Goal: Task Accomplishment & Management: Manage account settings

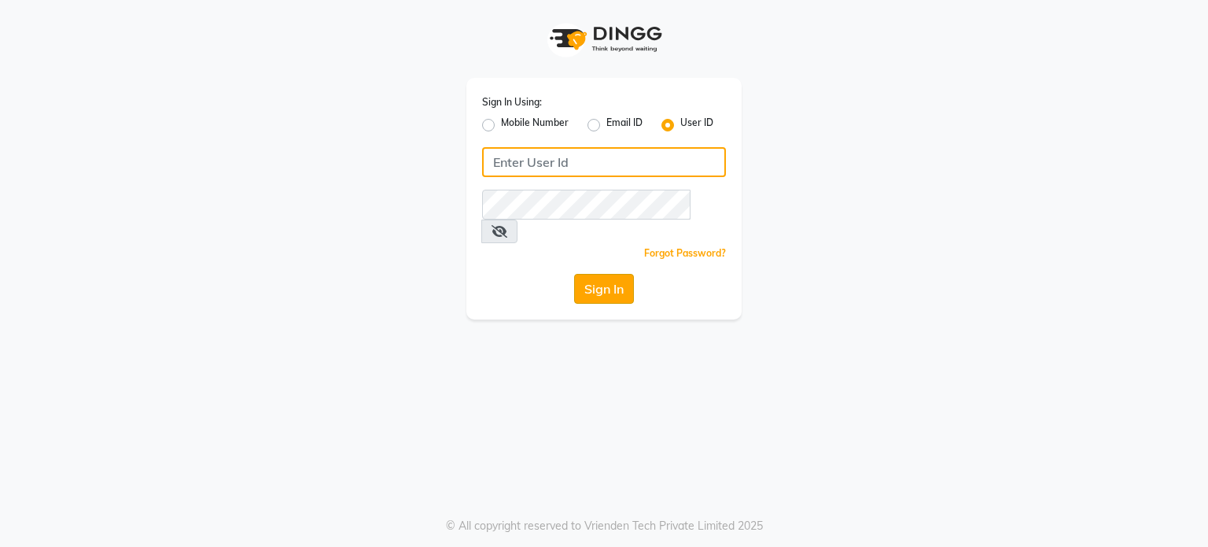
type input "desiresalon"
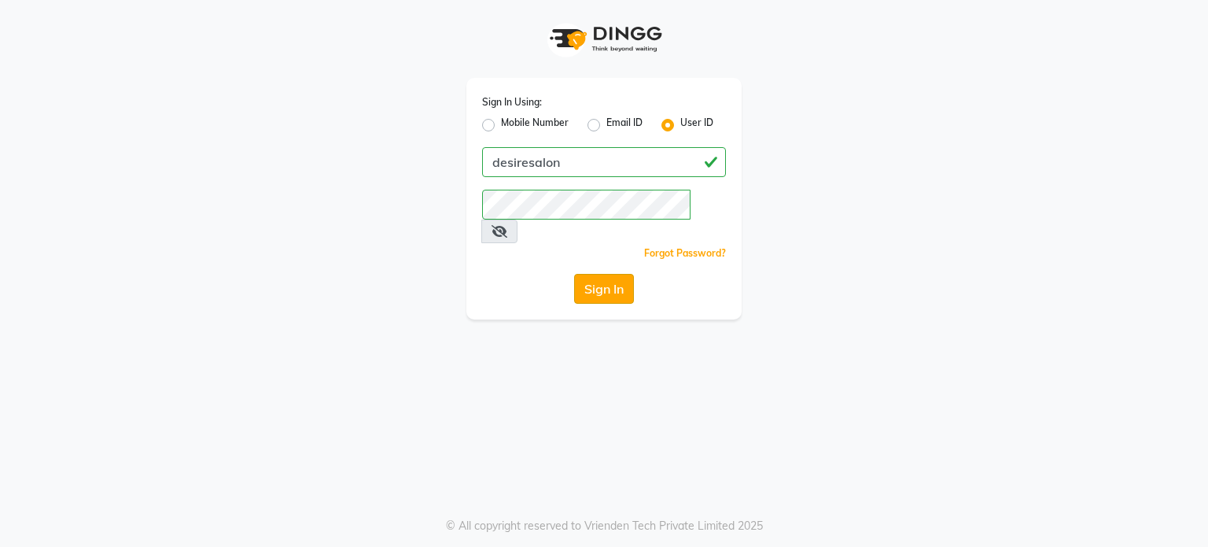
click at [606, 274] on button "Sign In" at bounding box center [604, 289] width 60 height 30
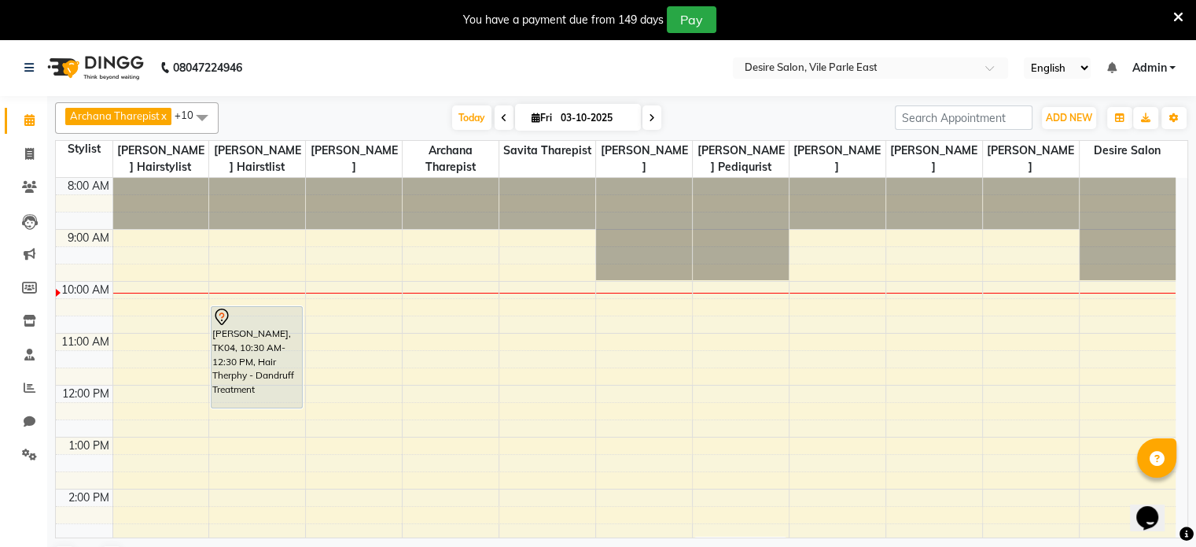
click at [651, 113] on icon at bounding box center [652, 117] width 6 height 9
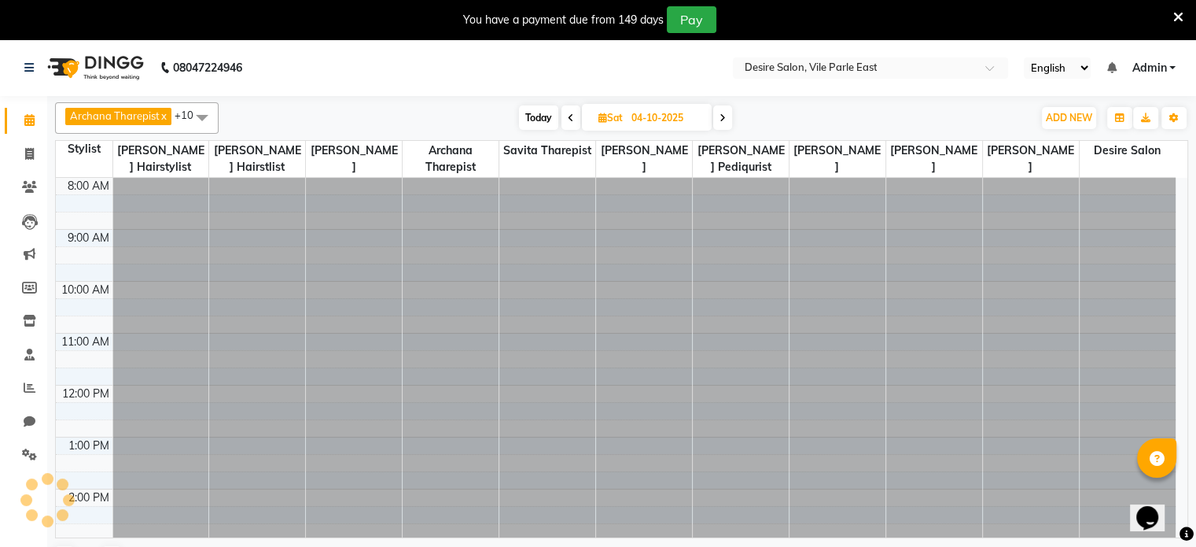
scroll to position [104, 0]
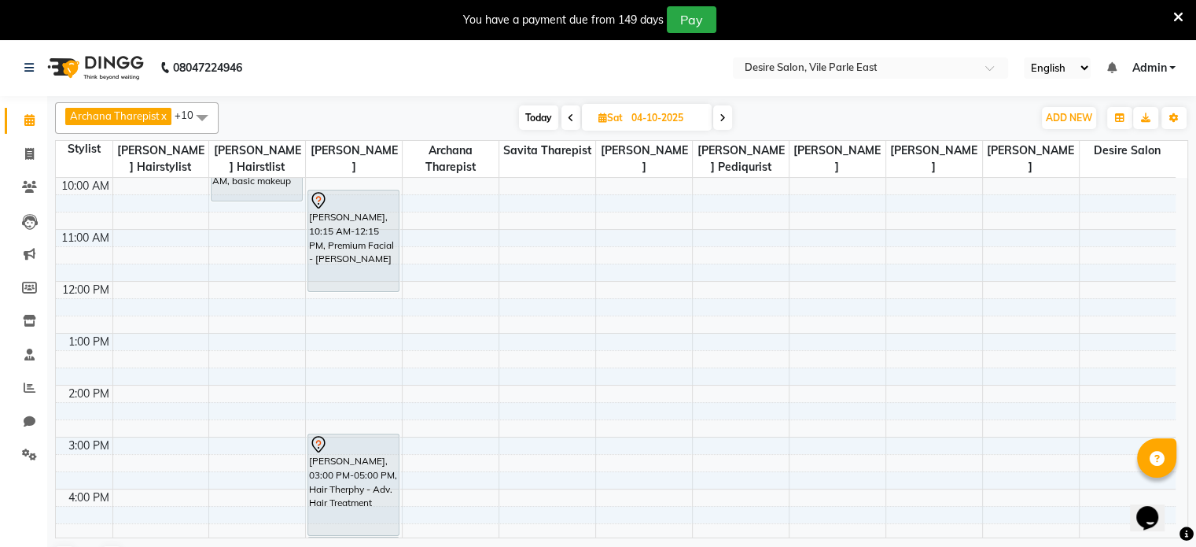
click at [569, 116] on icon at bounding box center [571, 117] width 6 height 9
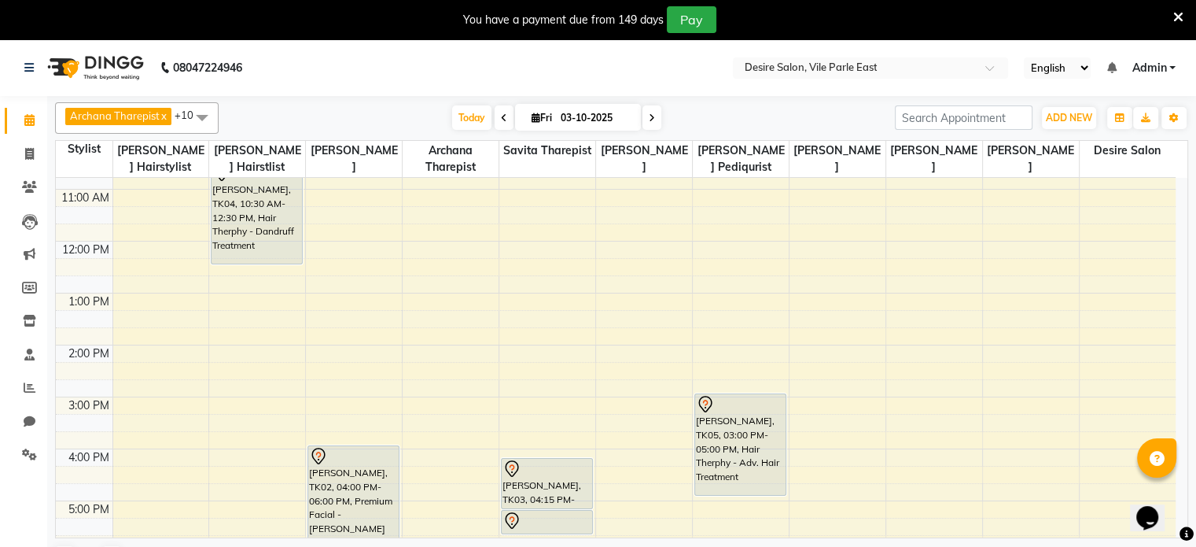
scroll to position [142, 0]
click at [649, 116] on icon at bounding box center [652, 117] width 6 height 9
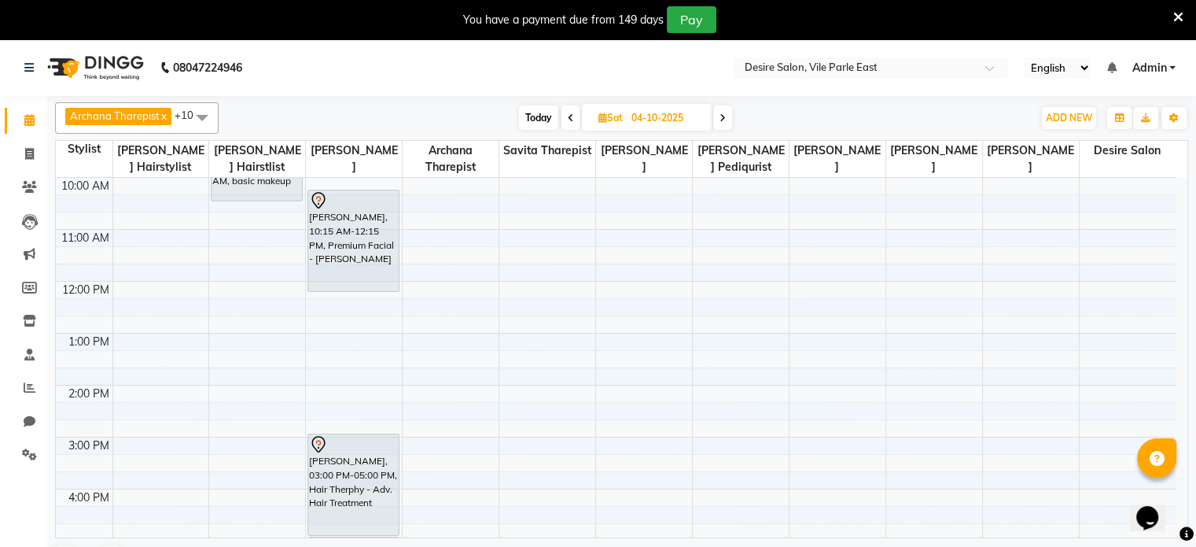
scroll to position [0, 0]
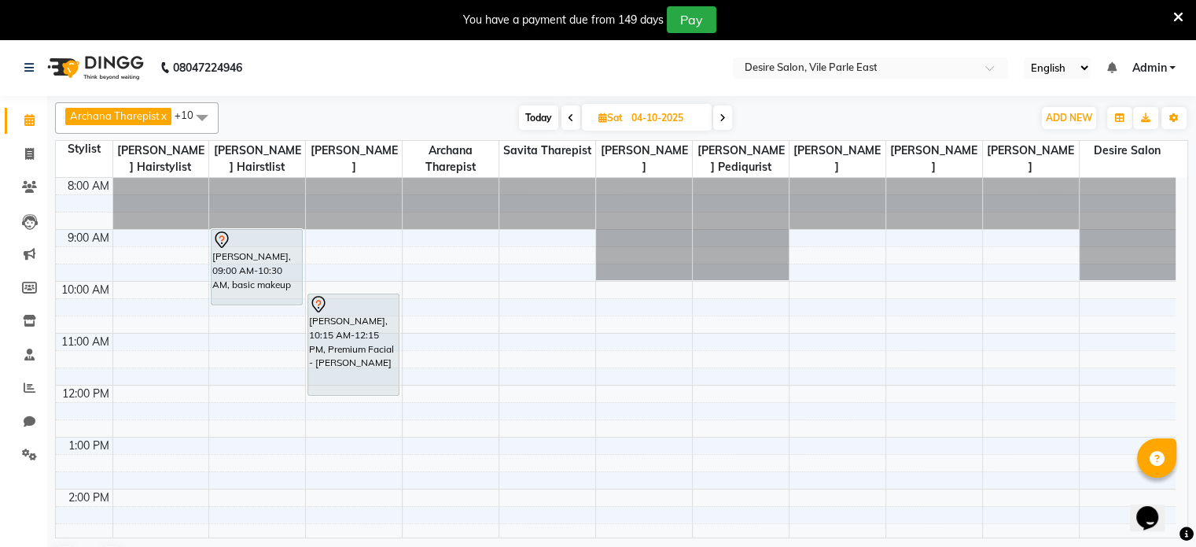
click at [722, 113] on icon at bounding box center [723, 117] width 6 height 9
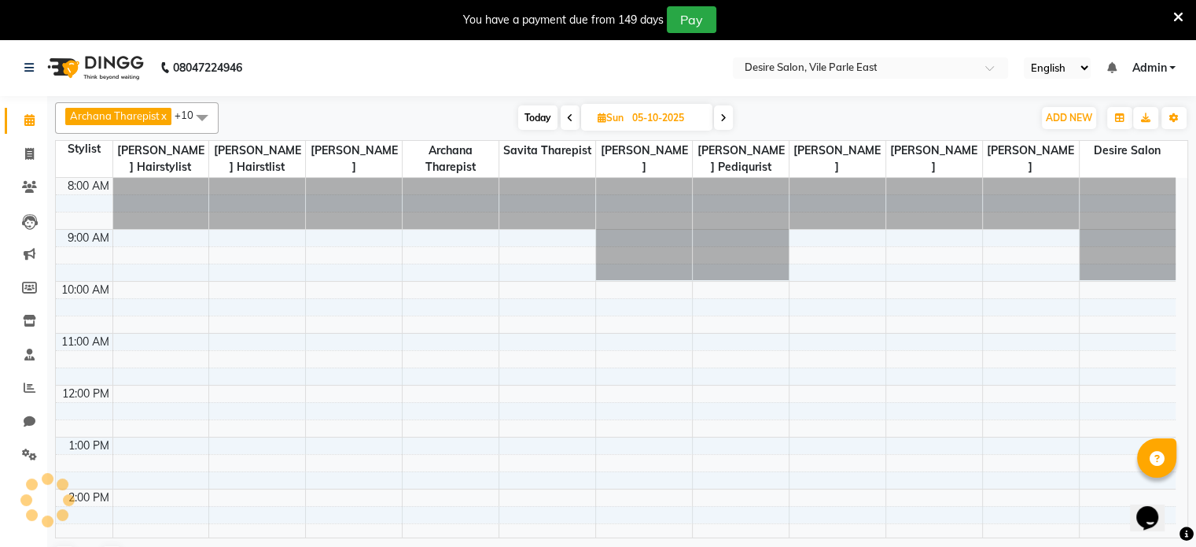
scroll to position [104, 0]
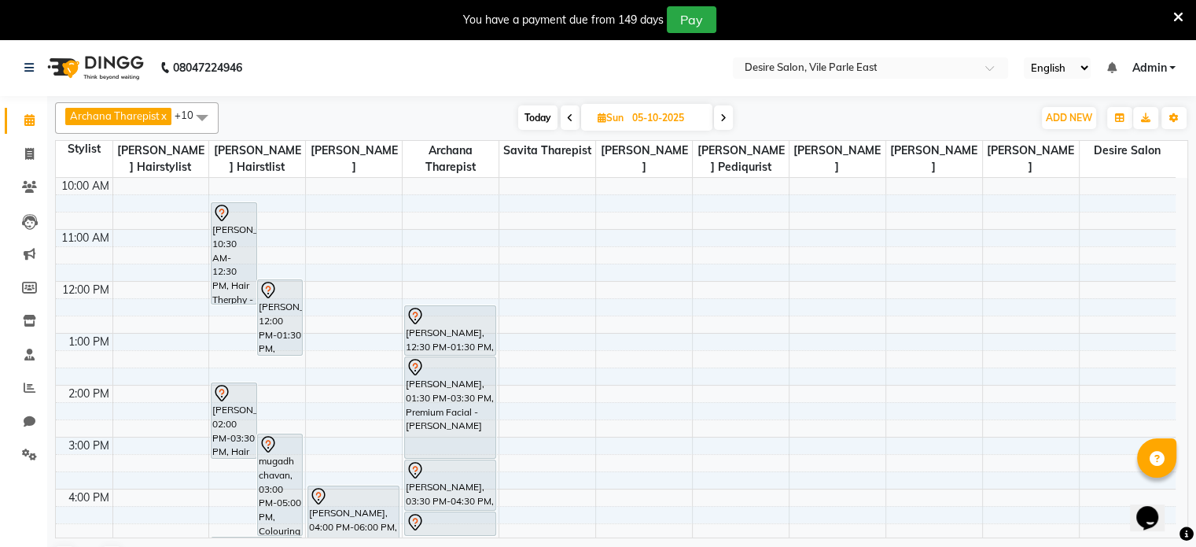
click at [541, 116] on span "Today" at bounding box center [537, 117] width 39 height 24
type input "03-10-2025"
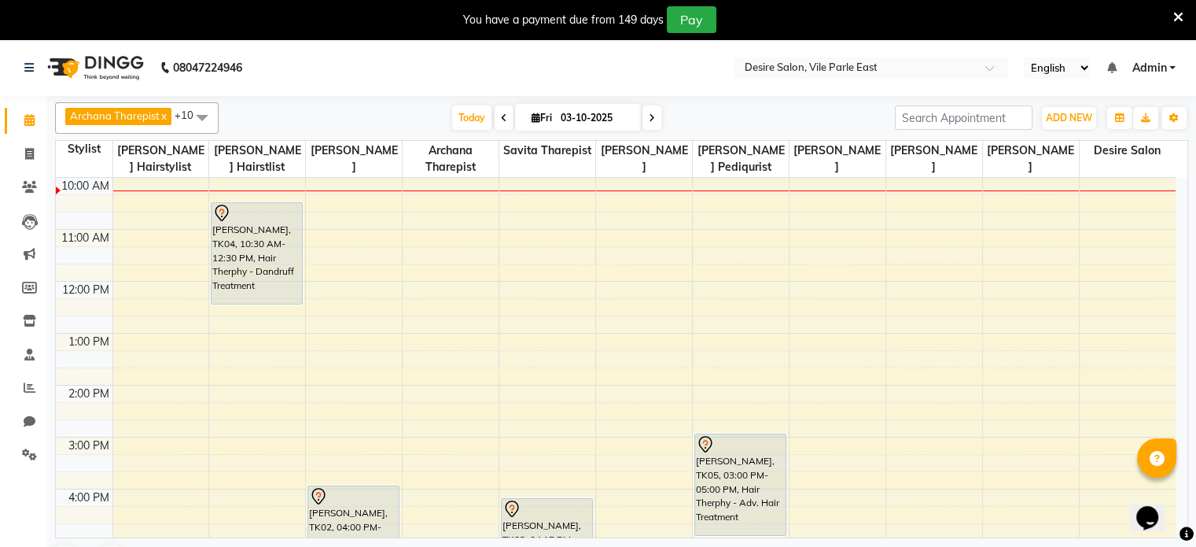
click at [519, 232] on div "8:00 AM 9:00 AM 10:00 AM 11:00 AM 12:00 PM 1:00 PM 2:00 PM 3:00 PM 4:00 PM 5:00…" at bounding box center [616, 437] width 1120 height 726
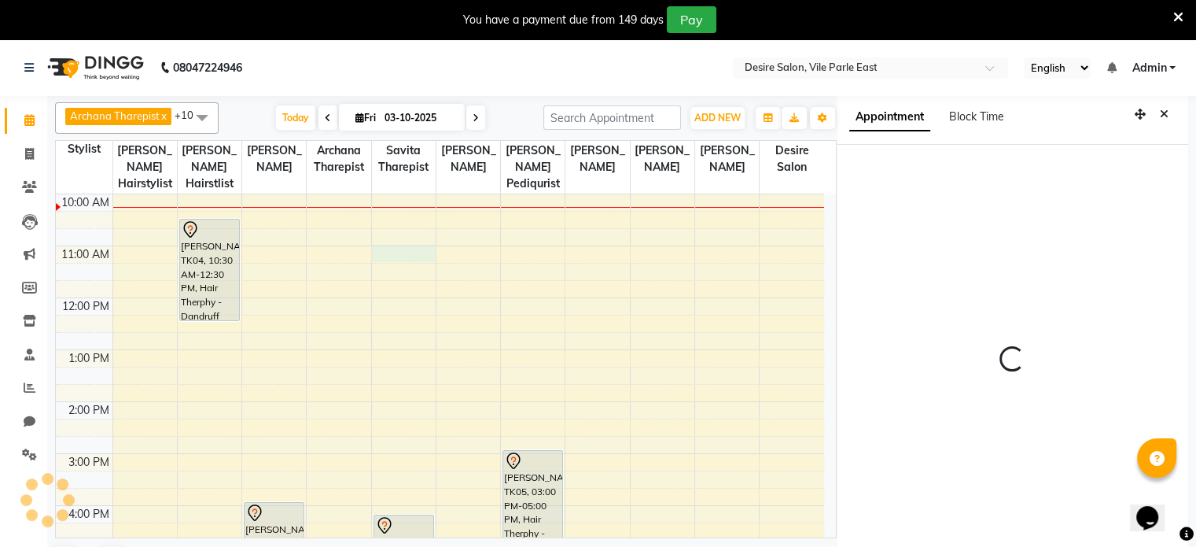
scroll to position [43, 0]
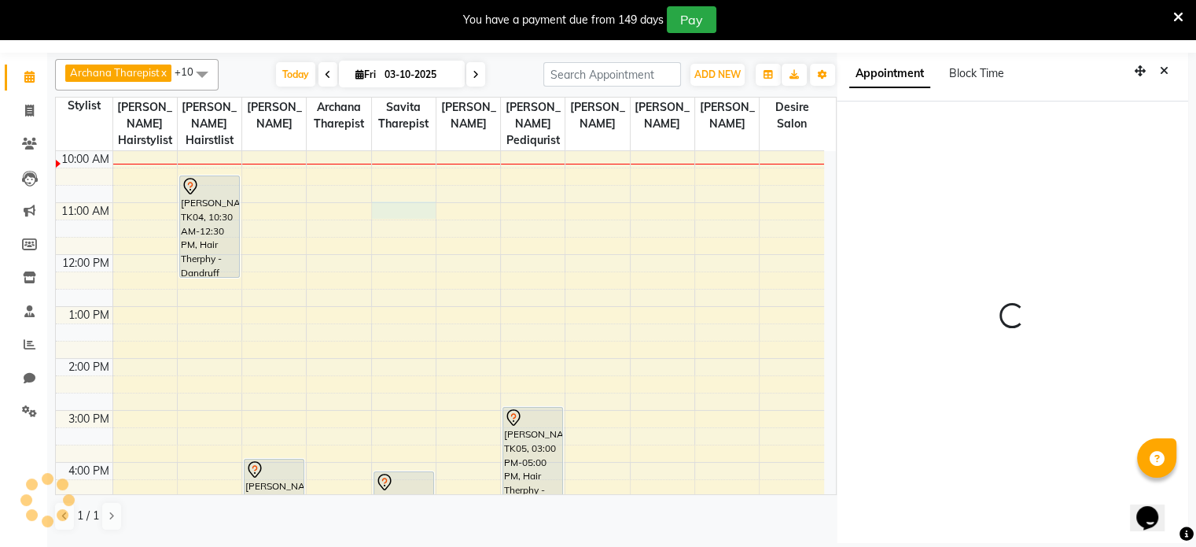
select select "660"
select select "75803"
select select "tentative"
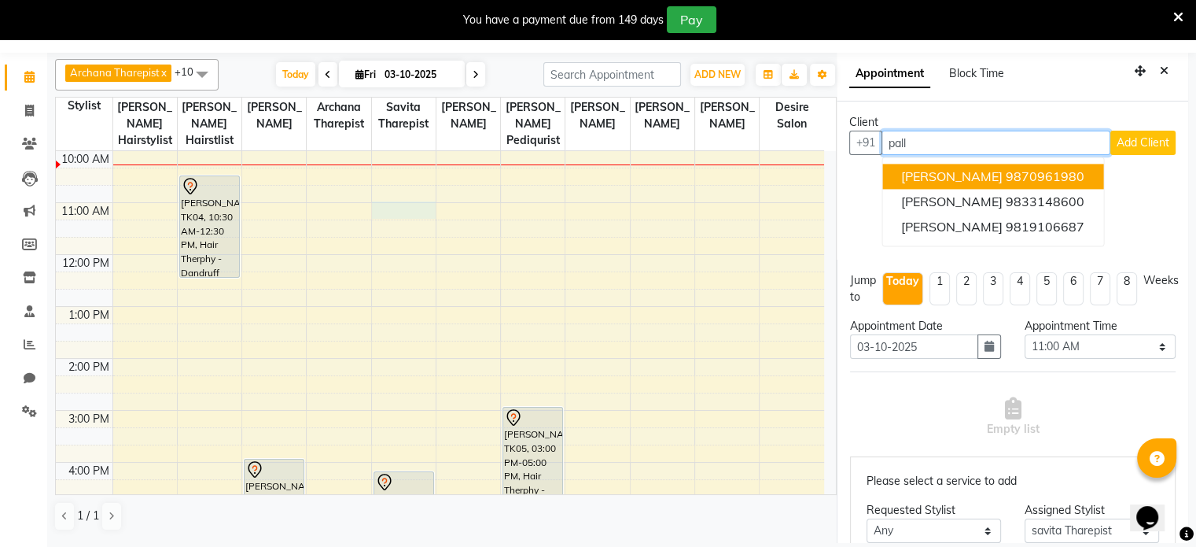
click at [963, 169] on span "[PERSON_NAME]" at bounding box center [951, 176] width 101 height 16
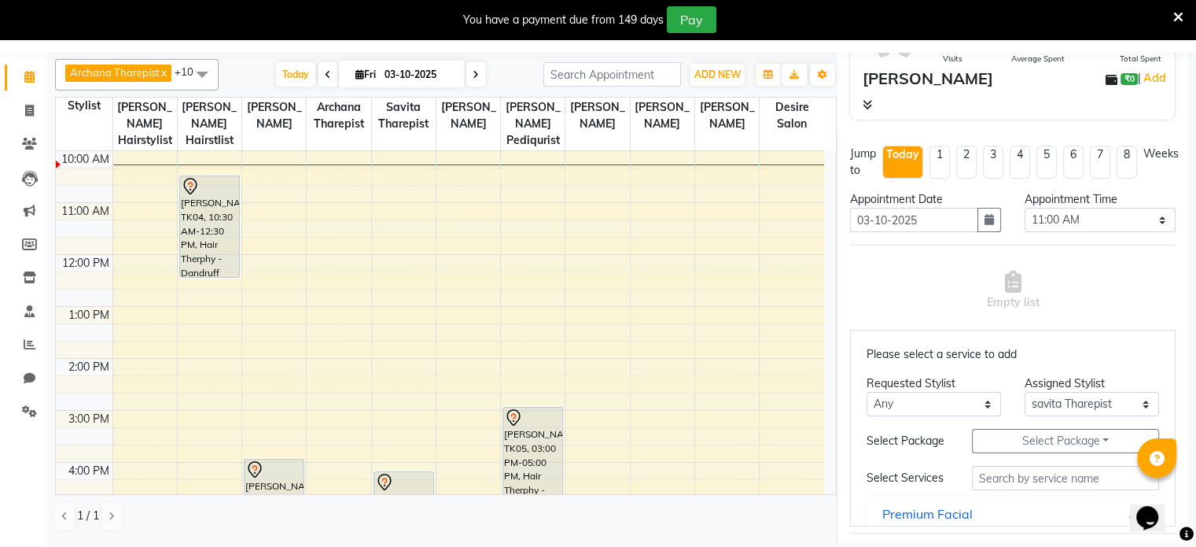
scroll to position [154, 0]
type input "9870961980"
click at [1015, 489] on input "text" at bounding box center [1065, 477] width 187 height 24
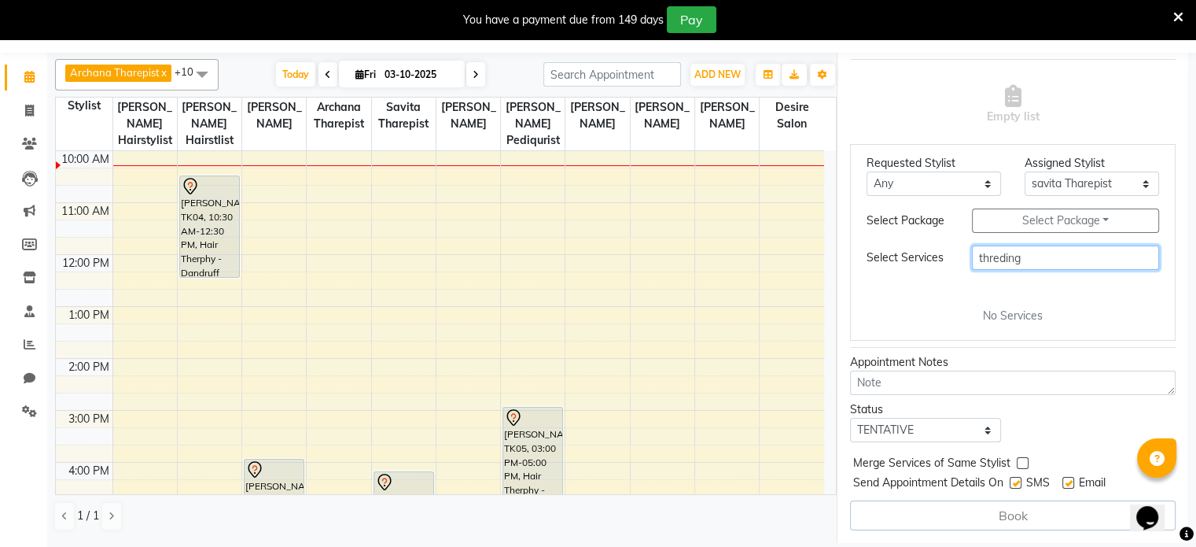
scroll to position [0, 0]
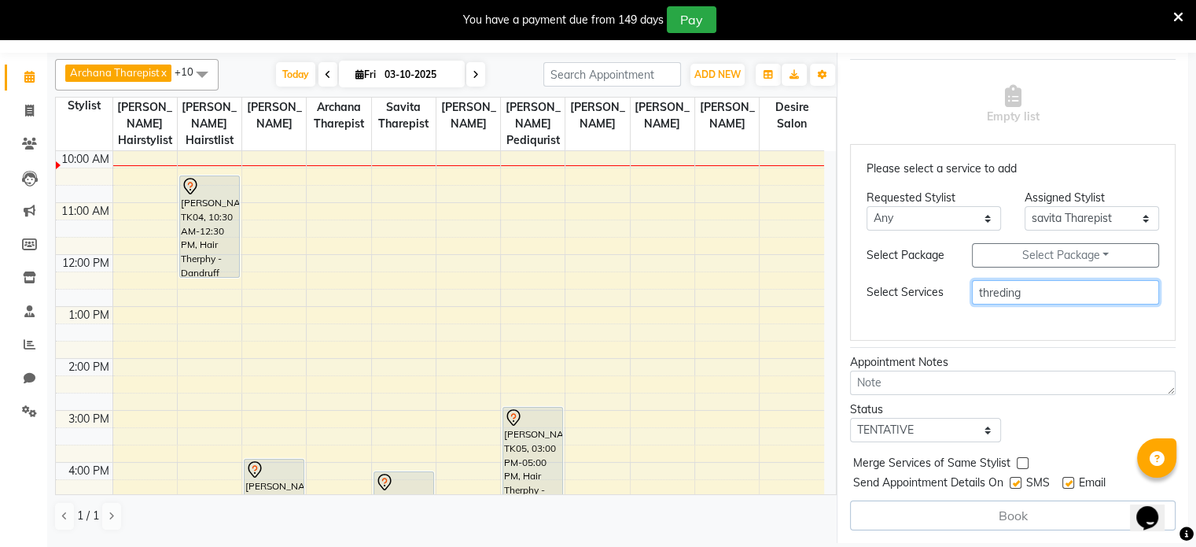
type input "threding"
click at [893, 206] on select "Any [PERSON_NAME] [PERSON_NAME] Pediqurist [PERSON_NAME] desire salon [PERSON_N…" at bounding box center [934, 218] width 134 height 24
select select "75803"
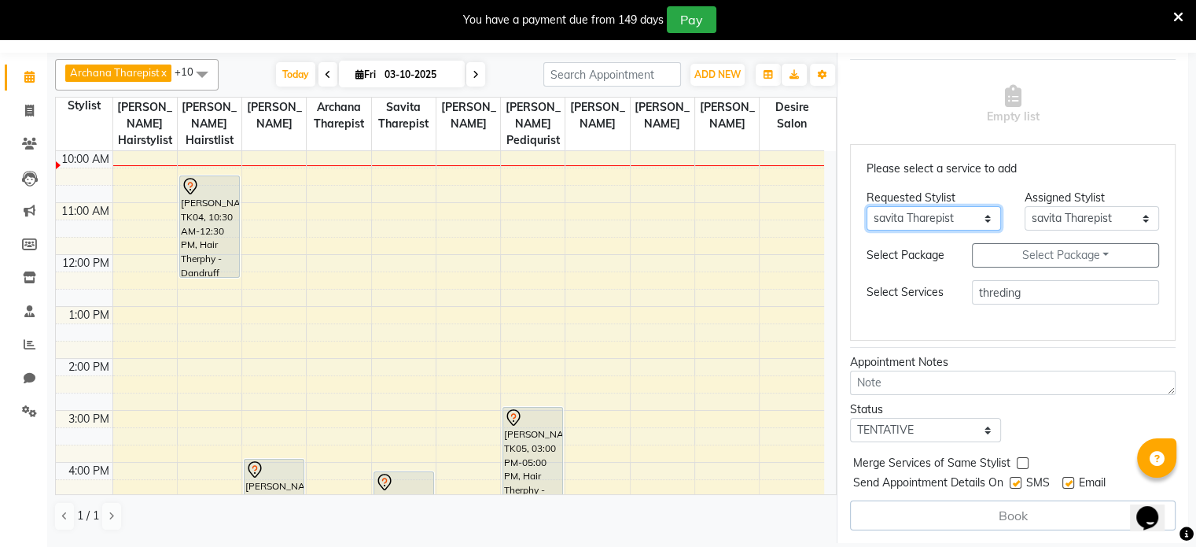
click at [867, 206] on select "Any [PERSON_NAME] [PERSON_NAME] Pediqurist [PERSON_NAME] desire salon [PERSON_N…" at bounding box center [934, 218] width 134 height 24
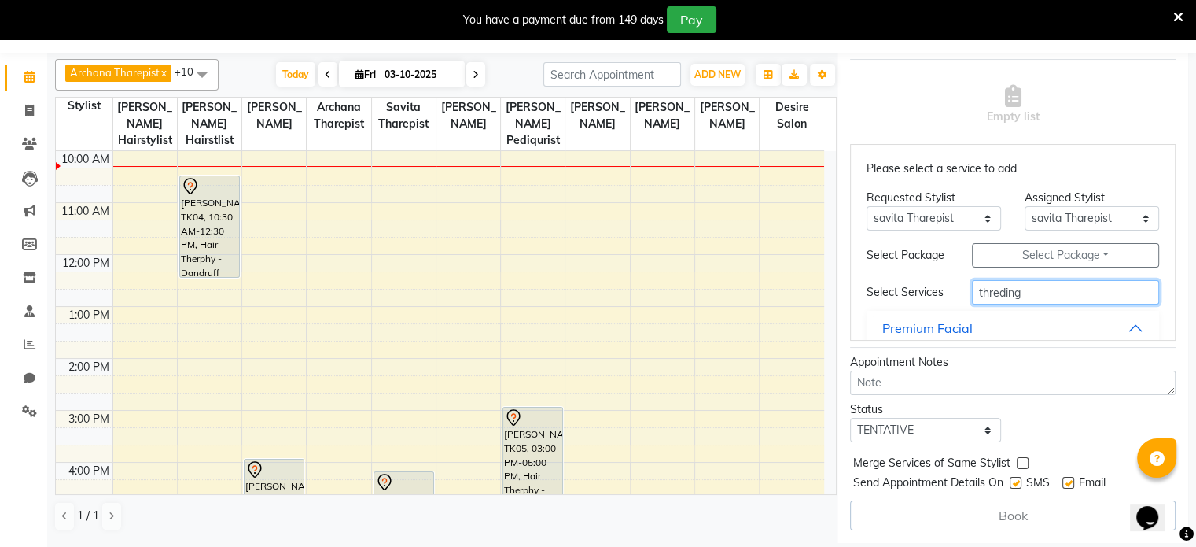
click at [1029, 289] on input "threding" at bounding box center [1065, 292] width 187 height 24
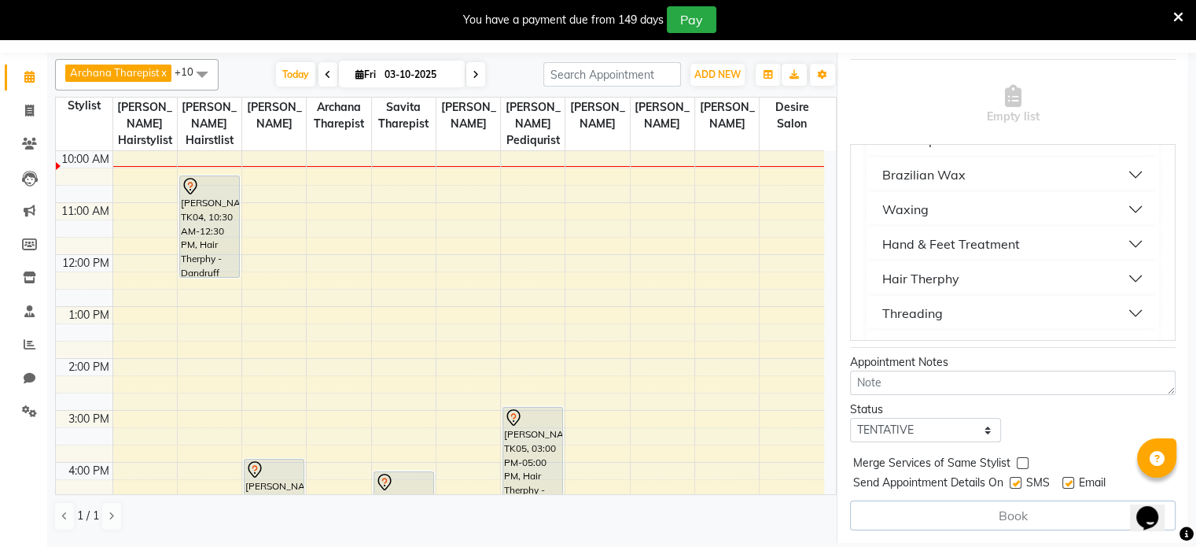
scroll to position [503, 0]
click at [927, 291] on div "Threading" at bounding box center [912, 281] width 61 height 19
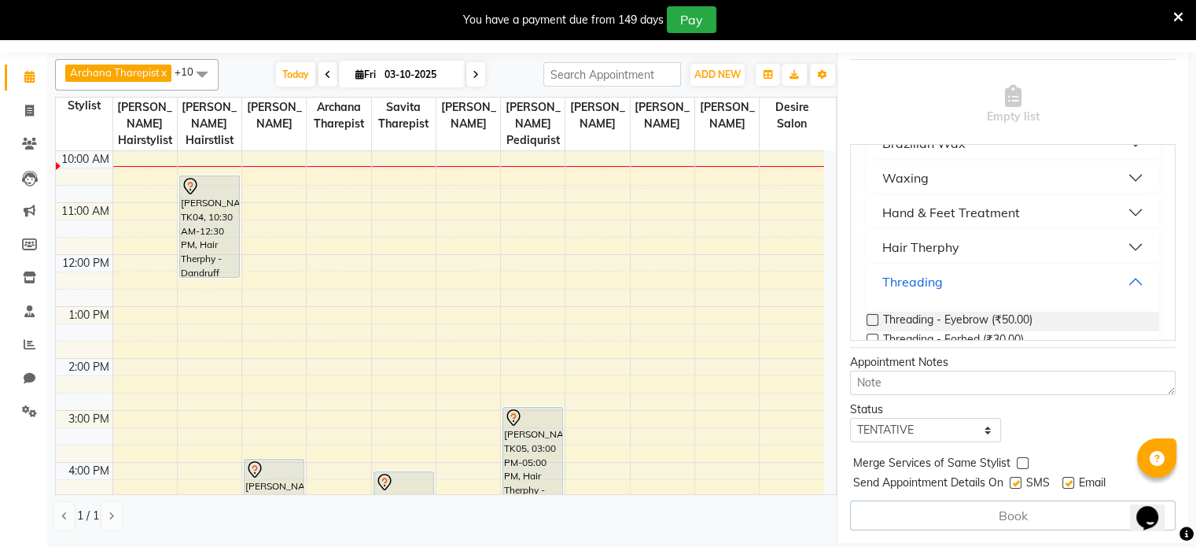
scroll to position [535, 0]
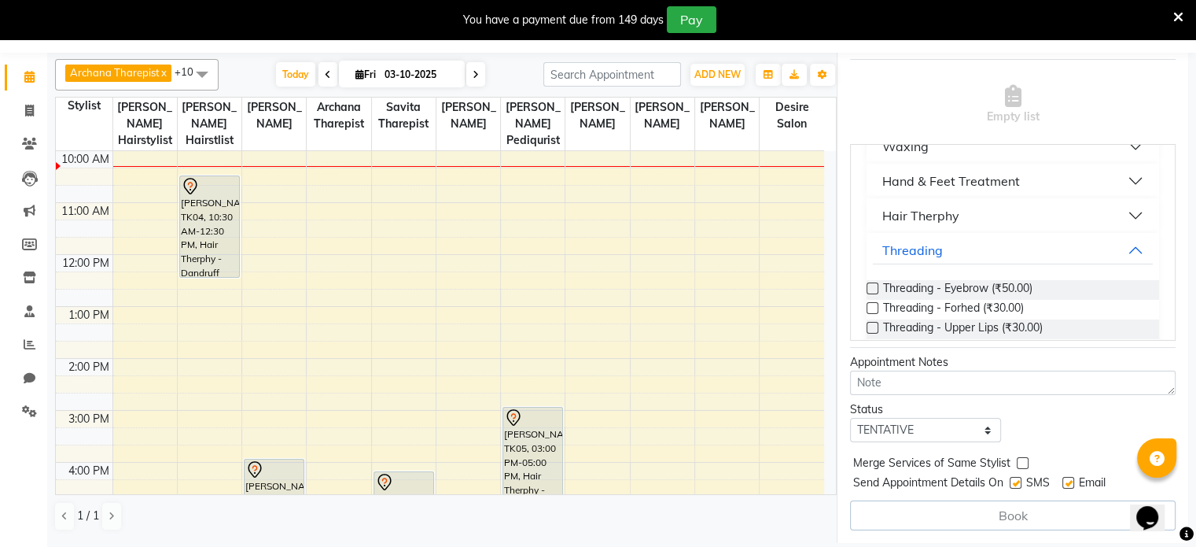
click at [874, 294] on label at bounding box center [873, 288] width 12 height 12
click at [874, 295] on input "checkbox" at bounding box center [872, 290] width 10 height 10
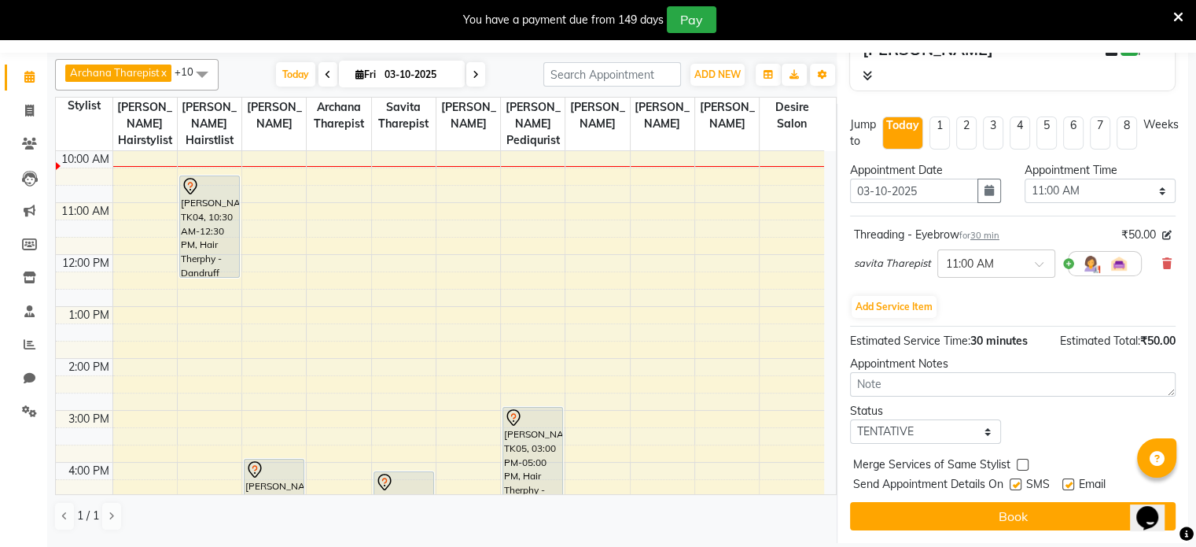
scroll to position [193, 0]
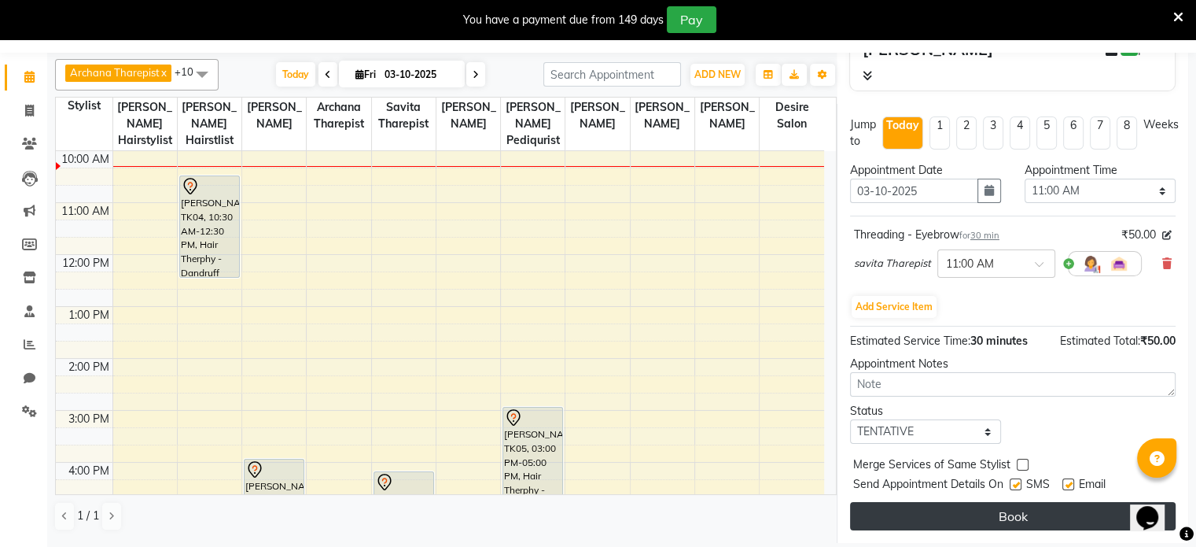
click at [989, 503] on button "Book" at bounding box center [1013, 516] width 326 height 28
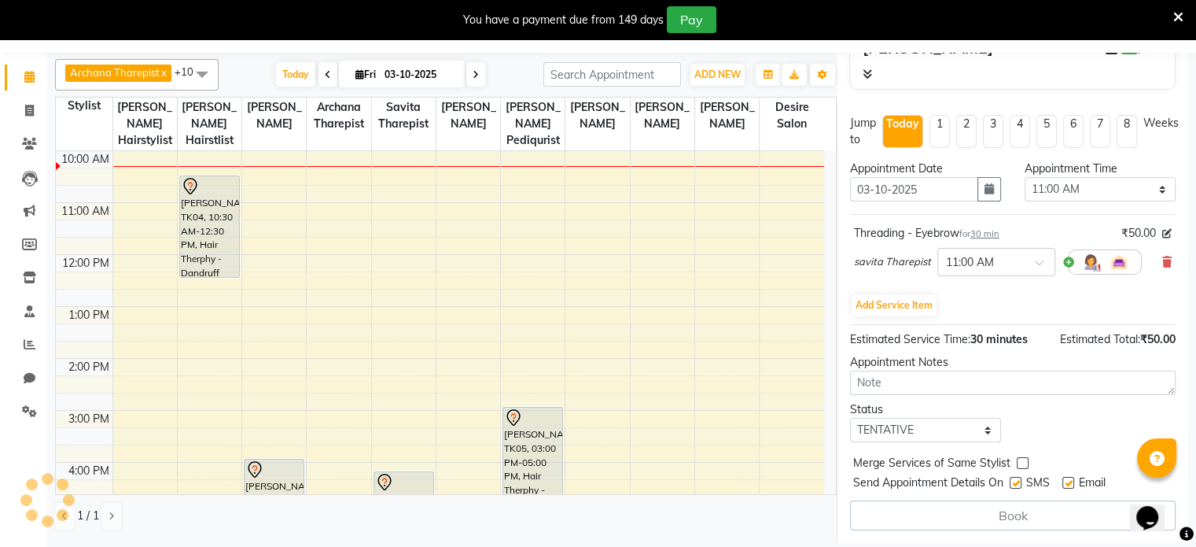
select select "75803"
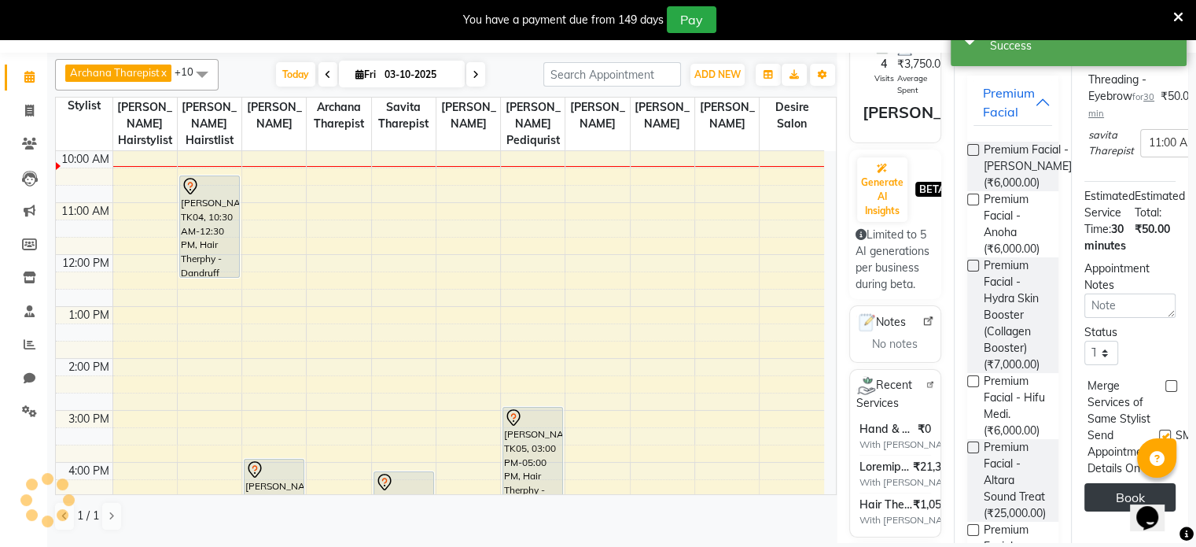
scroll to position [0, 0]
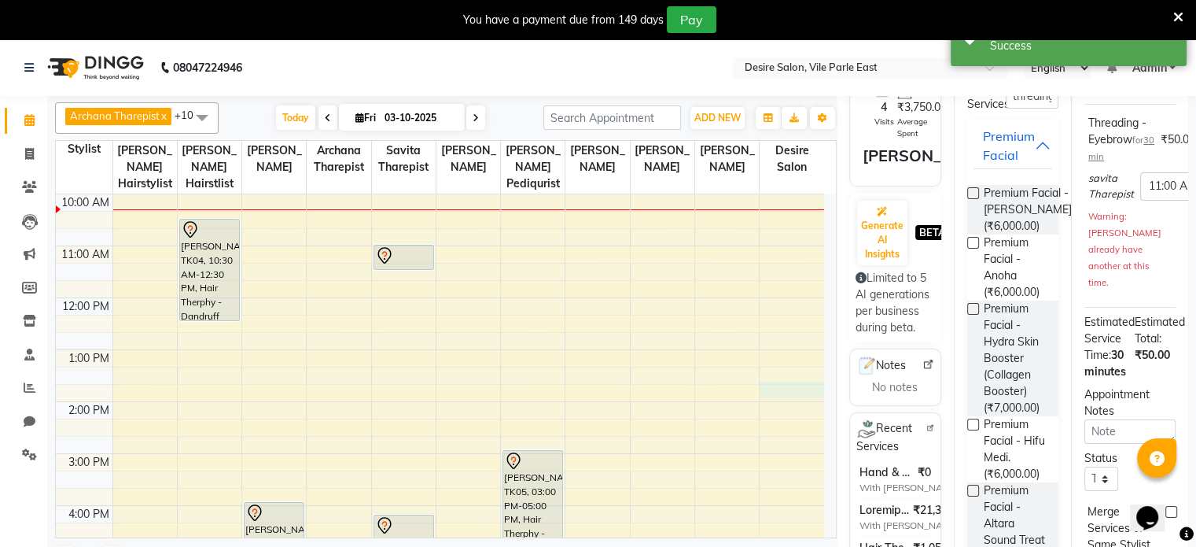
click at [768, 380] on div "8:00 AM 9:00 AM 10:00 AM 11:00 AM 12:00 PM 1:00 PM 2:00 PM 3:00 PM 4:00 PM 5:00…" at bounding box center [440, 453] width 768 height 726
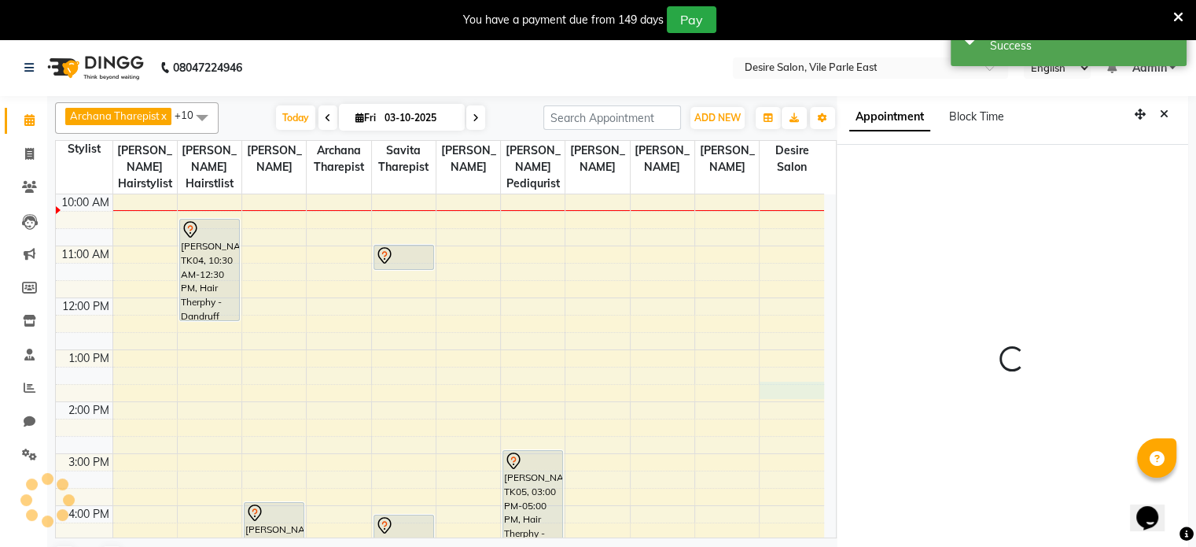
select select "825"
select select "86566"
select select "tentative"
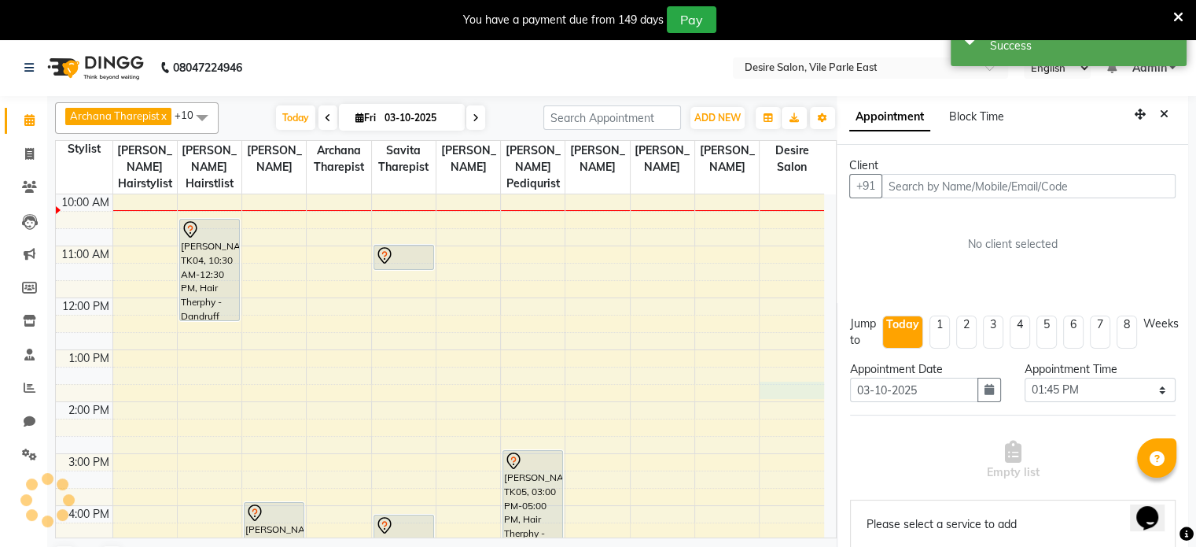
scroll to position [43, 0]
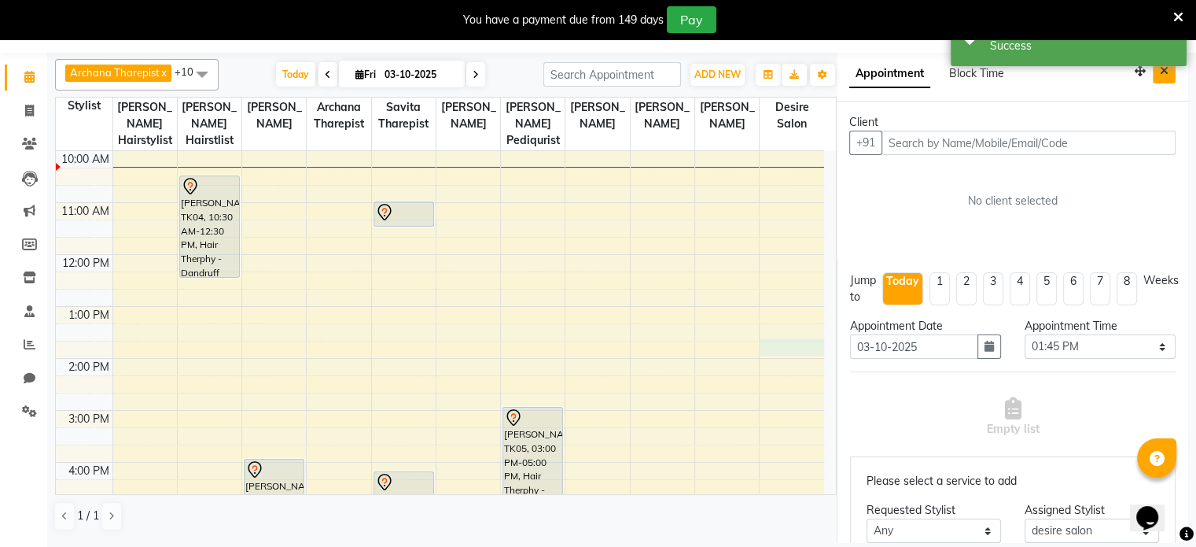
click at [1160, 68] on icon "Close" at bounding box center [1164, 70] width 9 height 11
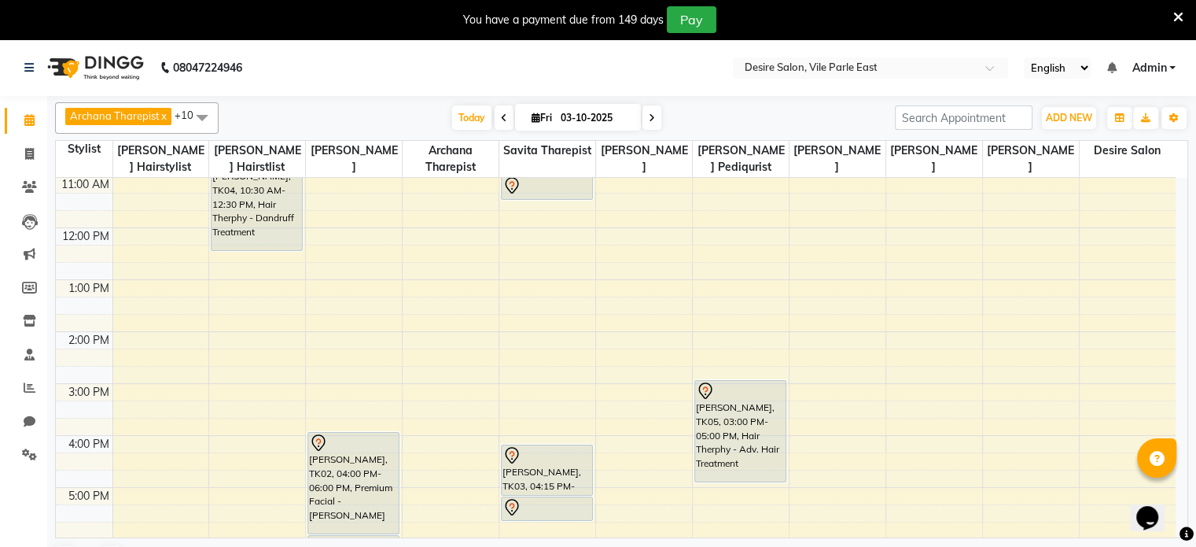
scroll to position [126, 0]
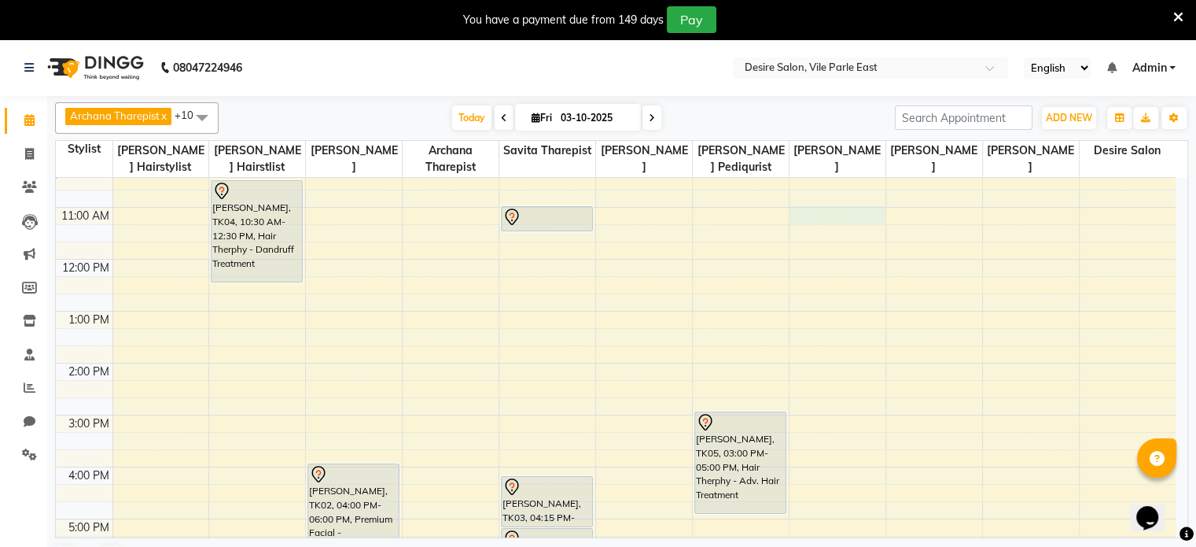
click at [846, 212] on div "8:00 AM 9:00 AM 10:00 AM 11:00 AM 12:00 PM 1:00 PM 2:00 PM 3:00 PM 4:00 PM 5:00…" at bounding box center [616, 415] width 1120 height 726
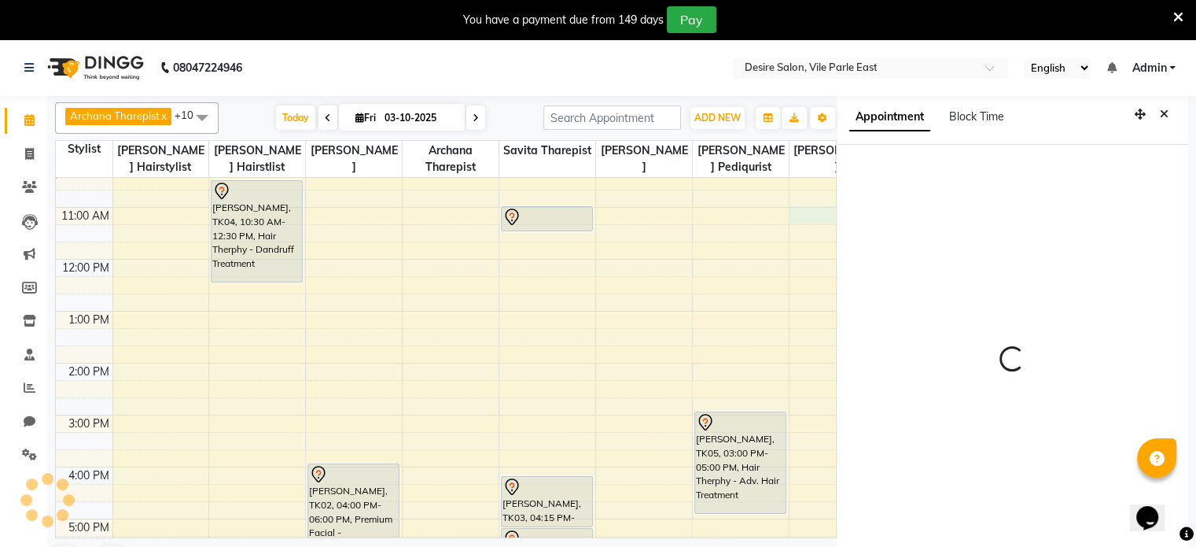
select select "75802"
select select "tentative"
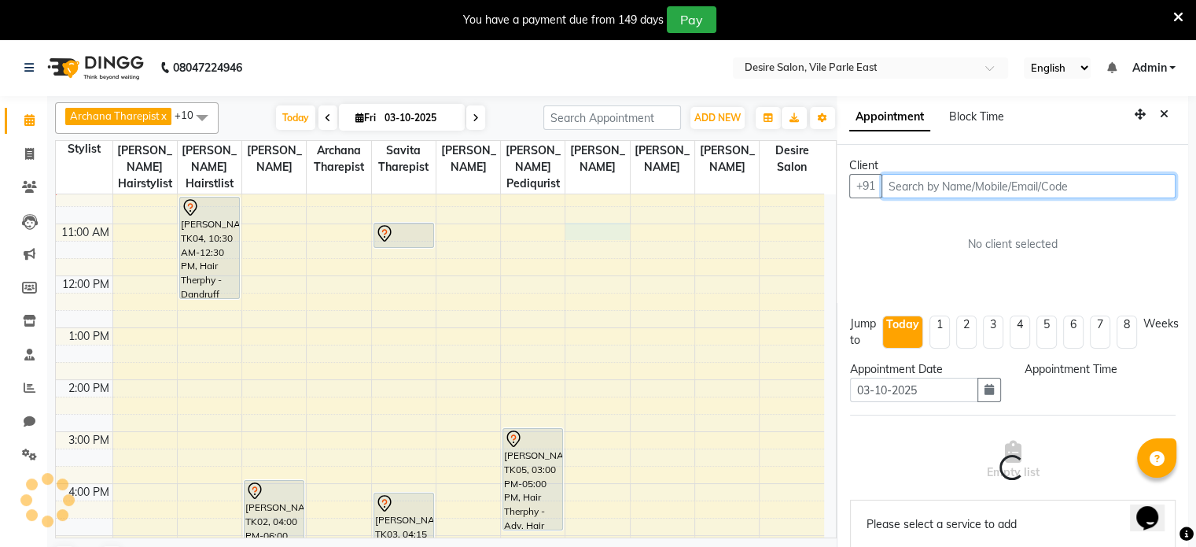
scroll to position [43, 0]
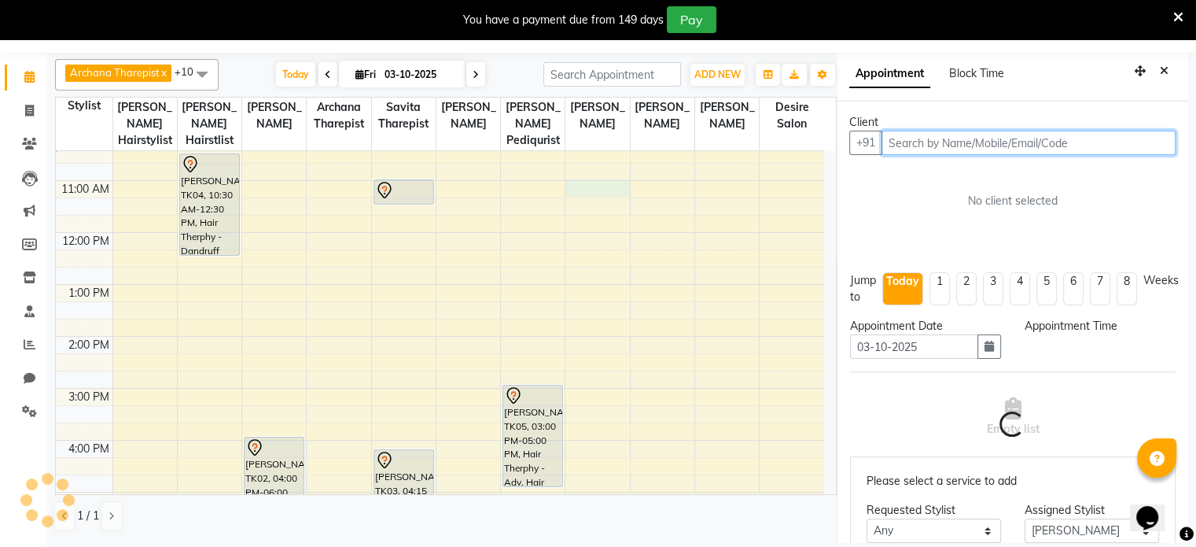
select select "660"
click at [1080, 142] on input "text" at bounding box center [1029, 143] width 294 height 24
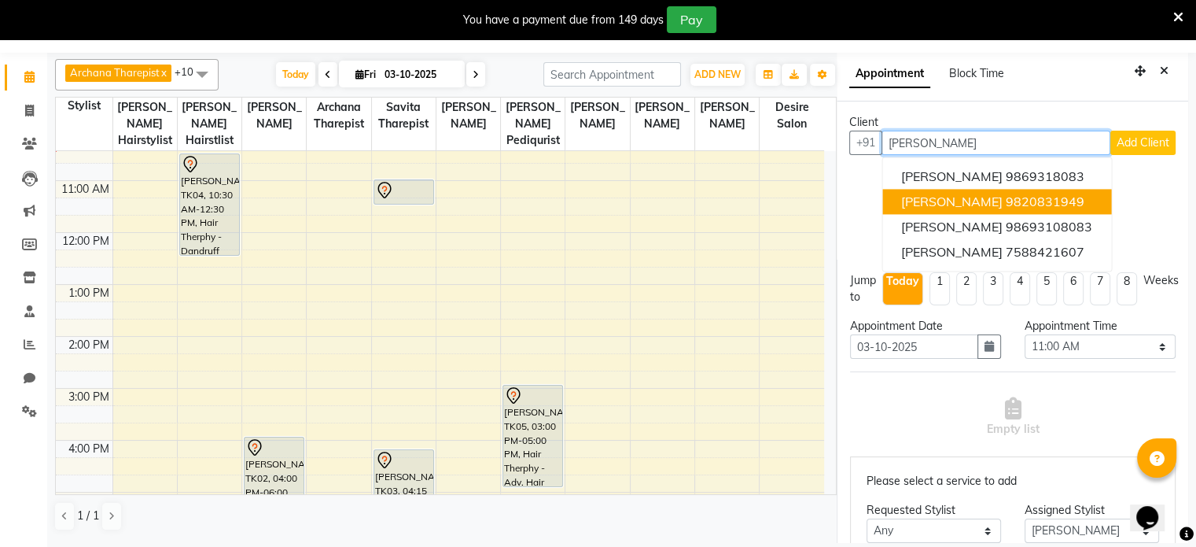
click at [1076, 203] on button "[PERSON_NAME] 9820831949" at bounding box center [996, 201] width 229 height 25
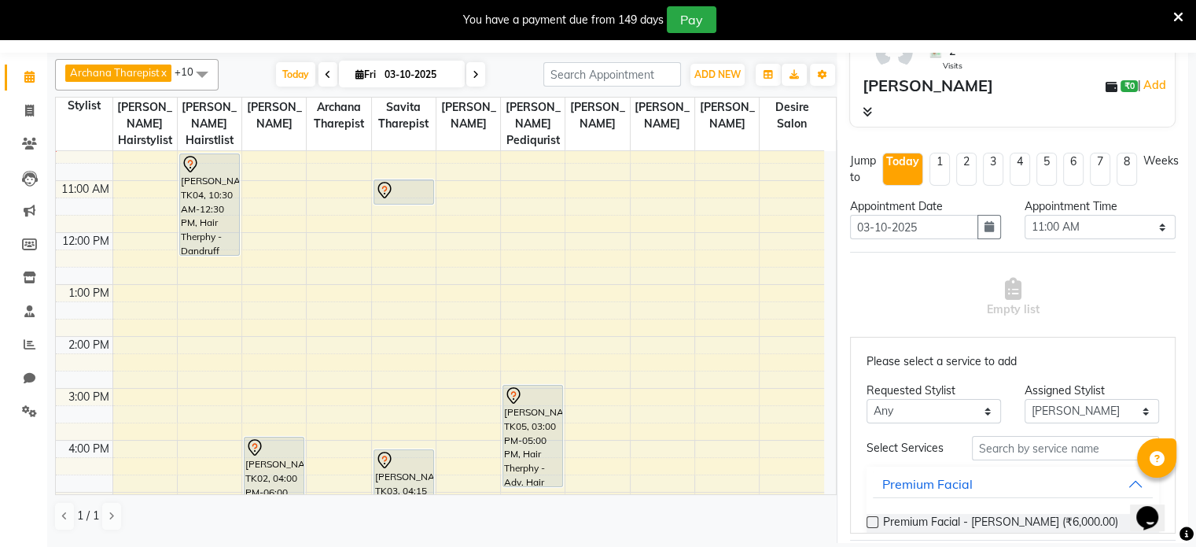
scroll to position [148, 0]
type input "9820831949"
click at [1099, 449] on input "text" at bounding box center [1065, 446] width 187 height 24
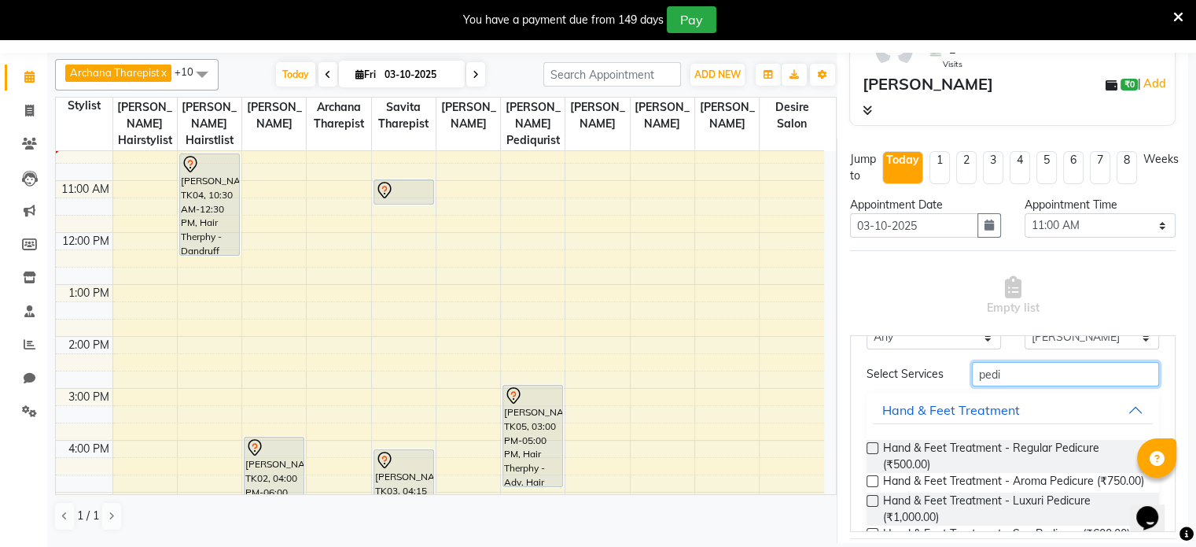
scroll to position [87, 0]
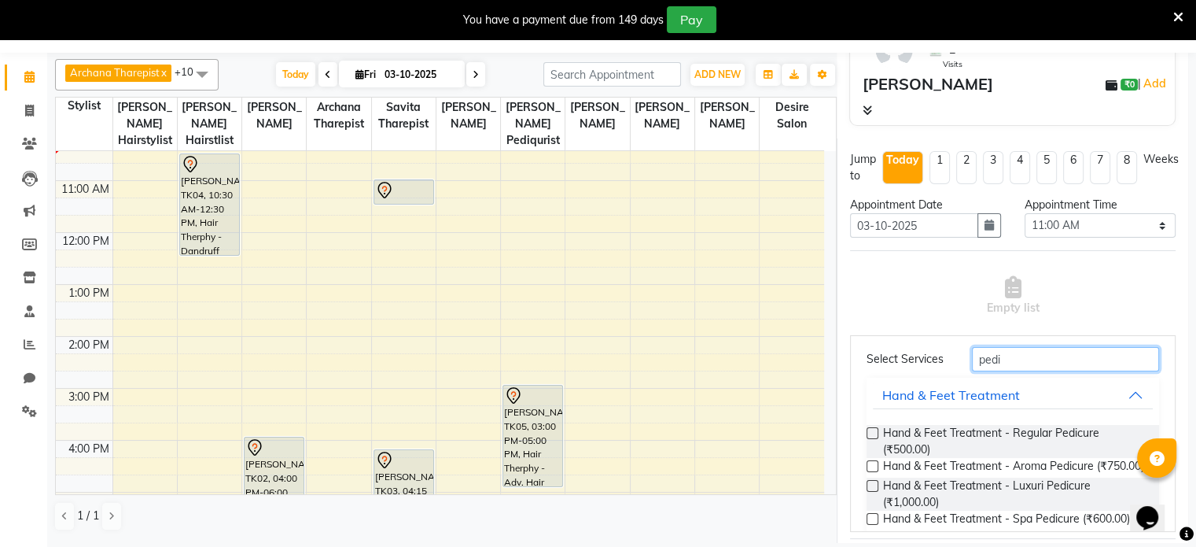
type input "pedi"
click at [874, 439] on label at bounding box center [873, 433] width 12 height 12
click at [874, 440] on input "checkbox" at bounding box center [872, 434] width 10 height 10
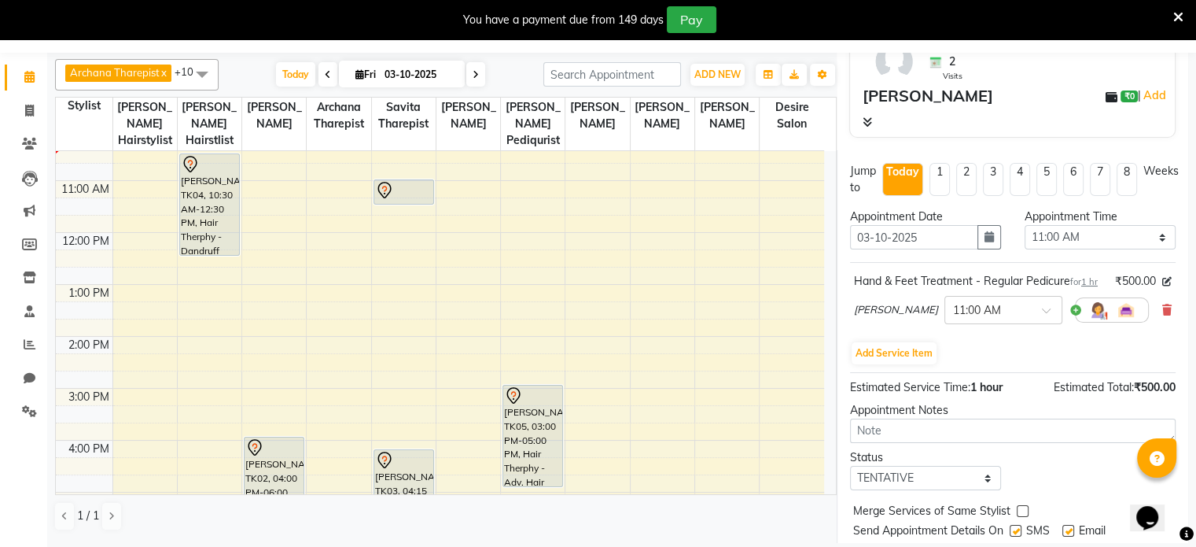
scroll to position [138, 0]
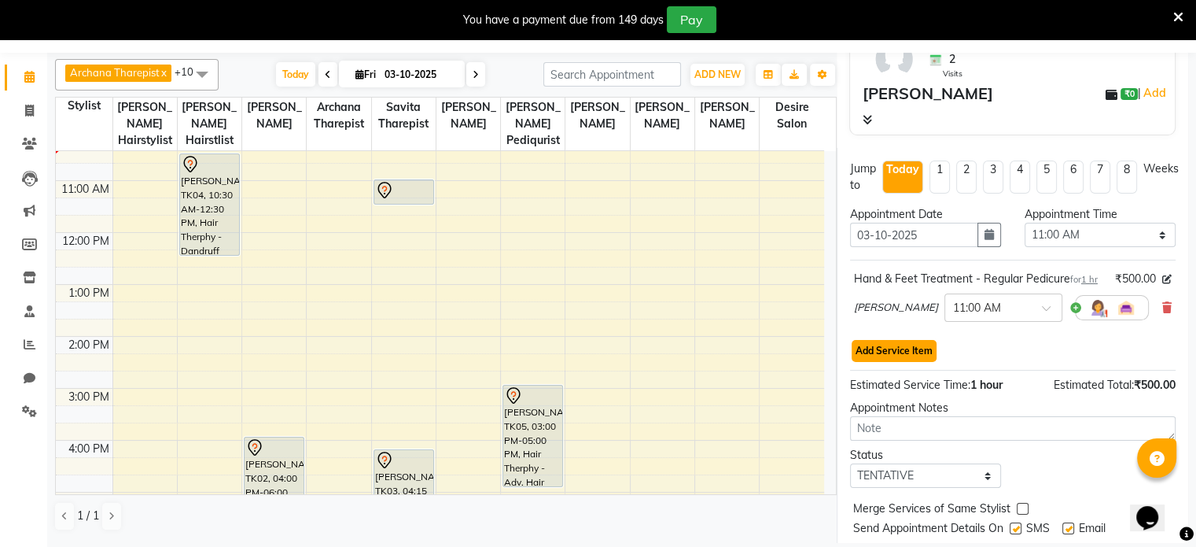
click at [919, 362] on button "Add Service Item" at bounding box center [894, 351] width 85 height 22
select select "75802"
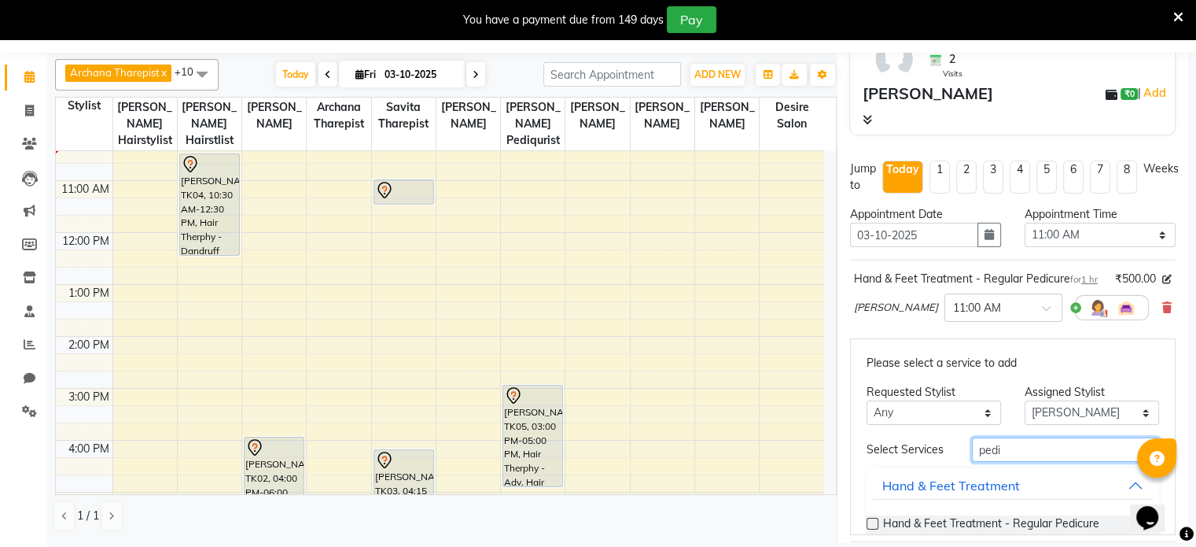
click at [1015, 462] on input "pedi" at bounding box center [1065, 449] width 187 height 24
type input "p"
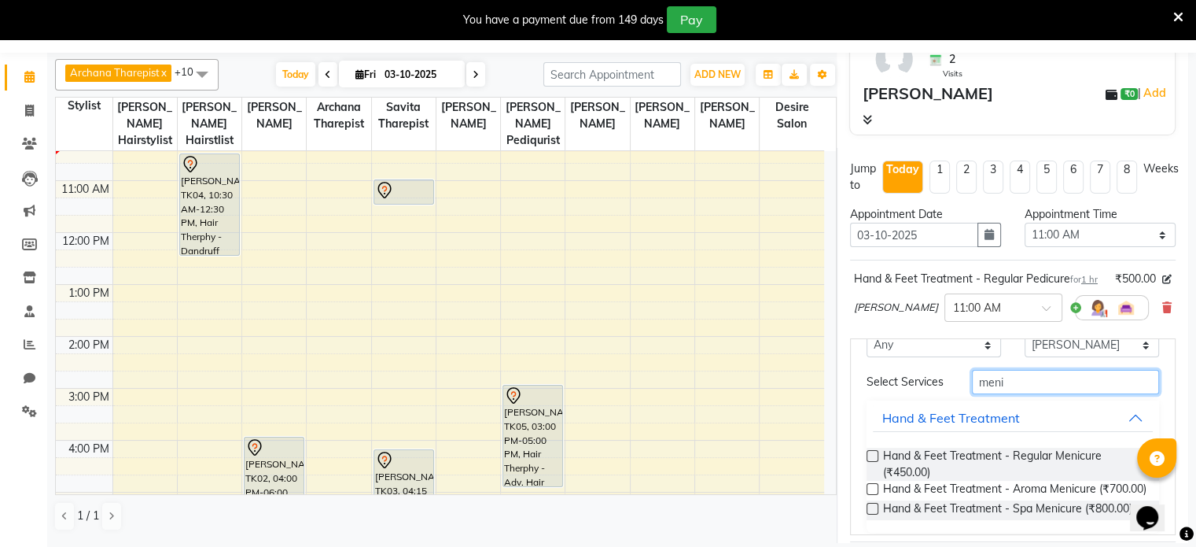
scroll to position [70, 0]
type input "meni"
click at [869, 459] on label at bounding box center [873, 454] width 12 height 12
click at [869, 460] on input "checkbox" at bounding box center [872, 455] width 10 height 10
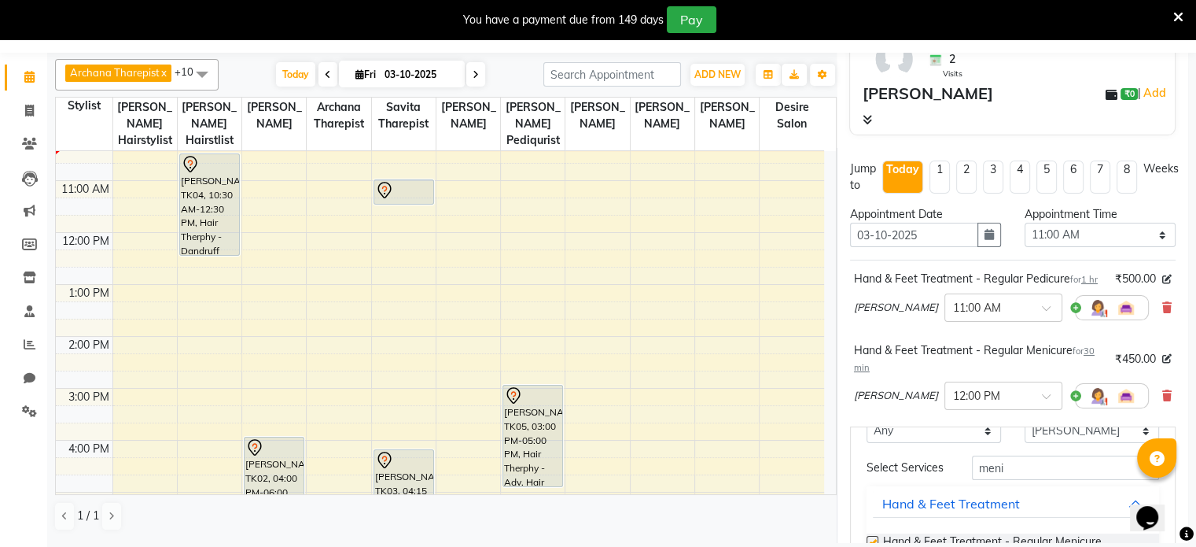
checkbox input "false"
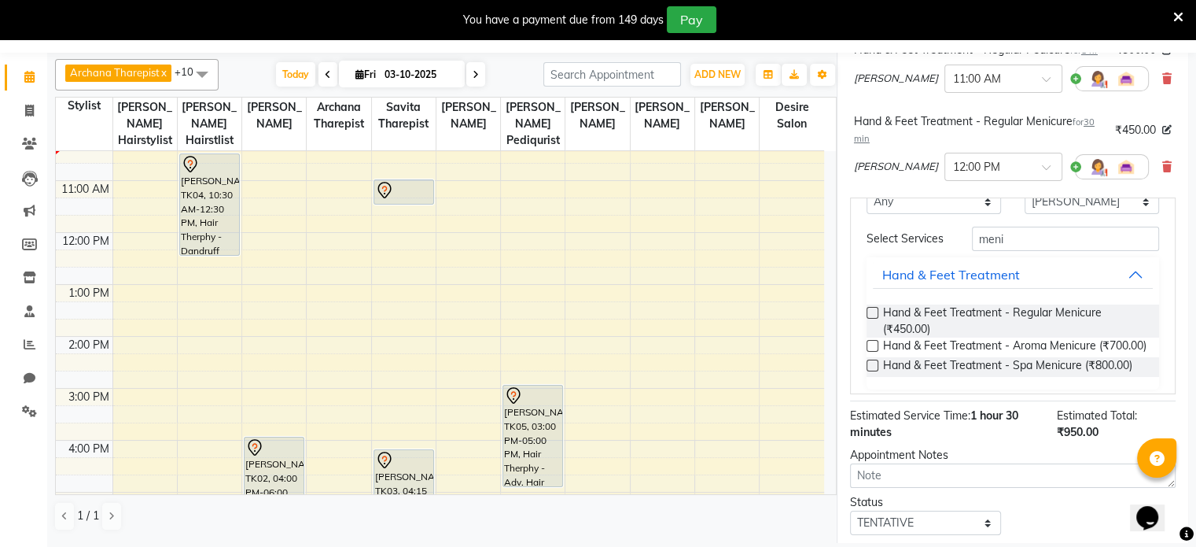
scroll to position [486, 0]
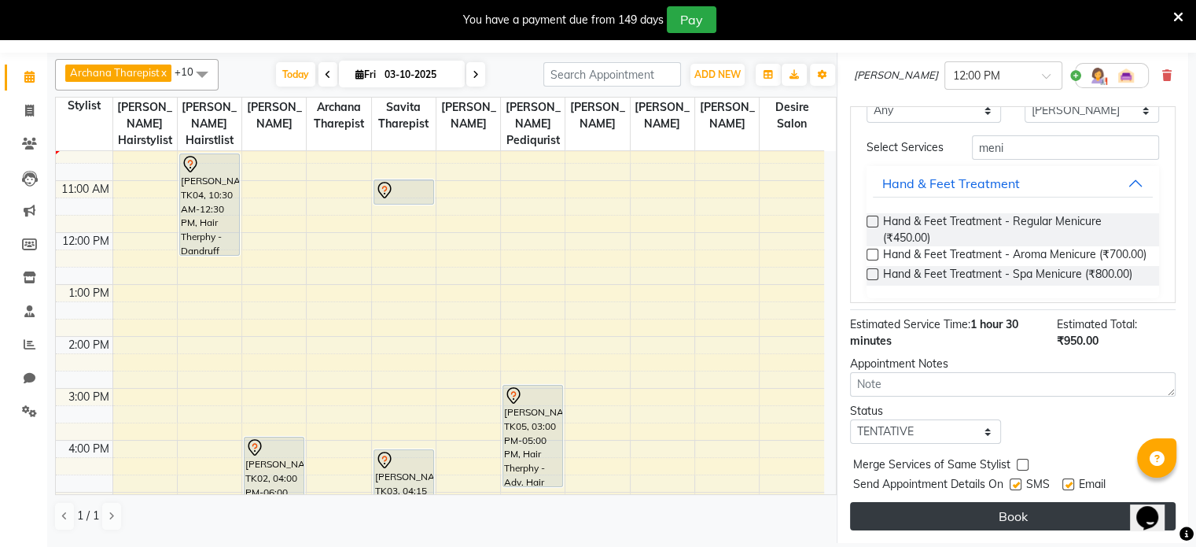
click at [1113, 507] on button "Book" at bounding box center [1013, 516] width 326 height 28
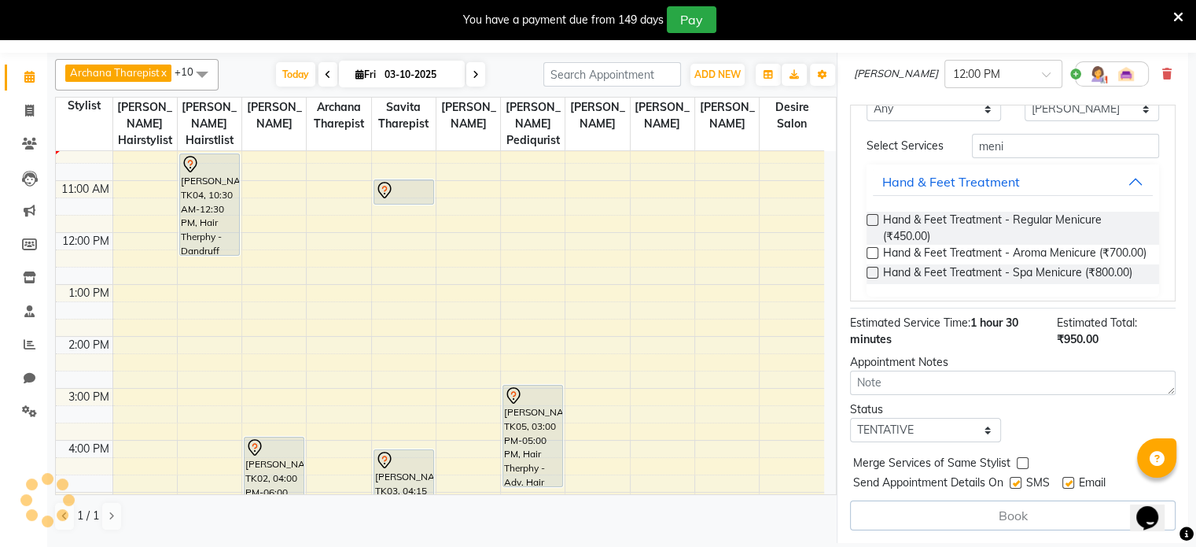
select select "75802"
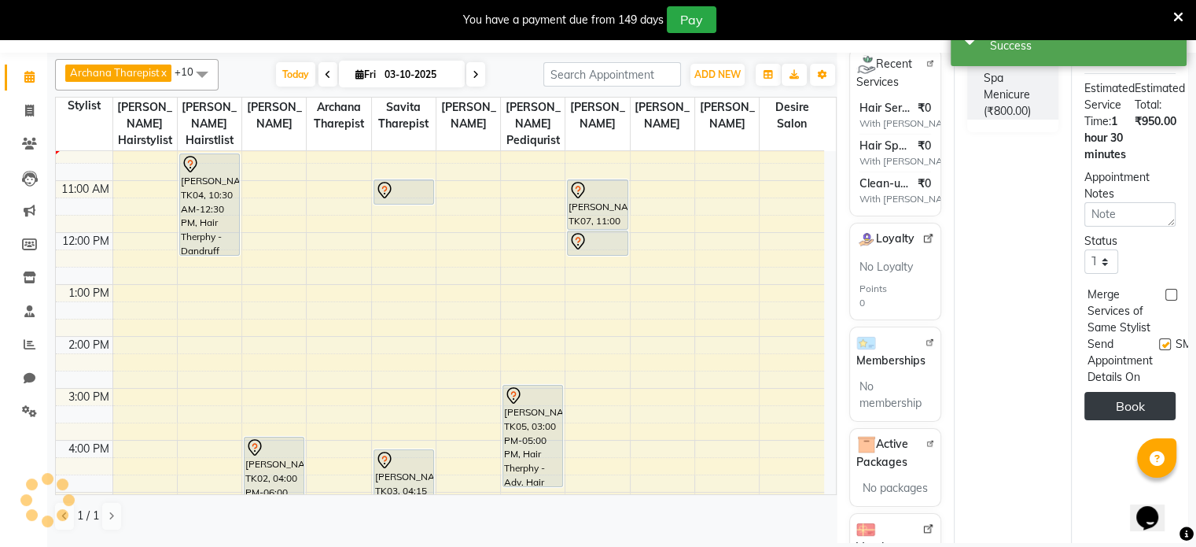
scroll to position [0, 0]
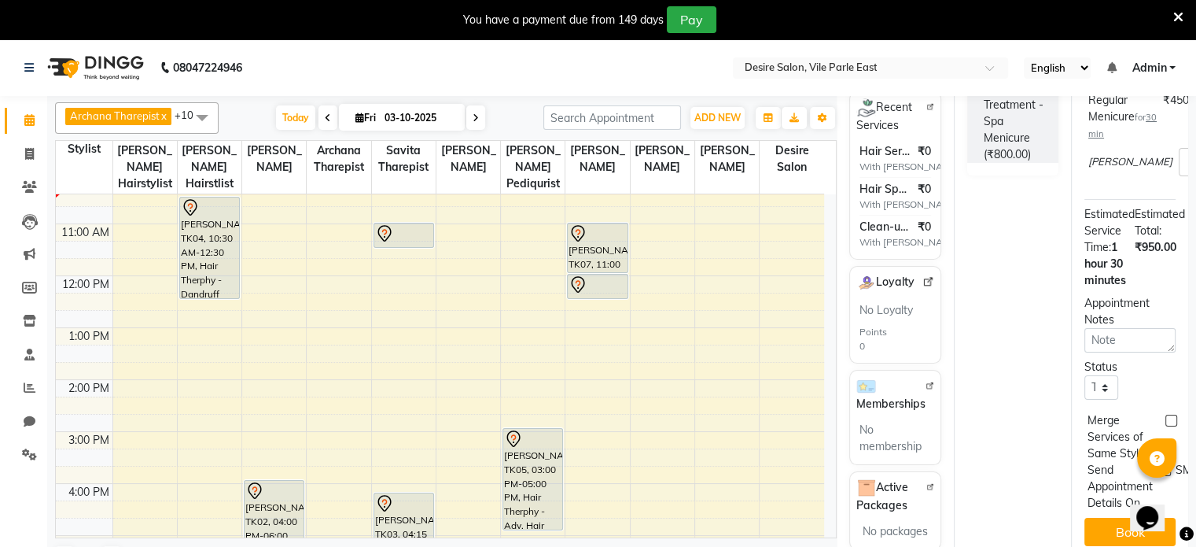
click at [356, 116] on icon at bounding box center [360, 117] width 9 height 10
select select "10"
select select "2025"
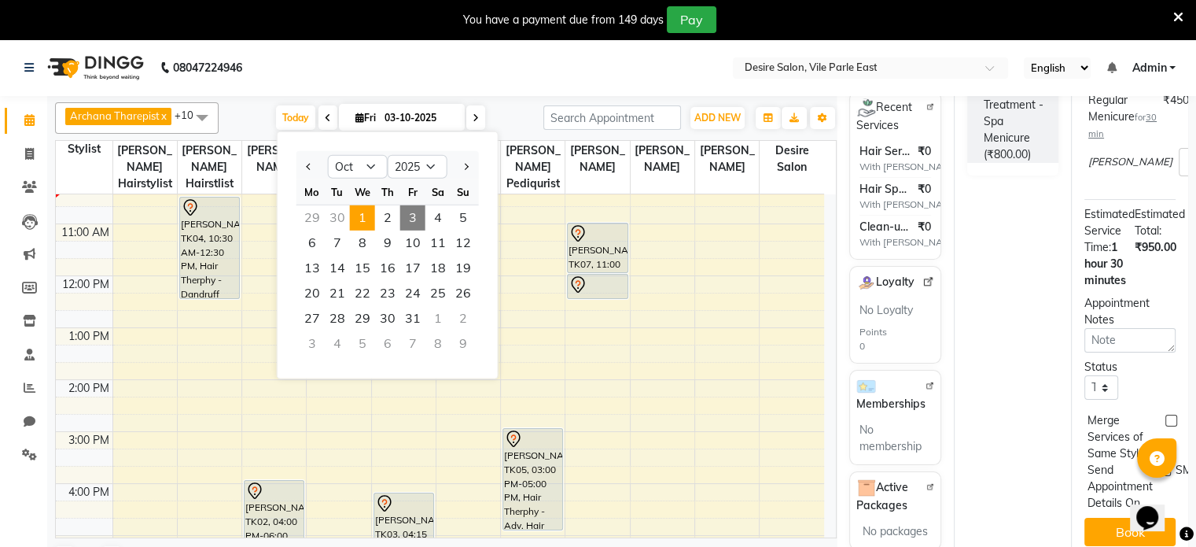
click at [364, 223] on span "1" at bounding box center [362, 217] width 25 height 25
type input "01-10-2025"
select select "660"
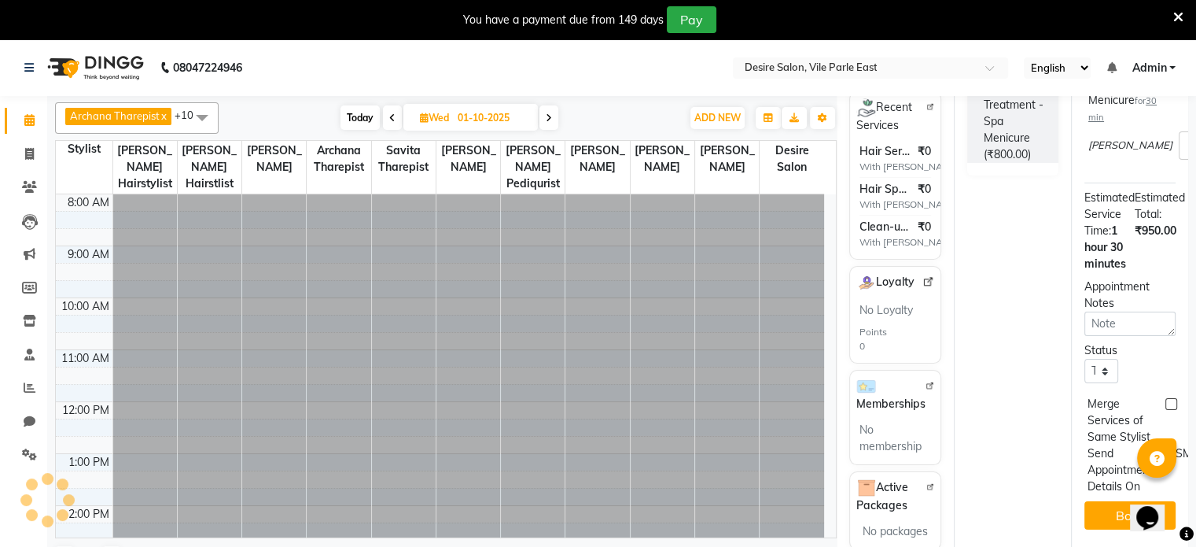
scroll to position [104, 0]
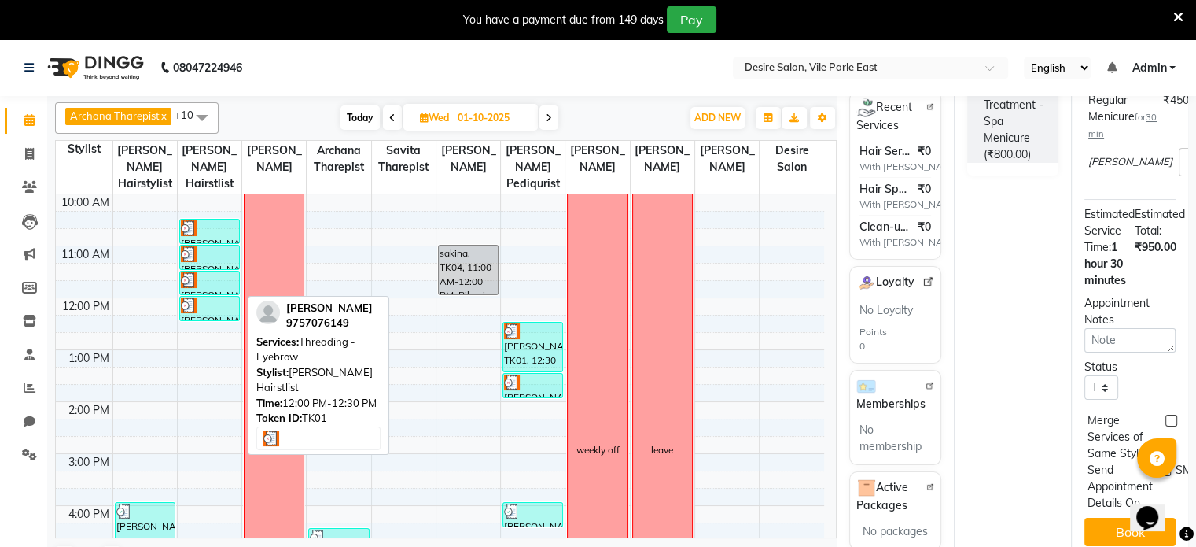
drag, startPoint x: 228, startPoint y: 252, endPoint x: 226, endPoint y: 288, distance: 35.5
click at [226, 90] on div "[PERSON_NAME], TK06, 10:30 AM-11:00 AM, Hair Service - Hair wash [PERSON_NAME],…" at bounding box center [209, 90] width 61 height 0
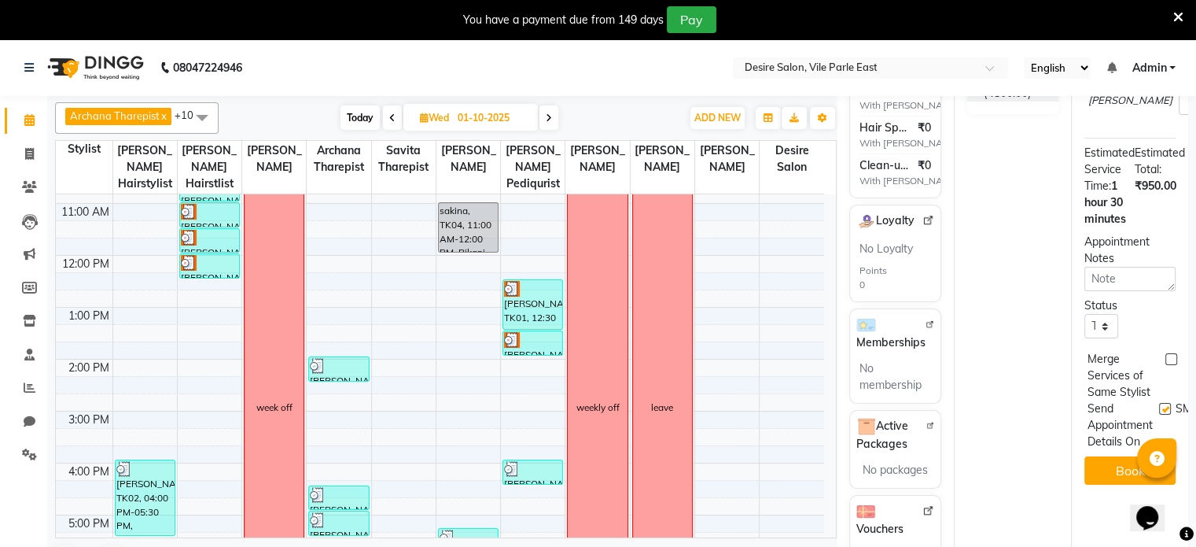
scroll to position [139, 0]
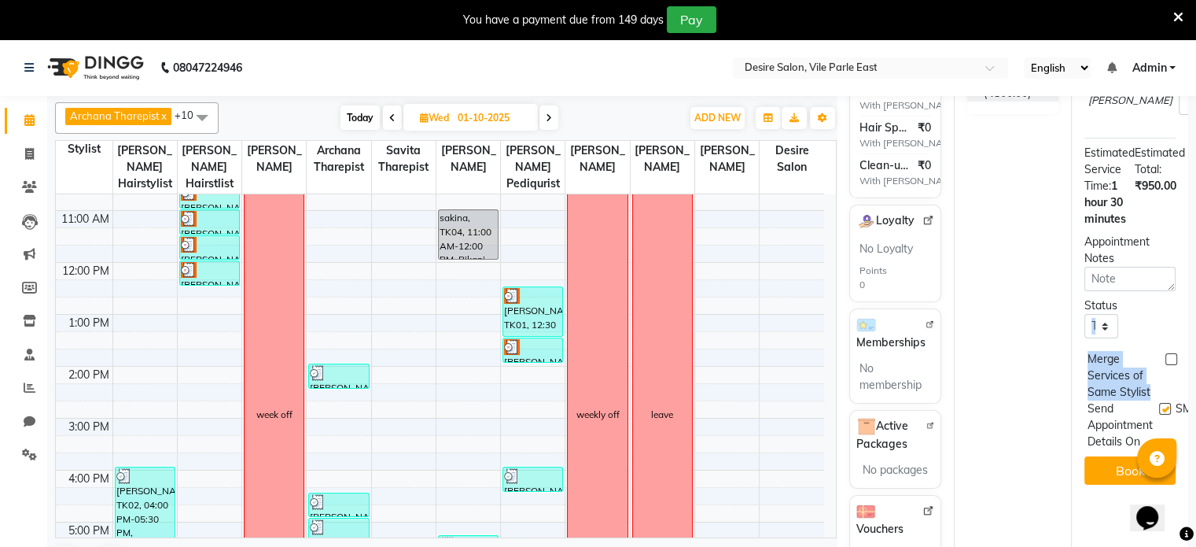
drag, startPoint x: 1188, startPoint y: 295, endPoint x: 1180, endPoint y: 385, distance: 90.9
click at [1180, 385] on div "Archana Tharepist x [PERSON_NAME] Pediqurist x [PERSON_NAME] x desire salon x […" at bounding box center [621, 343] width 1149 height 494
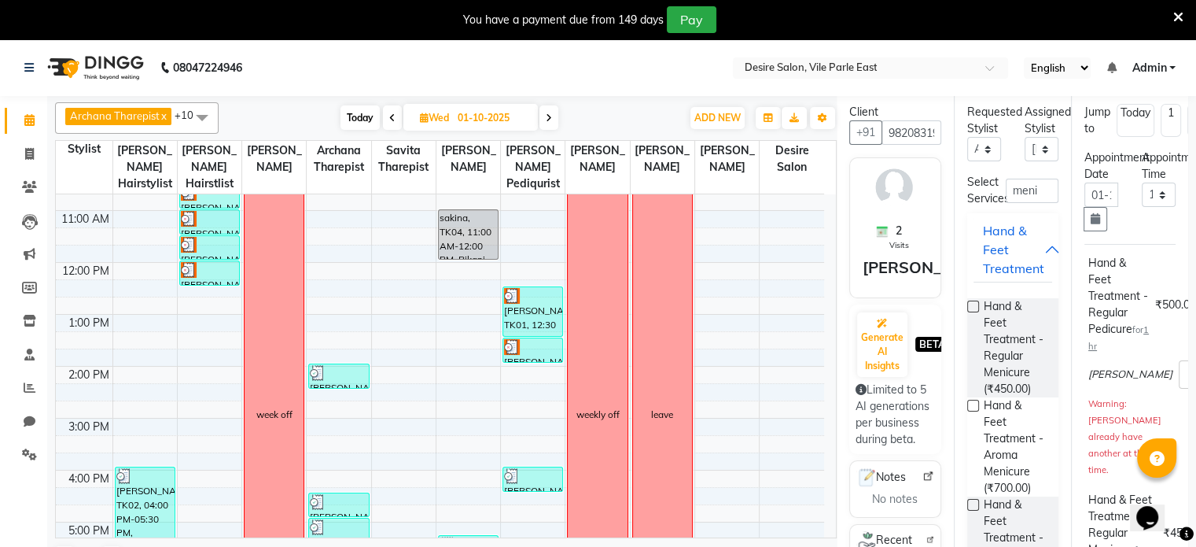
scroll to position [0, 0]
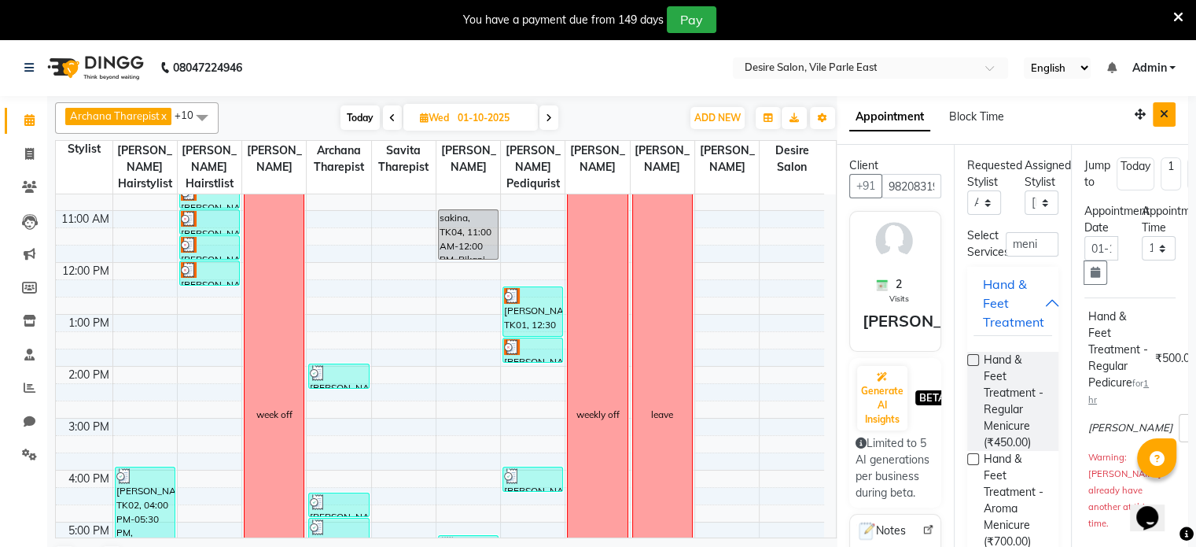
click at [1160, 114] on icon "Close" at bounding box center [1164, 114] width 9 height 11
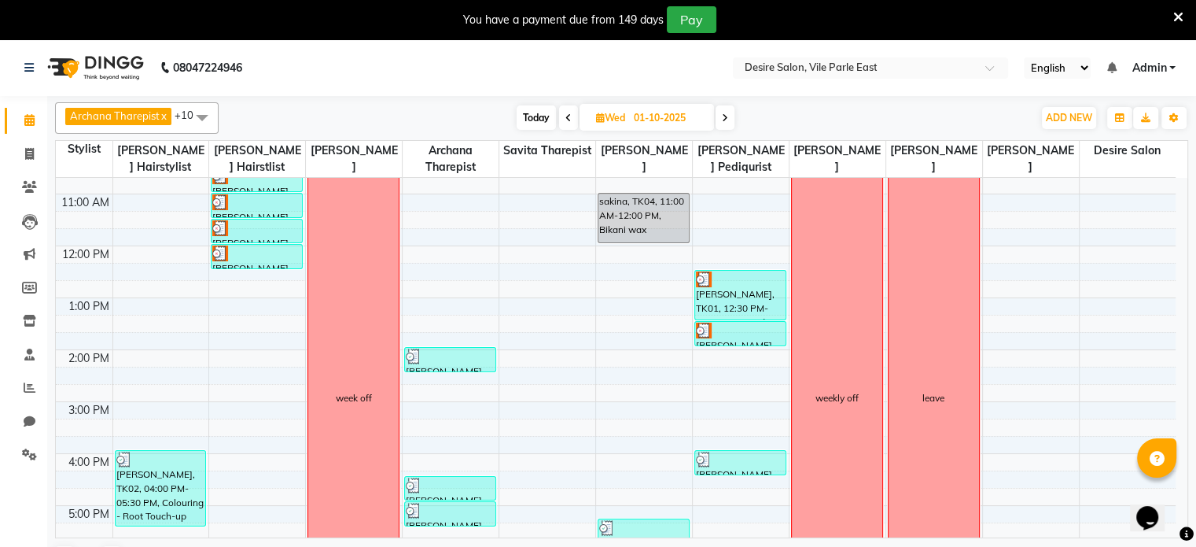
click at [720, 126] on span at bounding box center [725, 117] width 19 height 24
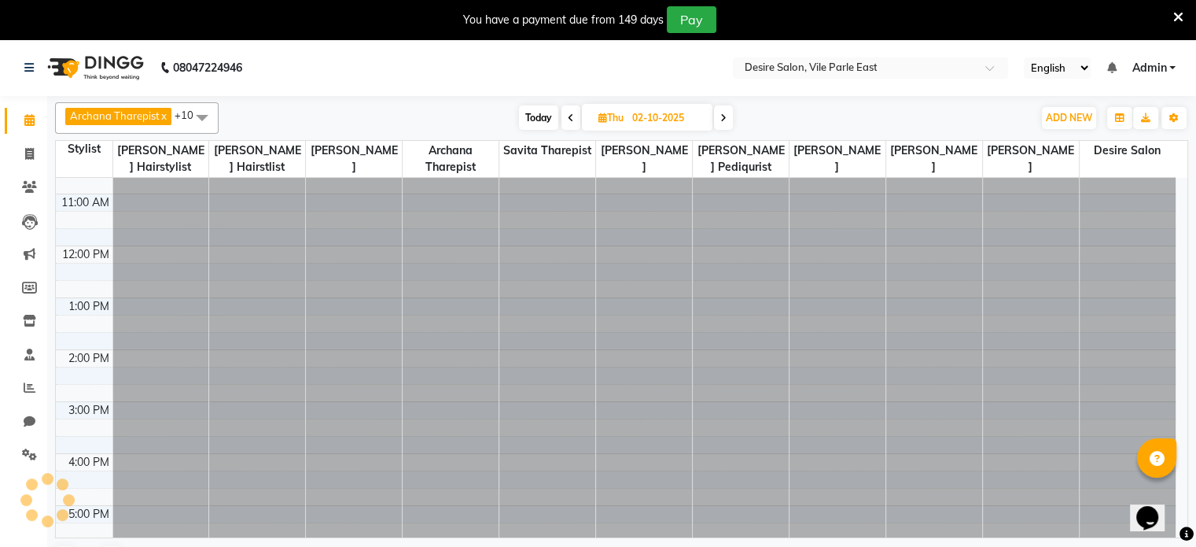
scroll to position [104, 0]
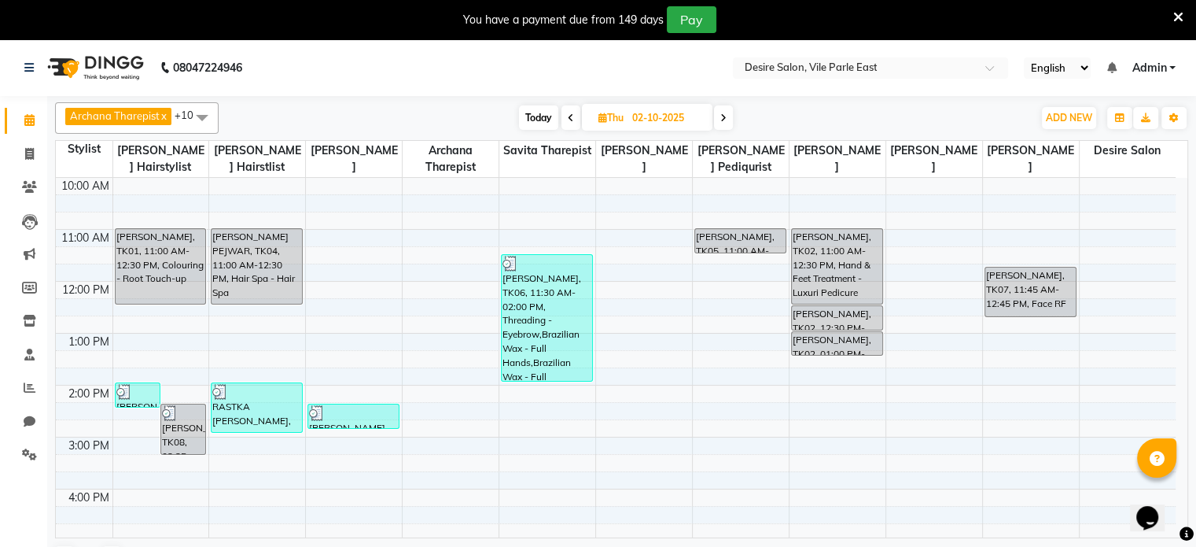
click at [720, 126] on span at bounding box center [723, 117] width 19 height 24
type input "03-10-2025"
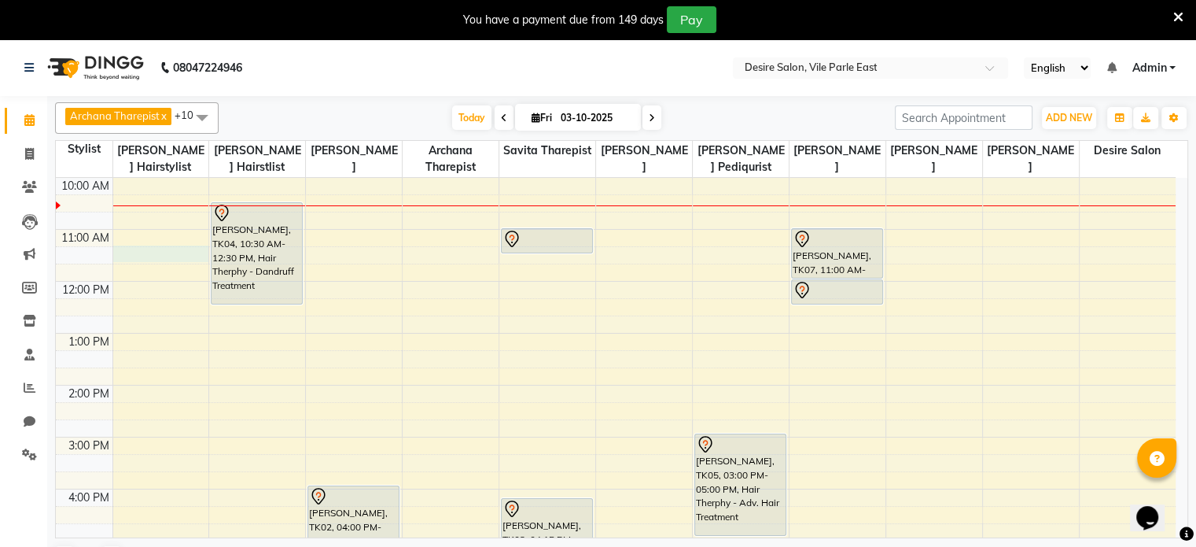
click at [127, 252] on div "8:00 AM 9:00 AM 10:00 AM 11:00 AM 12:00 PM 1:00 PM 2:00 PM 3:00 PM 4:00 PM 5:00…" at bounding box center [616, 437] width 1120 height 726
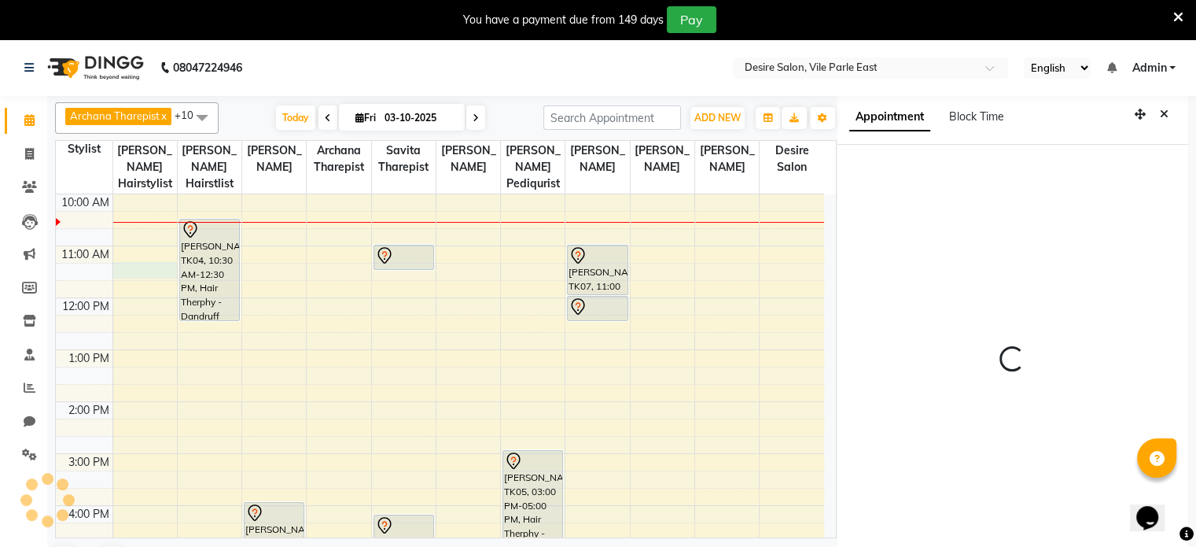
select select "74551"
select select "tentative"
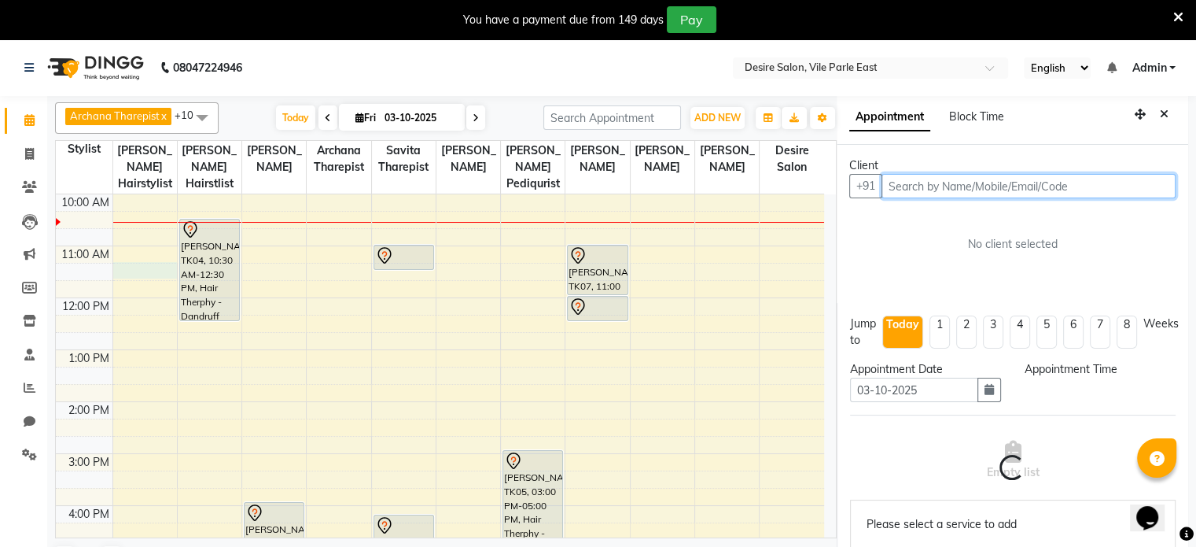
select select "675"
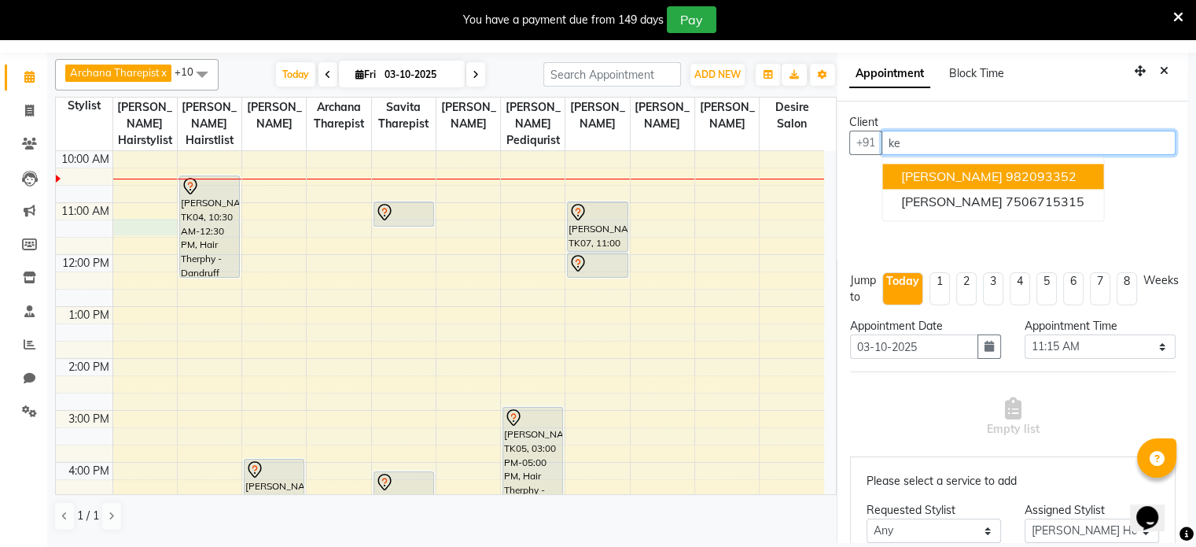
type input "k"
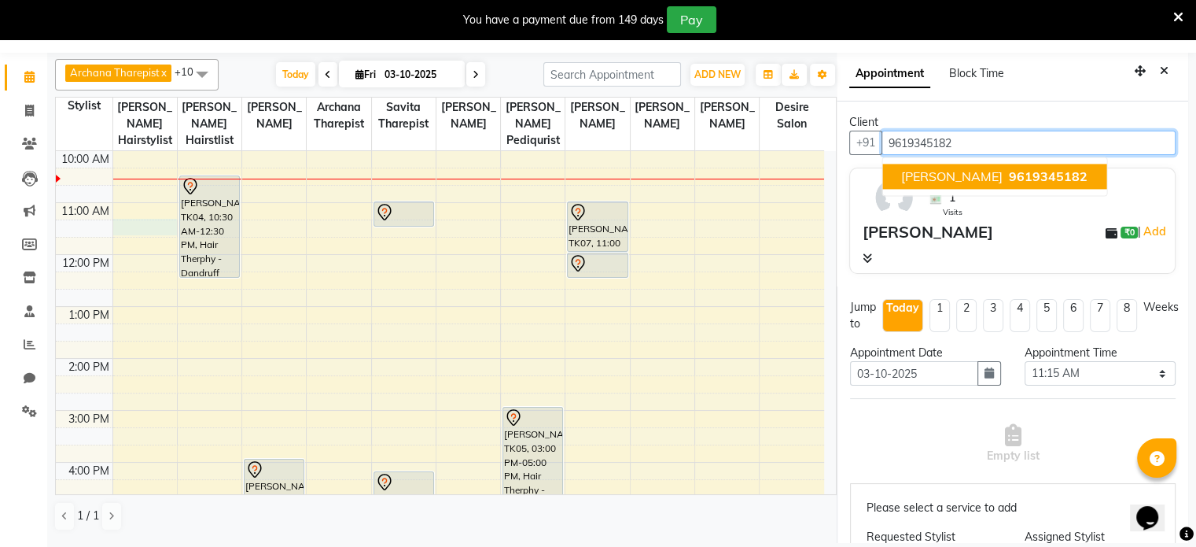
click at [923, 175] on span "[PERSON_NAME]" at bounding box center [951, 176] width 101 height 16
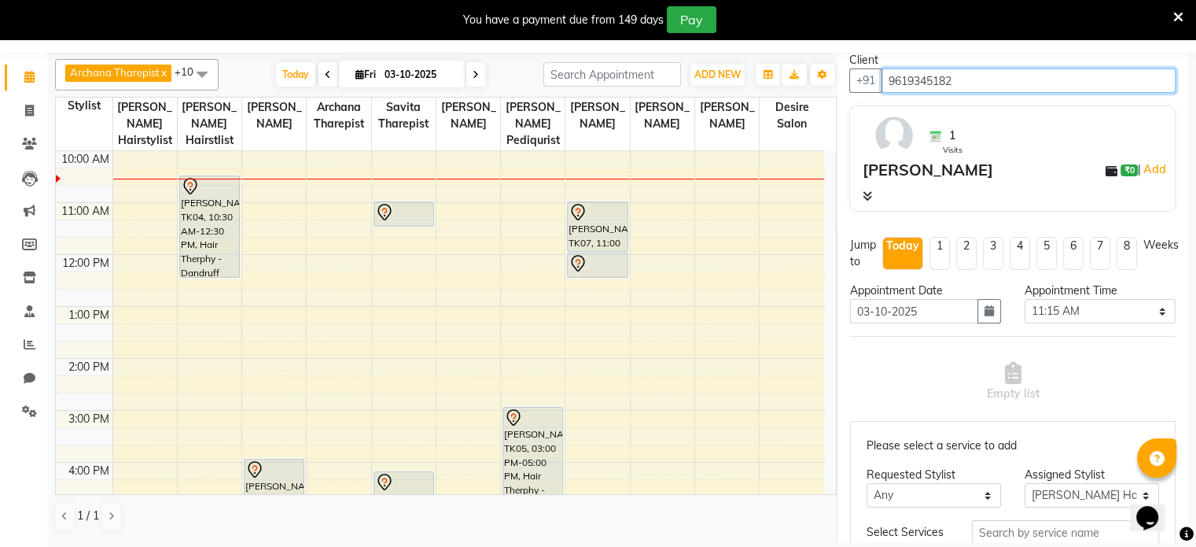
scroll to position [65, 0]
type input "9619345182"
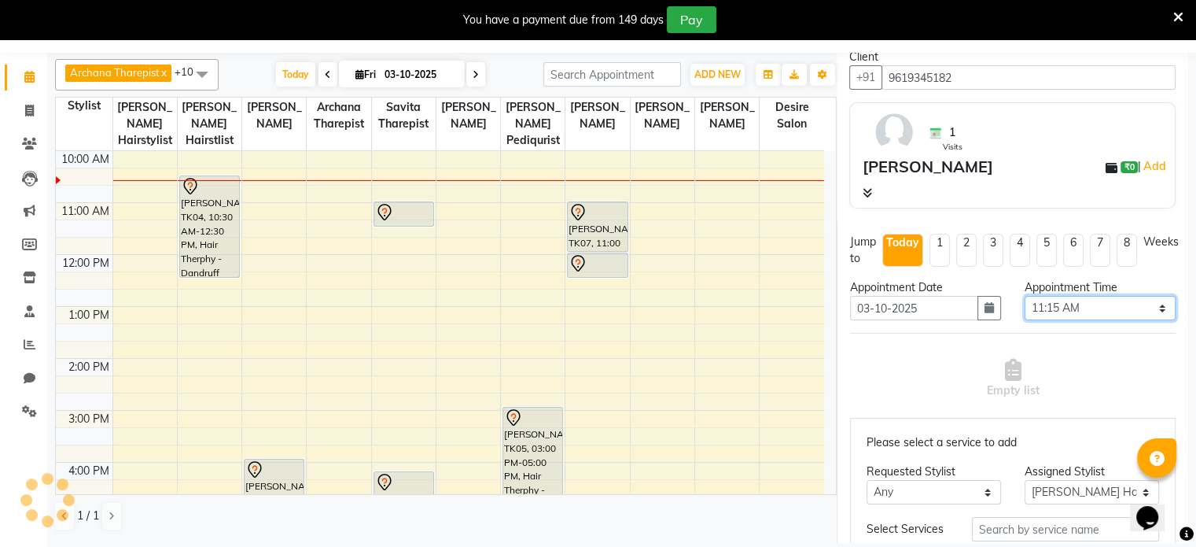
click at [1086, 306] on select "Select 09:00 AM 09:15 AM 09:30 AM 09:45 AM 10:00 AM 10:15 AM 10:30 AM 10:45 AM …" at bounding box center [1100, 308] width 151 height 24
select select "690"
click at [1025, 296] on select "Select 09:00 AM 09:15 AM 09:30 AM 09:45 AM 10:00 AM 10:15 AM 10:30 AM 10:45 AM …" at bounding box center [1100, 308] width 151 height 24
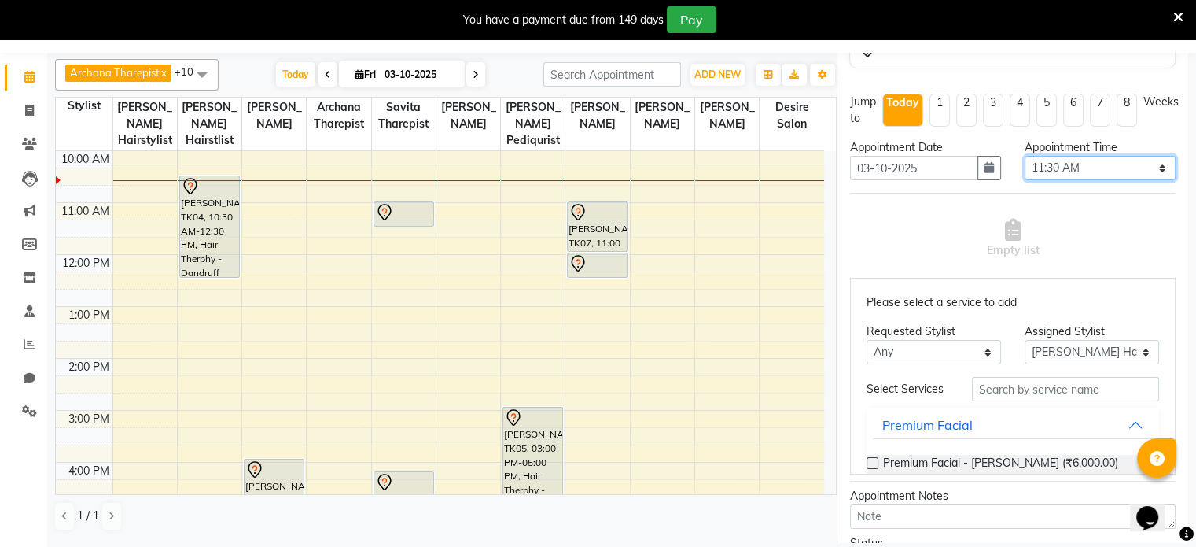
scroll to position [208, 0]
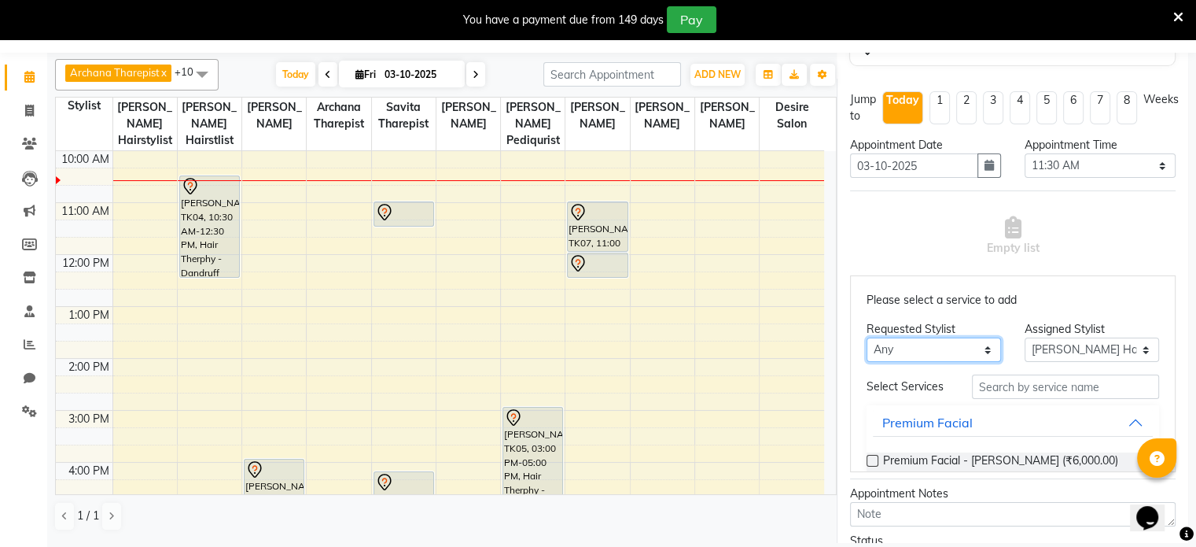
click at [903, 347] on select "Any [PERSON_NAME] [PERSON_NAME] Pediqurist [PERSON_NAME] desire salon [PERSON_N…" at bounding box center [934, 349] width 134 height 24
select select "75804"
click at [867, 337] on select "Any [PERSON_NAME] [PERSON_NAME] Pediqurist [PERSON_NAME] desire salon [PERSON_N…" at bounding box center [934, 349] width 134 height 24
select select "75804"
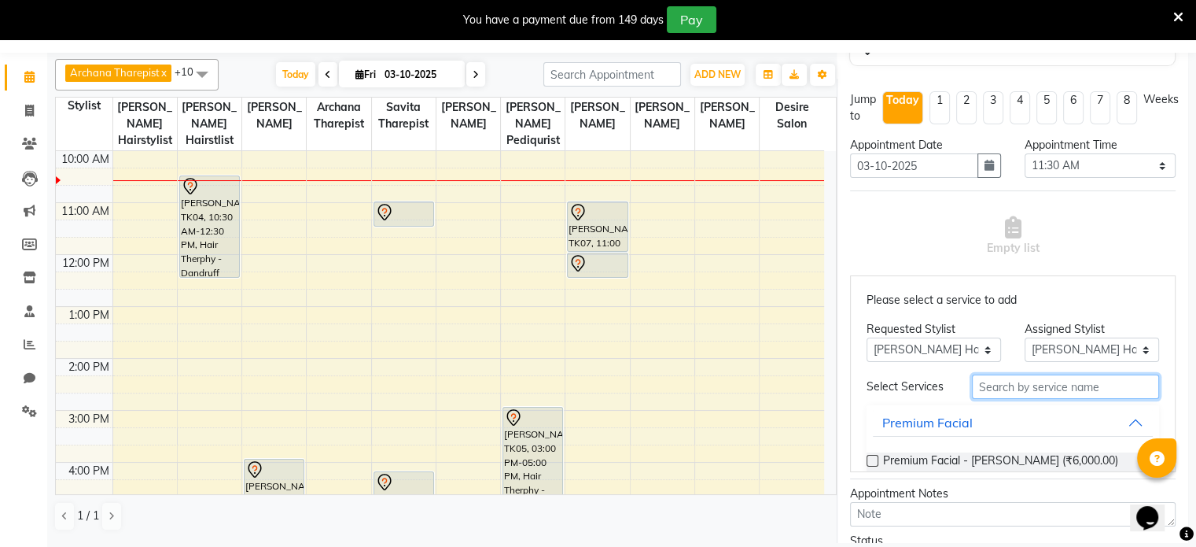
click at [1003, 391] on input "text" at bounding box center [1065, 386] width 187 height 24
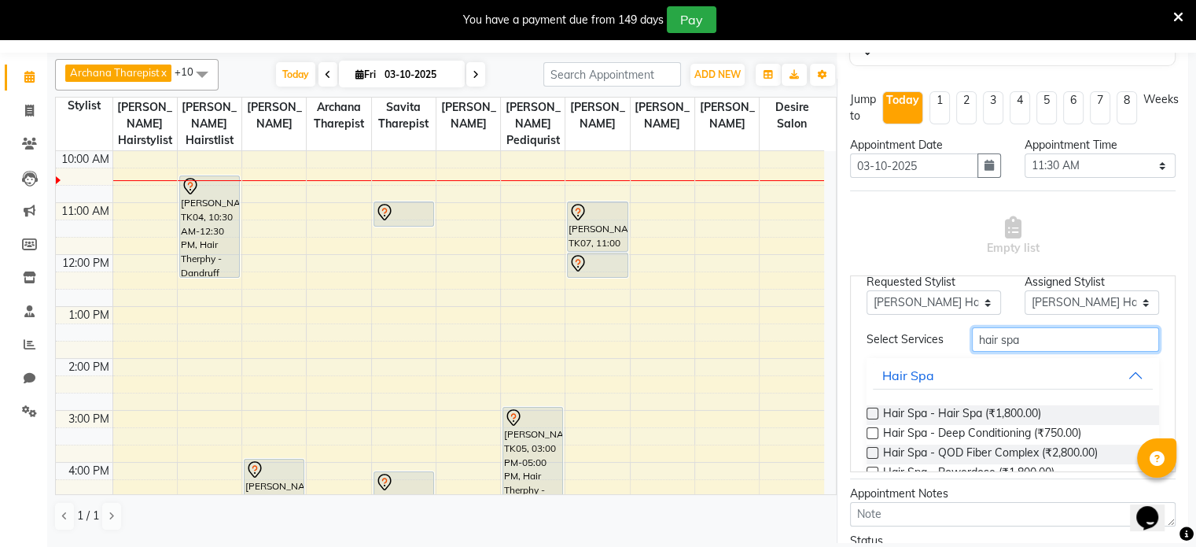
scroll to position [51, 0]
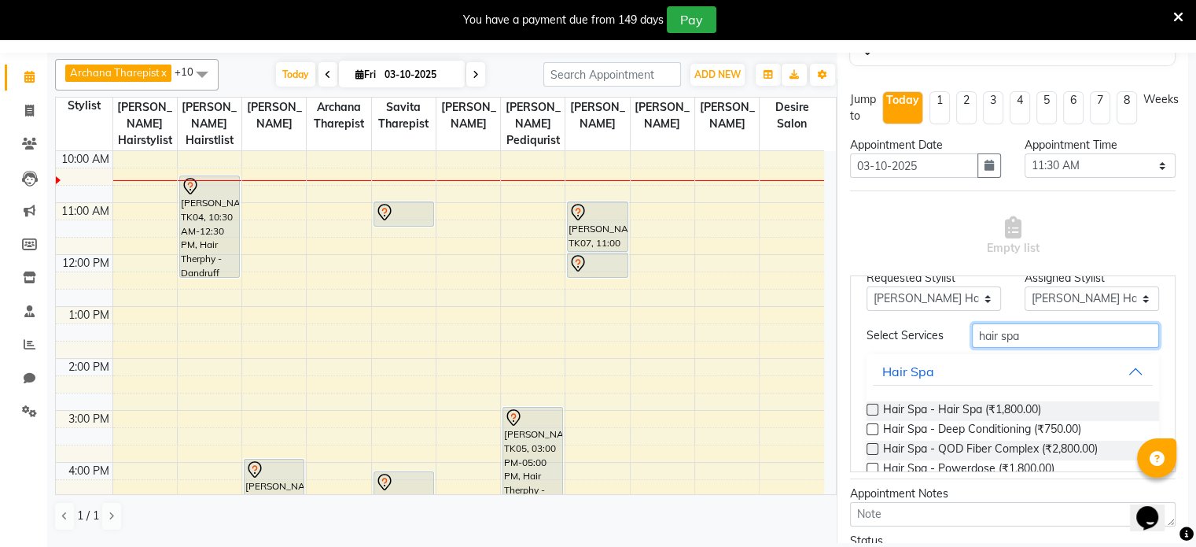
type input "hair spa"
click at [870, 415] on label at bounding box center [873, 409] width 12 height 12
click at [870, 416] on input "checkbox" at bounding box center [872, 411] width 10 height 10
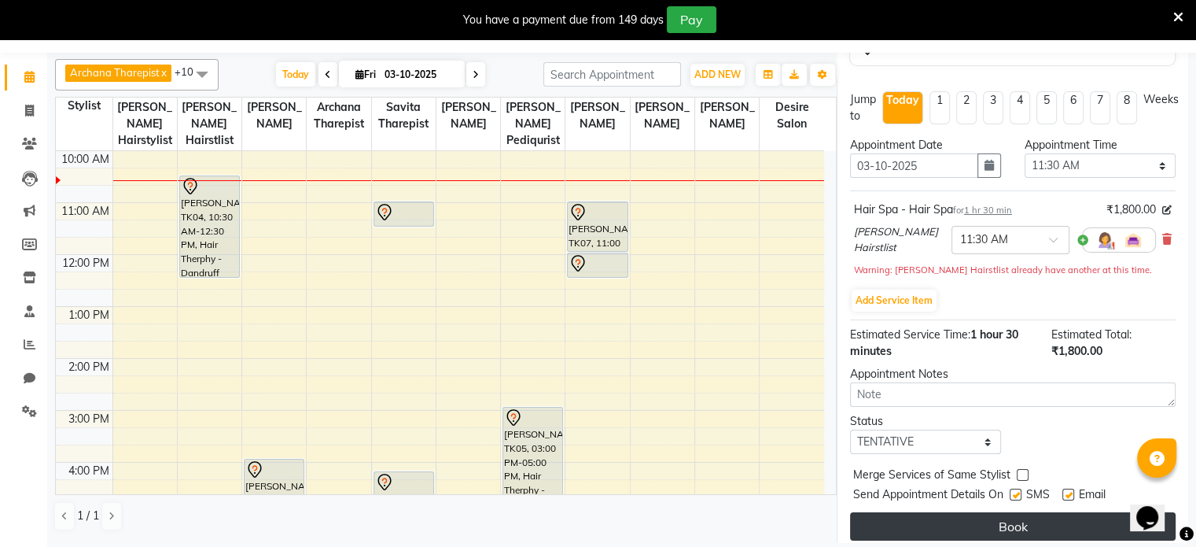
click at [1021, 518] on button "Book" at bounding box center [1013, 526] width 326 height 28
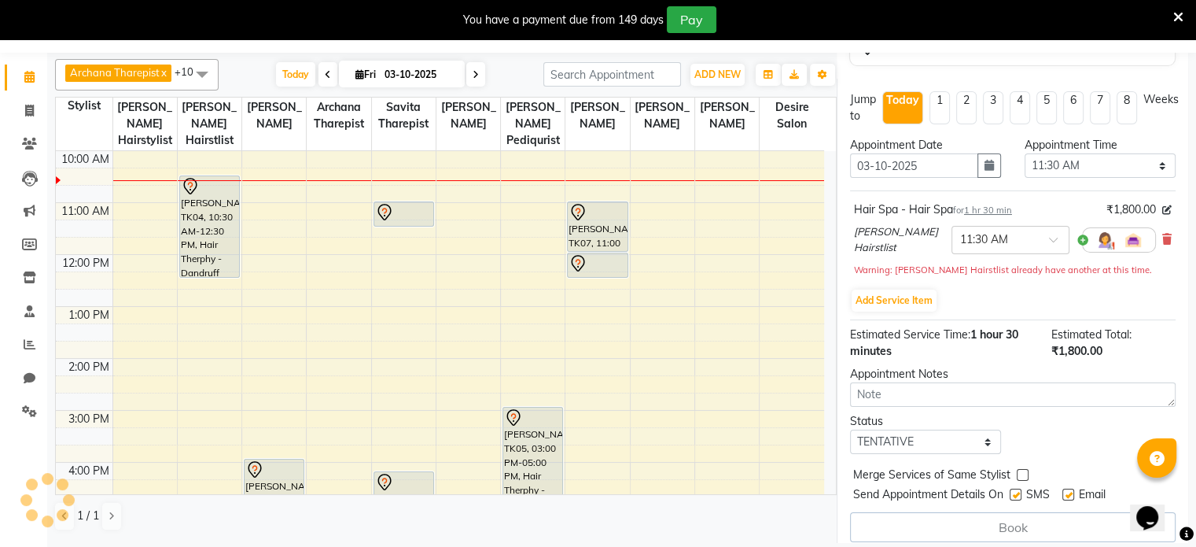
select select "75804"
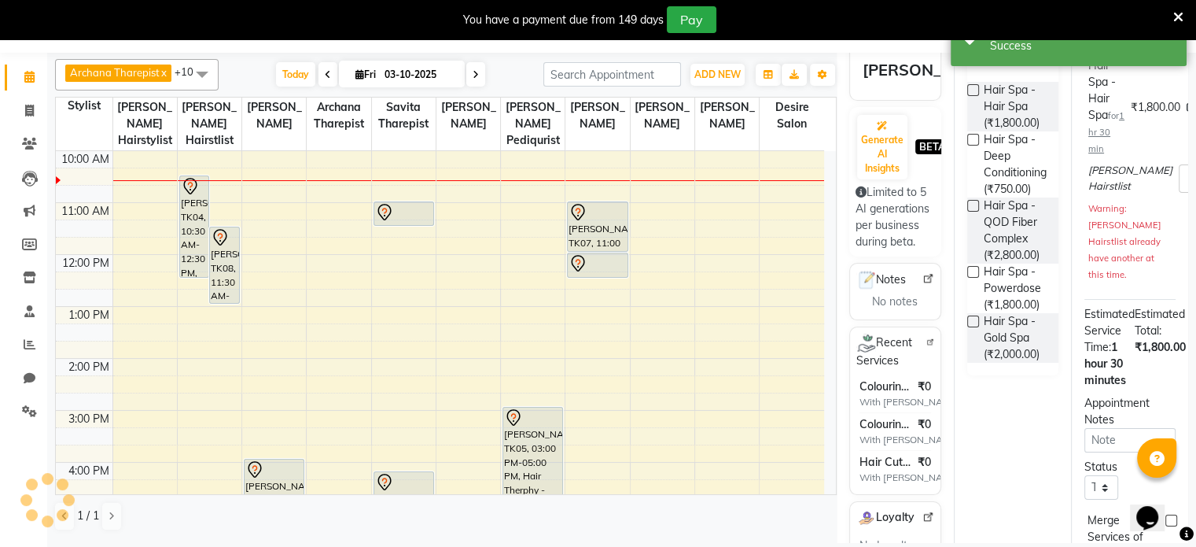
scroll to position [0, 0]
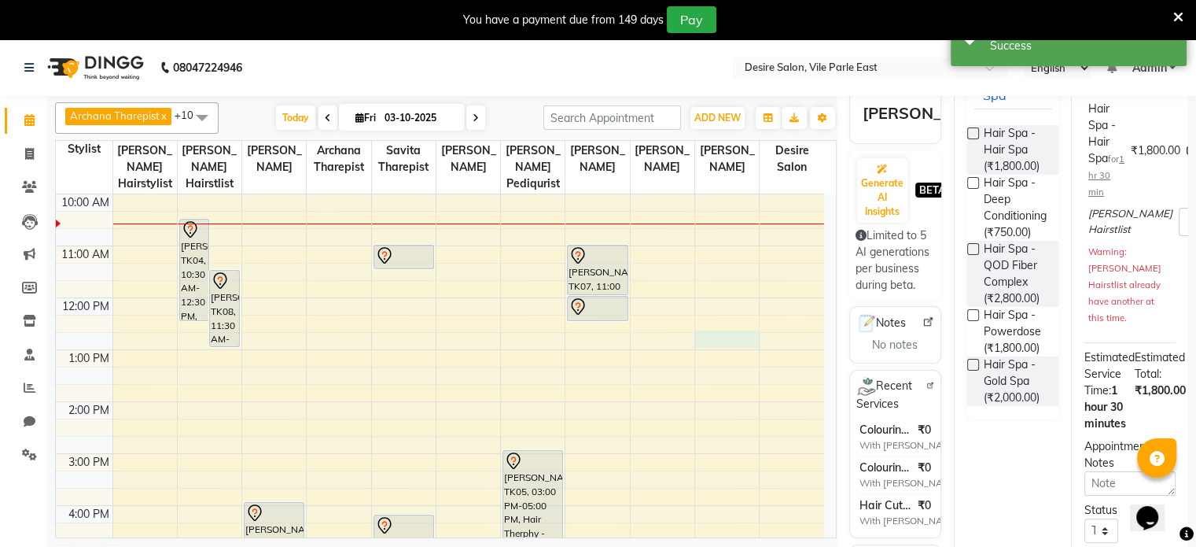
click at [742, 330] on div "8:00 AM 9:00 AM 10:00 AM 11:00 AM 12:00 PM 1:00 PM 2:00 PM 3:00 PM 4:00 PM 5:00…" at bounding box center [440, 453] width 768 height 726
select select "75805"
select select "tentative"
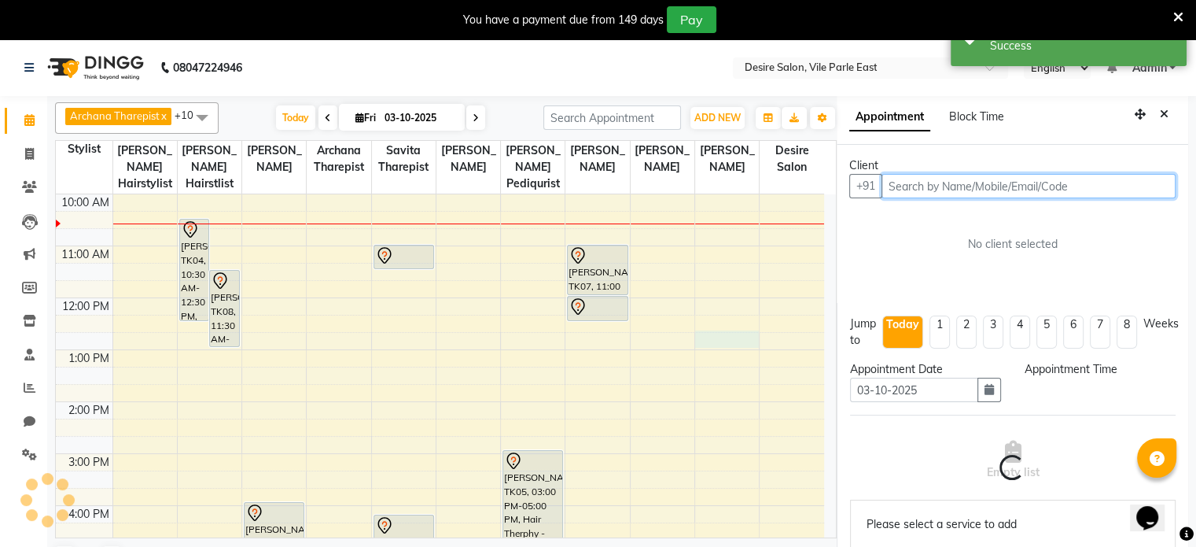
select select "765"
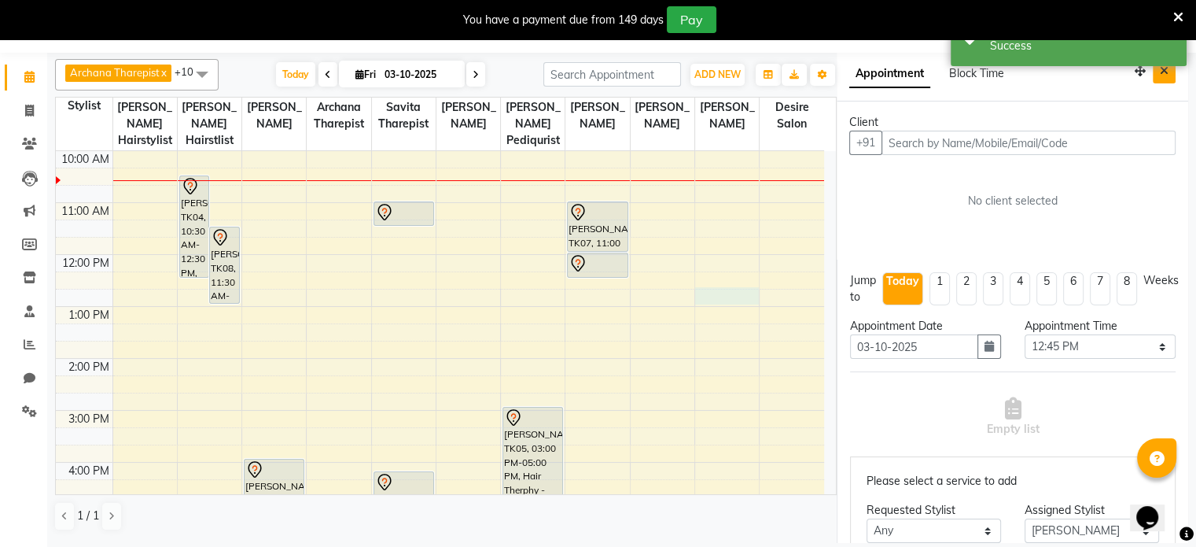
click at [1160, 69] on icon "Close" at bounding box center [1164, 70] width 9 height 11
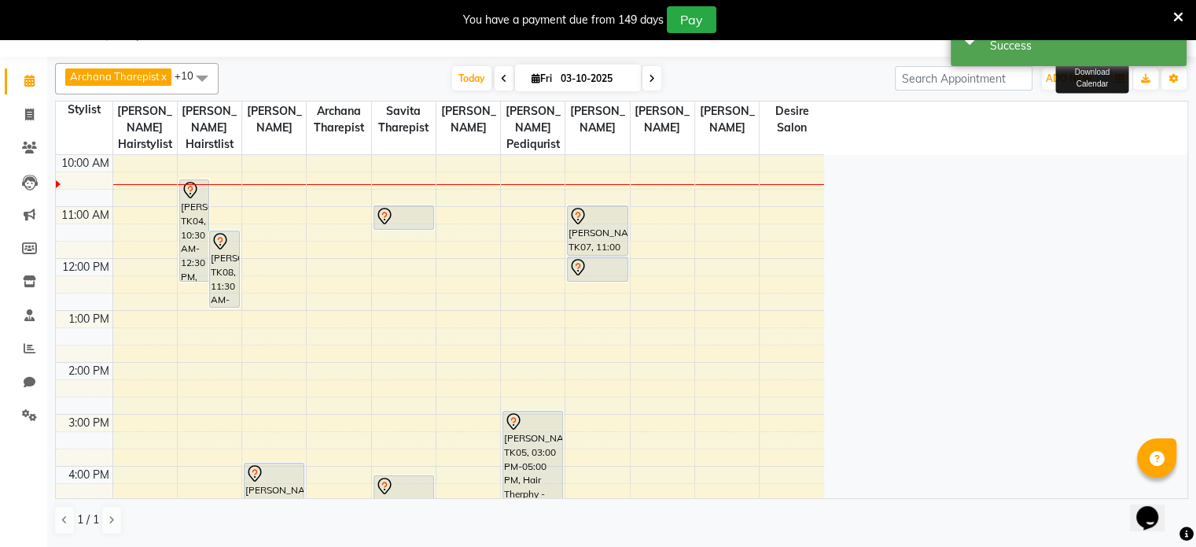
scroll to position [39, 0]
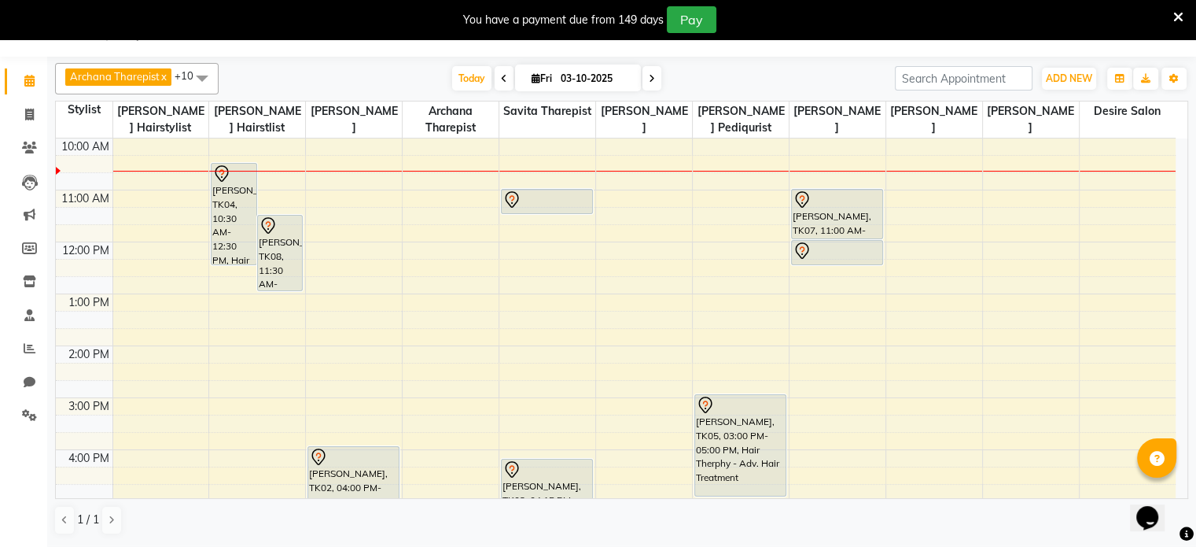
click at [649, 78] on icon at bounding box center [652, 78] width 6 height 9
type input "04-10-2025"
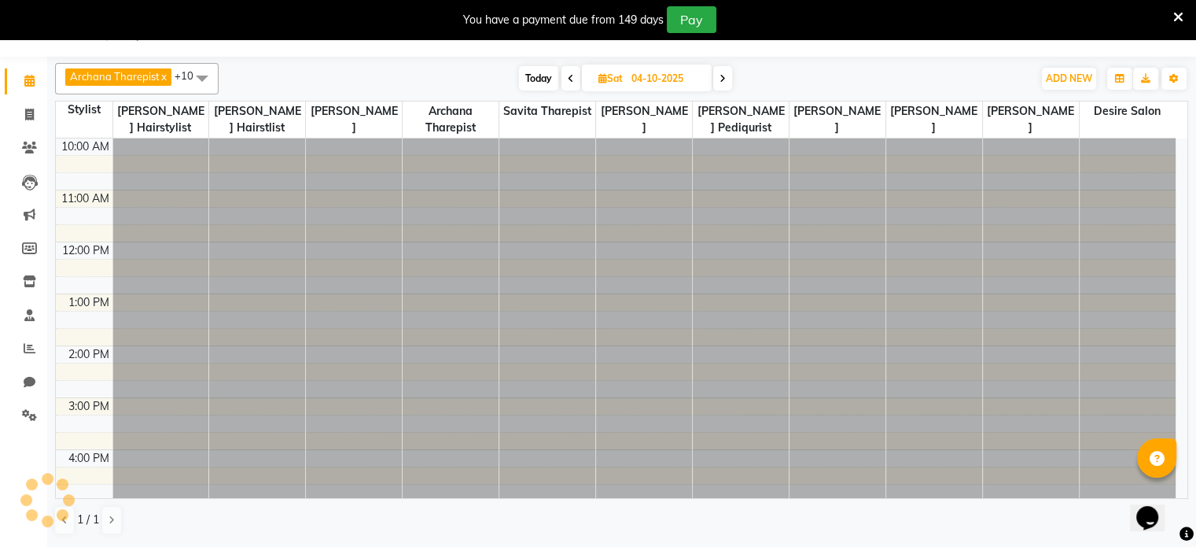
scroll to position [104, 0]
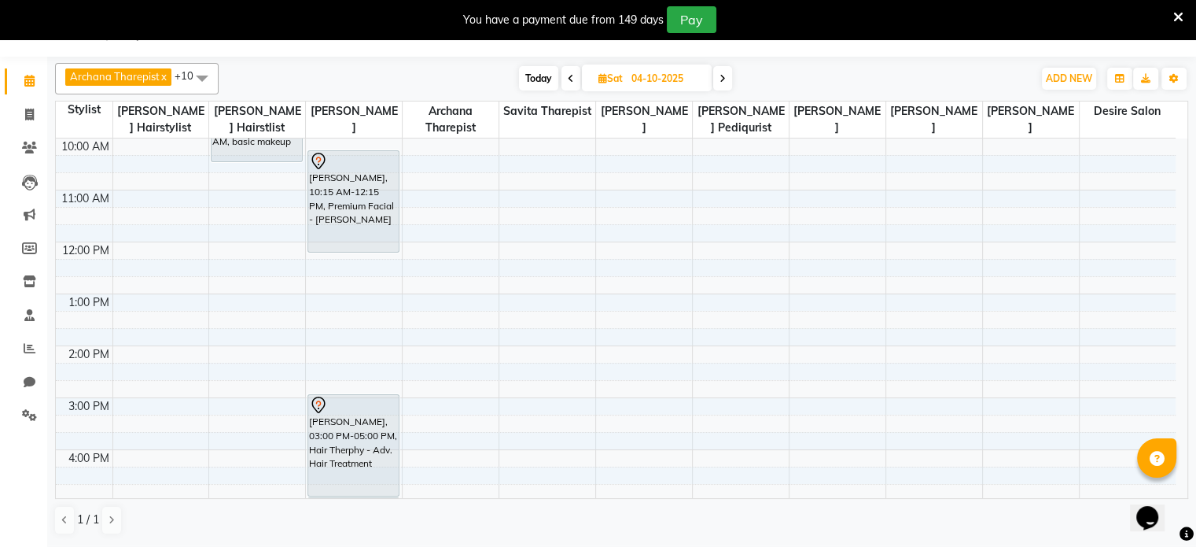
click at [649, 78] on input "04-10-2025" at bounding box center [666, 79] width 79 height 24
select select "10"
select select "2025"
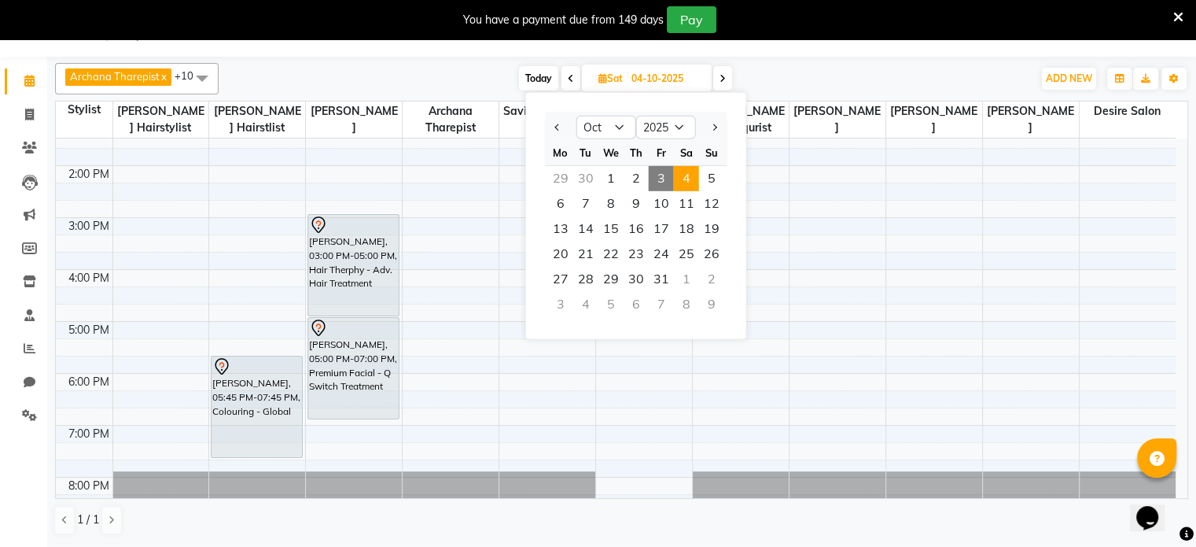
scroll to position [0, 0]
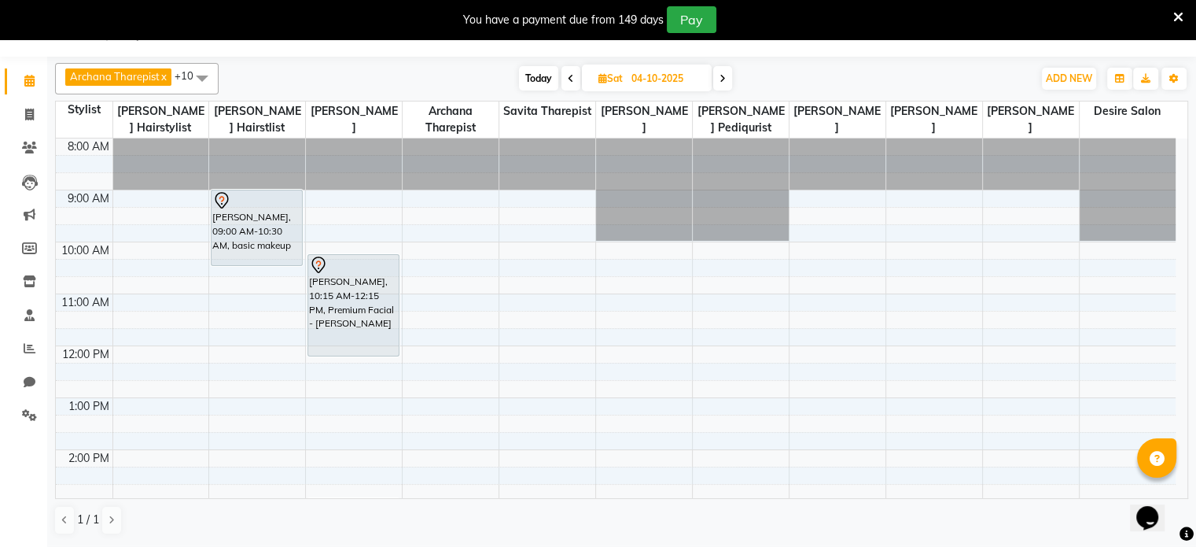
click at [719, 83] on span at bounding box center [722, 78] width 19 height 24
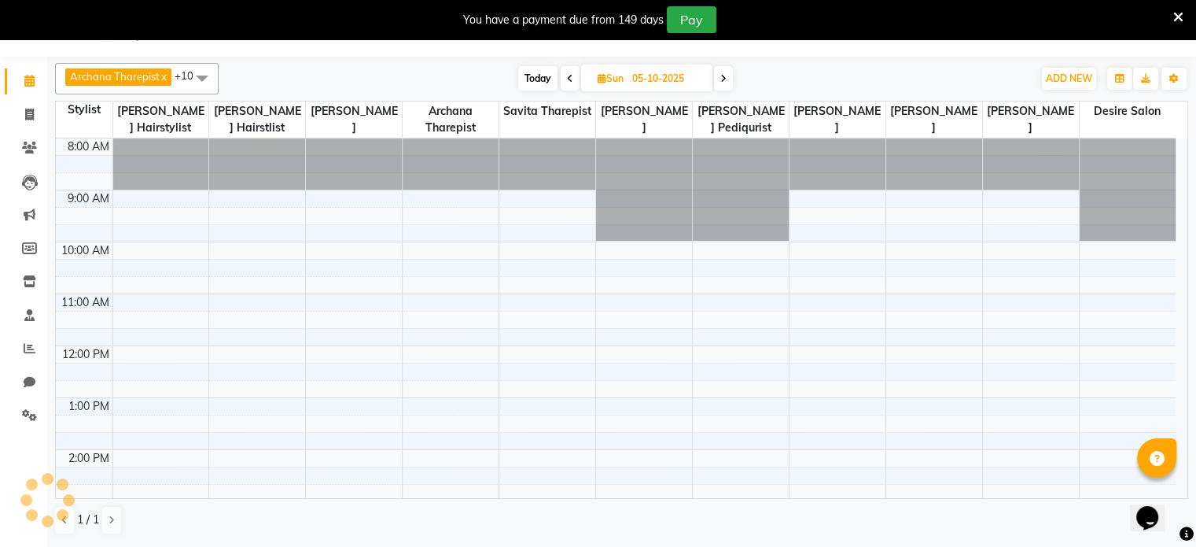
scroll to position [104, 0]
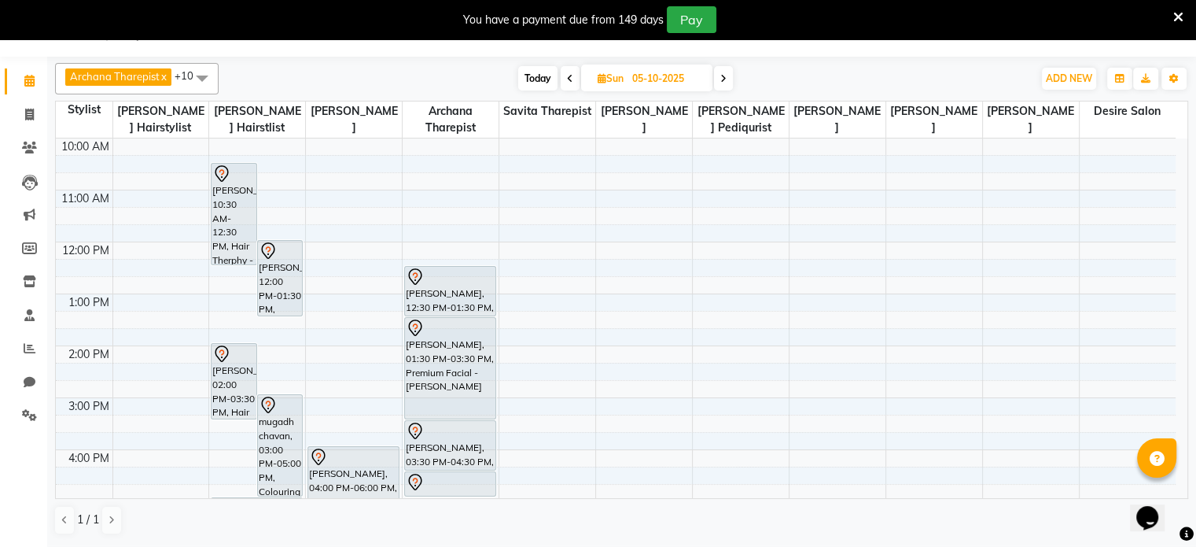
click at [581, 75] on span "[DATE]" at bounding box center [646, 77] width 131 height 27
click at [564, 78] on span at bounding box center [570, 78] width 19 height 24
type input "04-10-2025"
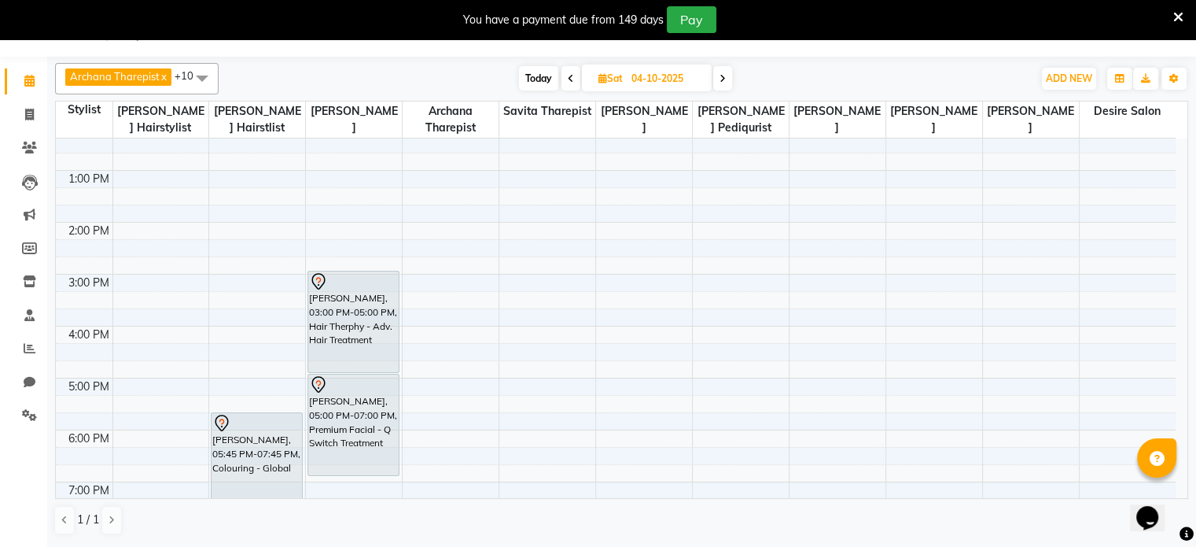
scroll to position [227, 0]
click at [429, 297] on div "8:00 AM 9:00 AM 10:00 AM 11:00 AM 12:00 PM 1:00 PM 2:00 PM 3:00 PM 4:00 PM 5:00…" at bounding box center [616, 274] width 1120 height 726
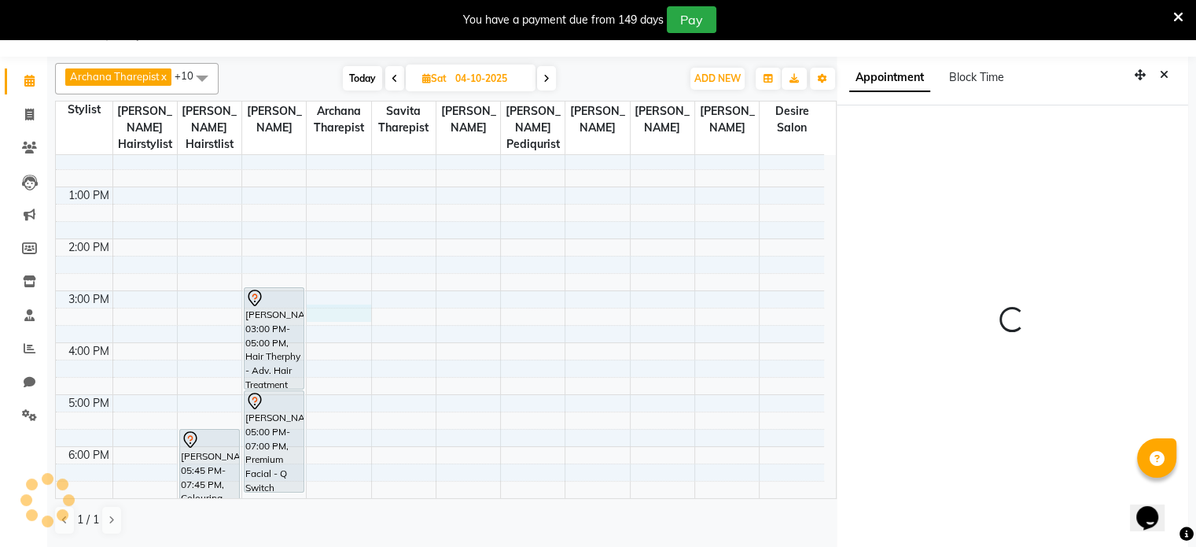
scroll to position [43, 0]
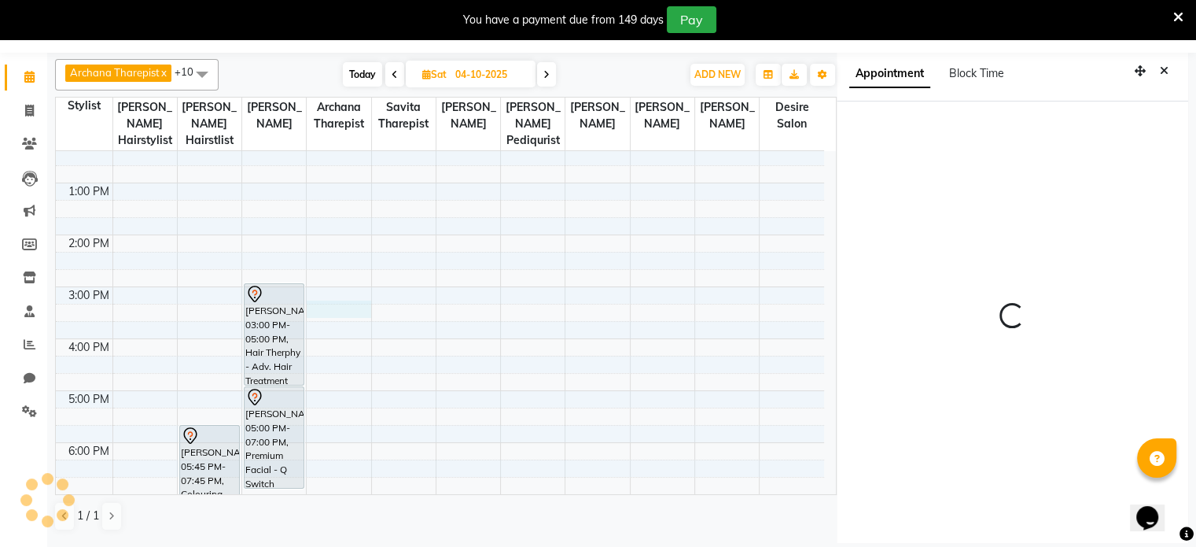
select select "915"
select select "74552"
select select "tentative"
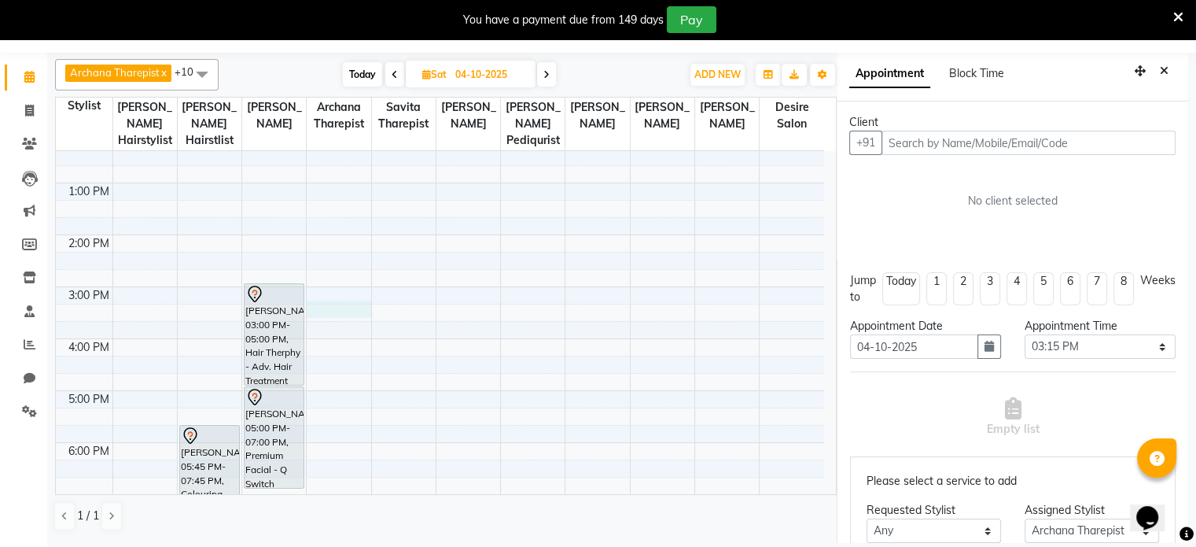
click at [963, 138] on input "text" at bounding box center [1029, 143] width 294 height 24
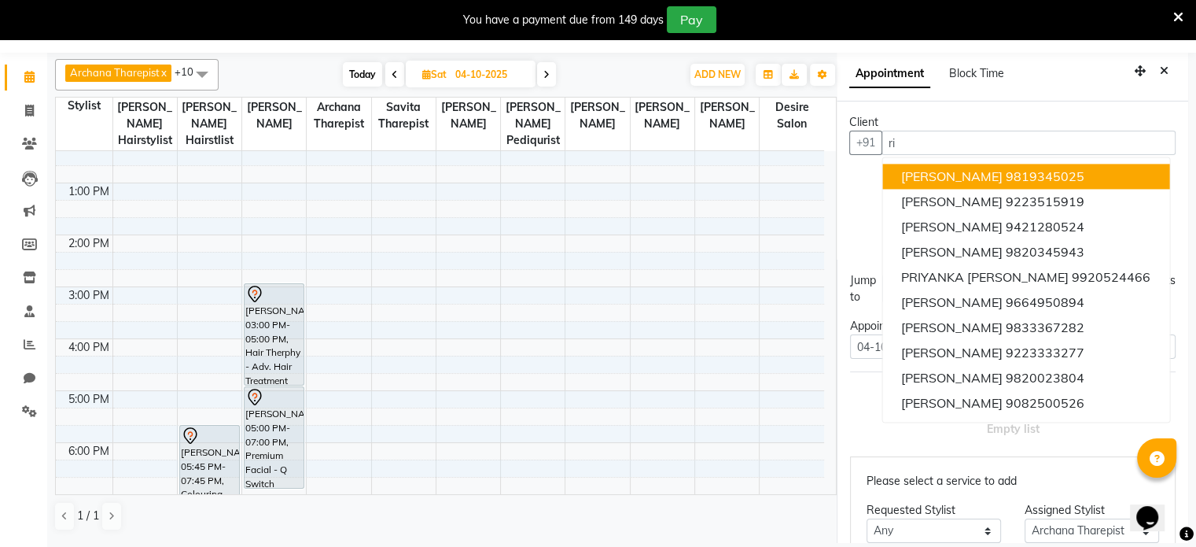
type input "r"
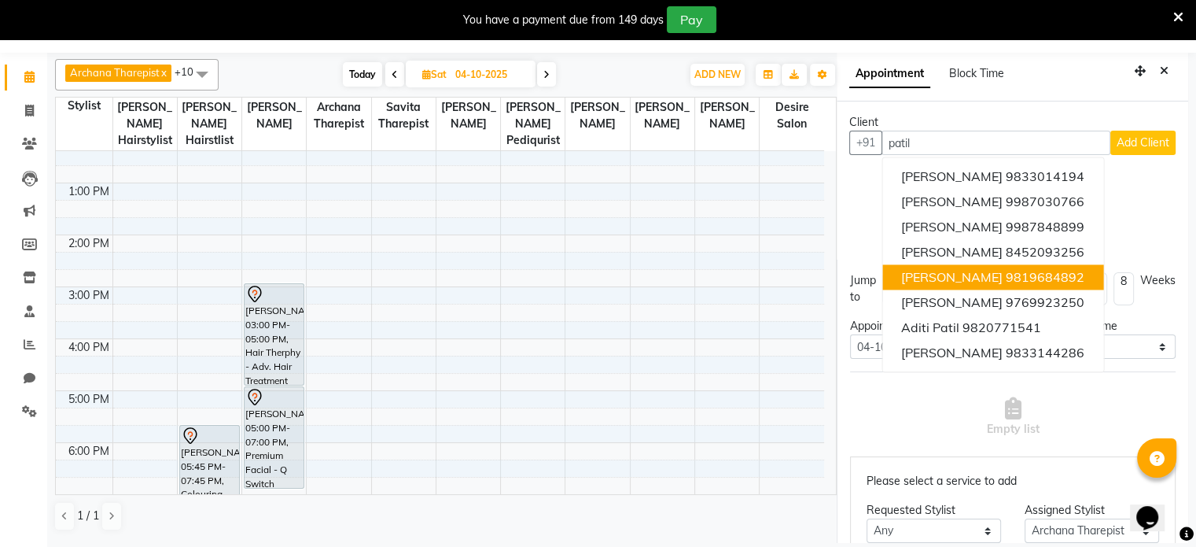
click at [928, 278] on span "[PERSON_NAME]" at bounding box center [951, 277] width 101 height 16
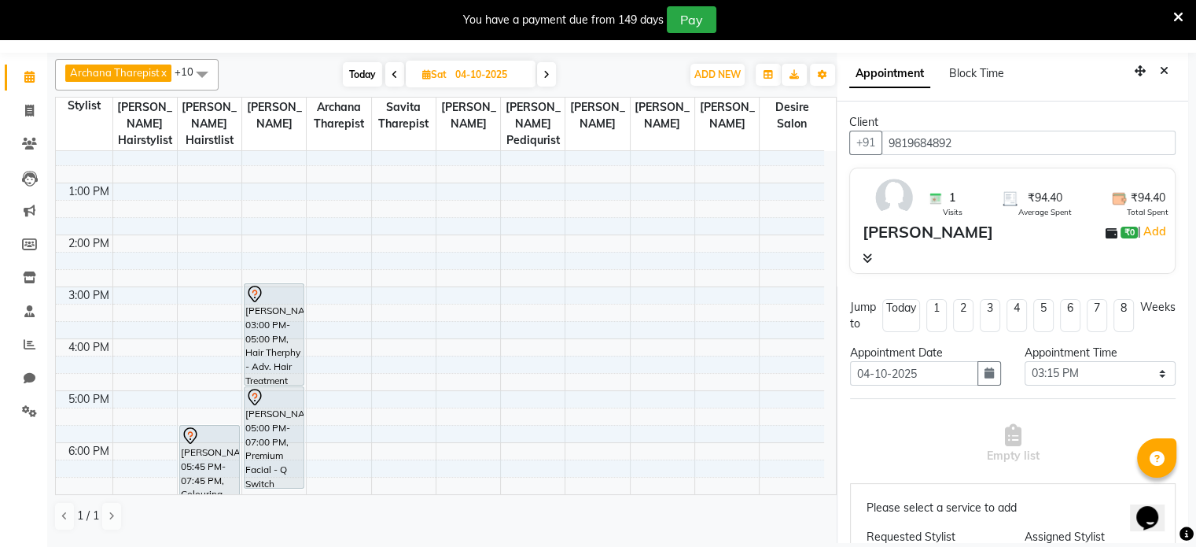
type input "9819684892"
click at [1079, 367] on select "Select 09:00 AM 09:15 AM 09:30 AM 09:45 AM 10:00 AM 10:15 AM 10:30 AM 10:45 AM …" at bounding box center [1100, 373] width 151 height 24
select select "930"
click at [1025, 361] on select "Select 09:00 AM 09:15 AM 09:30 AM 09:45 AM 10:00 AM 10:15 AM 10:30 AM 10:45 AM …" at bounding box center [1100, 373] width 151 height 24
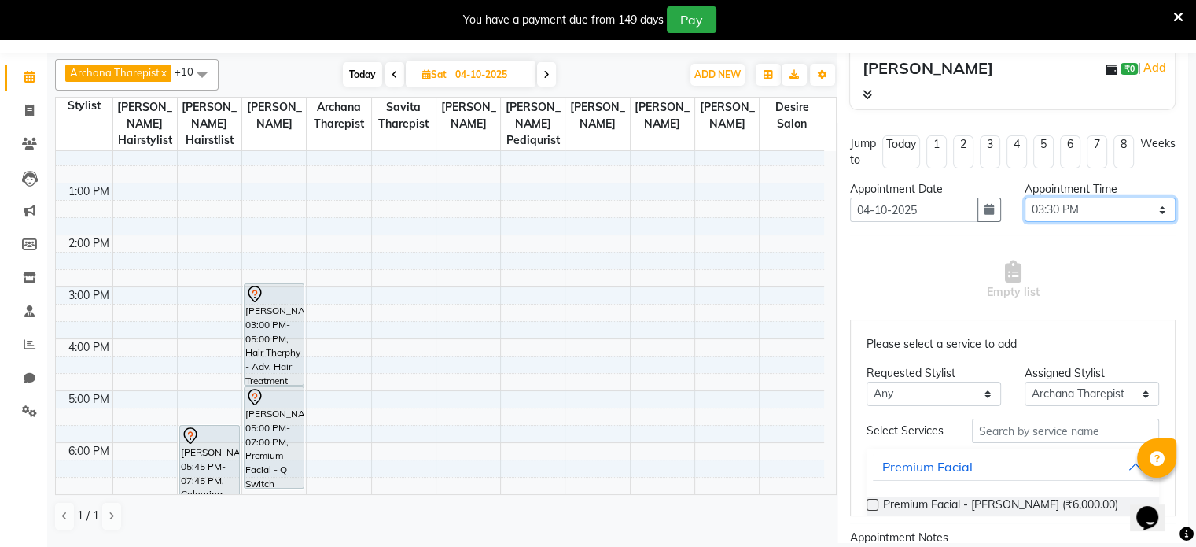
scroll to position [165, 0]
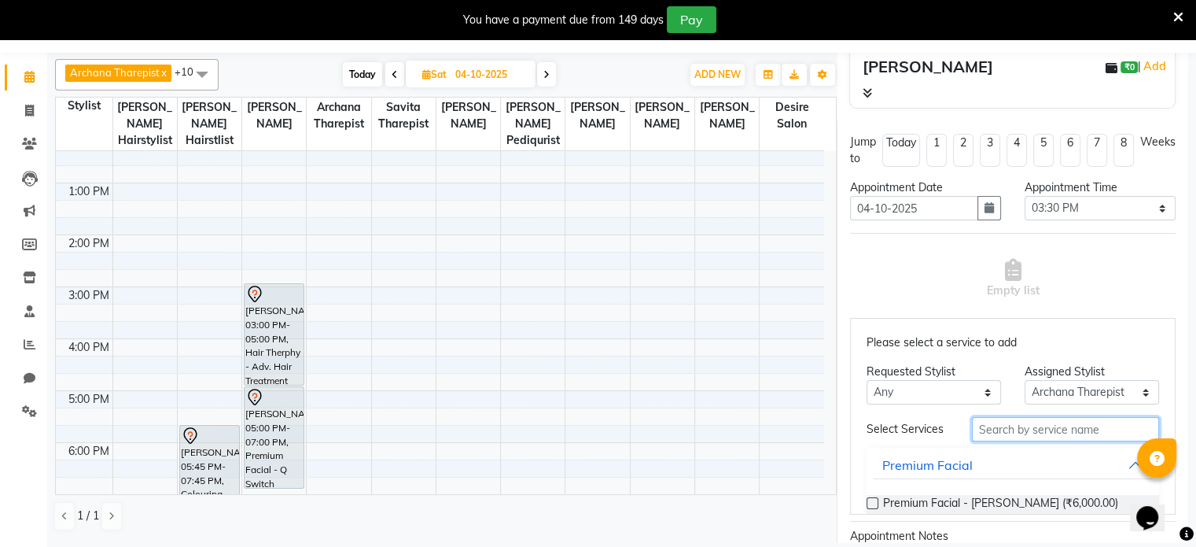
click at [1058, 434] on input "text" at bounding box center [1065, 429] width 187 height 24
type input "thre"
click at [1110, 468] on button "Threading" at bounding box center [1013, 465] width 280 height 28
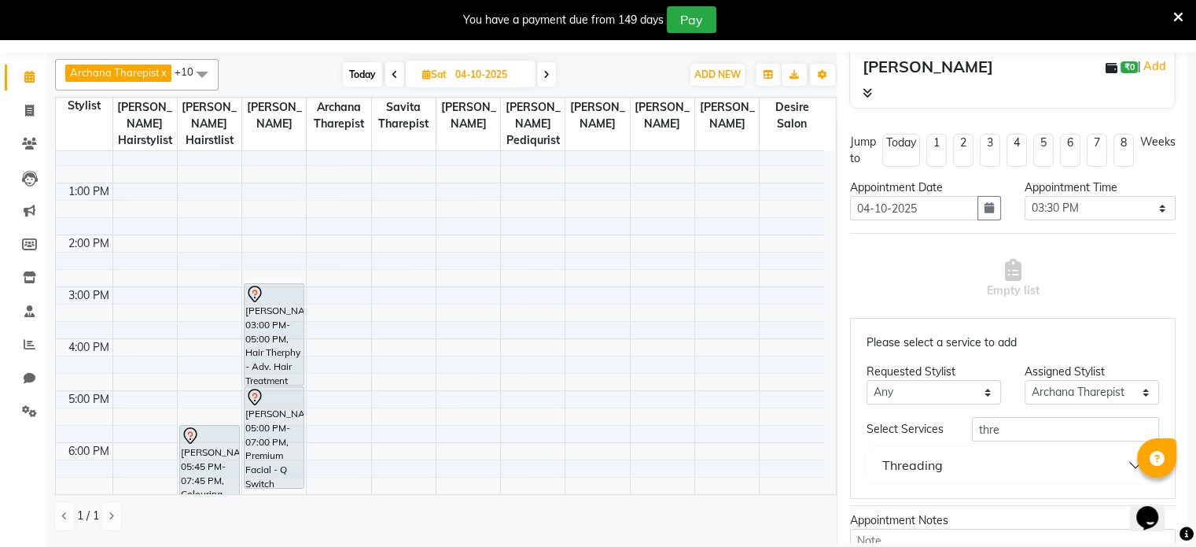
click at [1120, 461] on button "Threading" at bounding box center [1013, 465] width 280 height 28
click at [871, 507] on label at bounding box center [873, 503] width 12 height 12
click at [871, 507] on input "checkbox" at bounding box center [872, 504] width 10 height 10
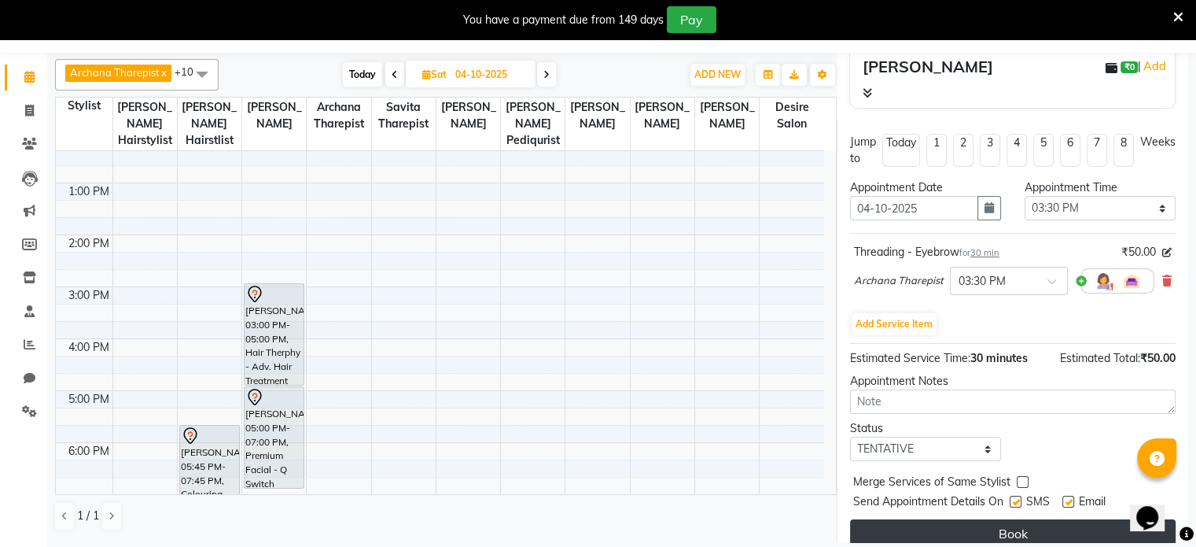
click at [1010, 528] on button "Book" at bounding box center [1013, 533] width 326 height 28
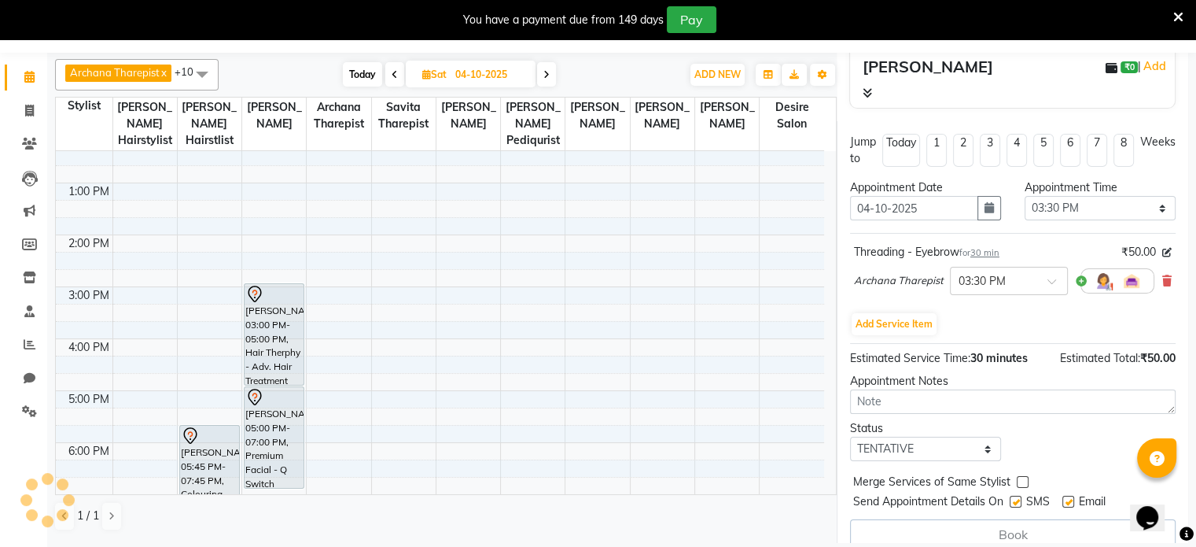
select select "74552"
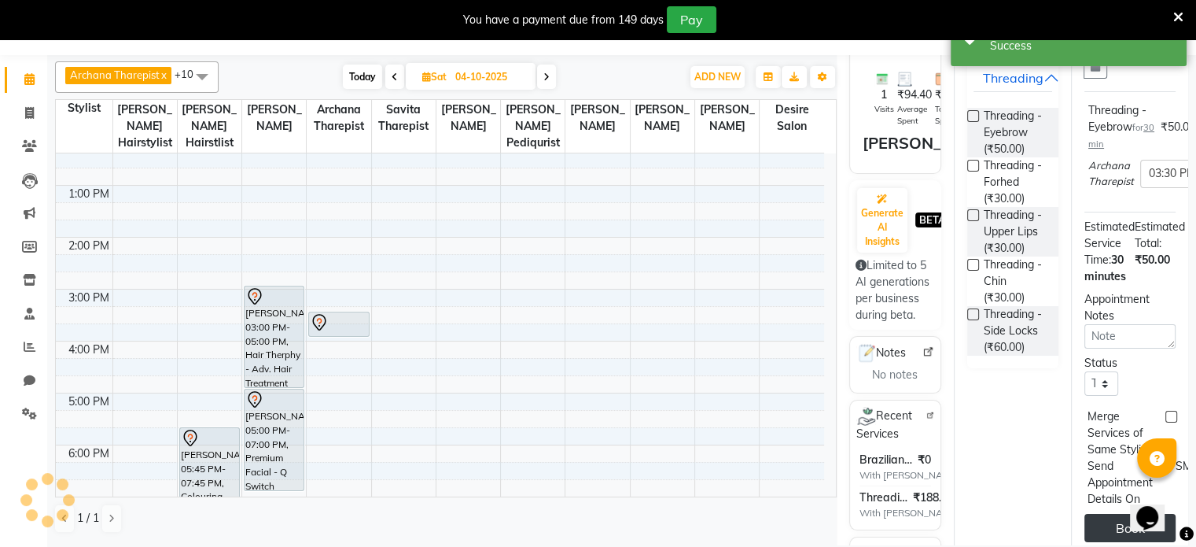
scroll to position [0, 0]
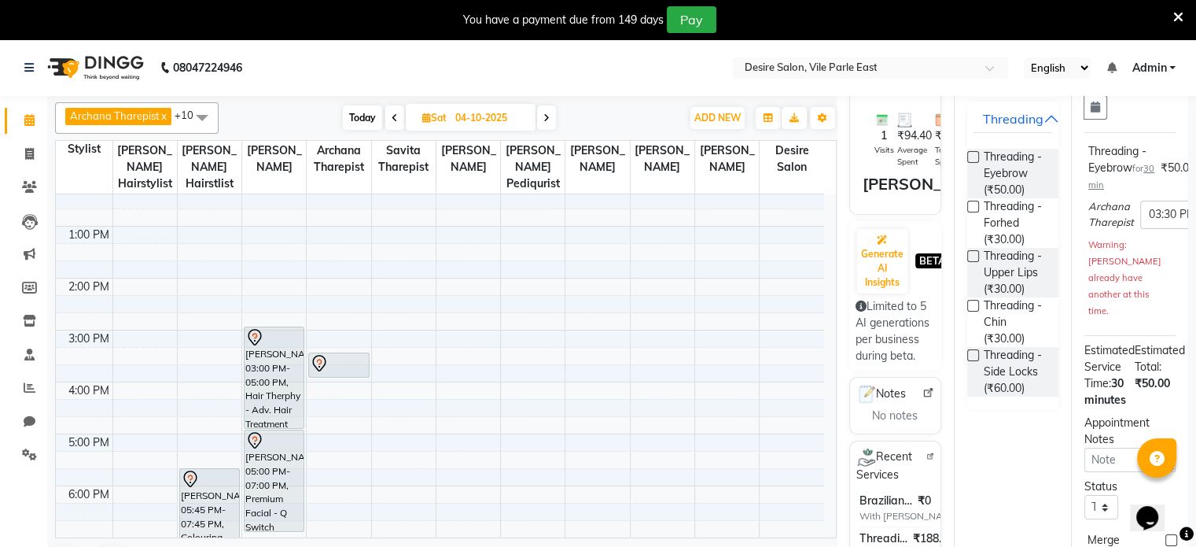
click at [392, 116] on icon at bounding box center [395, 117] width 6 height 9
type input "03-10-2025"
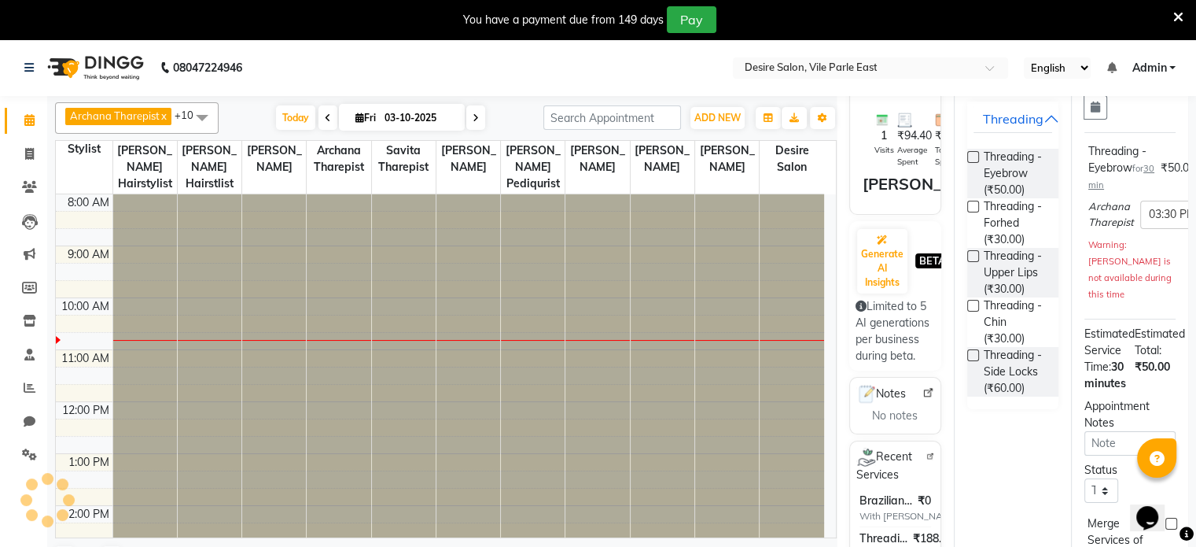
select select "930"
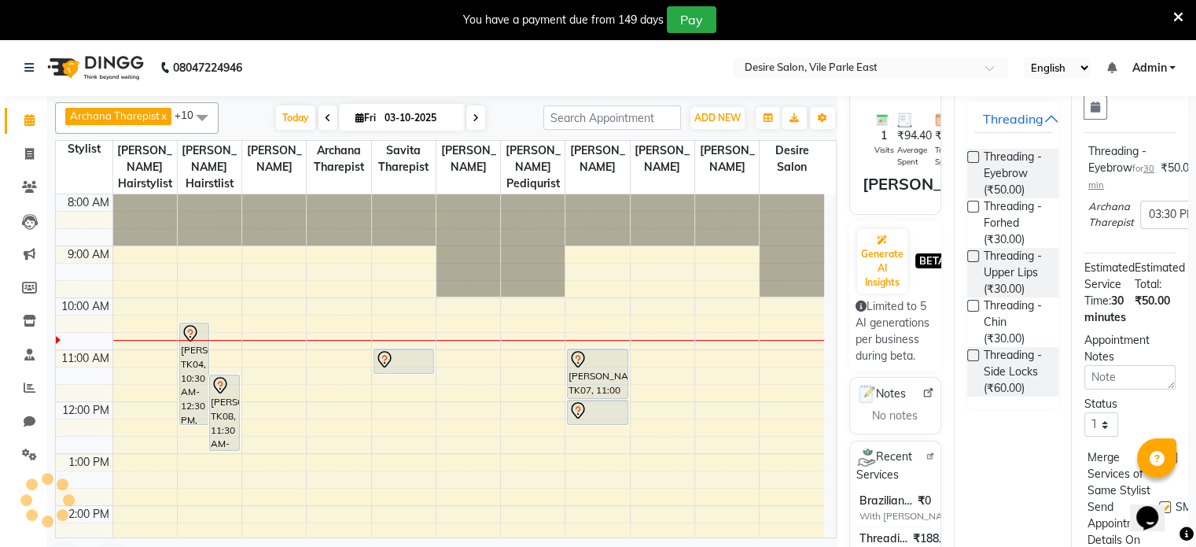
scroll to position [104, 0]
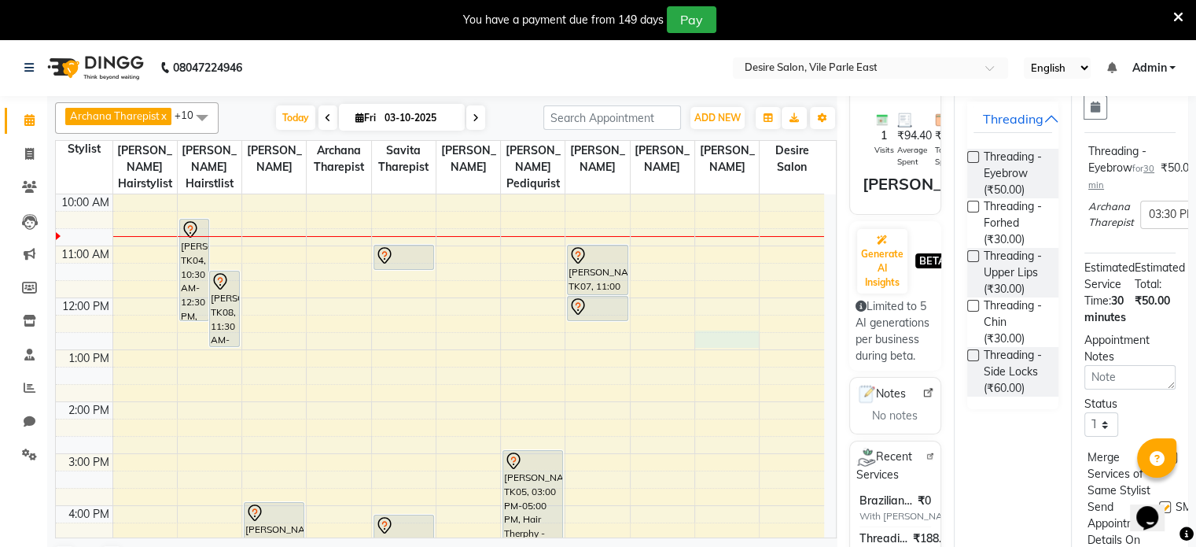
click at [735, 314] on div "8:00 AM 9:00 AM 10:00 AM 11:00 AM 12:00 PM 1:00 PM 2:00 PM 3:00 PM 4:00 PM 5:00…" at bounding box center [440, 453] width 768 height 726
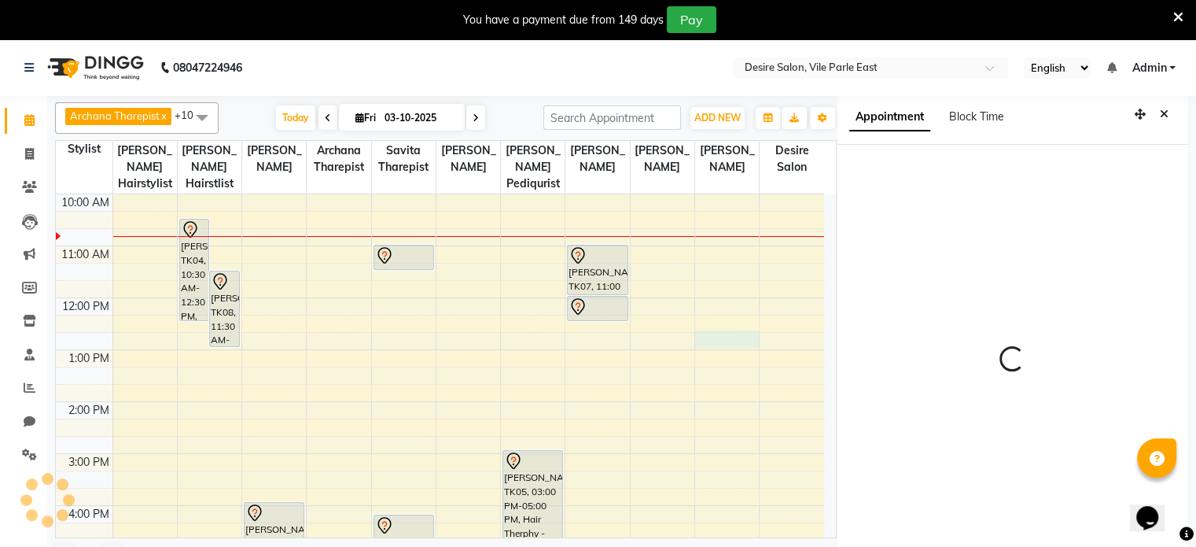
scroll to position [0, 0]
select select "75805"
select select "tentative"
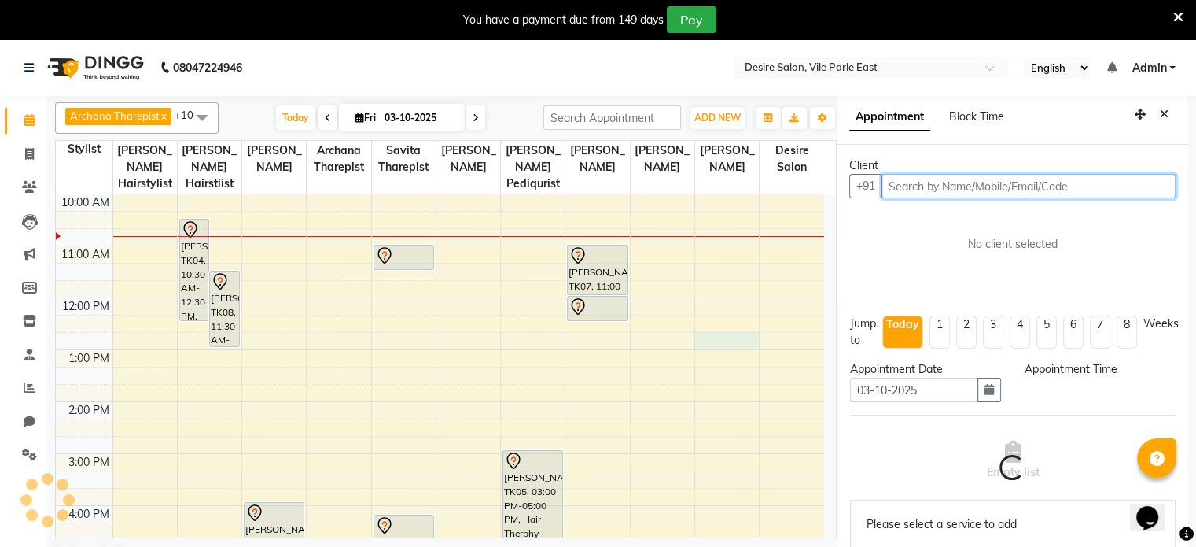
select select "765"
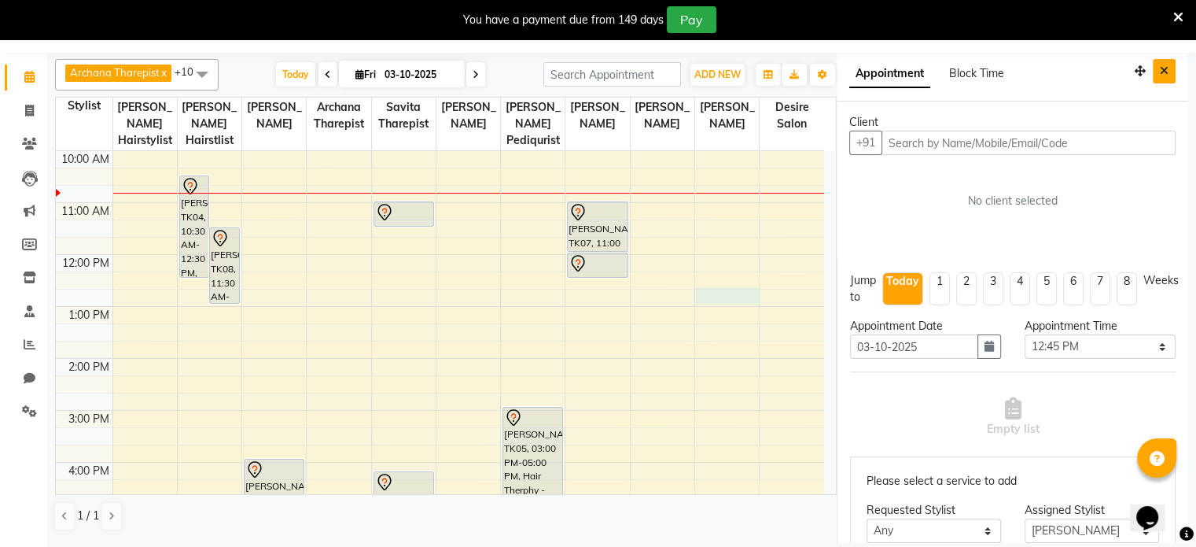
click at [1160, 68] on icon "Close" at bounding box center [1164, 70] width 9 height 11
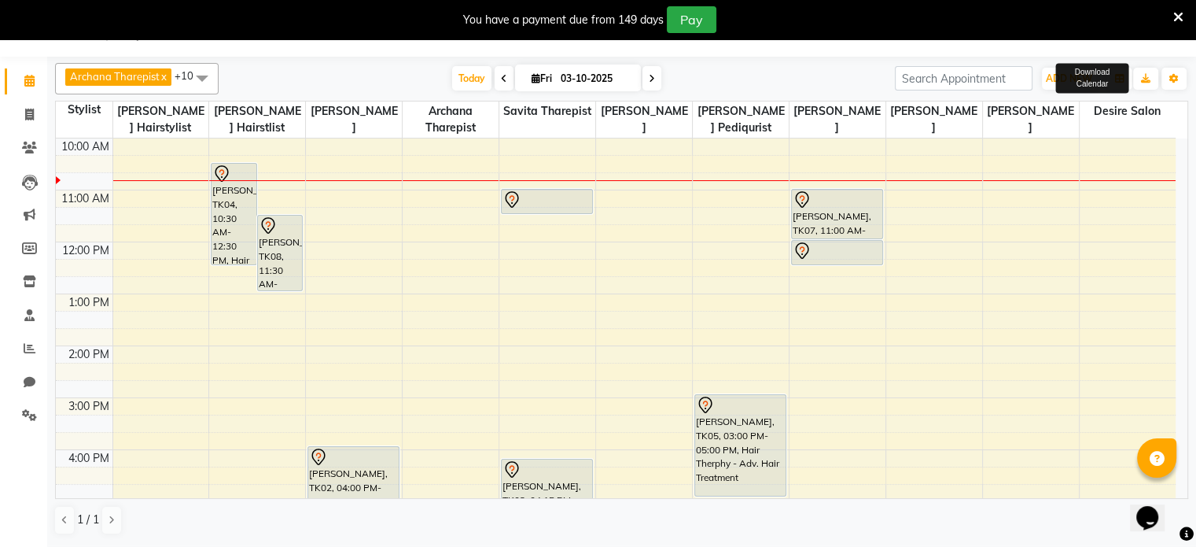
scroll to position [39, 0]
click at [473, 74] on span "Today" at bounding box center [471, 78] width 39 height 24
click at [532, 78] on icon at bounding box center [536, 78] width 9 height 10
select select "10"
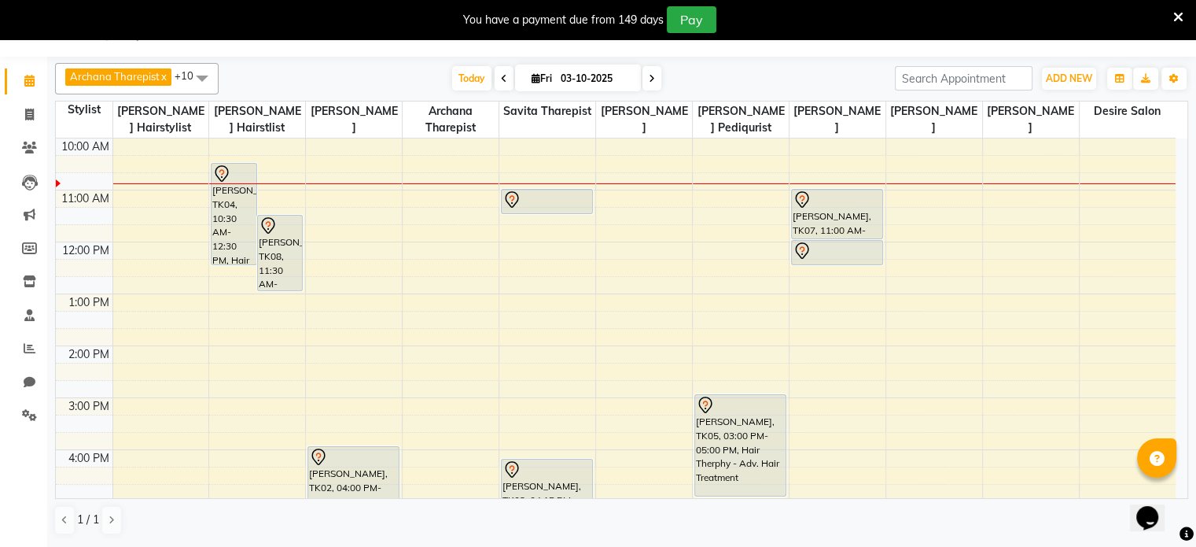
select select "2025"
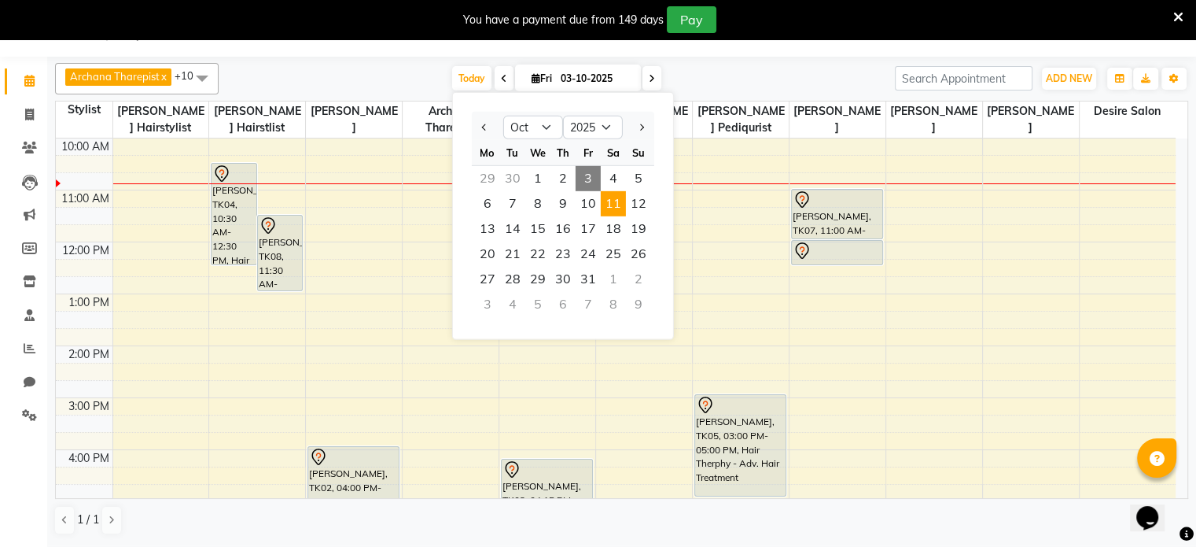
click at [609, 198] on span "11" at bounding box center [613, 203] width 25 height 25
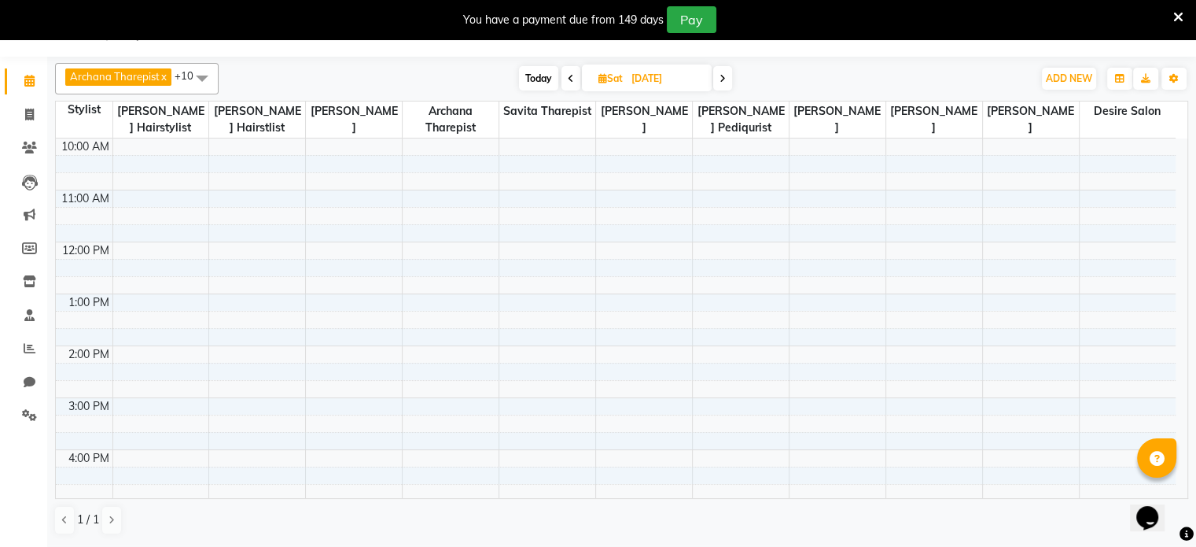
click at [538, 79] on span "Today" at bounding box center [538, 78] width 39 height 24
type input "03-10-2025"
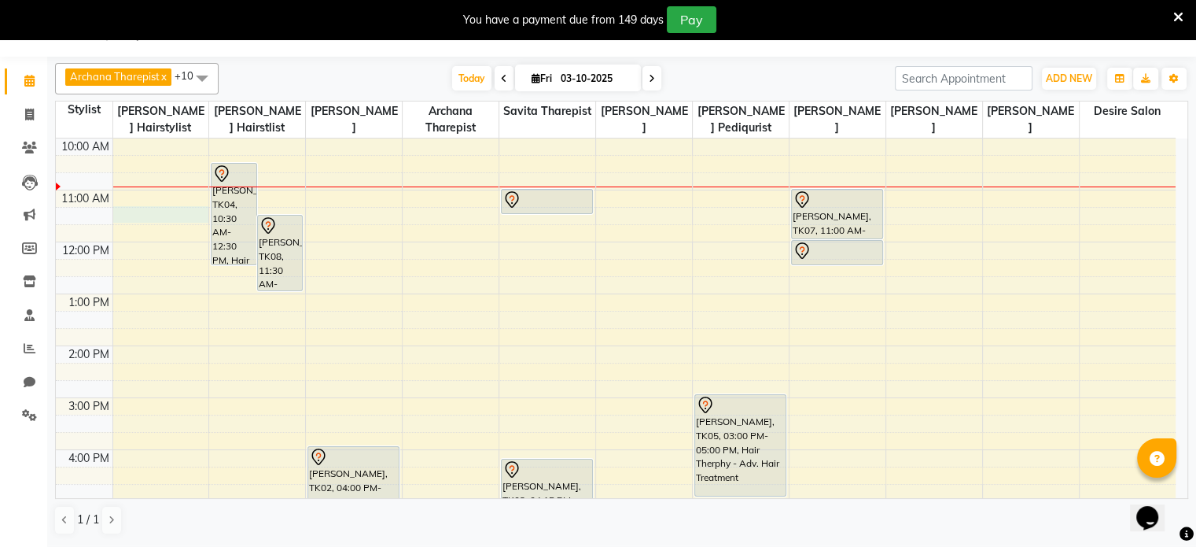
click at [134, 212] on div "8:00 AM 9:00 AM 10:00 AM 11:00 AM 12:00 PM 1:00 PM 2:00 PM 3:00 PM 4:00 PM 5:00…" at bounding box center [616, 398] width 1120 height 726
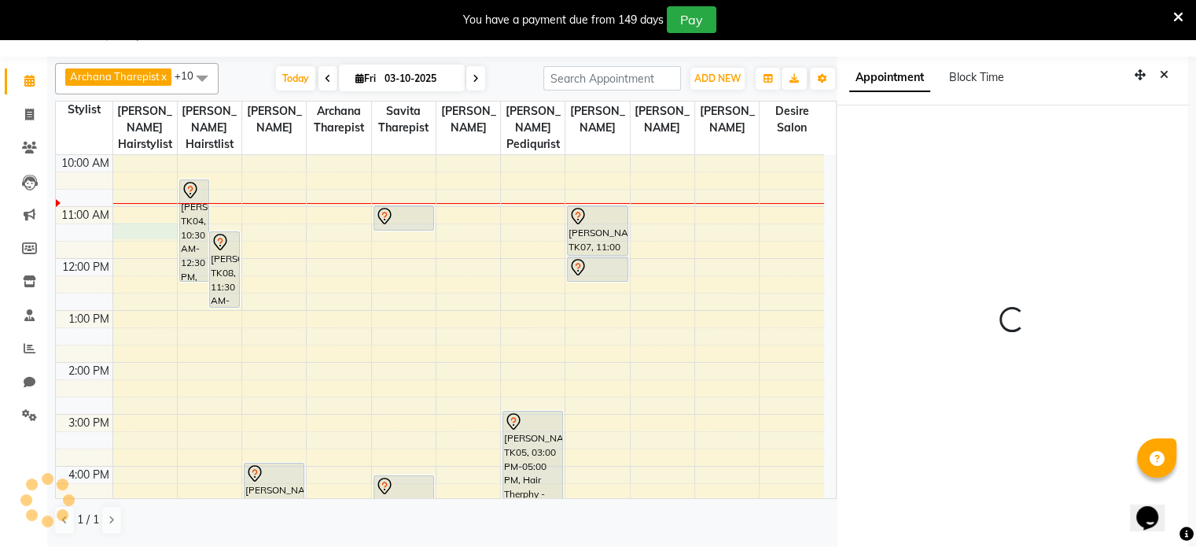
scroll to position [43, 0]
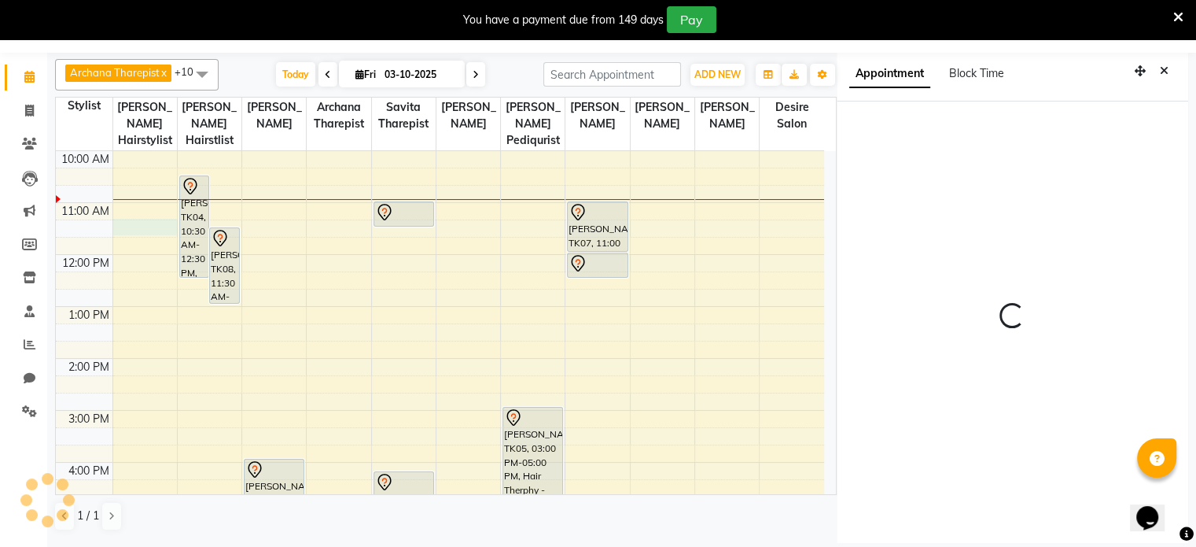
select select "675"
select select "74551"
select select "tentative"
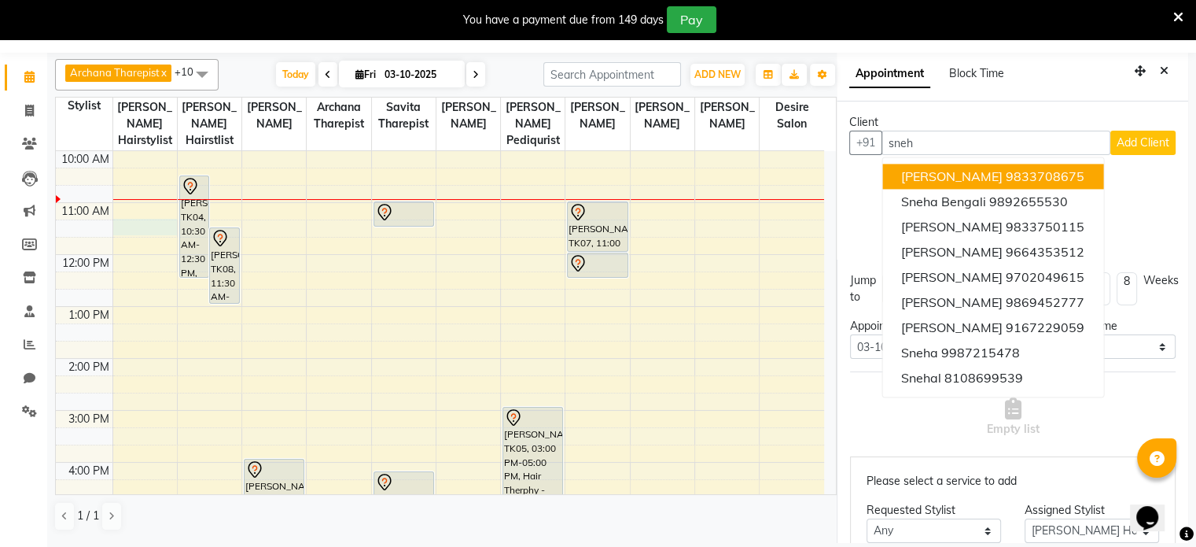
click at [953, 173] on span "[PERSON_NAME]" at bounding box center [951, 176] width 101 height 16
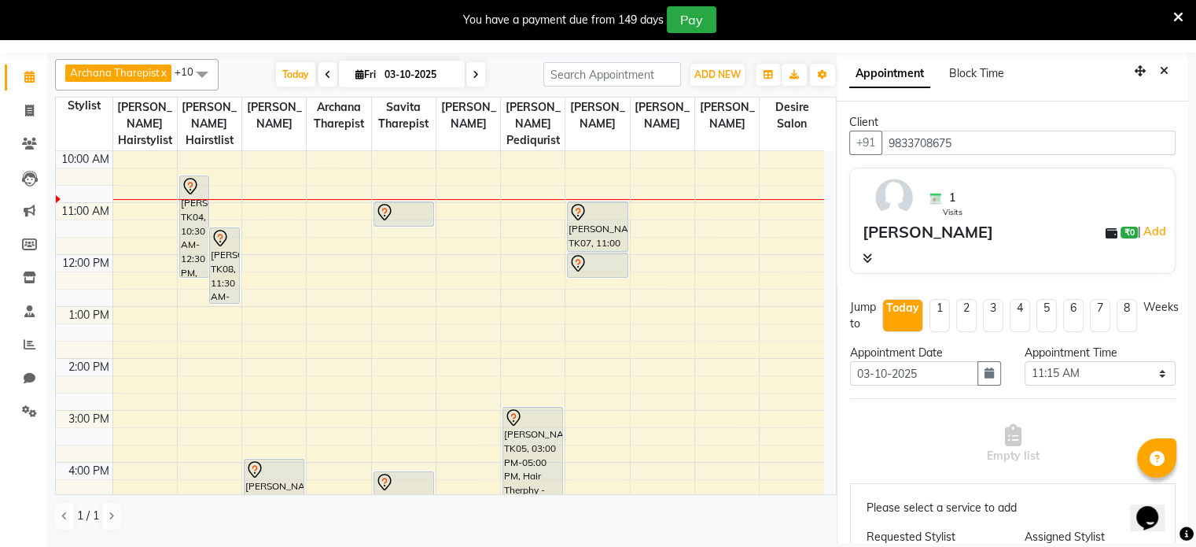
type input "9833708675"
click at [1090, 370] on select "Select 09:00 AM 09:15 AM 09:30 AM 09:45 AM 10:00 AM 10:15 AM 10:30 AM 10:45 AM …" at bounding box center [1100, 373] width 151 height 24
select select "690"
click at [1025, 361] on select "Select 09:00 AM 09:15 AM 09:30 AM 09:45 AM 10:00 AM 10:15 AM 10:30 AM 10:45 AM …" at bounding box center [1100, 373] width 151 height 24
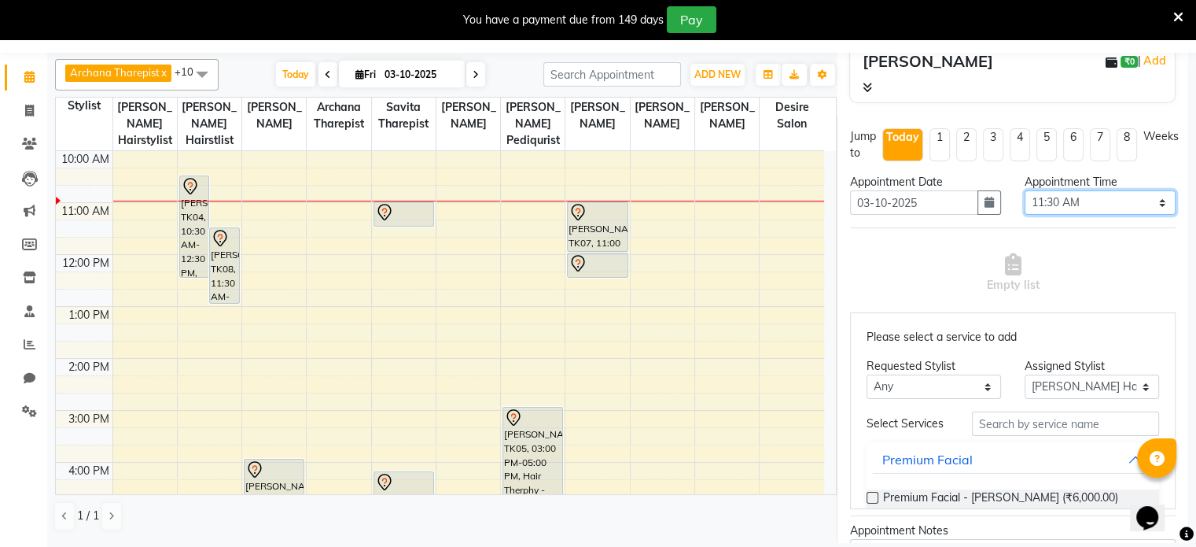
scroll to position [173, 0]
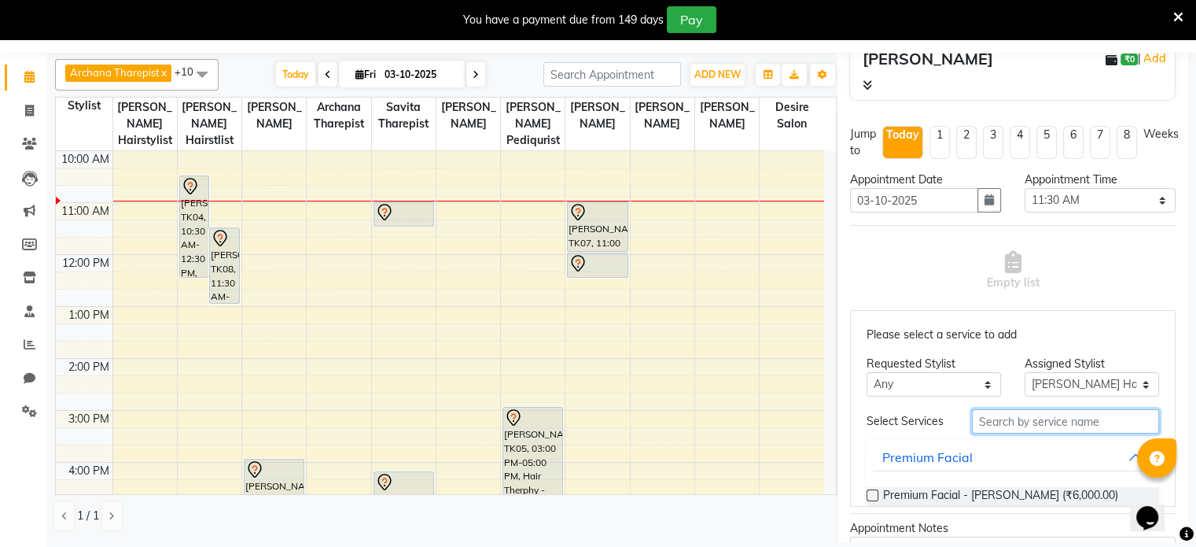
click at [1010, 429] on input "text" at bounding box center [1065, 421] width 187 height 24
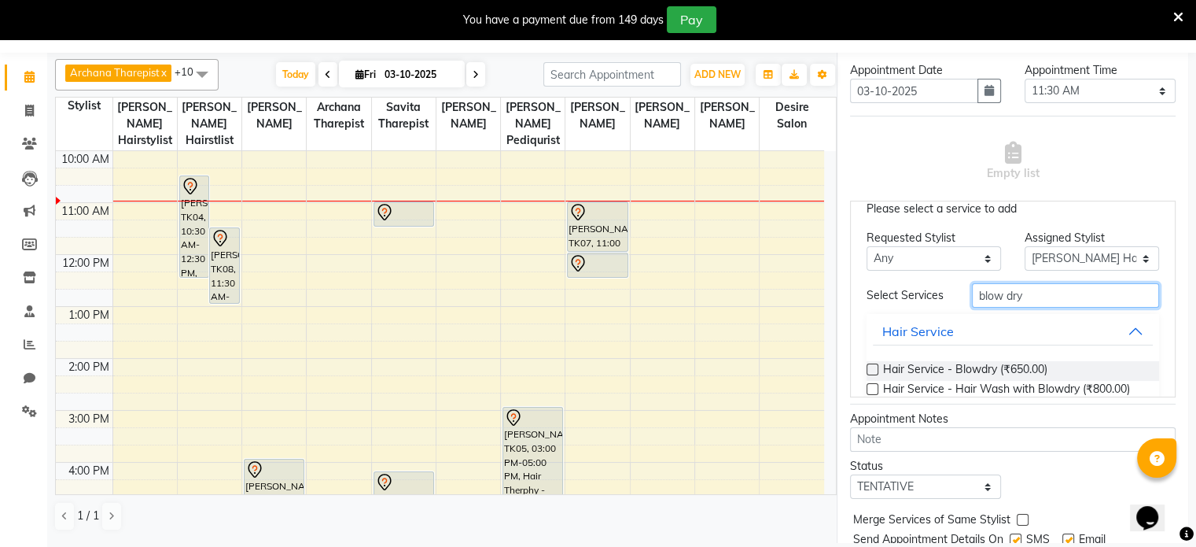
scroll to position [31, 0]
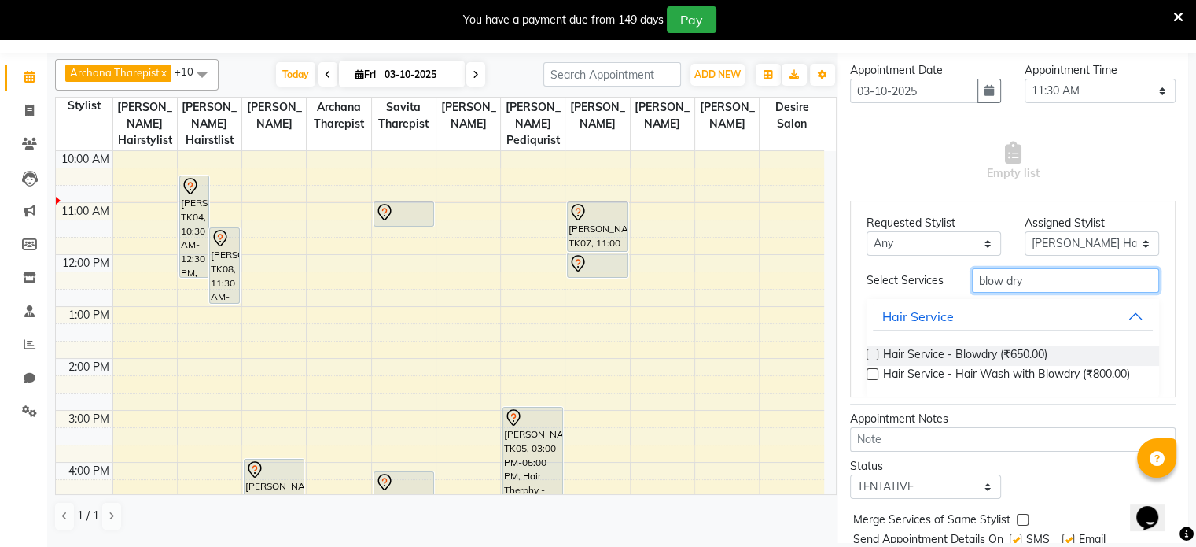
type input "blow dry"
click at [874, 360] on label at bounding box center [873, 354] width 12 height 12
click at [874, 361] on input "checkbox" at bounding box center [872, 356] width 10 height 10
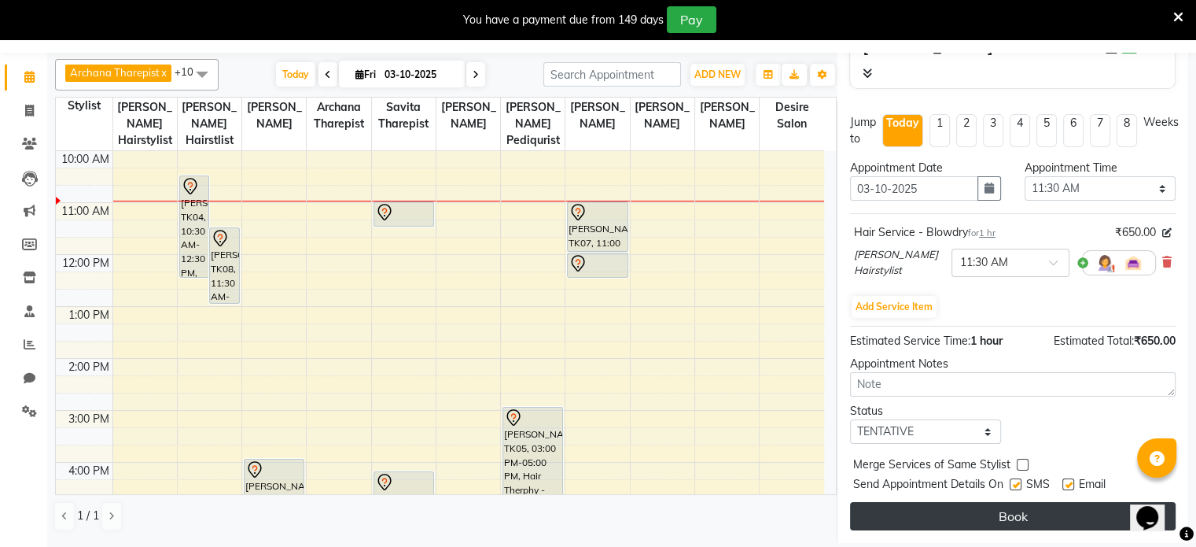
click at [1016, 502] on button "Book" at bounding box center [1013, 516] width 326 height 28
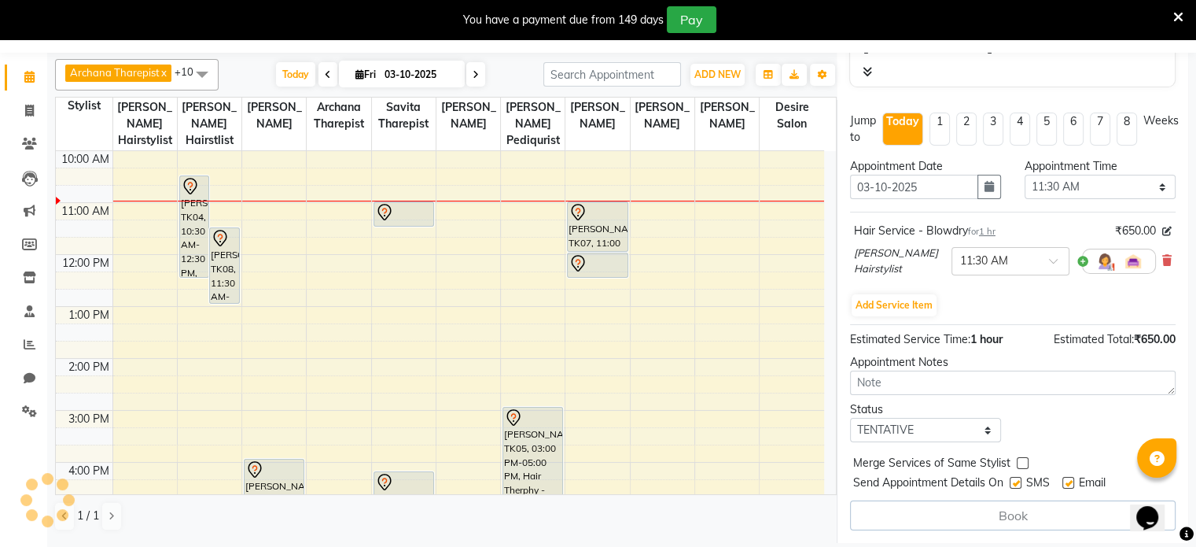
select select "74551"
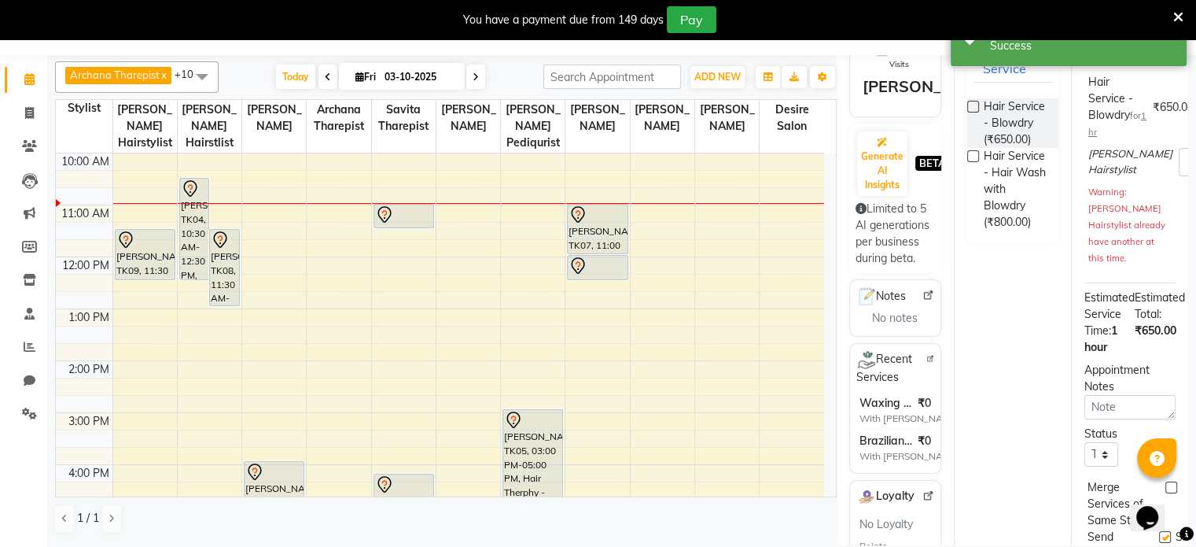
scroll to position [0, 0]
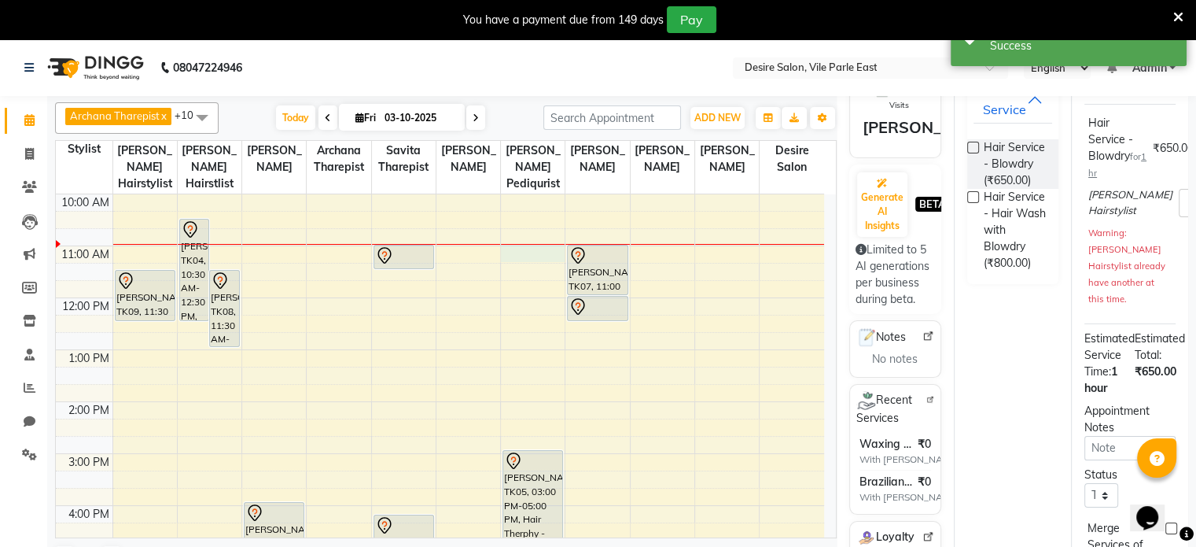
click at [511, 232] on div "8:00 AM 9:00 AM 10:00 AM 11:00 AM 12:00 PM 1:00 PM 2:00 PM 3:00 PM 4:00 PM 5:00…" at bounding box center [440, 453] width 768 height 726
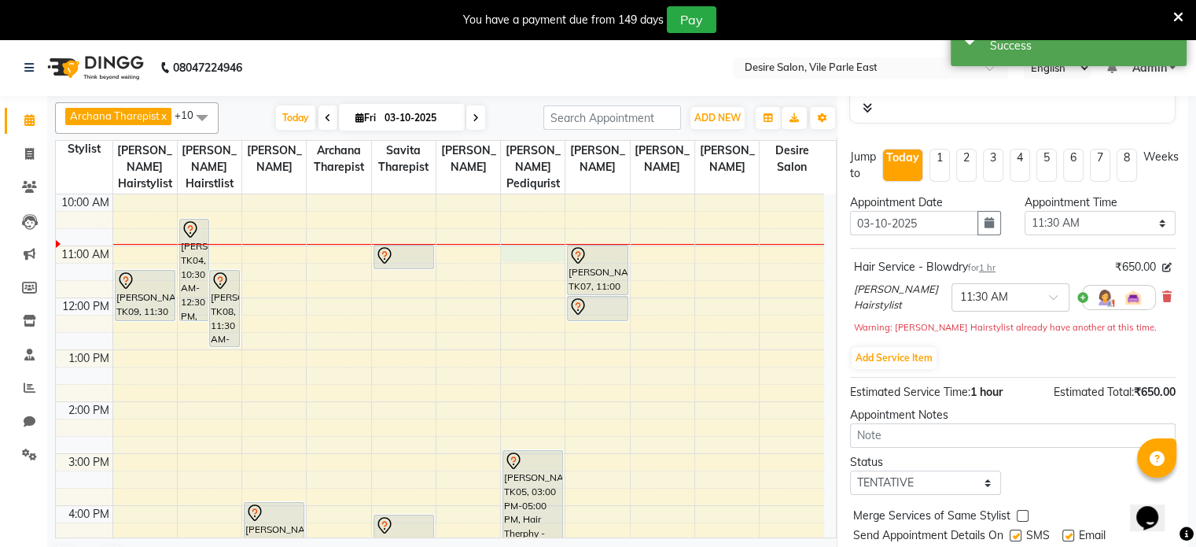
scroll to position [43, 0]
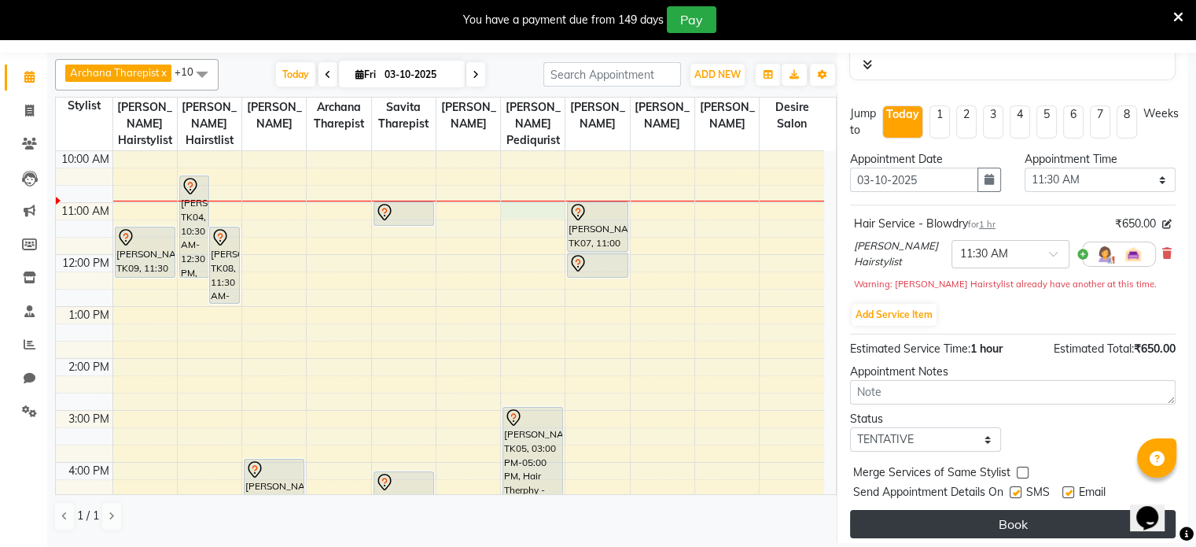
click at [998, 529] on button "Book" at bounding box center [1013, 524] width 326 height 28
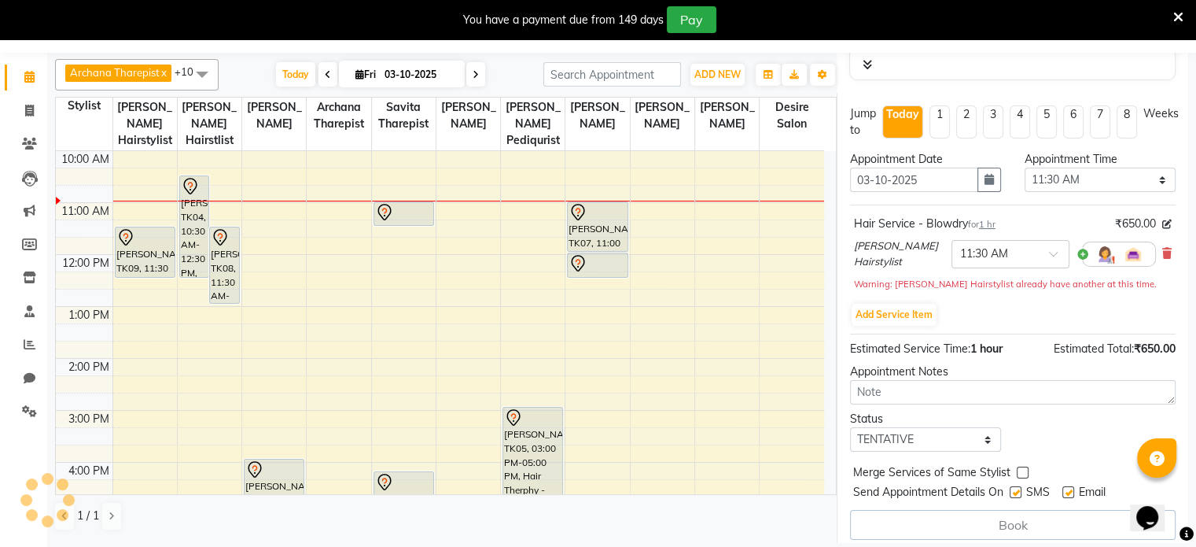
select select "74551"
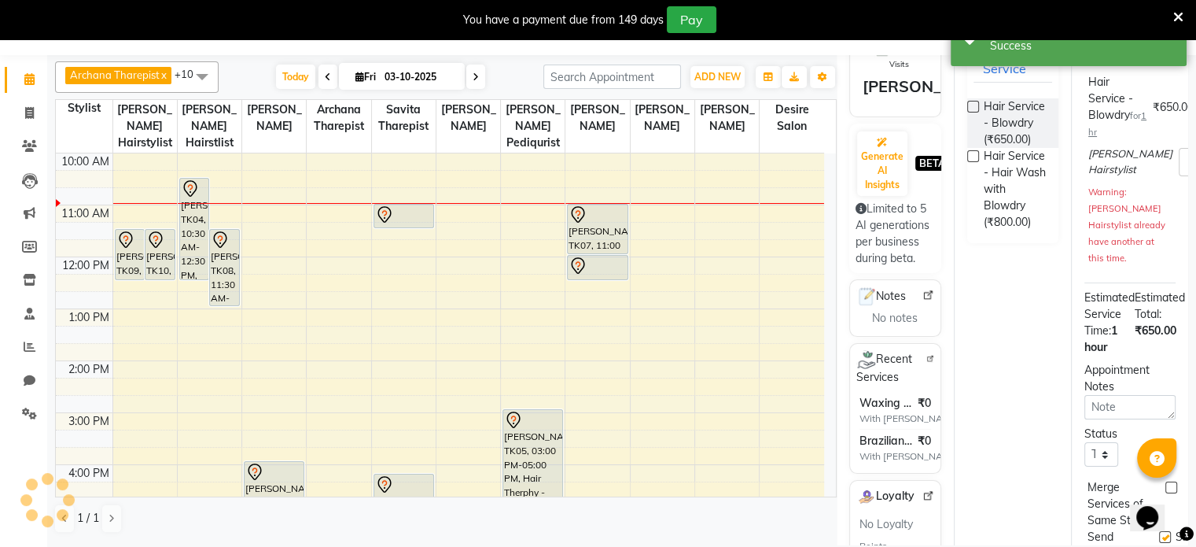
scroll to position [0, 0]
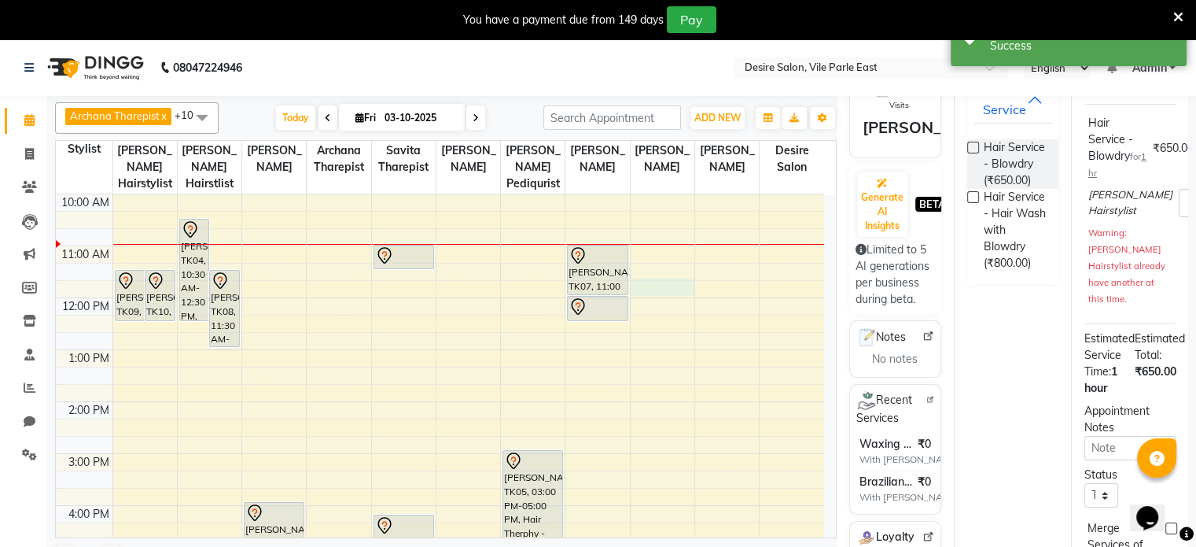
click at [683, 268] on div "8:00 AM 9:00 AM 10:00 AM 11:00 AM 12:00 PM 1:00 PM 2:00 PM 3:00 PM 4:00 PM 5:00…" at bounding box center [440, 453] width 768 height 726
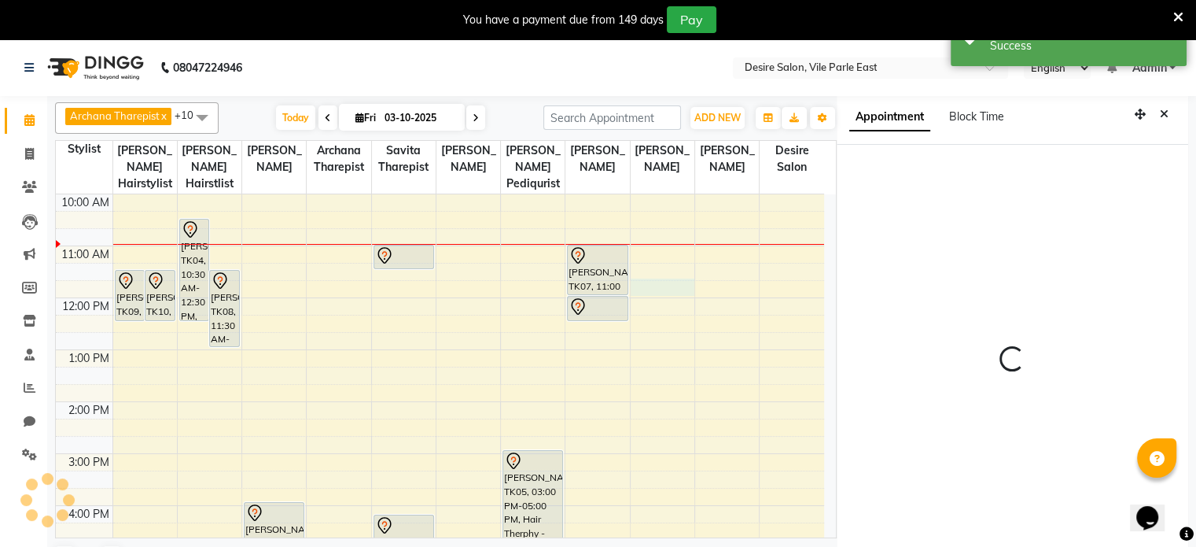
select select "705"
select select "75801"
select select "tentative"
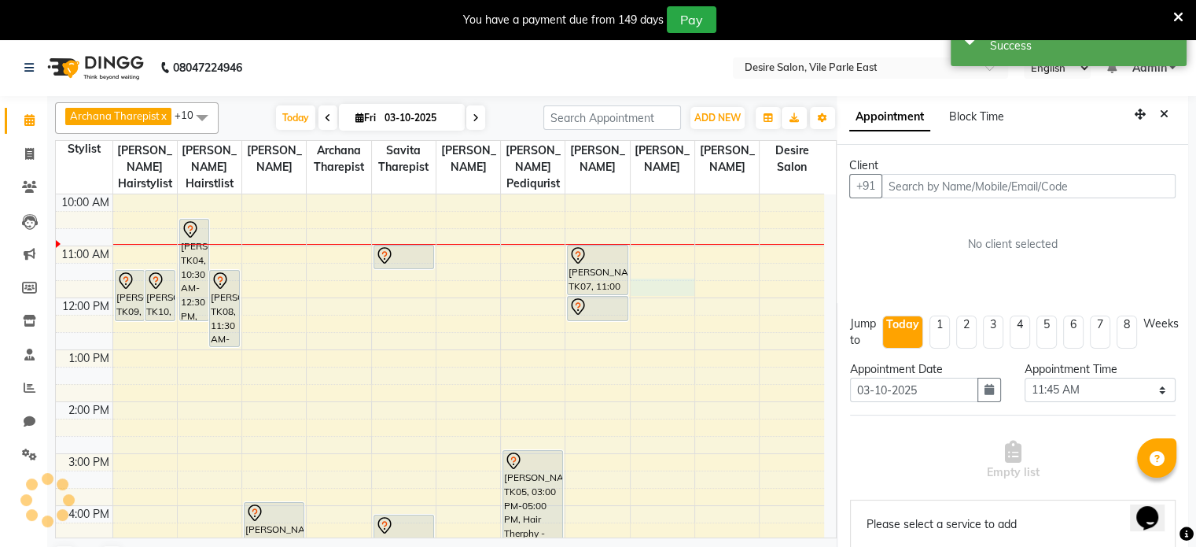
scroll to position [43, 0]
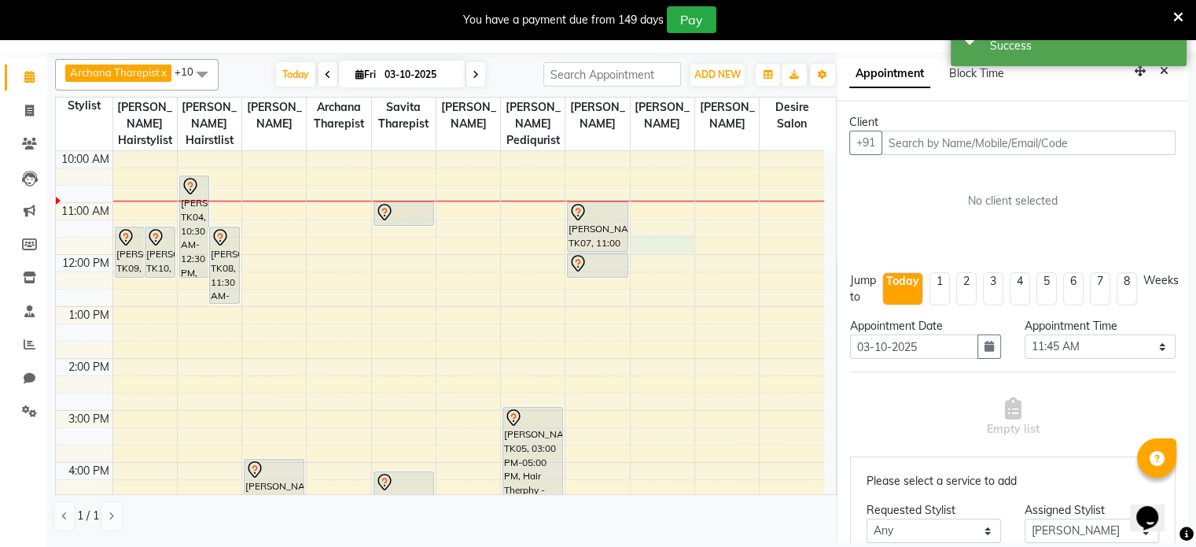
click at [928, 143] on input "text" at bounding box center [1029, 143] width 294 height 24
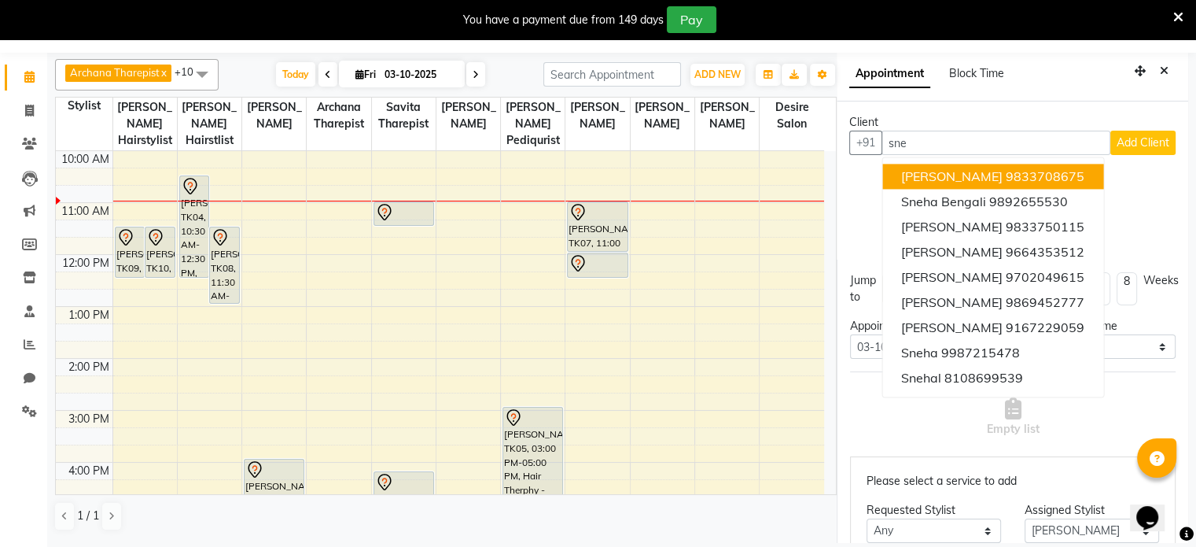
click at [960, 169] on span "[PERSON_NAME]" at bounding box center [951, 176] width 101 height 16
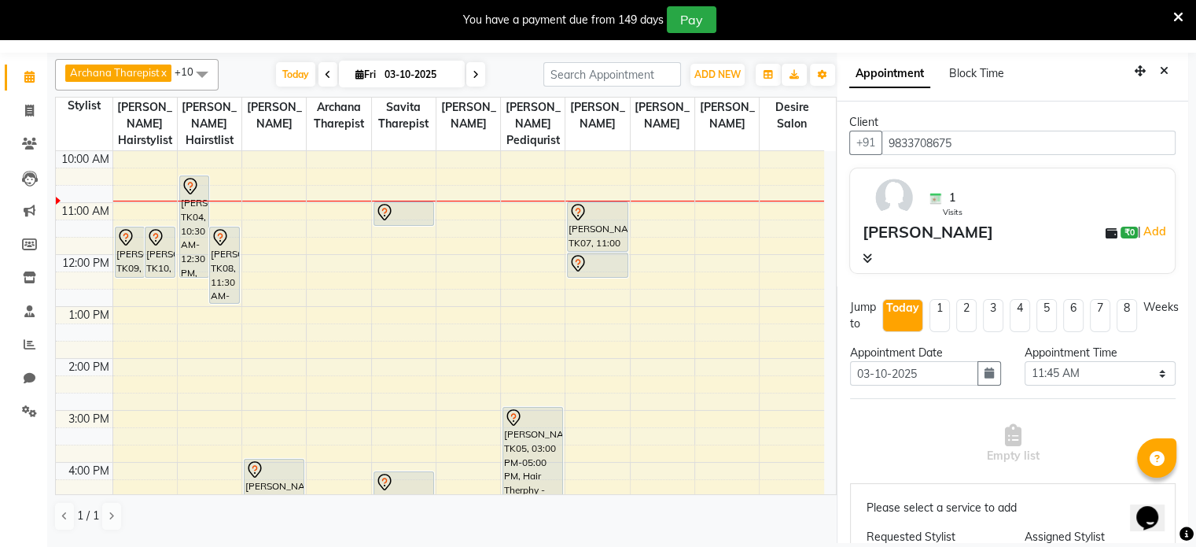
type input "9833708675"
click at [1098, 377] on select "Select 09:00 AM 09:15 AM 09:30 AM 09:45 AM 10:00 AM 10:15 AM 10:30 AM 10:45 AM …" at bounding box center [1100, 373] width 151 height 24
select select "660"
click at [1025, 361] on select "Select 09:00 AM 09:15 AM 09:30 AM 09:45 AM 10:00 AM 10:15 AM 10:30 AM 10:45 AM …" at bounding box center [1100, 373] width 151 height 24
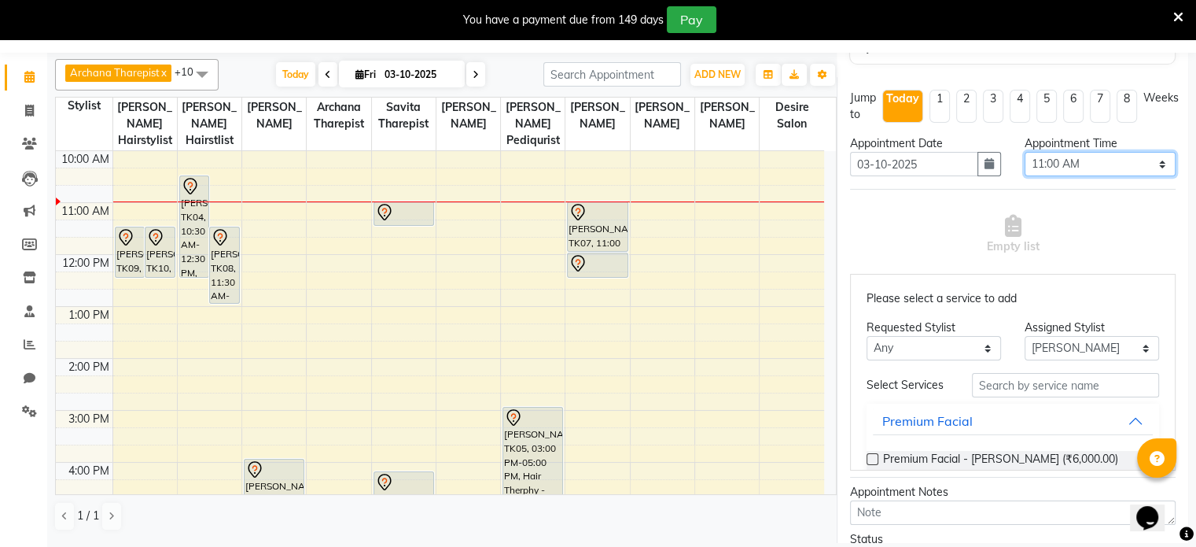
scroll to position [211, 0]
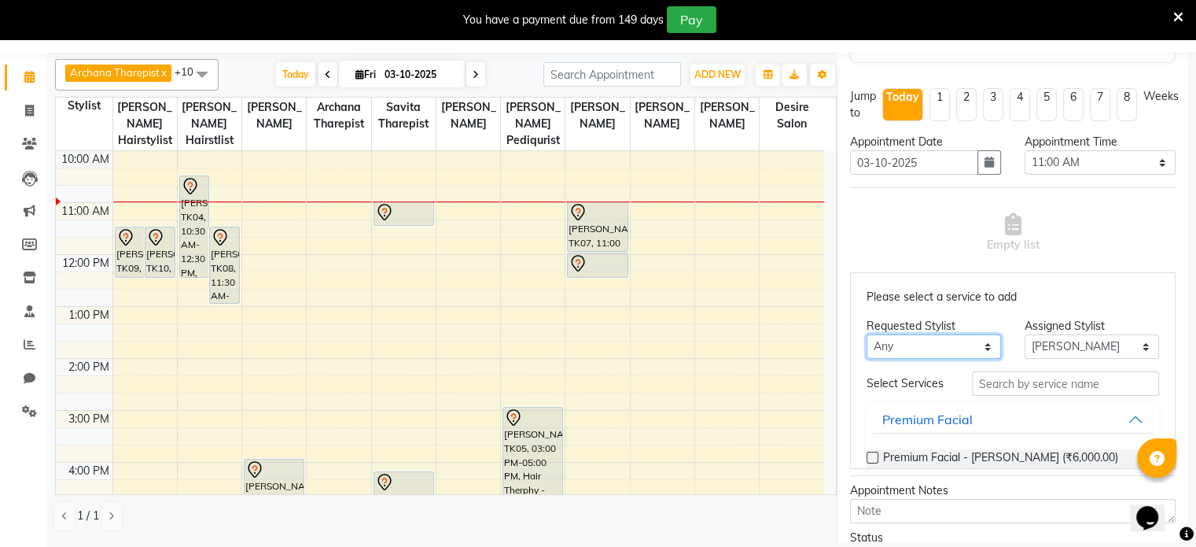
click at [912, 340] on select "Any [PERSON_NAME] [PERSON_NAME] Pediqurist [PERSON_NAME] desire salon [PERSON_N…" at bounding box center [934, 346] width 134 height 24
select select "85301"
click at [867, 334] on select "Any [PERSON_NAME] [PERSON_NAME] Pediqurist [PERSON_NAME] desire salon [PERSON_N…" at bounding box center [934, 346] width 134 height 24
select select "85301"
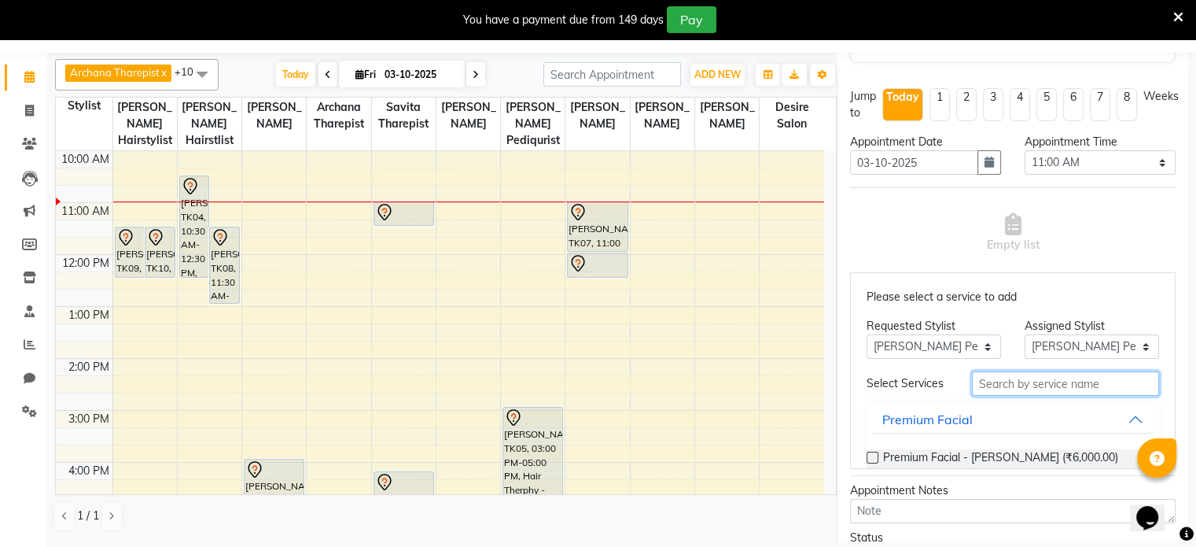
click at [992, 389] on input "text" at bounding box center [1065, 383] width 187 height 24
type input "wax"
click at [871, 459] on label at bounding box center [873, 457] width 12 height 12
click at [871, 459] on input "checkbox" at bounding box center [872, 459] width 10 height 10
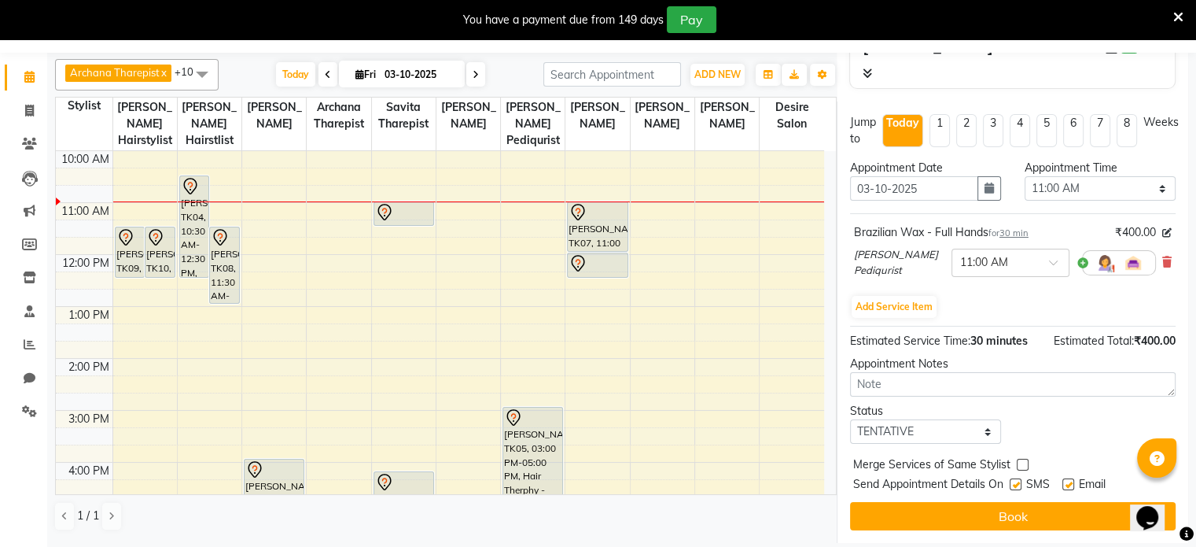
scroll to position [195, 0]
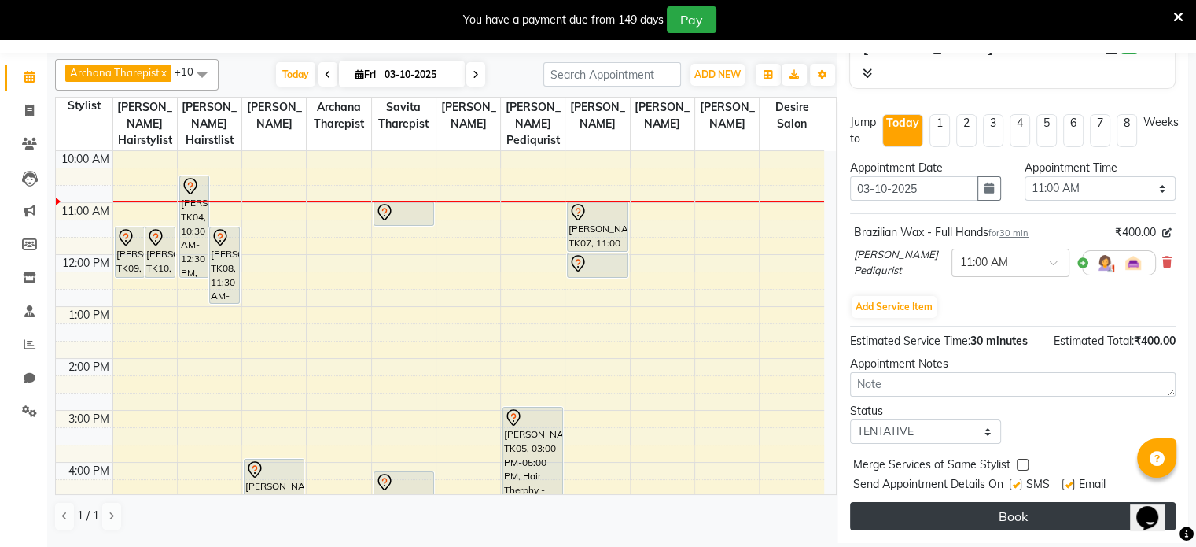
click at [1007, 502] on button "Book" at bounding box center [1013, 516] width 326 height 28
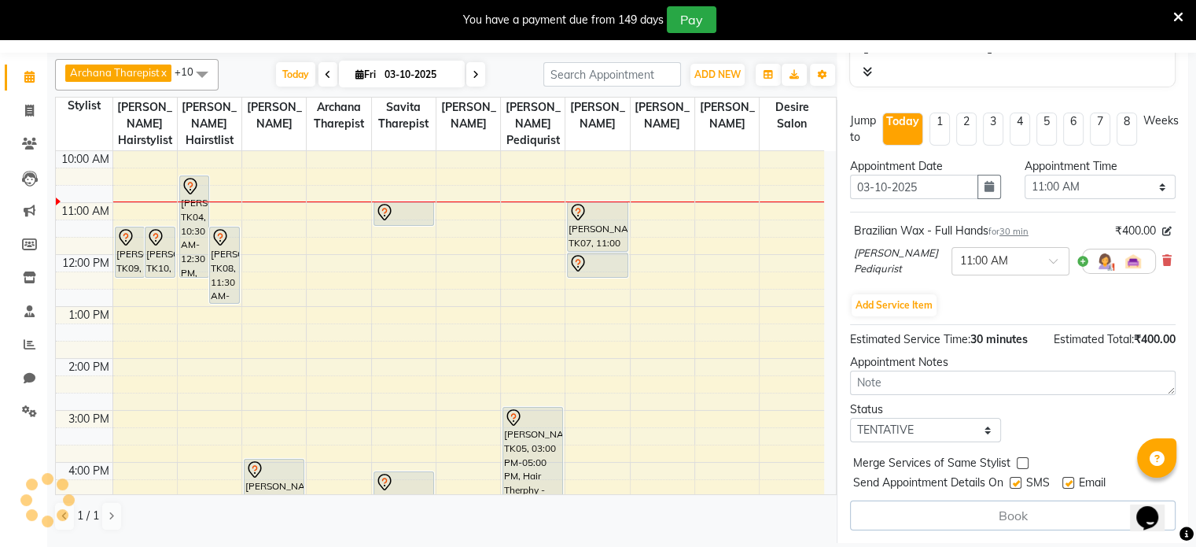
select select "85301"
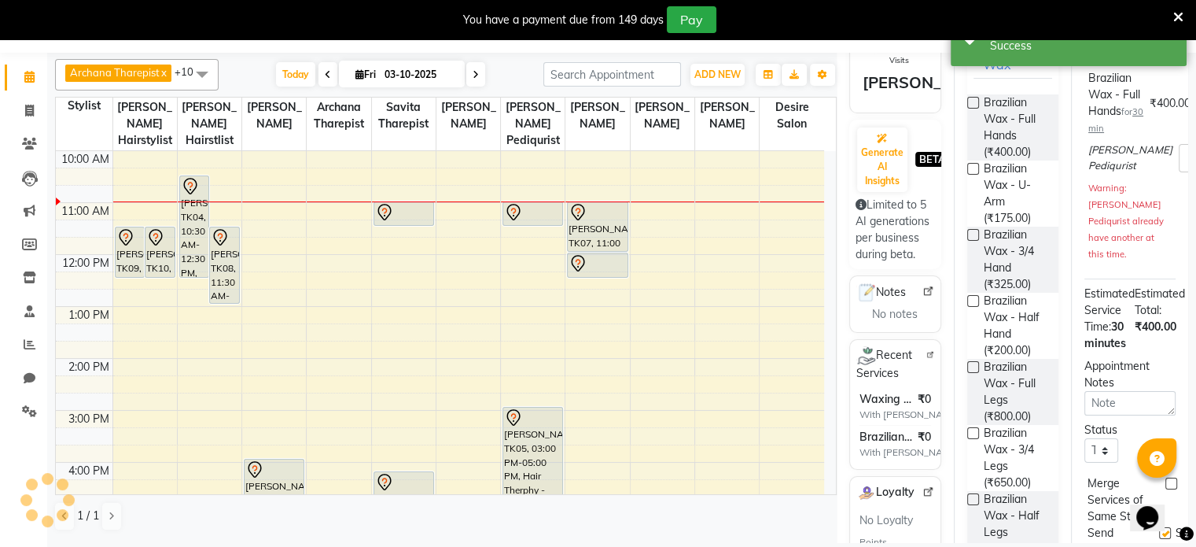
scroll to position [0, 0]
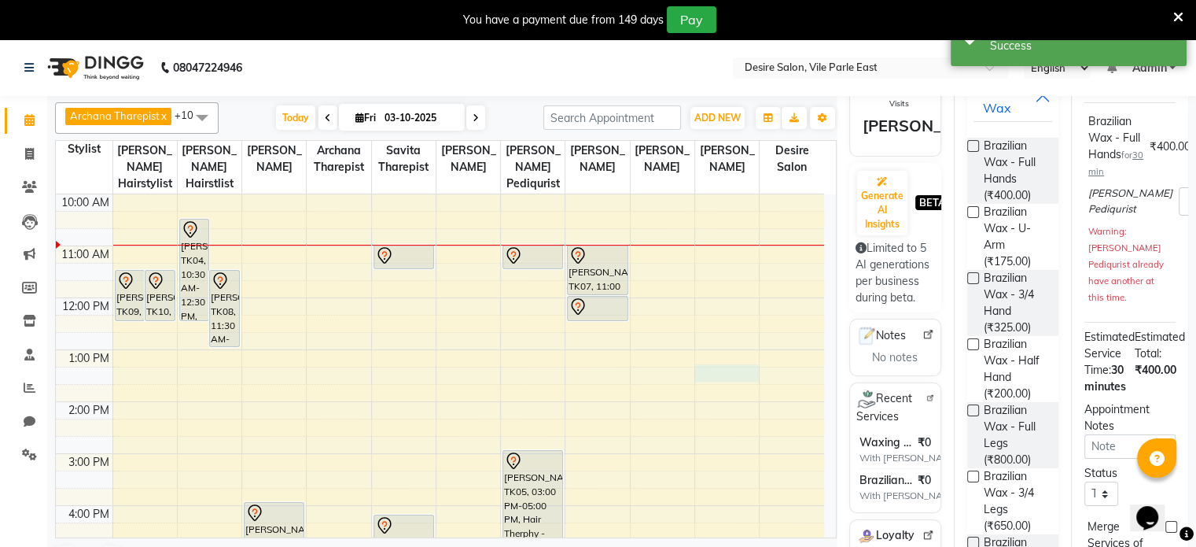
click at [752, 348] on div "8:00 AM 9:00 AM 10:00 AM 11:00 AM 12:00 PM 1:00 PM 2:00 PM 3:00 PM 4:00 PM 5:00…" at bounding box center [440, 453] width 768 height 726
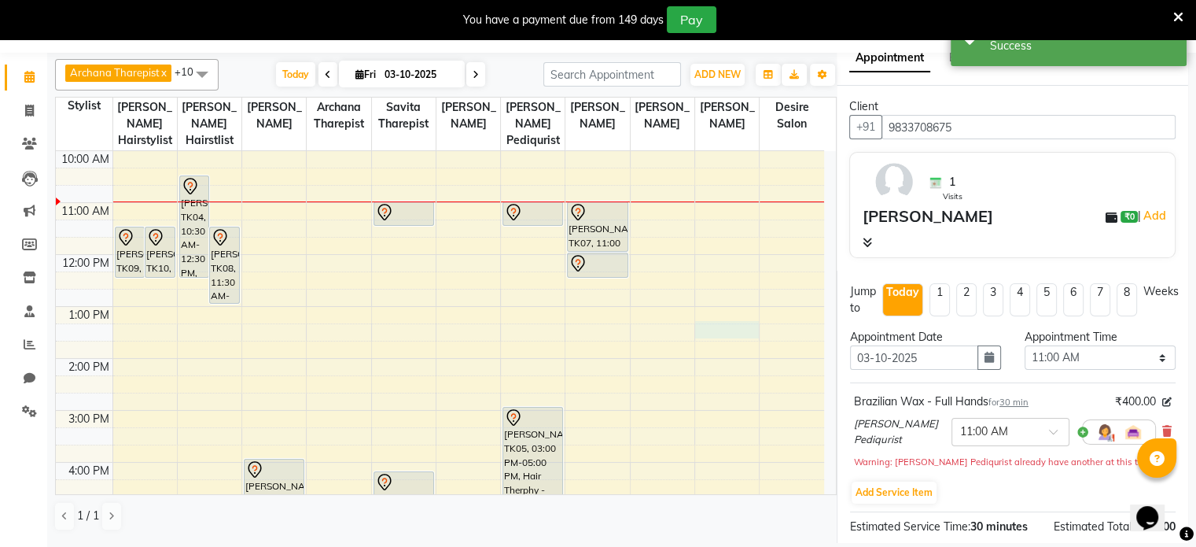
scroll to position [13, 0]
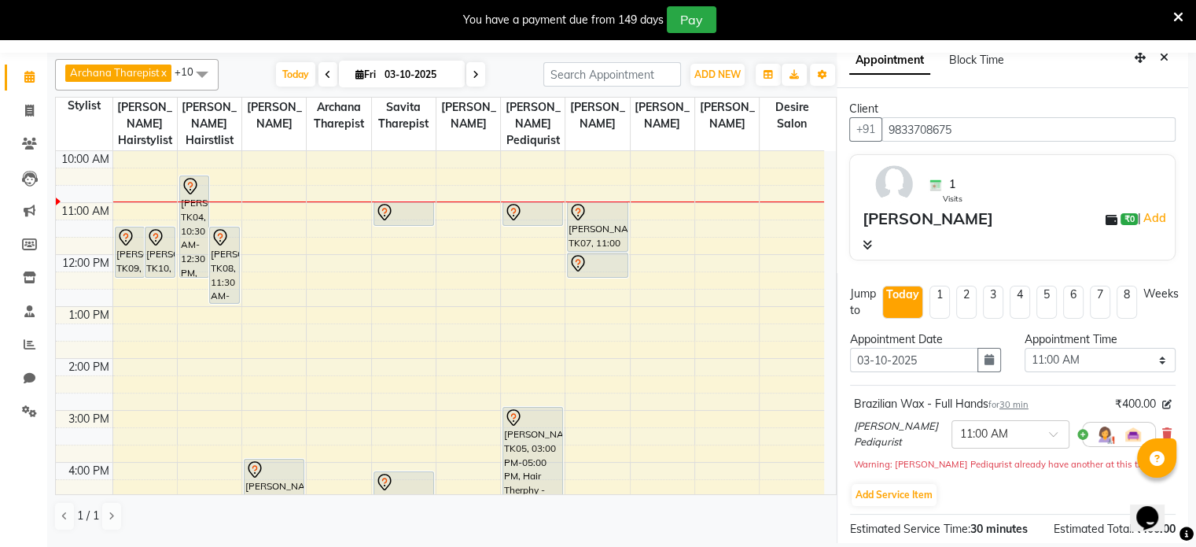
click at [1181, 216] on app-booking "Appointment Block Time Client +91 9833708675 1 Visits [PERSON_NAME] ₹0 | Add Ju…" at bounding box center [1013, 298] width 352 height 490
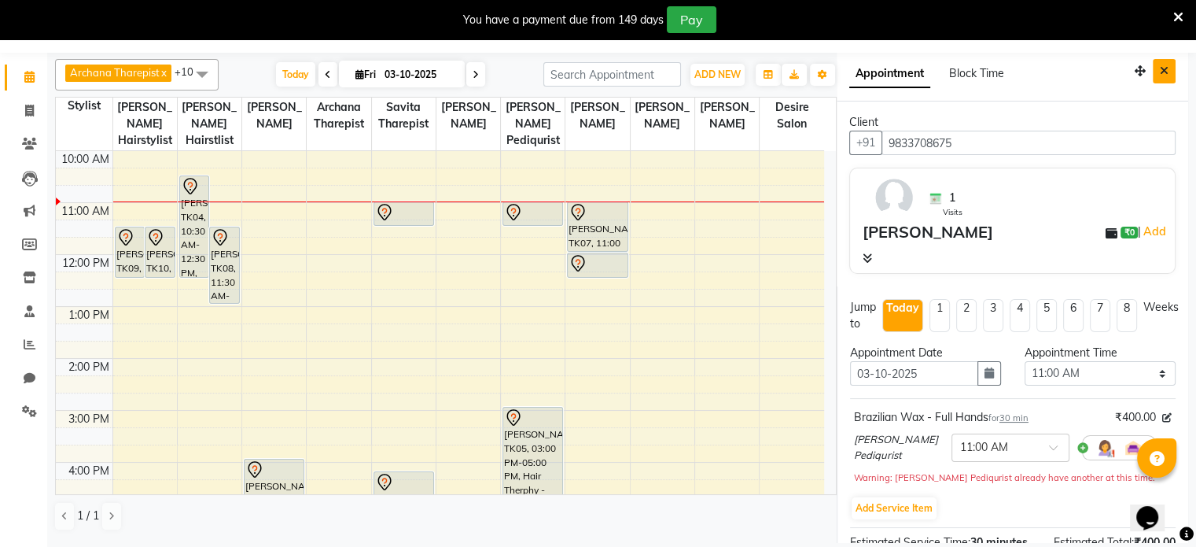
click at [1160, 69] on icon "Close" at bounding box center [1164, 70] width 9 height 11
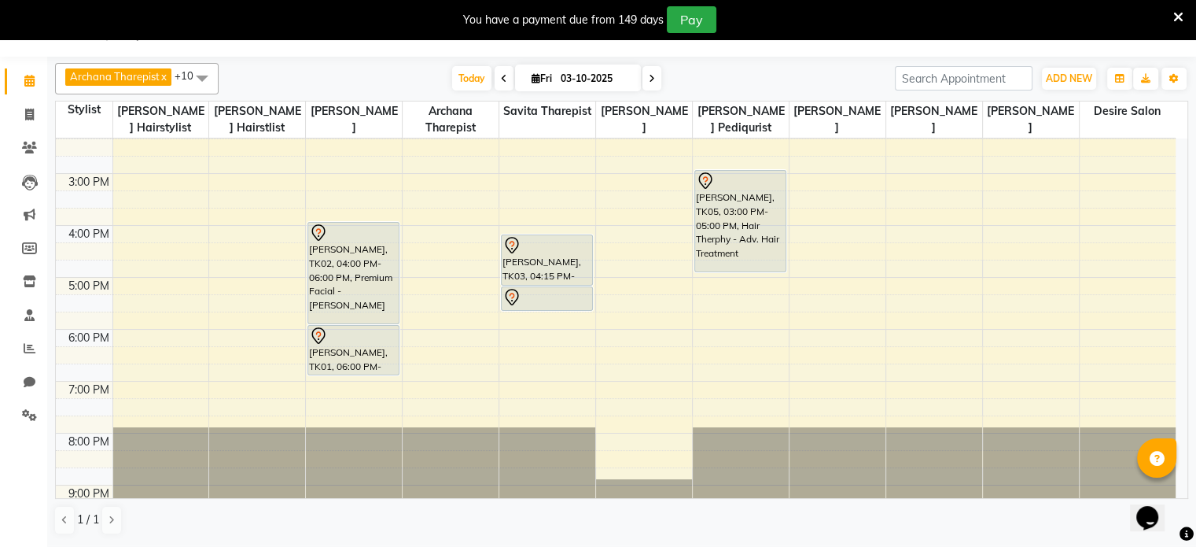
scroll to position [330, 0]
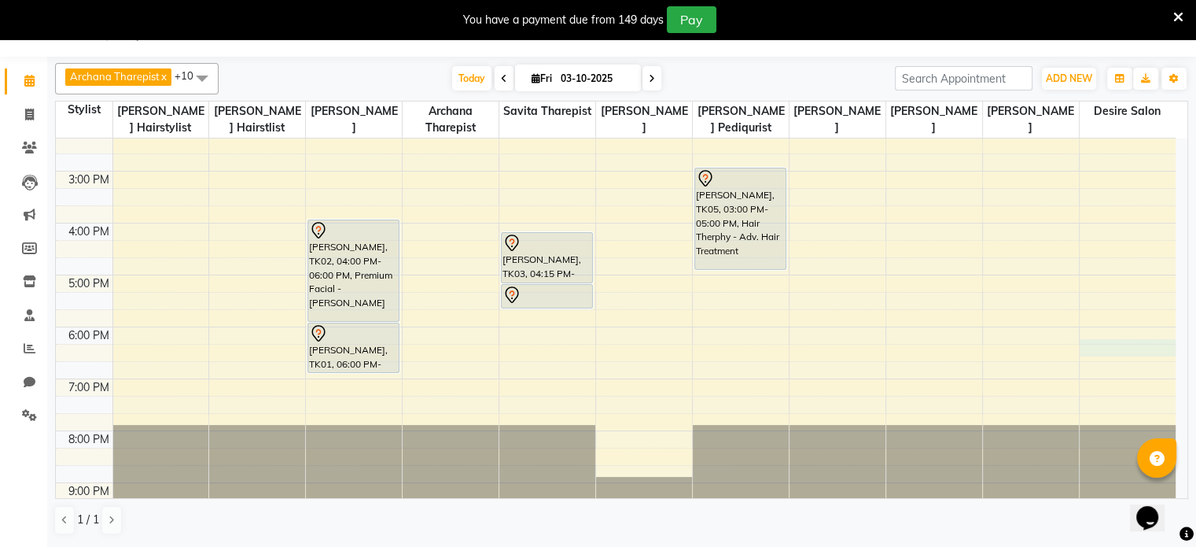
click at [1127, 354] on div "8:00 AM 9:00 AM 10:00 AM 11:00 AM 12:00 PM 1:00 PM 2:00 PM 3:00 PM 4:00 PM 5:00…" at bounding box center [616, 171] width 1120 height 726
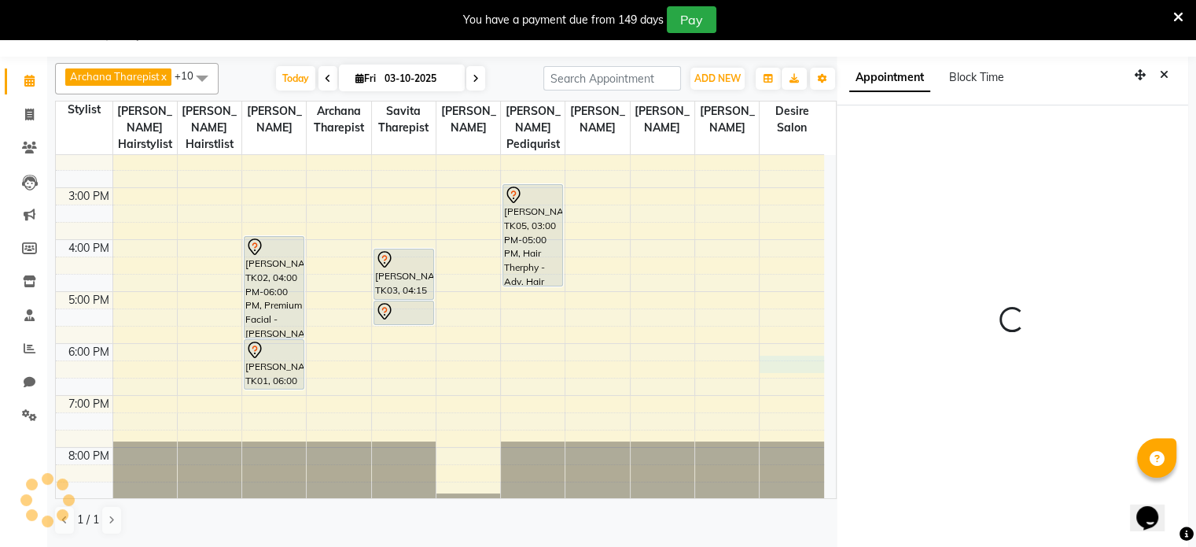
scroll to position [43, 0]
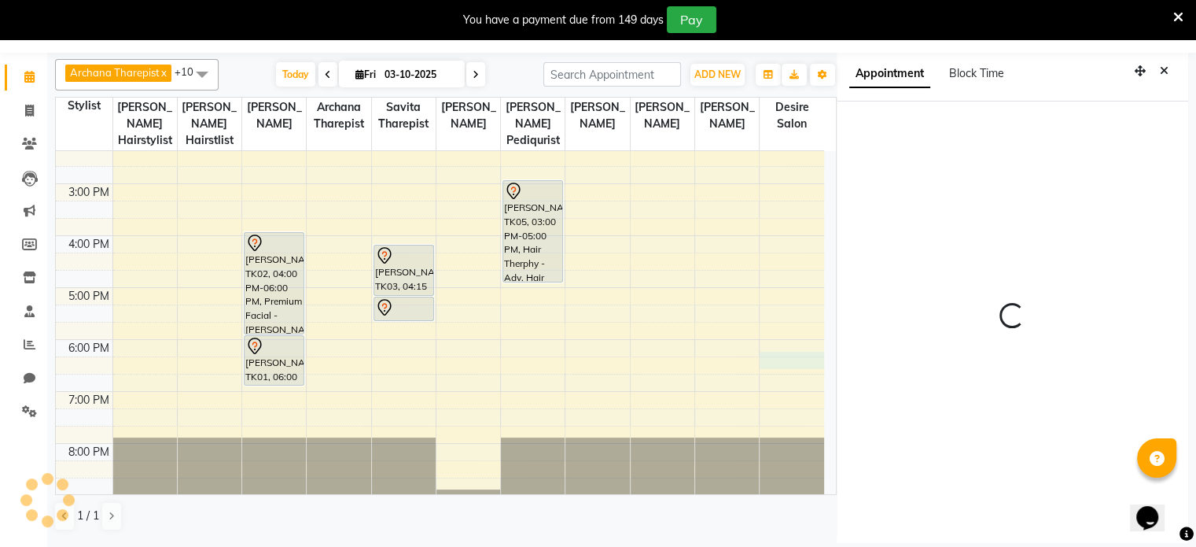
select select "1095"
select select "86566"
select select "tentative"
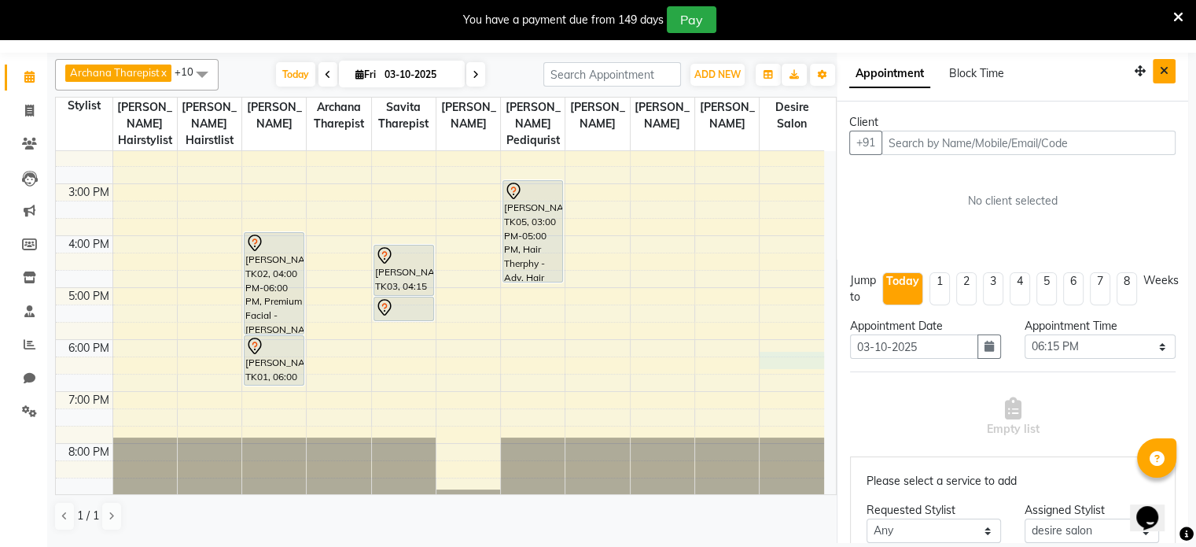
click at [1154, 60] on button "Close" at bounding box center [1164, 71] width 23 height 24
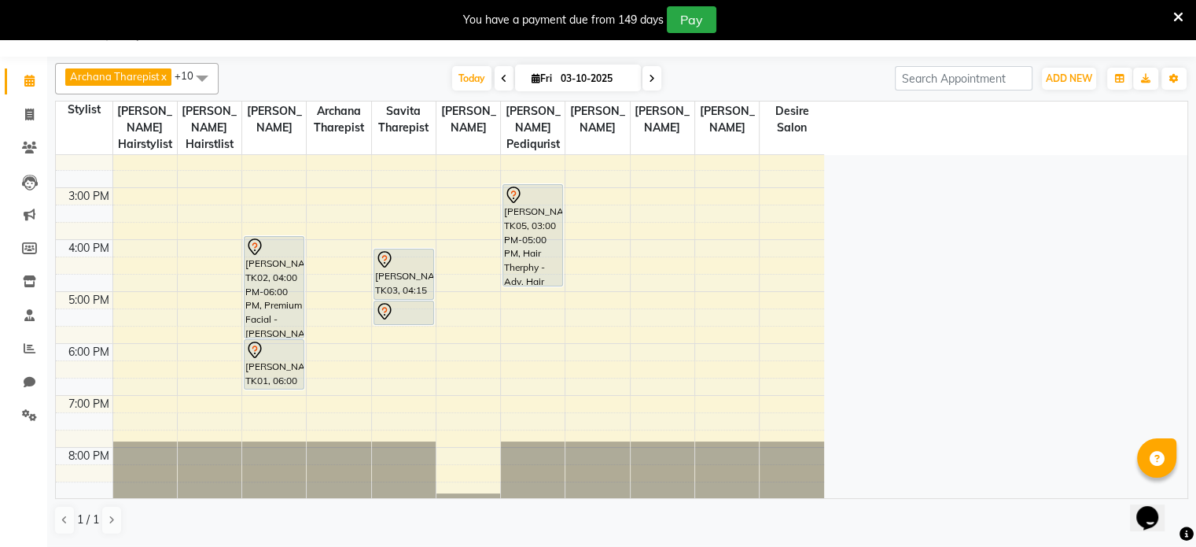
scroll to position [39, 0]
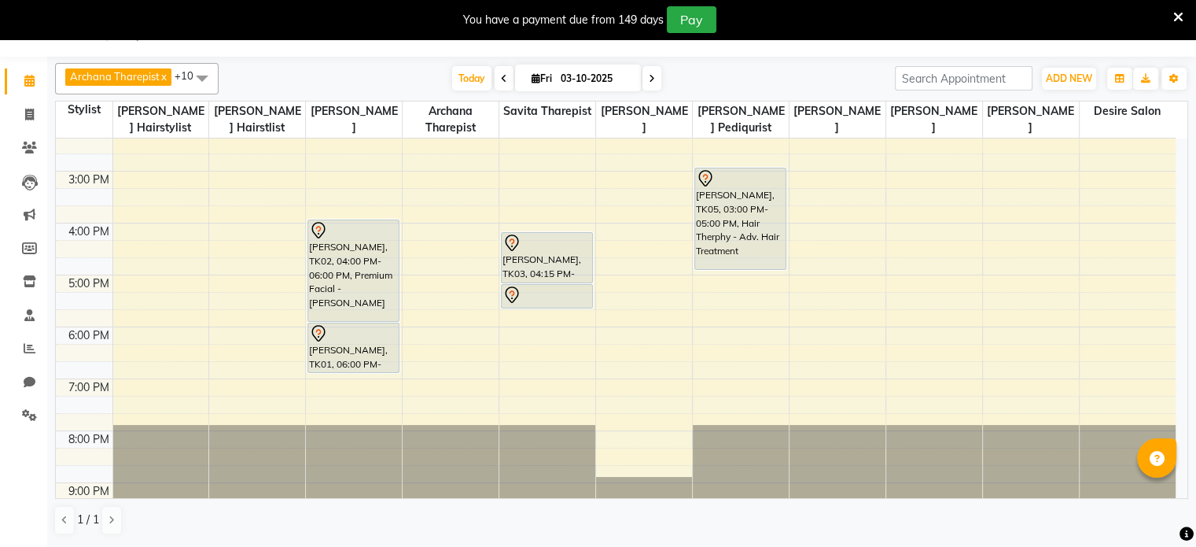
click at [591, 78] on input "03-10-2025" at bounding box center [595, 79] width 79 height 24
select select "10"
select select "2025"
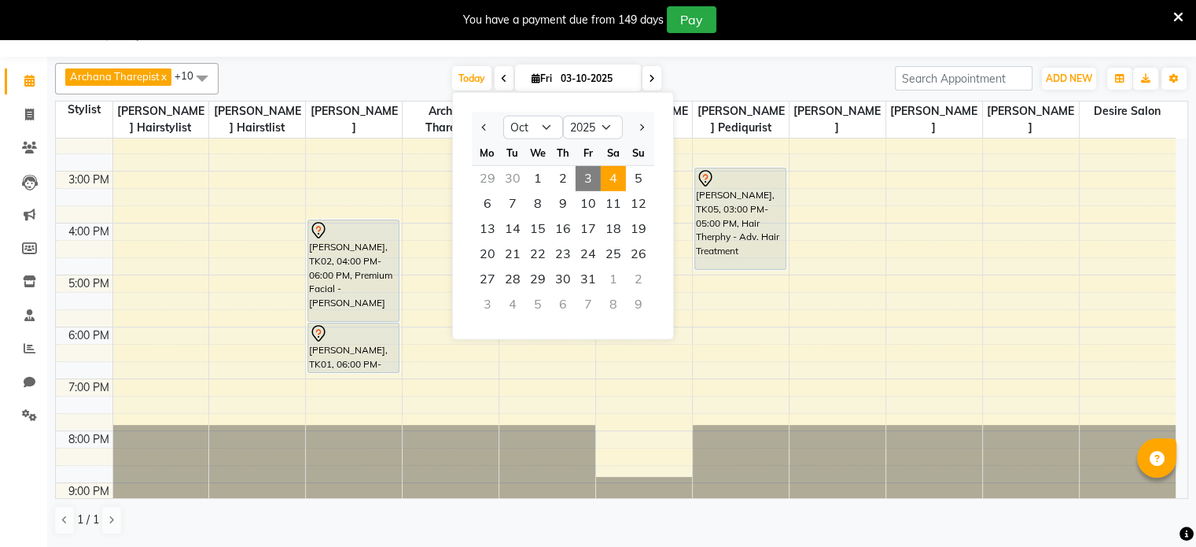
click at [616, 179] on span "4" at bounding box center [613, 178] width 25 height 25
type input "04-10-2025"
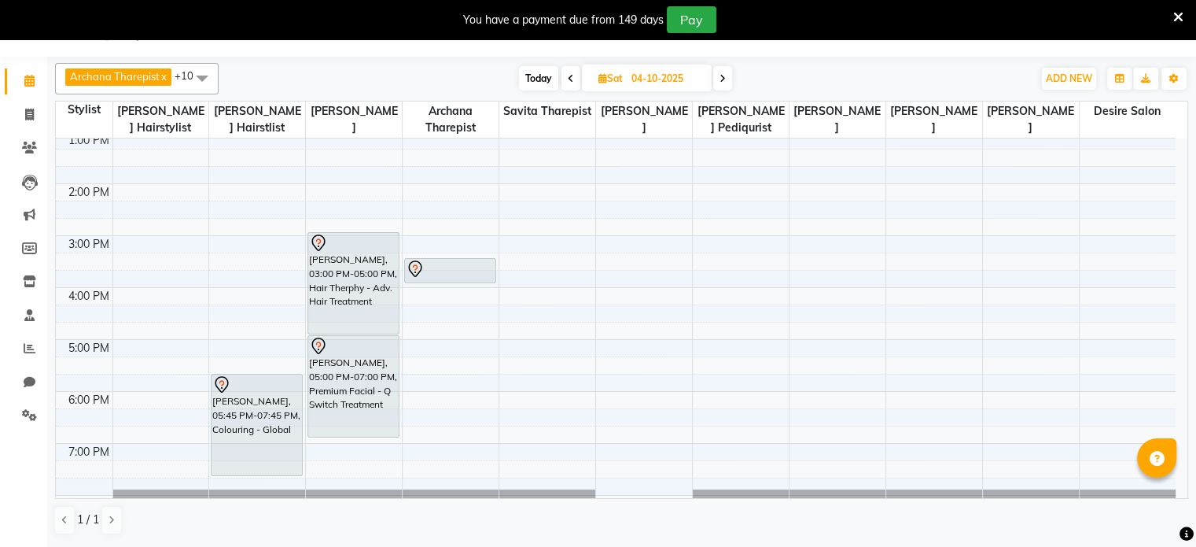
scroll to position [267, 0]
click at [616, 274] on div "8:00 AM 9:00 AM 10:00 AM 11:00 AM 12:00 PM 1:00 PM 2:00 PM 3:00 PM 4:00 PM 5:00…" at bounding box center [616, 234] width 1120 height 726
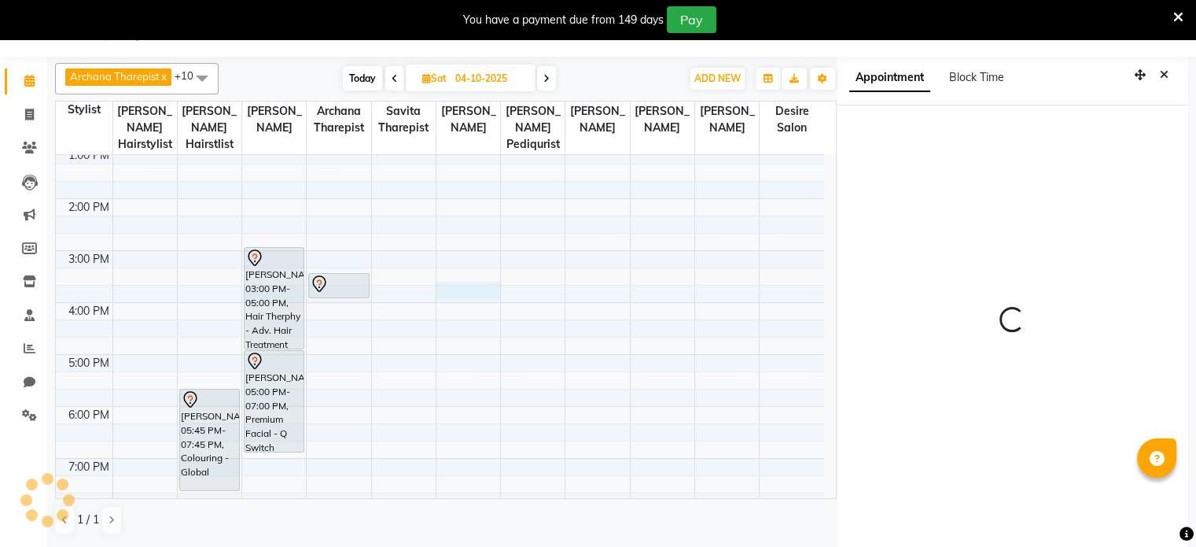
scroll to position [43, 0]
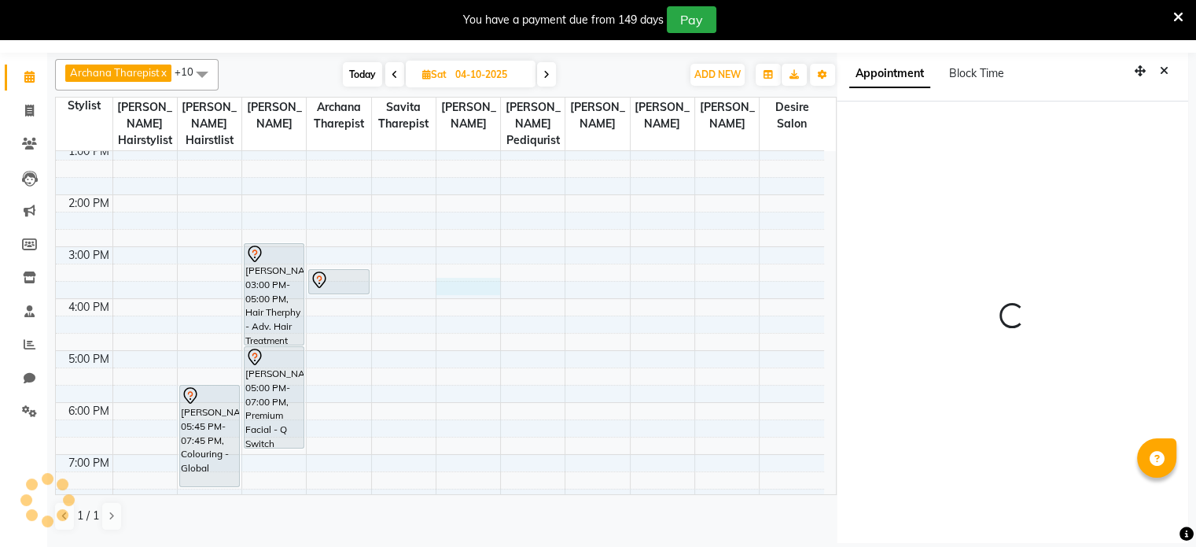
select select "945"
select select "89449"
select select "tentative"
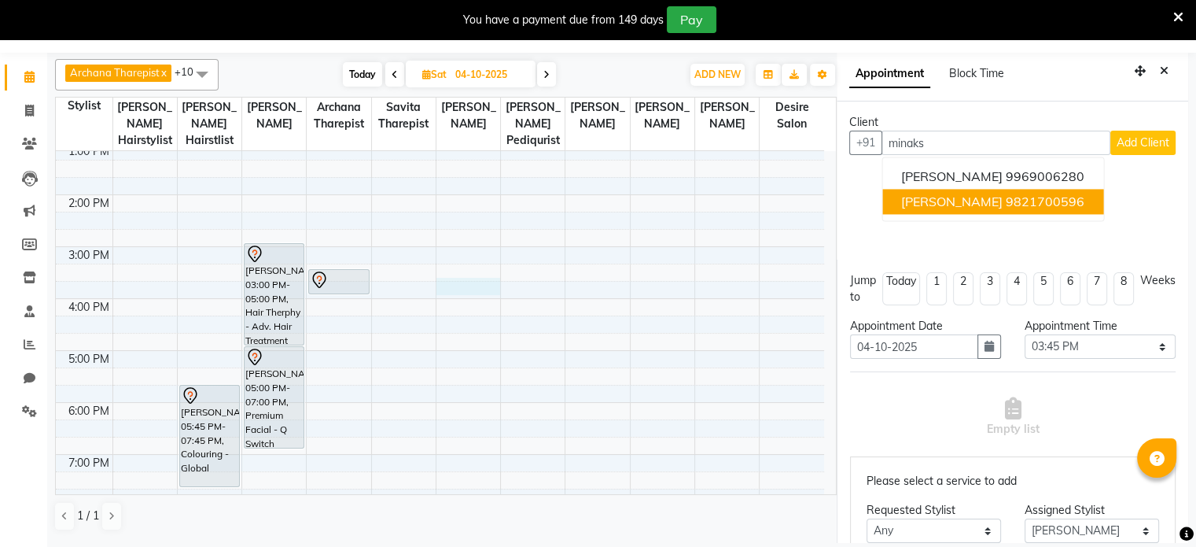
click at [917, 193] on span "[PERSON_NAME]" at bounding box center [951, 201] width 101 height 16
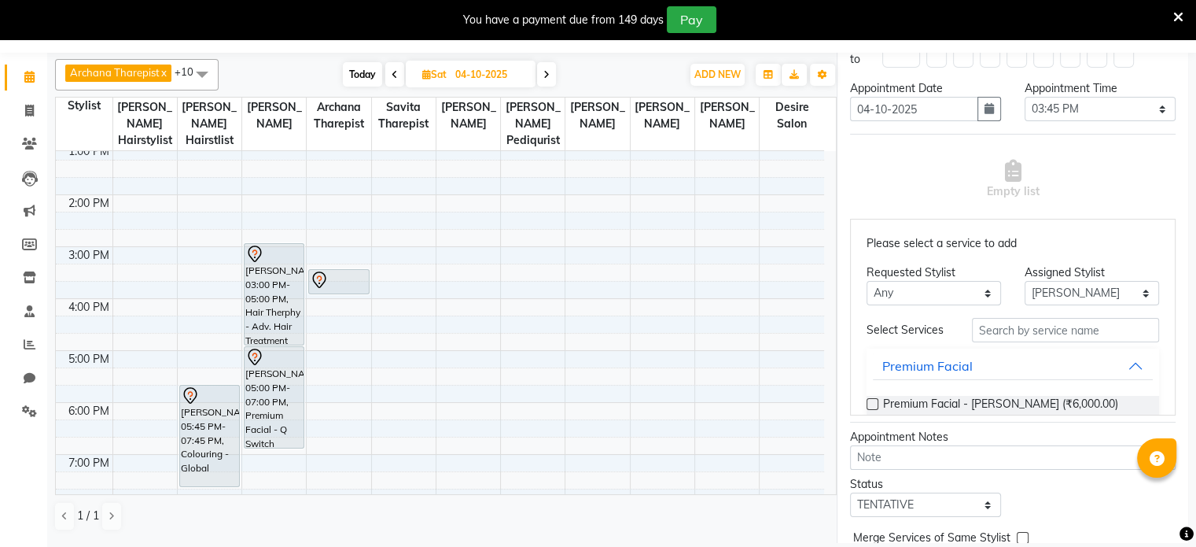
scroll to position [267, 0]
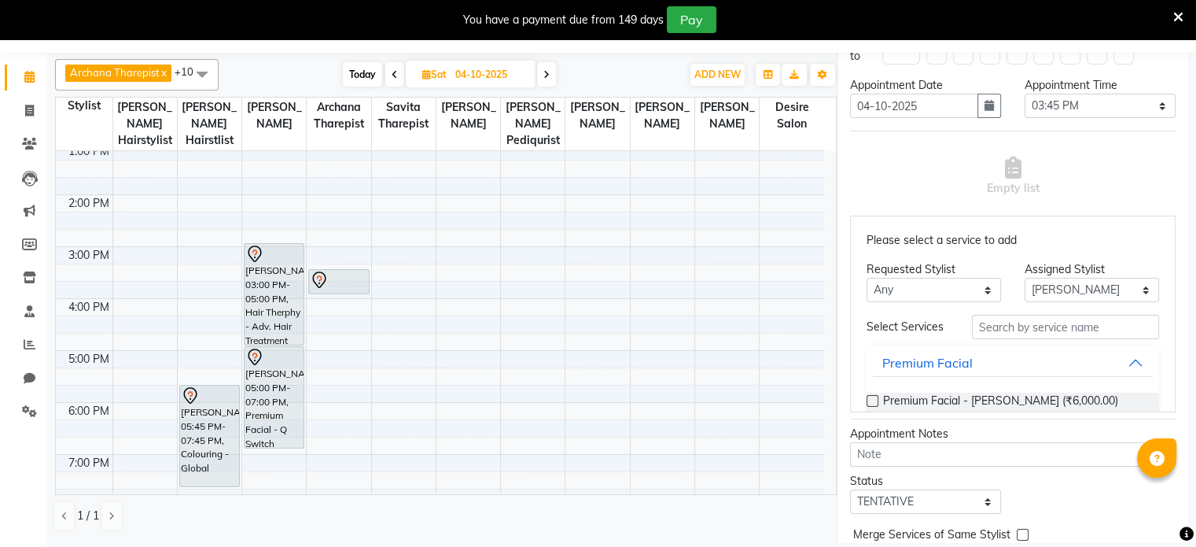
type input "9821700596"
click at [1006, 325] on input "text" at bounding box center [1065, 327] width 187 height 24
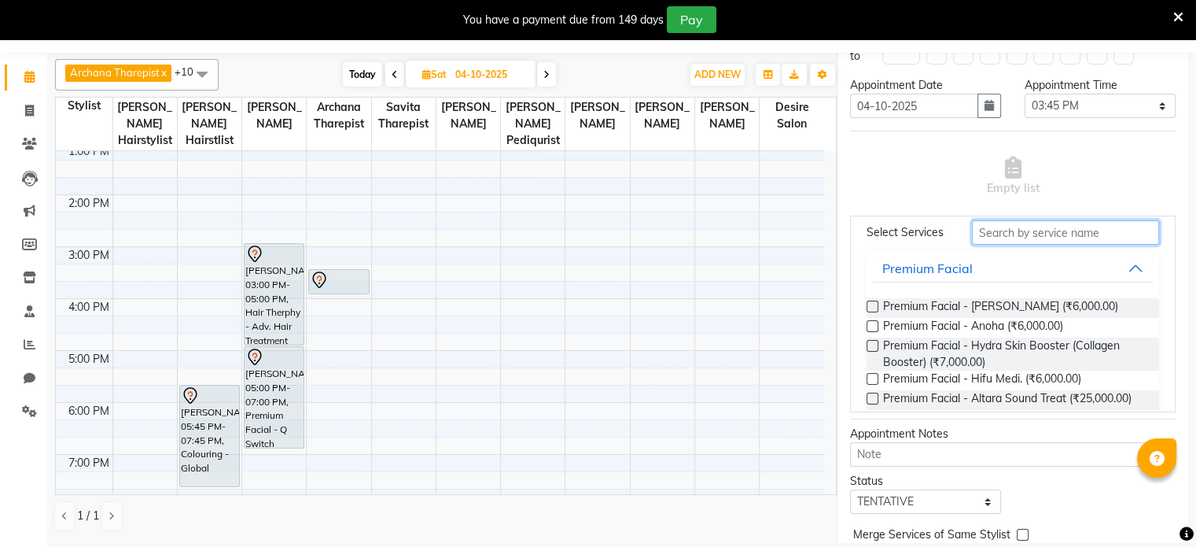
scroll to position [87, 0]
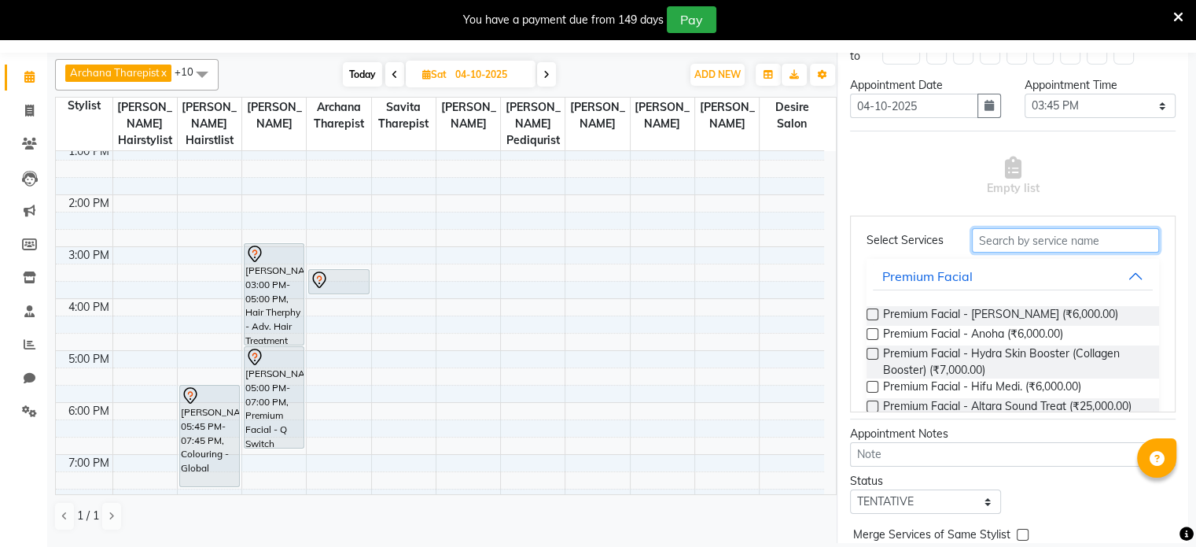
click at [1000, 245] on input "text" at bounding box center [1065, 240] width 187 height 24
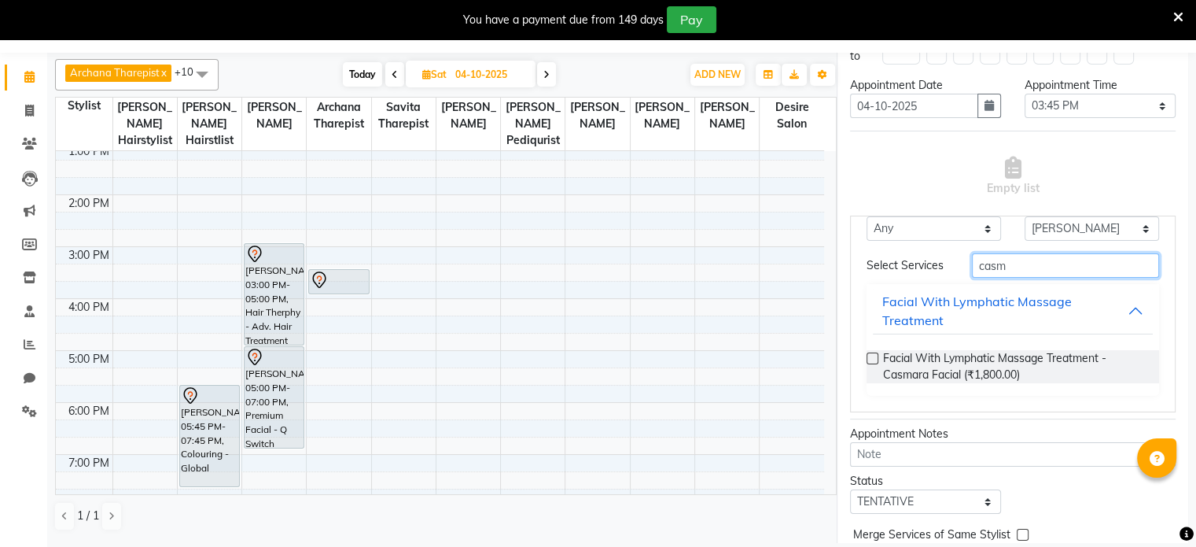
scroll to position [69, 0]
type input "casm"
click at [868, 356] on label at bounding box center [873, 358] width 12 height 12
click at [868, 356] on input "checkbox" at bounding box center [872, 360] width 10 height 10
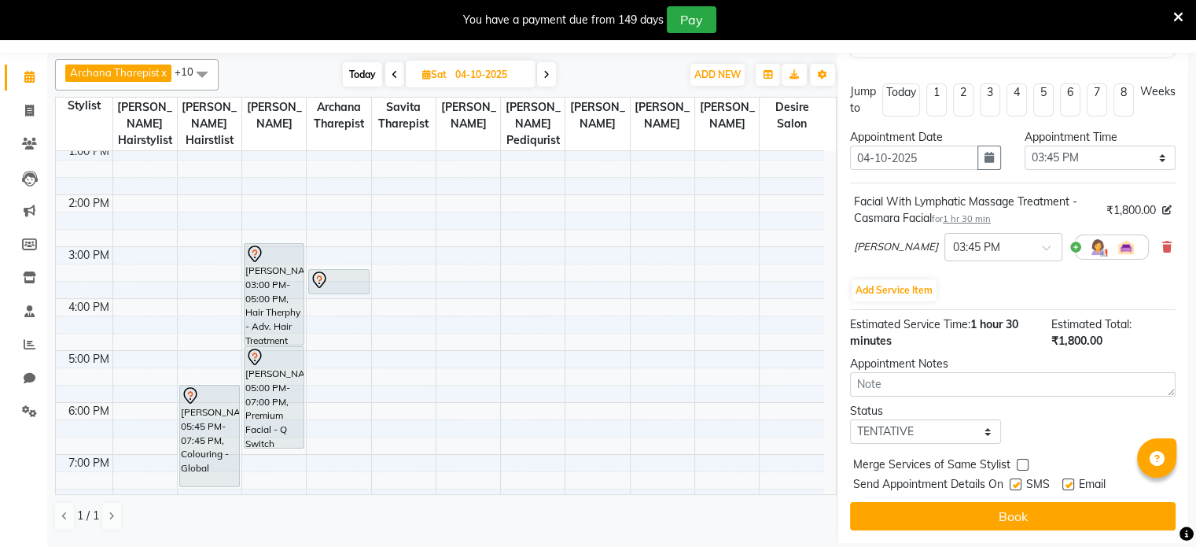
scroll to position [217, 0]
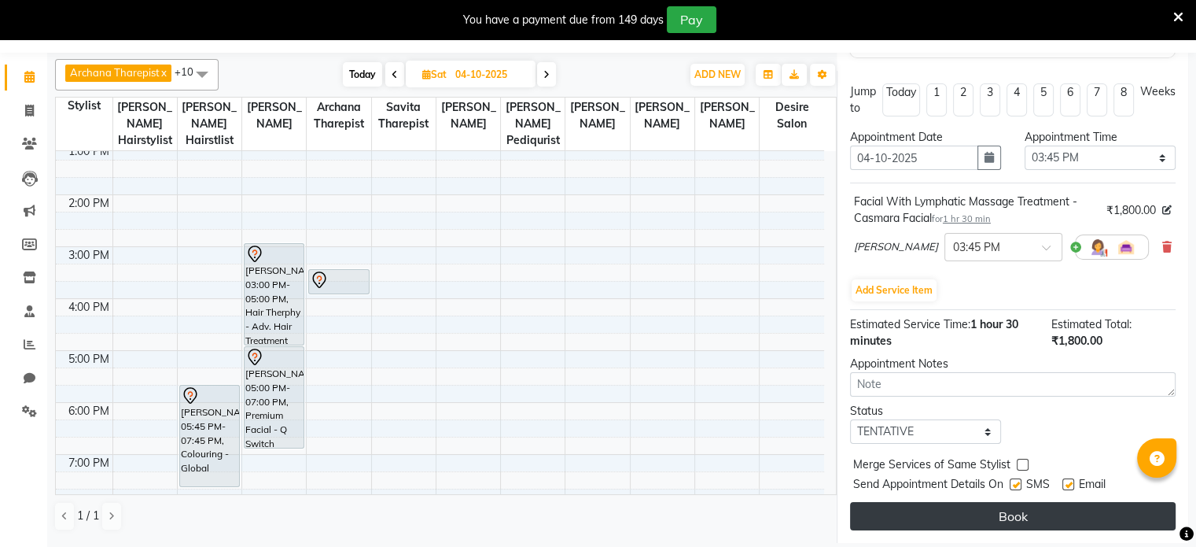
click at [1019, 509] on button "Book" at bounding box center [1013, 516] width 326 height 28
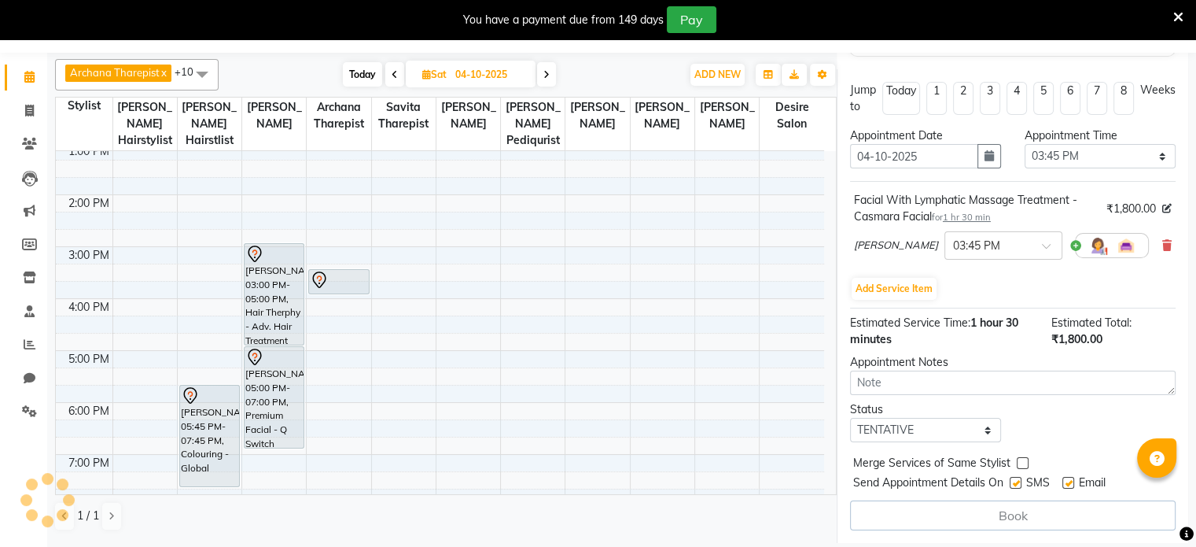
select select "89449"
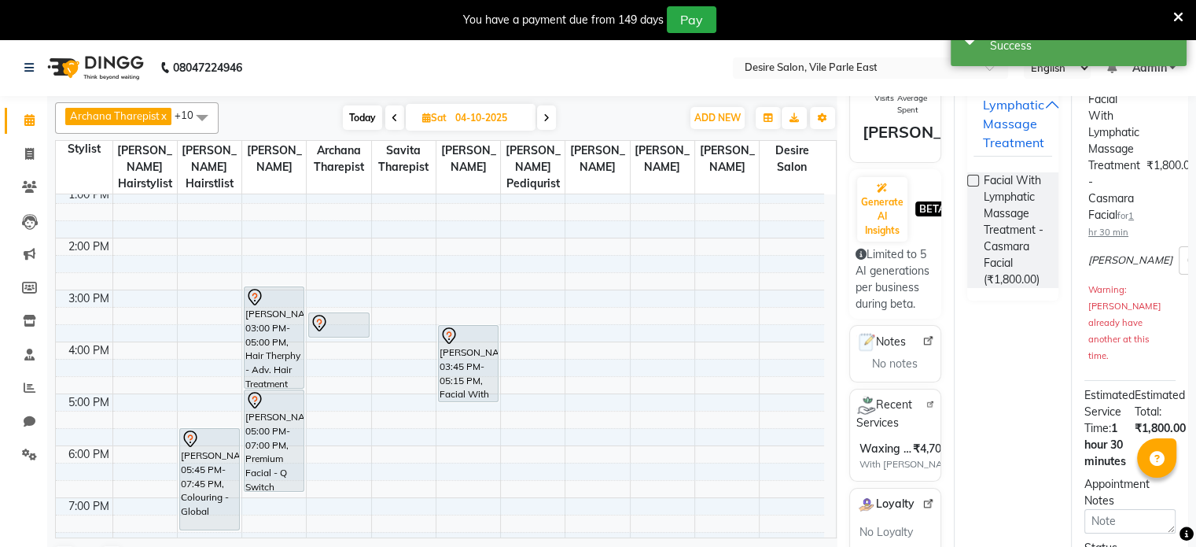
scroll to position [0, 0]
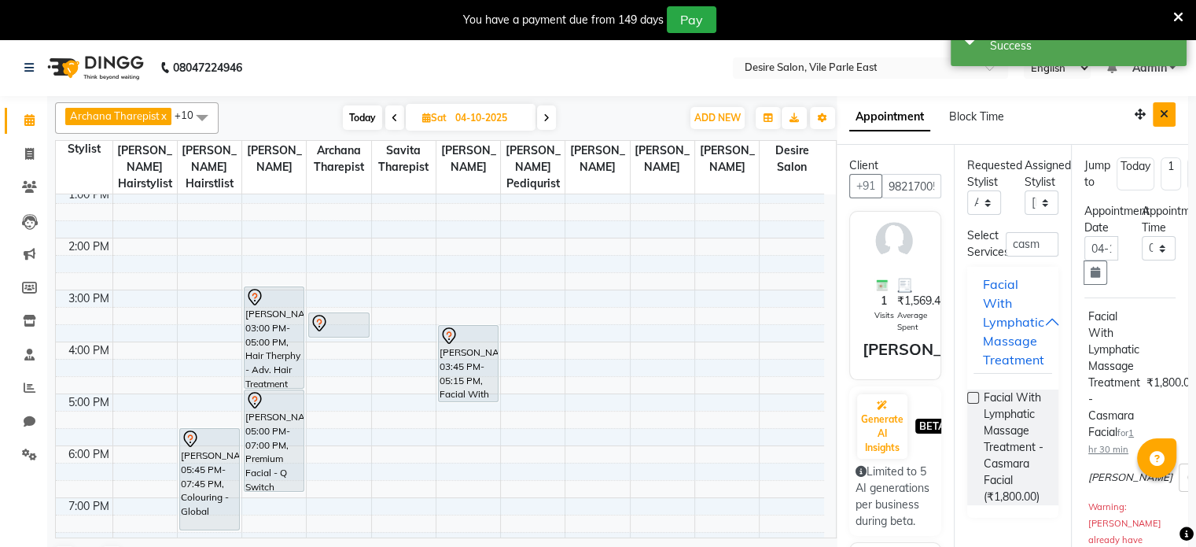
click at [1160, 112] on icon "Close" at bounding box center [1164, 114] width 9 height 11
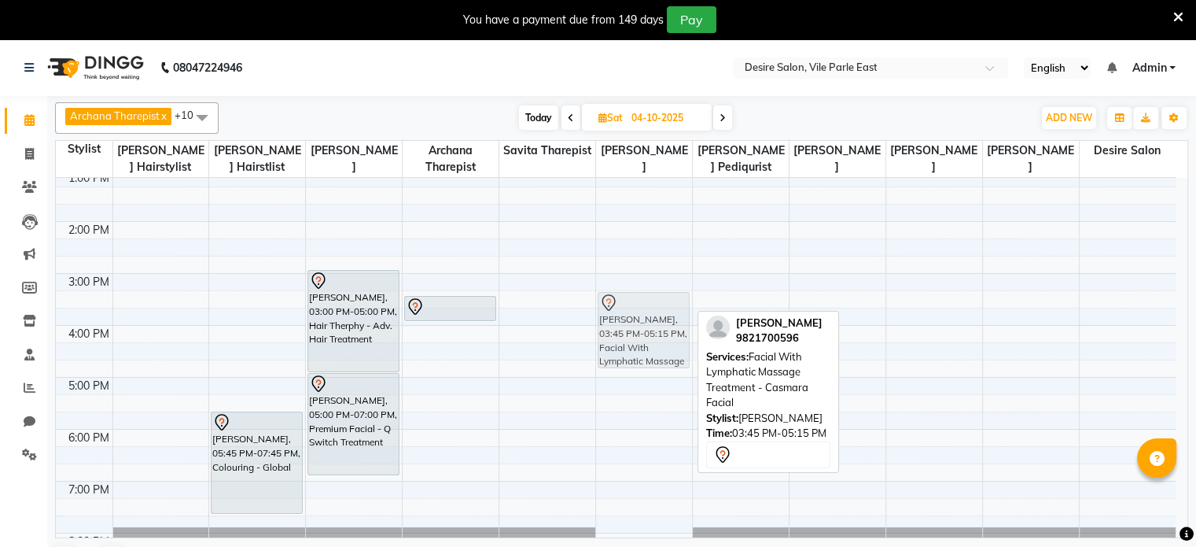
drag, startPoint x: 657, startPoint y: 332, endPoint x: 654, endPoint y: 308, distance: 23.7
click at [654, 308] on div "[PERSON_NAME], 03:45 PM-05:15 PM, Facial With Lymphatic Massage Treatment - Cas…" at bounding box center [644, 273] width 96 height 726
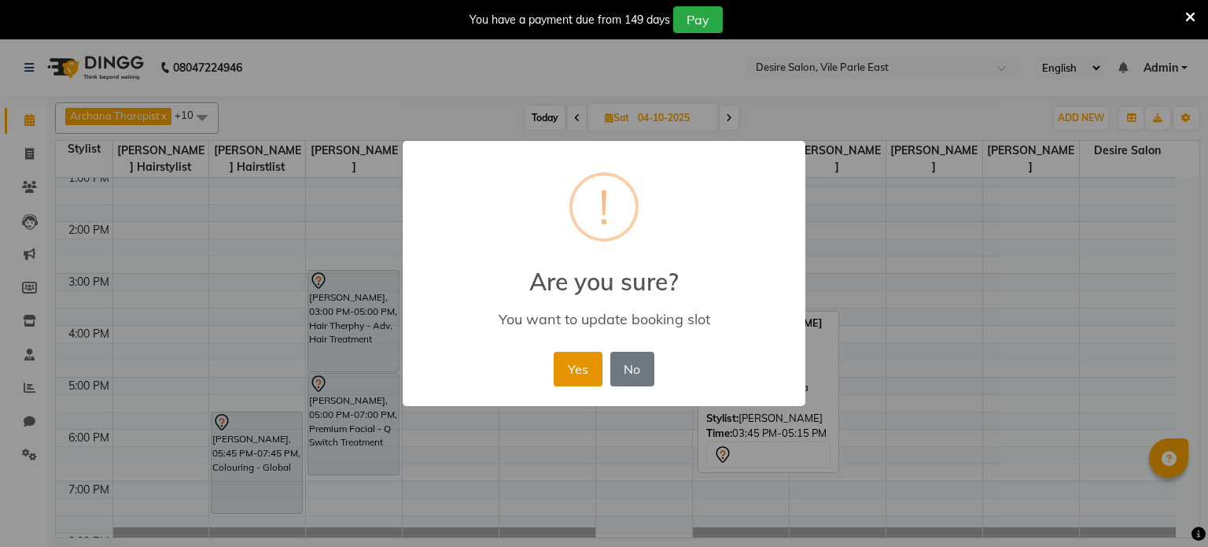
click at [577, 363] on button "Yes" at bounding box center [578, 369] width 48 height 35
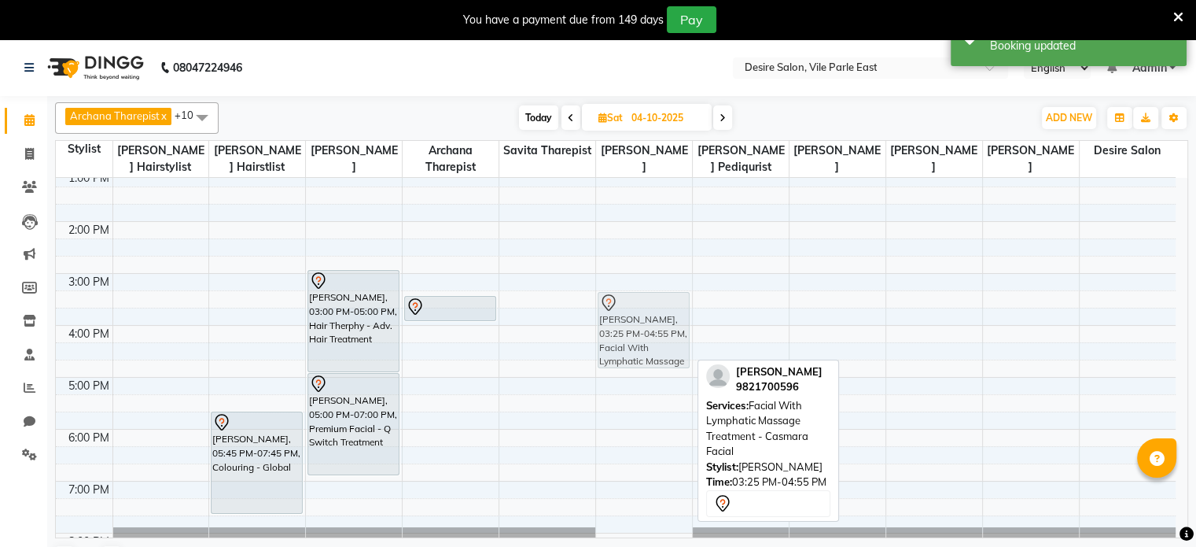
click at [632, 314] on div "[PERSON_NAME], 03:25 PM-04:55 PM, Facial With Lymphatic Massage Treatment - Cas…" at bounding box center [644, 273] width 96 height 726
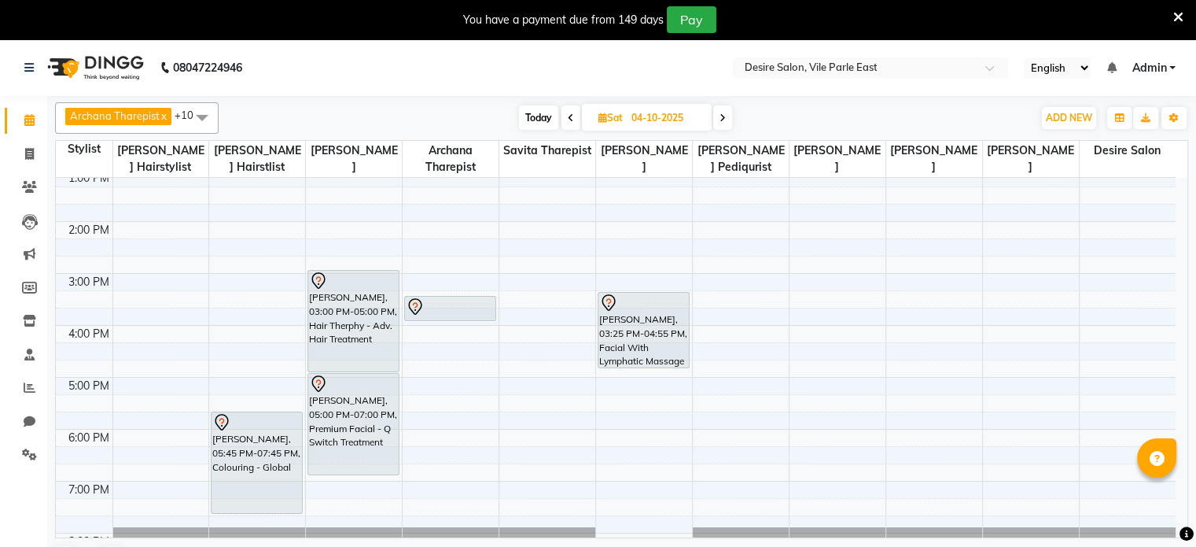
click at [529, 111] on span "Today" at bounding box center [538, 117] width 39 height 24
type input "03-10-2025"
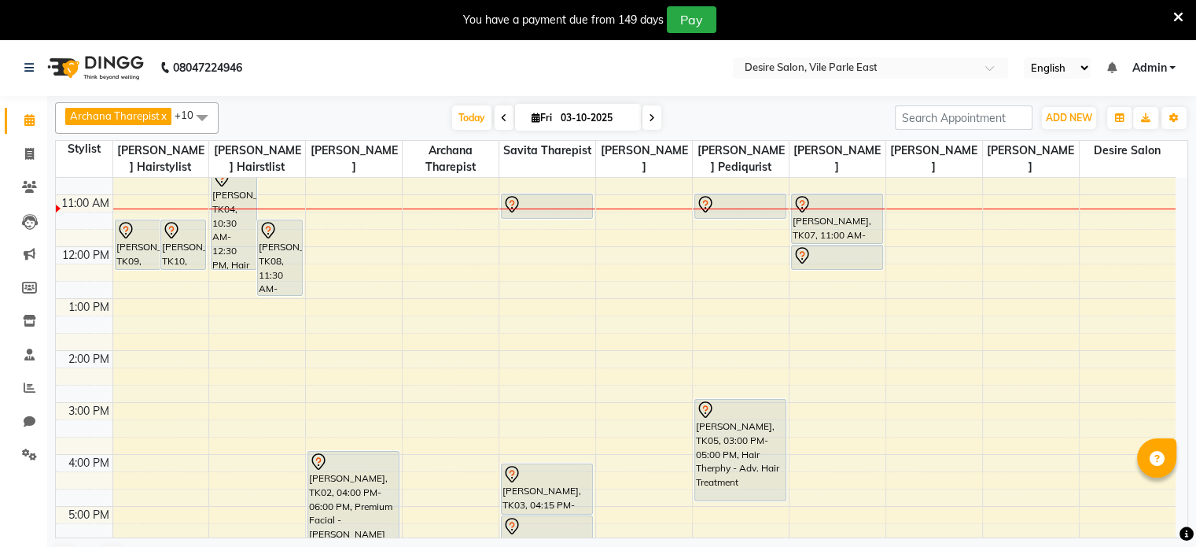
scroll to position [135, 0]
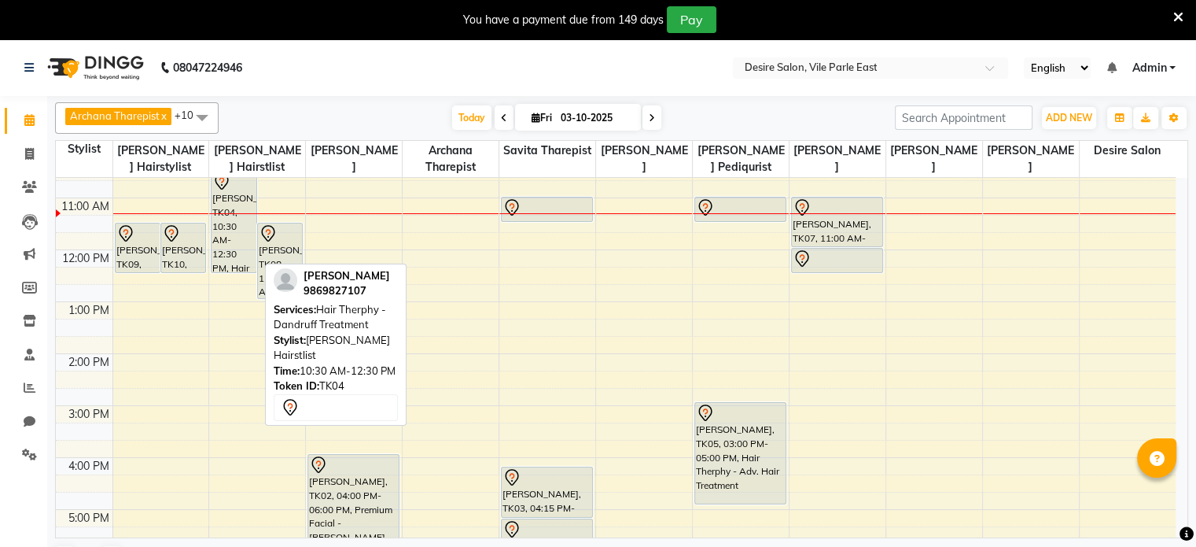
click at [227, 227] on div "[PERSON_NAME], TK04, 10:30 AM-12:30 PM, Hair Therphy - Dandruff Treatment" at bounding box center [234, 221] width 44 height 101
click at [241, 254] on div "[PERSON_NAME], TK04, 10:30 AM-12:30 PM, Hair Therphy - Dandruff Treatment" at bounding box center [234, 221] width 44 height 101
select select "7"
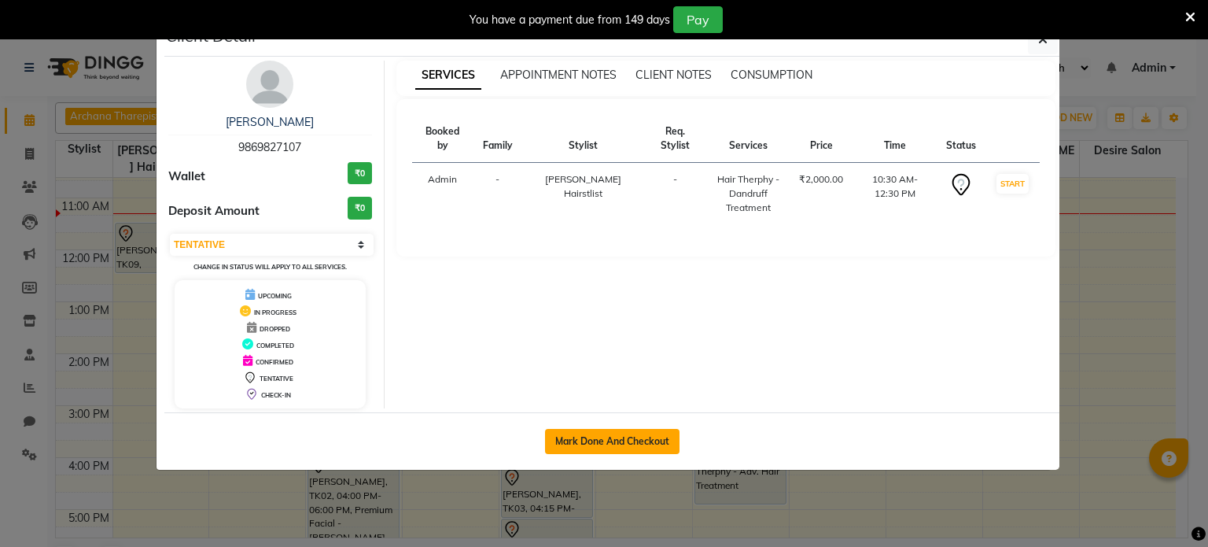
click at [576, 433] on button "Mark Done And Checkout" at bounding box center [612, 441] width 134 height 25
select select "service"
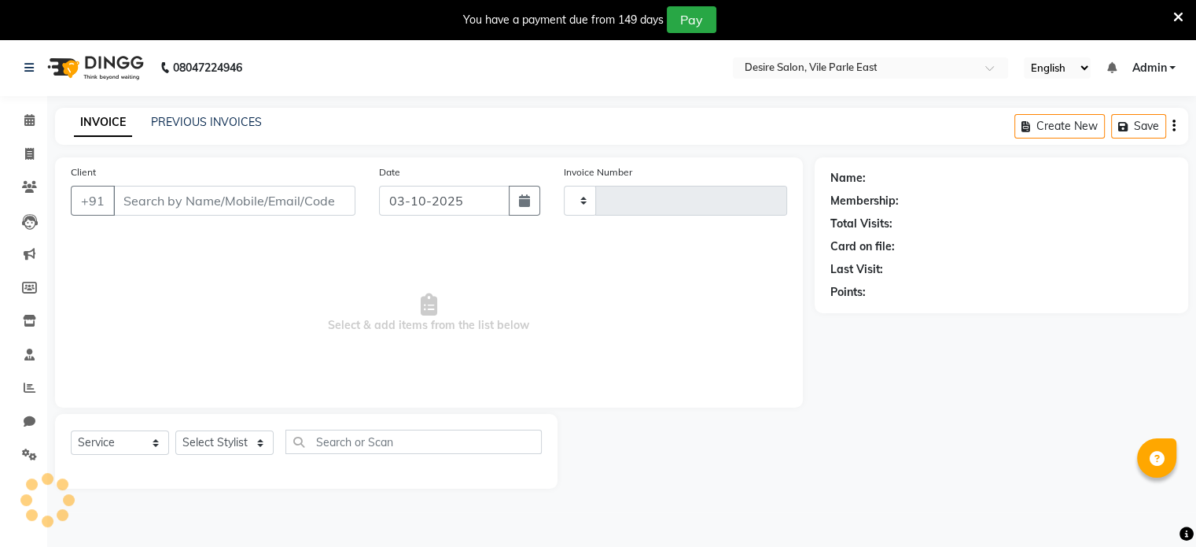
type input "1034"
select select "8076"
type input "9869827107"
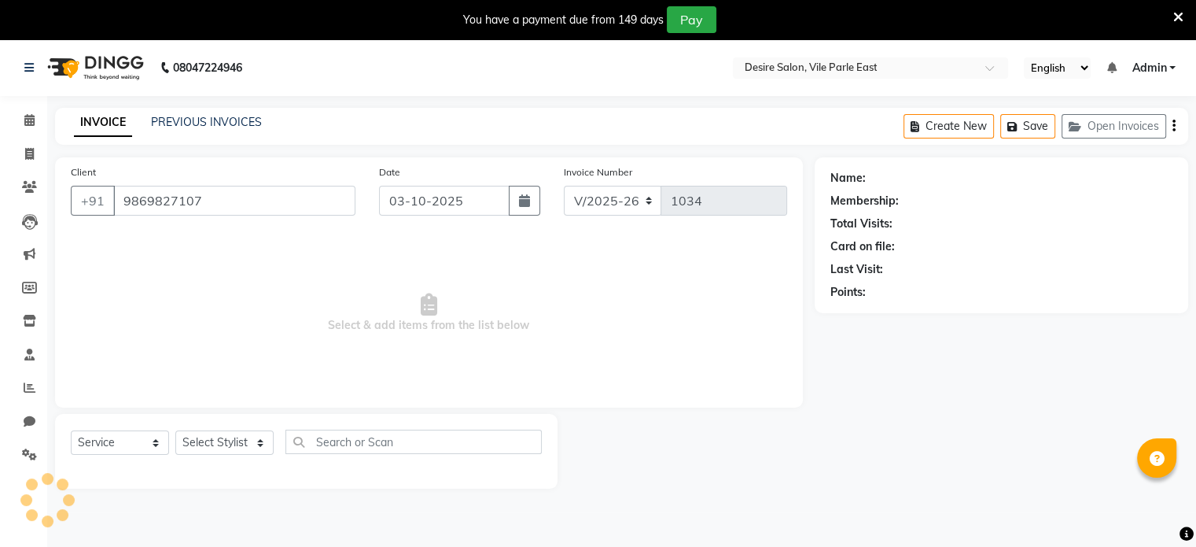
select select "75804"
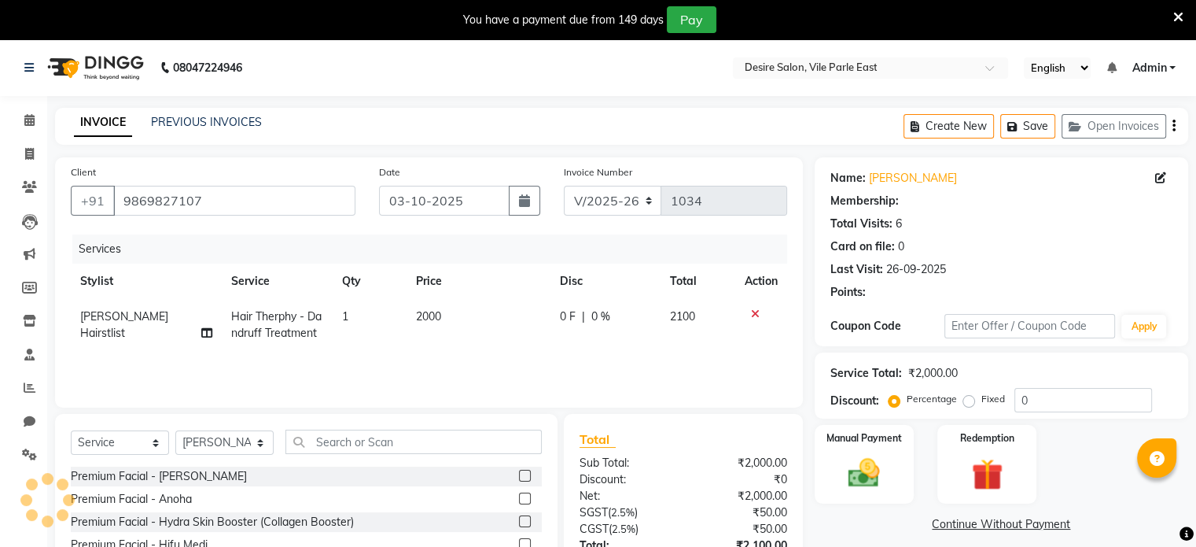
select select "1: Object"
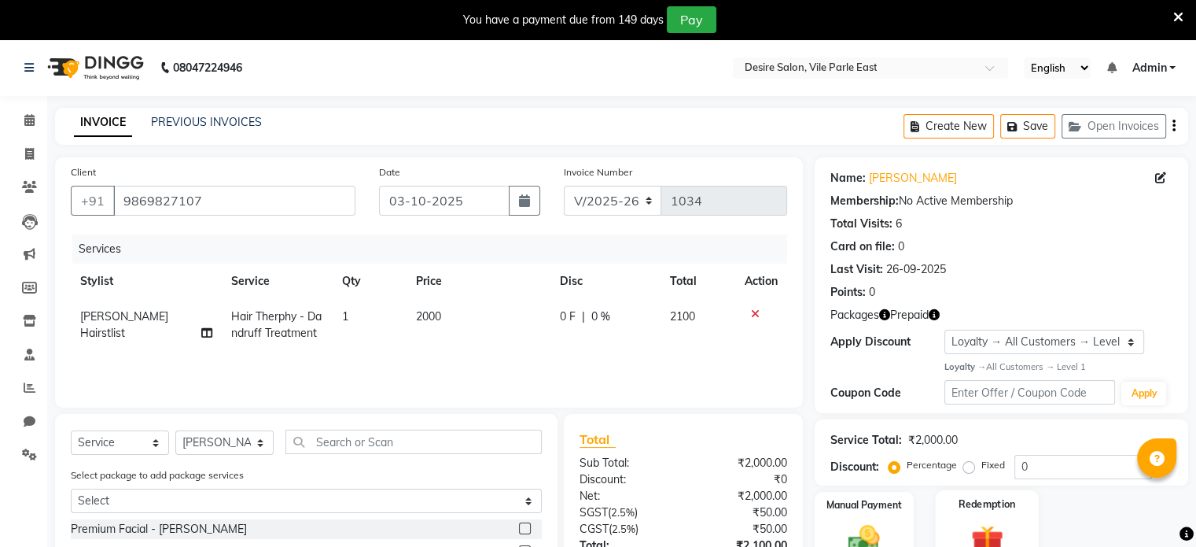
scroll to position [176, 0]
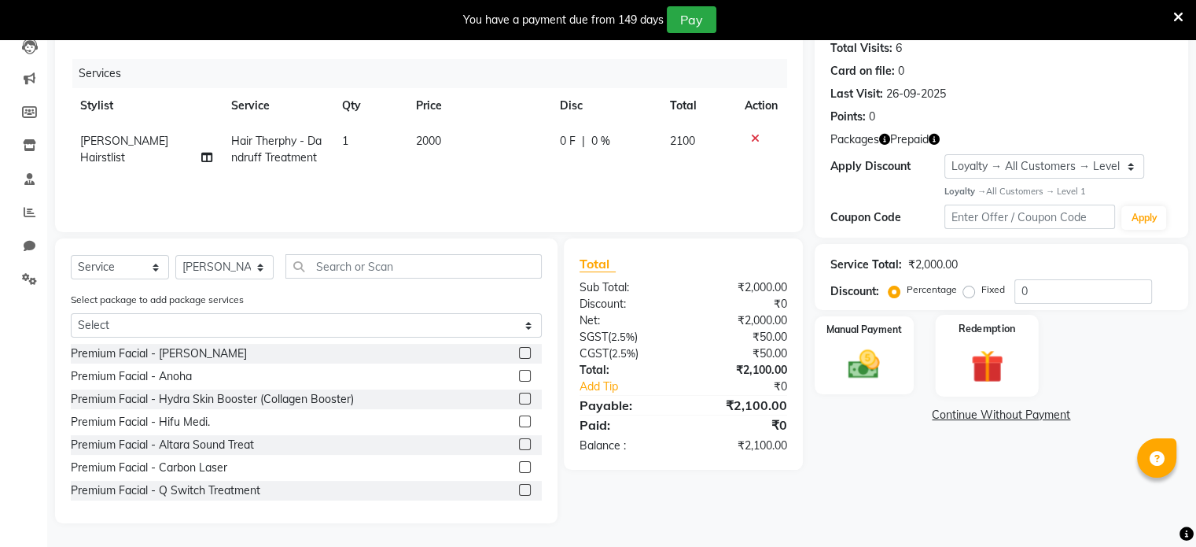
click at [1019, 323] on div "Redemption" at bounding box center [986, 355] width 103 height 81
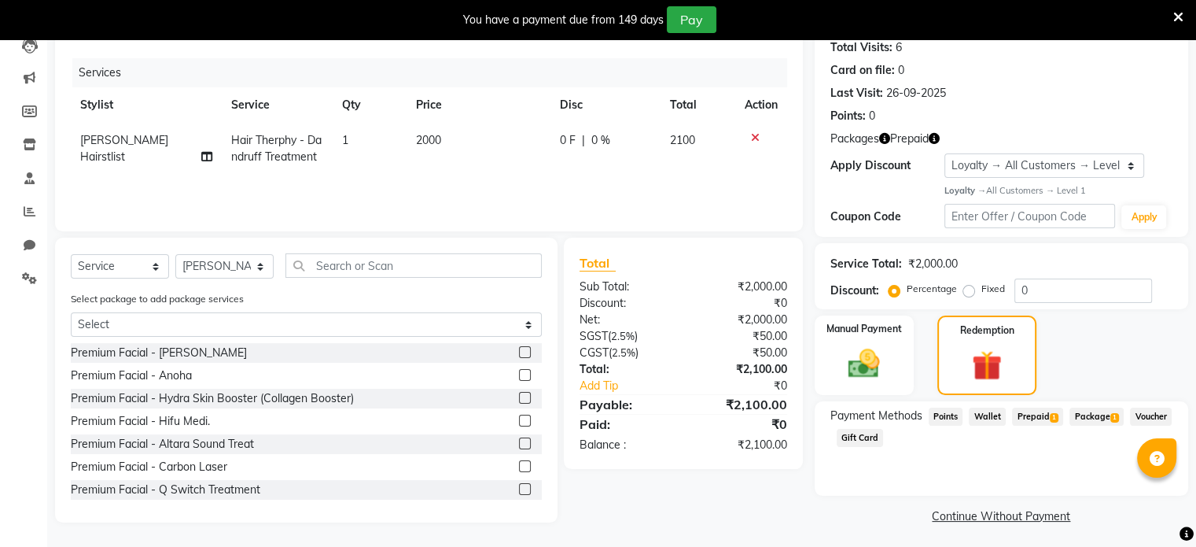
click at [1030, 416] on span "Prepaid 1" at bounding box center [1037, 416] width 51 height 18
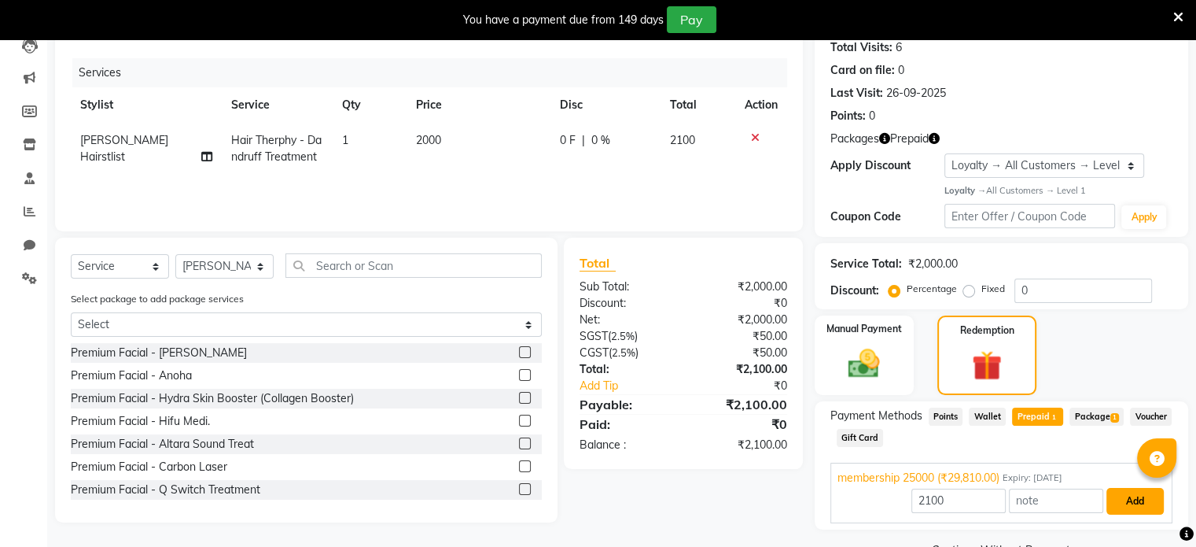
click at [1140, 500] on button "Add" at bounding box center [1135, 501] width 57 height 27
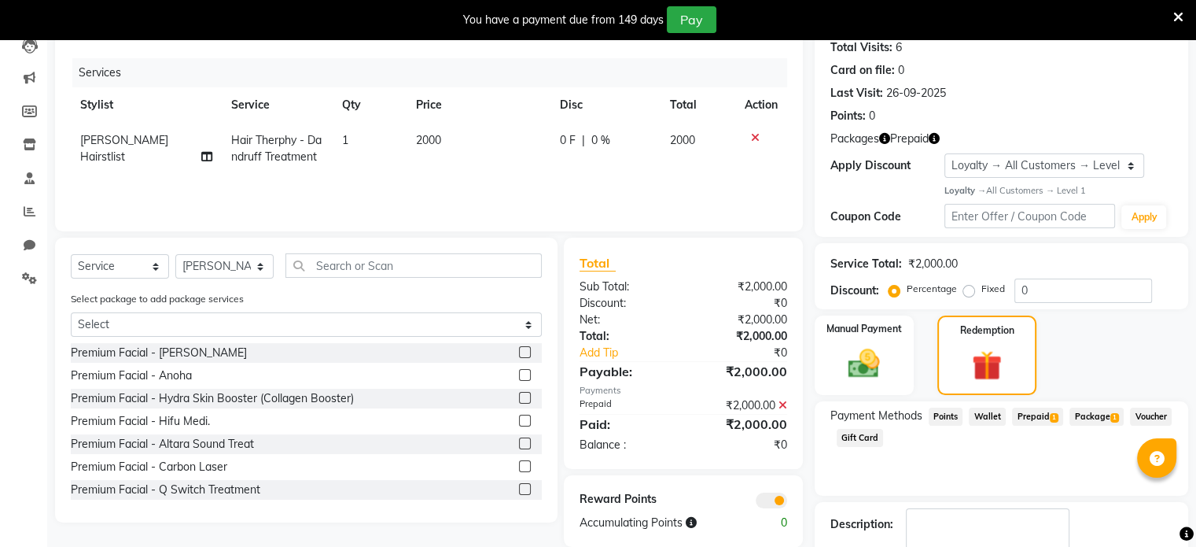
scroll to position [268, 0]
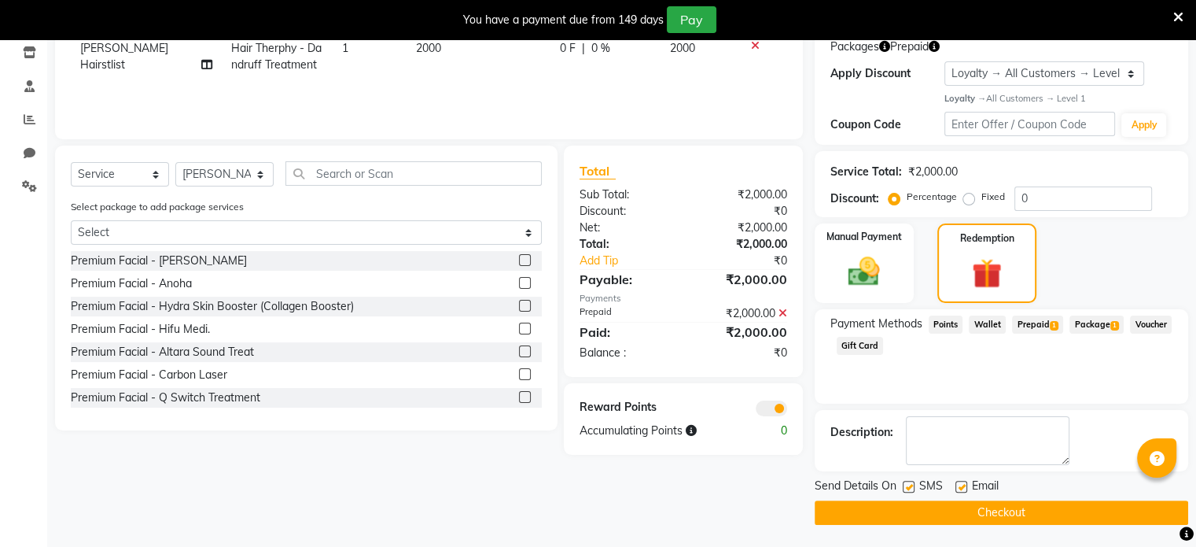
click at [1000, 512] on button "Checkout" at bounding box center [1002, 512] width 374 height 24
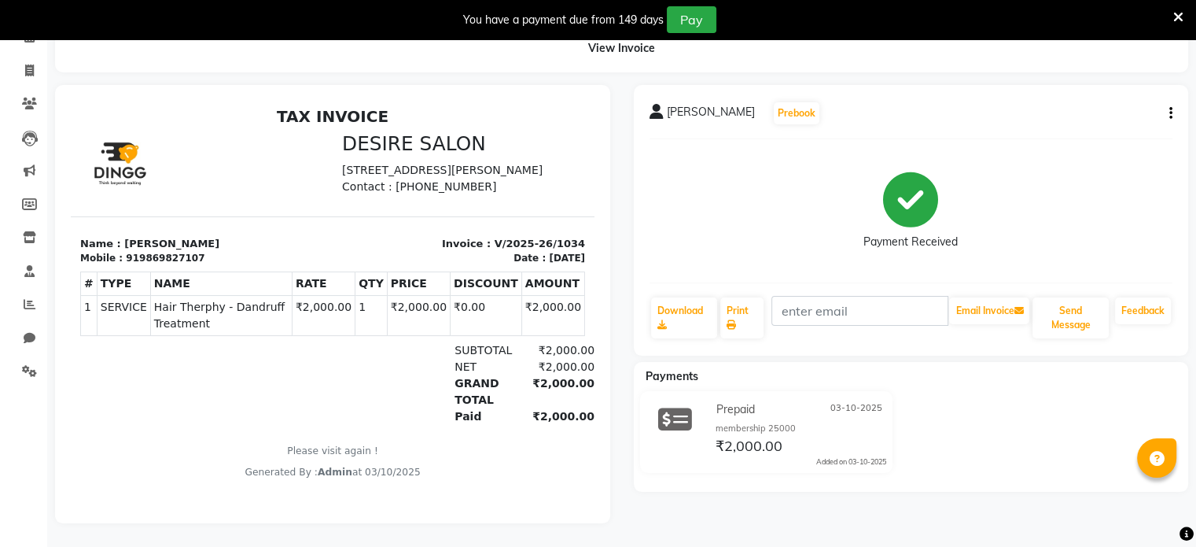
click at [1173, 10] on icon at bounding box center [1178, 17] width 10 height 14
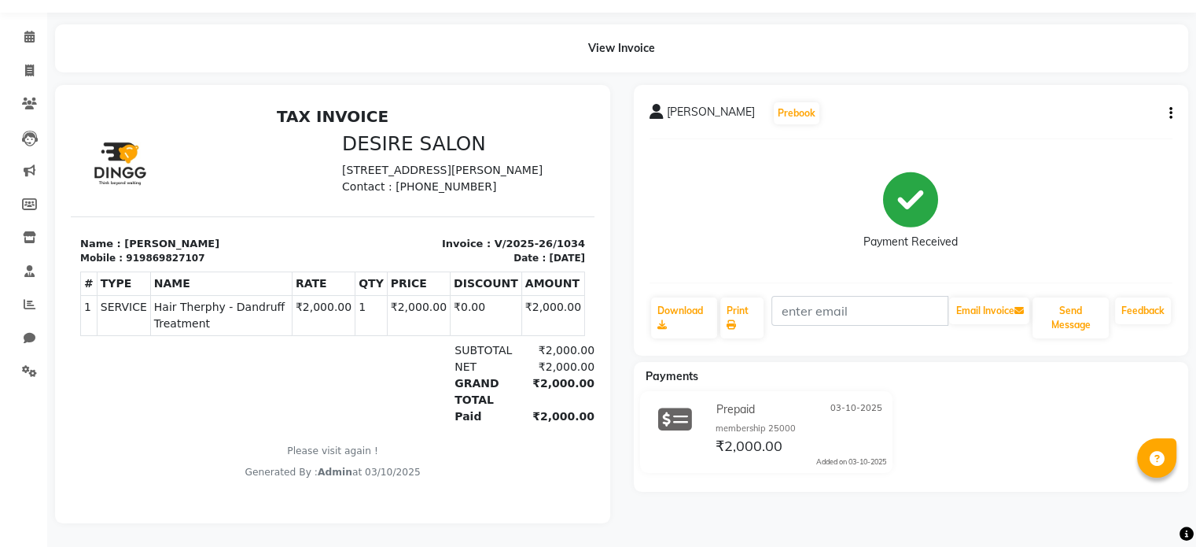
scroll to position [55, 0]
click at [28, 31] on icon at bounding box center [29, 37] width 10 height 12
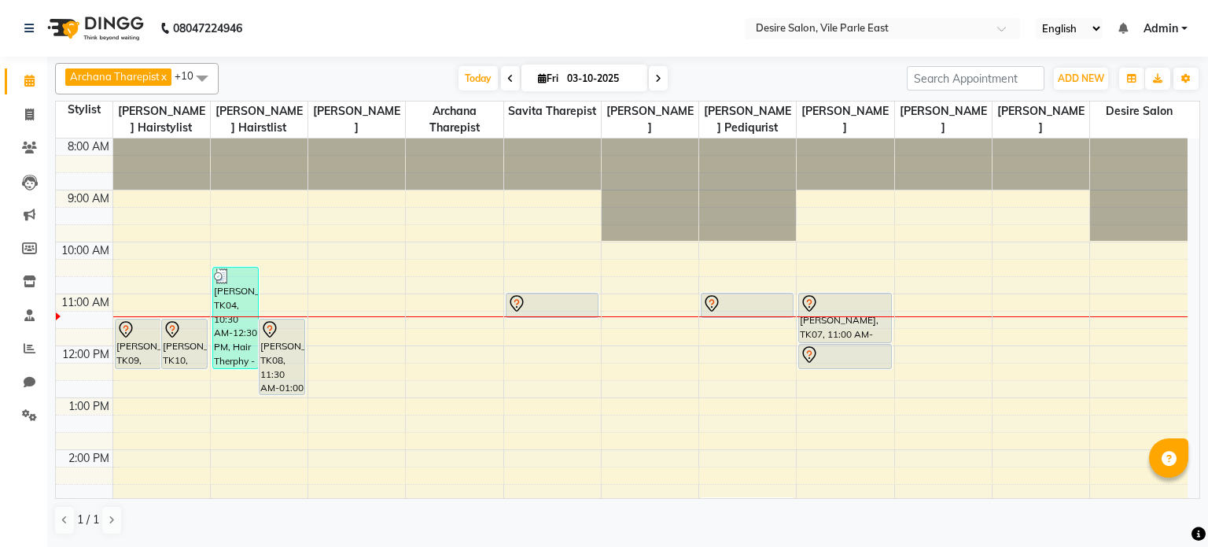
click at [604, 72] on input "03-10-2025" at bounding box center [601, 79] width 79 height 24
select select "10"
select select "2025"
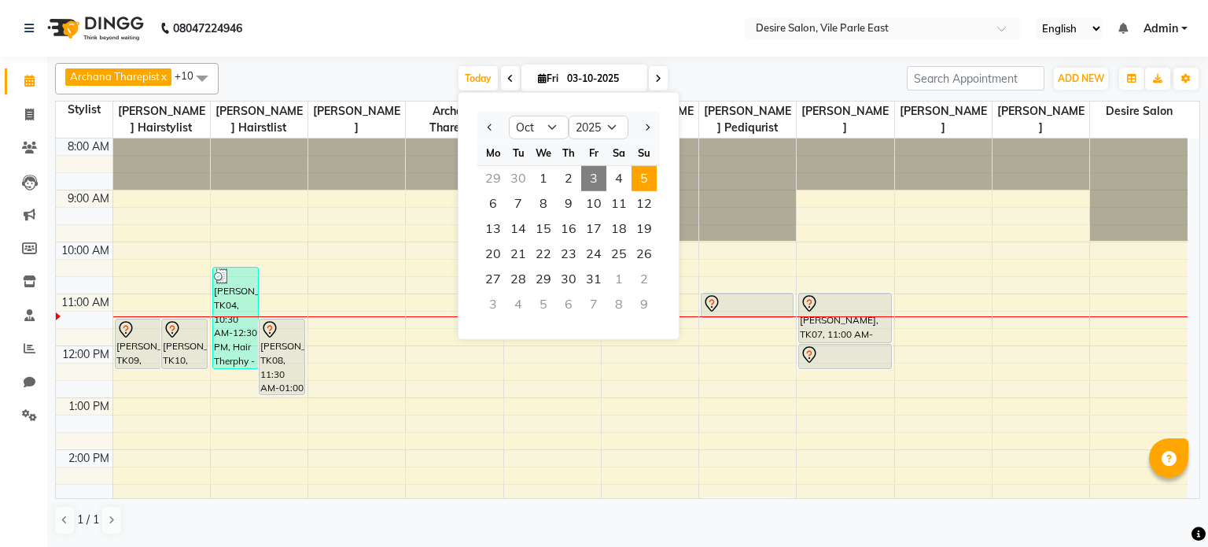
click at [652, 179] on span "5" at bounding box center [644, 178] width 25 height 25
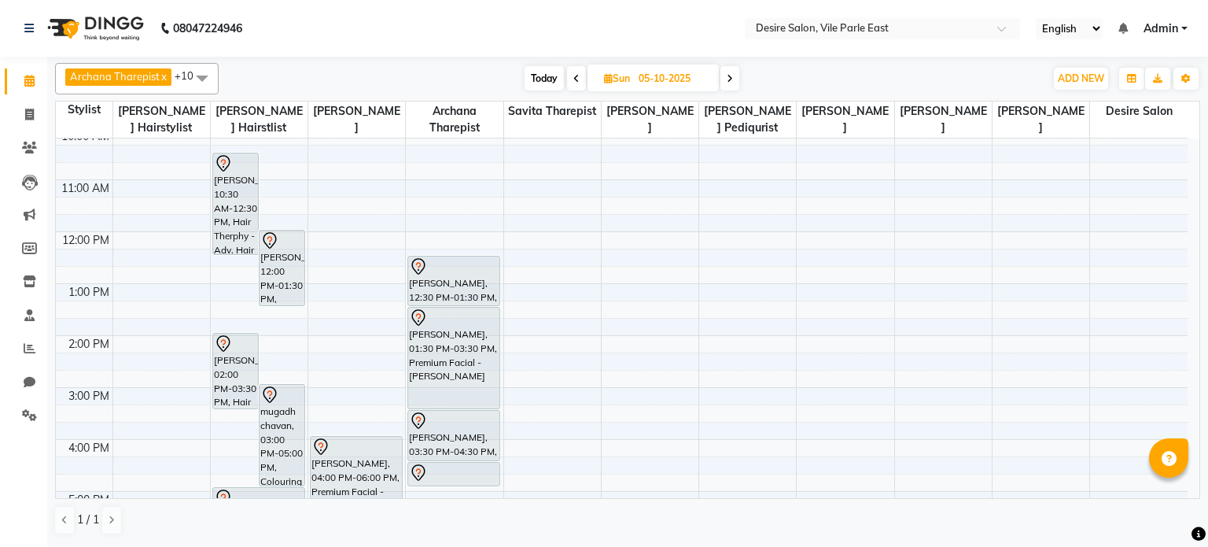
scroll to position [97, 0]
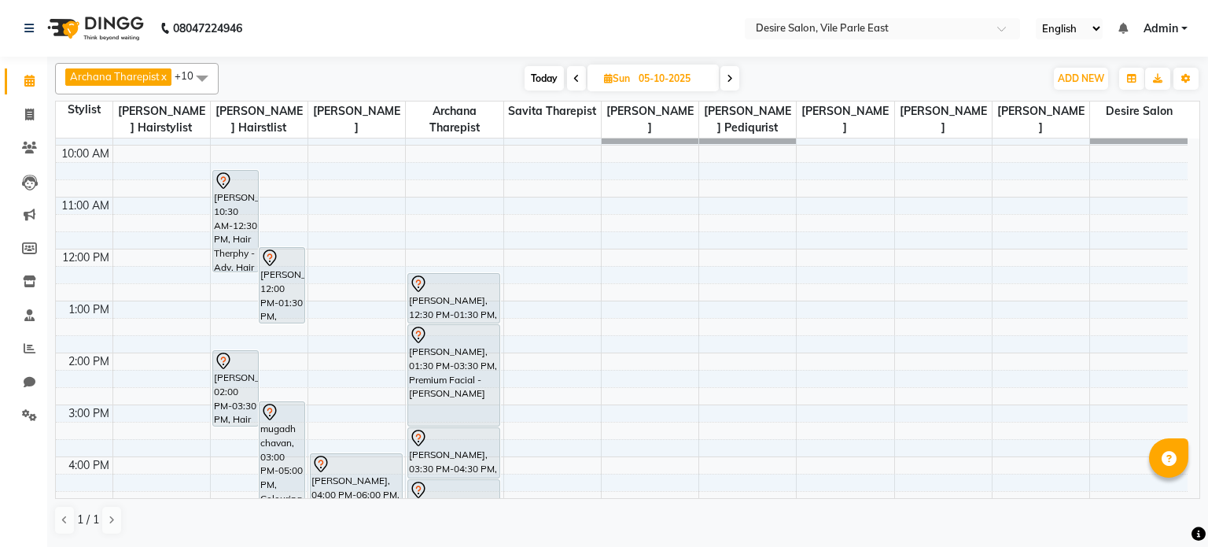
click at [543, 72] on span "Today" at bounding box center [544, 78] width 39 height 24
type input "03-10-2025"
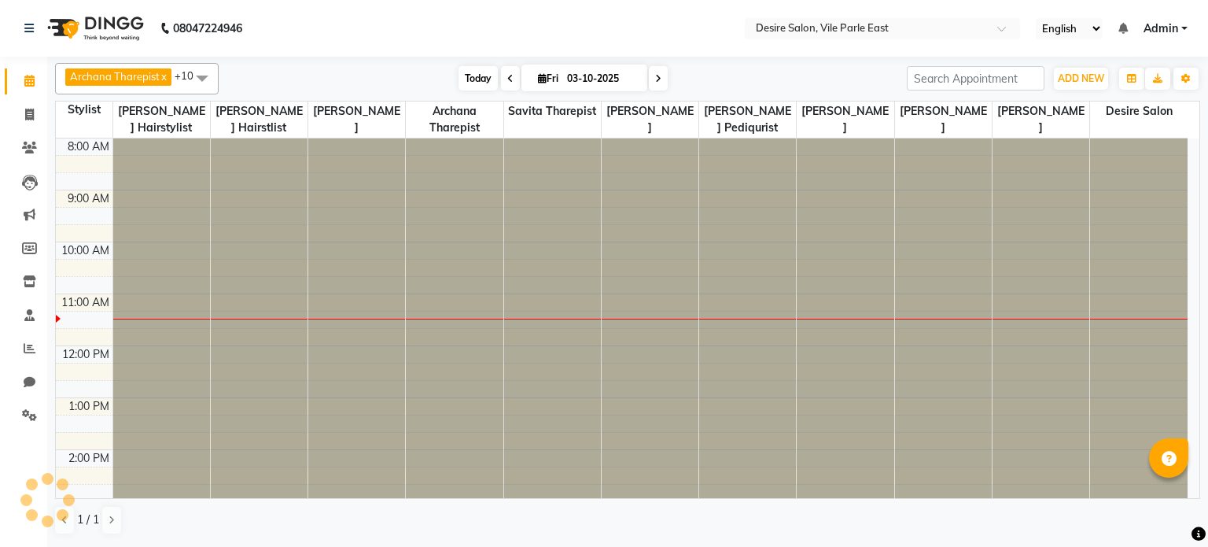
scroll to position [154, 0]
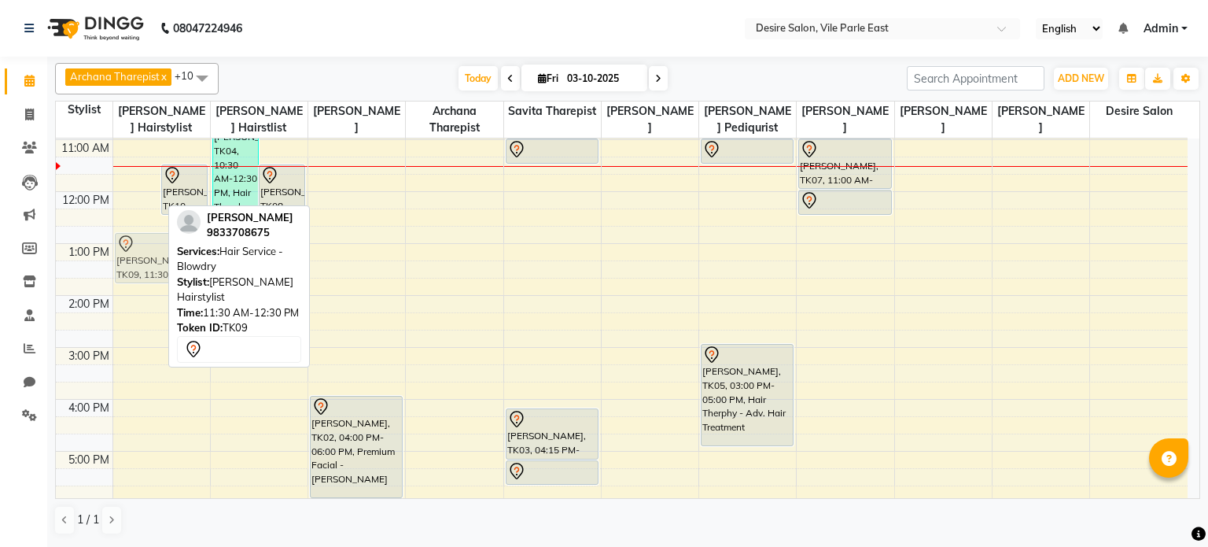
drag, startPoint x: 146, startPoint y: 192, endPoint x: 142, endPoint y: 253, distance: 61.5
click at [142, 253] on div "[PERSON_NAME], TK09, 11:30 AM-12:30 PM, Hair Service - Blowdry [PERSON_NAME], T…" at bounding box center [161, 347] width 97 height 726
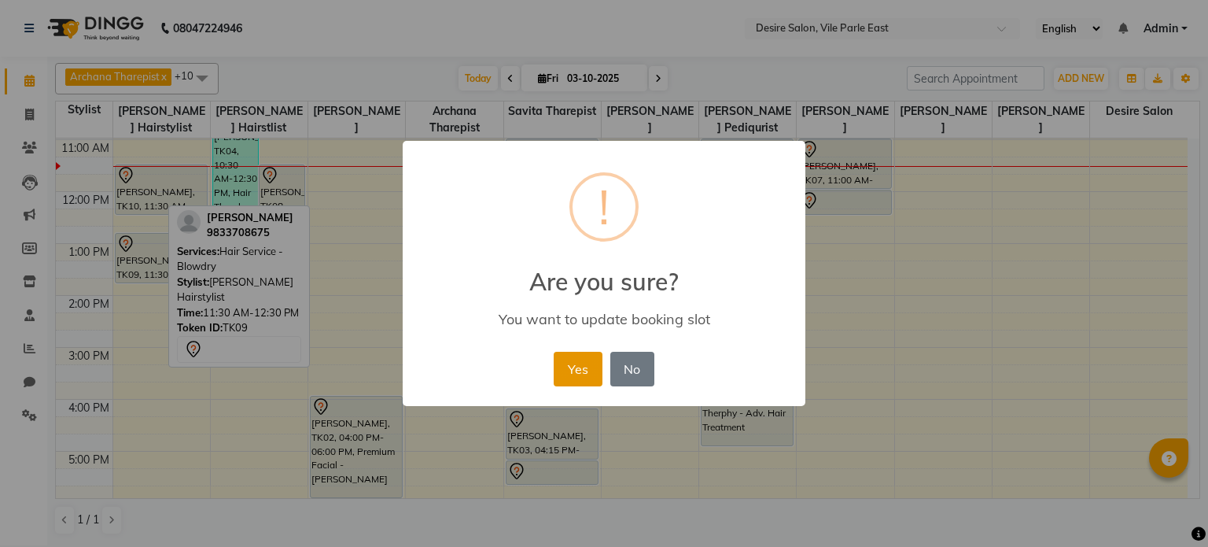
click at [577, 375] on button "Yes" at bounding box center [578, 369] width 48 height 35
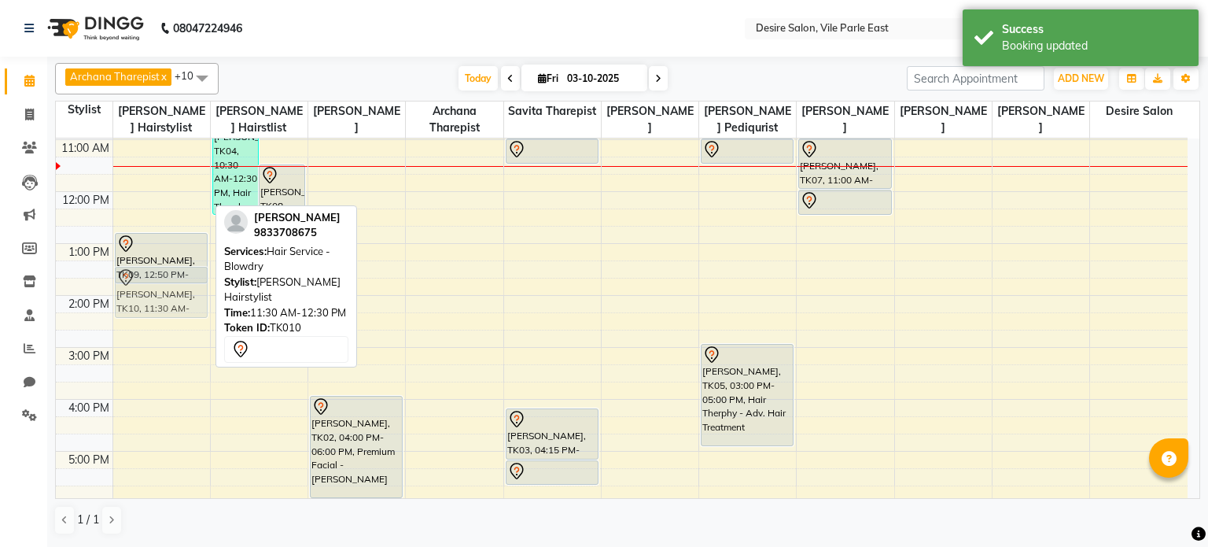
drag, startPoint x: 163, startPoint y: 191, endPoint x: 152, endPoint y: 292, distance: 101.3
click at [152, 292] on div "[PERSON_NAME], TK10, 11:30 AM-12:30 PM, Hair Service - Blowdry [PERSON_NAME], T…" at bounding box center [161, 347] width 97 height 726
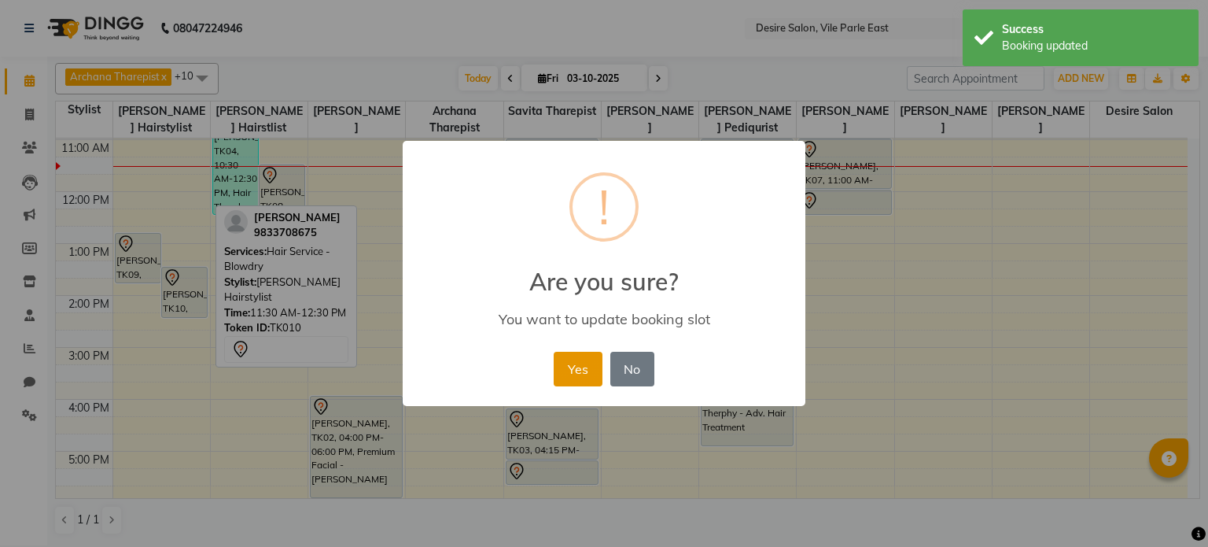
click at [577, 374] on button "Yes" at bounding box center [578, 369] width 48 height 35
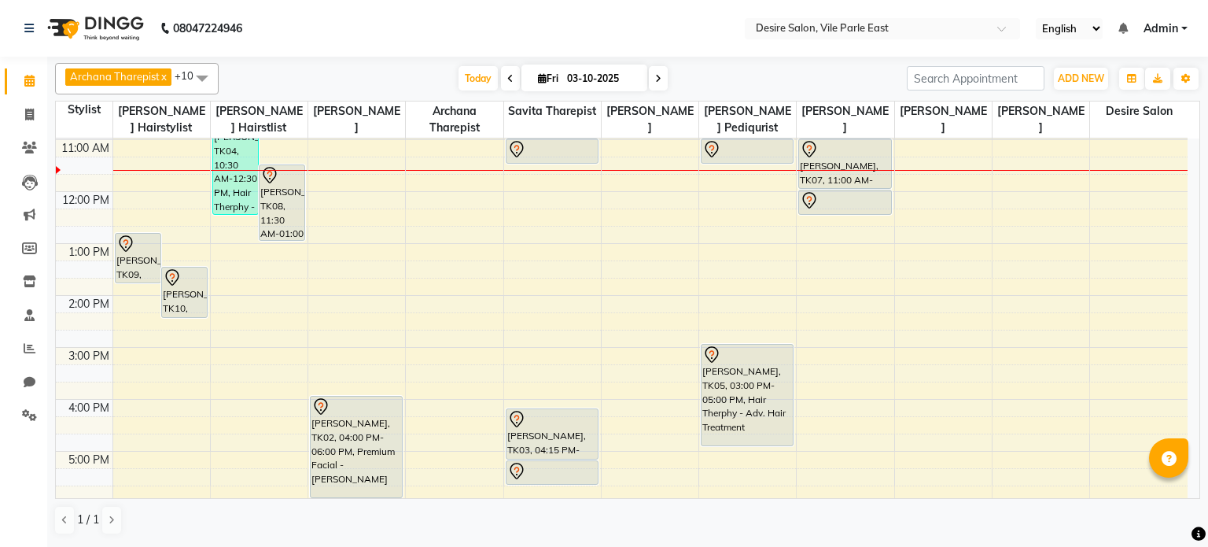
click at [538, 76] on icon at bounding box center [542, 78] width 9 height 10
select select "10"
select select "2025"
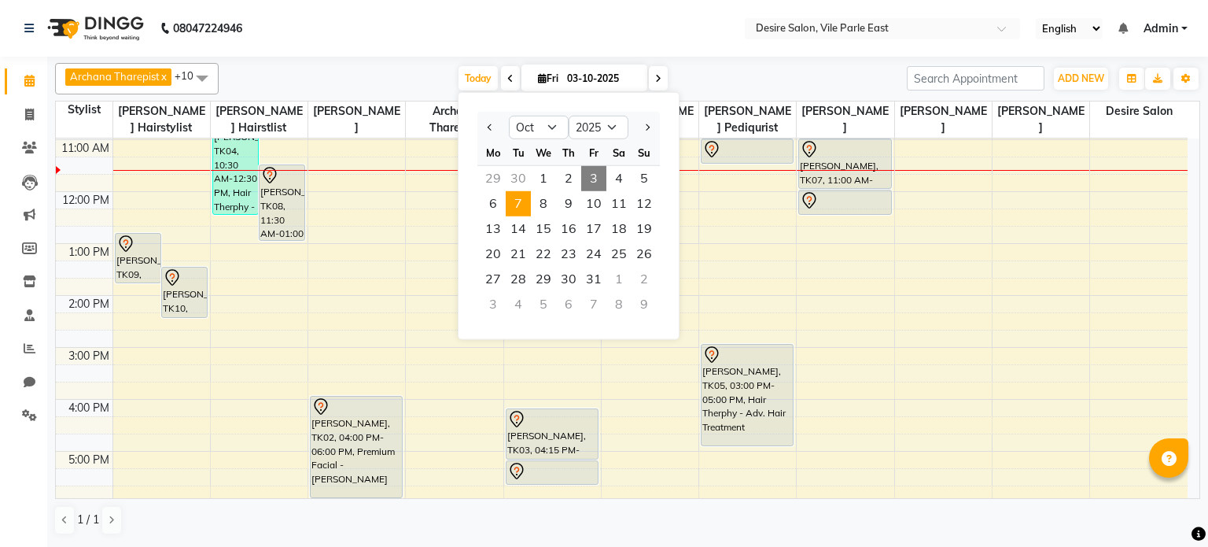
click at [519, 197] on span "7" at bounding box center [518, 203] width 25 height 25
type input "[DATE]"
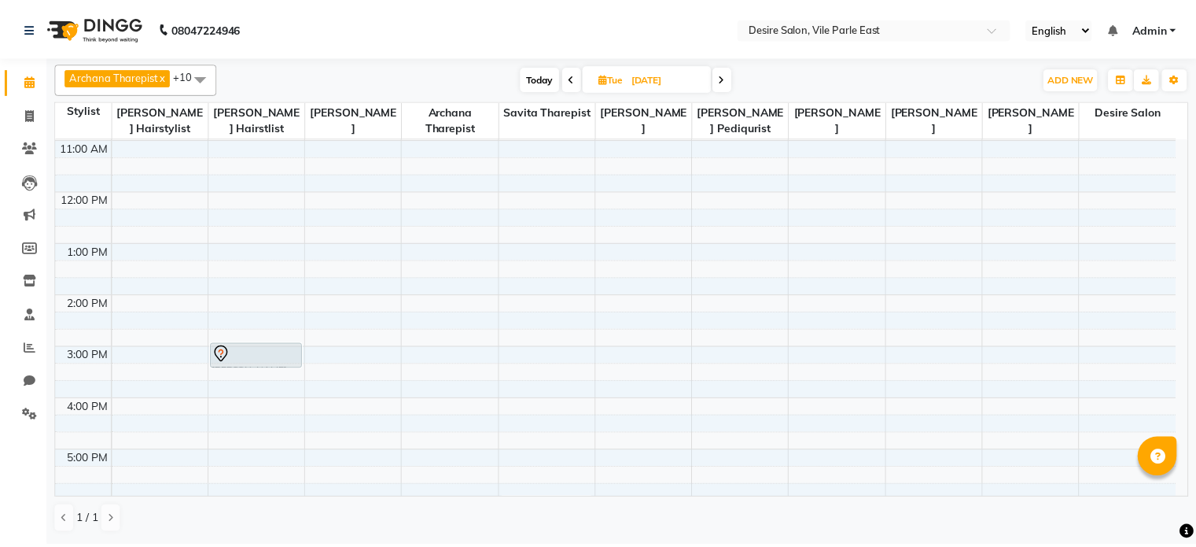
scroll to position [0, 0]
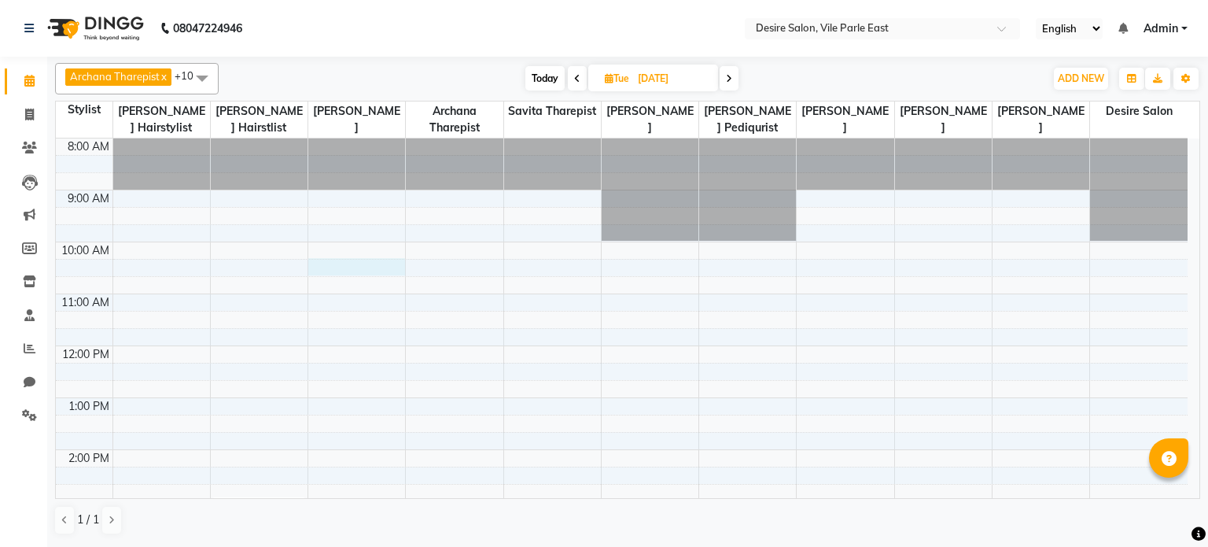
click at [318, 260] on div "8:00 AM 9:00 AM 10:00 AM 11:00 AM 12:00 PM 1:00 PM 2:00 PM 3:00 PM 4:00 PM 5:00…" at bounding box center [622, 501] width 1132 height 726
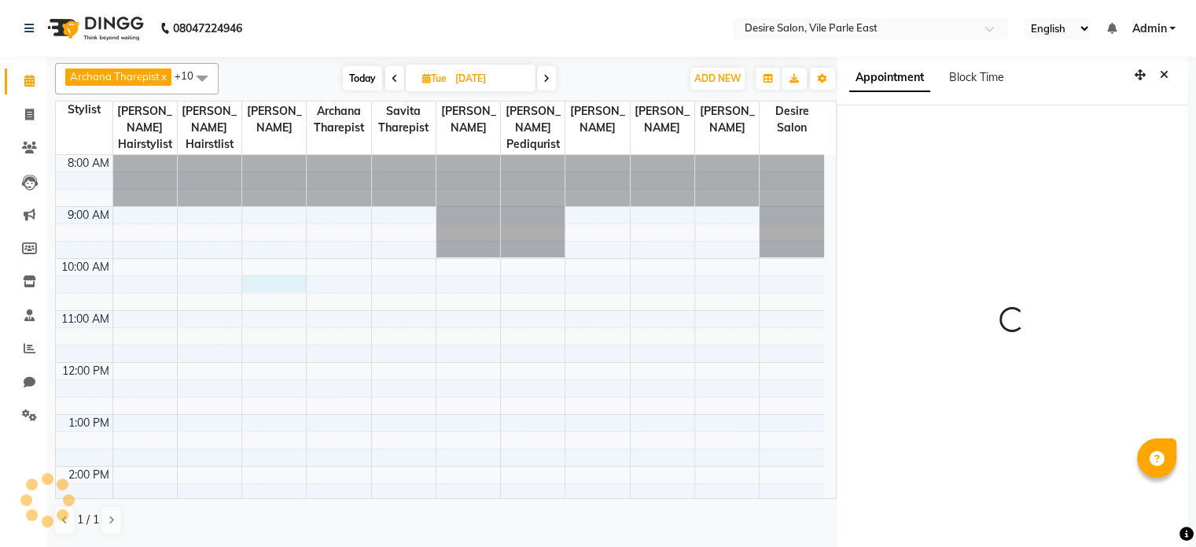
scroll to position [3, 0]
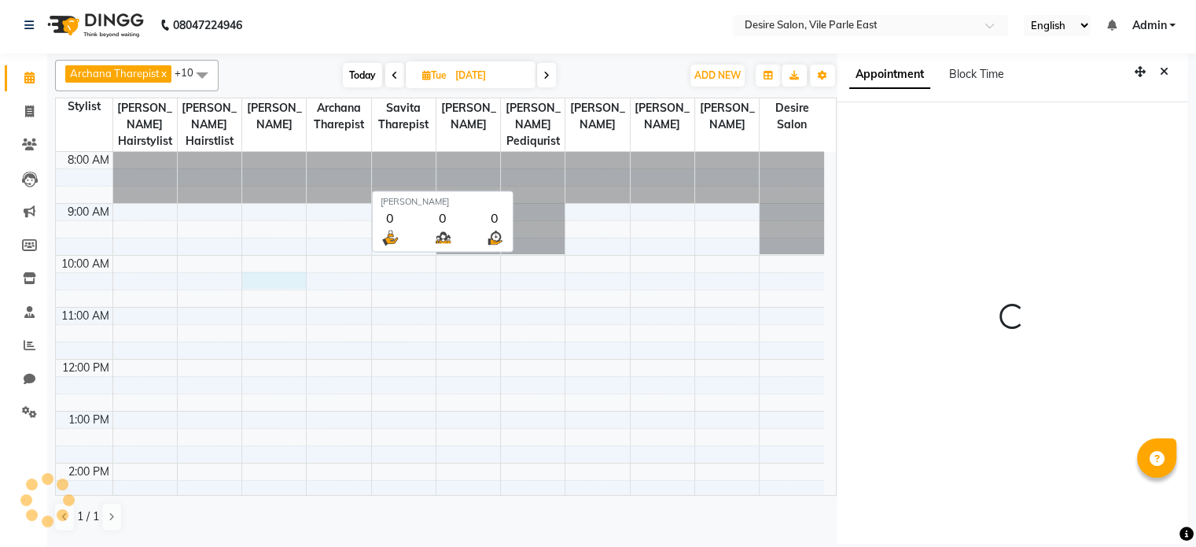
select select "615"
select select "74553"
select select "tentative"
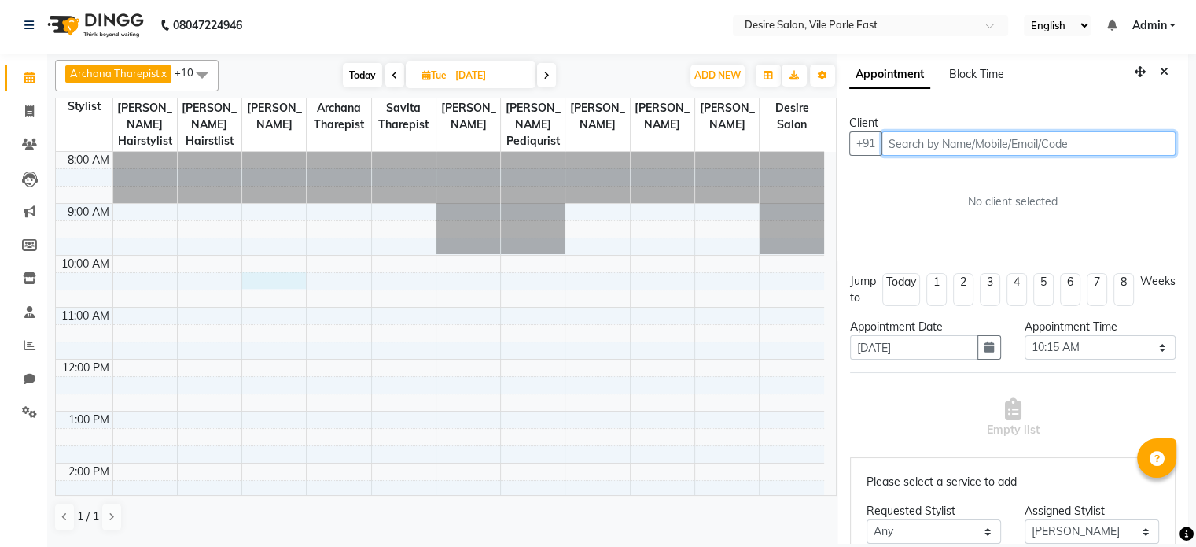
click at [909, 141] on input "text" at bounding box center [1029, 143] width 294 height 24
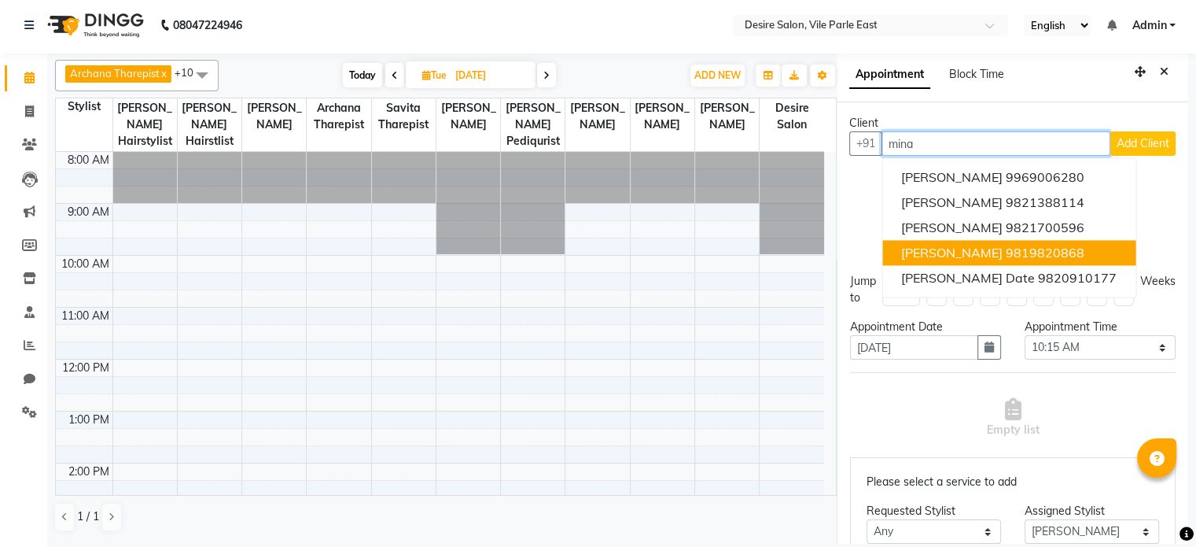
click at [993, 246] on span "[PERSON_NAME]" at bounding box center [951, 253] width 101 height 16
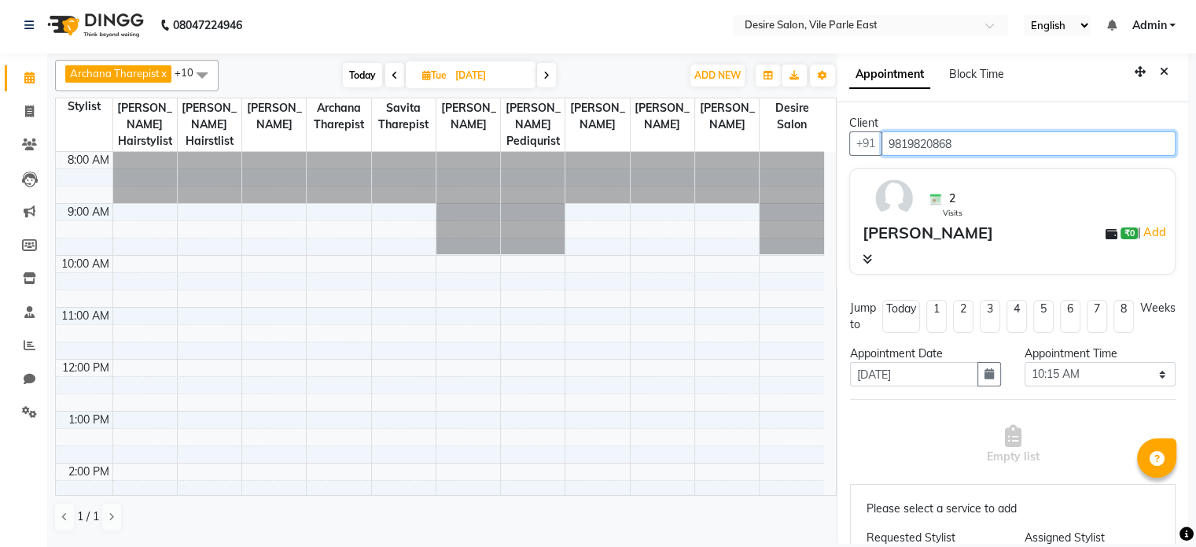
type input "9819820868"
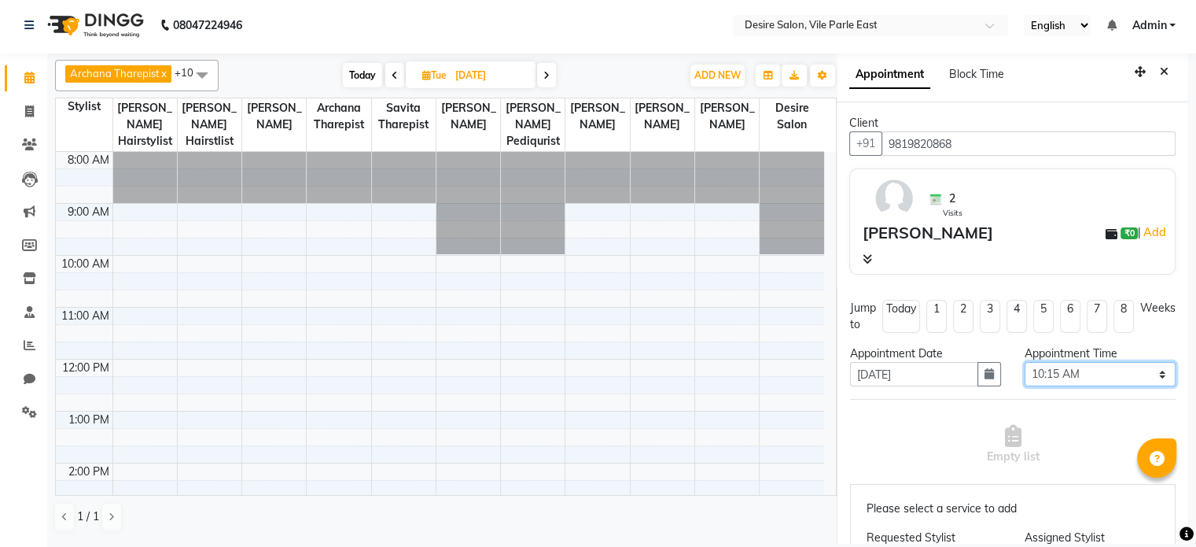
click at [1073, 375] on select "Select 09:00 AM 09:15 AM 09:30 AM 09:45 AM 10:00 AM 10:15 AM 10:30 AM 10:45 AM …" at bounding box center [1100, 374] width 151 height 24
select select "630"
click at [1025, 362] on select "Select 09:00 AM 09:15 AM 09:30 AM 09:45 AM 10:00 AM 10:15 AM 10:30 AM 10:45 AM …" at bounding box center [1100, 374] width 151 height 24
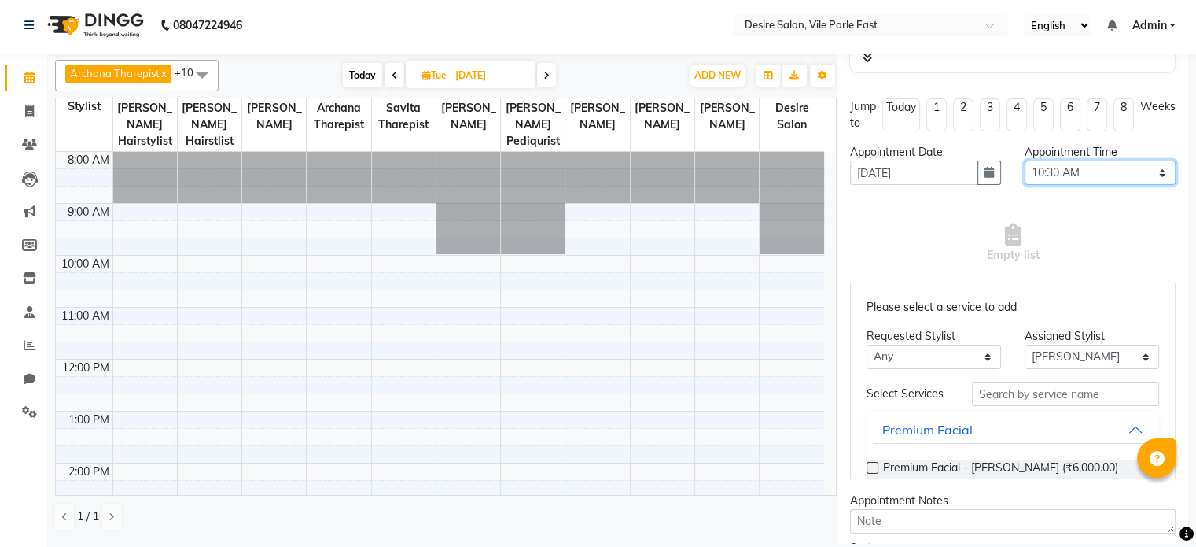
scroll to position [203, 0]
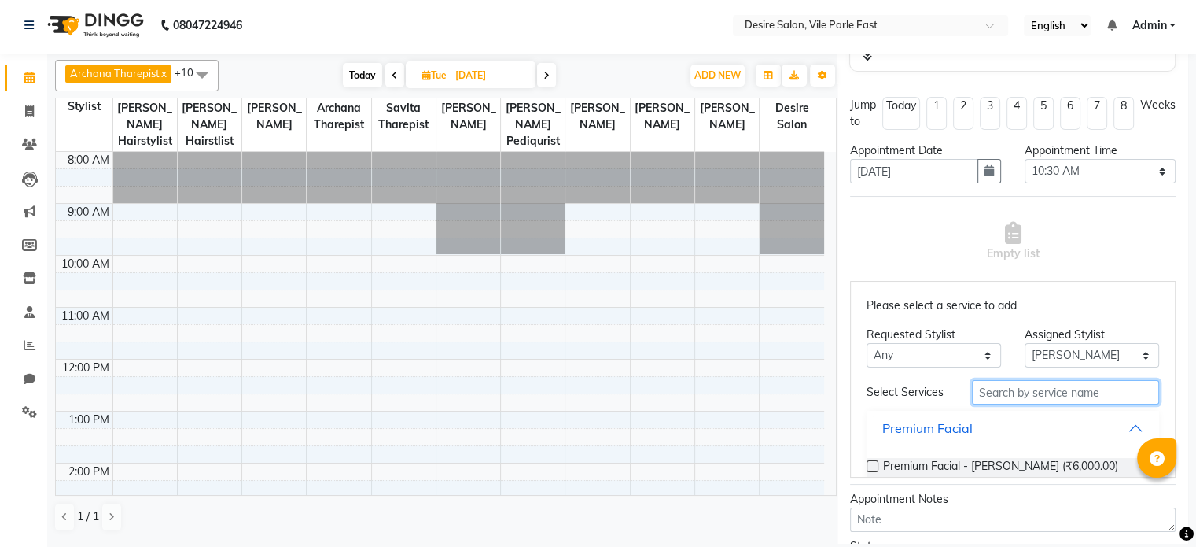
click at [1022, 400] on input "text" at bounding box center [1065, 392] width 187 height 24
type input "hair tre"
click at [871, 468] on label at bounding box center [873, 466] width 12 height 12
click at [871, 468] on input "checkbox" at bounding box center [872, 467] width 10 height 10
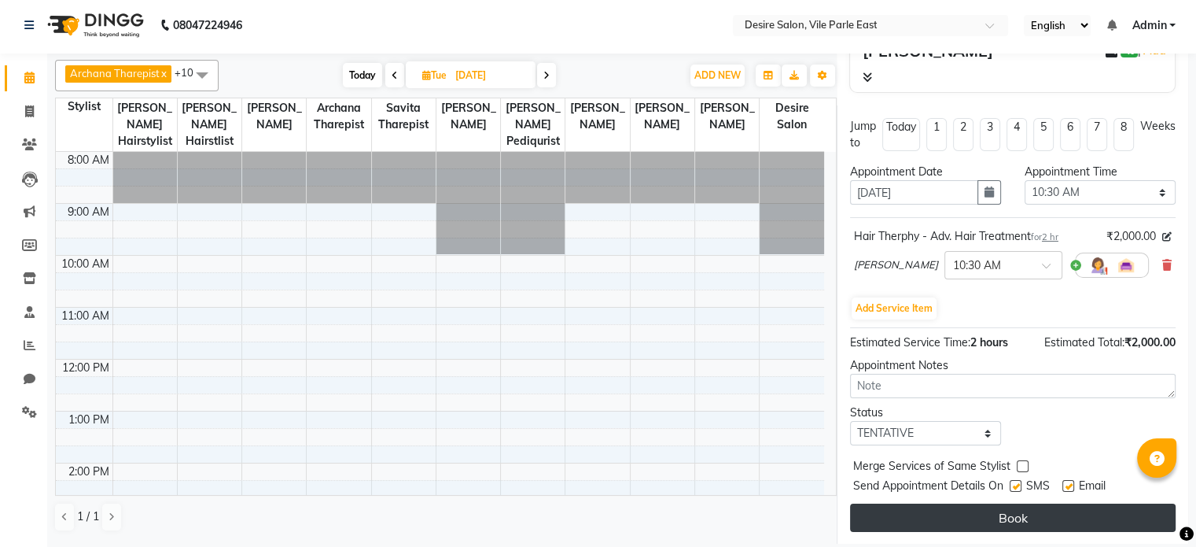
click at [1015, 514] on button "Book" at bounding box center [1013, 517] width 326 height 28
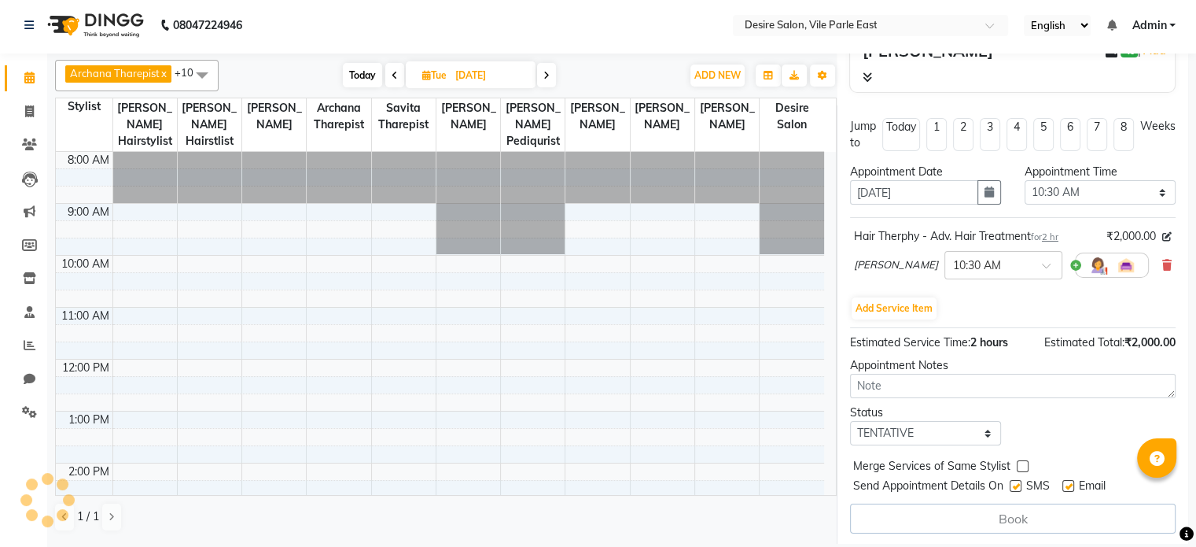
select select "74553"
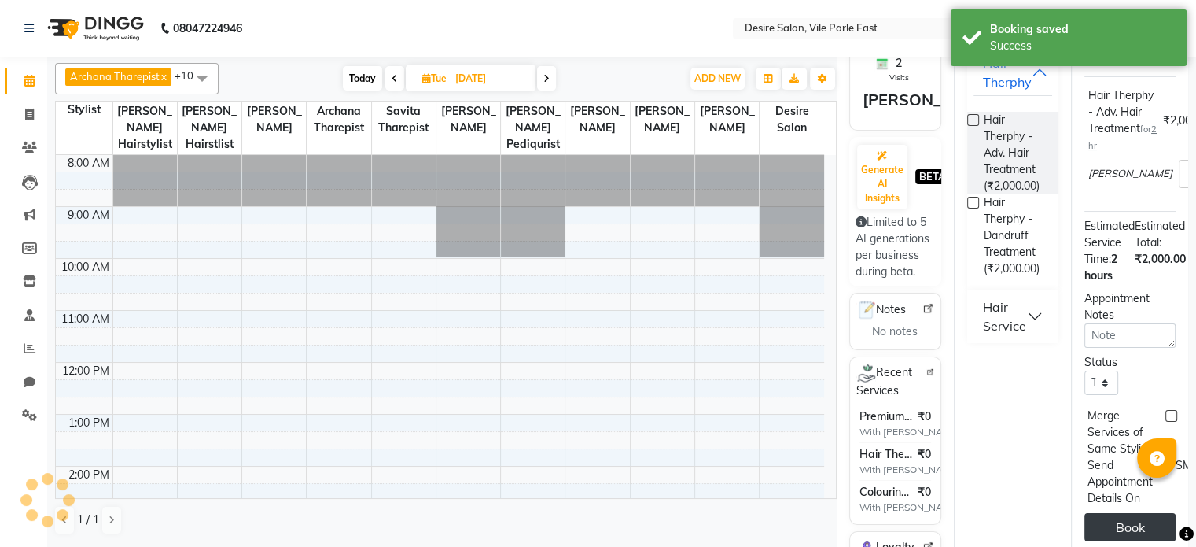
scroll to position [0, 0]
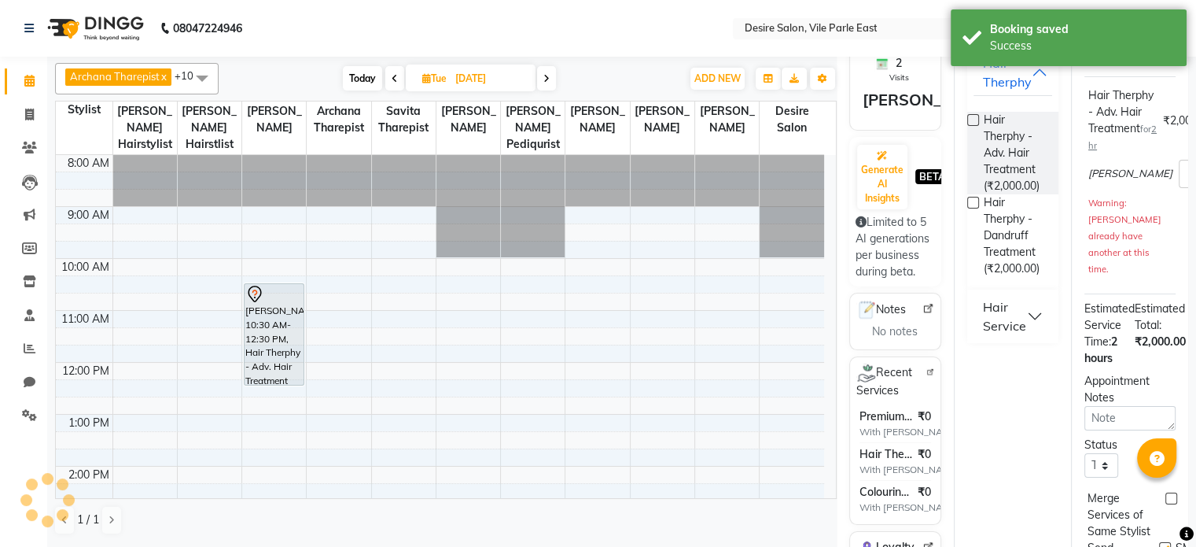
click at [361, 76] on span "Today" at bounding box center [362, 78] width 39 height 24
type input "03-10-2025"
select select "630"
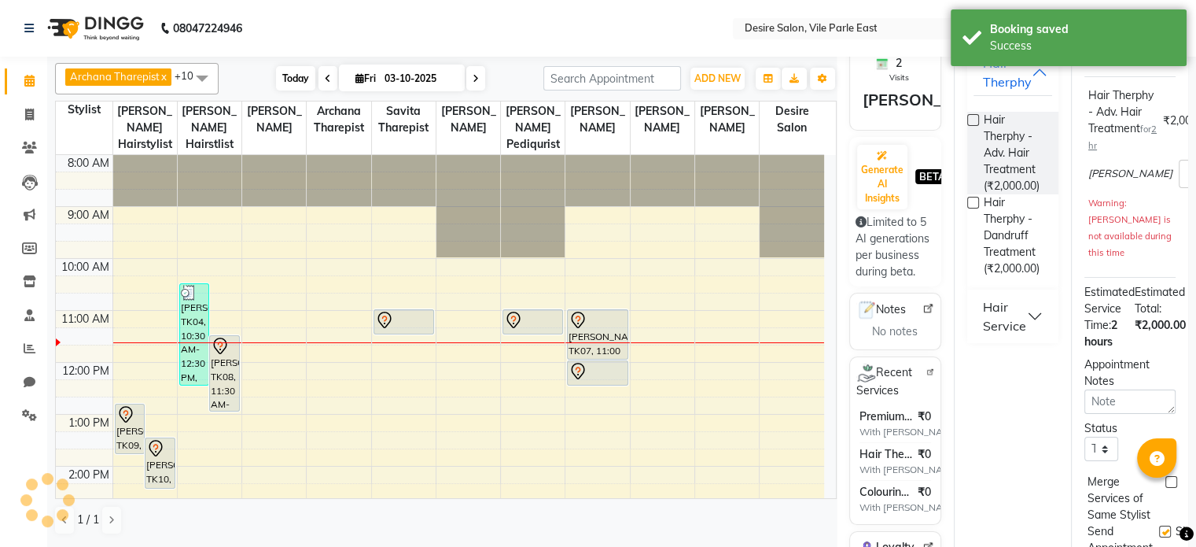
scroll to position [154, 0]
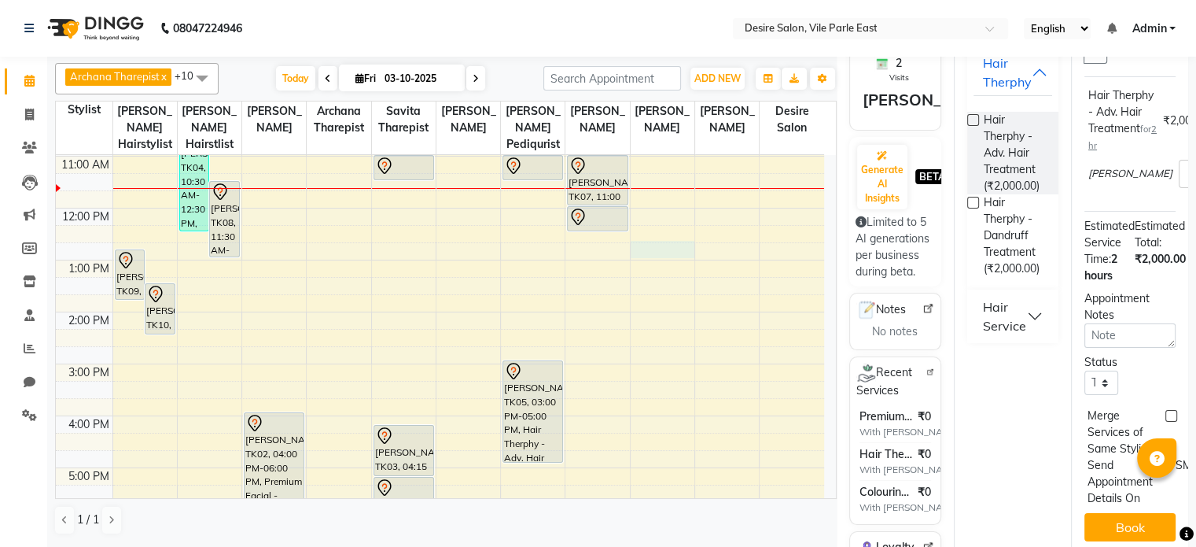
click at [637, 234] on div "8:00 AM 9:00 AM 10:00 AM 11:00 AM 12:00 PM 1:00 PM 2:00 PM 3:00 PM 4:00 PM 5:00…" at bounding box center [440, 364] width 768 height 726
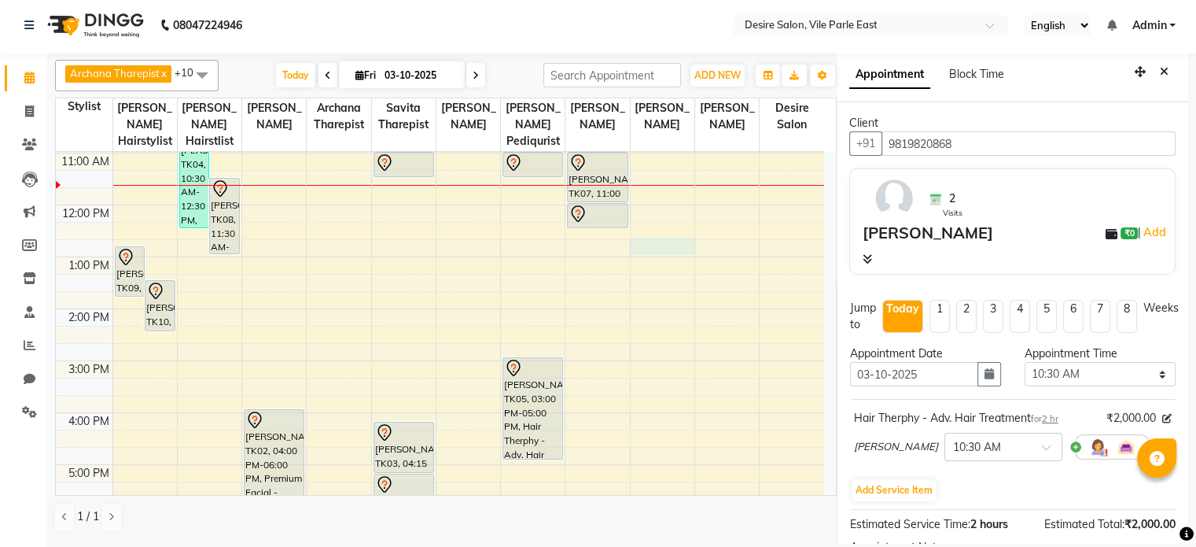
scroll to position [0, 0]
click at [1160, 68] on icon "Close" at bounding box center [1164, 71] width 9 height 11
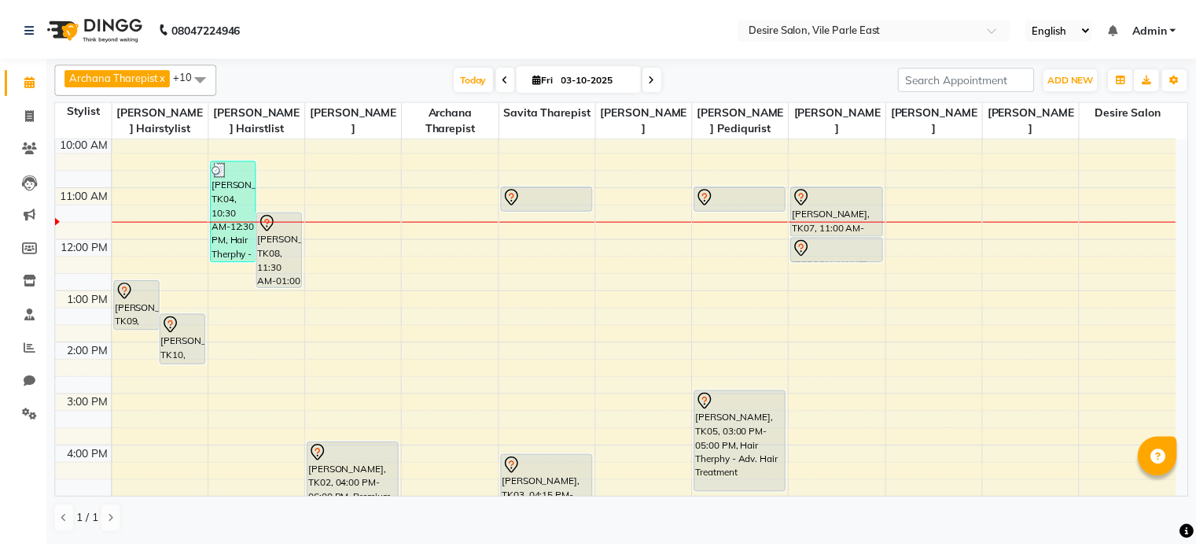
scroll to position [104, 0]
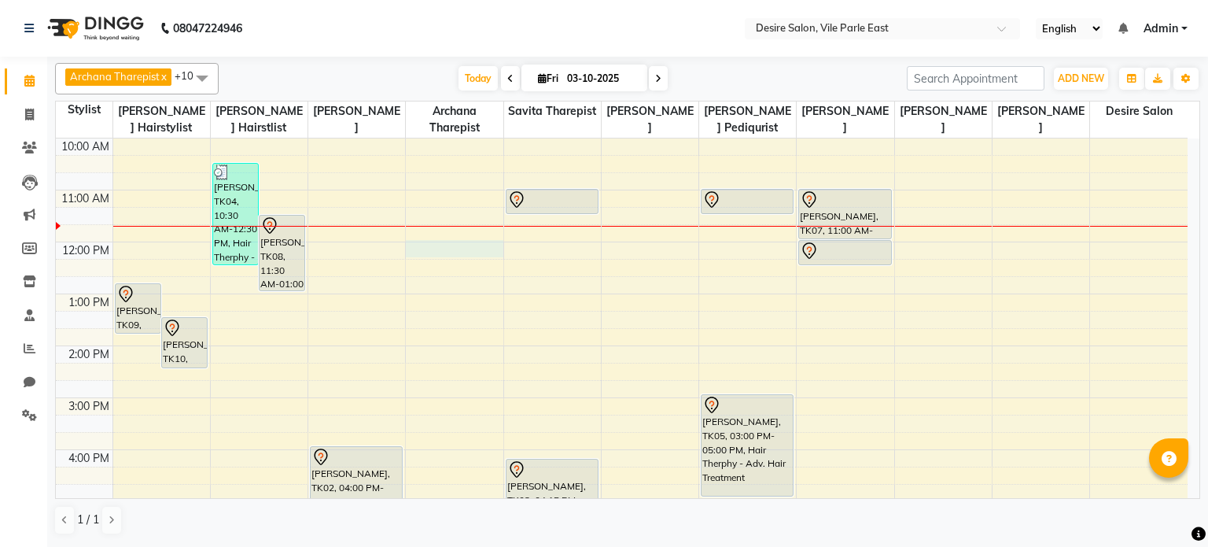
click at [431, 248] on div "8:00 AM 9:00 AM 10:00 AM 11:00 AM 12:00 PM 1:00 PM 2:00 PM 3:00 PM 4:00 PM 5:00…" at bounding box center [622, 398] width 1132 height 726
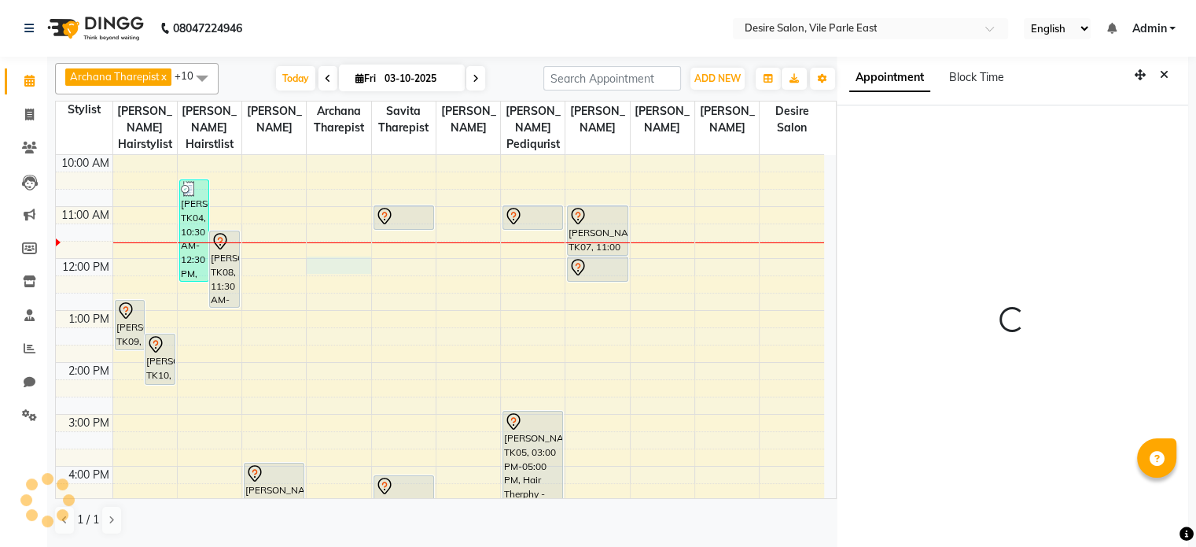
scroll to position [3, 0]
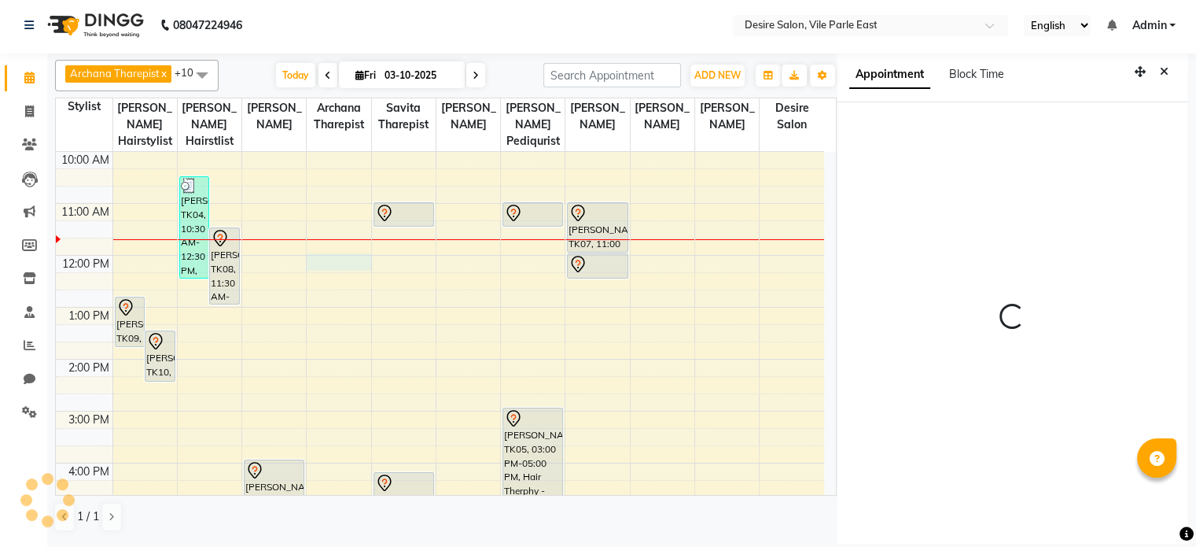
select select "74552"
select select "tentative"
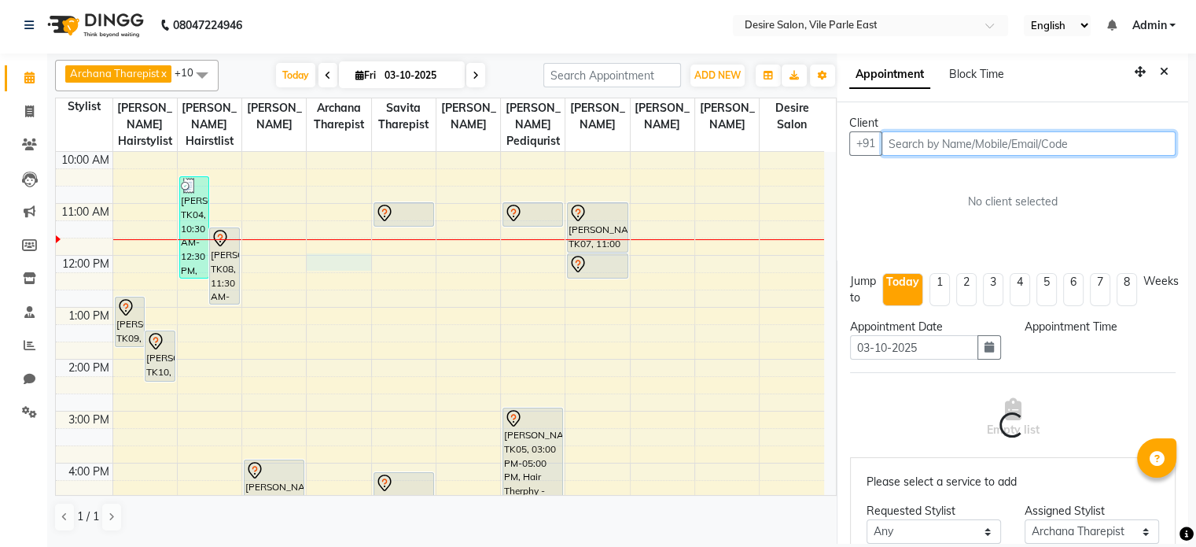
select select "720"
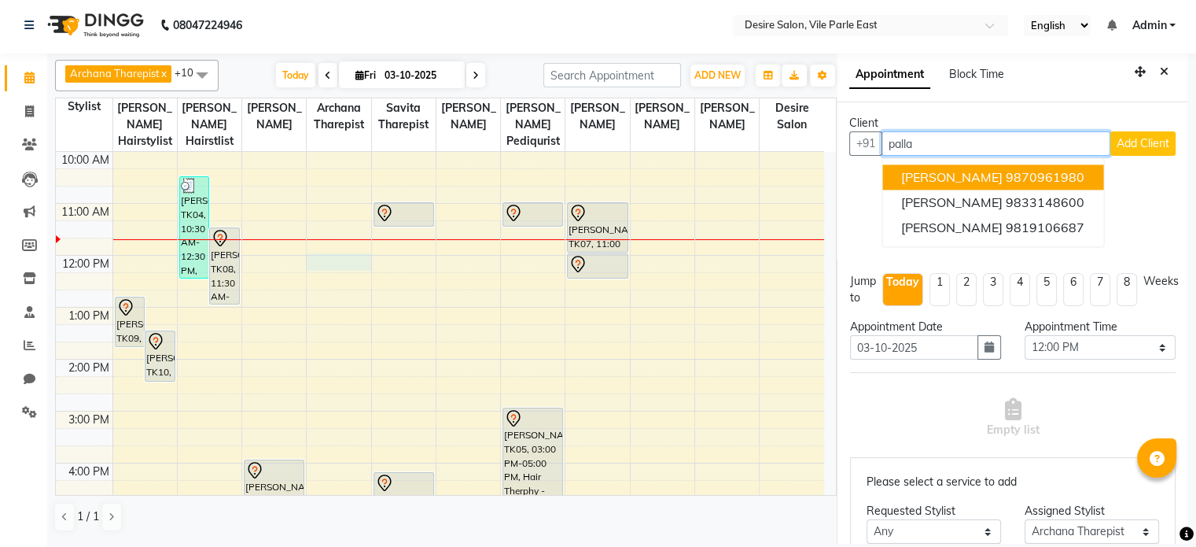
click at [937, 178] on span "[PERSON_NAME]" at bounding box center [951, 177] width 101 height 16
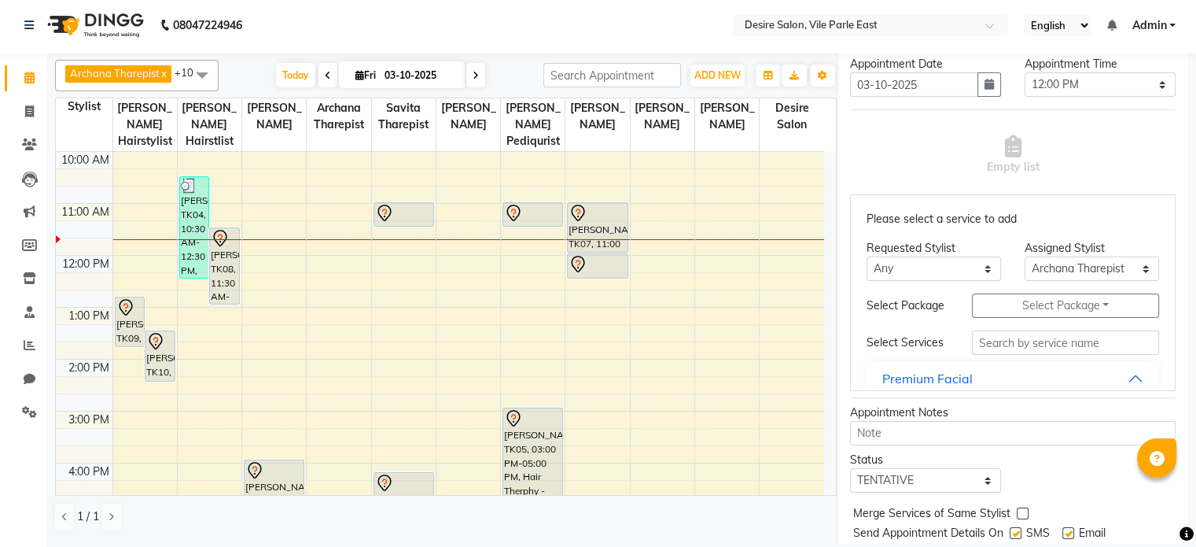
scroll to position [349, 0]
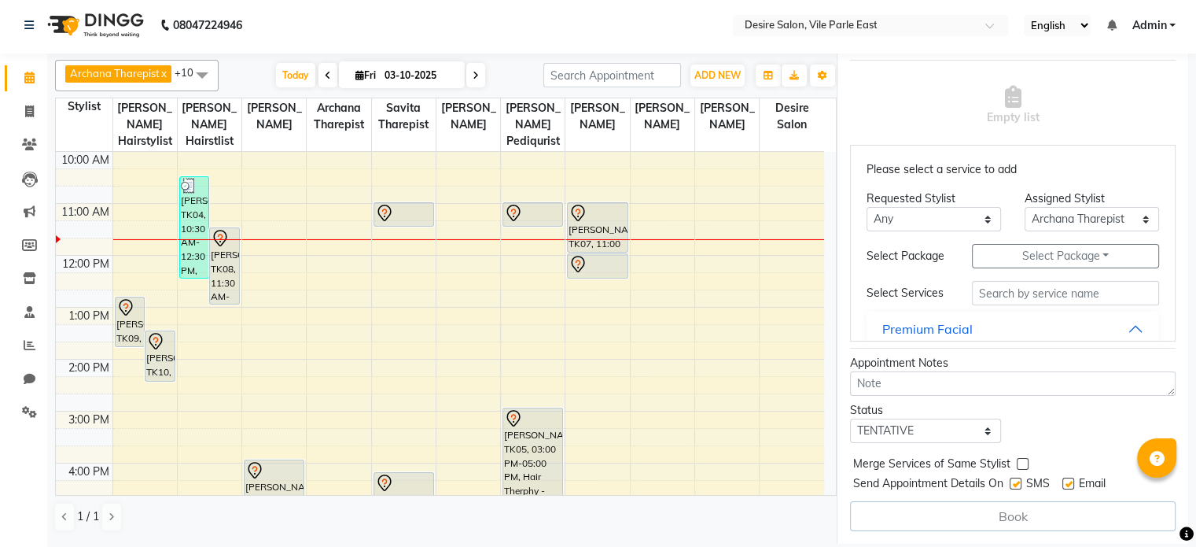
type input "9870961980"
click at [1012, 292] on input "text" at bounding box center [1065, 293] width 187 height 24
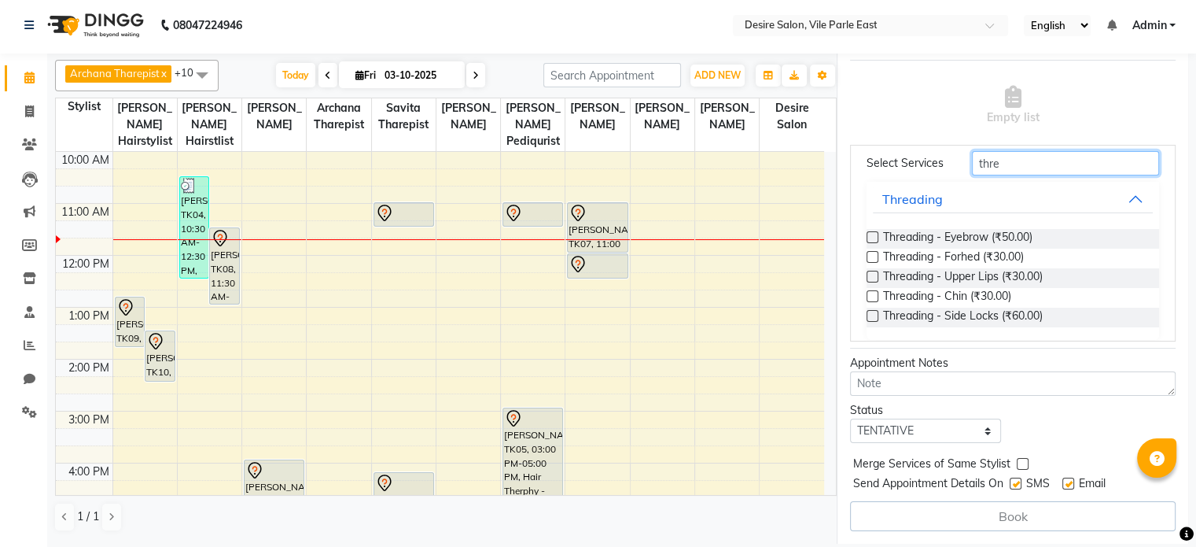
scroll to position [161, 0]
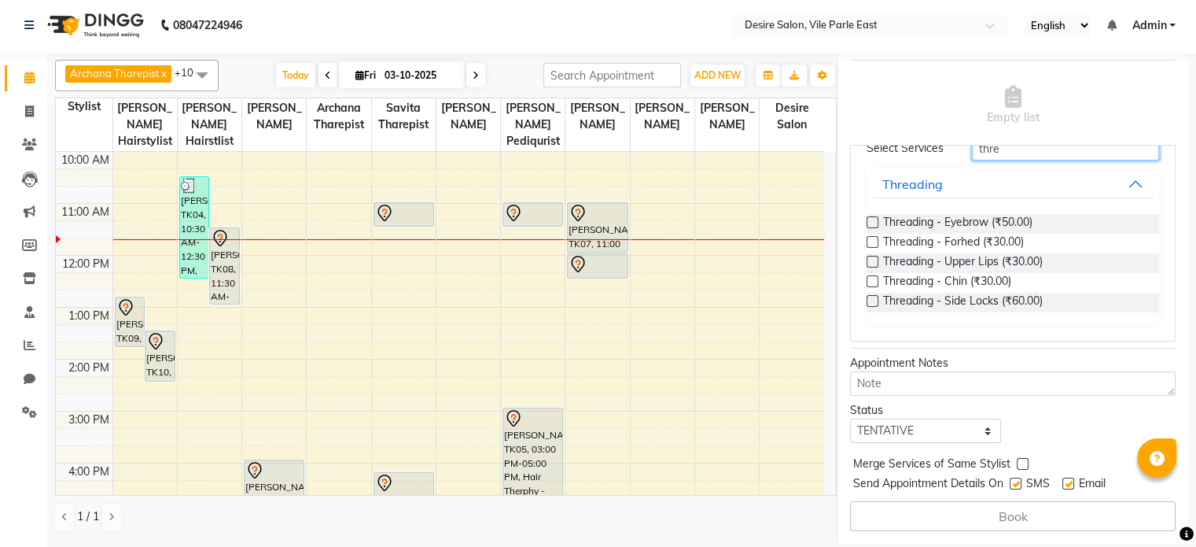
type input "thre"
click at [872, 216] on label at bounding box center [873, 222] width 12 height 12
click at [872, 219] on input "checkbox" at bounding box center [872, 224] width 10 height 10
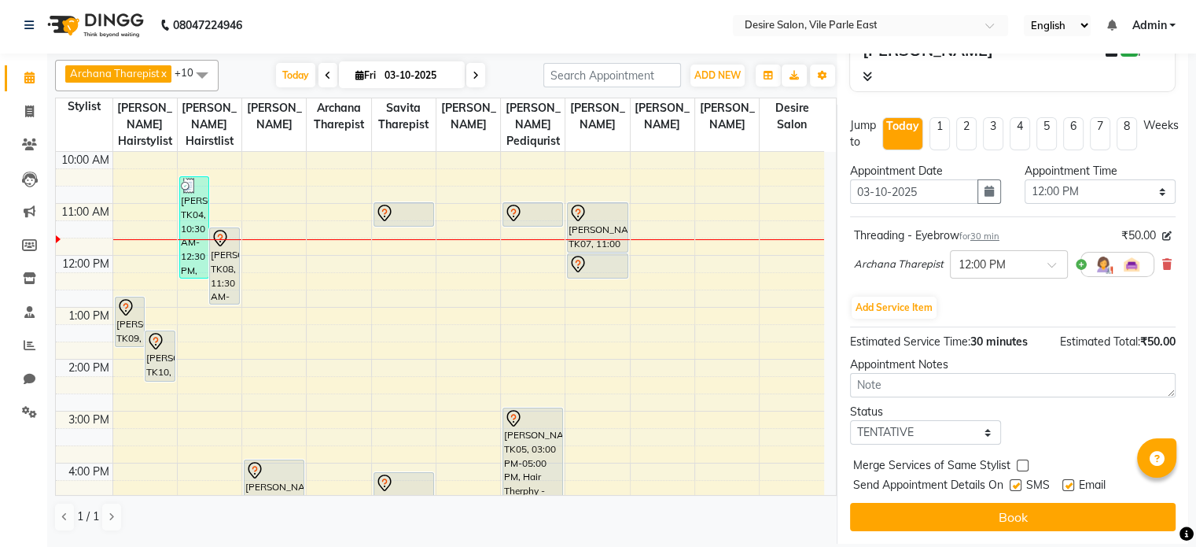
scroll to position [195, 0]
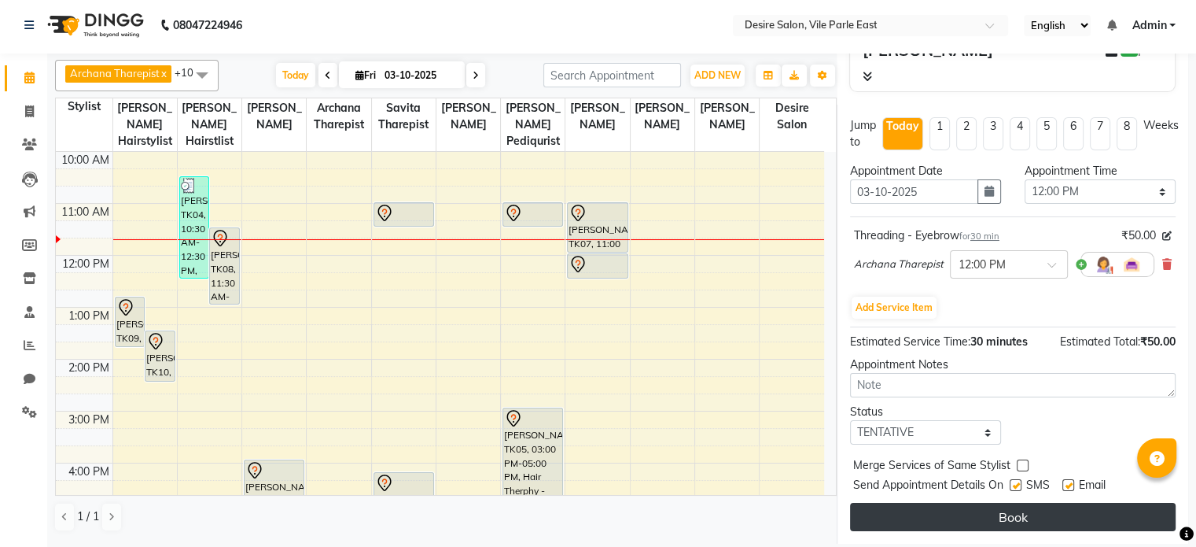
click at [1011, 503] on button "Book" at bounding box center [1013, 517] width 326 height 28
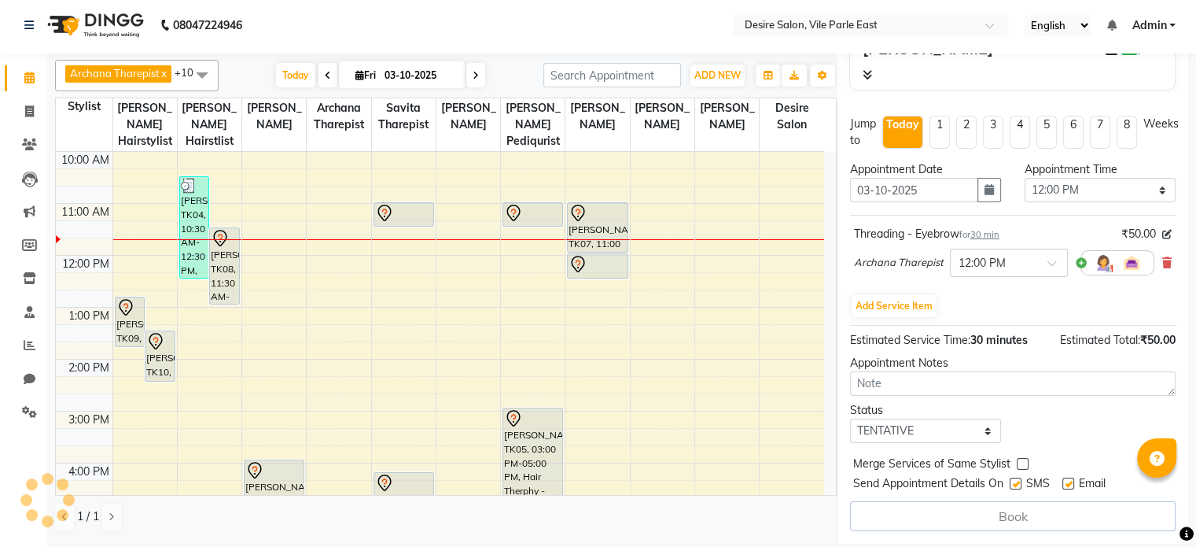
select select "74552"
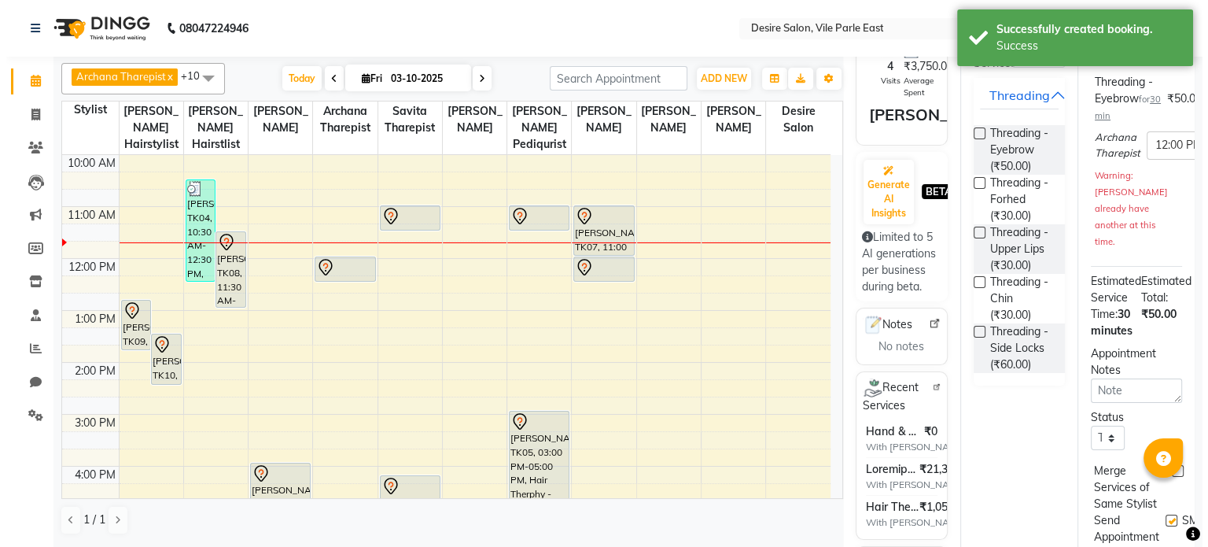
scroll to position [0, 0]
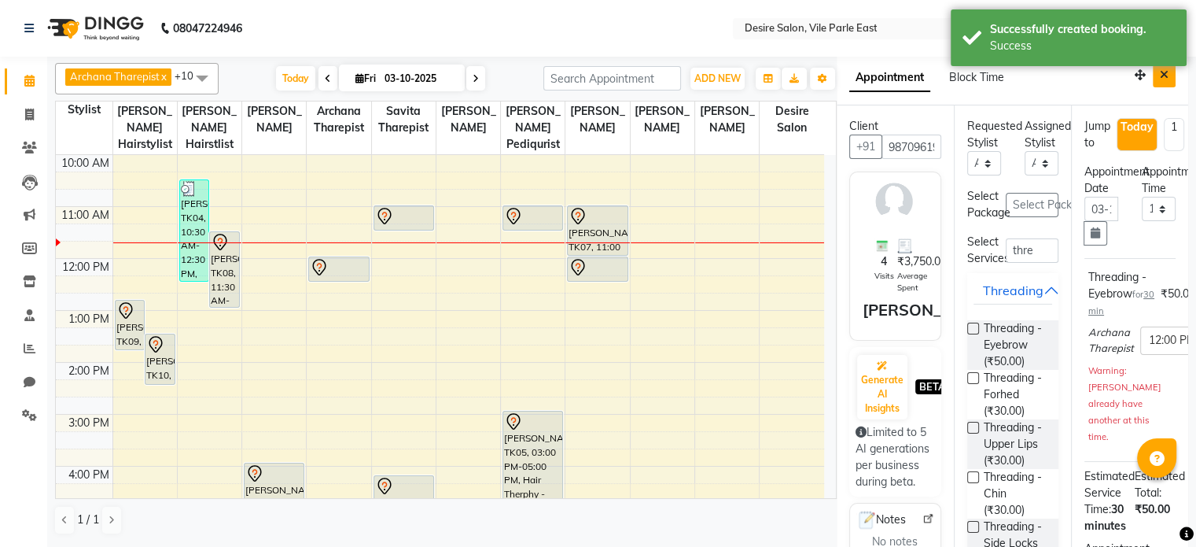
click at [1160, 72] on icon "Close" at bounding box center [1164, 74] width 9 height 11
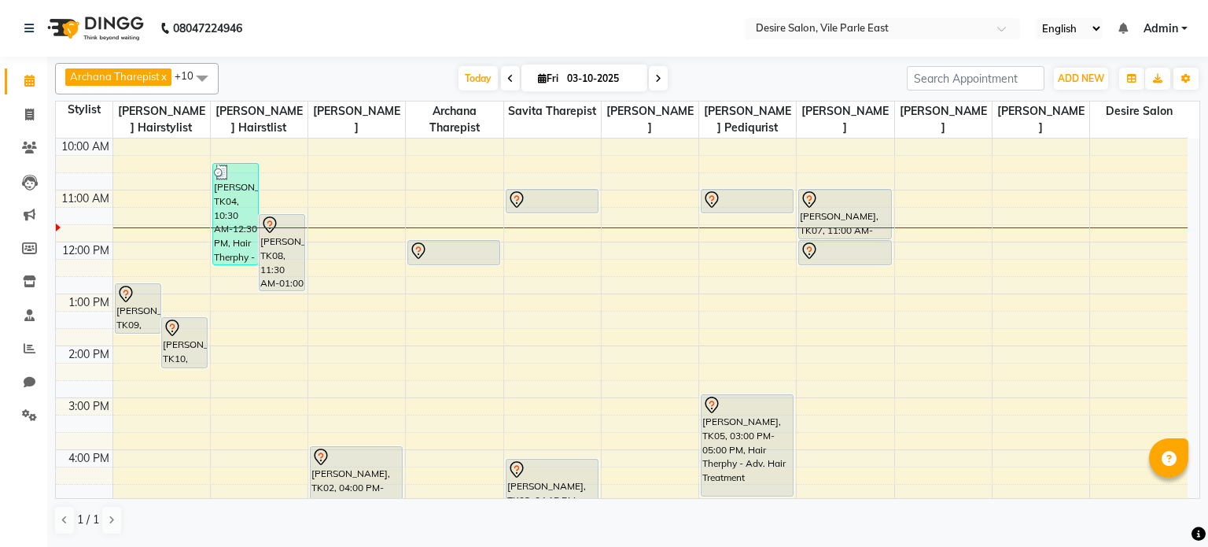
click at [575, 83] on input "03-10-2025" at bounding box center [601, 79] width 79 height 24
select select "10"
select select "2025"
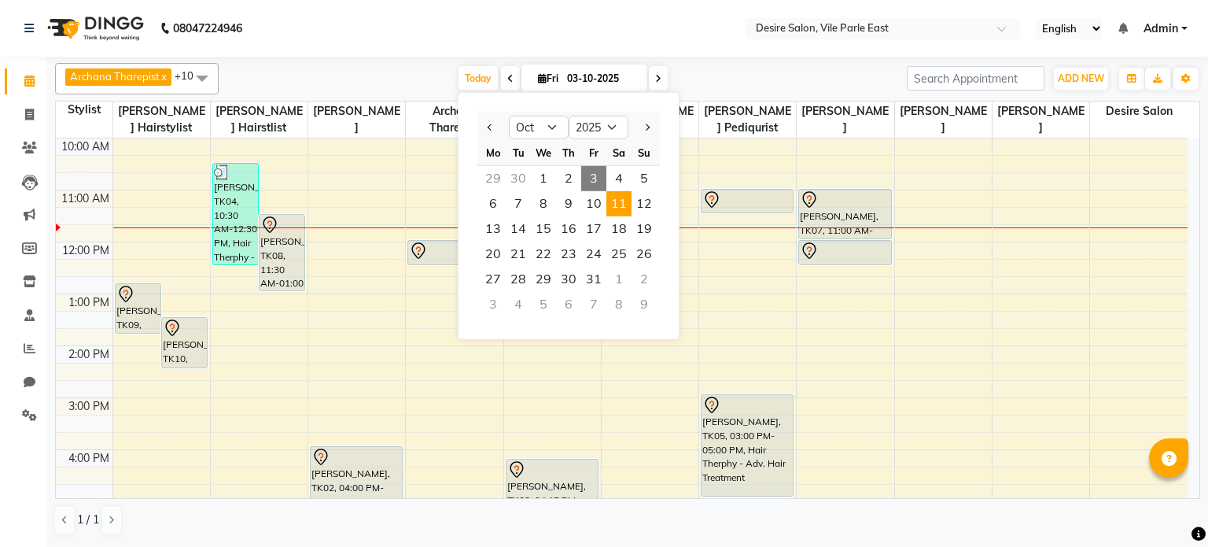
click at [624, 197] on span "11" at bounding box center [618, 203] width 25 height 25
type input "[DATE]"
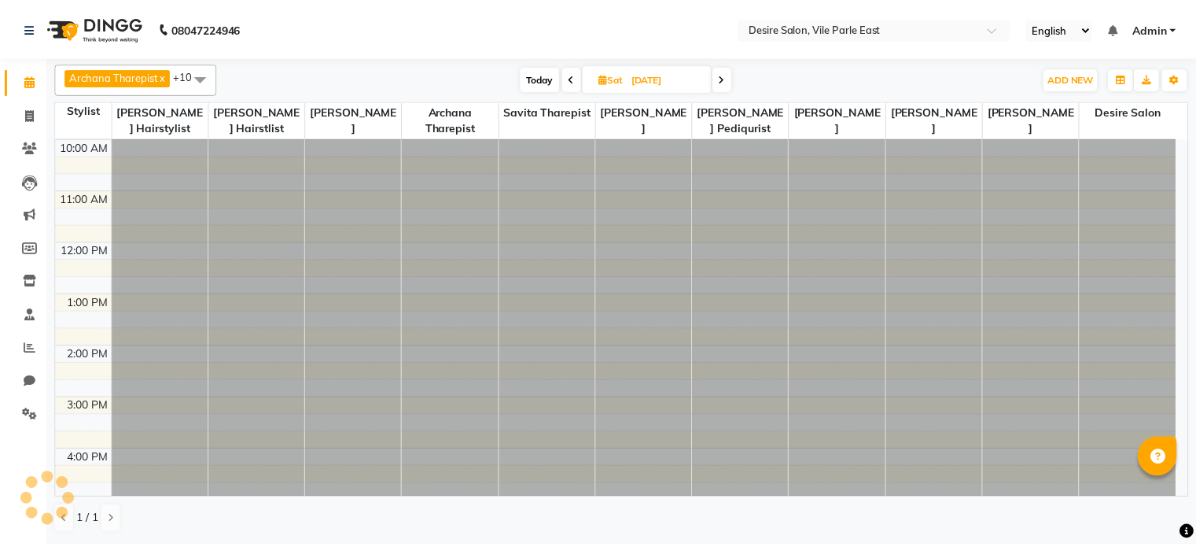
scroll to position [154, 0]
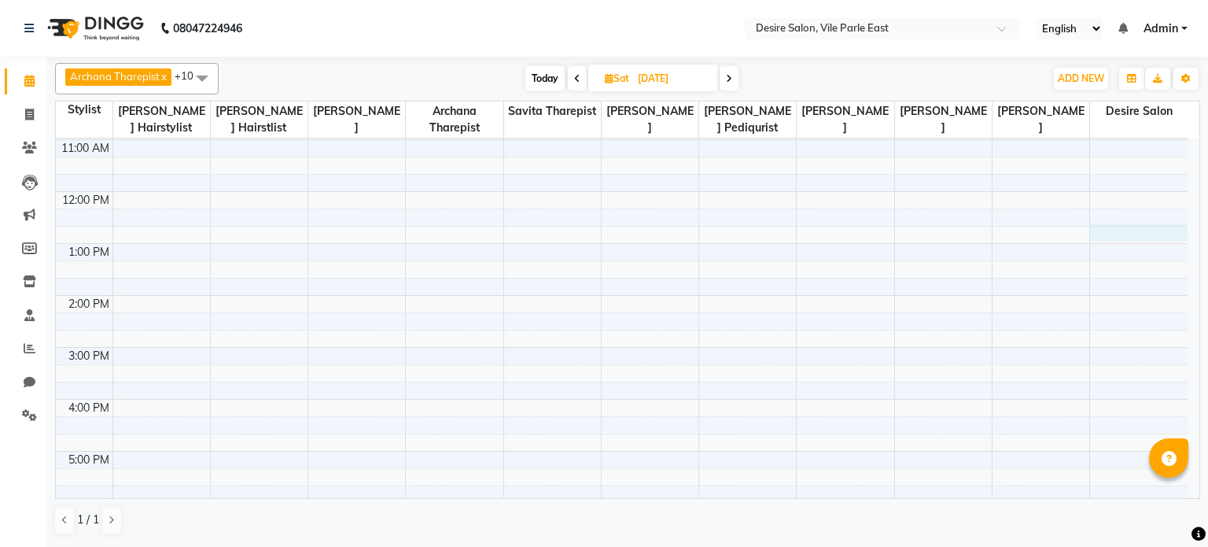
click at [1164, 233] on div "8:00 AM 9:00 AM 10:00 AM 11:00 AM 12:00 PM 1:00 PM 2:00 PM 3:00 PM 4:00 PM 5:00…" at bounding box center [622, 347] width 1132 height 726
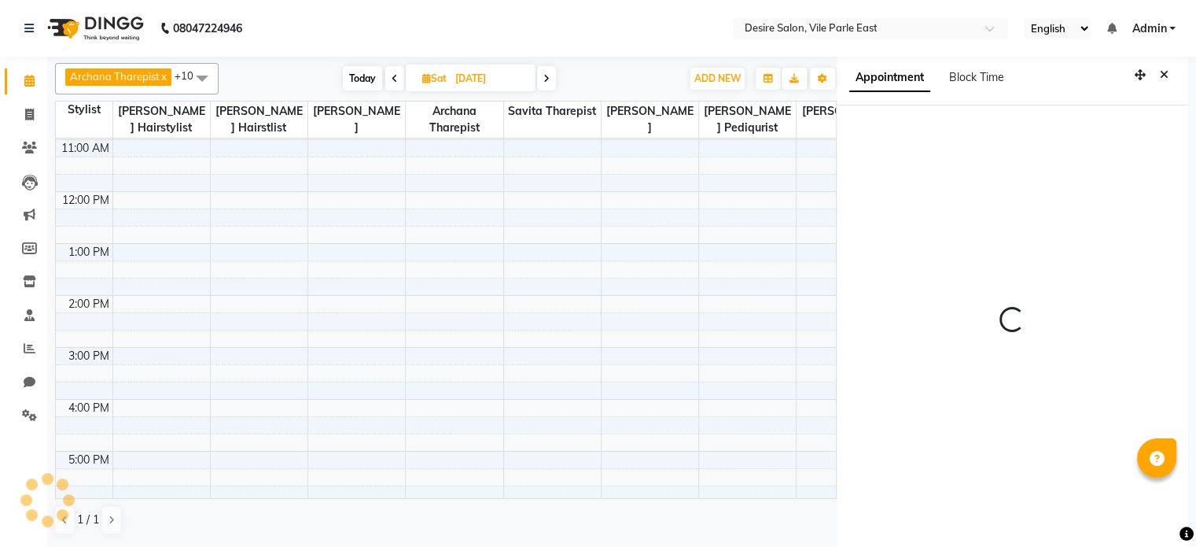
select select "86566"
select select "tentative"
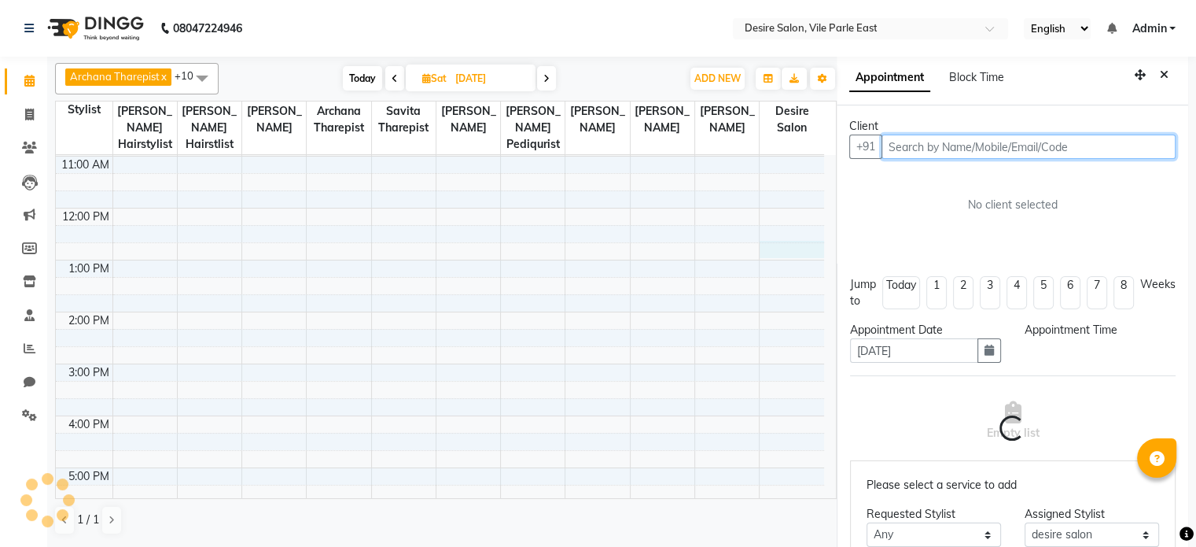
scroll to position [3, 0]
select select "765"
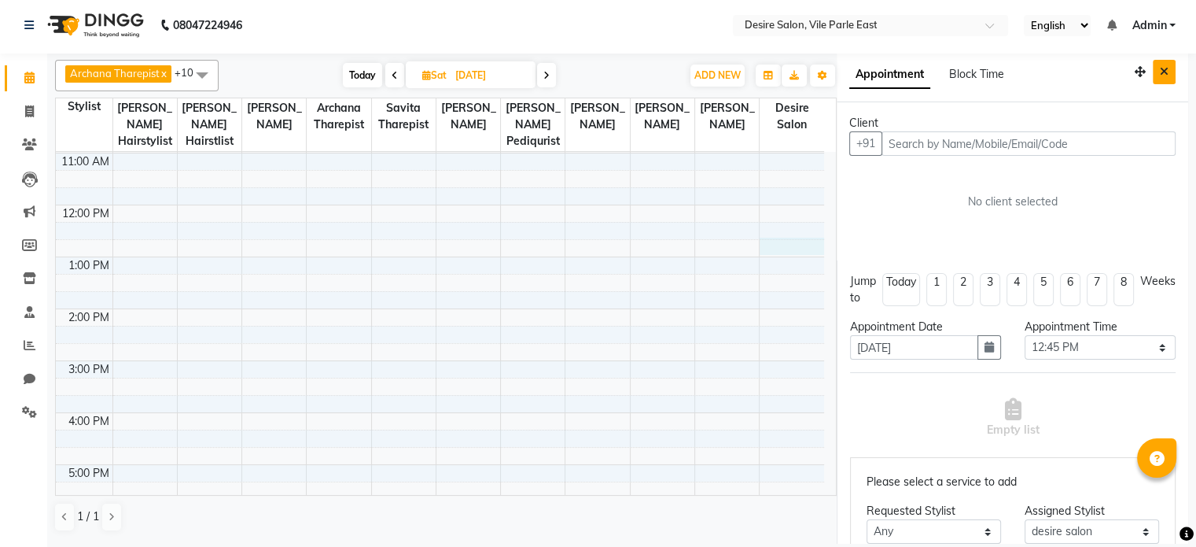
click at [1160, 71] on icon "Close" at bounding box center [1164, 71] width 9 height 11
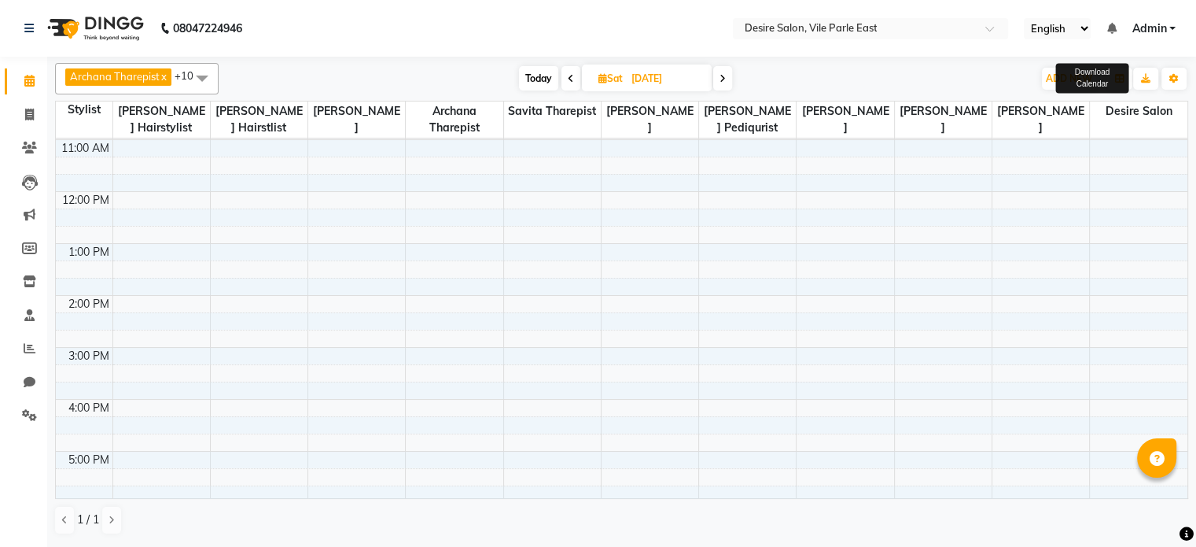
scroll to position [0, 0]
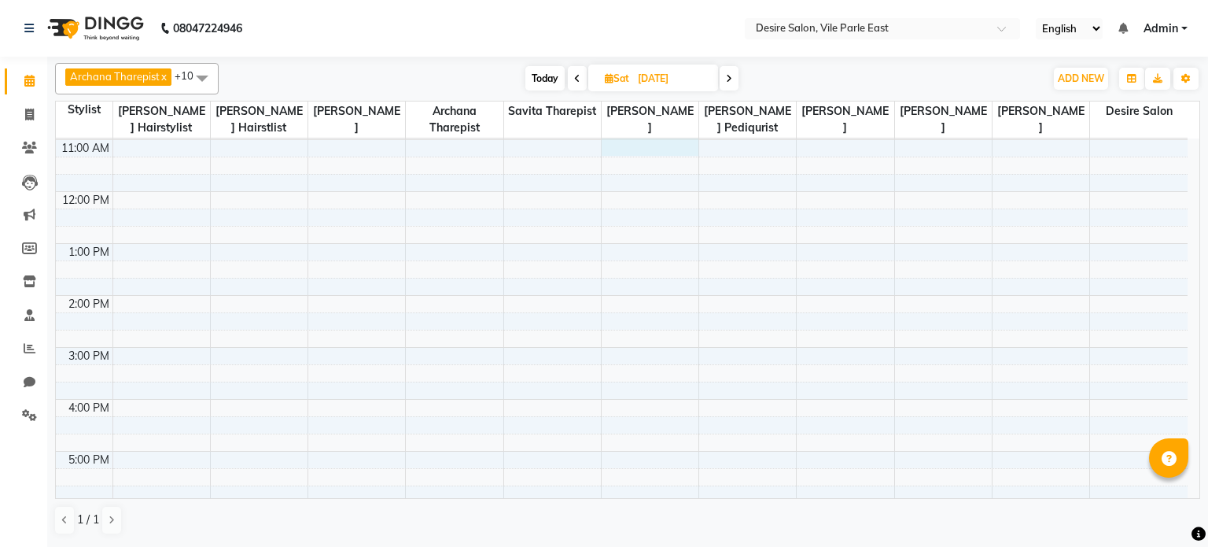
click at [622, 150] on div "8:00 AM 9:00 AM 10:00 AM 11:00 AM 12:00 PM 1:00 PM 2:00 PM 3:00 PM 4:00 PM 5:00…" at bounding box center [622, 347] width 1132 height 726
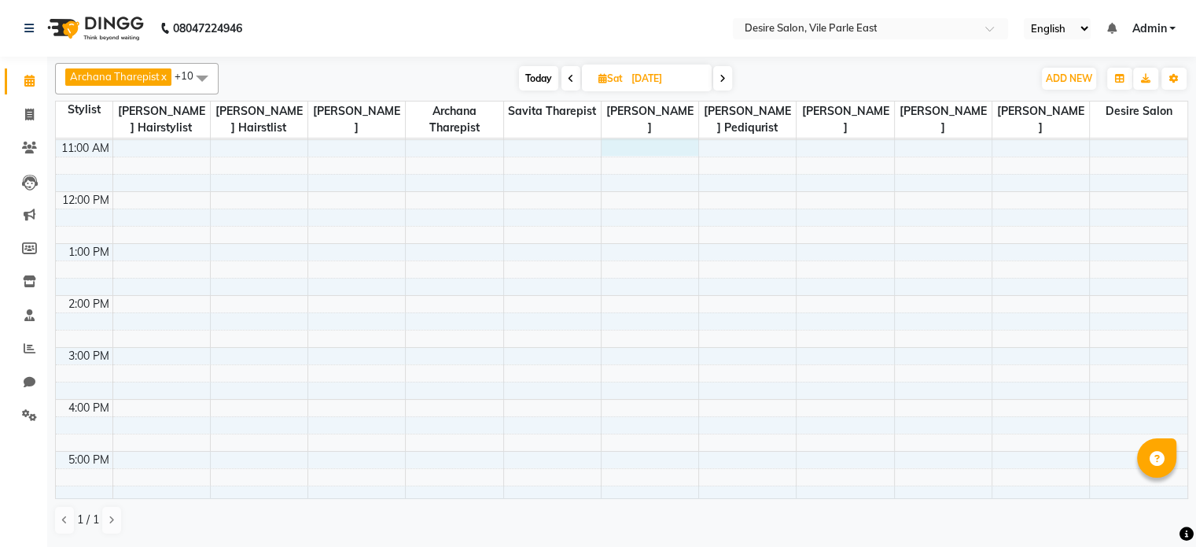
select select "660"
select select "89449"
select select "tentative"
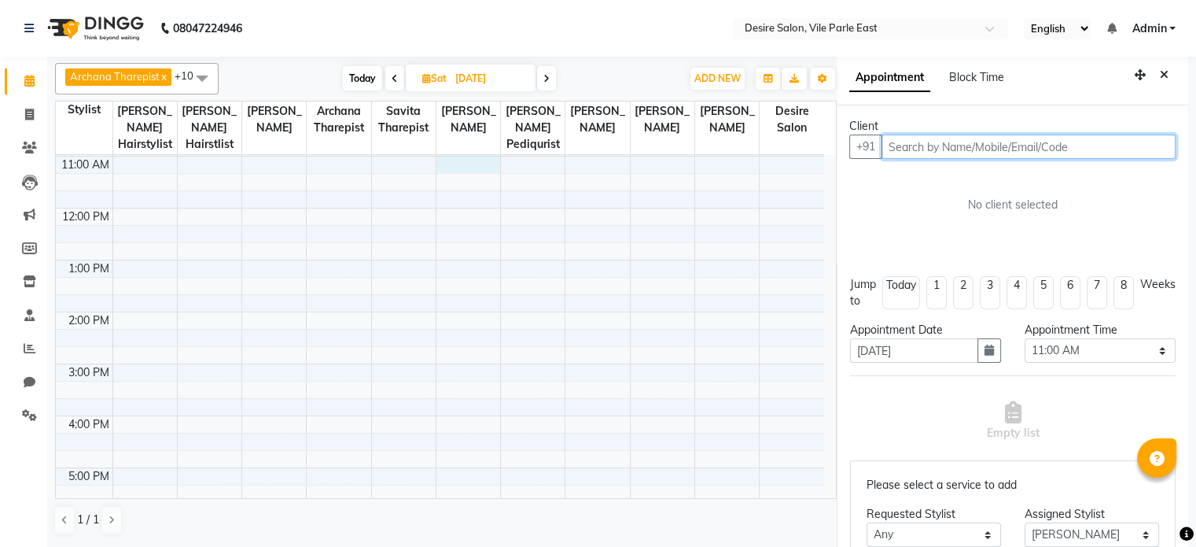
scroll to position [3, 0]
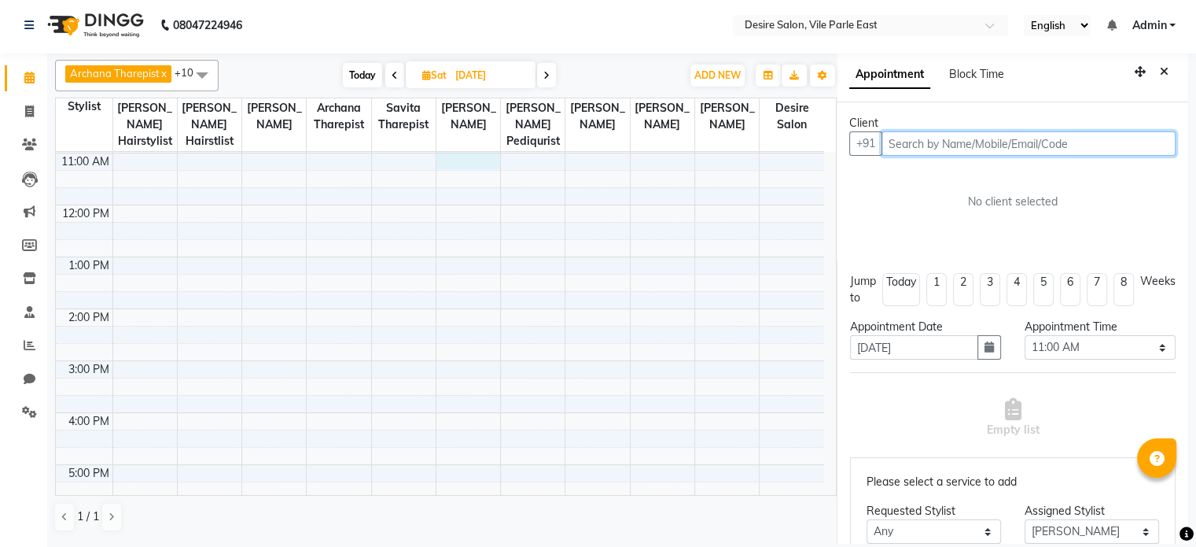
click at [903, 153] on input "text" at bounding box center [1029, 143] width 294 height 24
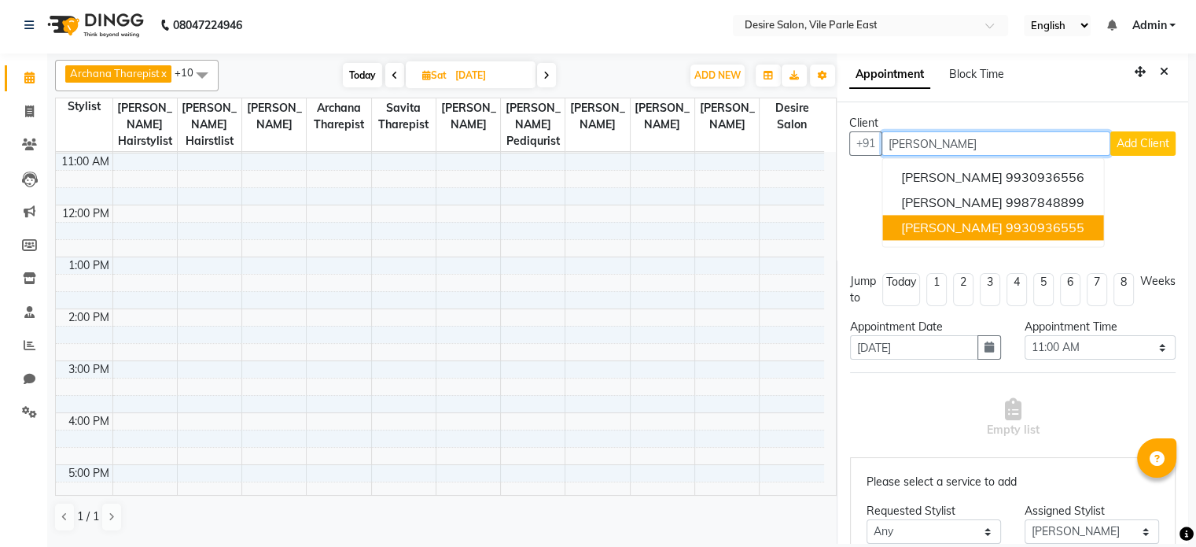
click at [960, 221] on span "[PERSON_NAME]" at bounding box center [951, 227] width 101 height 16
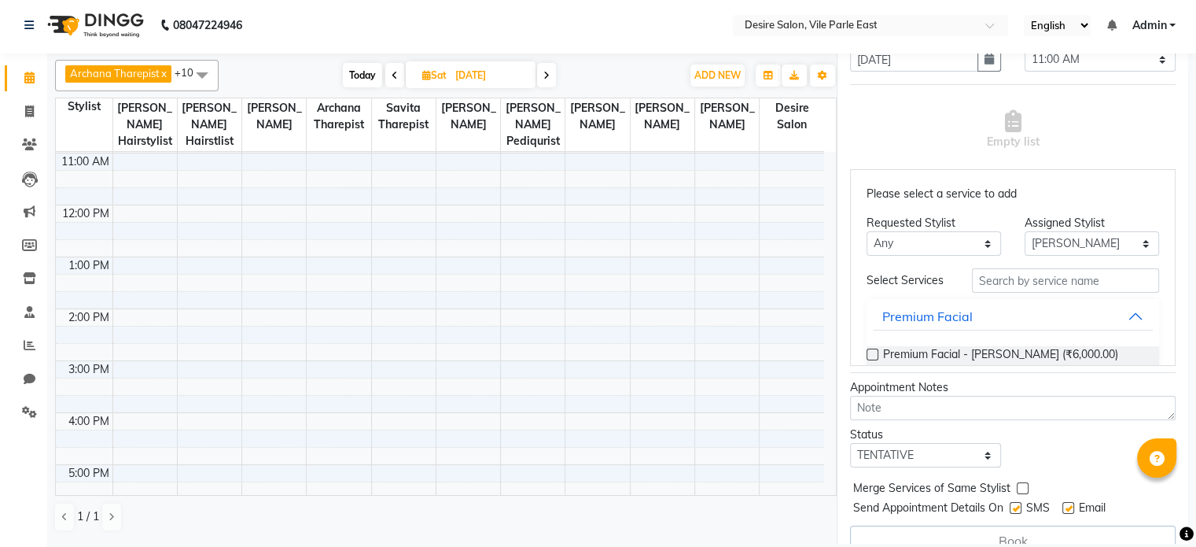
scroll to position [337, 0]
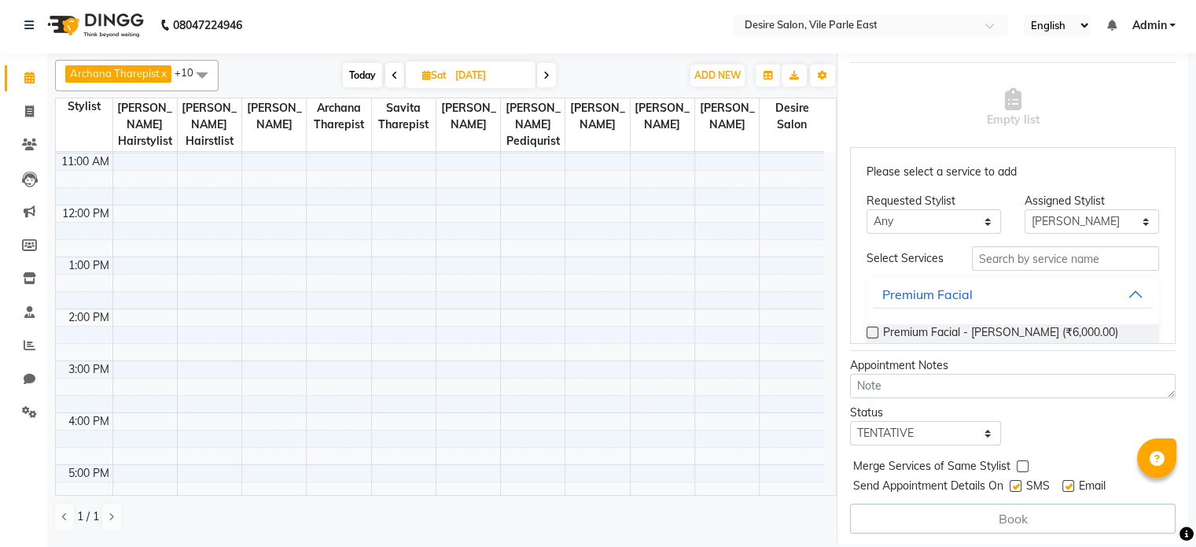
type input "9930936555"
click at [997, 259] on input "text" at bounding box center [1065, 258] width 187 height 24
type input "f"
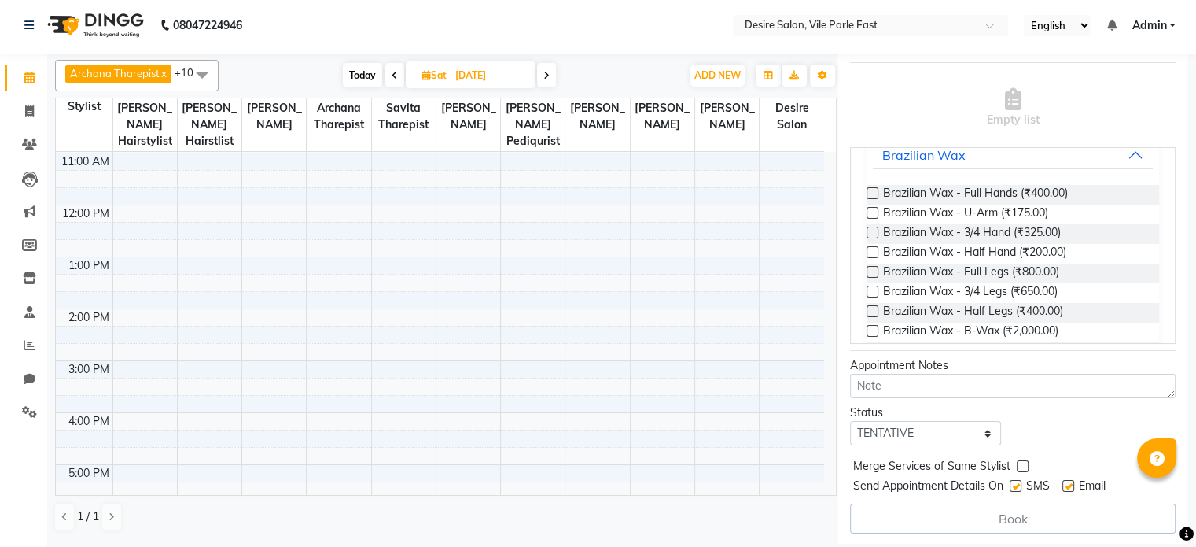
scroll to position [142, 0]
type input "wax"
click at [868, 192] on label at bounding box center [873, 190] width 12 height 12
click at [868, 192] on input "checkbox" at bounding box center [872, 191] width 10 height 10
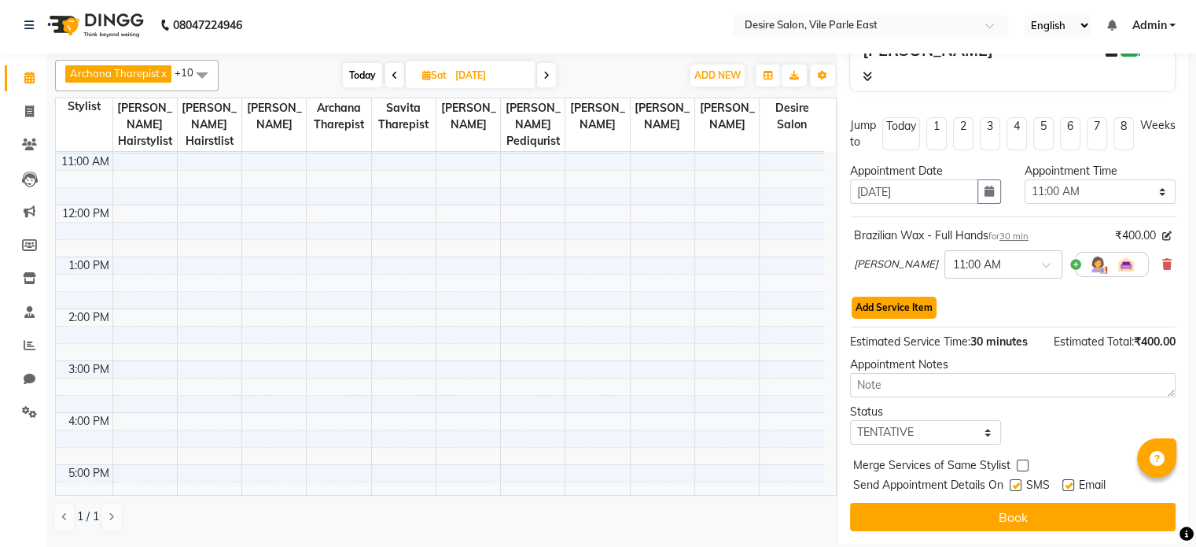
click at [879, 307] on button "Add Service Item" at bounding box center [894, 308] width 85 height 22
select select "89449"
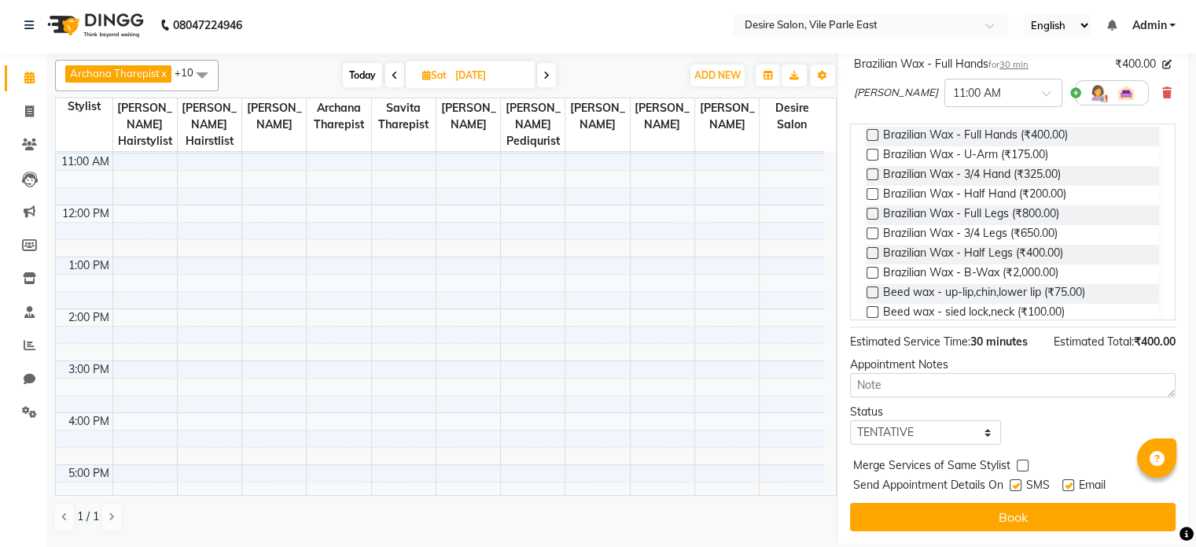
scroll to position [186, 0]
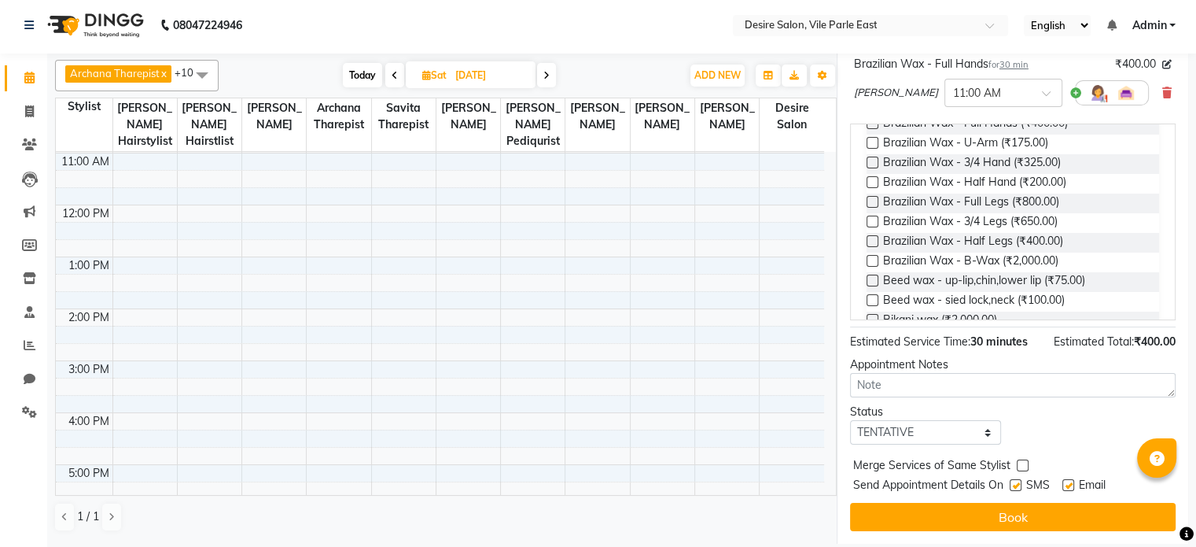
click at [872, 247] on label at bounding box center [873, 241] width 12 height 12
click at [872, 248] on input "checkbox" at bounding box center [872, 243] width 10 height 10
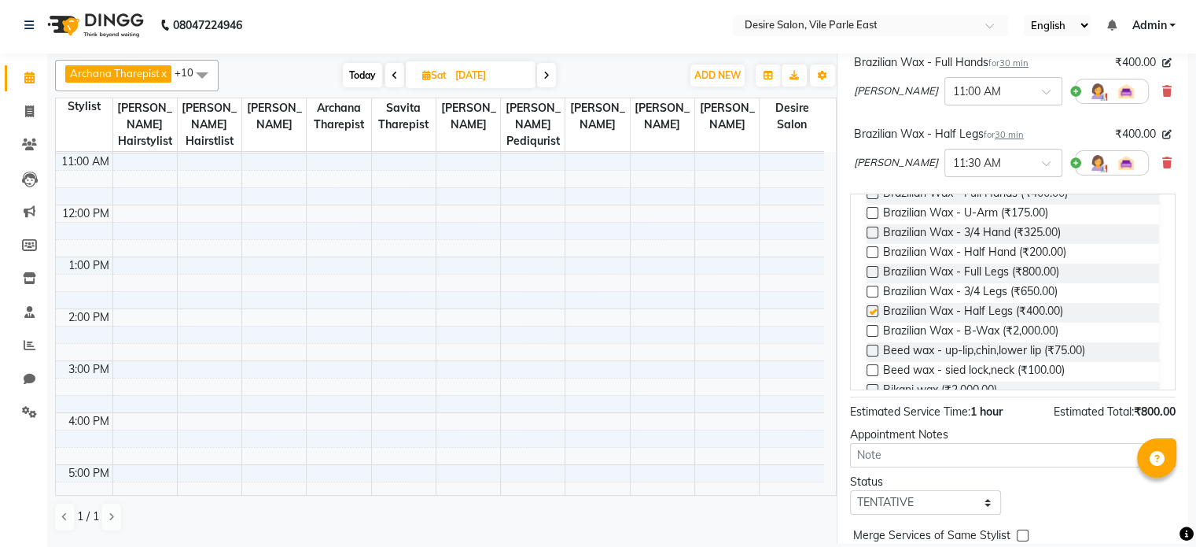
checkbox input "false"
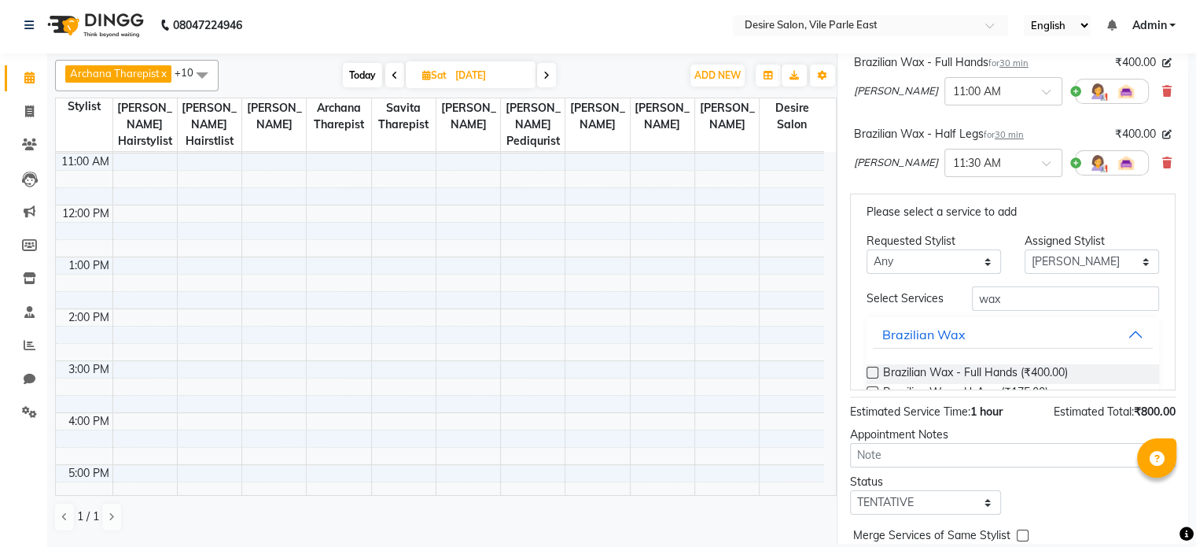
scroll to position [0, 0]
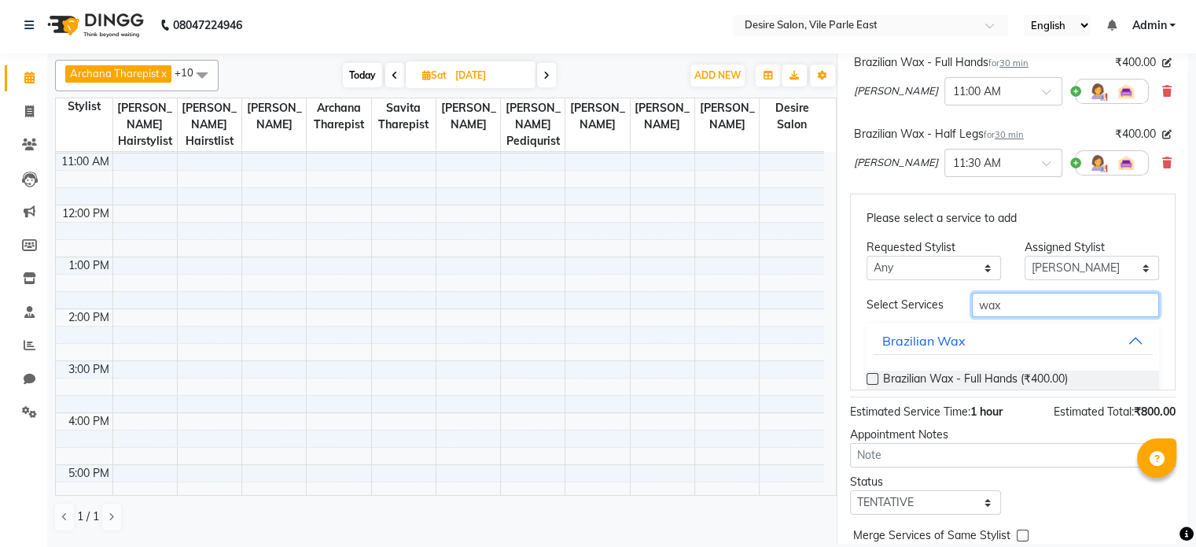
click at [1005, 309] on input "wax" at bounding box center [1065, 305] width 187 height 24
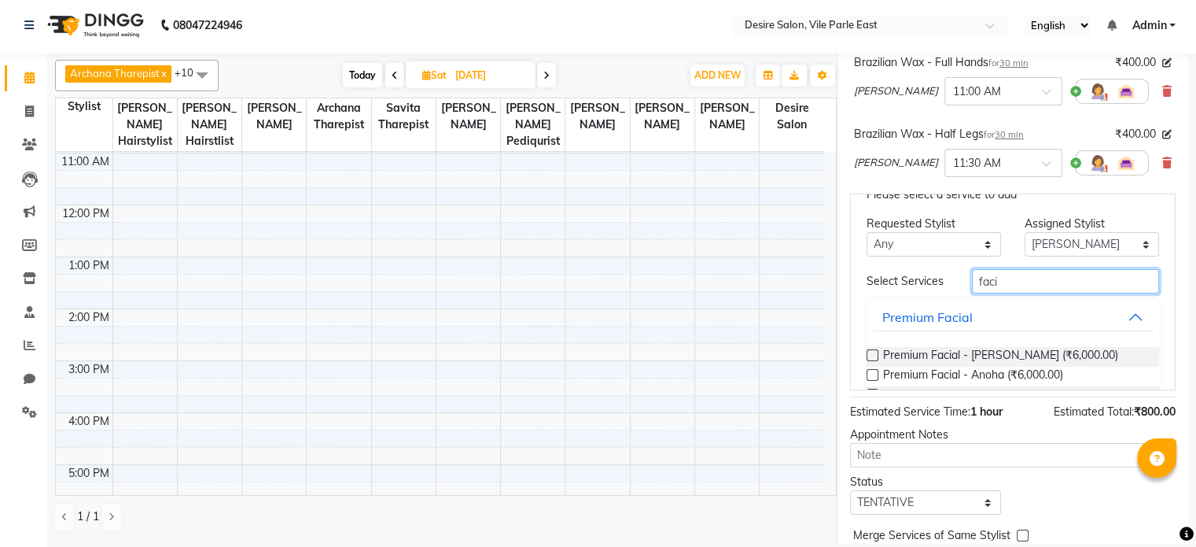
scroll to position [22, 0]
type input "f"
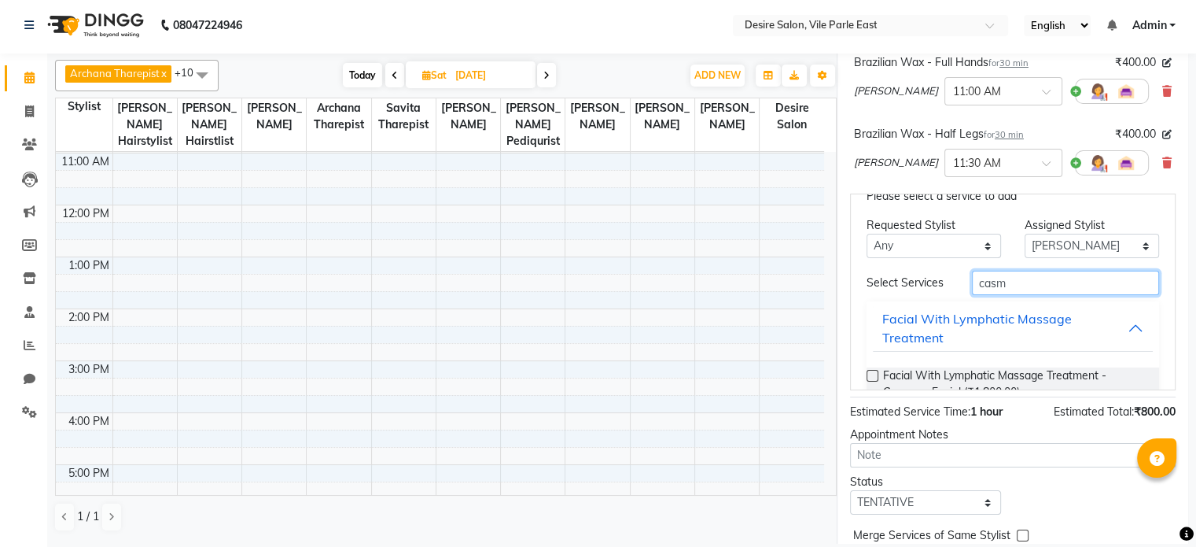
type input "casm"
click at [868, 381] on label at bounding box center [873, 376] width 12 height 12
click at [868, 382] on input "checkbox" at bounding box center [872, 377] width 10 height 10
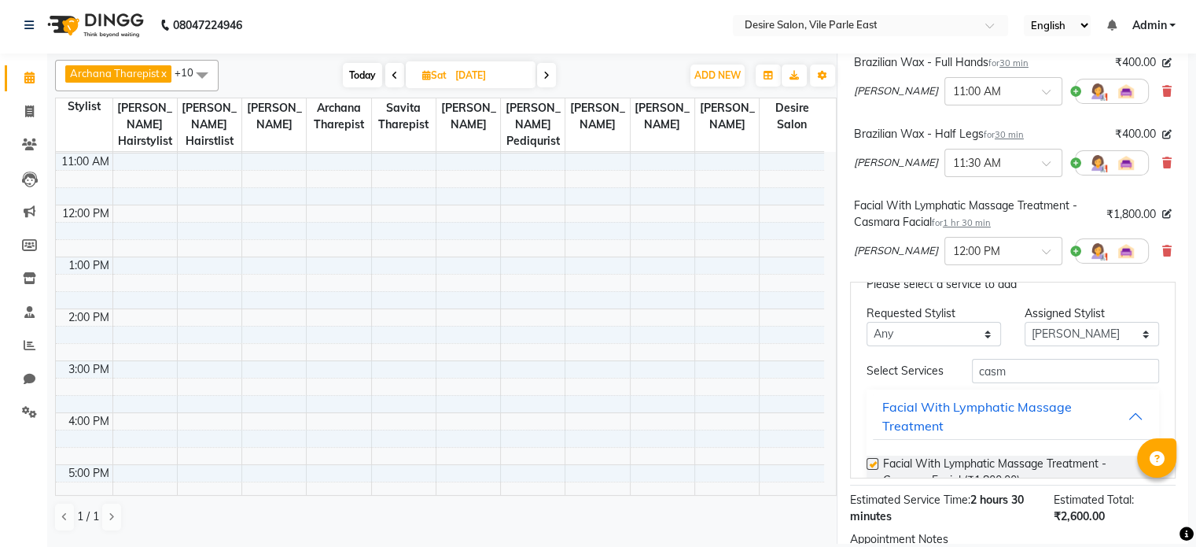
checkbox input "false"
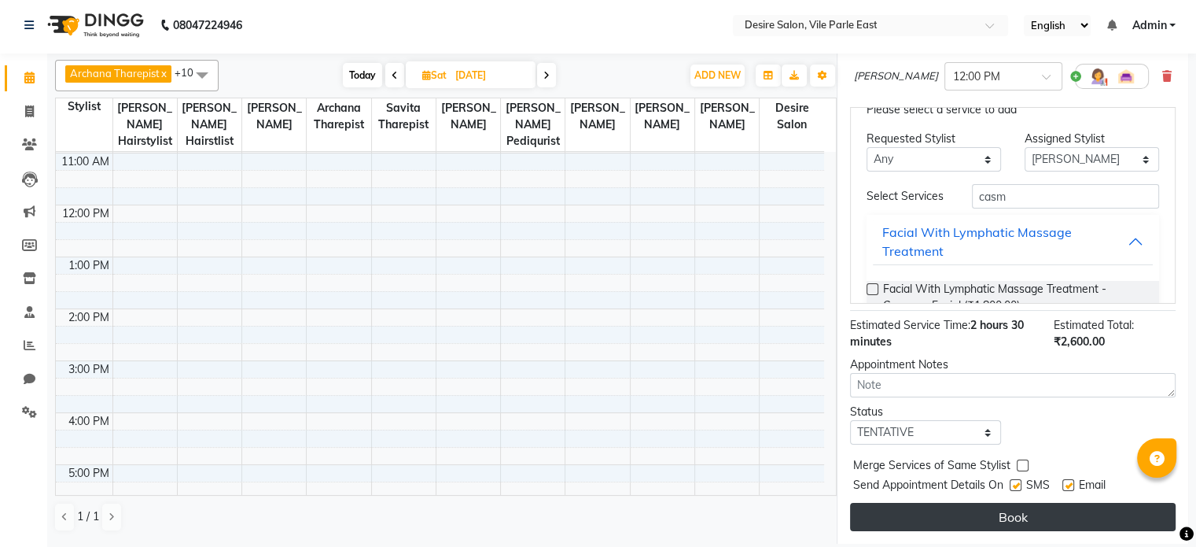
click at [984, 515] on button "Book" at bounding box center [1013, 517] width 326 height 28
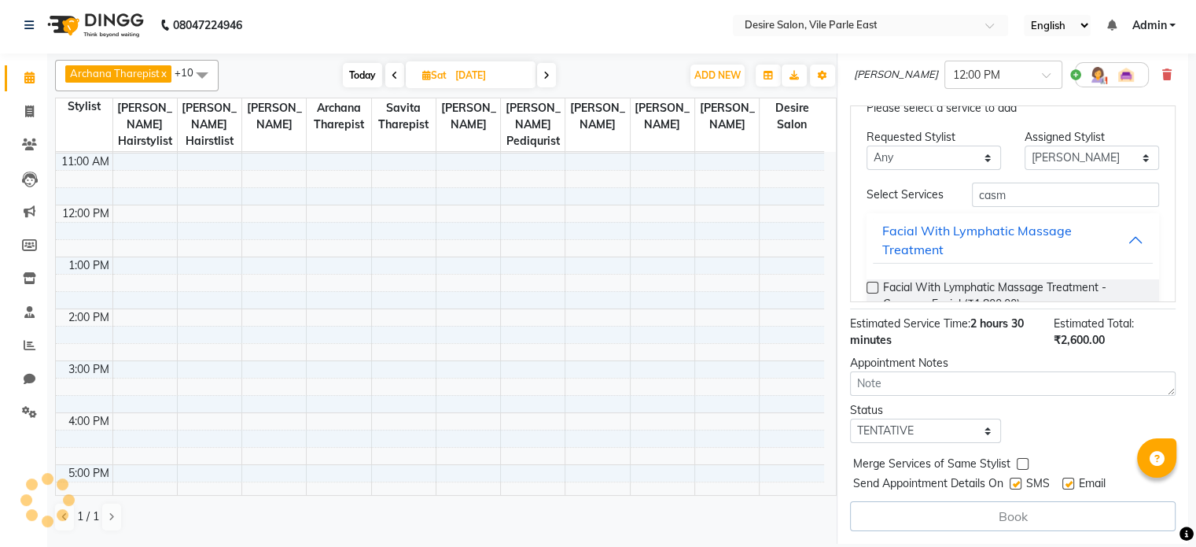
select select "89449"
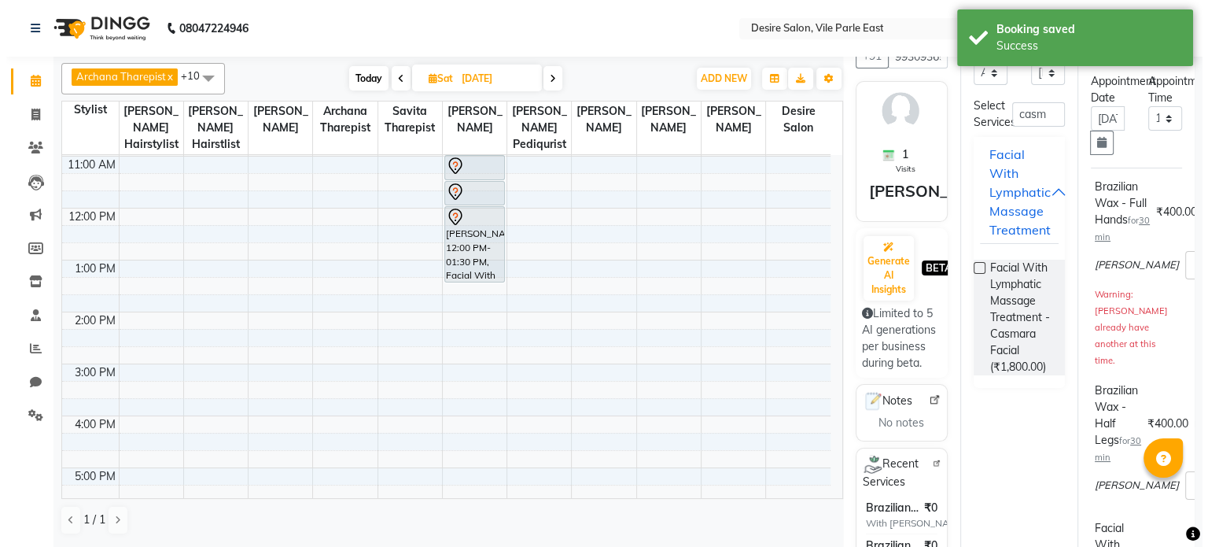
scroll to position [0, 0]
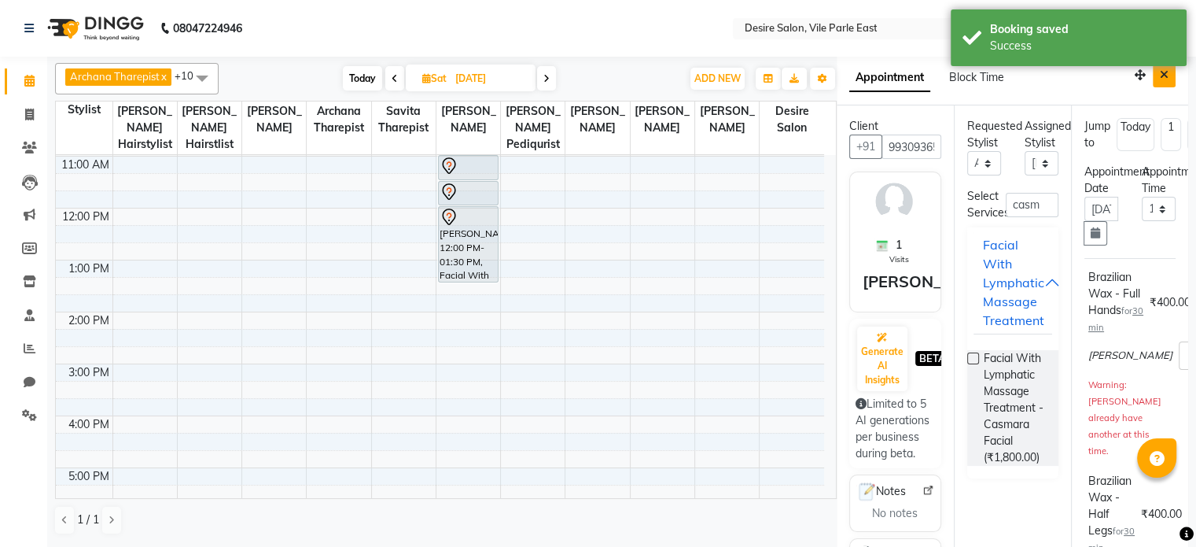
click at [1161, 69] on button "Close" at bounding box center [1164, 75] width 23 height 24
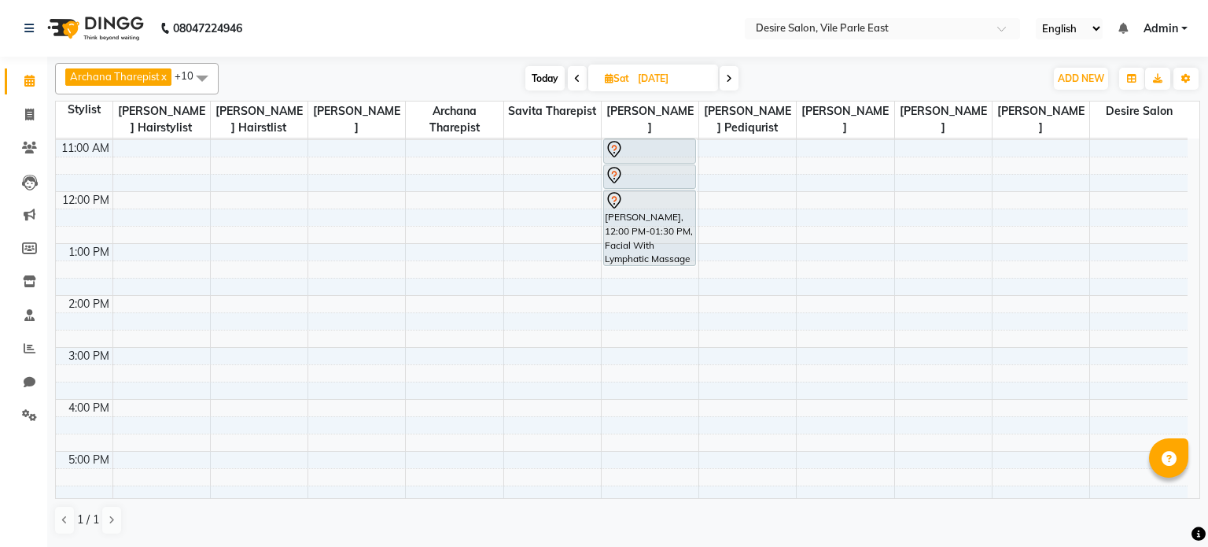
click at [540, 68] on span "Today" at bounding box center [544, 78] width 39 height 24
type input "03-10-2025"
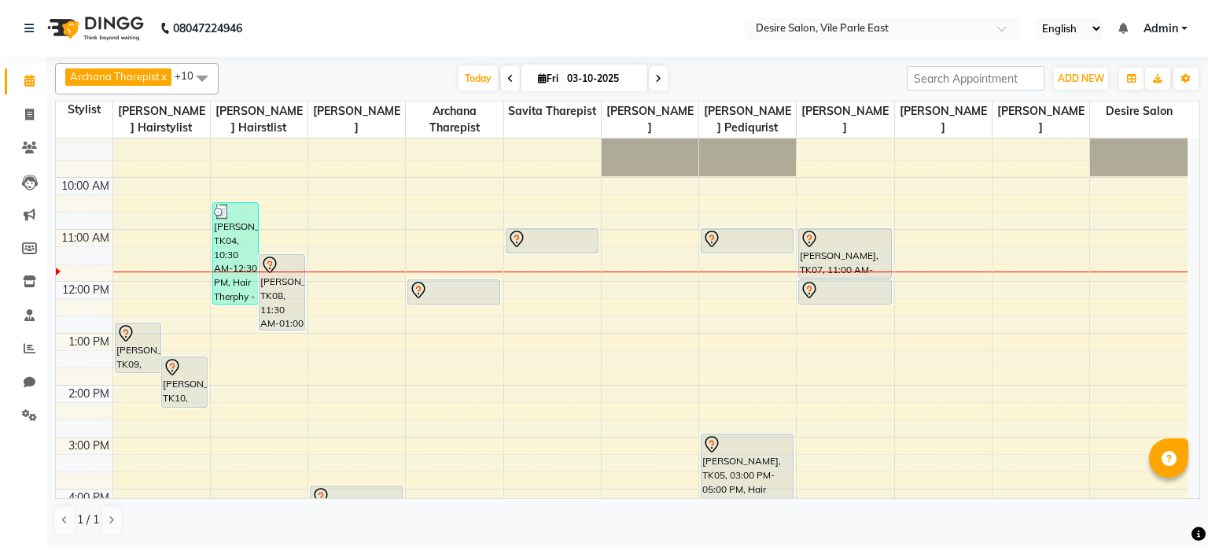
scroll to position [68, 0]
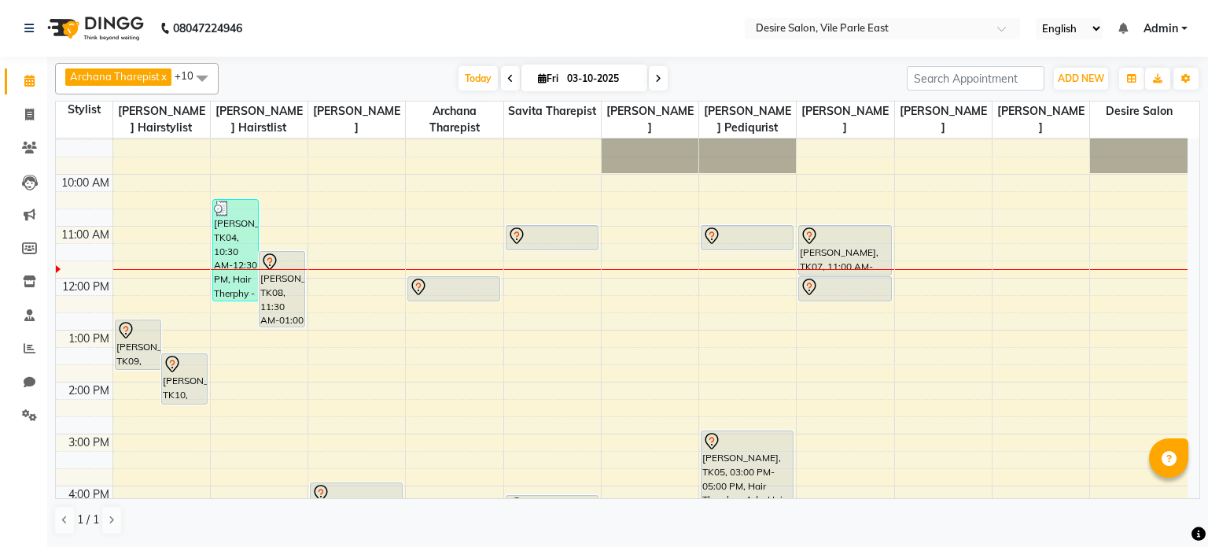
click at [598, 83] on input "03-10-2025" at bounding box center [601, 79] width 79 height 24
select select "10"
select select "2025"
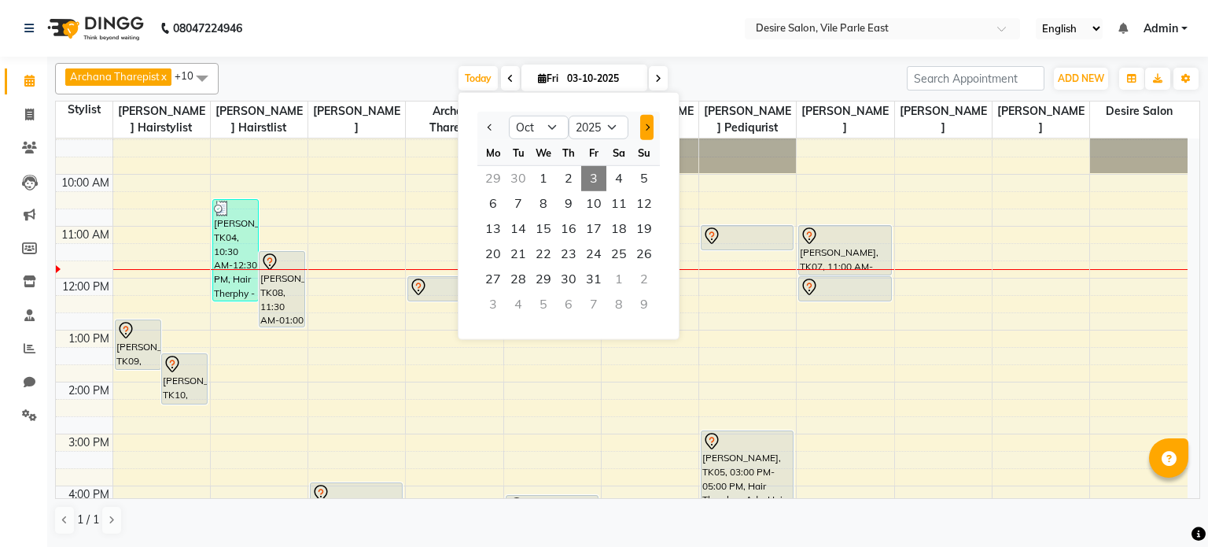
click at [645, 134] on button "Next month" at bounding box center [646, 127] width 13 height 25
select select "11"
click at [617, 207] on span "8" at bounding box center [618, 203] width 25 height 25
type input "[DATE]"
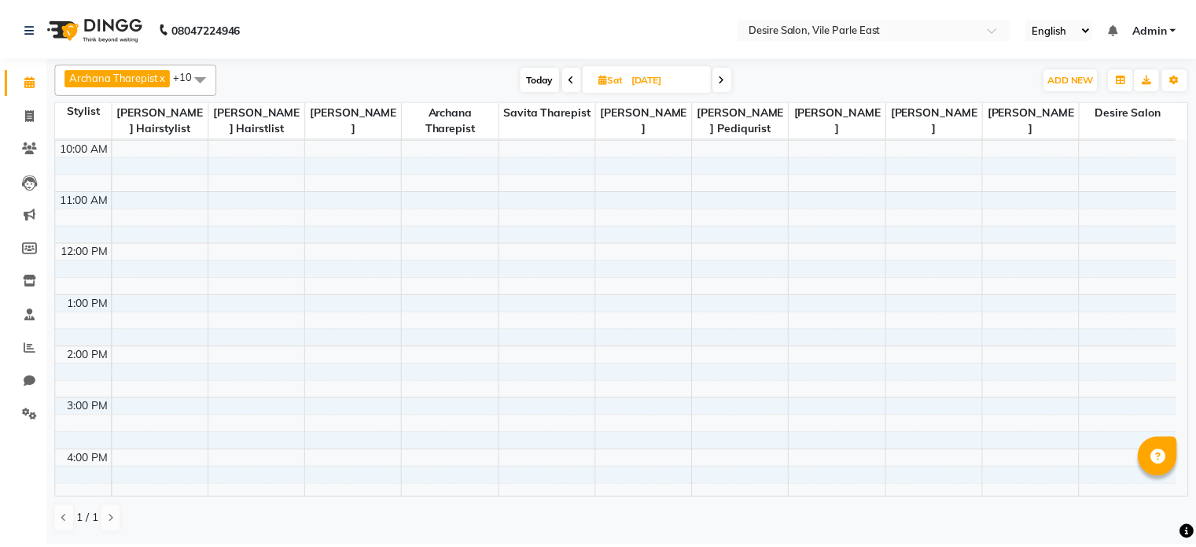
scroll to position [98, 0]
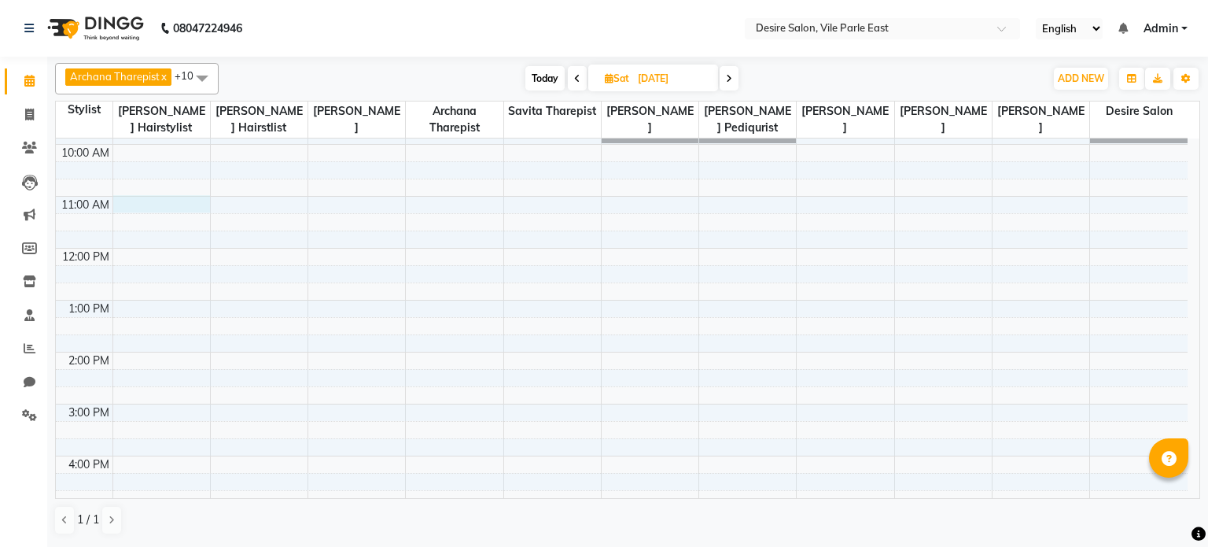
click at [193, 207] on div "8:00 AM 9:00 AM 10:00 AM 11:00 AM 12:00 PM 1:00 PM 2:00 PM 3:00 PM 4:00 PM 5:00…" at bounding box center [622, 404] width 1132 height 726
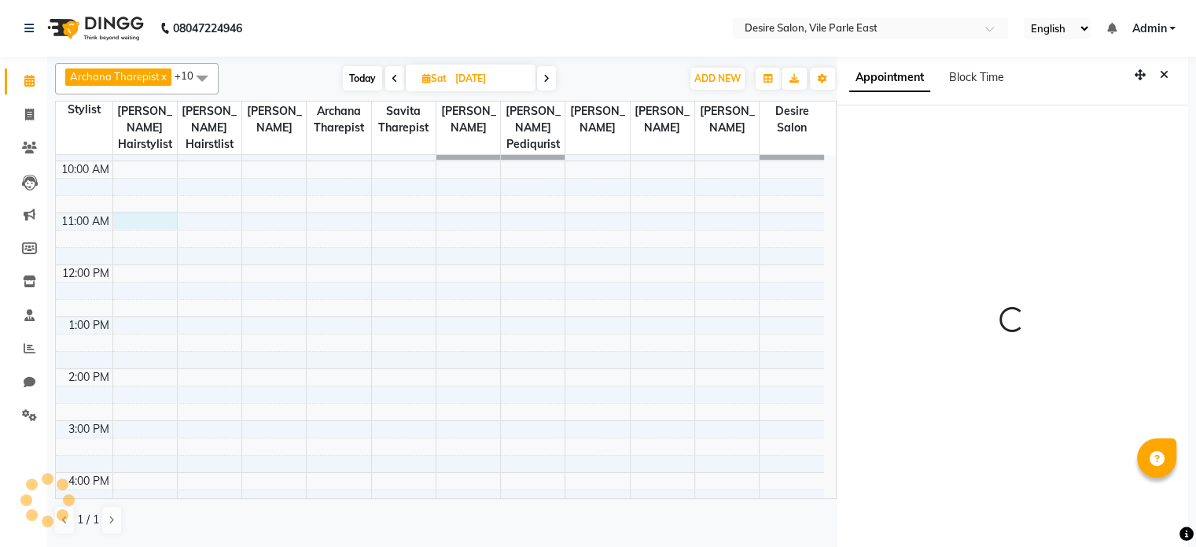
scroll to position [3, 0]
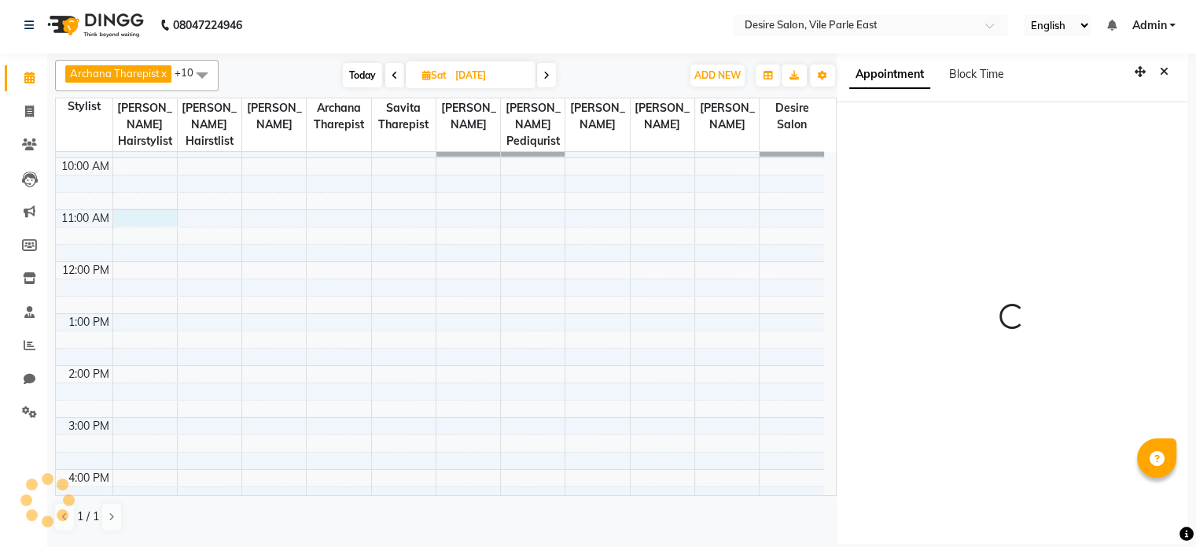
select select "660"
select select "74551"
select select "tentative"
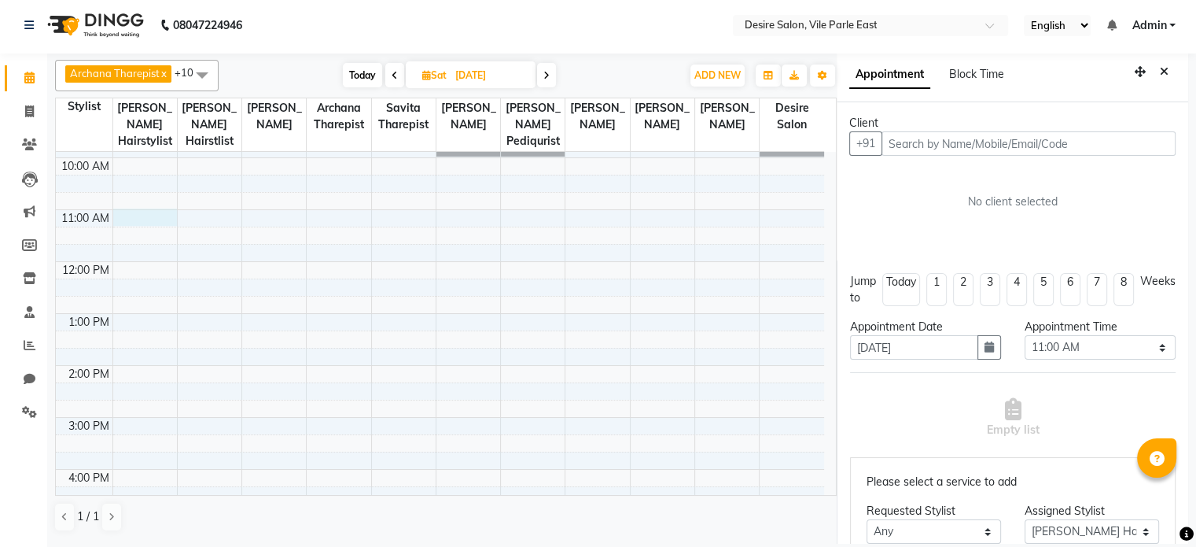
click at [897, 145] on input "text" at bounding box center [1029, 143] width 294 height 24
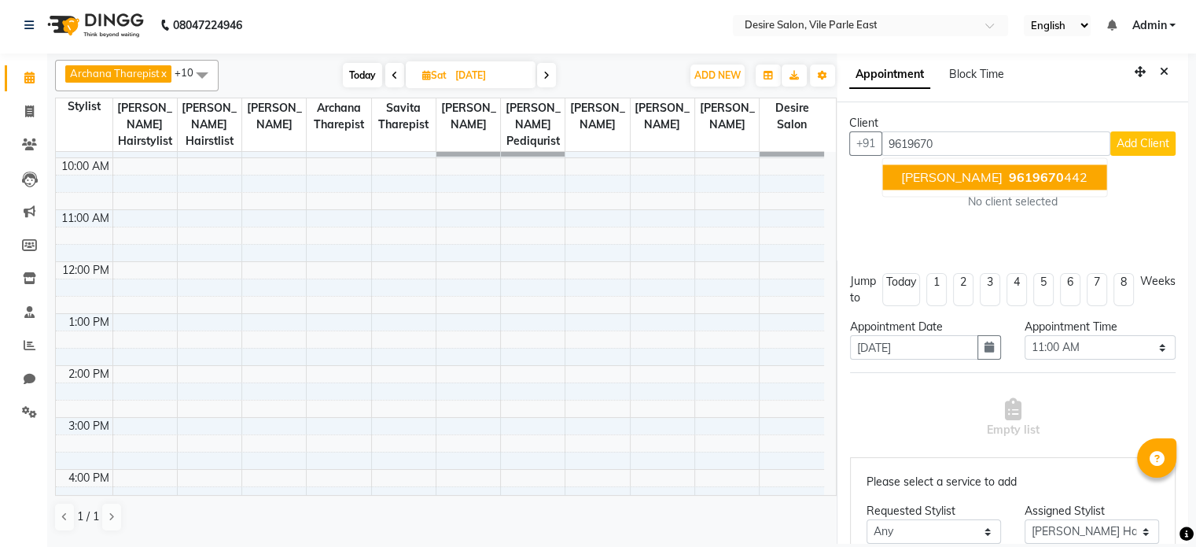
click at [1009, 179] on span "9619670" at bounding box center [1036, 177] width 55 height 16
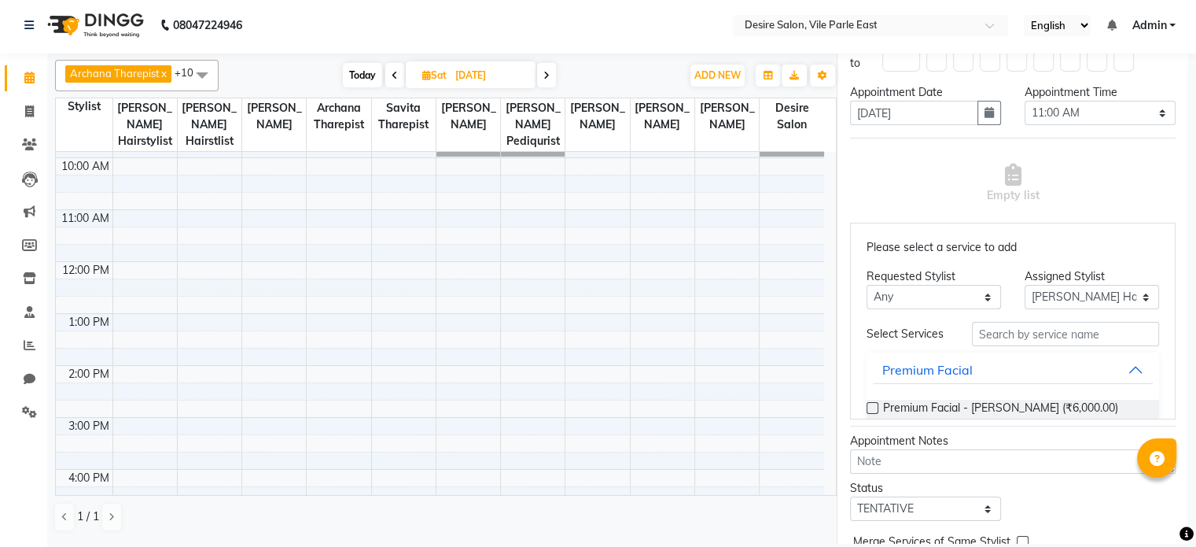
scroll to position [337, 0]
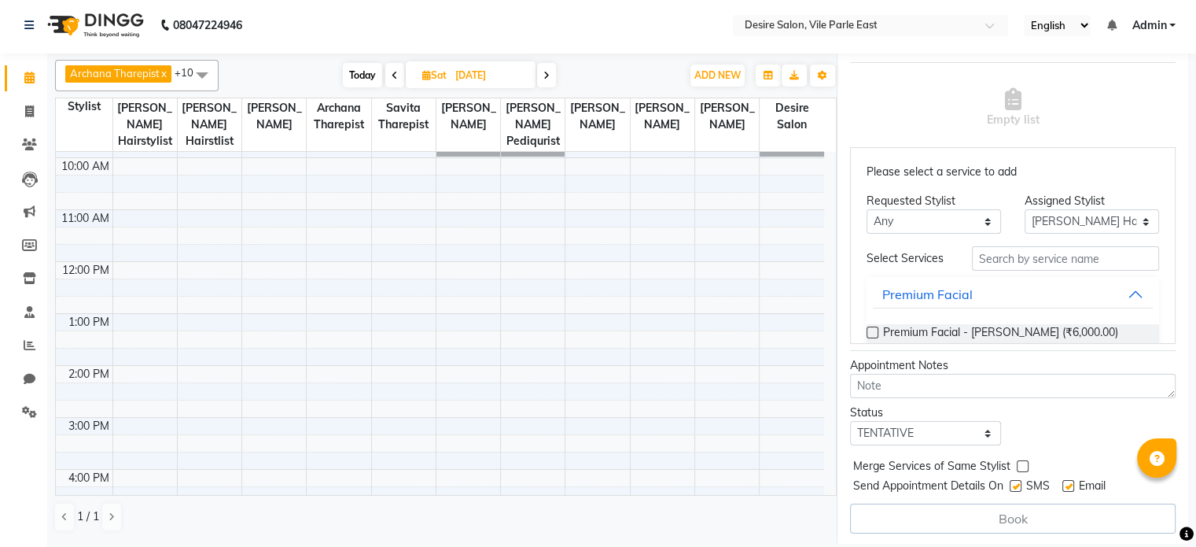
type input "9619670442"
click at [1000, 263] on input "text" at bounding box center [1065, 258] width 187 height 24
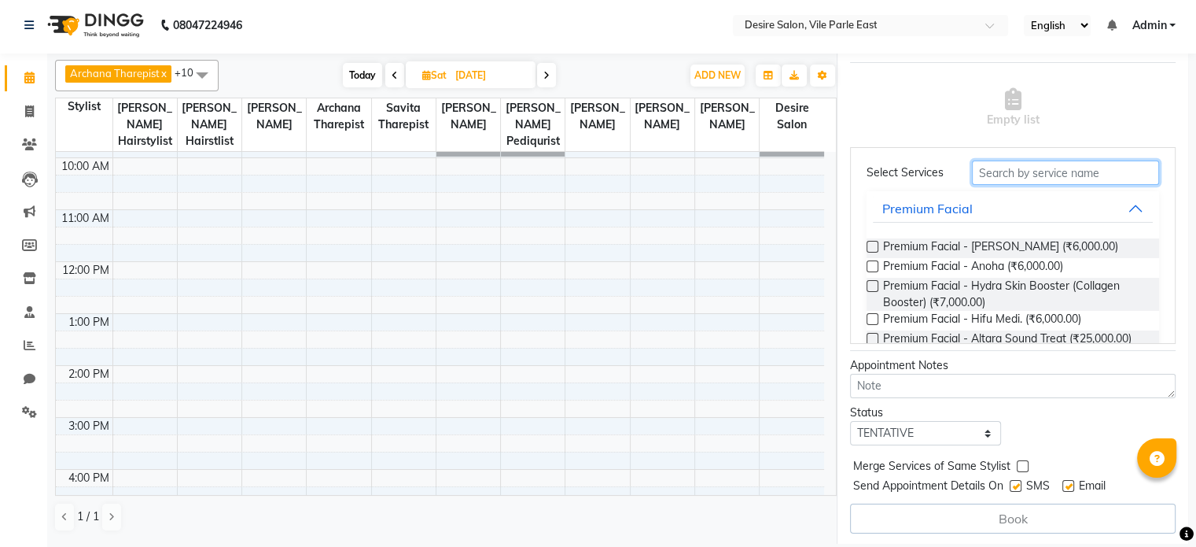
scroll to position [82, 0]
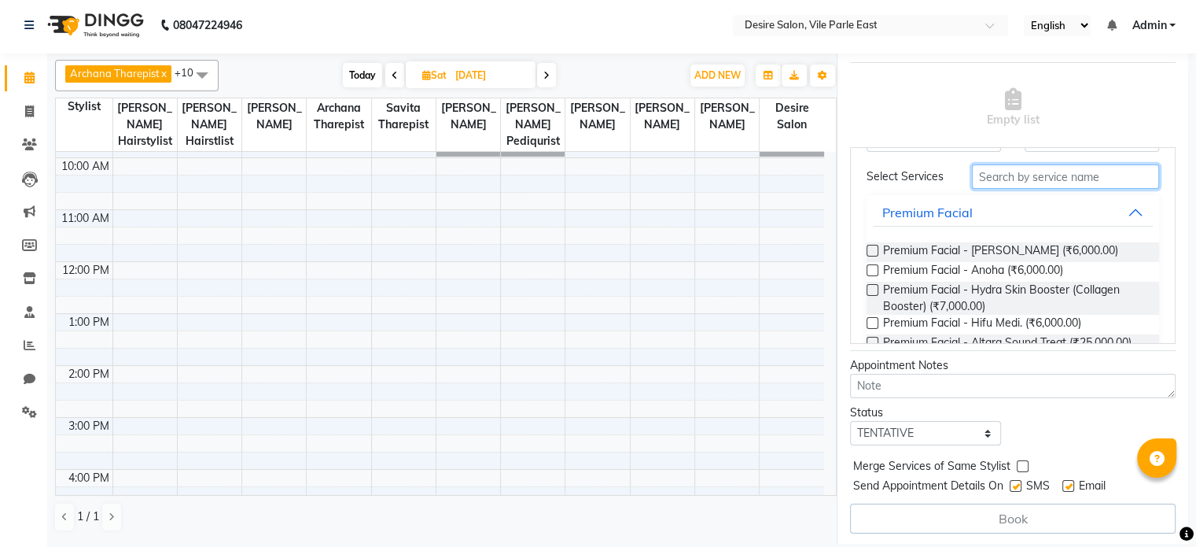
click at [978, 183] on input "text" at bounding box center [1065, 176] width 187 height 24
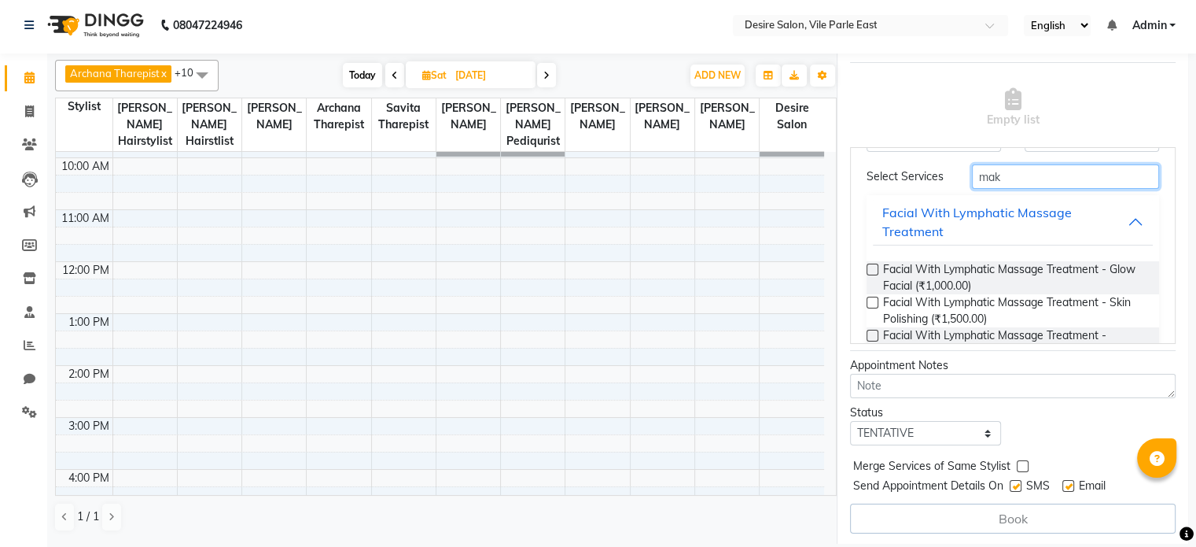
scroll to position [37, 0]
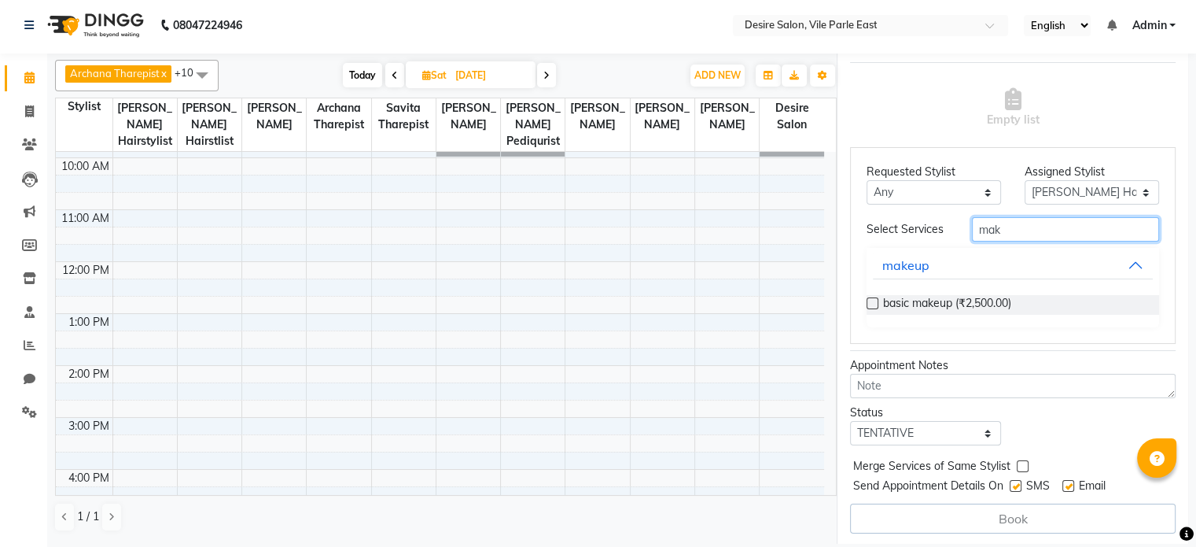
type input "mak"
click at [873, 298] on label at bounding box center [873, 303] width 12 height 12
click at [873, 300] on input "checkbox" at bounding box center [872, 305] width 10 height 10
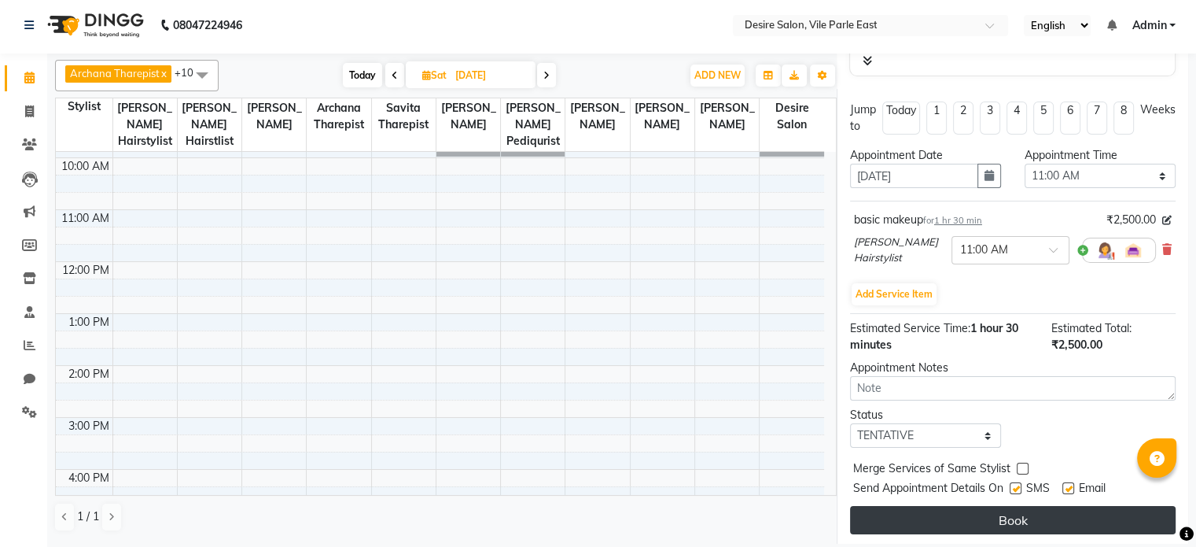
click at [984, 512] on button "Book" at bounding box center [1013, 520] width 326 height 28
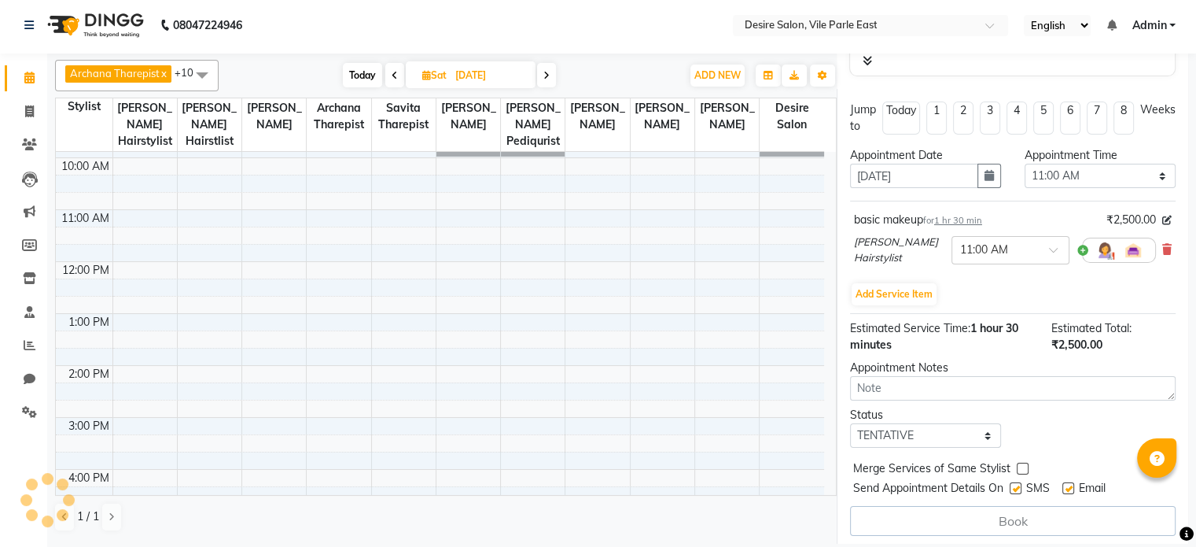
select select "74551"
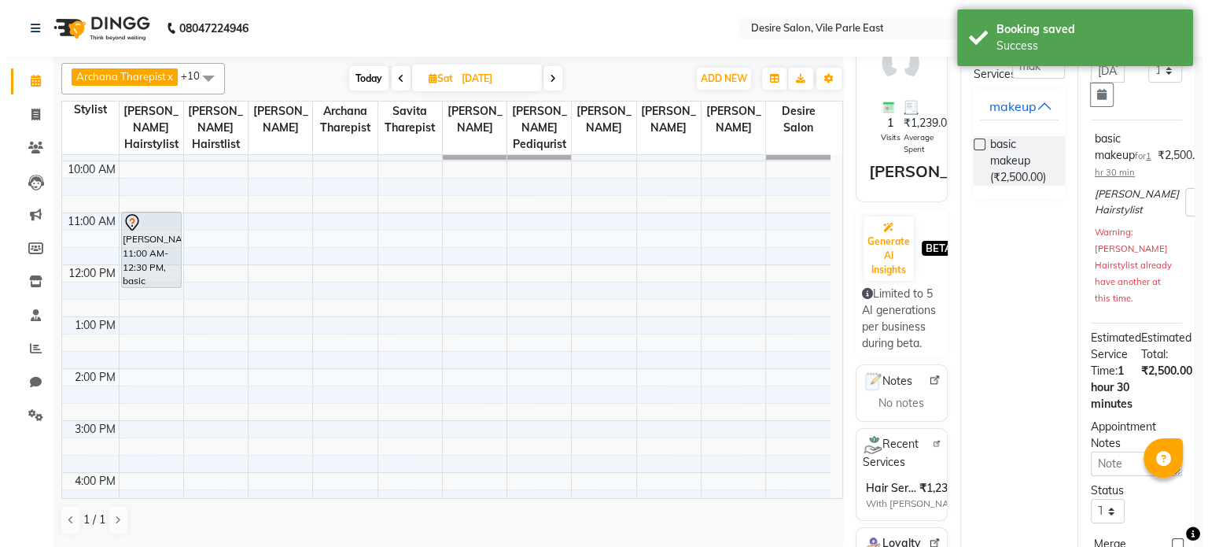
scroll to position [0, 0]
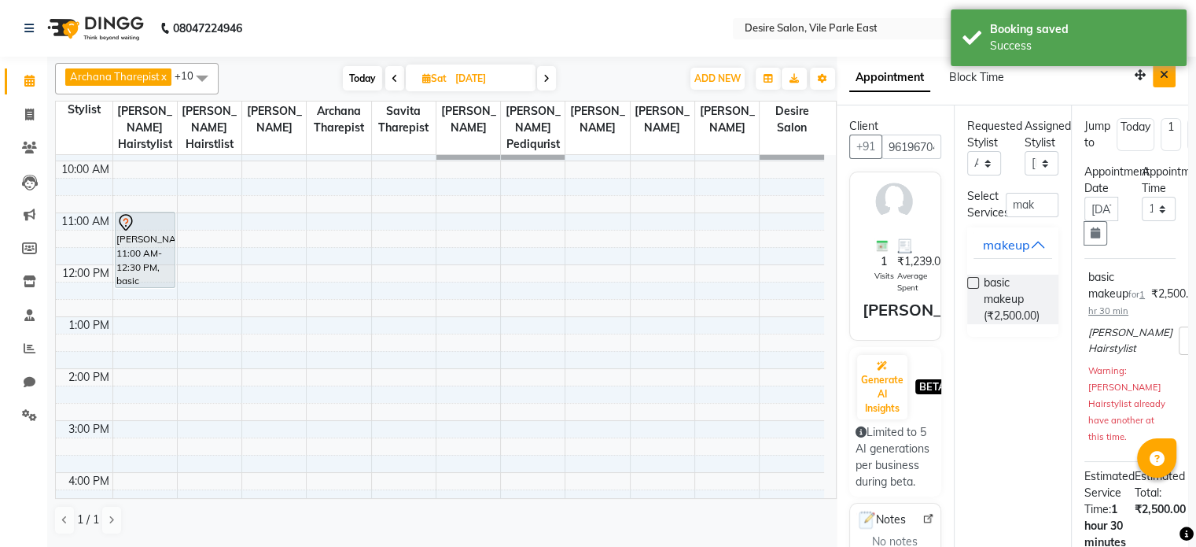
click at [1160, 75] on icon "Close" at bounding box center [1164, 74] width 9 height 11
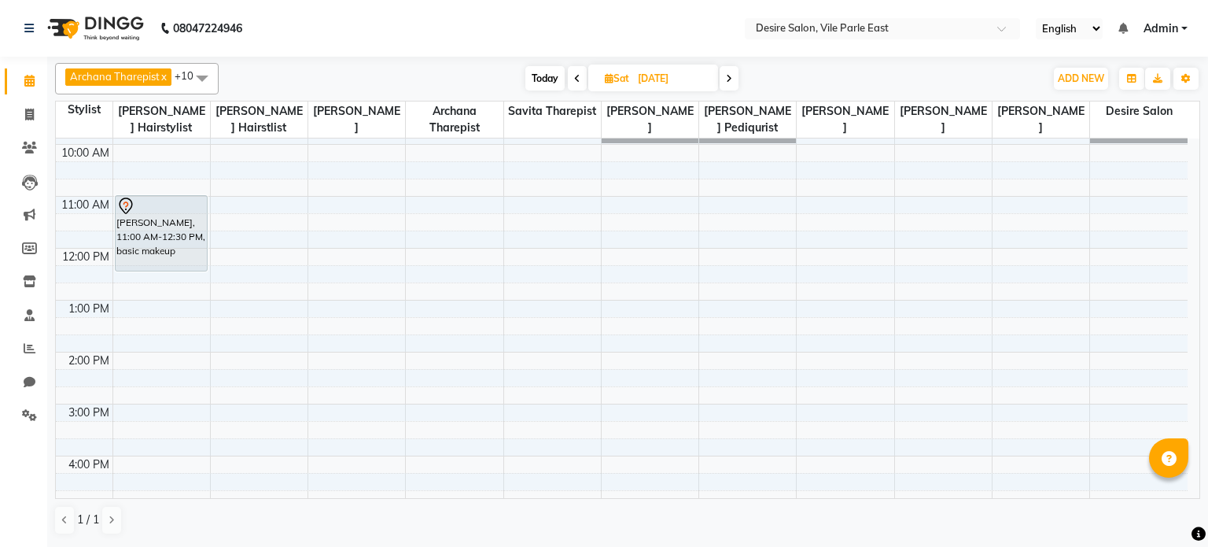
click at [661, 83] on input "[DATE]" at bounding box center [672, 79] width 79 height 24
select select "11"
select select "2025"
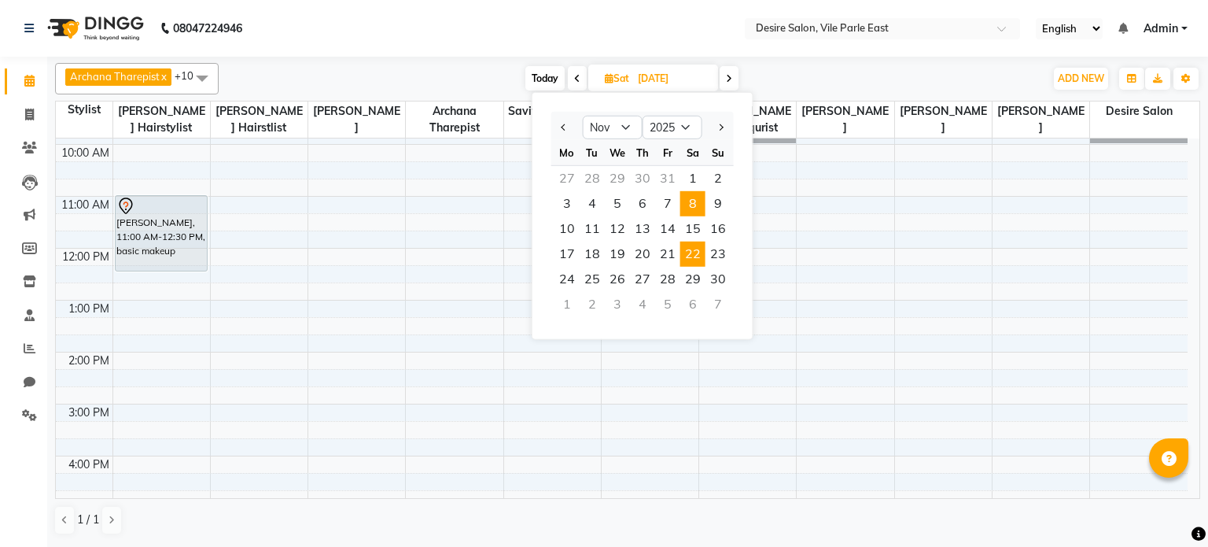
click at [698, 249] on span "22" at bounding box center [692, 253] width 25 height 25
type input "[DATE]"
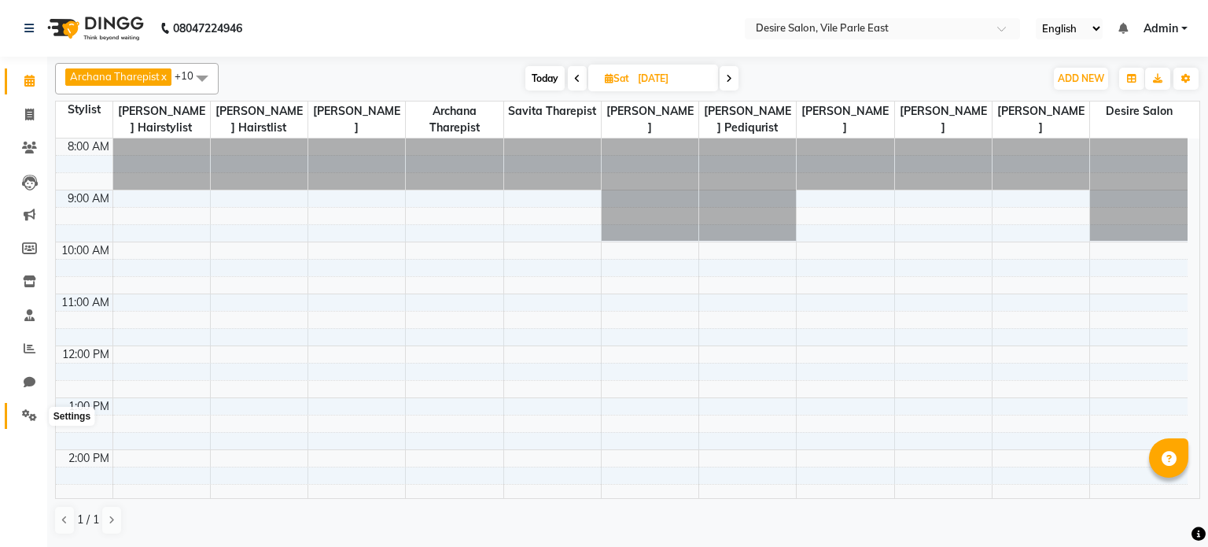
click at [33, 417] on icon at bounding box center [29, 415] width 15 height 12
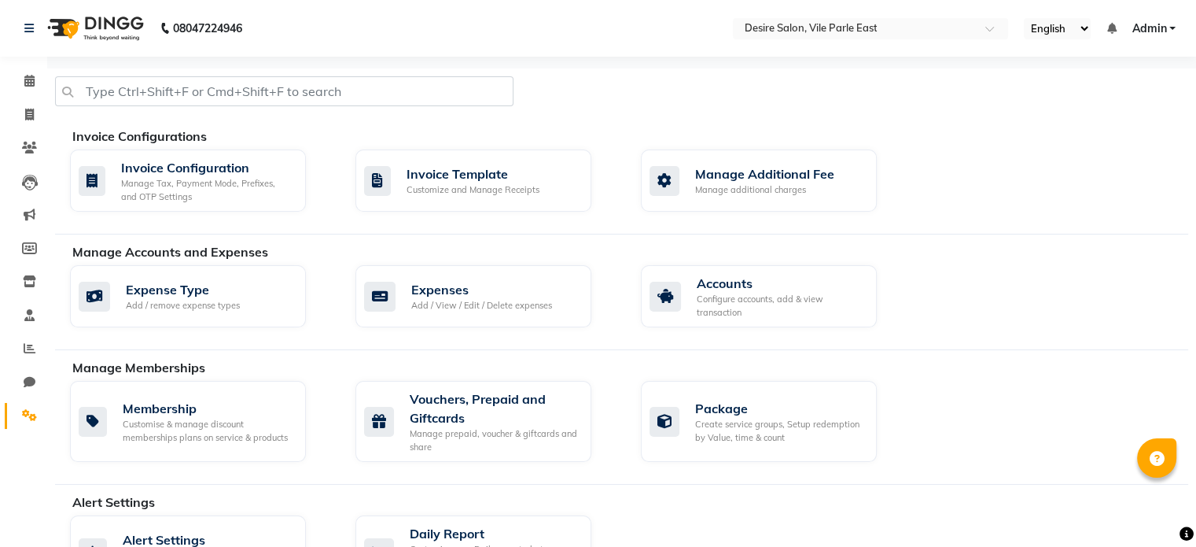
scroll to position [536, 0]
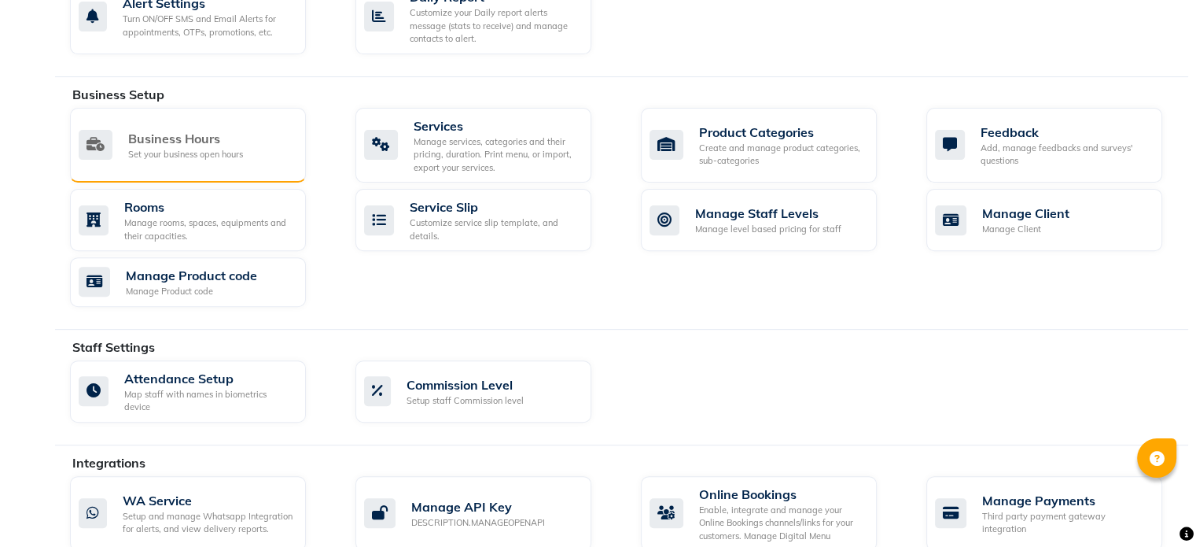
click at [231, 148] on div "Set your business open hours" at bounding box center [185, 154] width 115 height 13
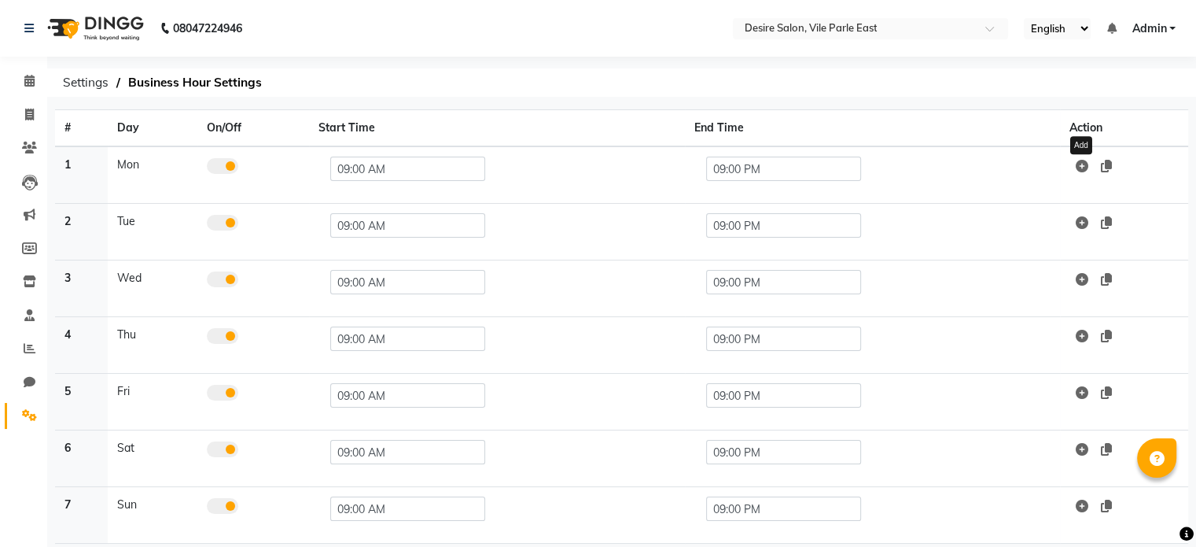
click at [1085, 164] on icon at bounding box center [1082, 166] width 13 height 13
click at [985, 193] on td "09:00 PM" at bounding box center [873, 174] width 376 height 57
click at [1081, 223] on icon at bounding box center [1081, 222] width 11 height 13
click at [1112, 163] on icon at bounding box center [1106, 166] width 11 height 13
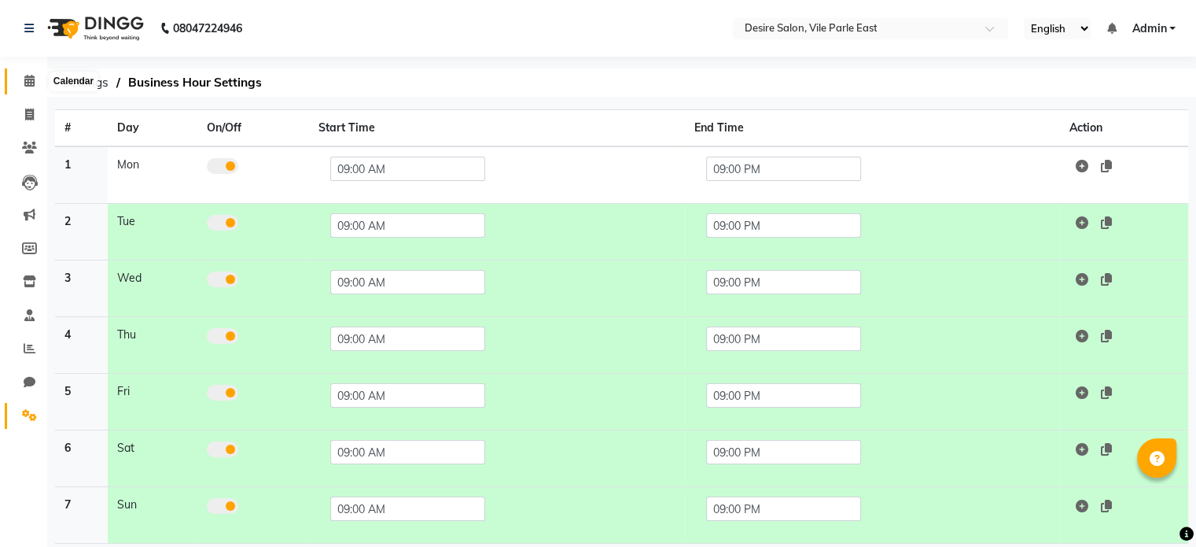
click at [31, 73] on span at bounding box center [30, 81] width 28 height 18
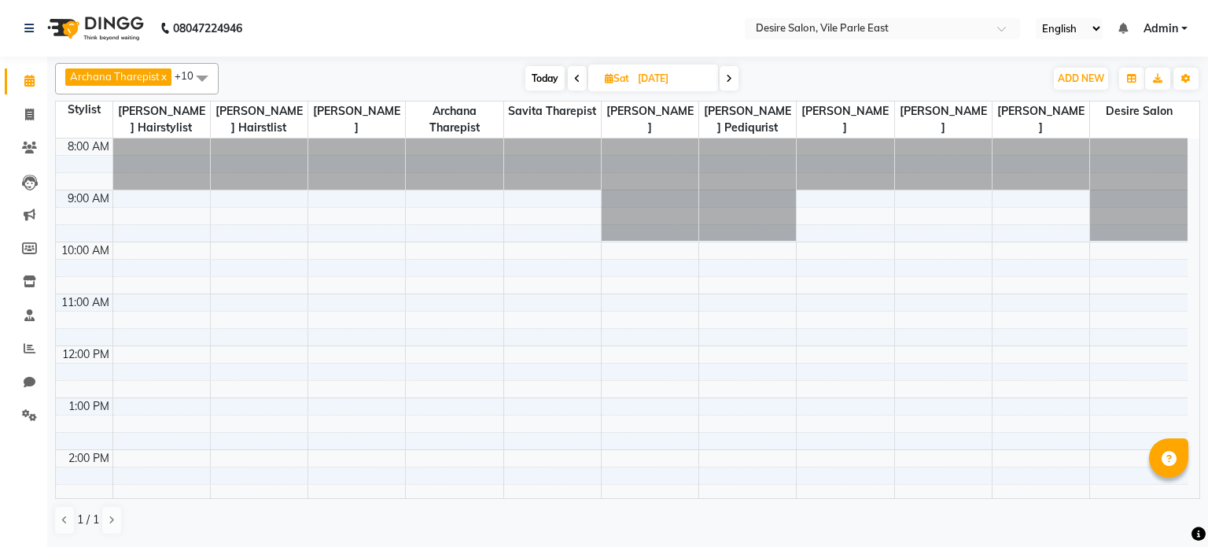
click at [102, 179] on td at bounding box center [84, 180] width 57 height 17
click at [1191, 77] on button "Toggle Dropdown" at bounding box center [1185, 79] width 25 height 22
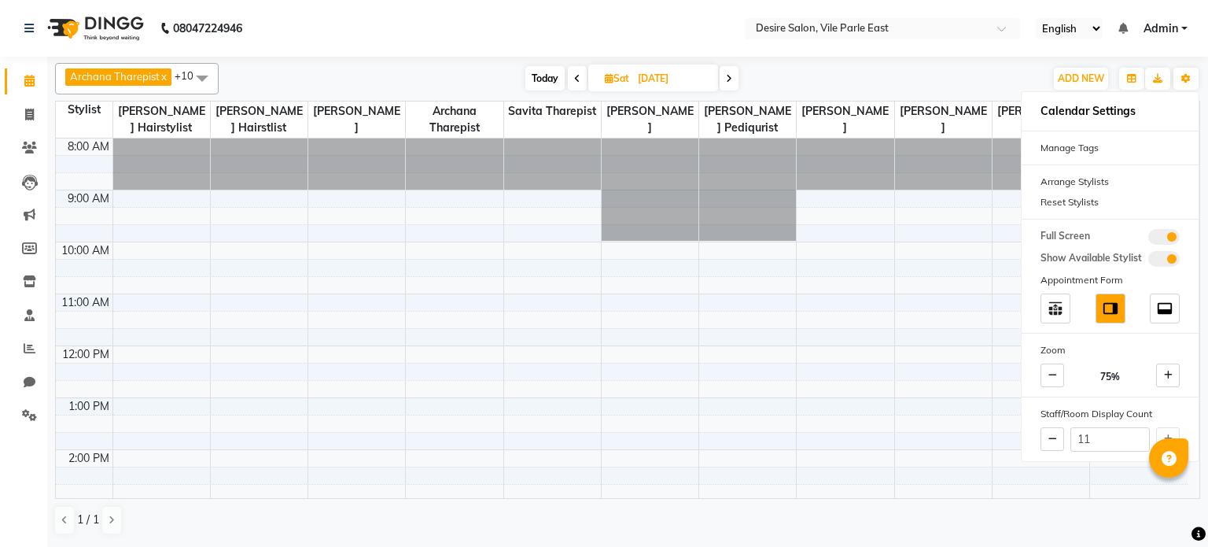
click at [713, 37] on nav "08047224946 Select Location × Desire Salon, Vile Parle East English ENGLISH Esp…" at bounding box center [604, 28] width 1208 height 57
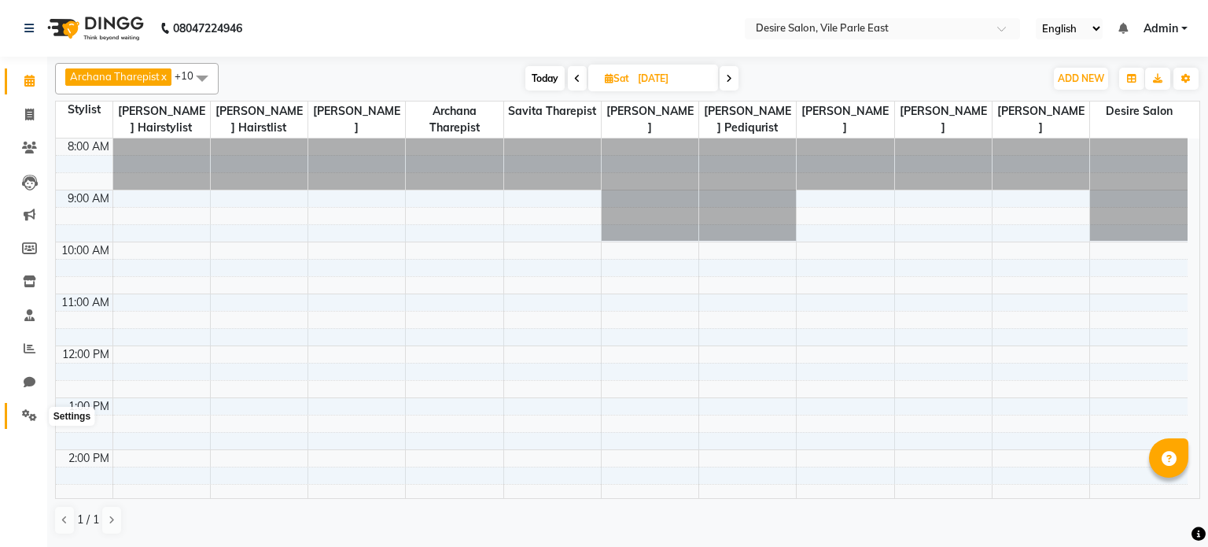
click at [26, 415] on icon at bounding box center [29, 415] width 15 height 12
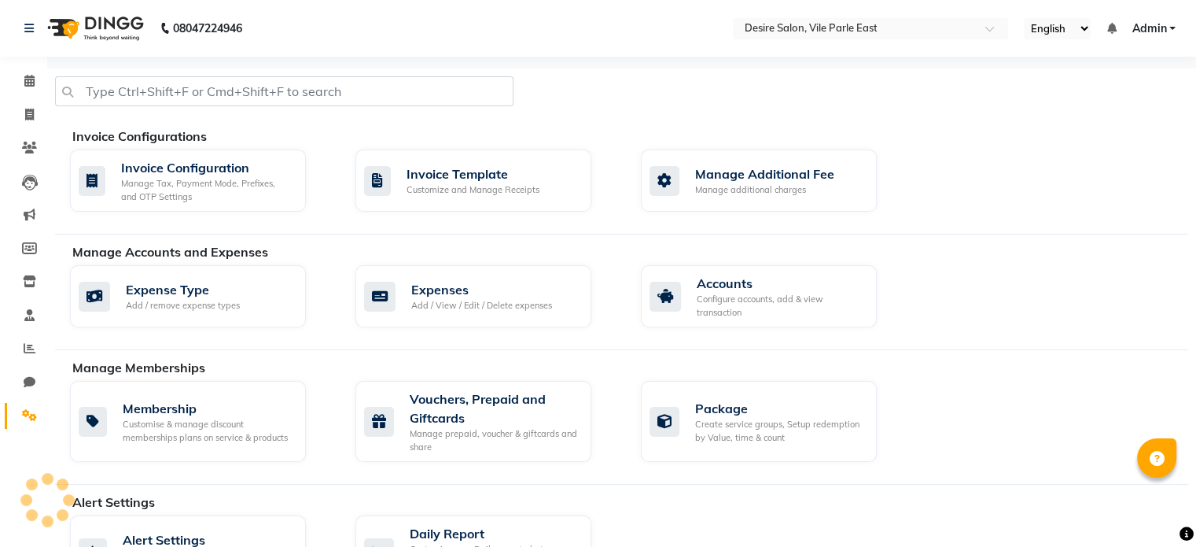
scroll to position [343, 0]
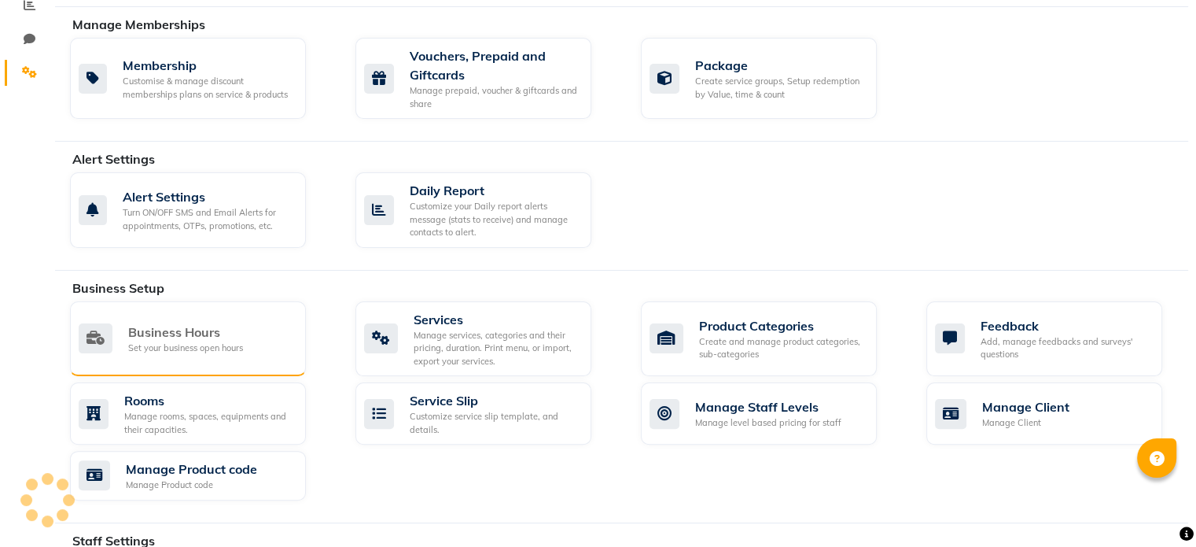
click at [275, 322] on div "Business Hours Set your business open hours" at bounding box center [186, 338] width 215 height 32
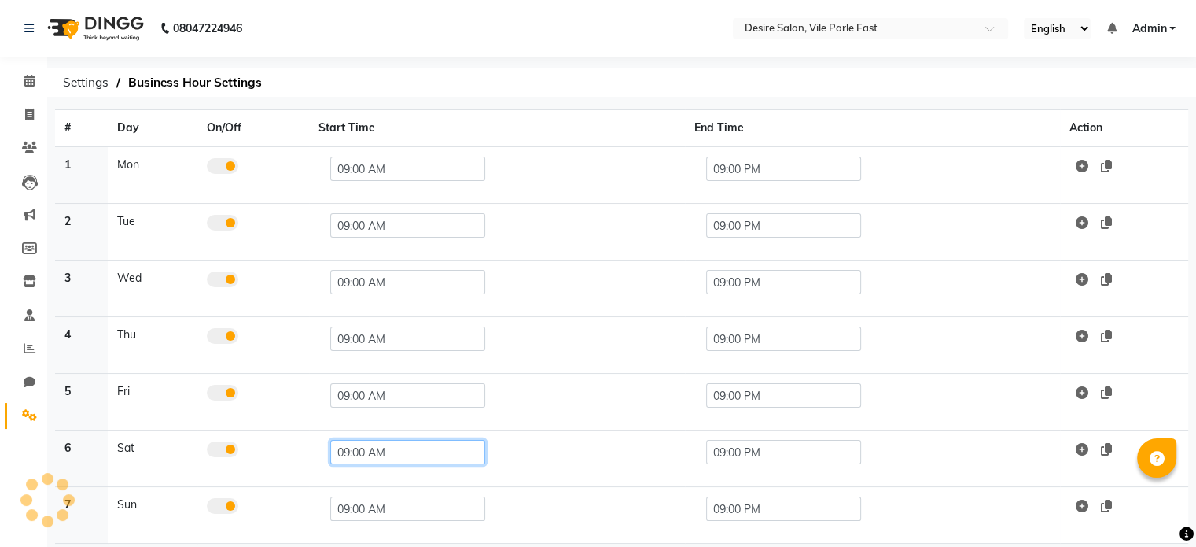
click at [398, 452] on input "09:00 AM" at bounding box center [407, 452] width 155 height 24
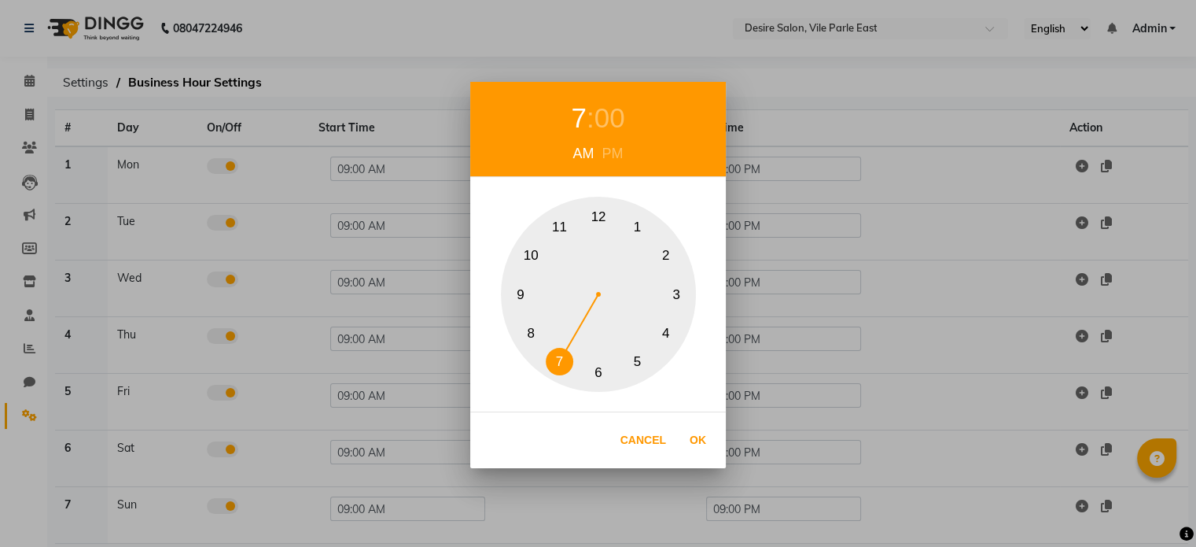
click at [557, 362] on button "7" at bounding box center [560, 362] width 28 height 28
click at [698, 442] on button "Ok" at bounding box center [698, 440] width 32 height 32
type input "07:00 AM"
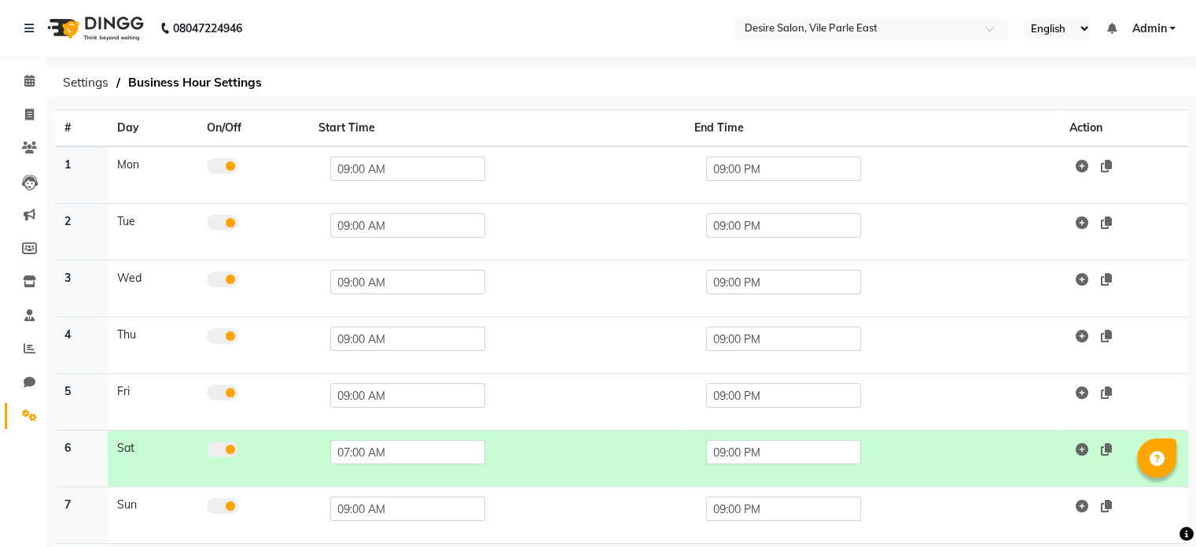
scroll to position [67, 0]
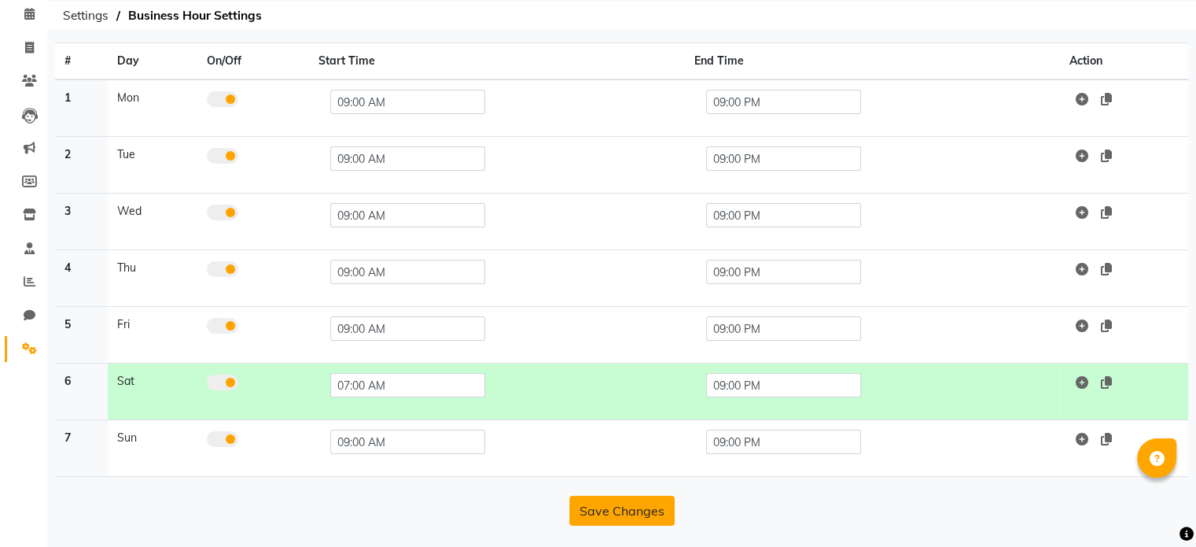
click at [610, 506] on button "Save Changes" at bounding box center [621, 510] width 105 height 30
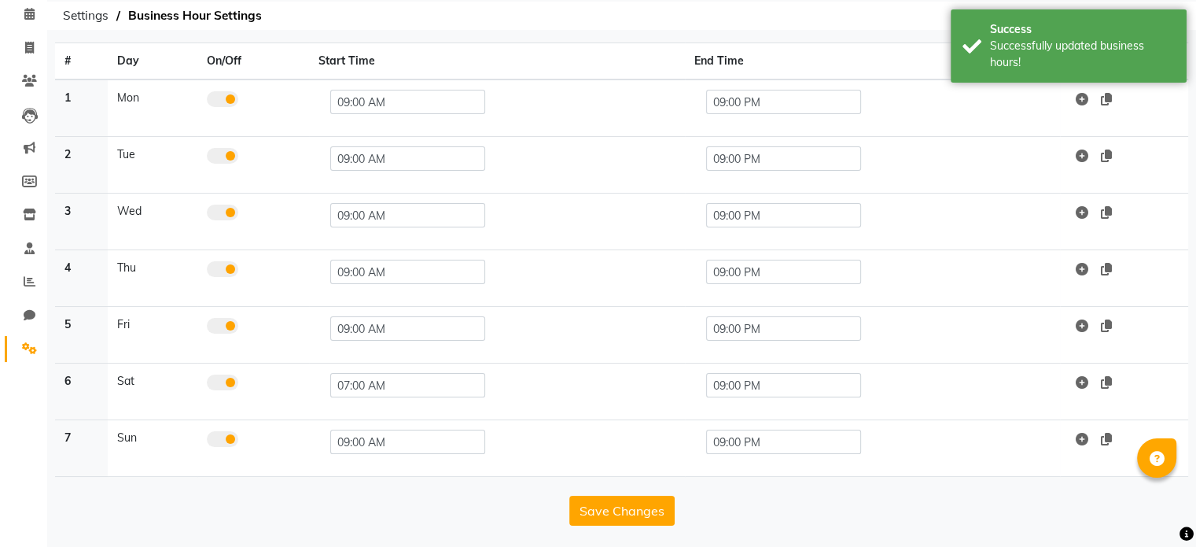
scroll to position [0, 0]
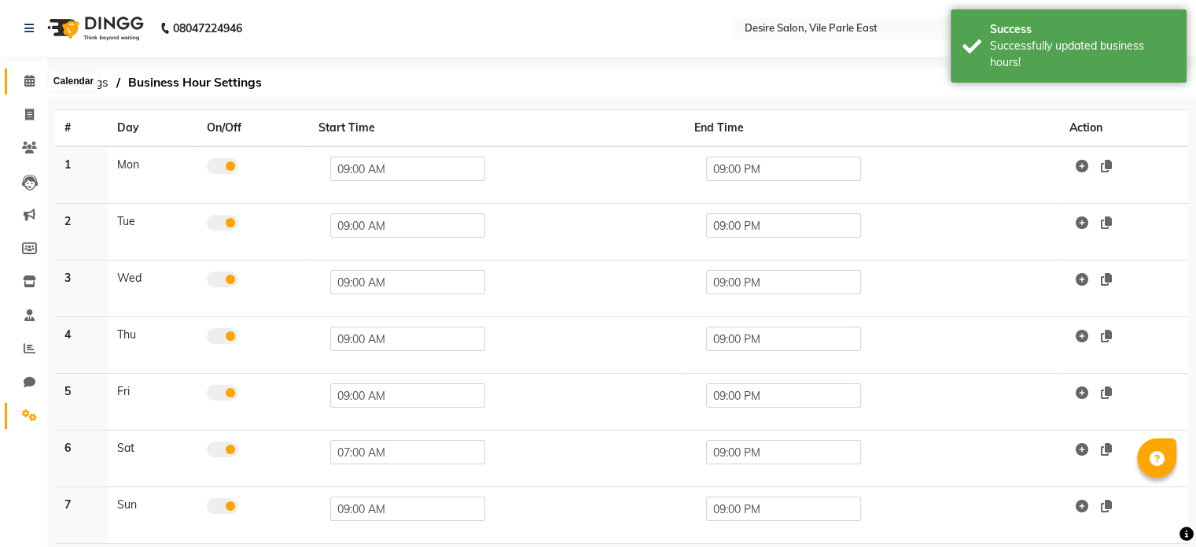
click at [27, 78] on icon at bounding box center [29, 81] width 10 height 12
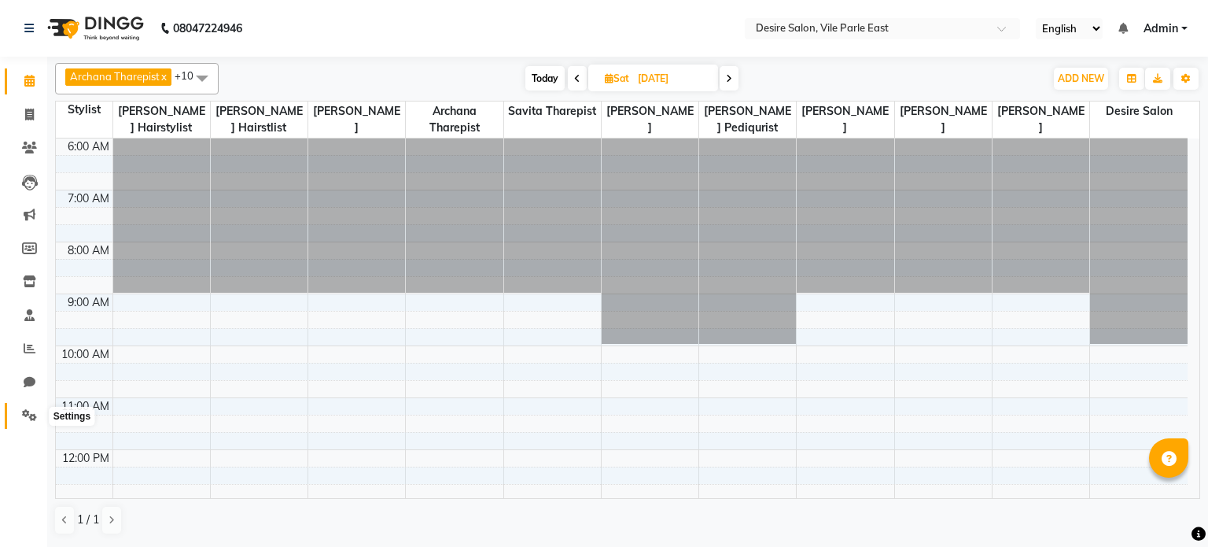
click at [31, 418] on icon at bounding box center [29, 415] width 15 height 12
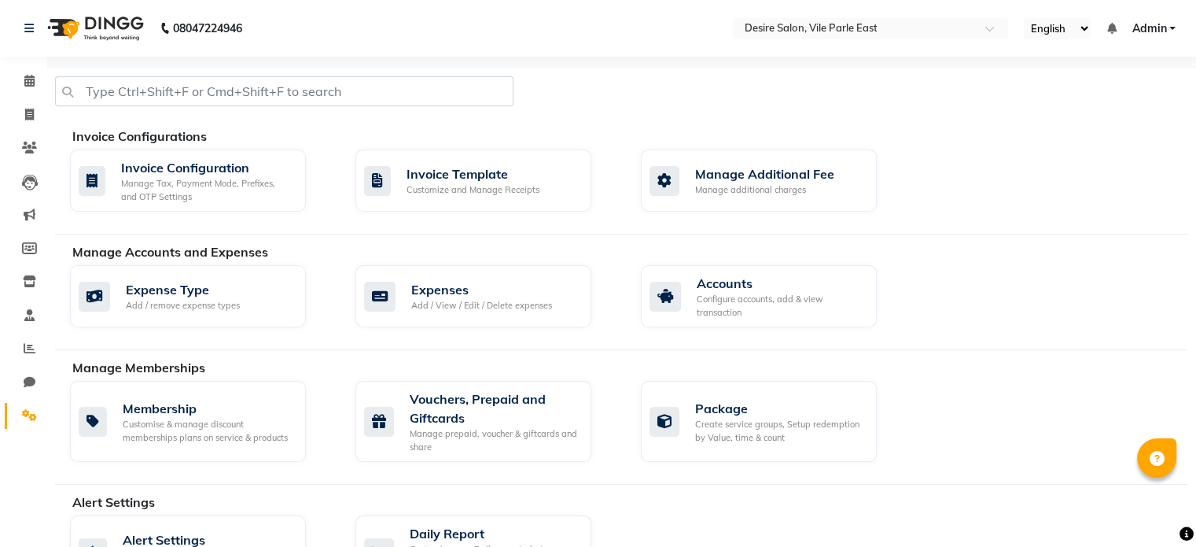
scroll to position [319, 0]
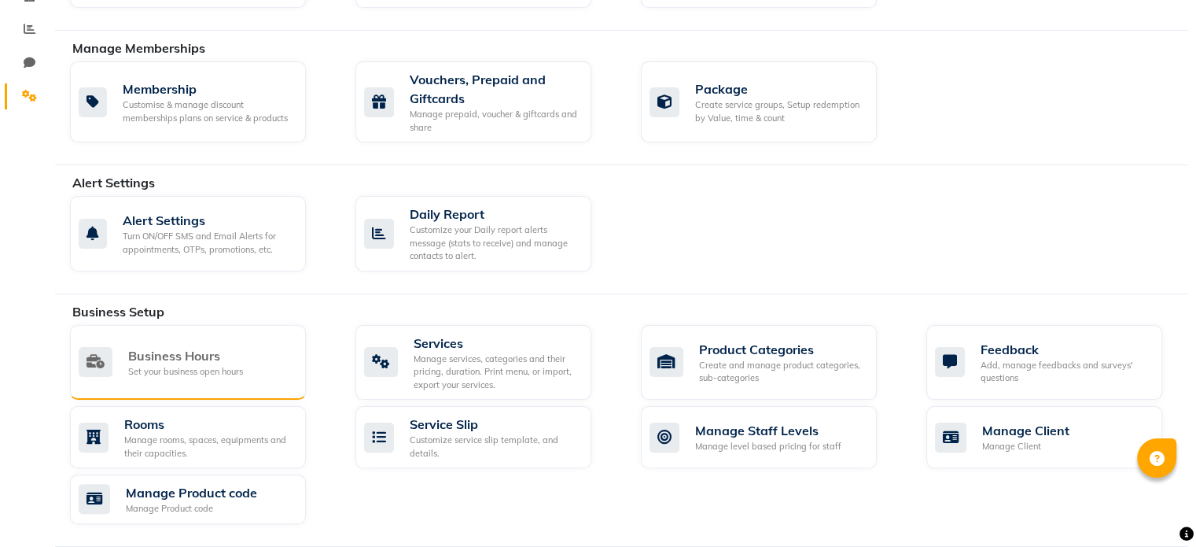
click at [220, 355] on div "Business Hours" at bounding box center [185, 355] width 115 height 19
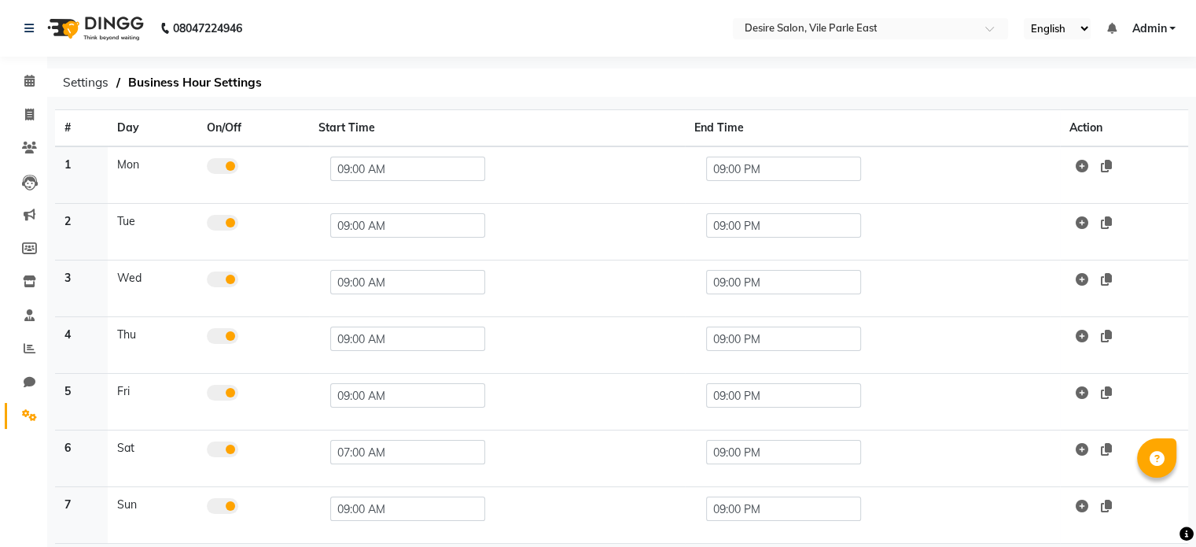
click at [211, 454] on span at bounding box center [222, 449] width 31 height 16
click at [207, 451] on input "checkbox" at bounding box center [207, 451] width 0 height 0
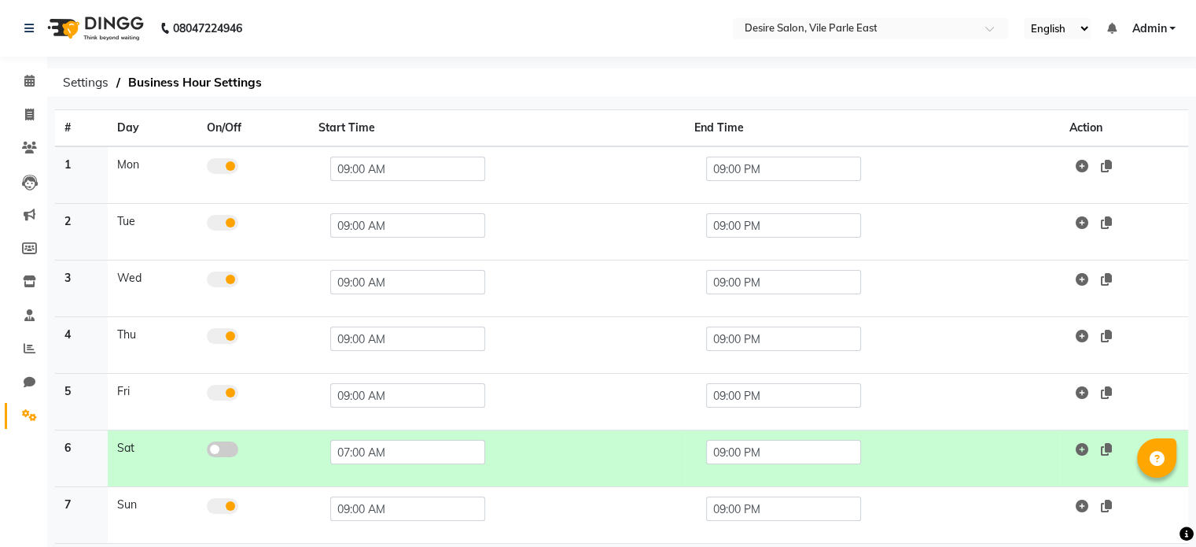
scroll to position [67, 0]
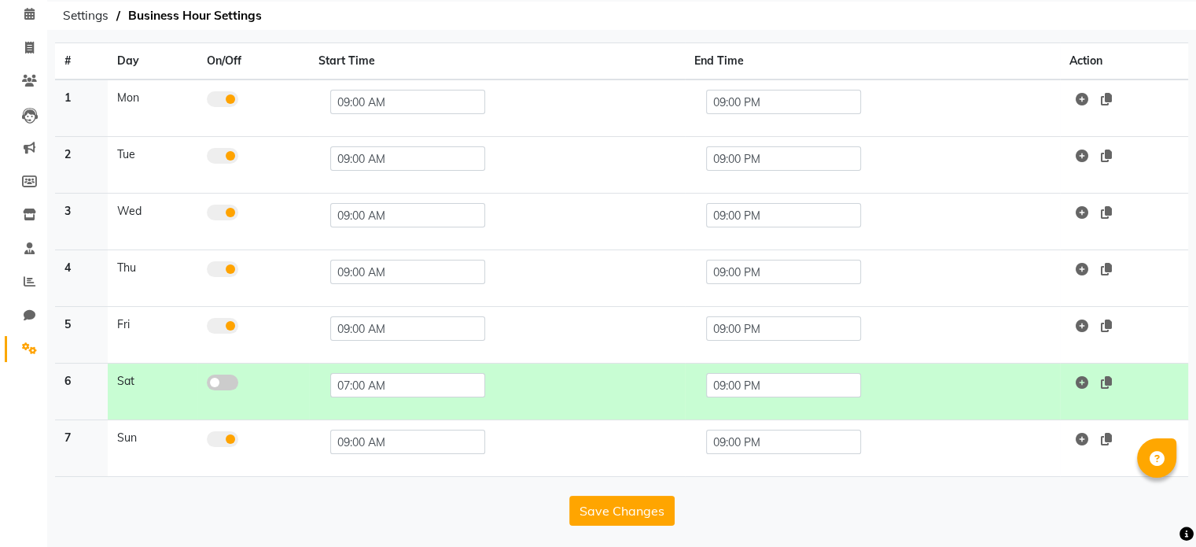
click at [230, 384] on span at bounding box center [222, 382] width 31 height 16
click at [207, 385] on input "checkbox" at bounding box center [207, 385] width 0 height 0
click at [1084, 380] on icon at bounding box center [1082, 382] width 13 height 13
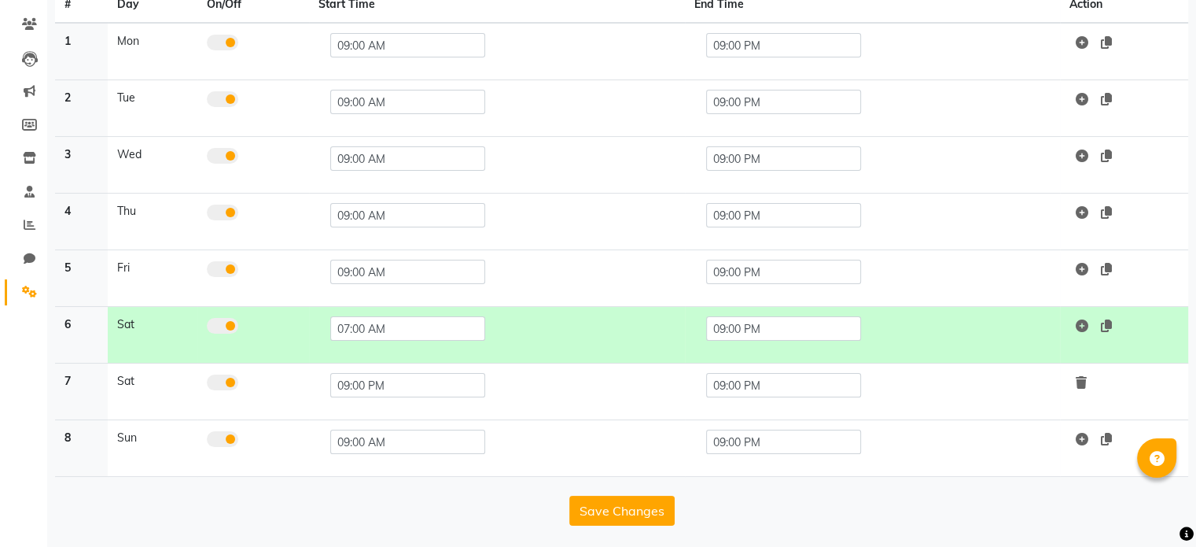
scroll to position [28, 0]
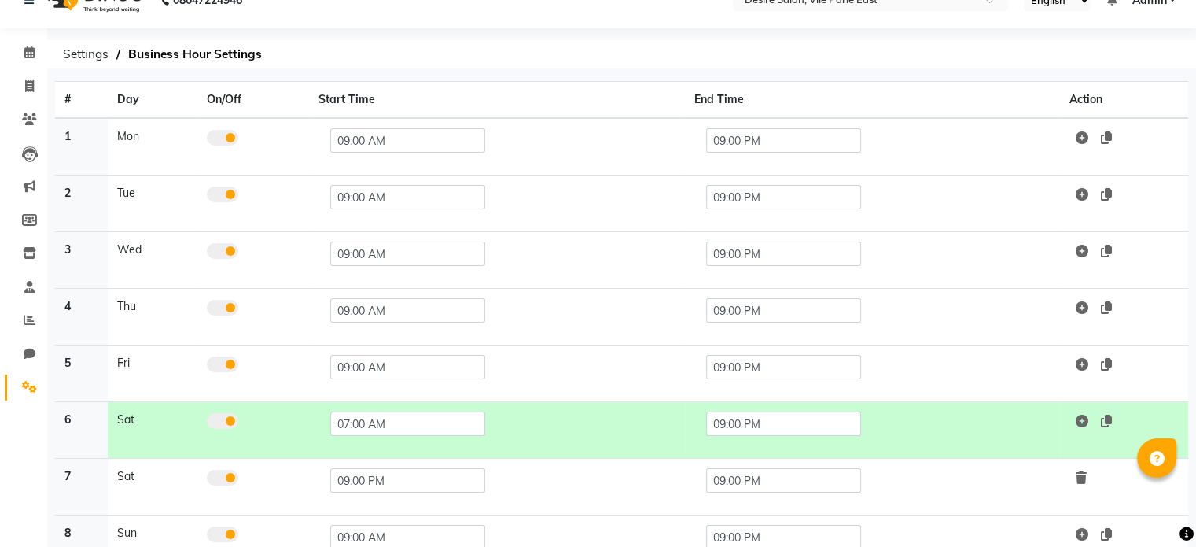
click at [1082, 477] on icon at bounding box center [1081, 477] width 11 height 13
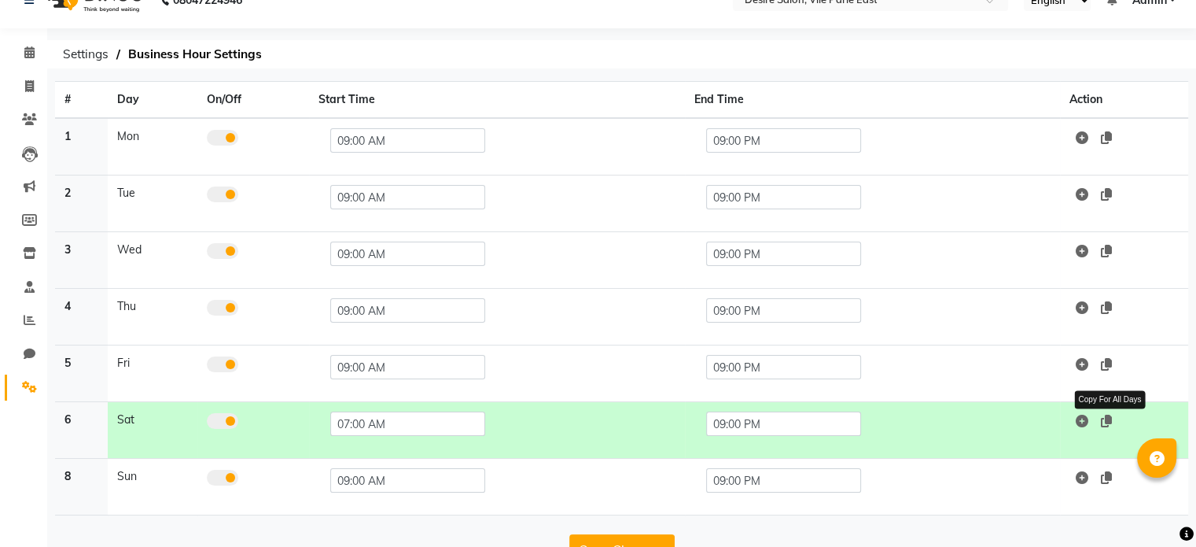
click at [1107, 418] on icon at bounding box center [1106, 420] width 11 height 13
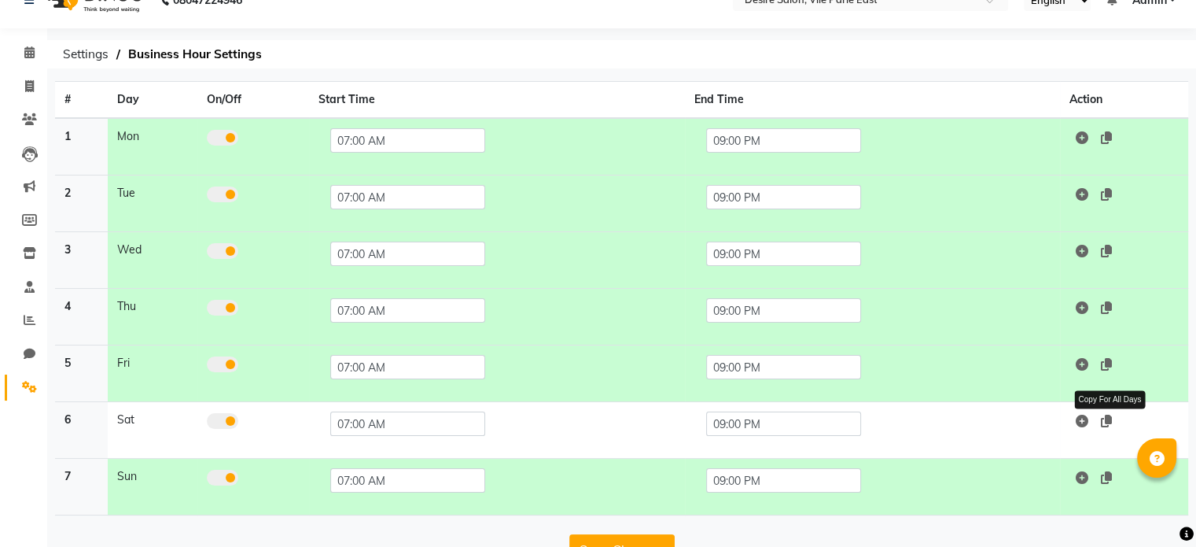
click at [1107, 418] on icon at bounding box center [1106, 420] width 11 height 13
click at [887, 396] on td "09:00 PM" at bounding box center [873, 373] width 376 height 57
click at [894, 386] on td "09:00 PM" at bounding box center [873, 373] width 376 height 57
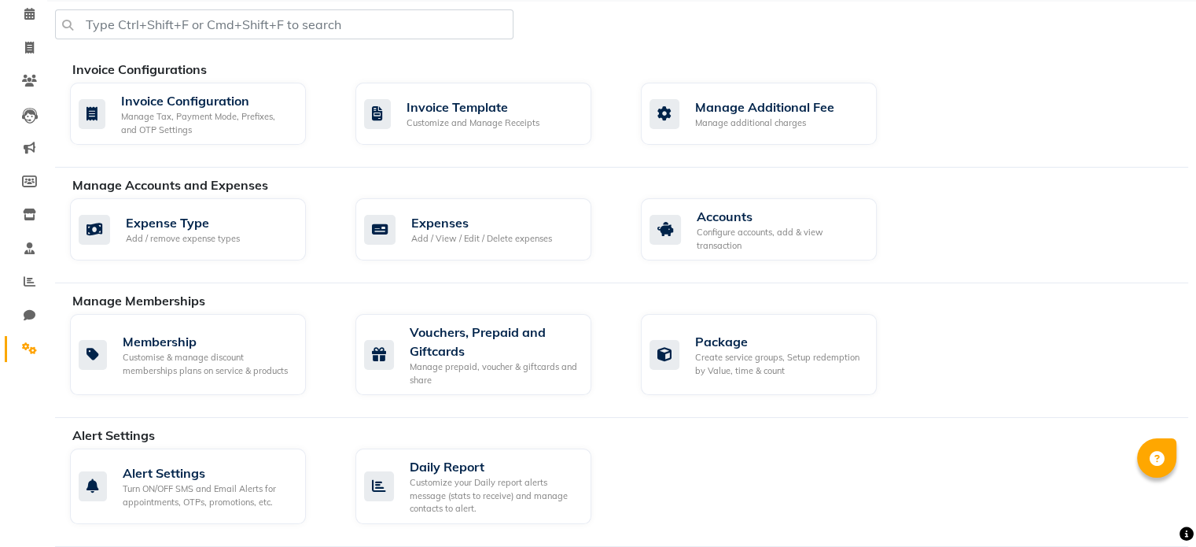
scroll to position [333, 0]
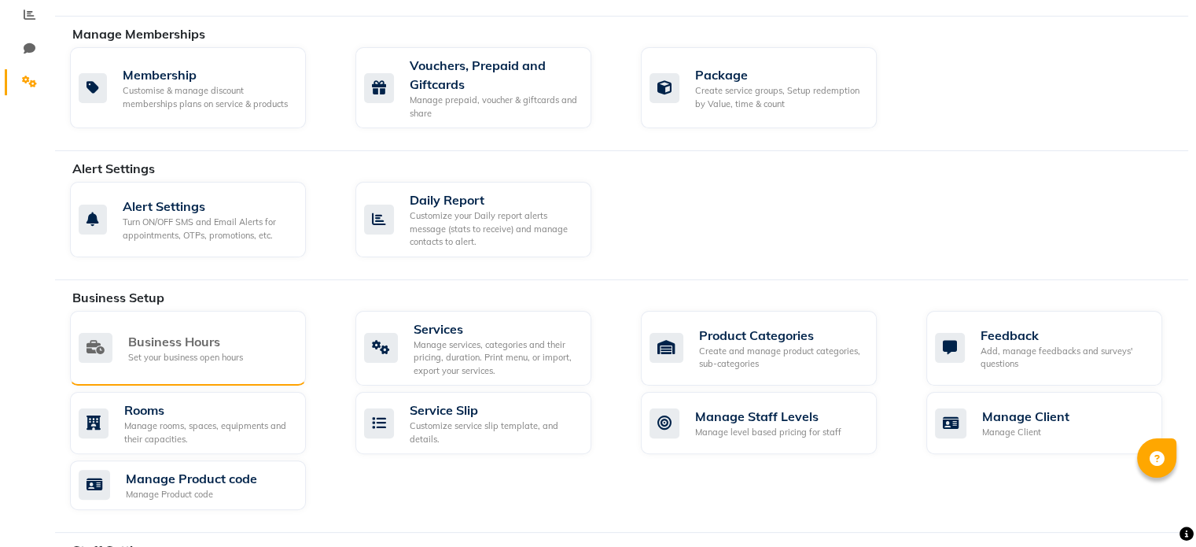
click at [258, 345] on div "Business Hours Set your business open hours" at bounding box center [186, 348] width 215 height 32
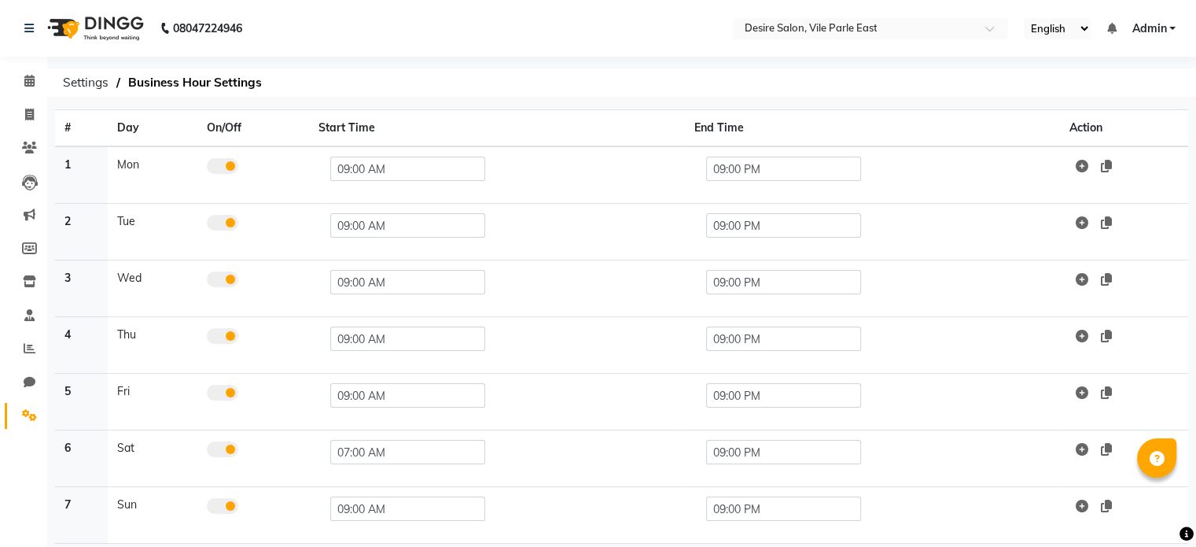
click at [212, 452] on span at bounding box center [222, 449] width 31 height 16
click at [207, 451] on input "checkbox" at bounding box center [207, 451] width 0 height 0
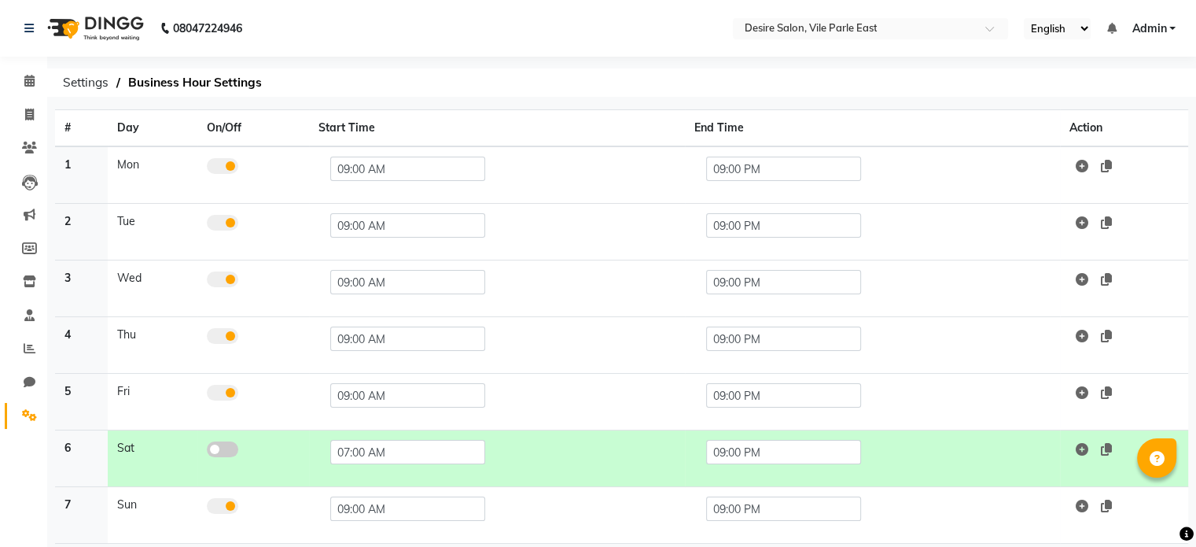
scroll to position [67, 0]
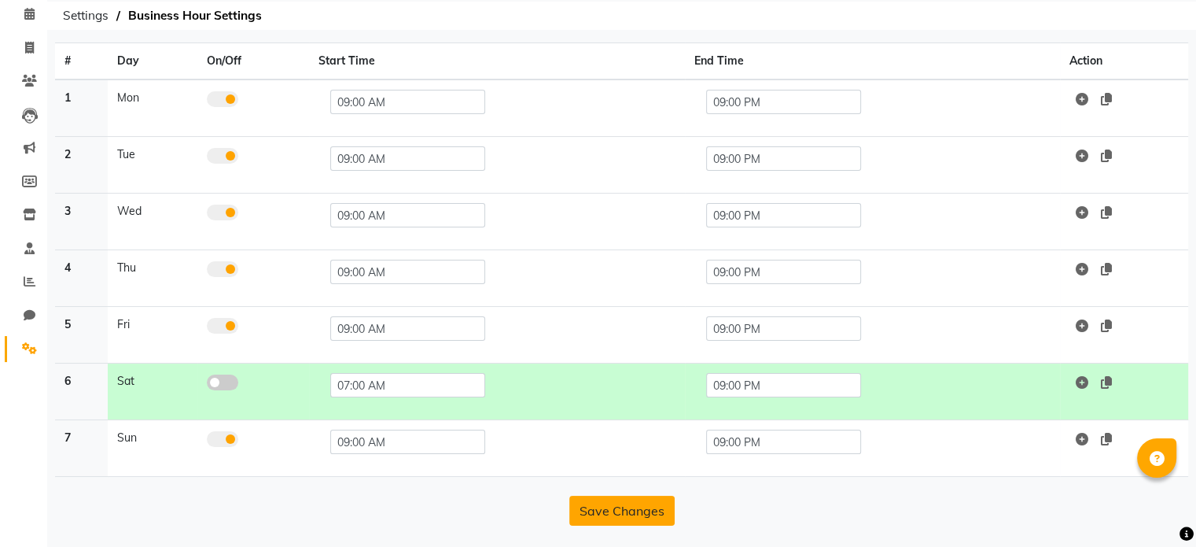
click at [630, 507] on button "Save Changes" at bounding box center [621, 510] width 105 height 30
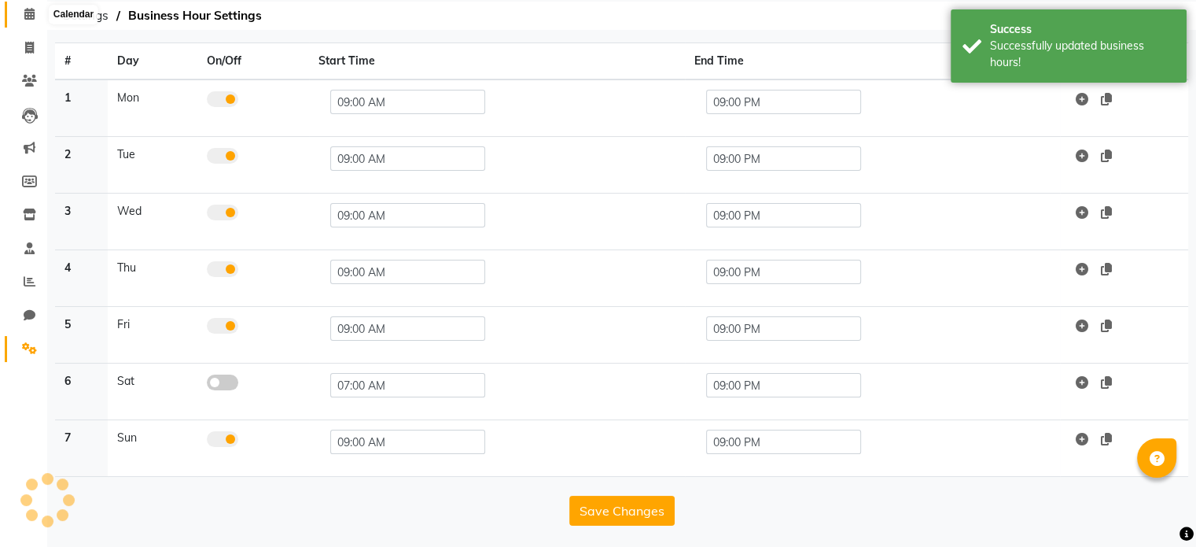
click at [24, 12] on icon at bounding box center [29, 14] width 10 height 12
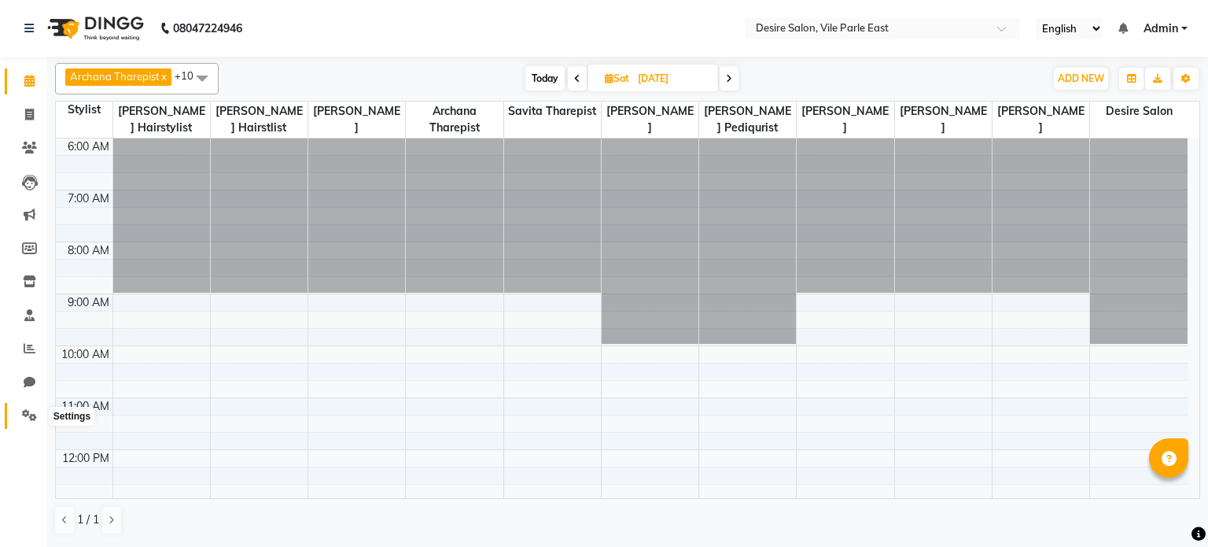
click at [35, 418] on icon at bounding box center [29, 415] width 15 height 12
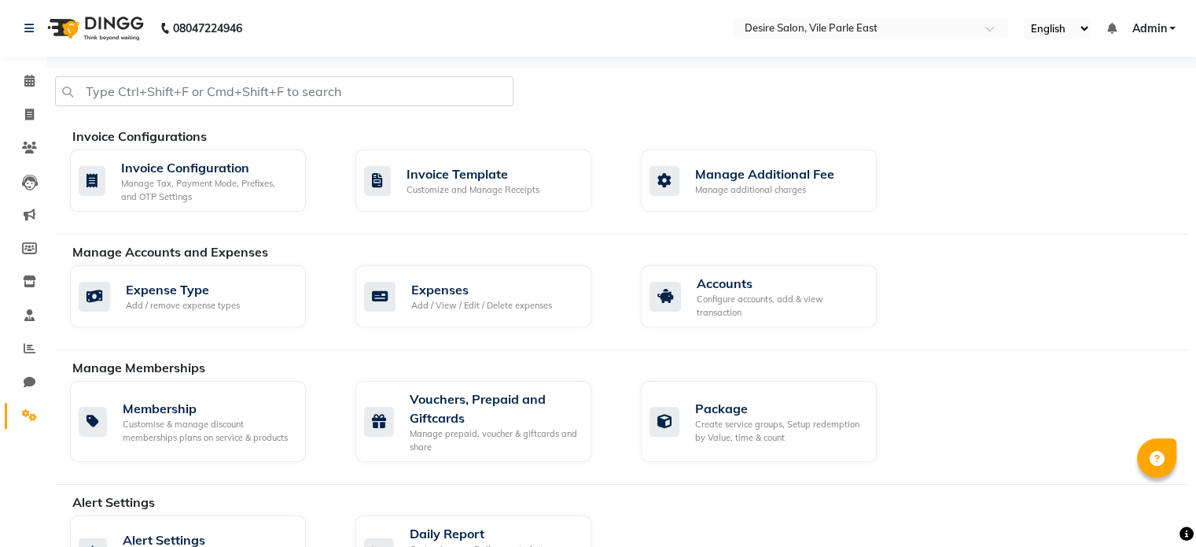
scroll to position [582, 0]
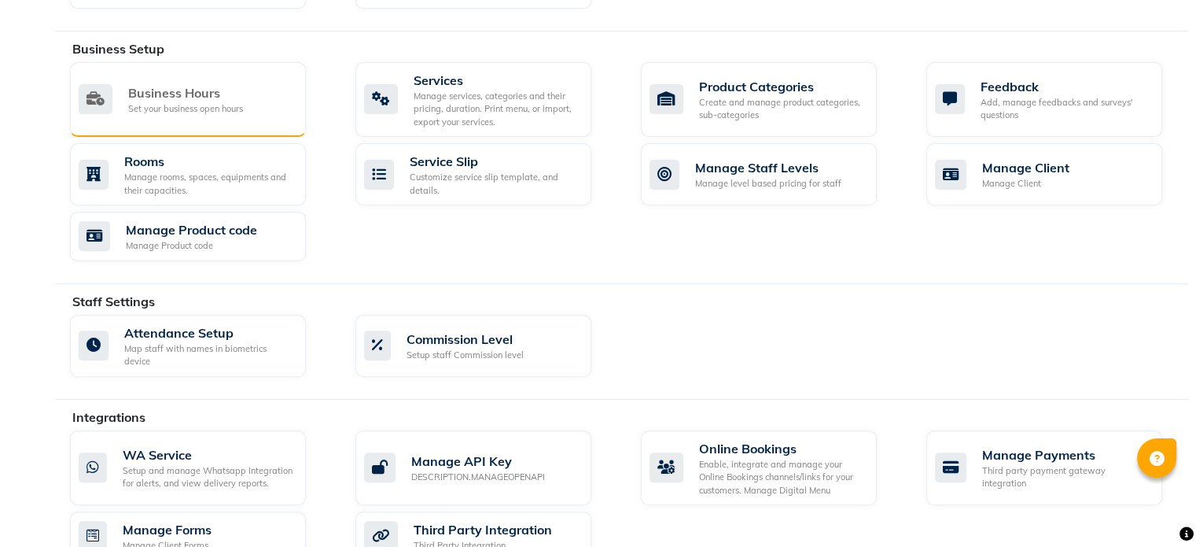
click at [238, 112] on div "Business Hours Set your business open hours" at bounding box center [188, 100] width 236 height 76
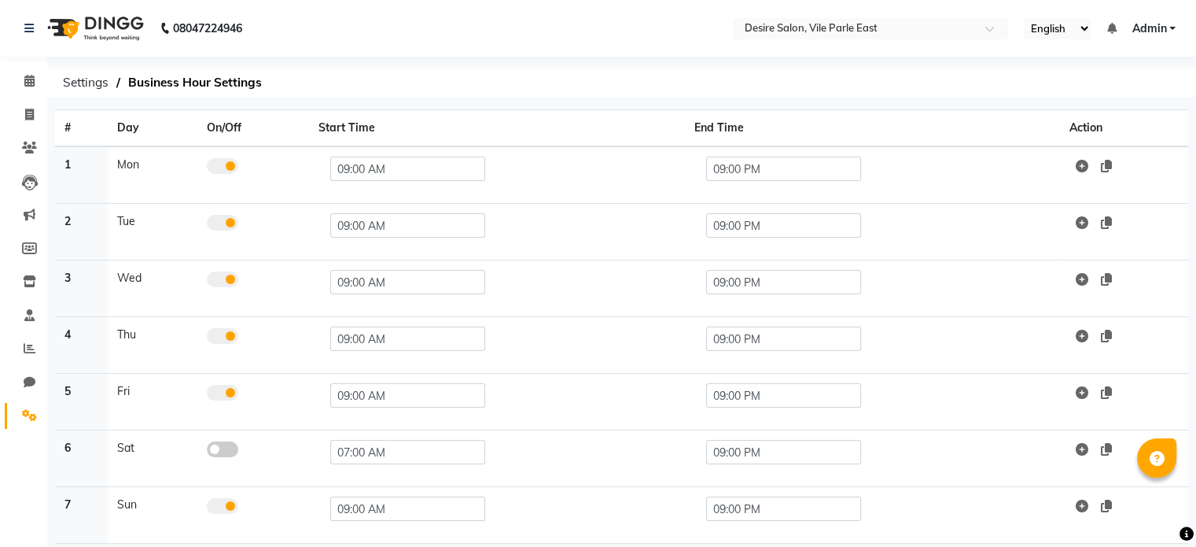
click at [227, 451] on span at bounding box center [222, 449] width 31 height 16
click at [207, 451] on input "checkbox" at bounding box center [207, 451] width 0 height 0
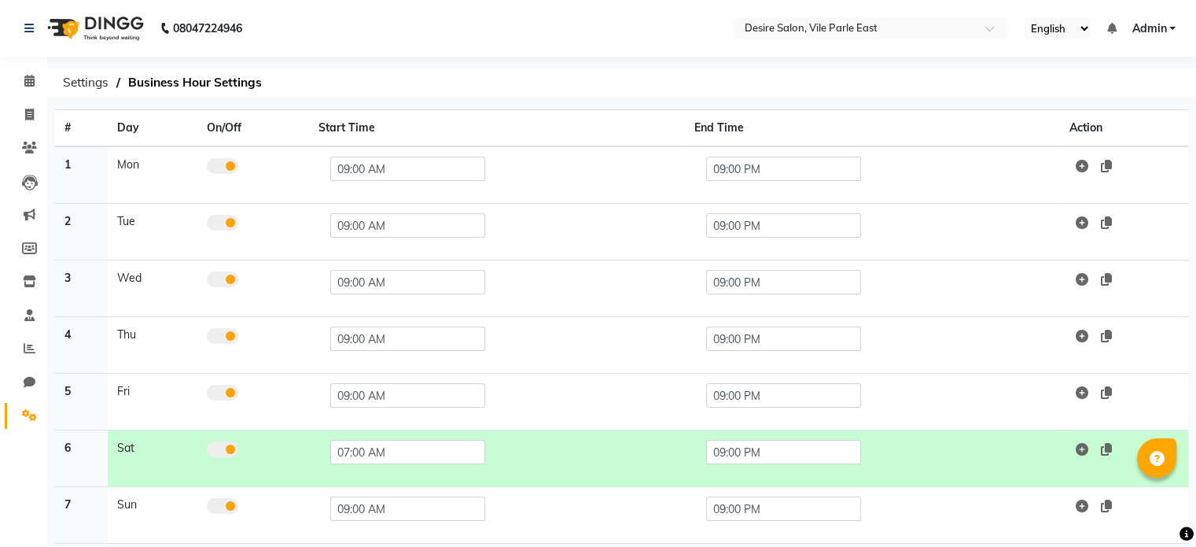
scroll to position [67, 0]
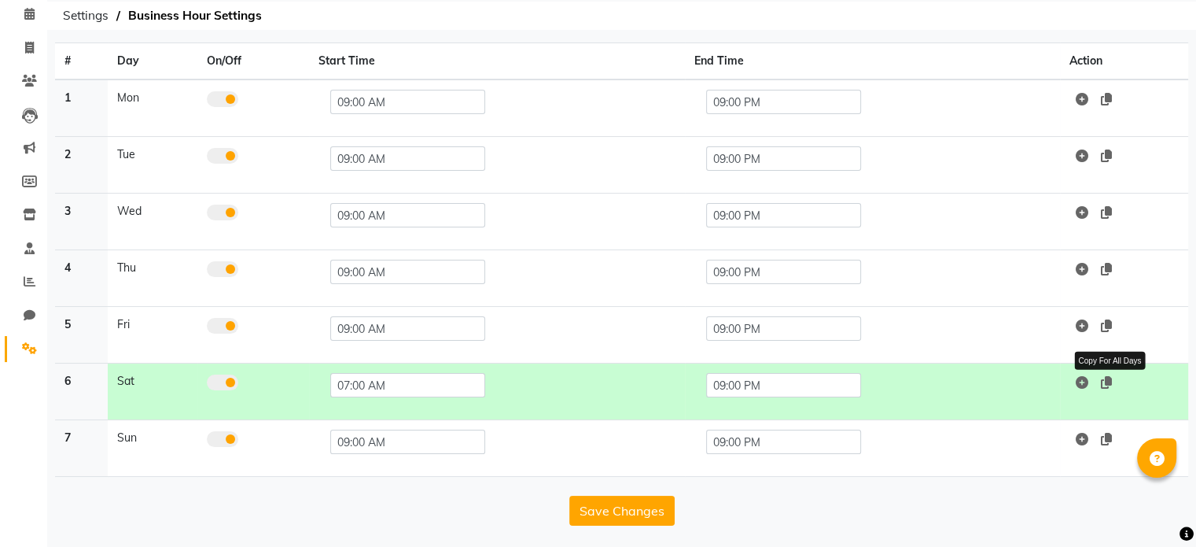
click at [1109, 385] on icon at bounding box center [1106, 382] width 11 height 13
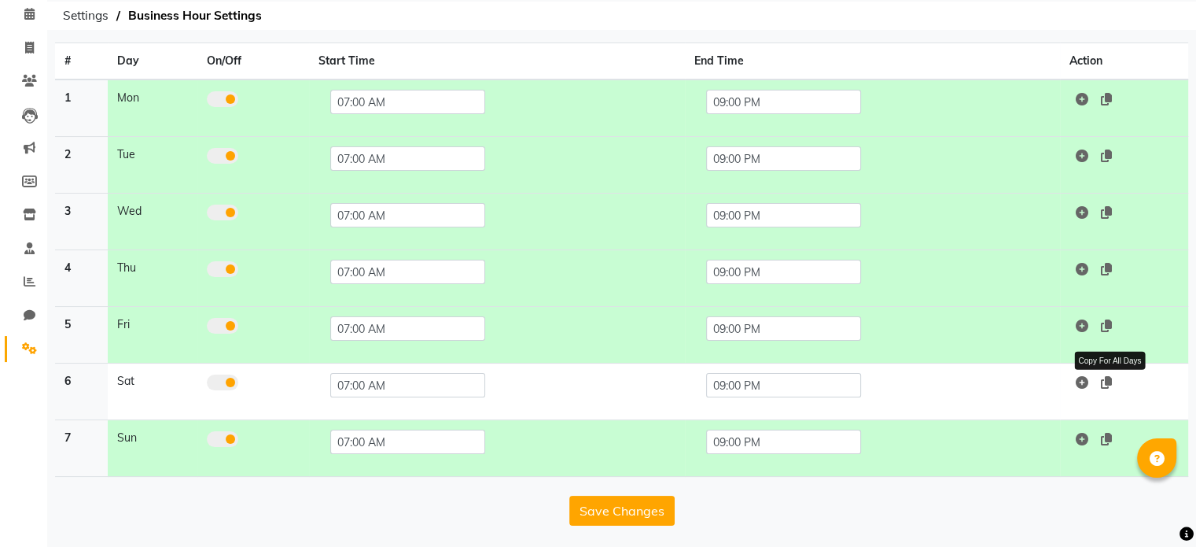
click at [1109, 385] on icon at bounding box center [1106, 382] width 11 height 13
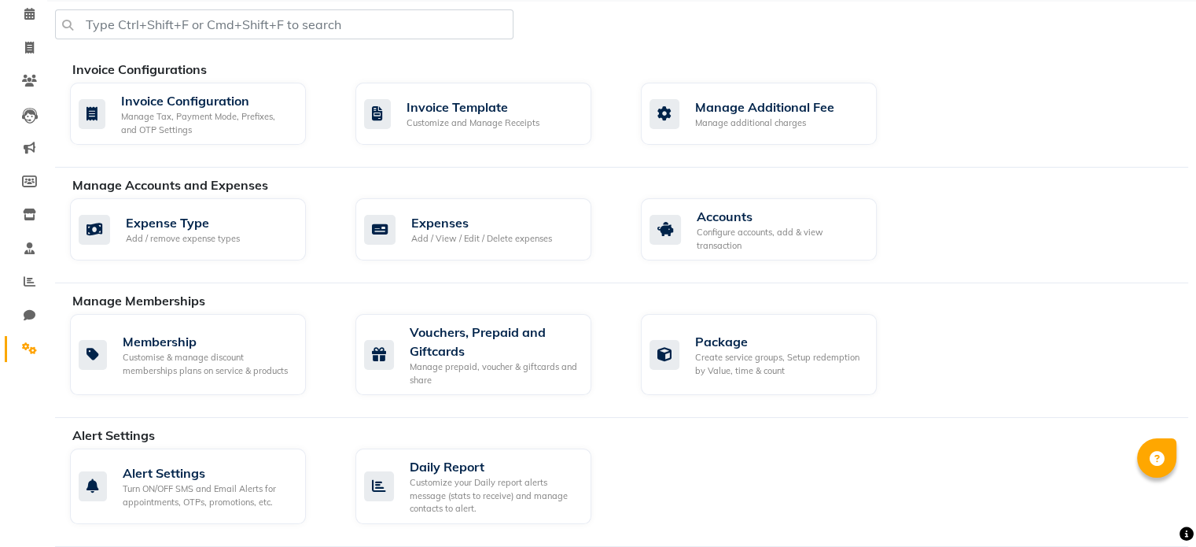
scroll to position [621, 0]
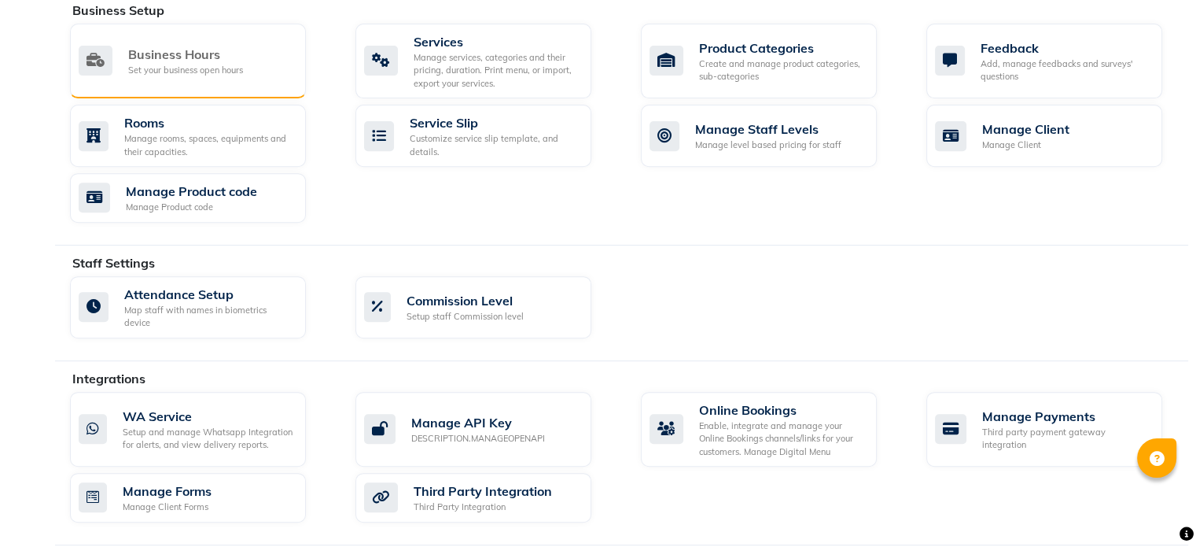
click at [234, 84] on div "Business Hours Set your business open hours" at bounding box center [188, 62] width 236 height 76
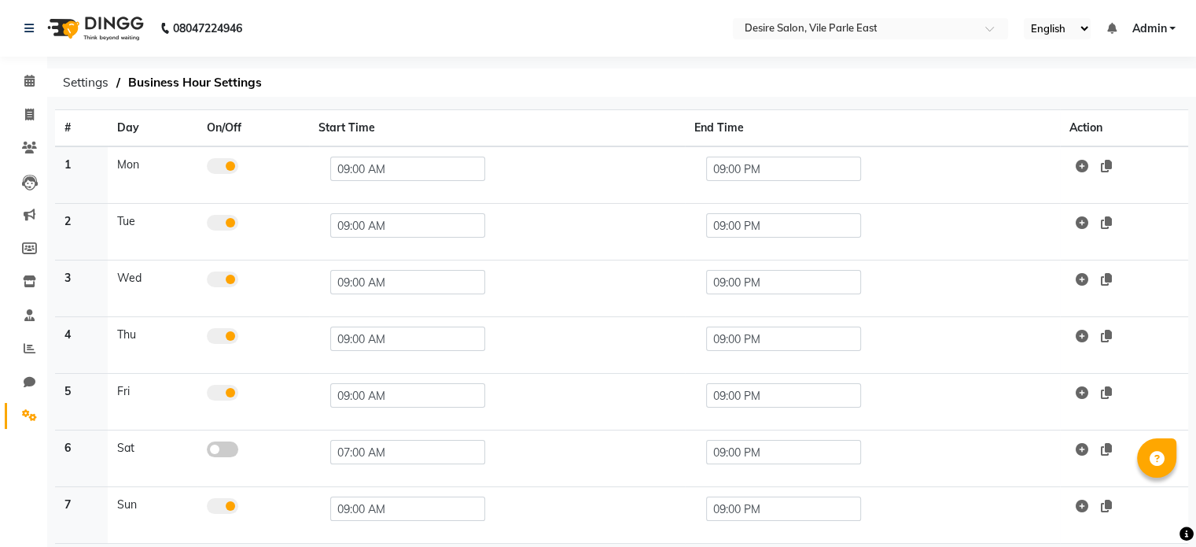
click at [228, 445] on span at bounding box center [222, 449] width 31 height 16
click at [207, 451] on input "checkbox" at bounding box center [207, 451] width 0 height 0
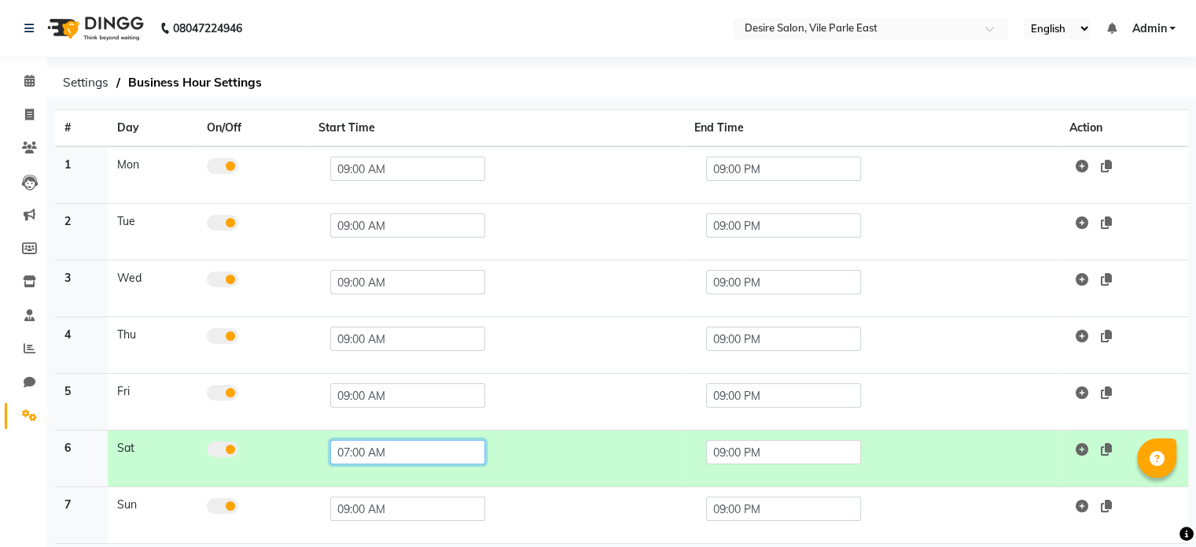
click at [421, 459] on input "07:00 AM" at bounding box center [407, 452] width 155 height 24
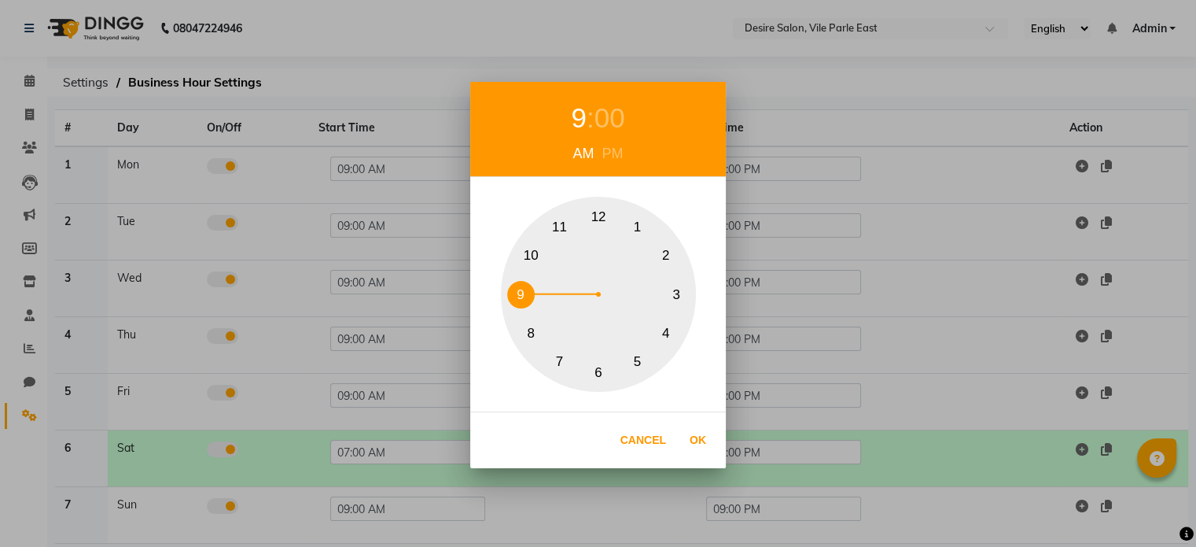
click at [519, 292] on button "9" at bounding box center [521, 295] width 28 height 28
click at [701, 443] on button "Ok" at bounding box center [698, 440] width 32 height 32
type input "09:00 AM"
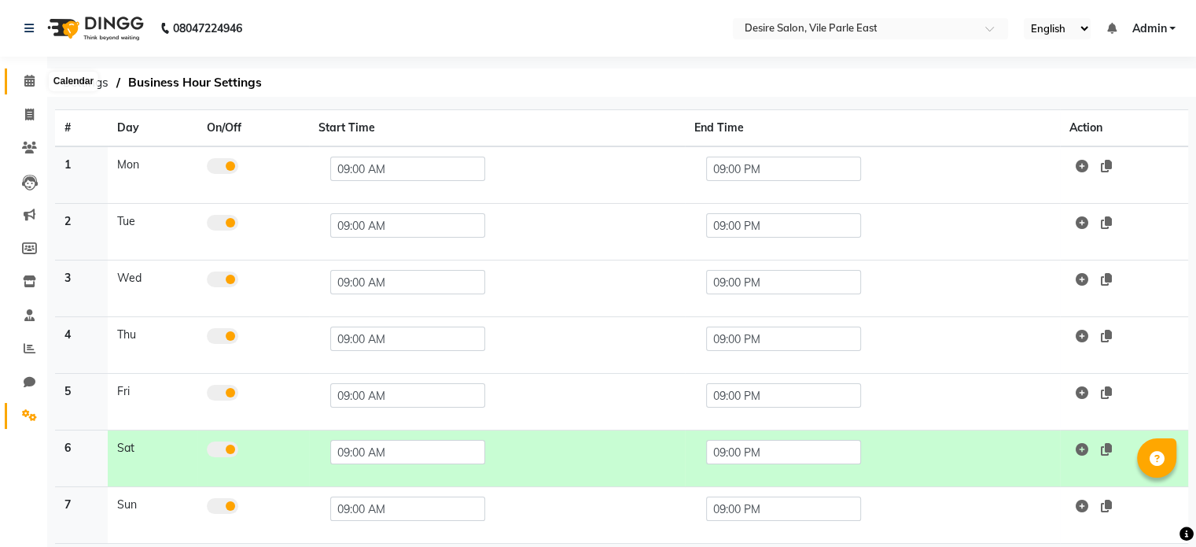
click at [29, 81] on icon at bounding box center [29, 81] width 10 height 12
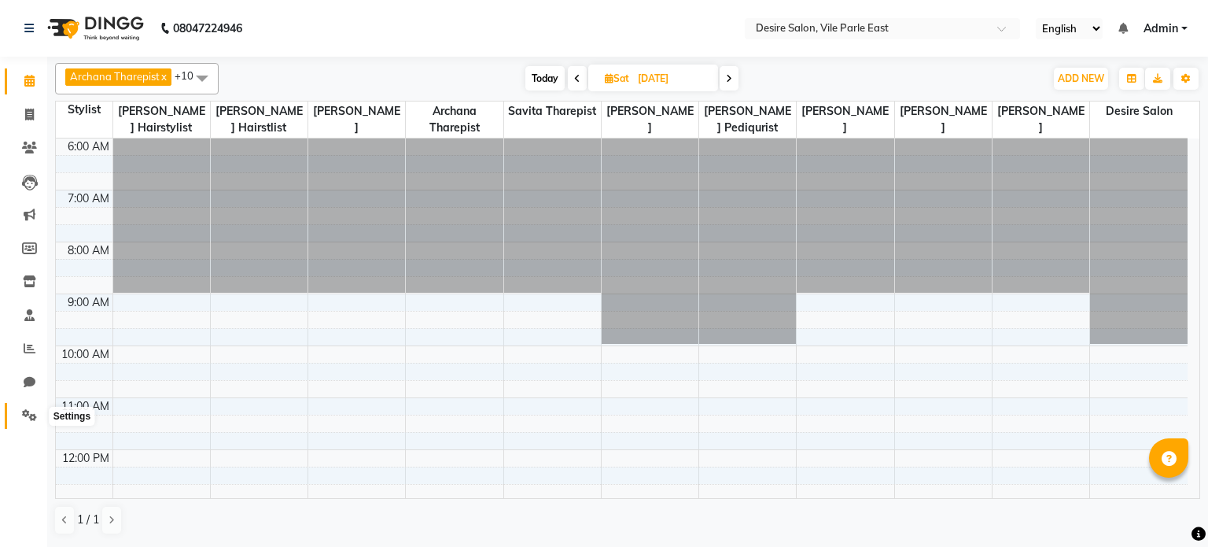
click at [24, 414] on icon at bounding box center [29, 415] width 15 height 12
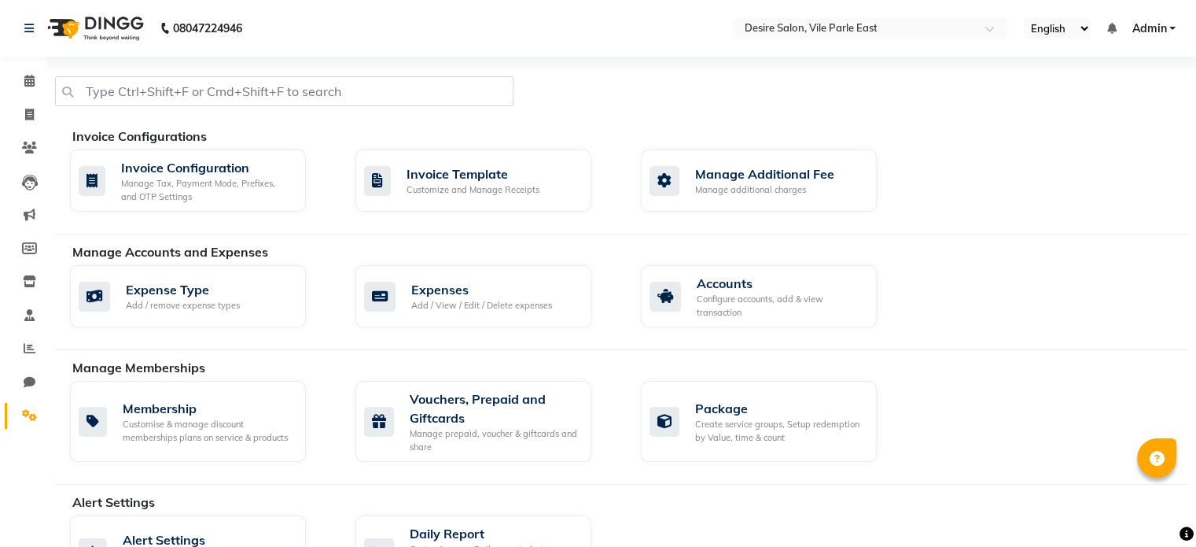
scroll to position [447, 0]
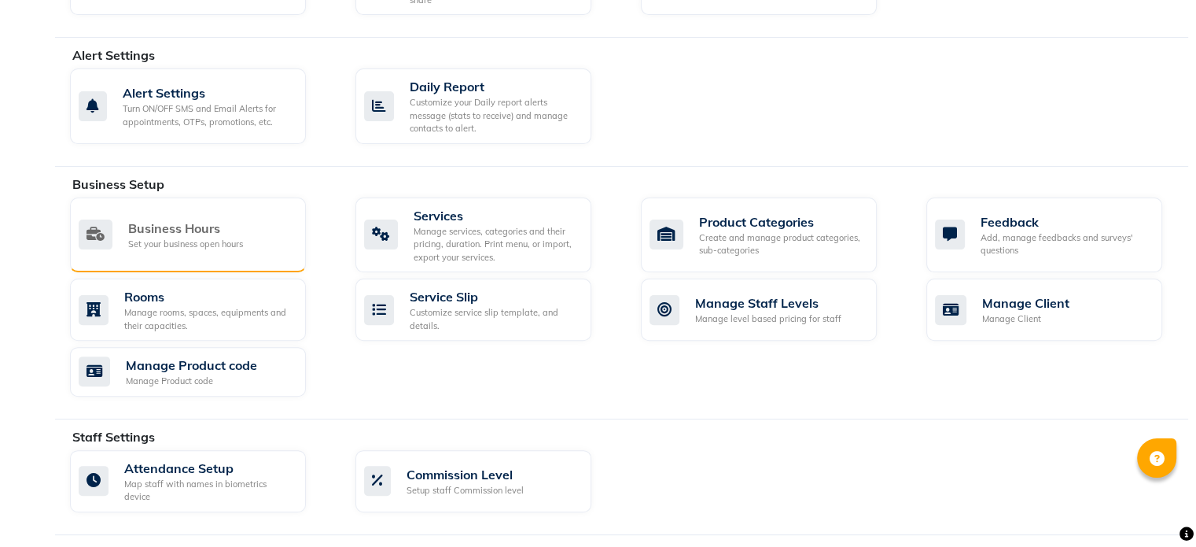
click at [165, 230] on div "Business Hours" at bounding box center [185, 228] width 115 height 19
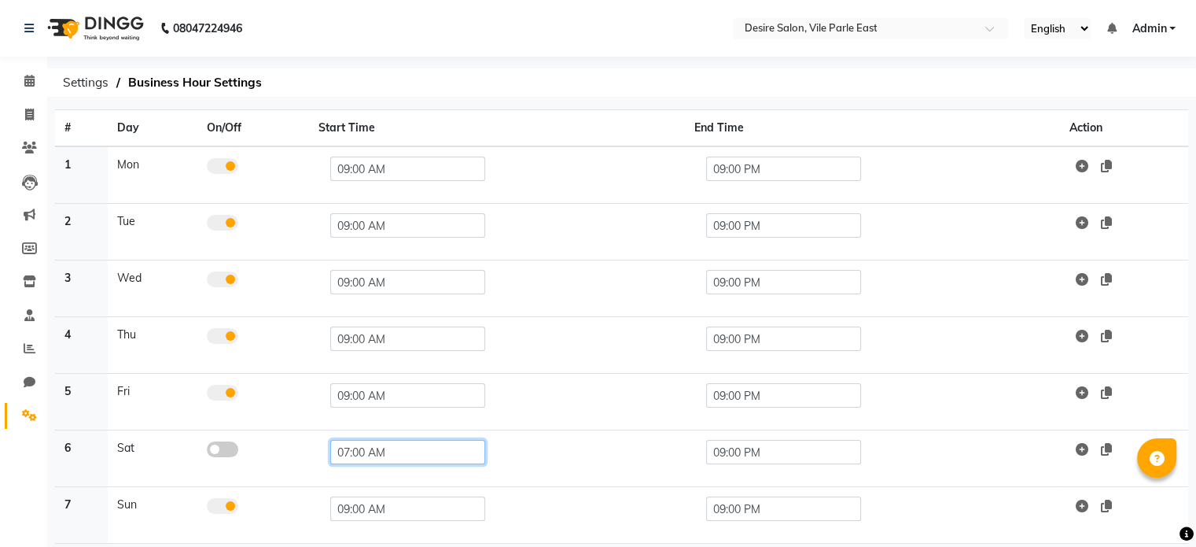
click at [430, 452] on input "07:00 AM" at bounding box center [407, 452] width 155 height 24
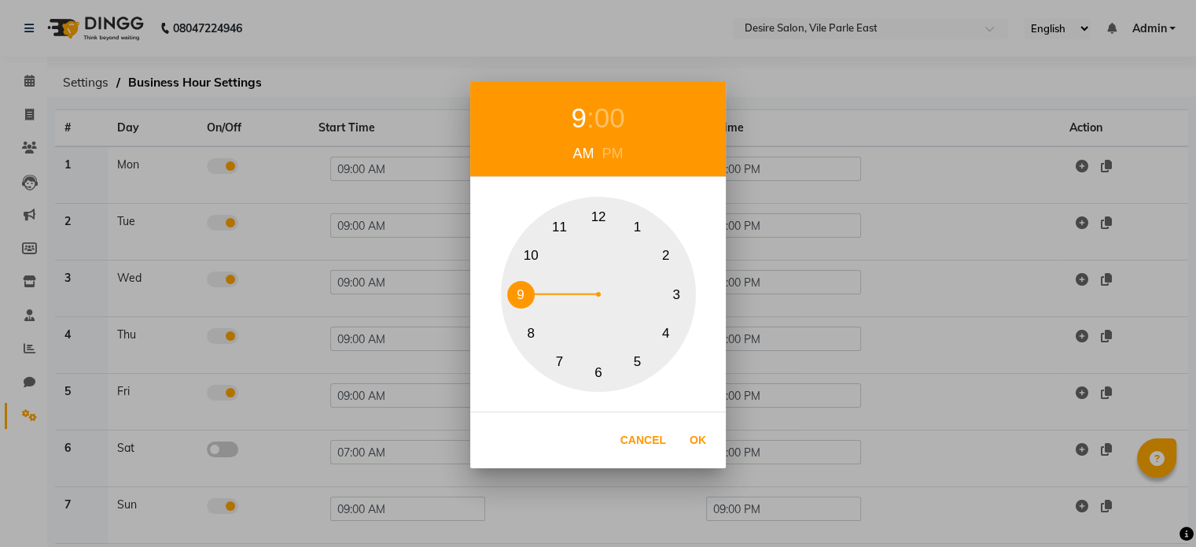
click at [517, 295] on button "9" at bounding box center [521, 295] width 28 height 28
click at [709, 431] on button "Ok" at bounding box center [698, 440] width 32 height 32
type input "09:00 AM"
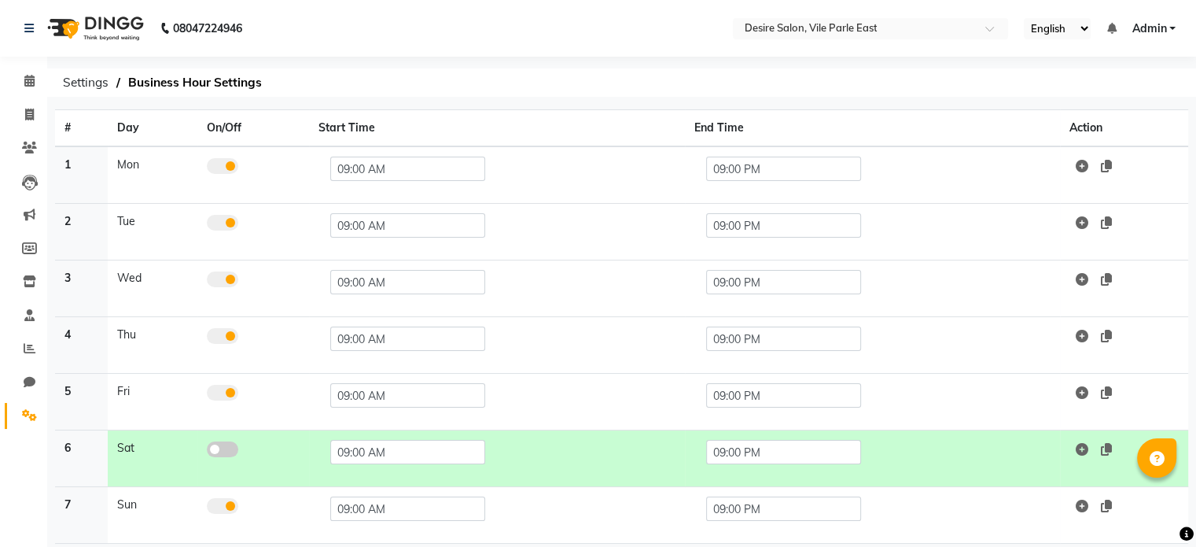
click at [223, 444] on span at bounding box center [222, 449] width 31 height 16
click at [207, 451] on input "checkbox" at bounding box center [207, 451] width 0 height 0
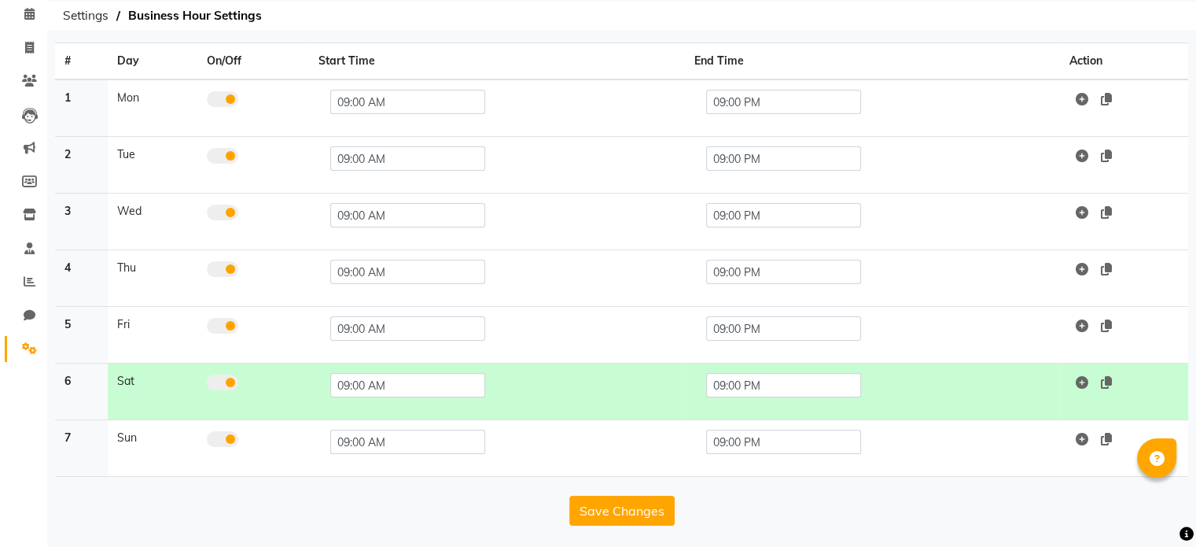
click at [643, 492] on div "Save Changes" at bounding box center [621, 507] width 1133 height 36
click at [623, 508] on button "Save Changes" at bounding box center [621, 510] width 105 height 30
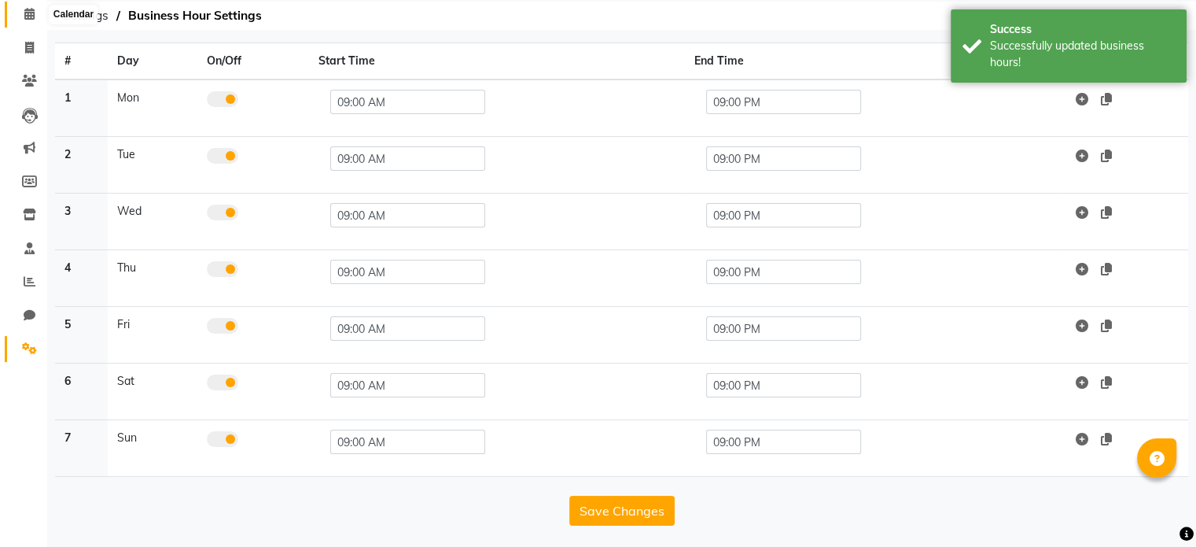
click at [28, 9] on icon at bounding box center [29, 14] width 10 height 12
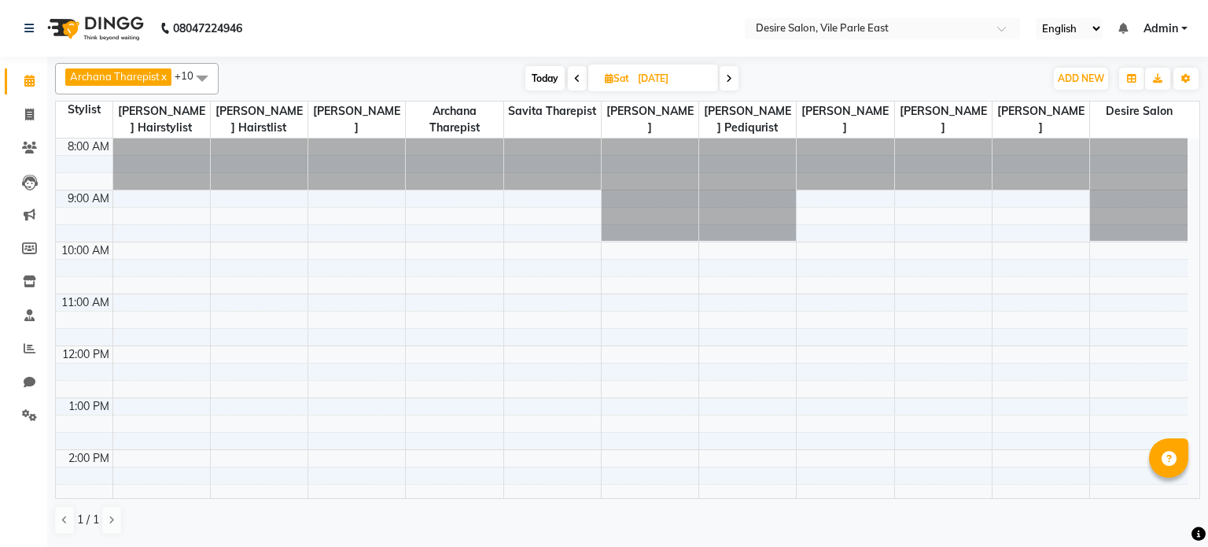
drag, startPoint x: 193, startPoint y: 172, endPoint x: 160, endPoint y: 174, distance: 32.3
click at [160, 174] on div at bounding box center [161, 163] width 97 height 51
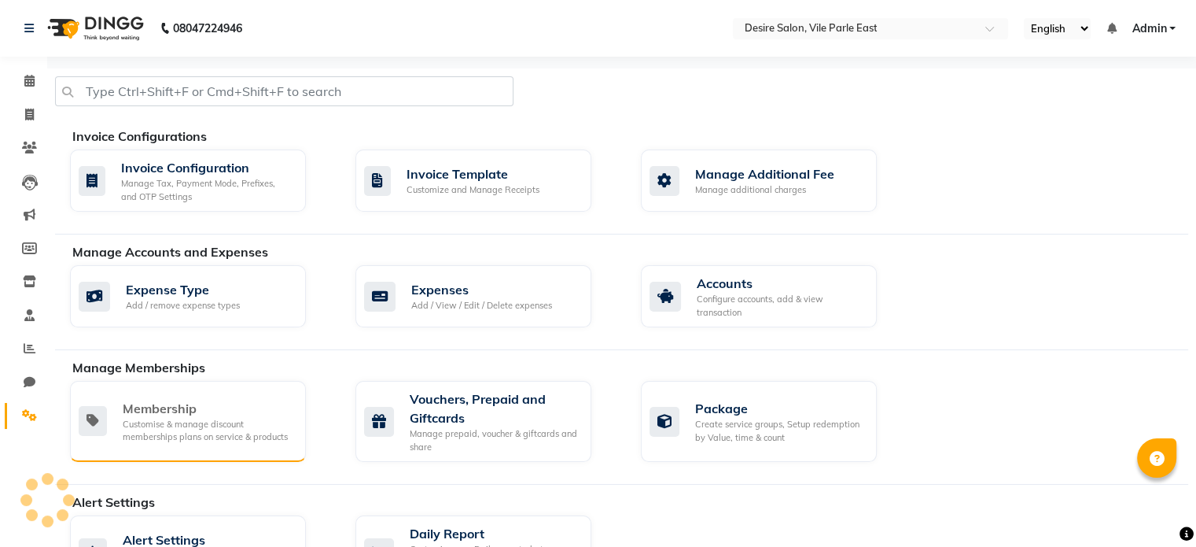
scroll to position [67, 0]
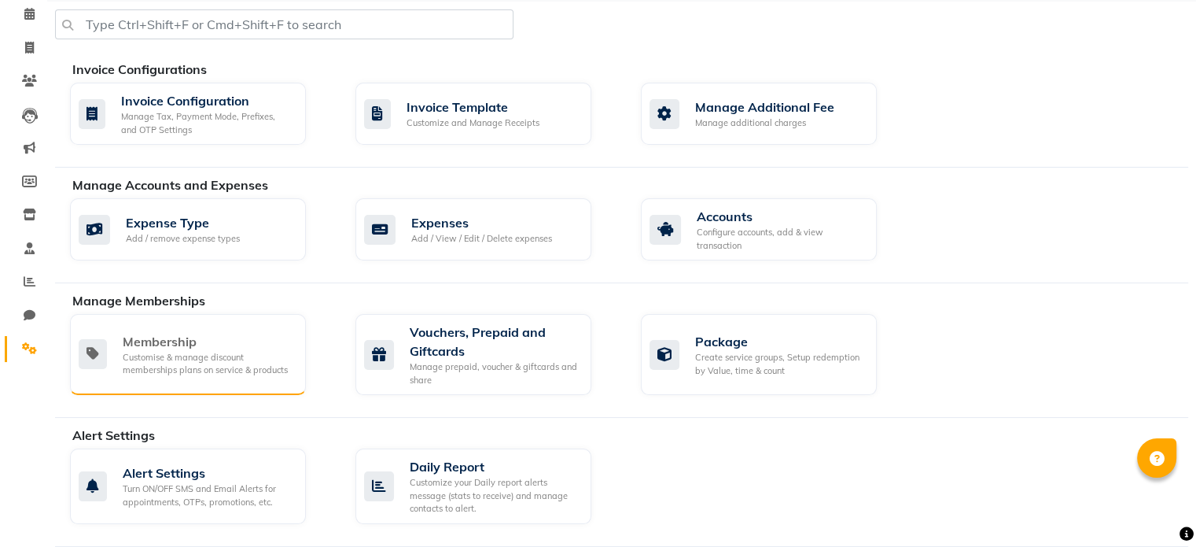
click at [282, 342] on div "Membership" at bounding box center [208, 341] width 171 height 19
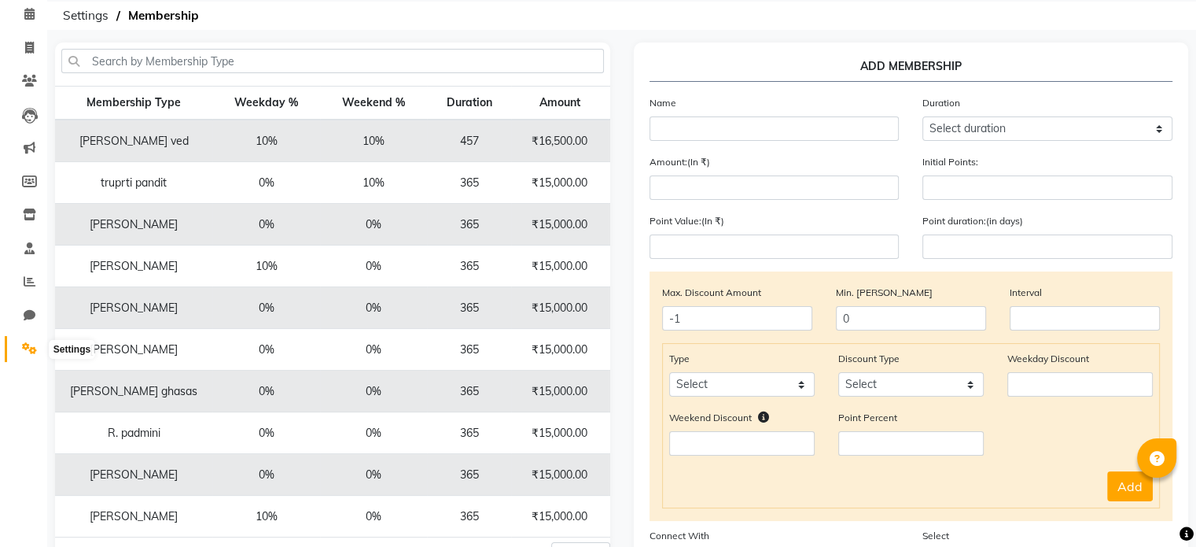
click at [29, 353] on icon at bounding box center [29, 348] width 15 height 12
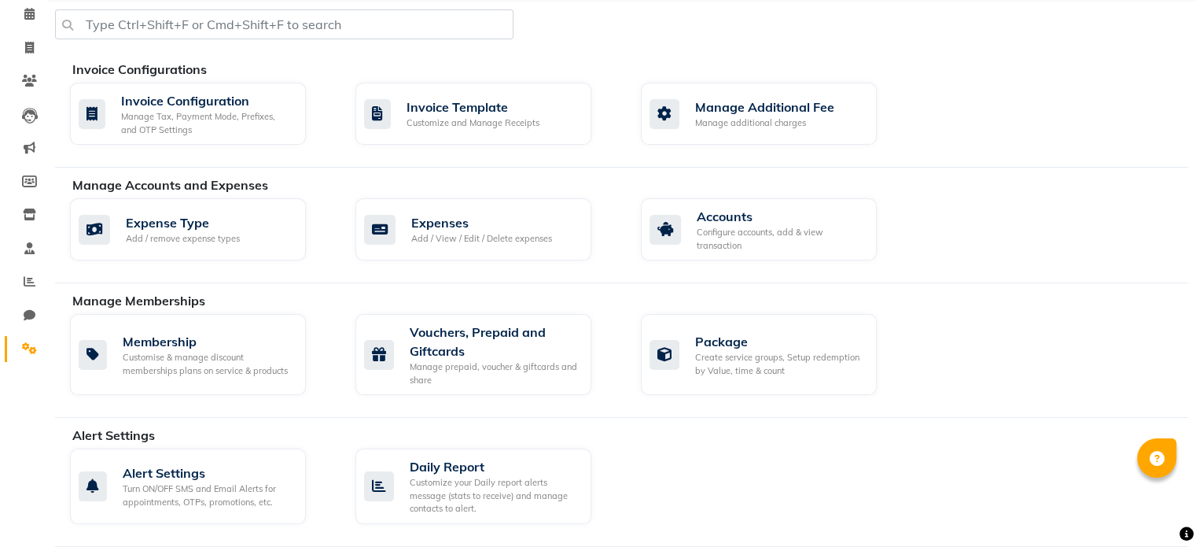
scroll to position [378, 0]
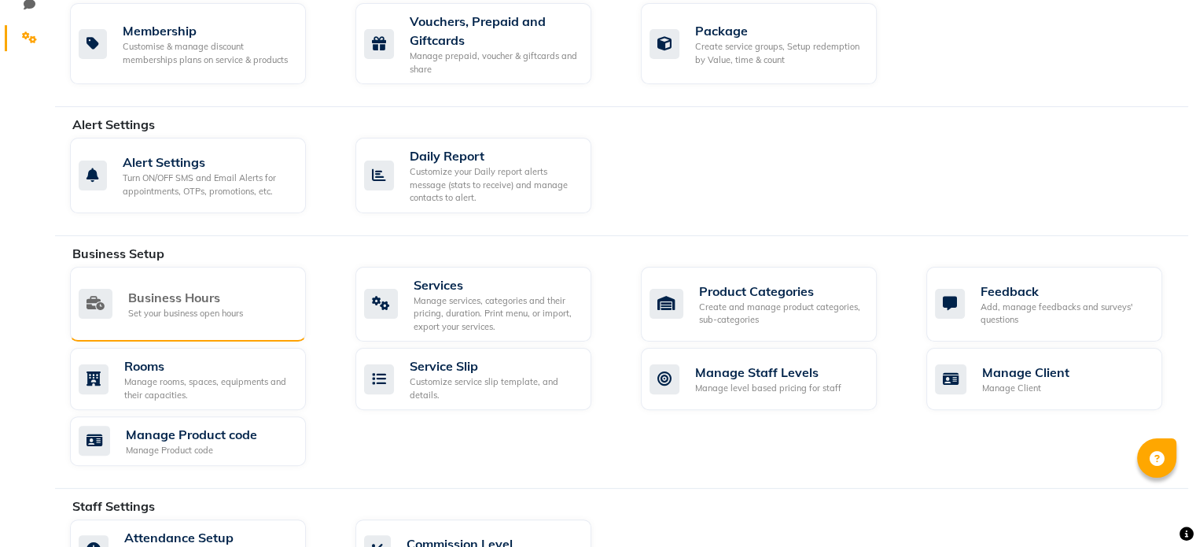
click at [254, 284] on div "Business Hours Set your business open hours" at bounding box center [188, 305] width 236 height 76
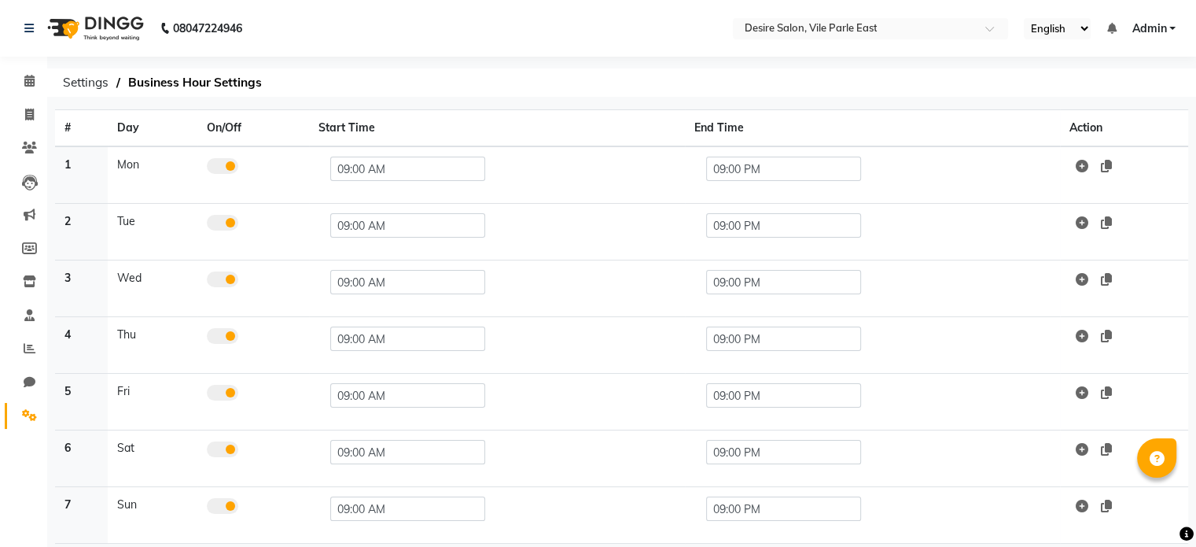
scroll to position [67, 0]
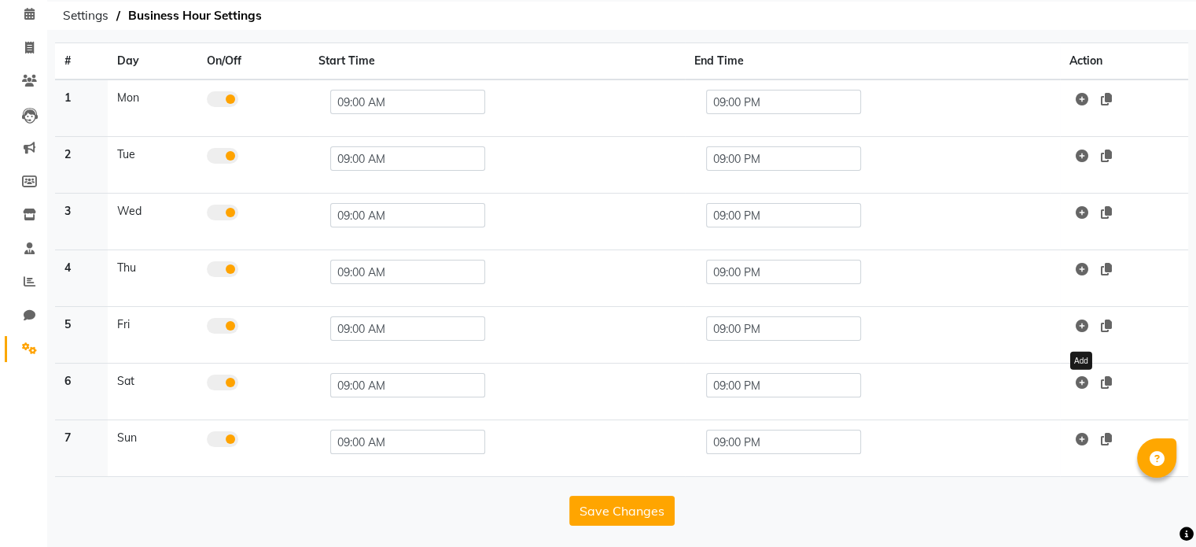
click at [1084, 381] on icon at bounding box center [1082, 382] width 13 height 13
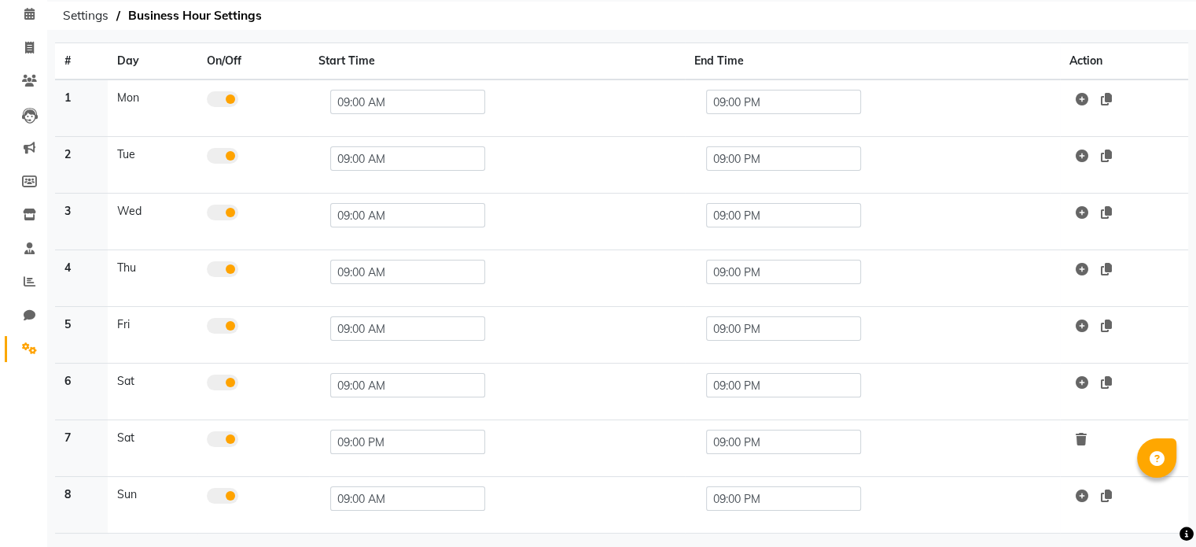
click at [1082, 433] on icon at bounding box center [1081, 439] width 11 height 13
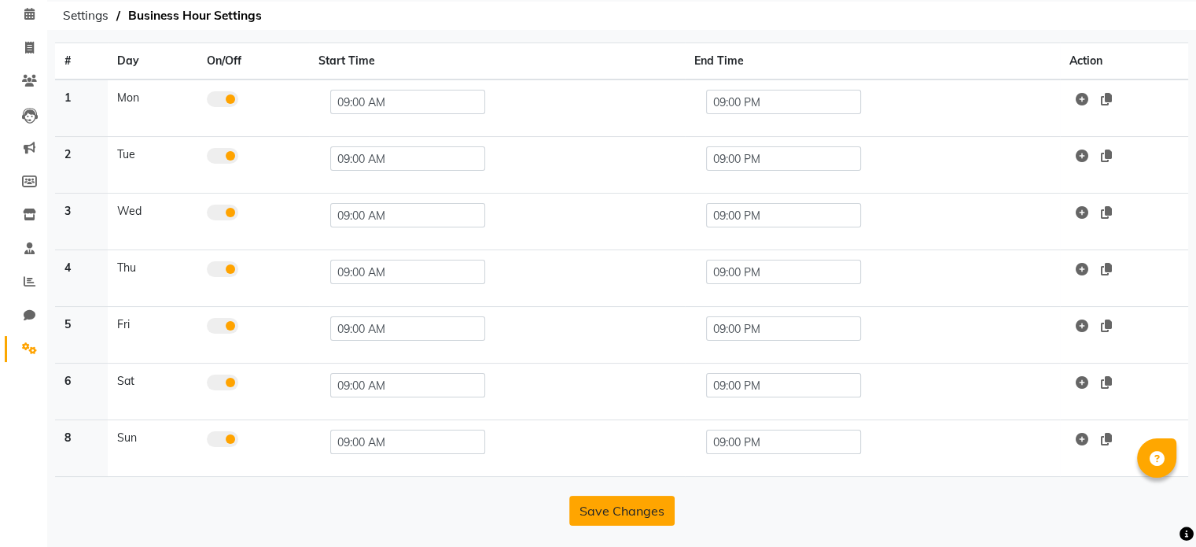
click at [641, 509] on button "Save Changes" at bounding box center [621, 510] width 105 height 30
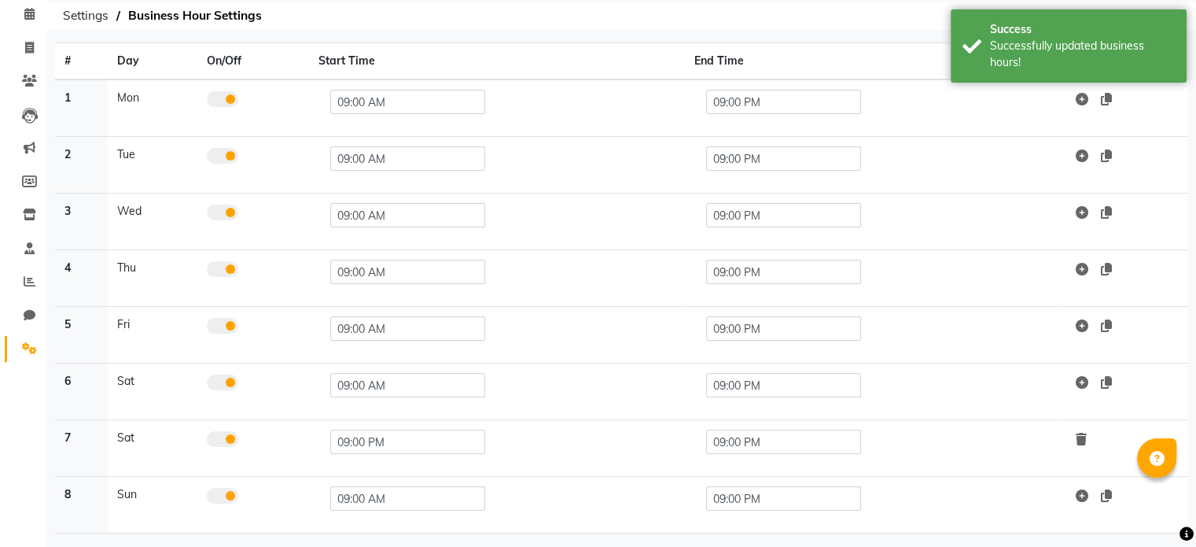
click at [1084, 433] on icon at bounding box center [1081, 439] width 11 height 13
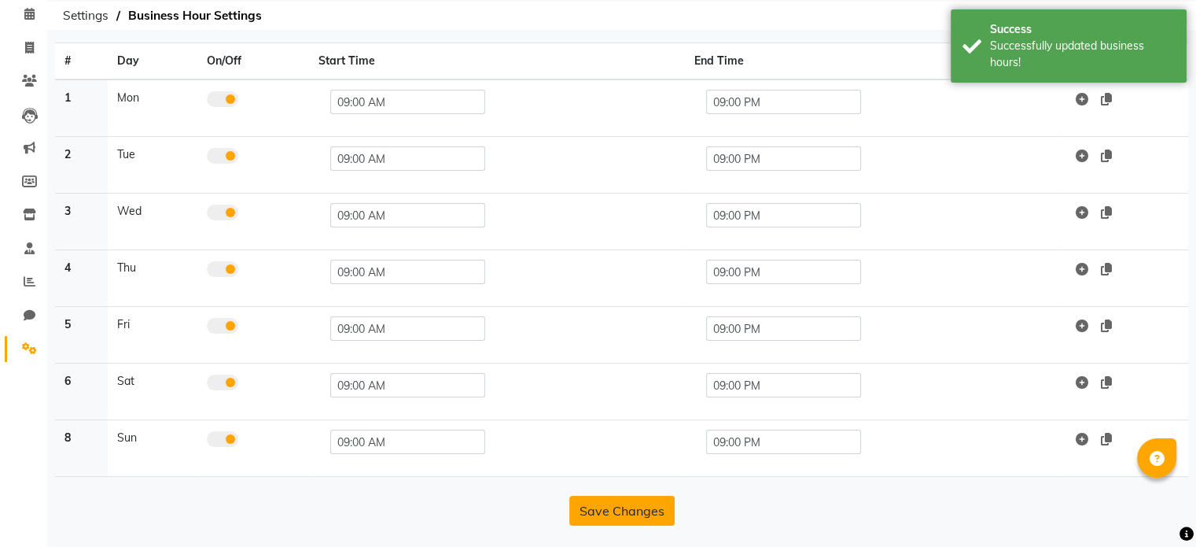
click at [624, 514] on button "Save Changes" at bounding box center [621, 510] width 105 height 30
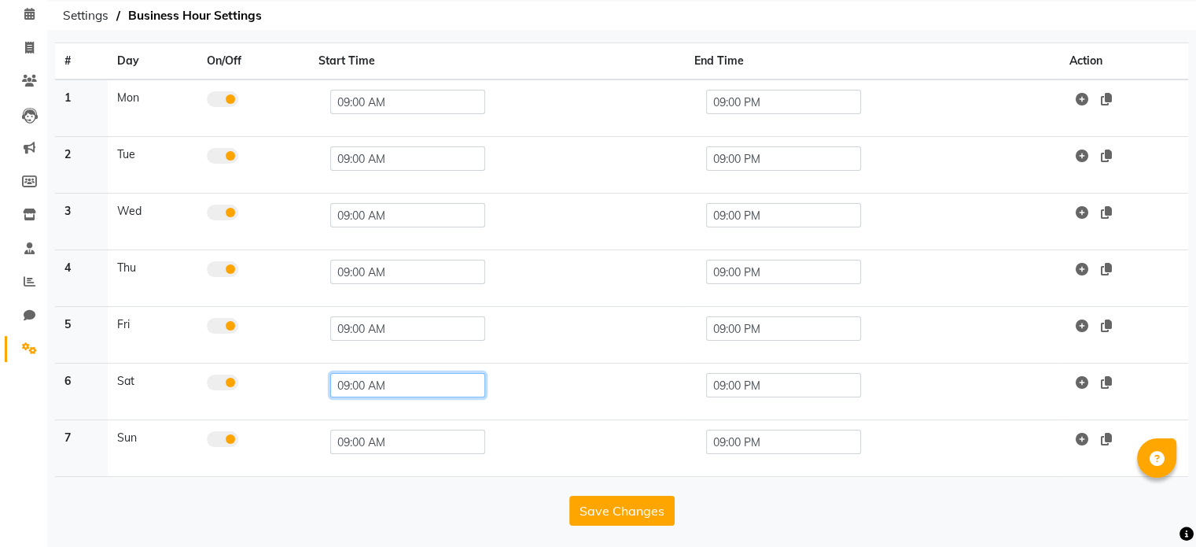
click at [398, 385] on input "09:00 AM" at bounding box center [407, 385] width 155 height 24
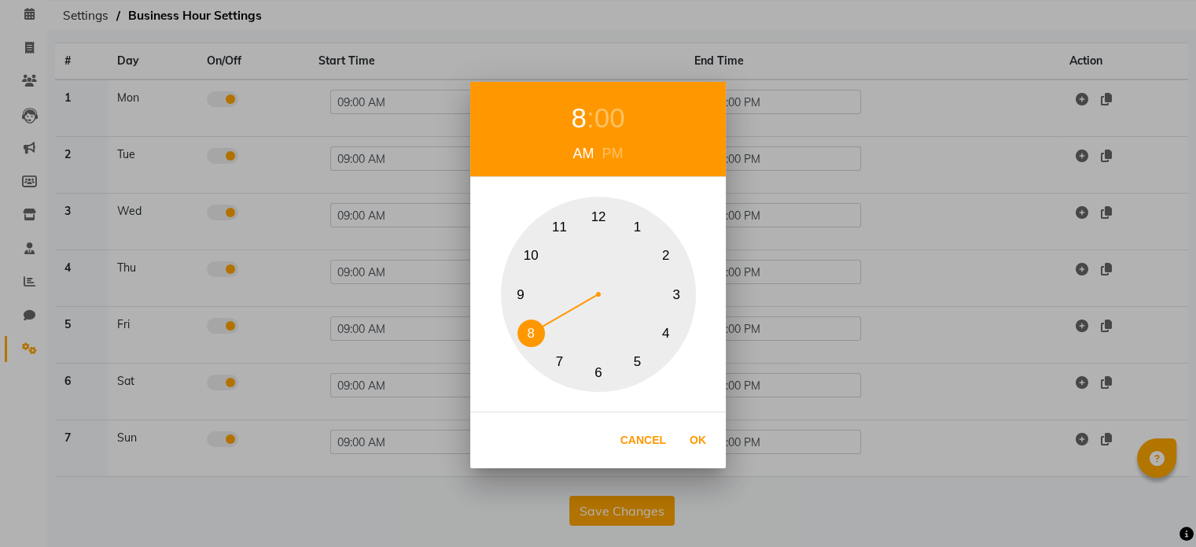
click at [532, 336] on button "8" at bounding box center [532, 333] width 28 height 28
click at [692, 430] on button "Ok" at bounding box center [698, 440] width 32 height 32
type input "08:00 AM"
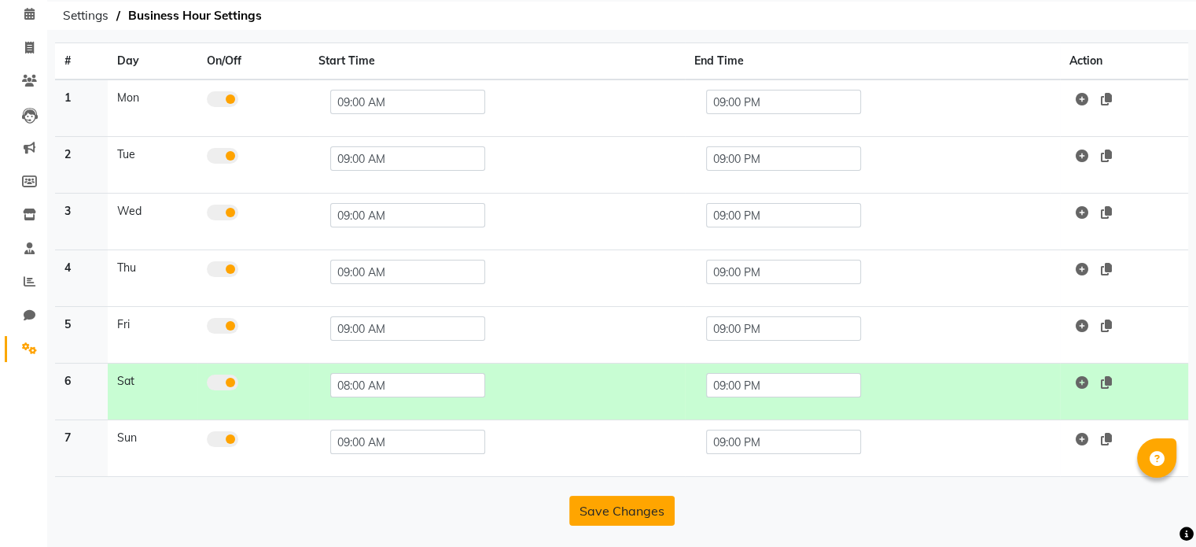
click at [625, 513] on button "Save Changes" at bounding box center [621, 510] width 105 height 30
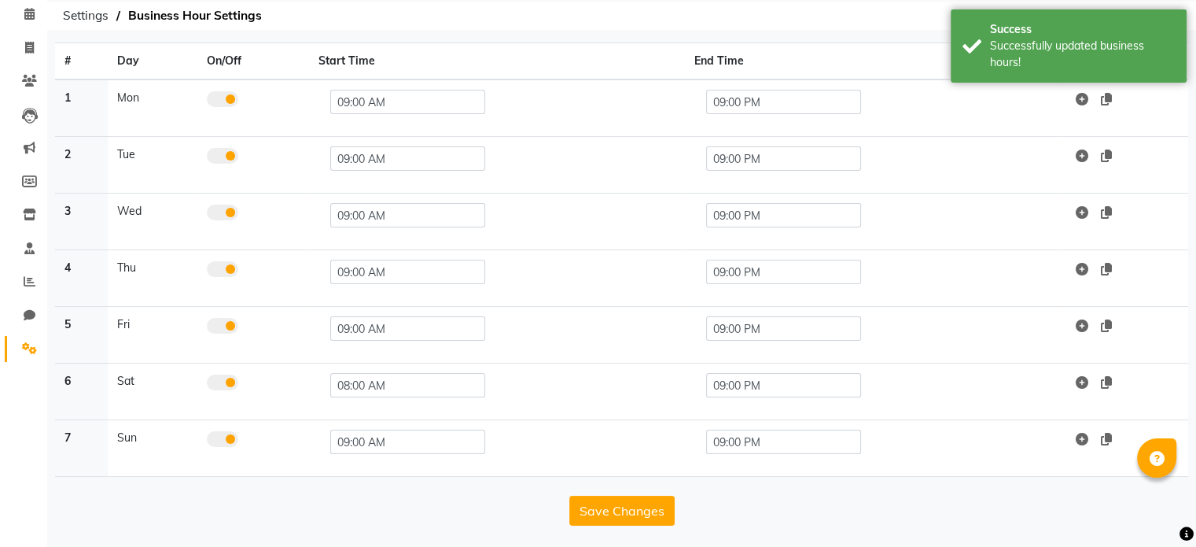
scroll to position [6, 0]
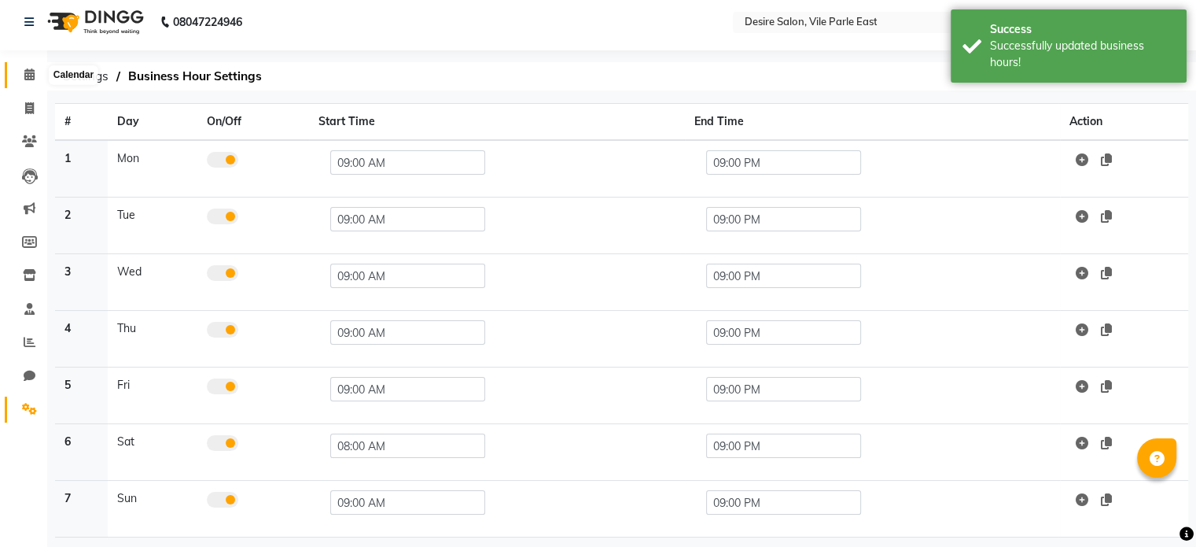
click at [25, 74] on icon at bounding box center [29, 74] width 10 height 12
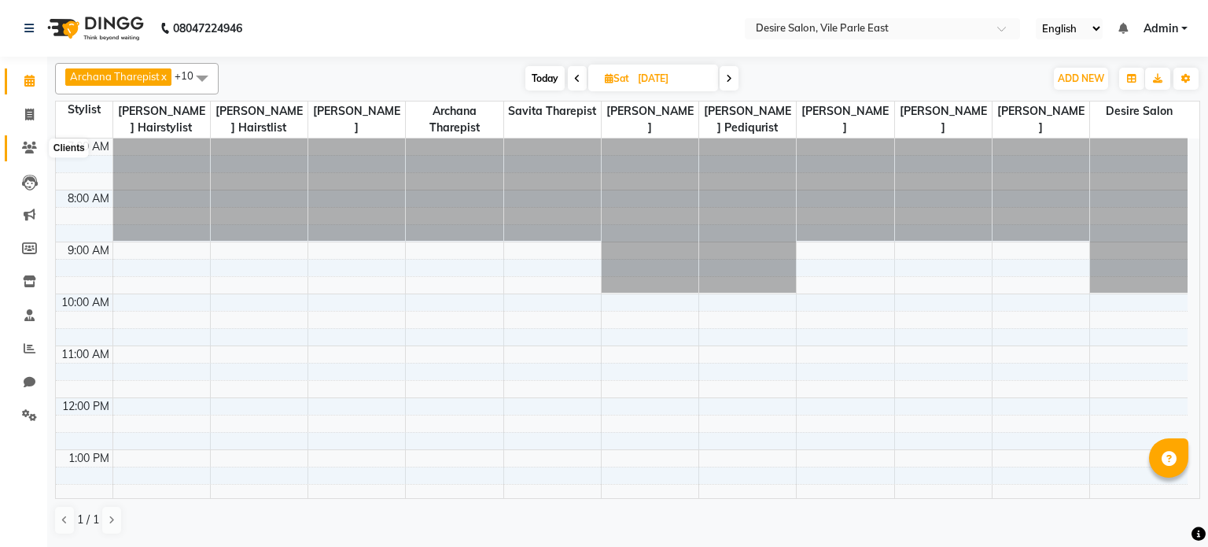
click at [28, 141] on span at bounding box center [30, 148] width 28 height 18
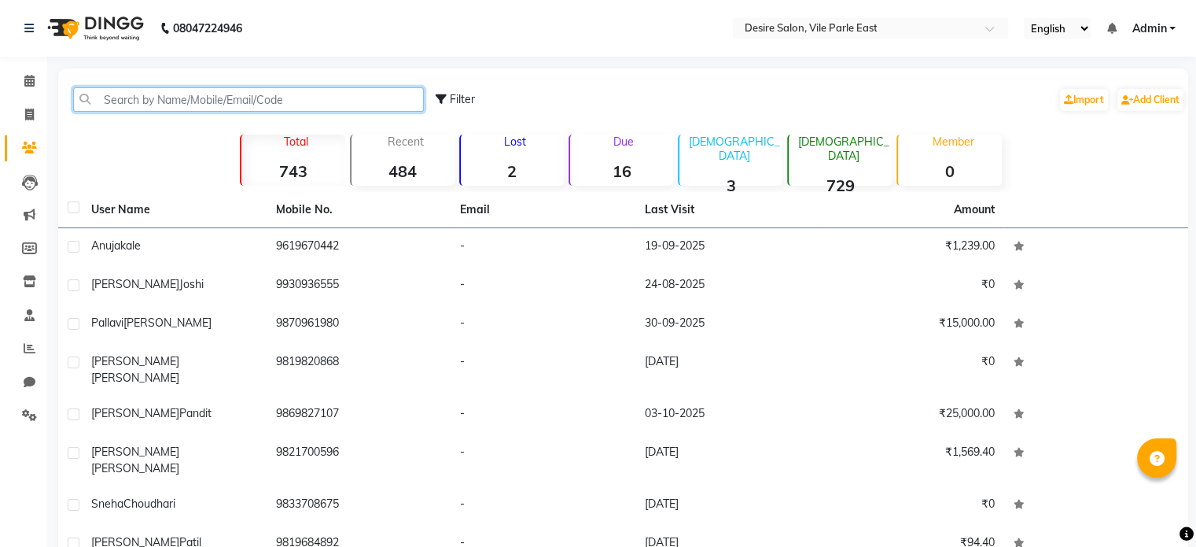
click at [204, 101] on input "text" at bounding box center [248, 99] width 351 height 24
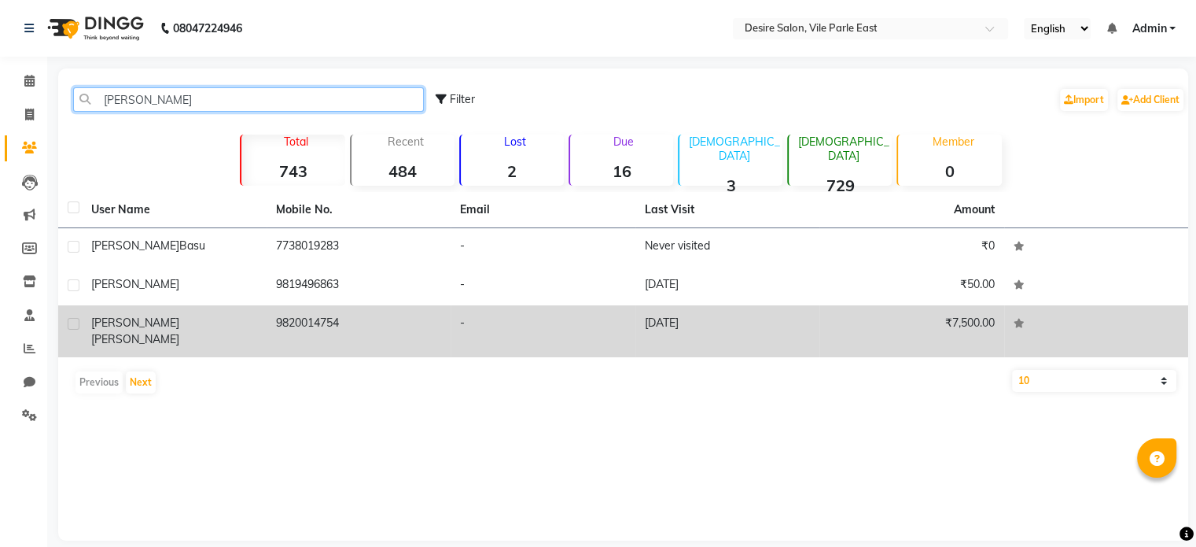
type input "[PERSON_NAME]"
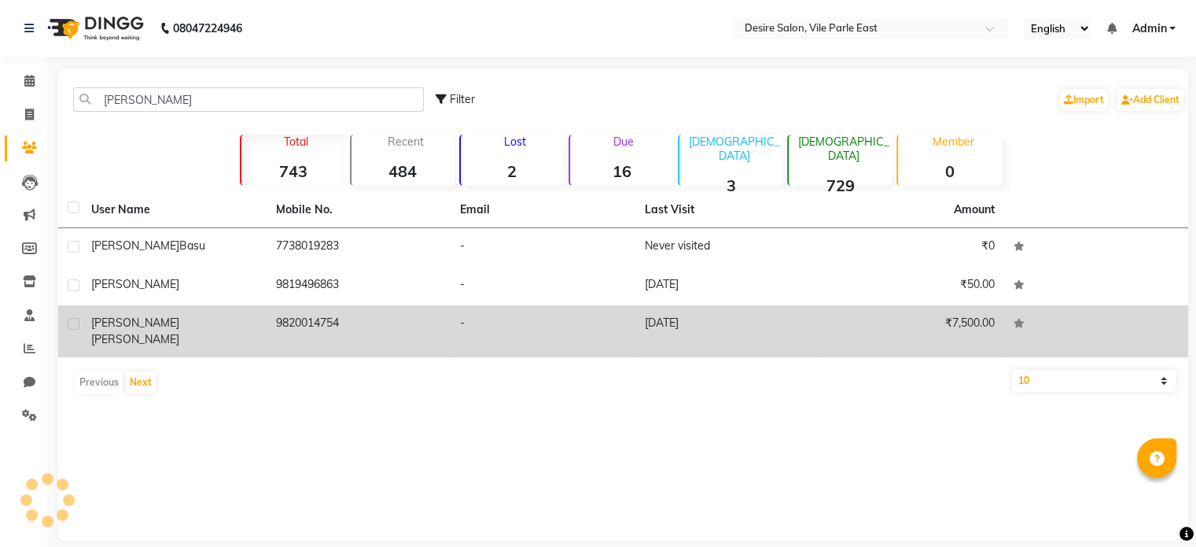
click at [515, 343] on td "-" at bounding box center [543, 331] width 185 height 52
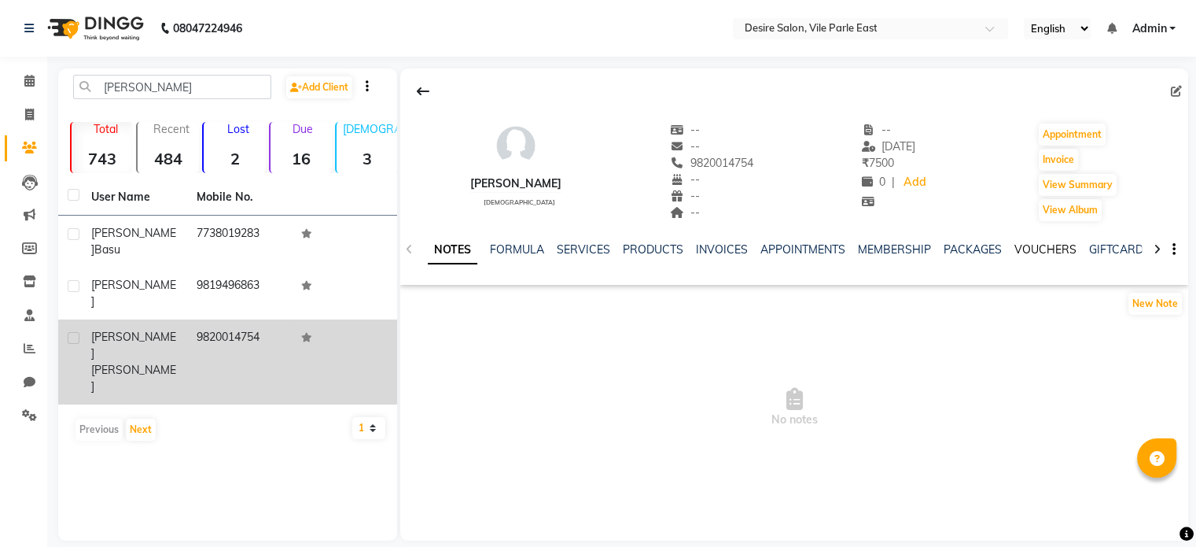
click at [1037, 250] on link "VOUCHERS" at bounding box center [1046, 249] width 62 height 14
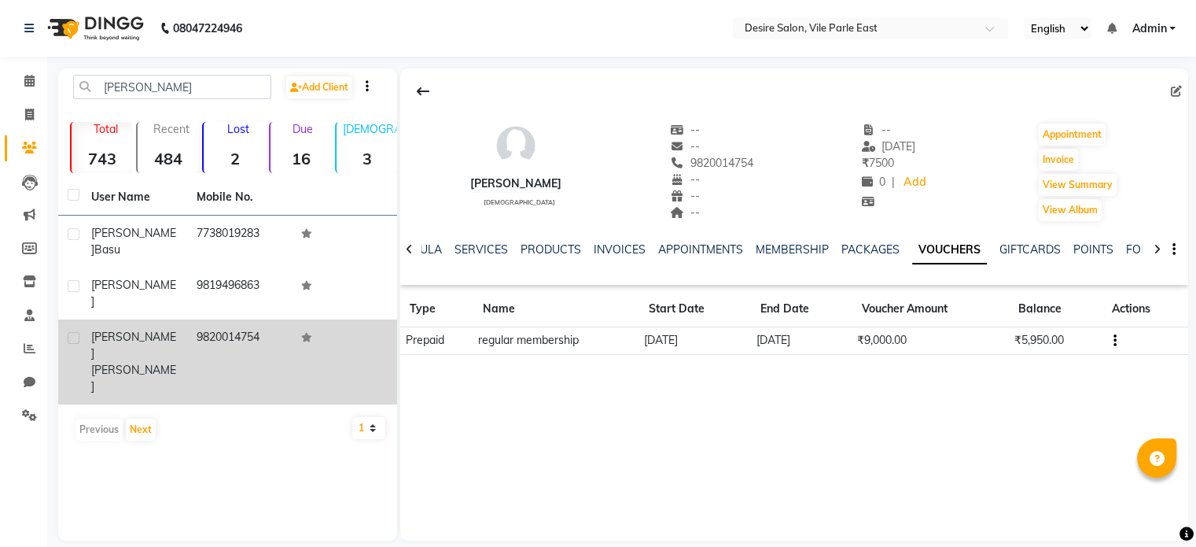
click at [1113, 341] on button "button" at bounding box center [1111, 340] width 9 height 17
click at [1077, 320] on td "Redemption History" at bounding box center [1041, 320] width 98 height 18
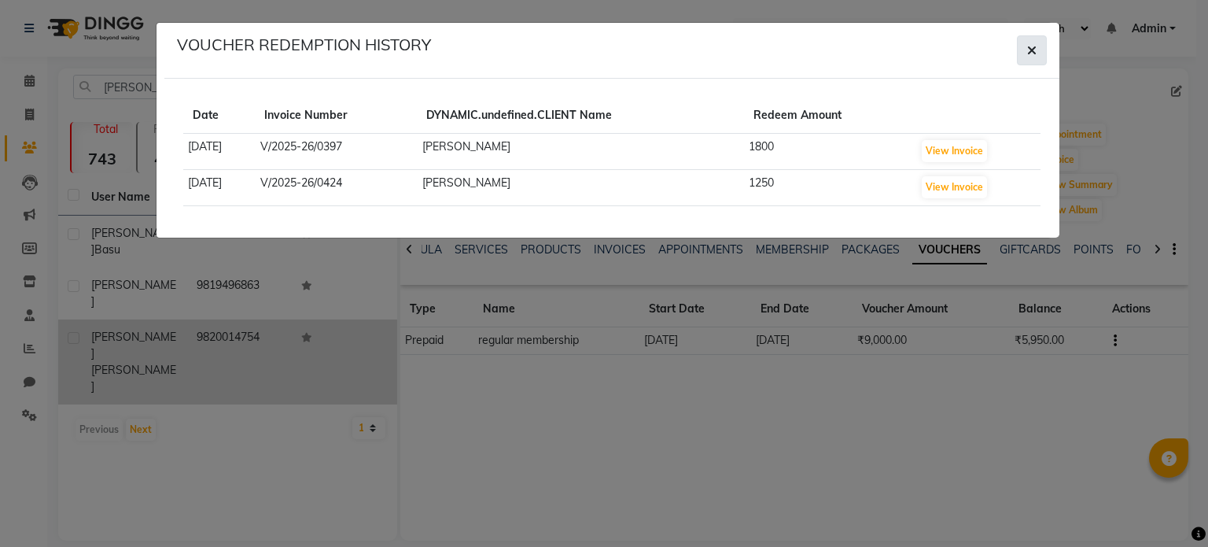
click at [1045, 40] on button "button" at bounding box center [1032, 50] width 30 height 30
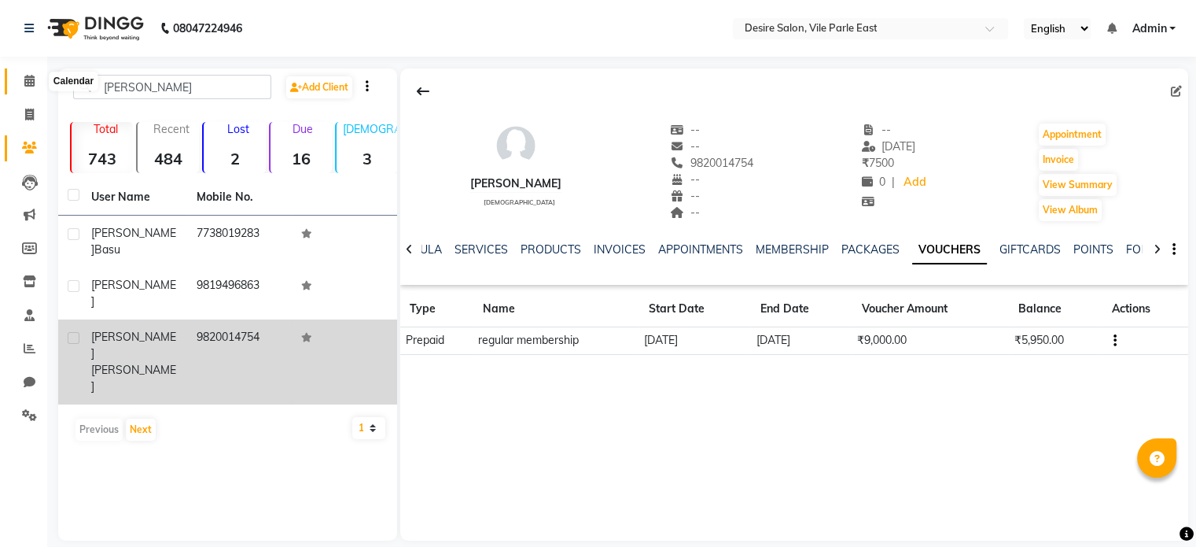
click at [29, 79] on icon at bounding box center [29, 81] width 10 height 12
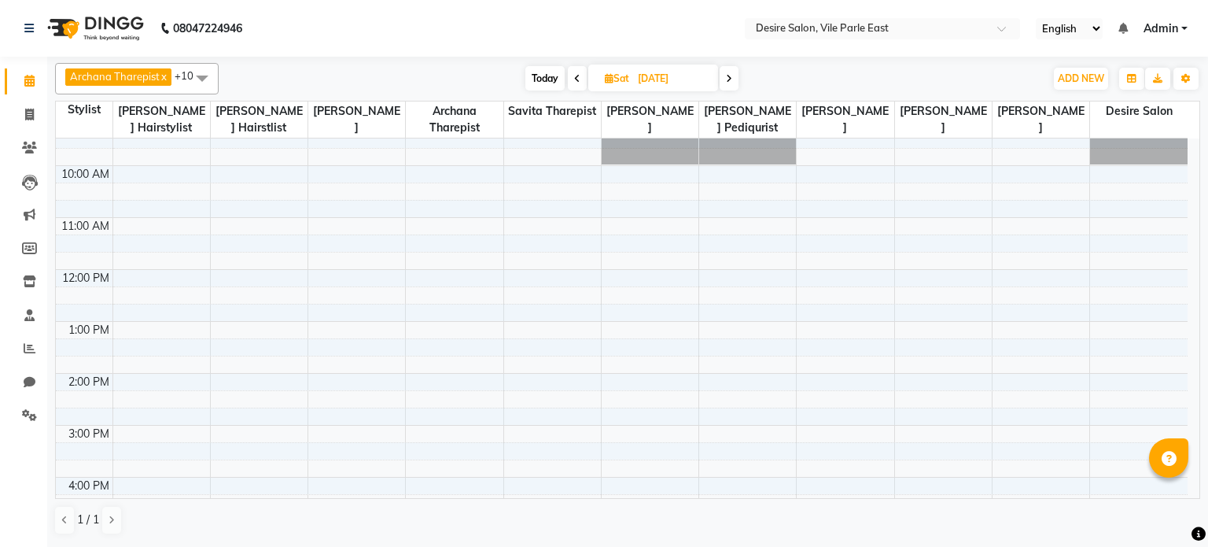
scroll to position [129, 0]
click at [652, 80] on input "[DATE]" at bounding box center [672, 79] width 79 height 24
select select "11"
select select "2025"
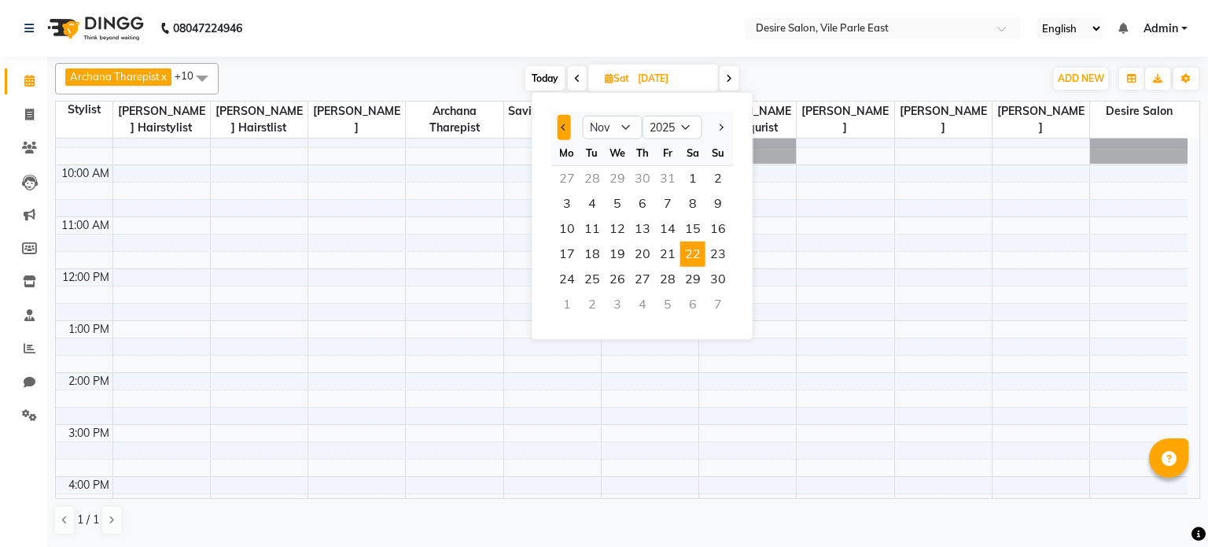
click at [560, 134] on button "Previous month" at bounding box center [564, 127] width 13 height 25
select select "10"
click at [695, 229] on span "18" at bounding box center [692, 228] width 25 height 25
type input "[DATE]"
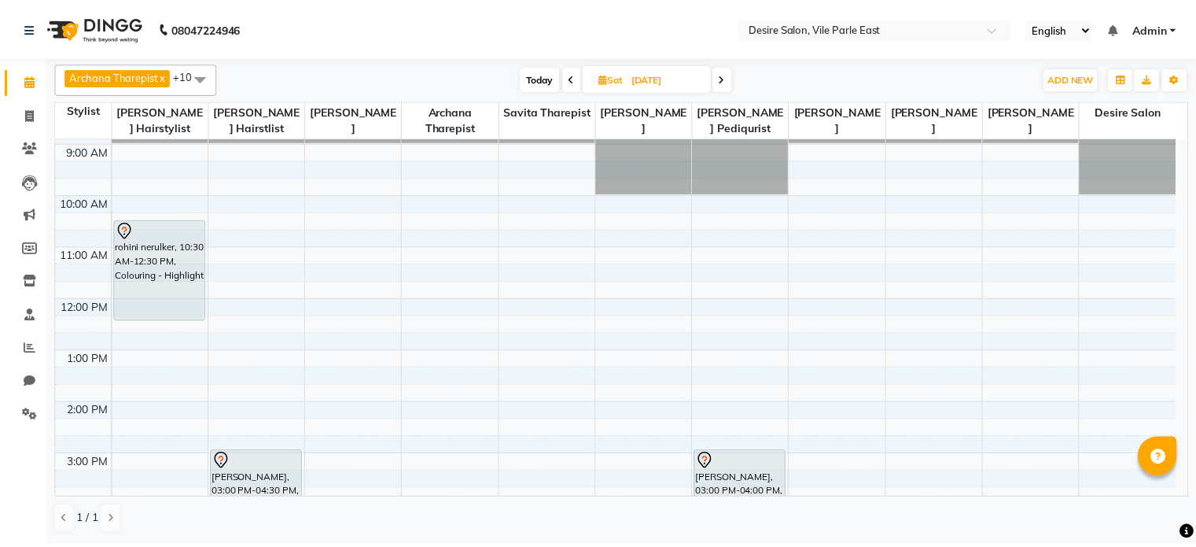
scroll to position [94, 0]
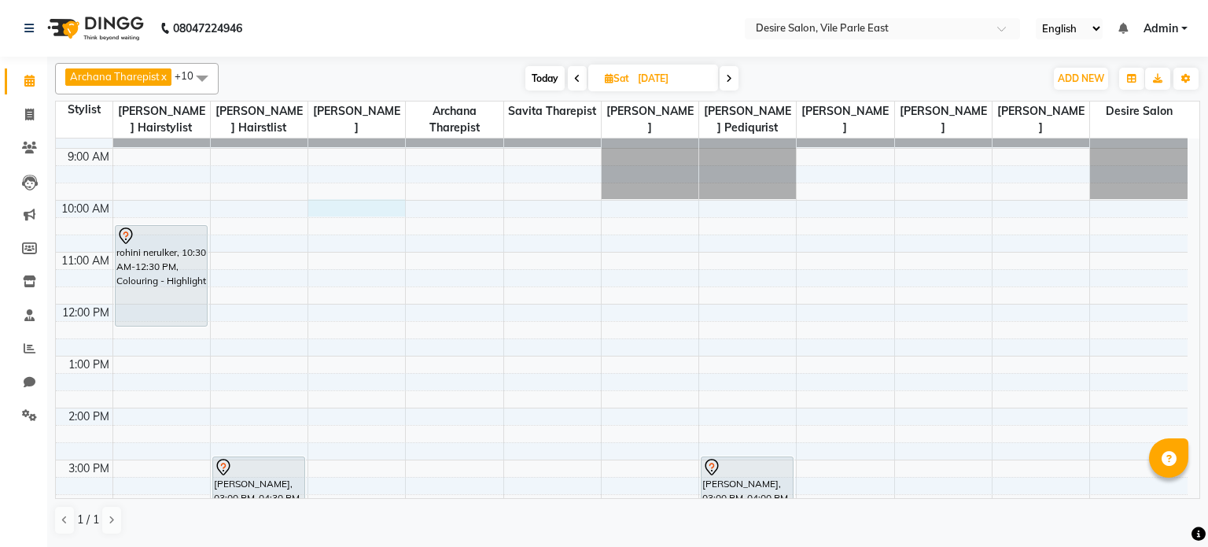
click at [321, 202] on div "7:00 AM 8:00 AM 9:00 AM 10:00 AM 11:00 AM 12:00 PM 1:00 PM 2:00 PM 3:00 PM 4:00…" at bounding box center [622, 434] width 1132 height 778
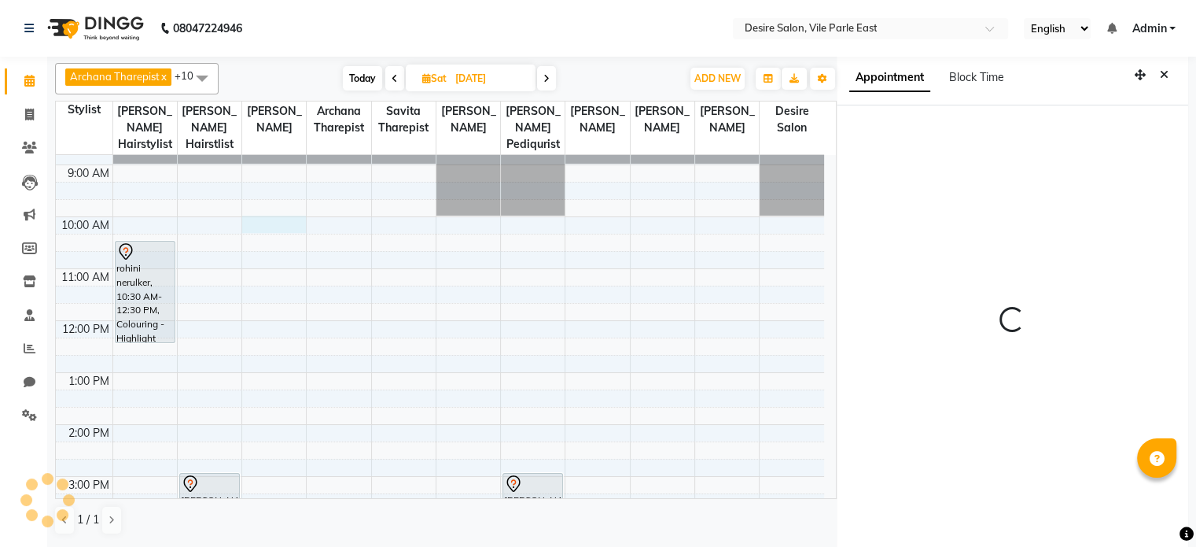
scroll to position [3, 0]
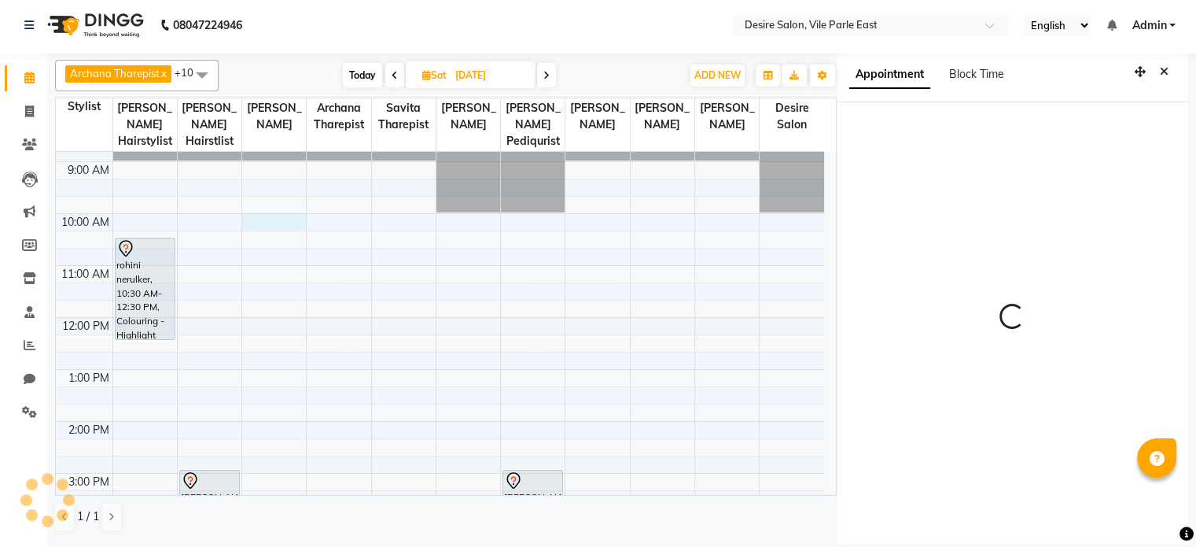
select select "600"
select select "74553"
select select "tentative"
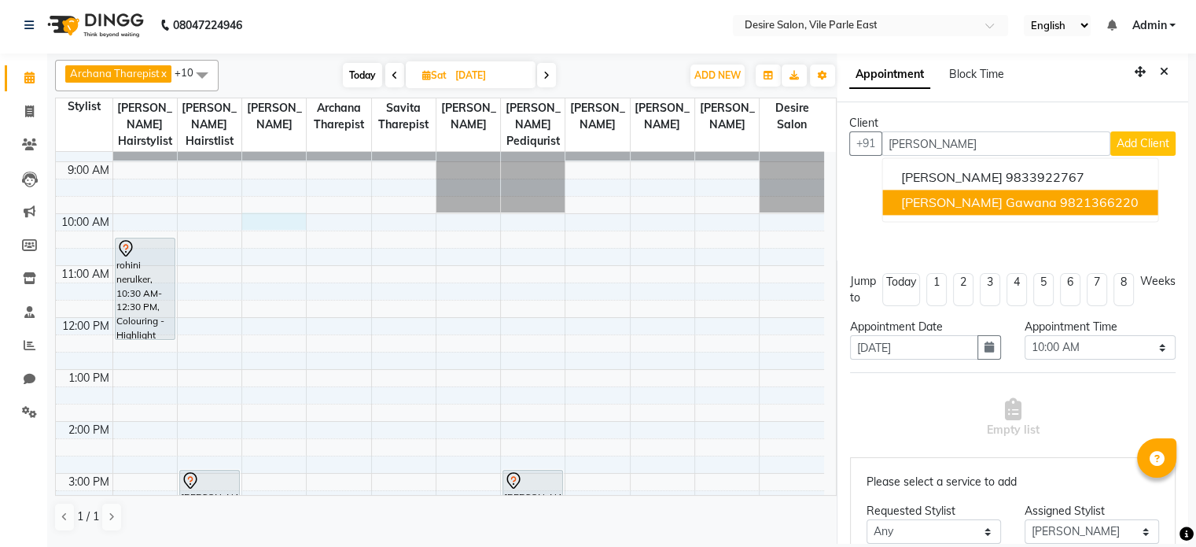
click at [944, 208] on span "[PERSON_NAME] gawana" at bounding box center [979, 202] width 156 height 16
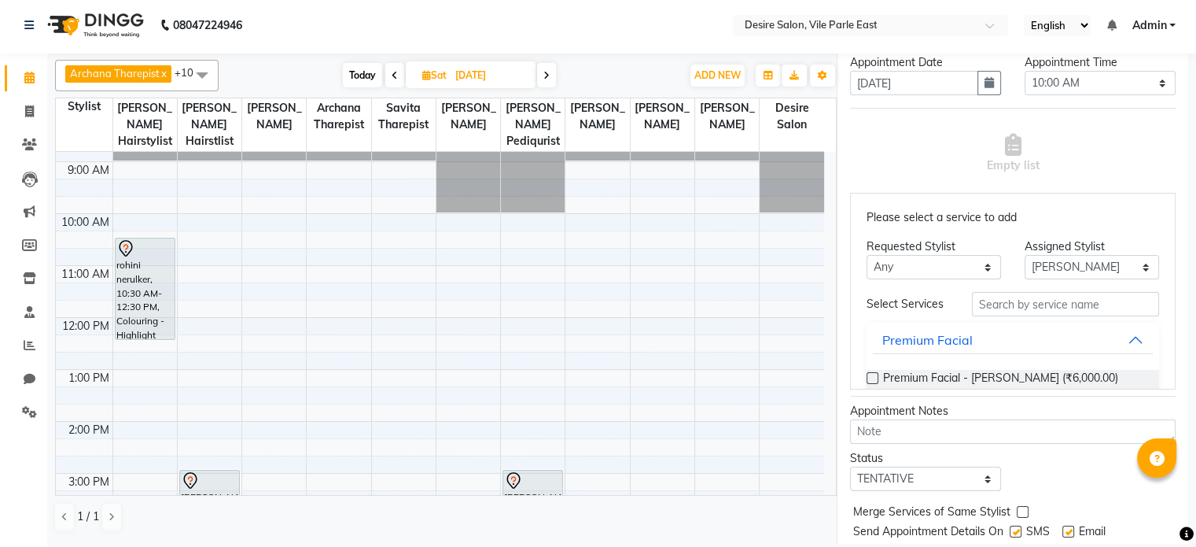
scroll to position [307, 0]
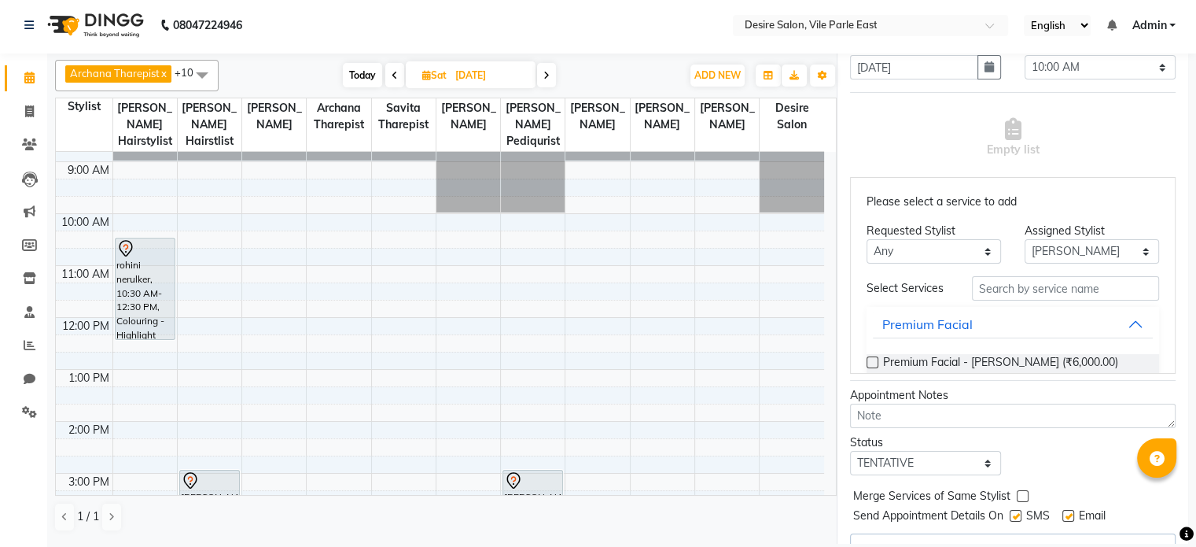
type input "9821366220"
click at [1120, 244] on select "Select Archana Tharepist [PERSON_NAME] Pediqurist [PERSON_NAME] desire salon [P…" at bounding box center [1092, 251] width 134 height 24
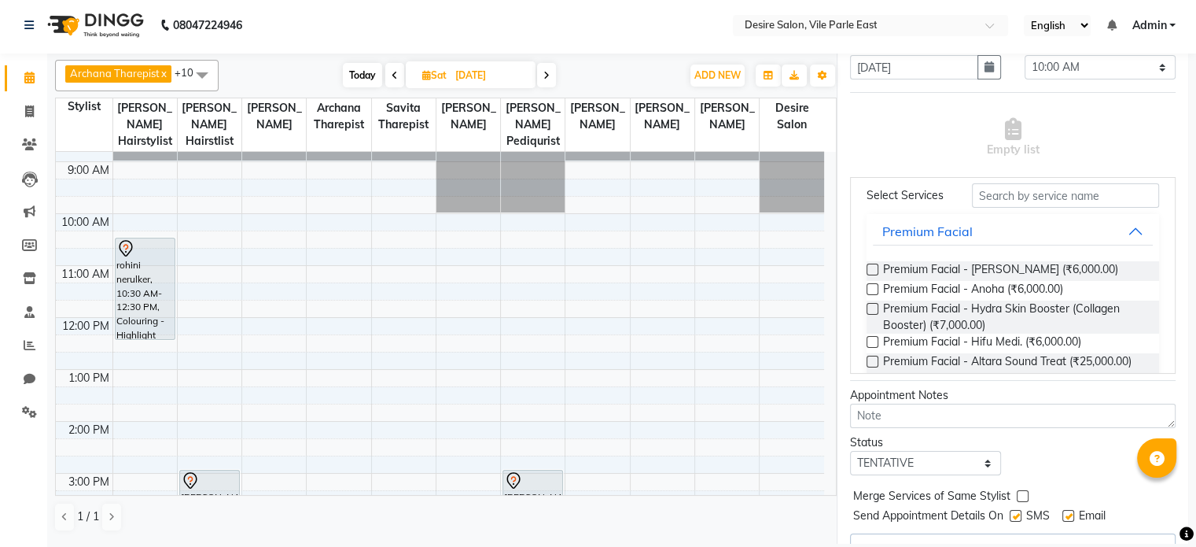
scroll to position [71, 0]
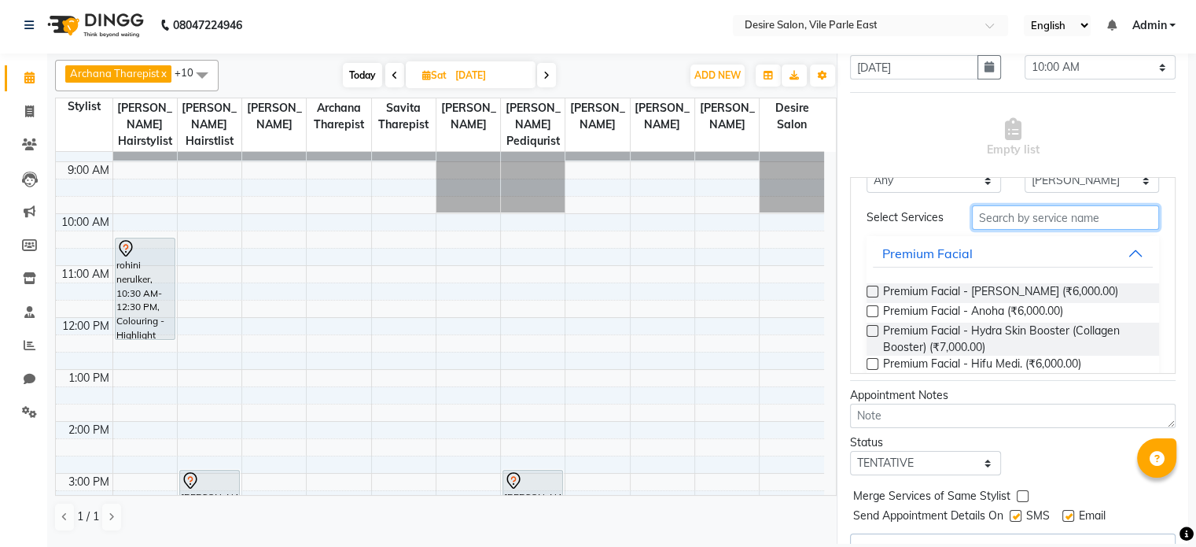
click at [1002, 225] on input "text" at bounding box center [1065, 217] width 187 height 24
type input "faci"
click at [871, 297] on label at bounding box center [873, 292] width 12 height 12
click at [871, 297] on input "checkbox" at bounding box center [872, 293] width 10 height 10
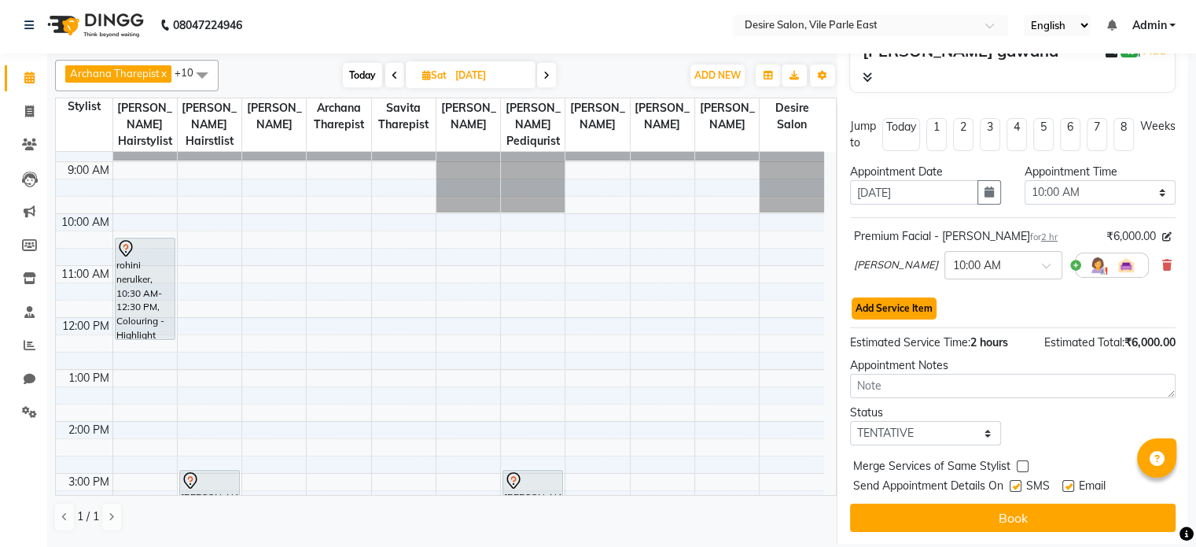
click at [886, 307] on button "Add Service Item" at bounding box center [894, 308] width 85 height 22
select select "74553"
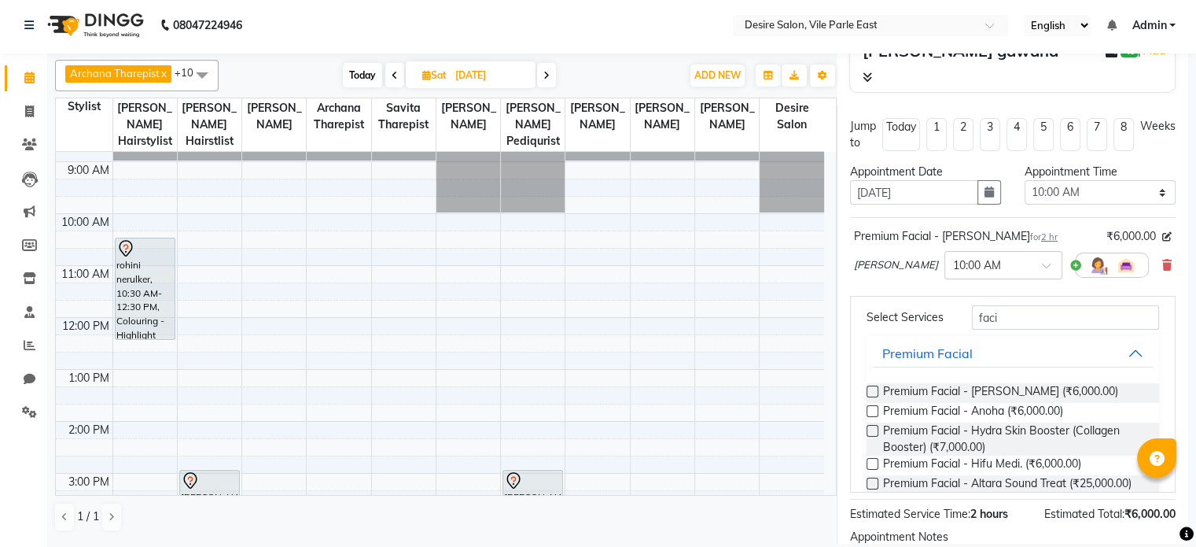
scroll to position [76, 0]
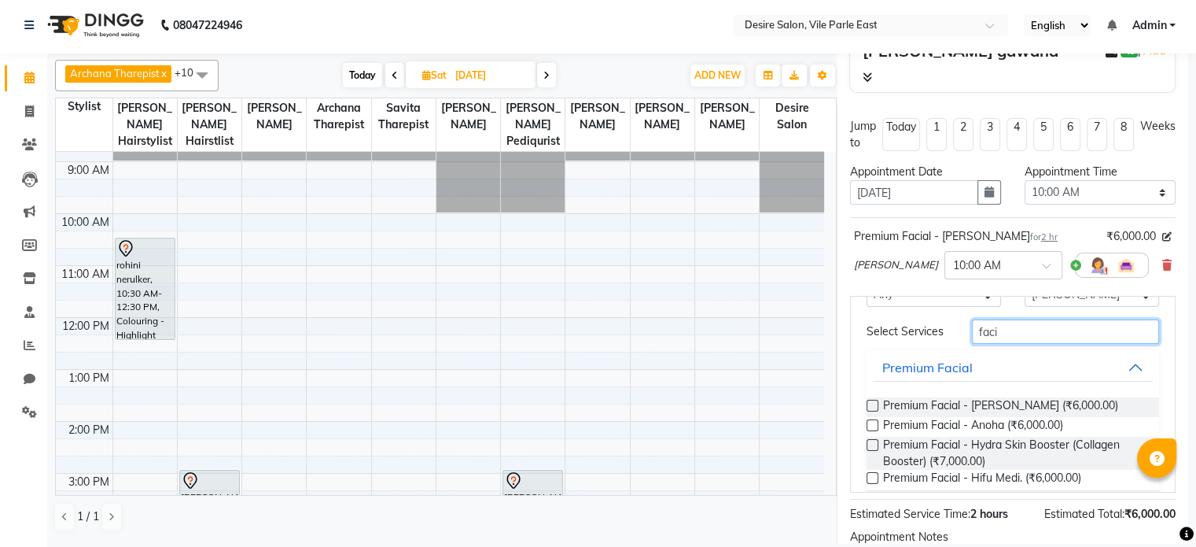
click at [1001, 332] on input "faci" at bounding box center [1065, 331] width 187 height 24
type input "f"
type input "wax"
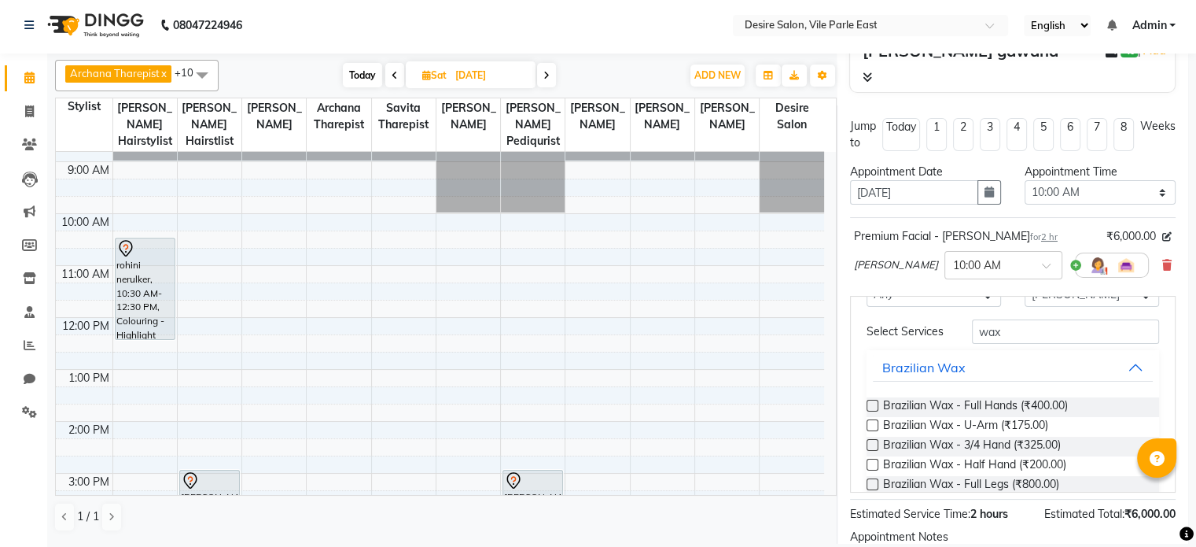
click at [871, 411] on label at bounding box center [873, 406] width 12 height 12
click at [871, 411] on input "checkbox" at bounding box center [872, 407] width 10 height 10
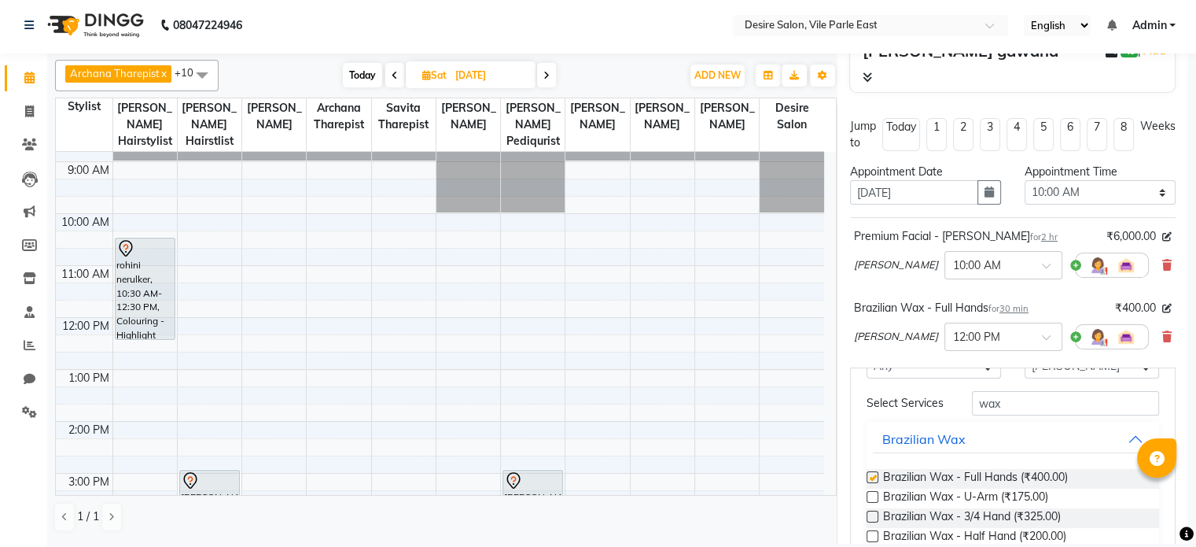
checkbox input "false"
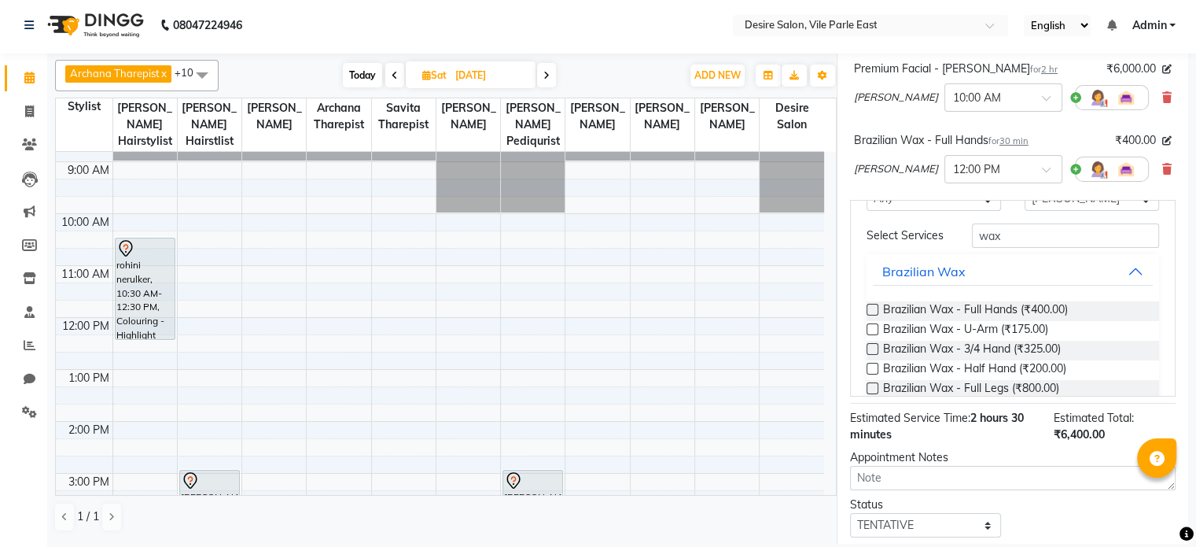
scroll to position [359, 0]
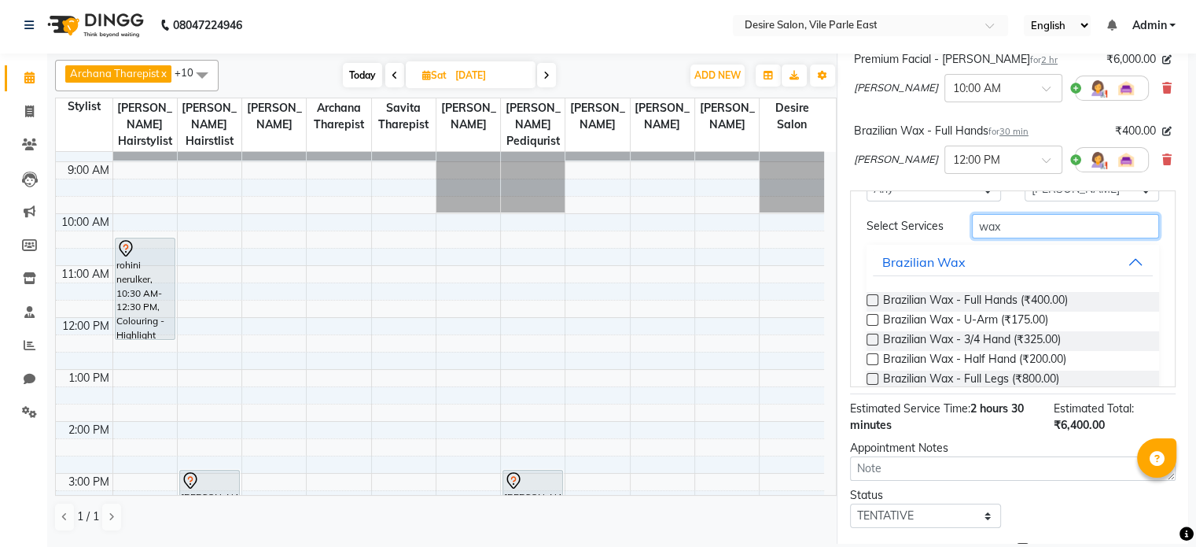
click at [1012, 238] on input "wax" at bounding box center [1065, 226] width 187 height 24
type input "w"
type input "wax"
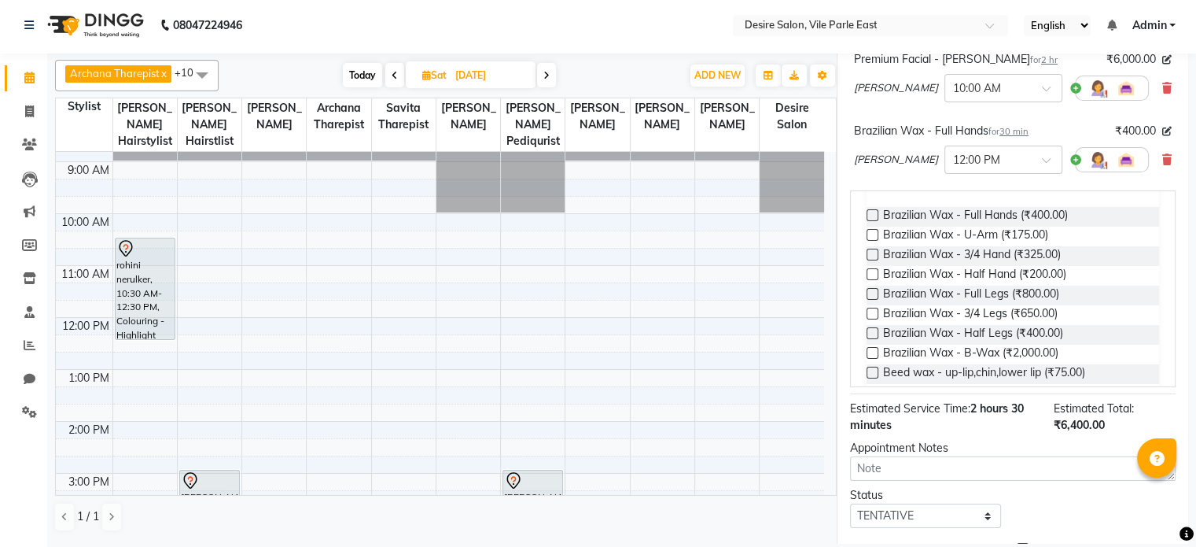
scroll to position [165, 0]
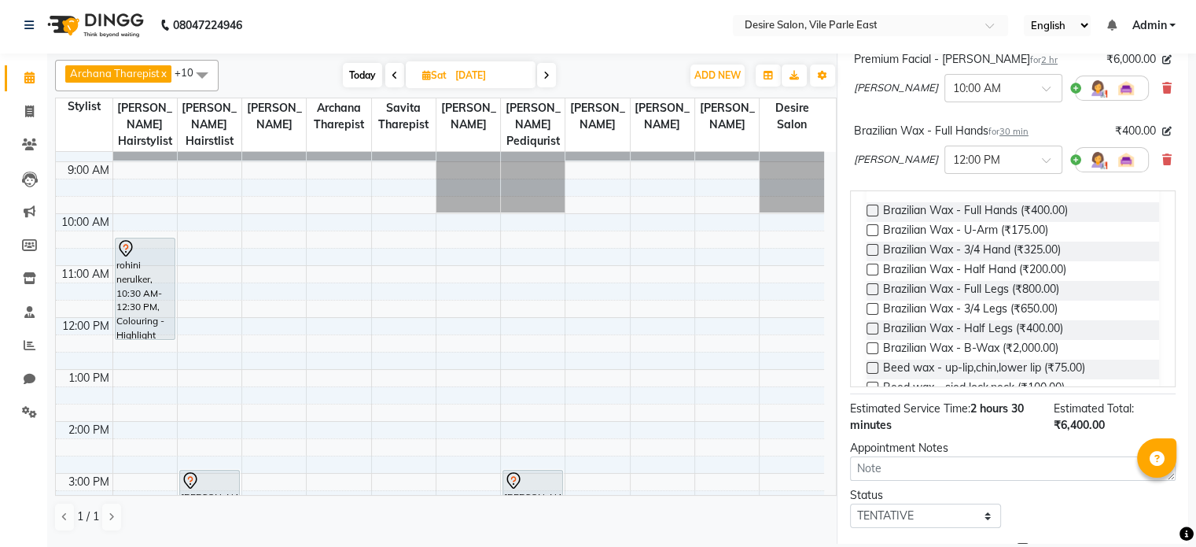
click at [871, 334] on label at bounding box center [873, 328] width 12 height 12
click at [871, 335] on input "checkbox" at bounding box center [872, 330] width 10 height 10
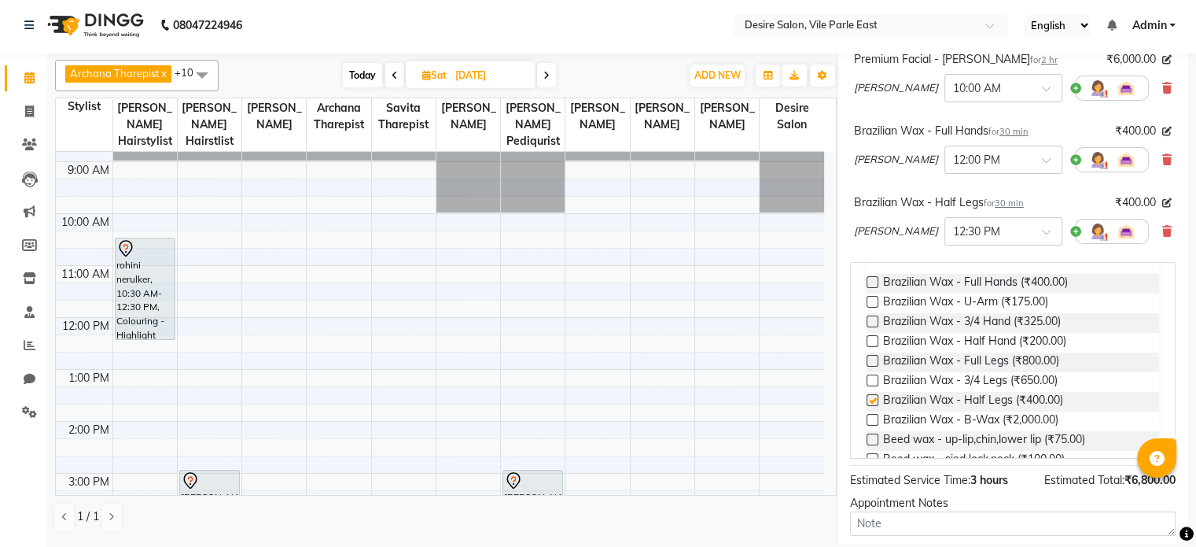
checkbox input "false"
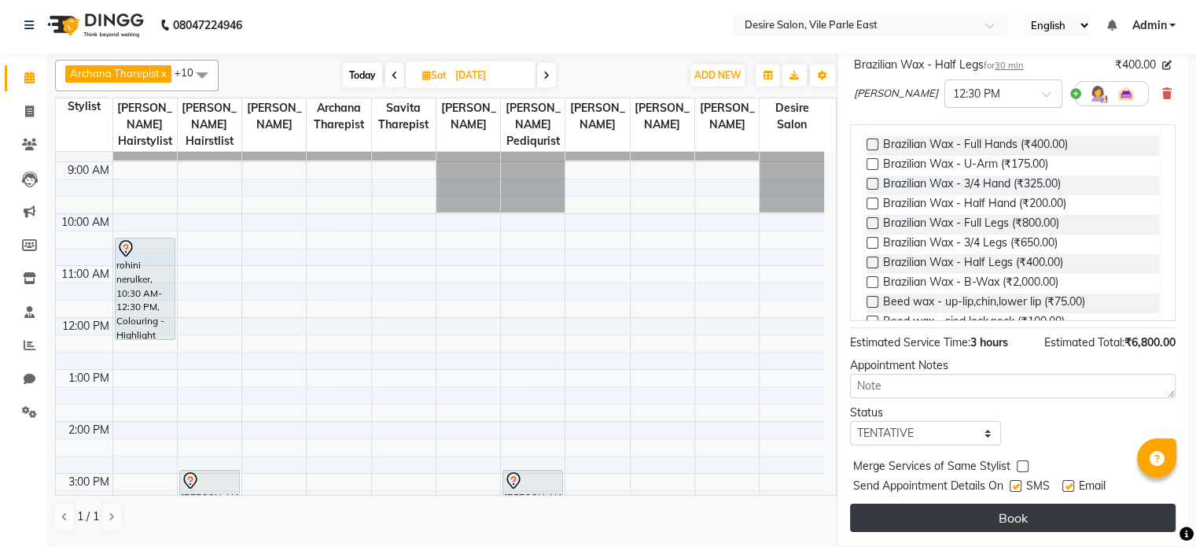
click at [993, 509] on button "Book" at bounding box center [1013, 517] width 326 height 28
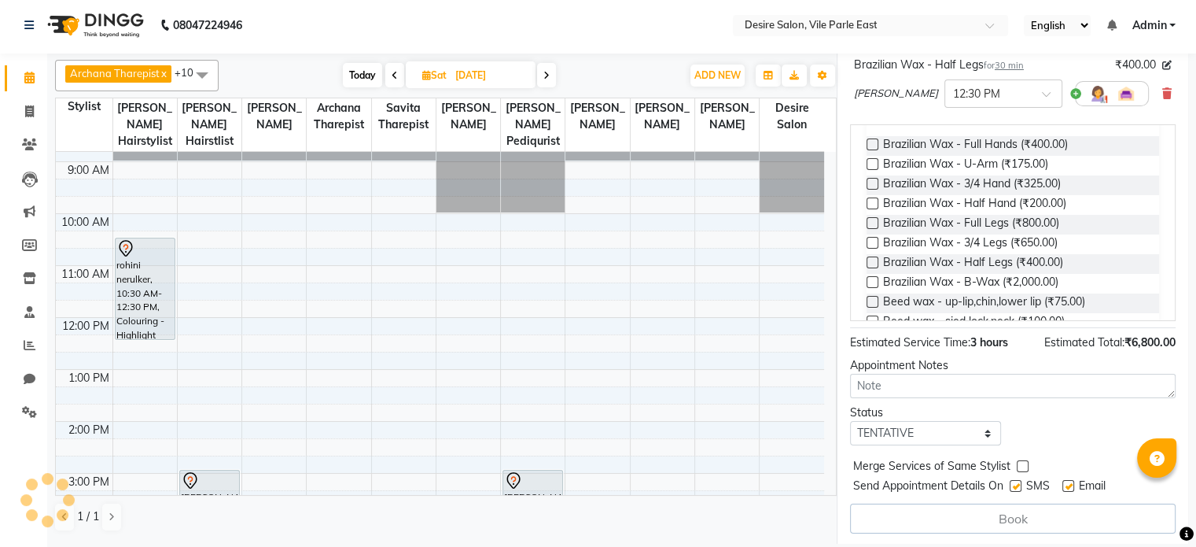
select select "74553"
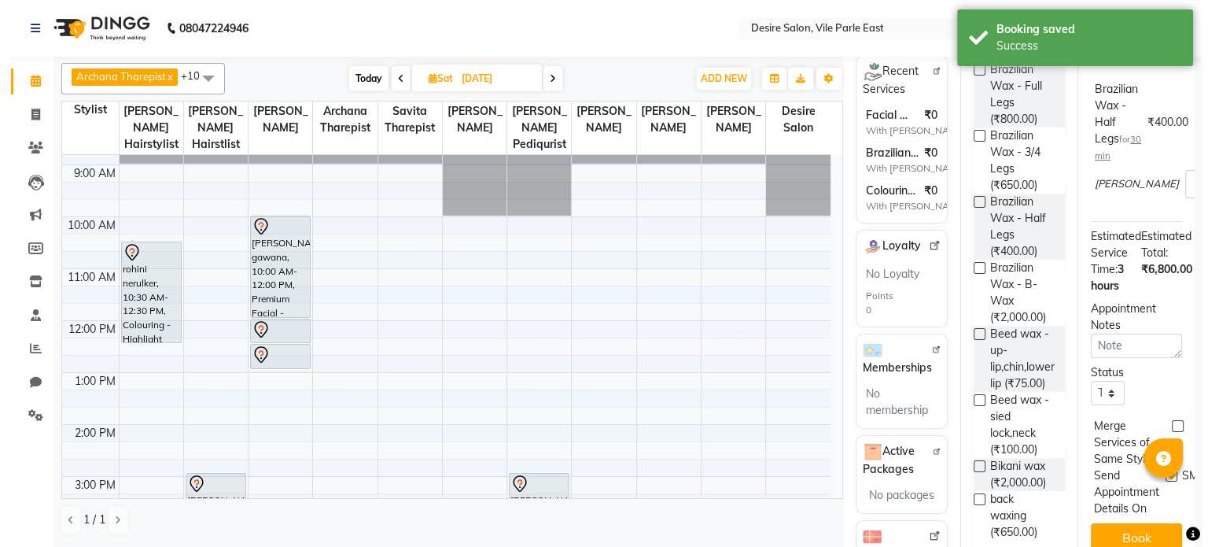
scroll to position [0, 0]
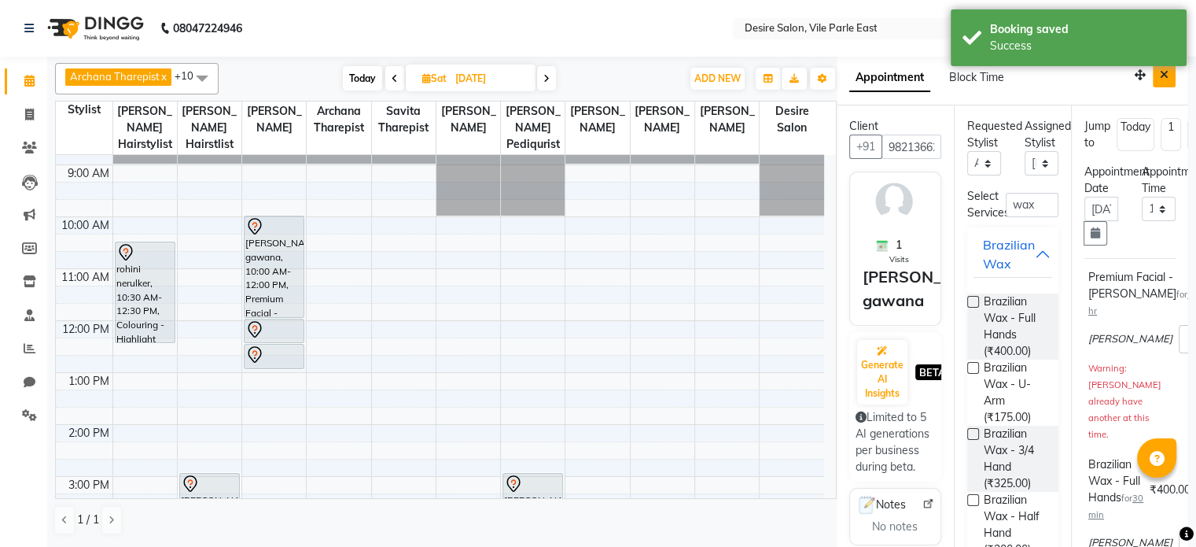
click at [1155, 68] on button "Close" at bounding box center [1164, 75] width 23 height 24
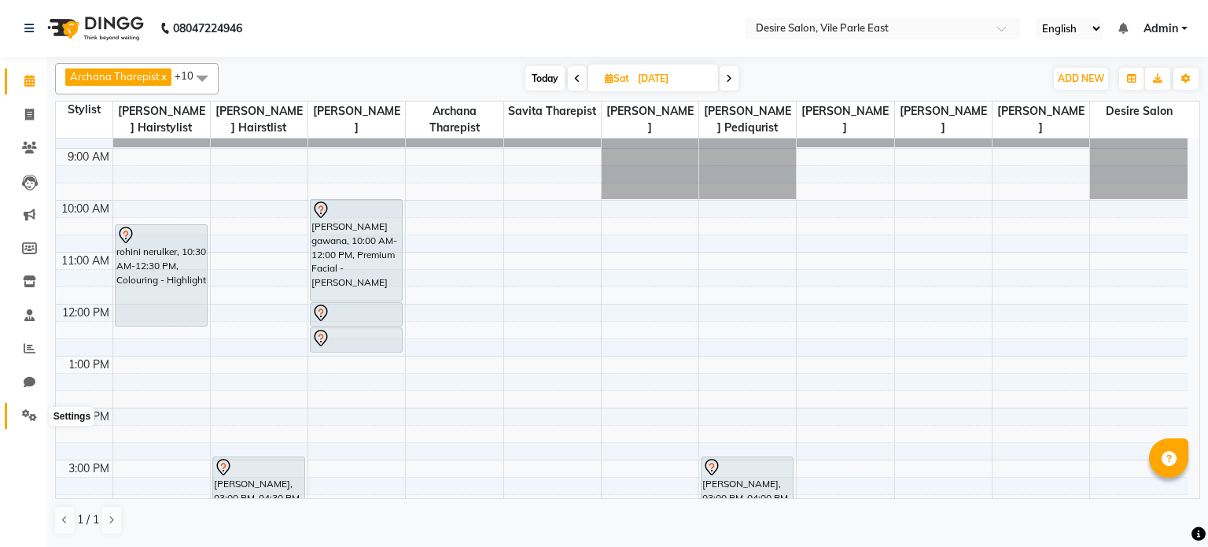
click at [26, 419] on icon at bounding box center [29, 415] width 15 height 12
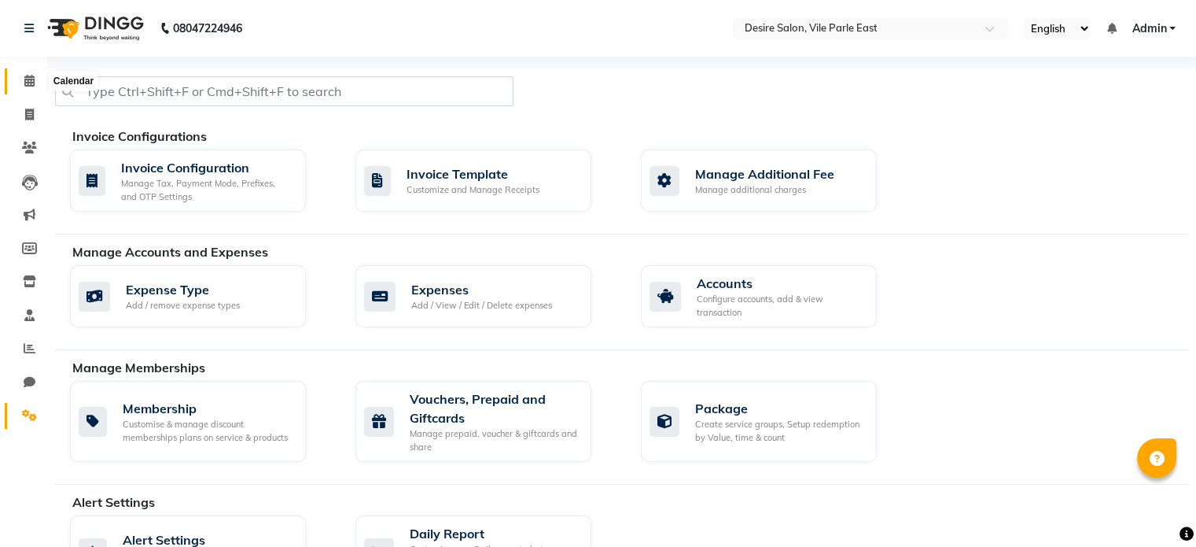
click at [22, 81] on span at bounding box center [30, 81] width 28 height 18
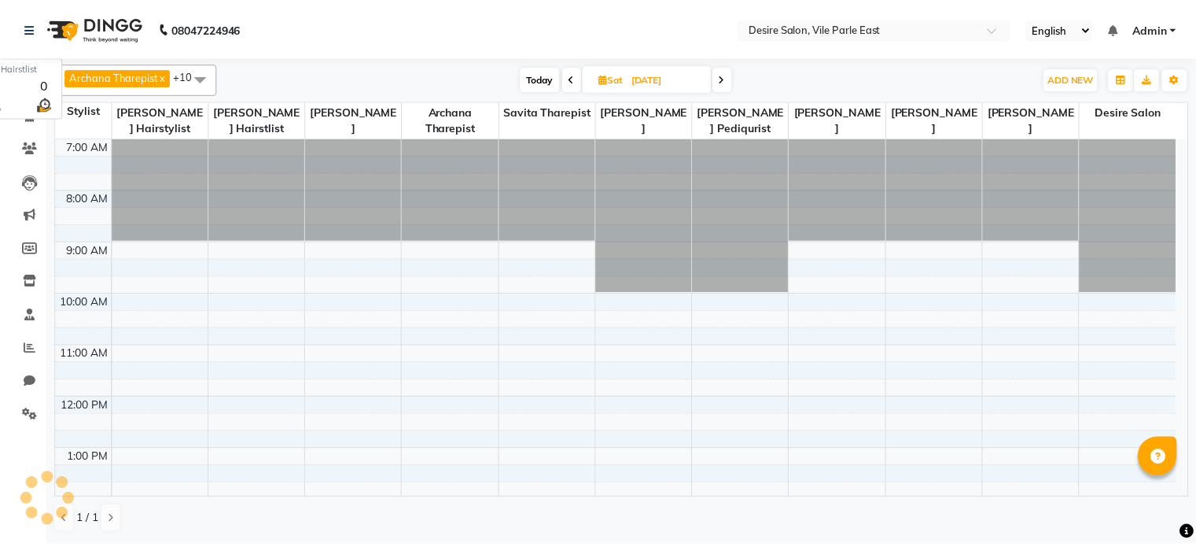
scroll to position [258, 0]
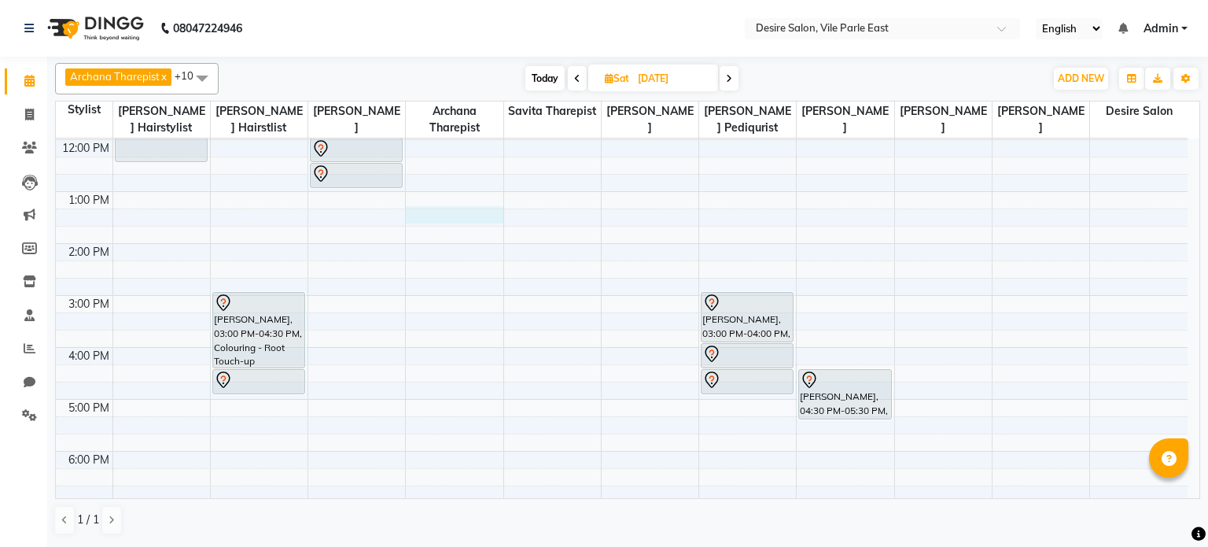
click at [427, 216] on div "7:00 AM 8:00 AM 9:00 AM 10:00 AM 11:00 AM 12:00 PM 1:00 PM 2:00 PM 3:00 PM 4:00…" at bounding box center [622, 269] width 1132 height 778
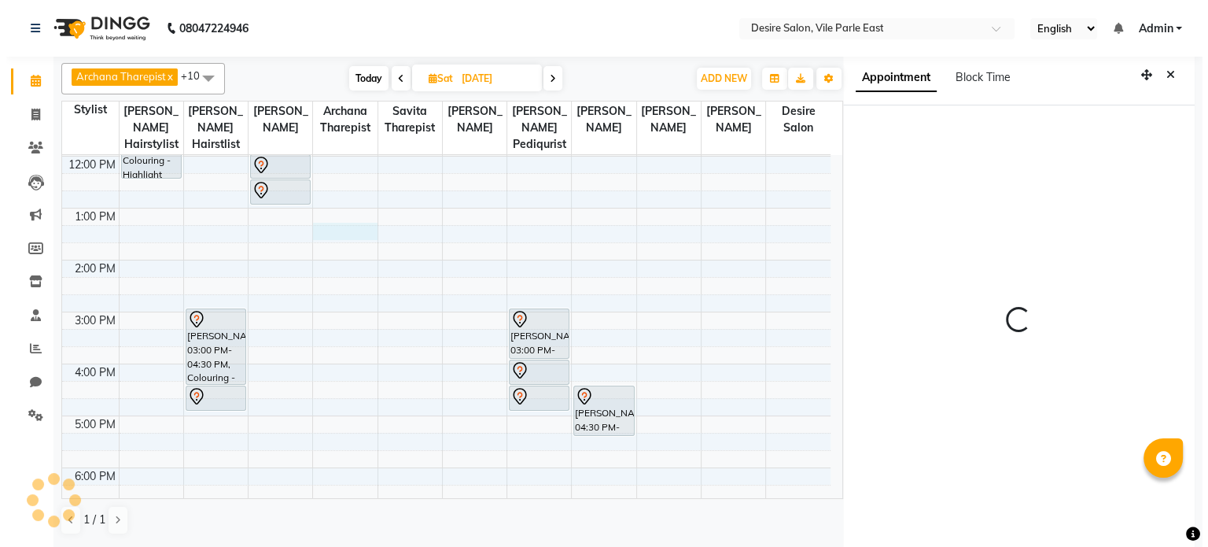
scroll to position [3, 0]
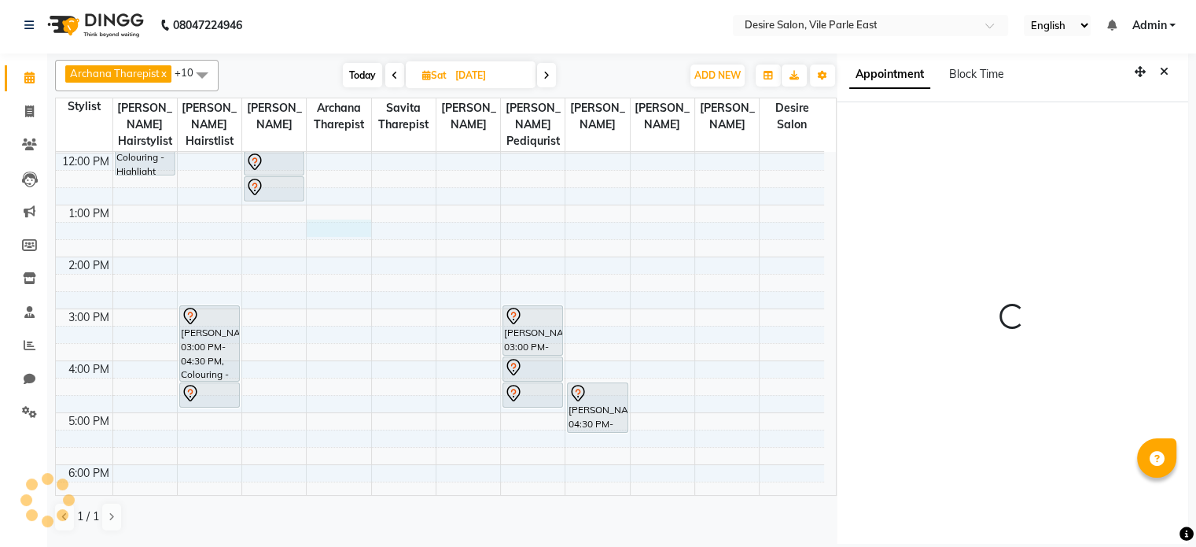
select select "74552"
select select "tentative"
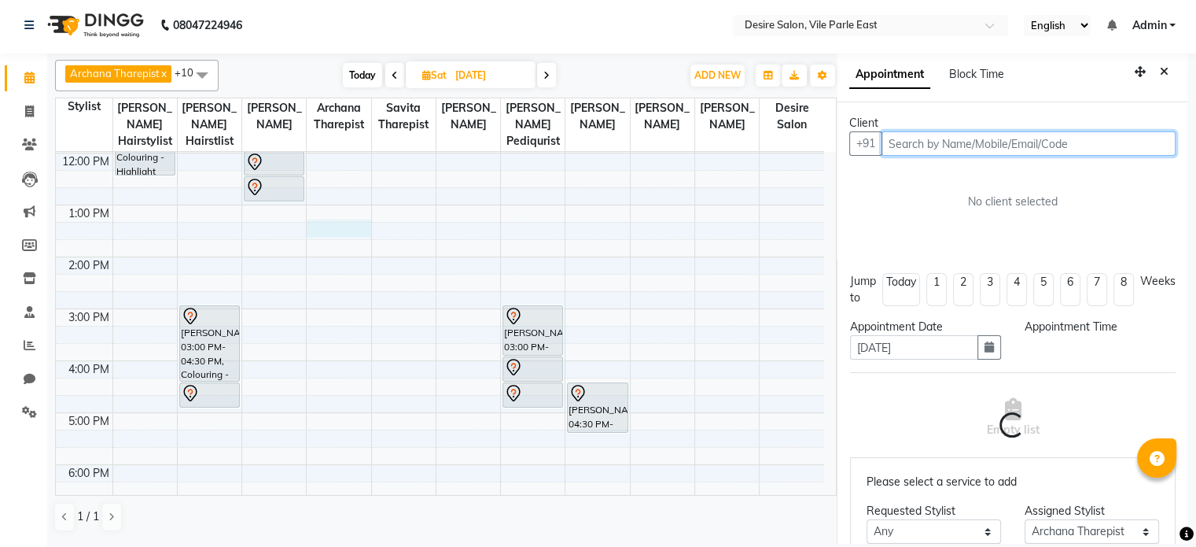
select select "795"
click at [944, 146] on input "text" at bounding box center [1029, 143] width 294 height 24
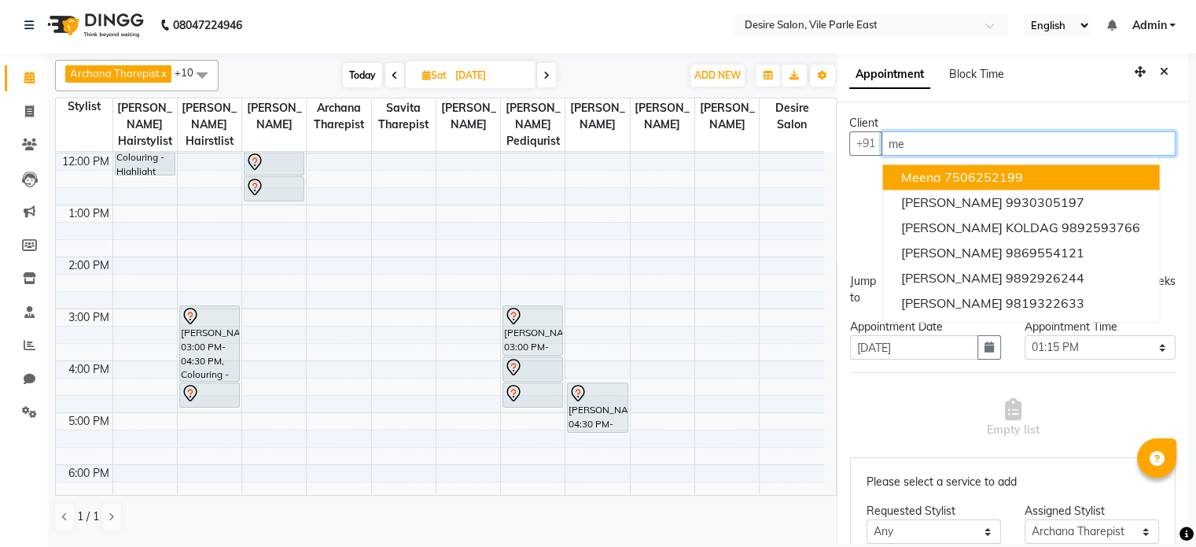
type input "m"
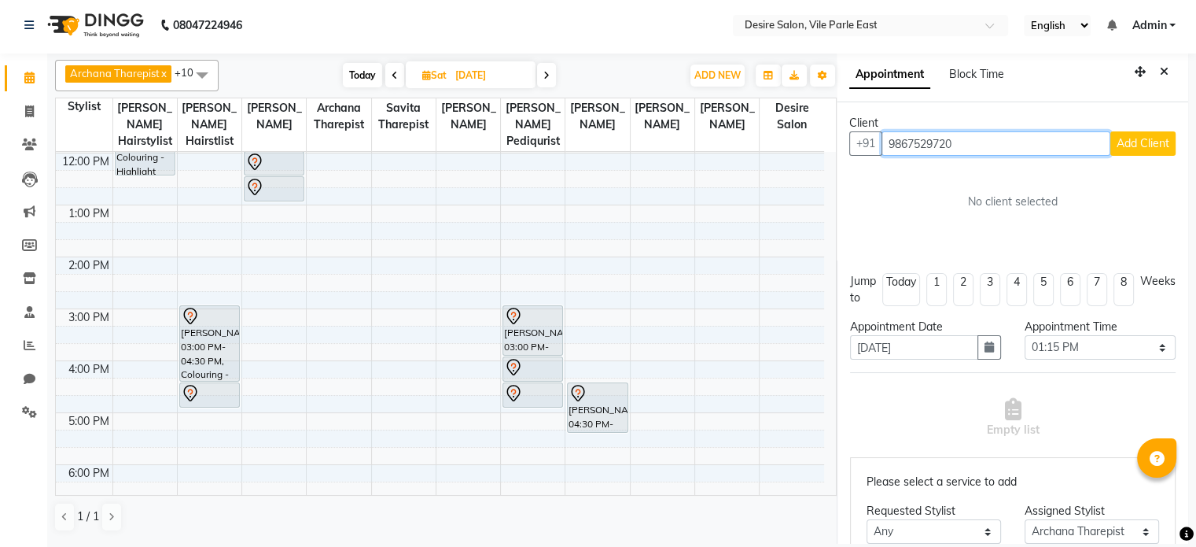
type input "9867529720"
click at [1129, 146] on span "Add Client" at bounding box center [1143, 143] width 53 height 14
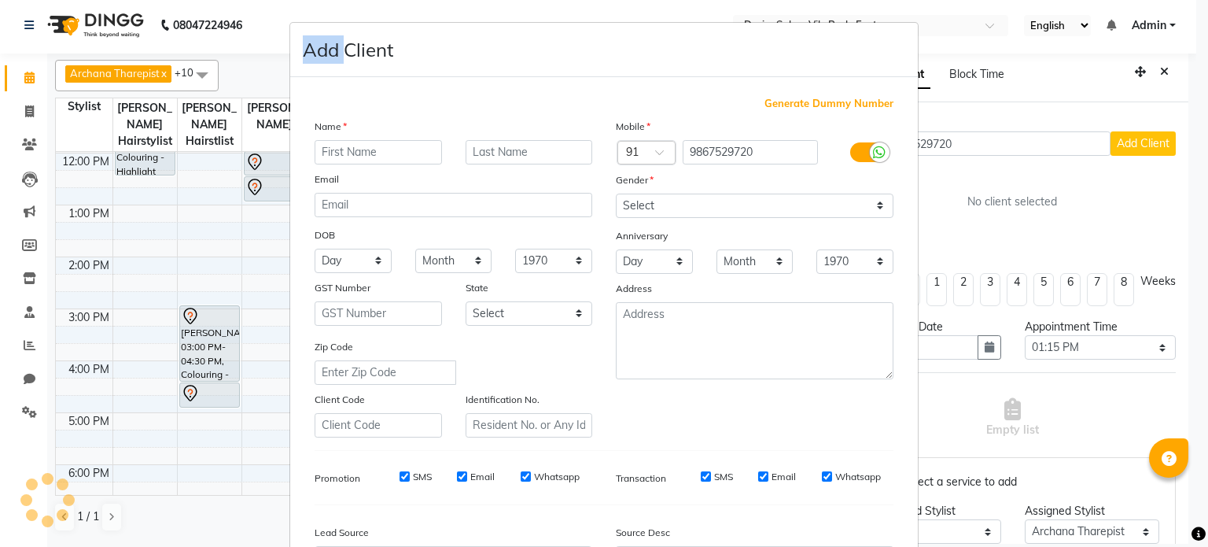
click at [1129, 146] on ngb-modal-window "Add Client Generate Dummy Number Name Email DOB Day 01 02 03 04 05 06 07 08 09 …" at bounding box center [604, 273] width 1208 height 547
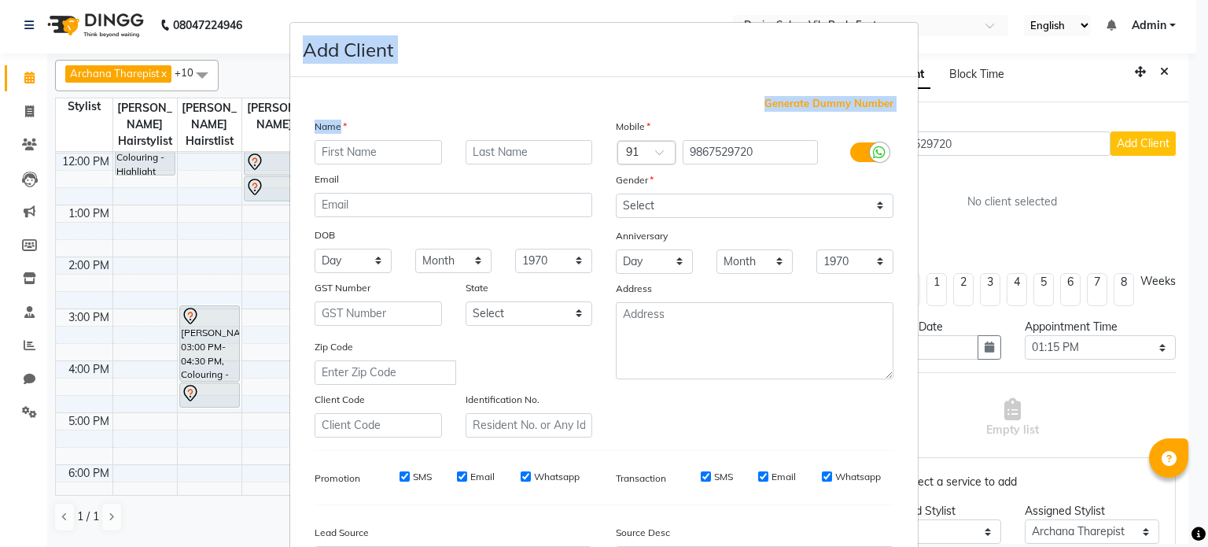
drag, startPoint x: 1129, startPoint y: 146, endPoint x: 402, endPoint y: 153, distance: 727.6
click at [402, 153] on ngb-modal-window "Add Client Generate Dummy Number Name Email DOB Day 01 02 03 04 05 06 07 08 09 …" at bounding box center [604, 273] width 1208 height 547
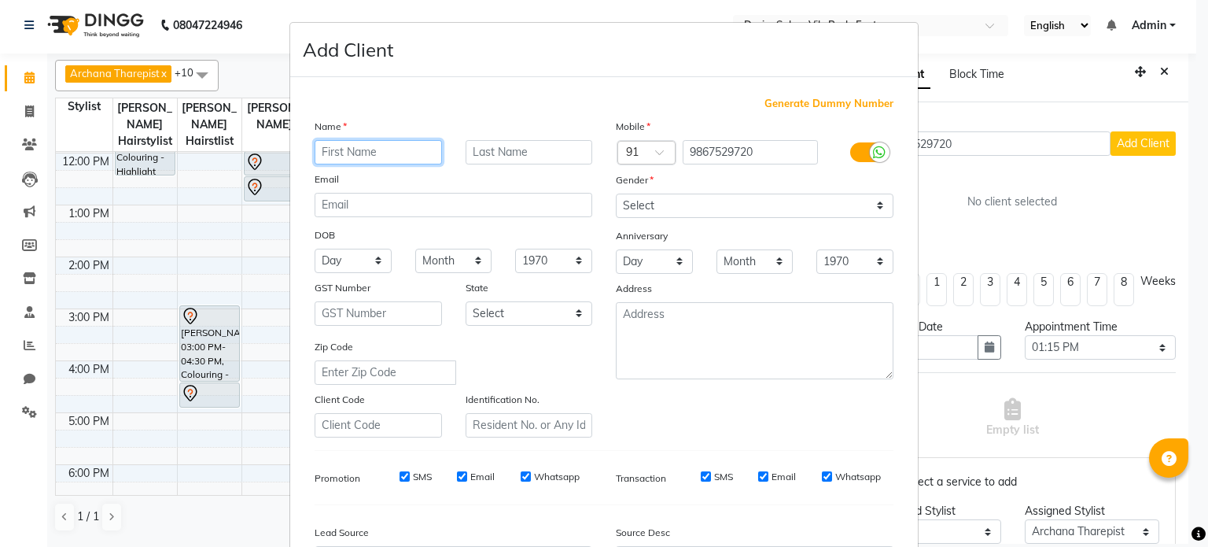
click at [402, 153] on input "text" at bounding box center [378, 152] width 127 height 24
type input "meena"
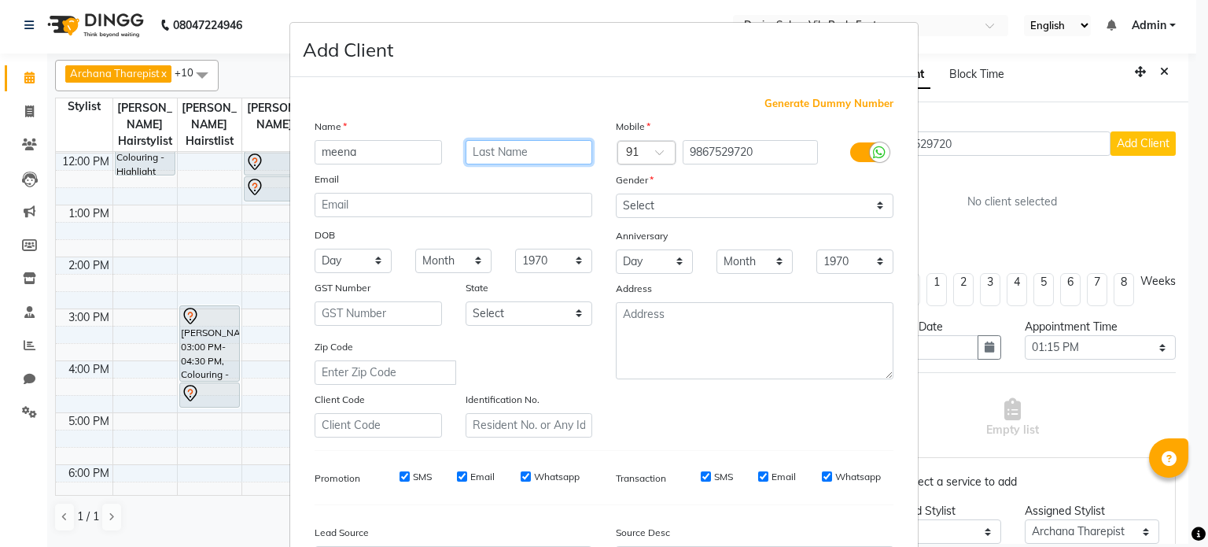
click at [526, 148] on input "text" at bounding box center [529, 152] width 127 height 24
type input "[PERSON_NAME]"
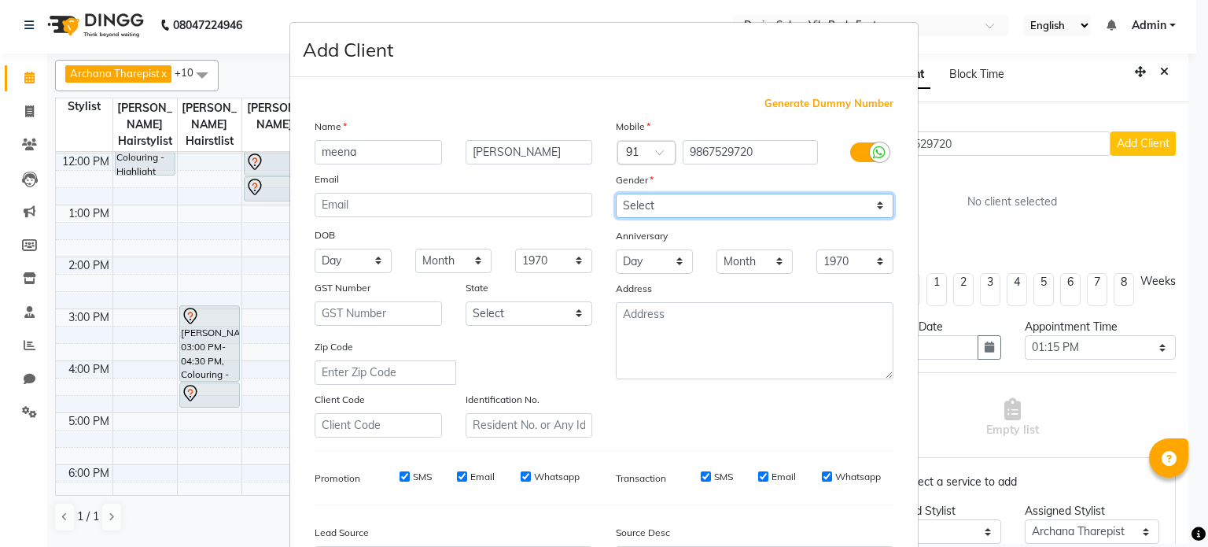
click at [866, 204] on select "Select [DEMOGRAPHIC_DATA] [DEMOGRAPHIC_DATA] Other Prefer Not To Say" at bounding box center [755, 205] width 278 height 24
select select "[DEMOGRAPHIC_DATA]"
click at [616, 194] on select "Select [DEMOGRAPHIC_DATA] [DEMOGRAPHIC_DATA] Other Prefer Not To Say" at bounding box center [755, 205] width 278 height 24
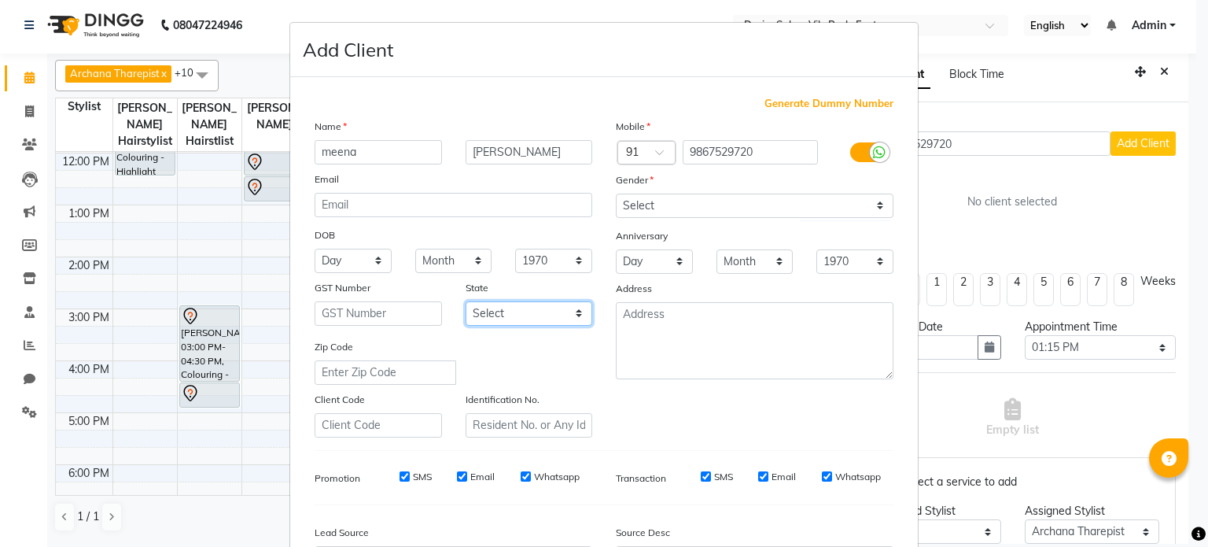
click at [525, 322] on select "Select [GEOGRAPHIC_DATA] [GEOGRAPHIC_DATA] [GEOGRAPHIC_DATA] [GEOGRAPHIC_DATA] …" at bounding box center [529, 313] width 127 height 24
select select "22"
click at [466, 304] on select "Select [GEOGRAPHIC_DATA] [GEOGRAPHIC_DATA] [GEOGRAPHIC_DATA] [GEOGRAPHIC_DATA] …" at bounding box center [529, 313] width 127 height 24
drag, startPoint x: 1180, startPoint y: 339, endPoint x: 1198, endPoint y: 443, distance: 105.4
click at [1198, 443] on ngb-modal-window "Add Client Generate Dummy Number Name [PERSON_NAME] Email DOB Day 01 02 03 04 0…" at bounding box center [604, 273] width 1208 height 547
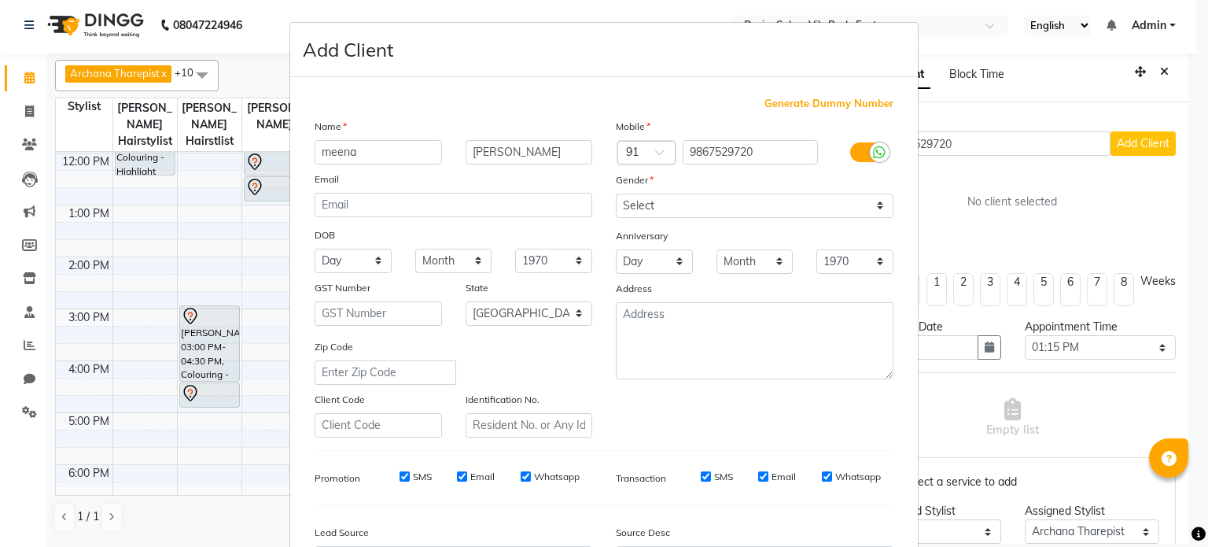
click at [864, 521] on div "Generate Dummy Number Name [PERSON_NAME] Email DOB Day 01 02 03 04 05 06 07 08 …" at bounding box center [604, 362] width 602 height 532
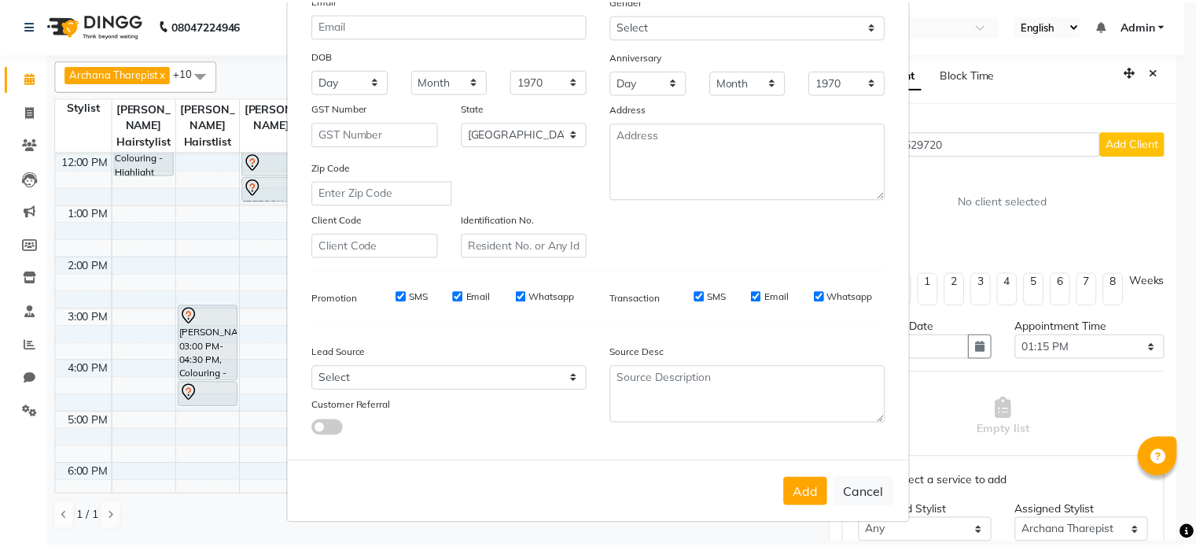
scroll to position [186, 0]
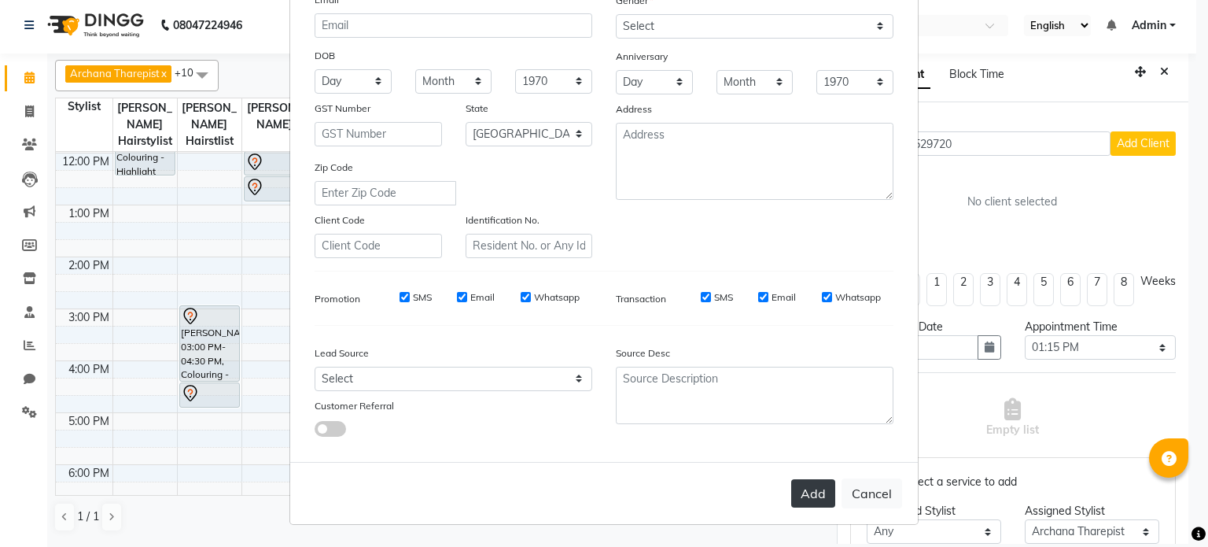
click at [821, 493] on button "Add" at bounding box center [813, 493] width 44 height 28
select select
select select "null"
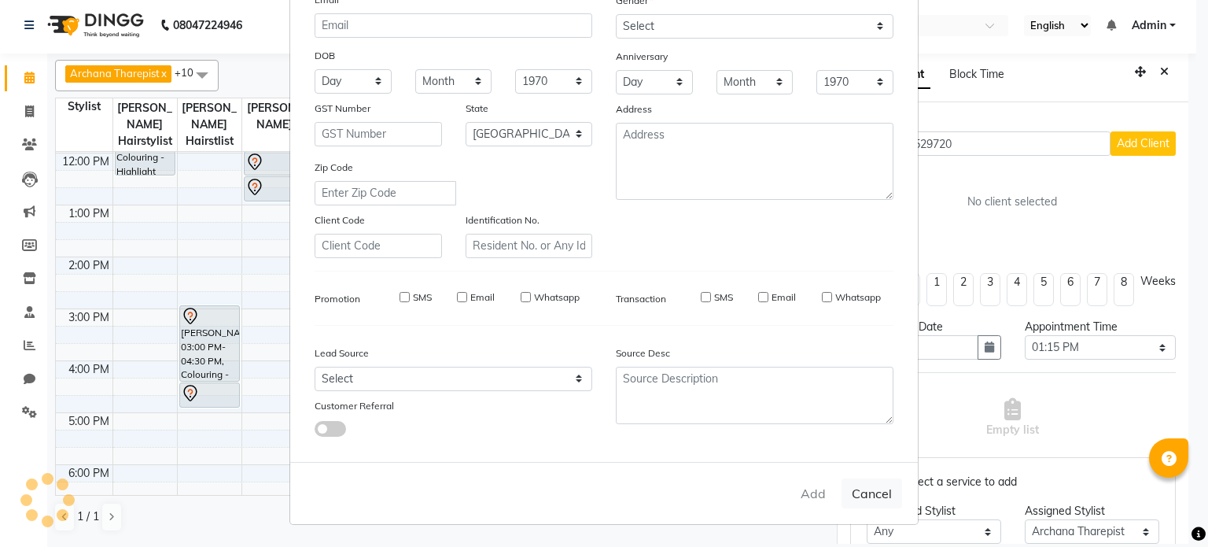
select select
checkbox input "false"
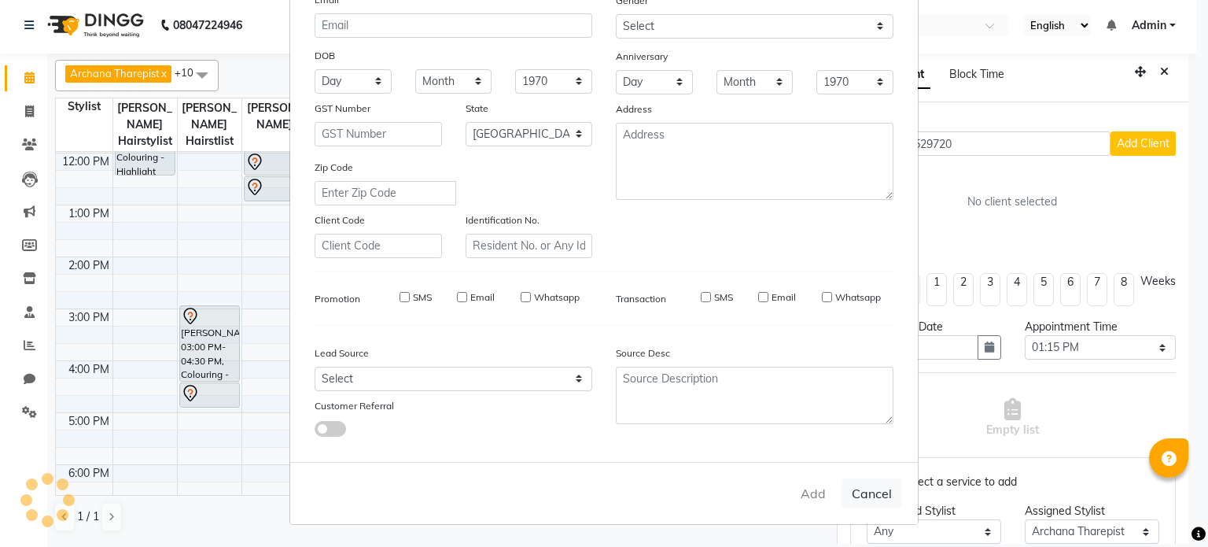
checkbox input "false"
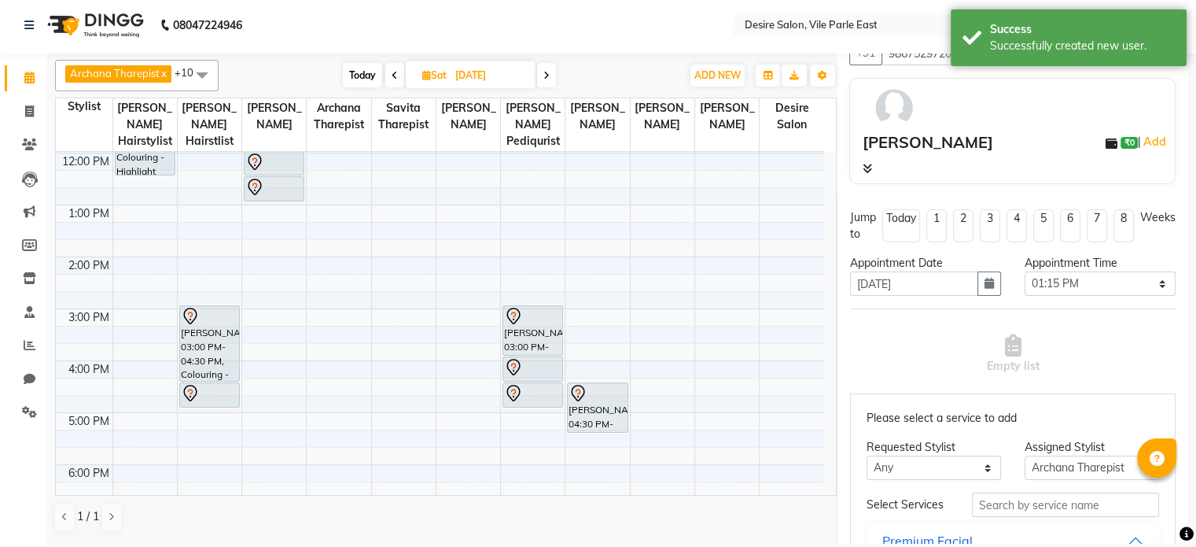
scroll to position [90, 0]
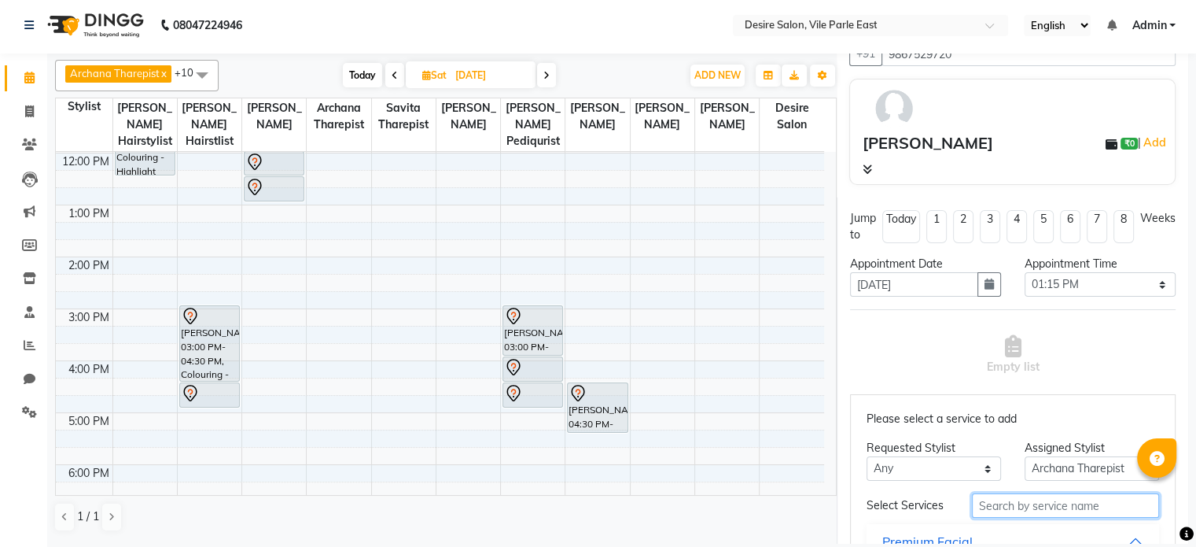
click at [991, 509] on input "text" at bounding box center [1065, 505] width 187 height 24
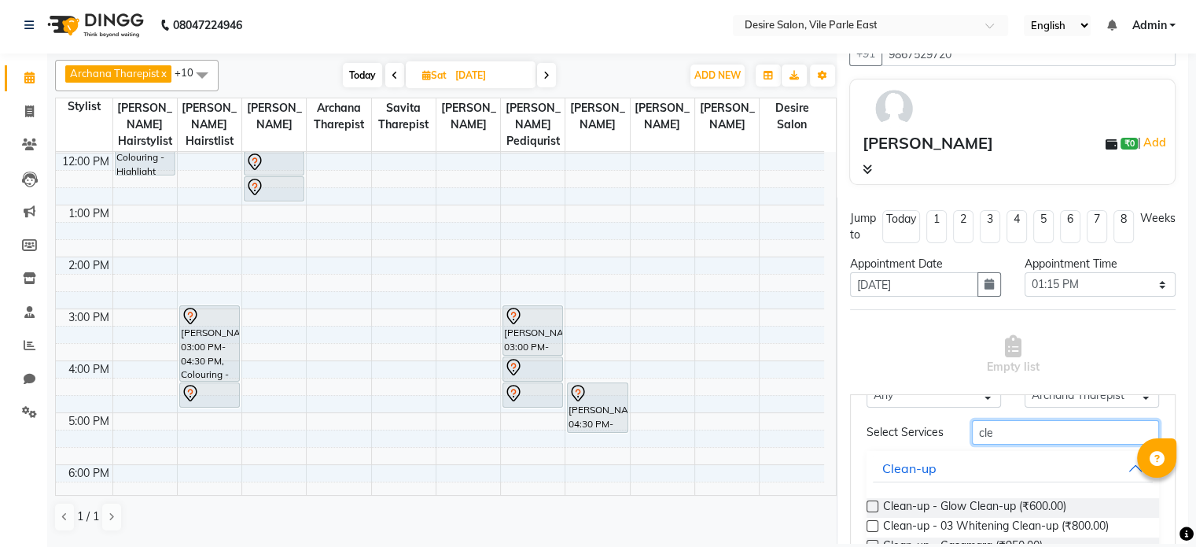
scroll to position [74, 0]
click at [871, 511] on label at bounding box center [873, 505] width 12 height 12
click at [871, 512] on input "checkbox" at bounding box center [872, 507] width 10 height 10
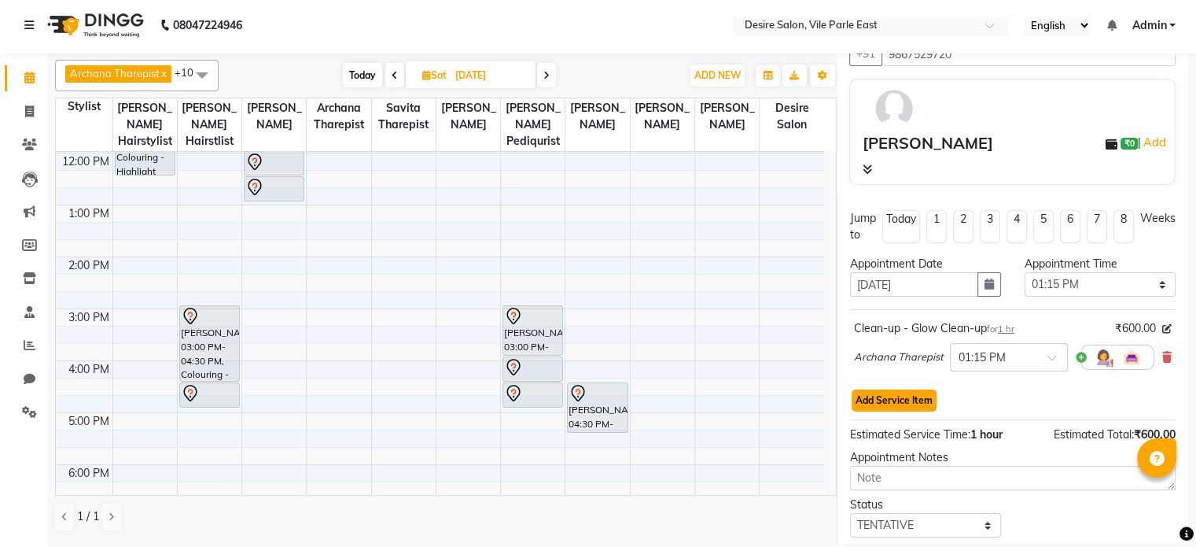
click at [901, 405] on button "Add Service Item" at bounding box center [894, 400] width 85 height 22
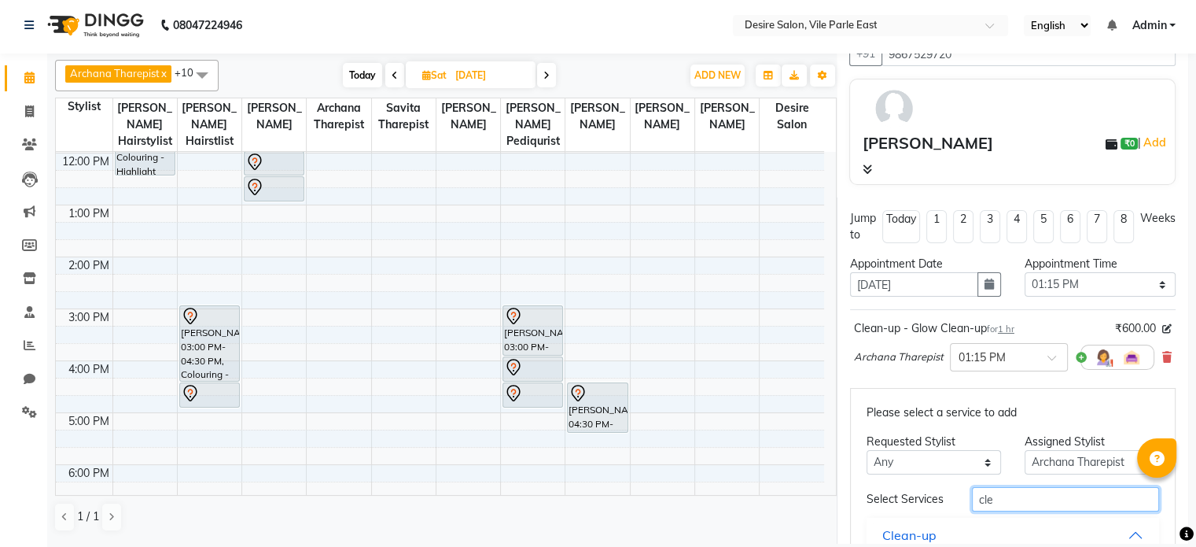
click at [1004, 505] on input "cle" at bounding box center [1065, 499] width 187 height 24
drag, startPoint x: 1152, startPoint y: 472, endPoint x: 1169, endPoint y: 514, distance: 44.8
click at [1169, 514] on body "08047224946 Select Location × Desire Salon, Vile Parle East English ENGLISH Esp…" at bounding box center [598, 270] width 1196 height 547
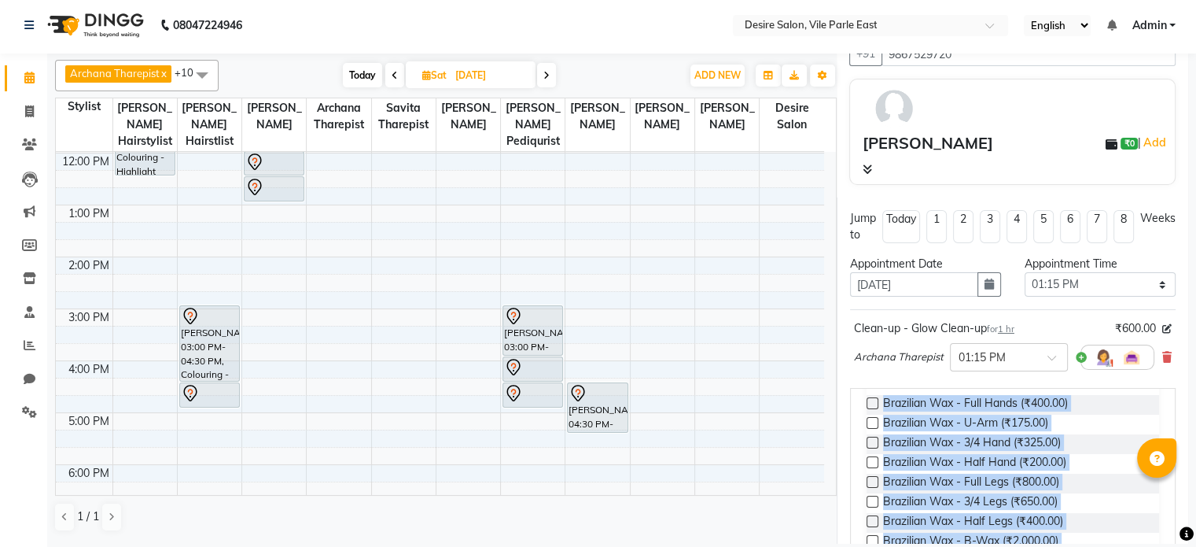
click at [1092, 493] on div "Brazilian Wax - Full Legs (₹800.00)" at bounding box center [1013, 483] width 293 height 20
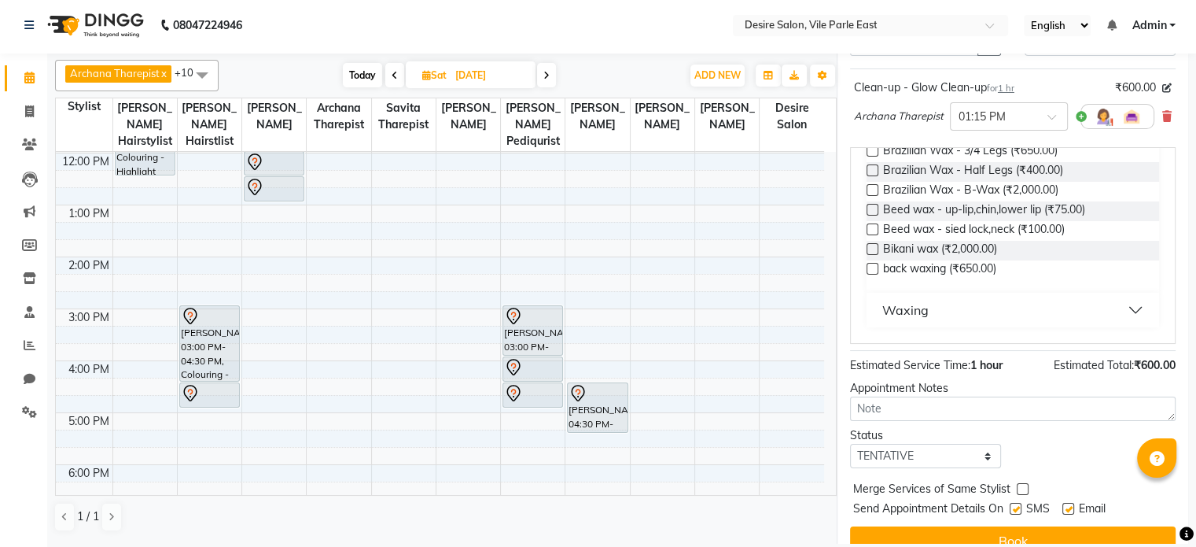
scroll to position [332, 0]
click at [1114, 311] on button "Waxing" at bounding box center [1013, 308] width 280 height 28
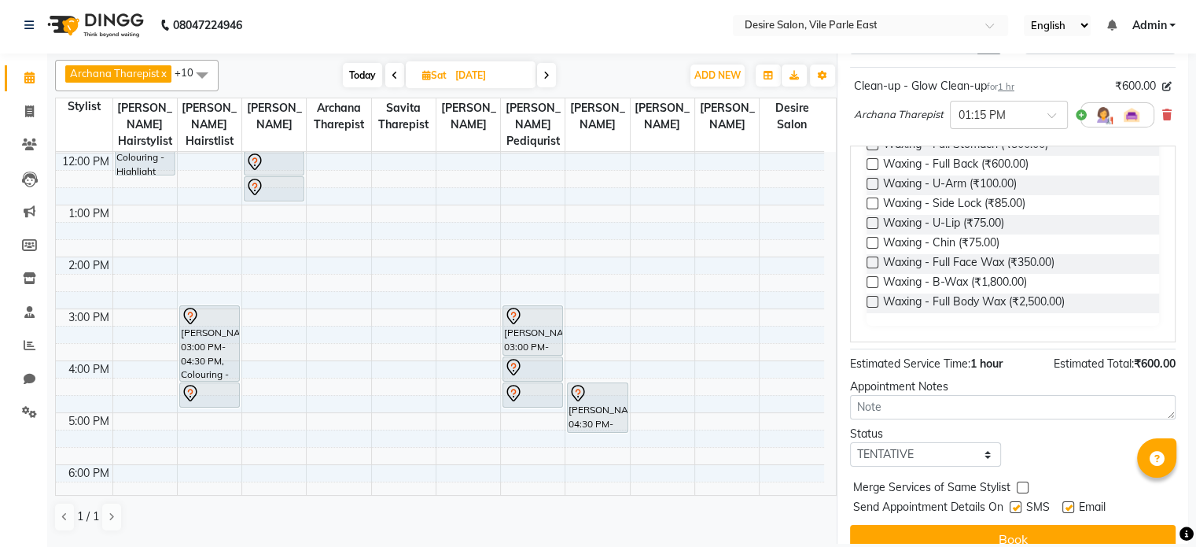
scroll to position [608, 0]
click at [871, 304] on label at bounding box center [873, 302] width 12 height 12
click at [871, 304] on input "checkbox" at bounding box center [872, 303] width 10 height 10
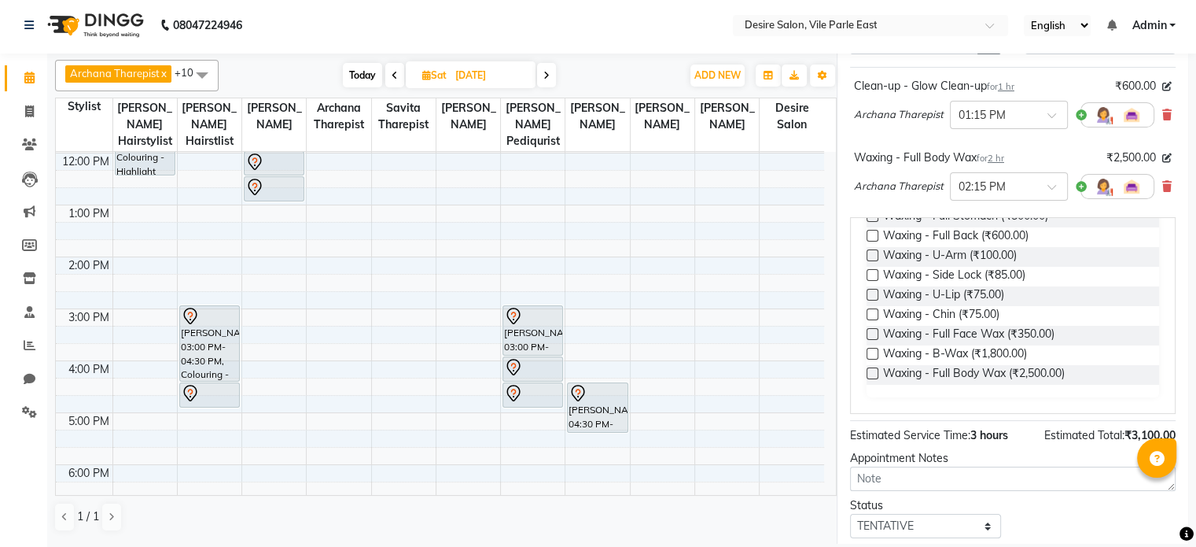
scroll to position [429, 0]
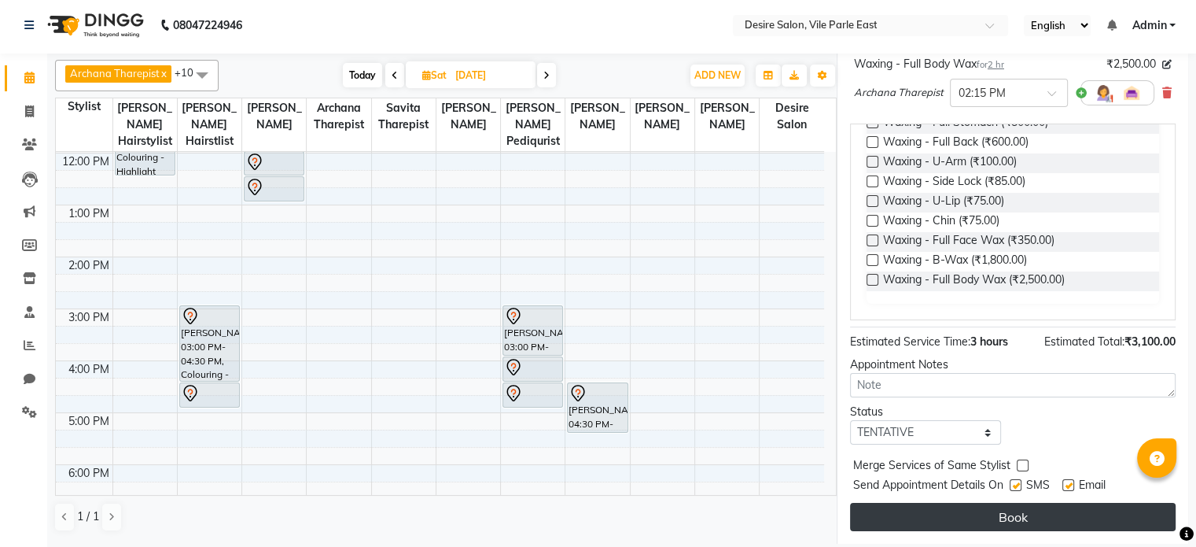
click at [1073, 513] on button "Book" at bounding box center [1013, 517] width 326 height 28
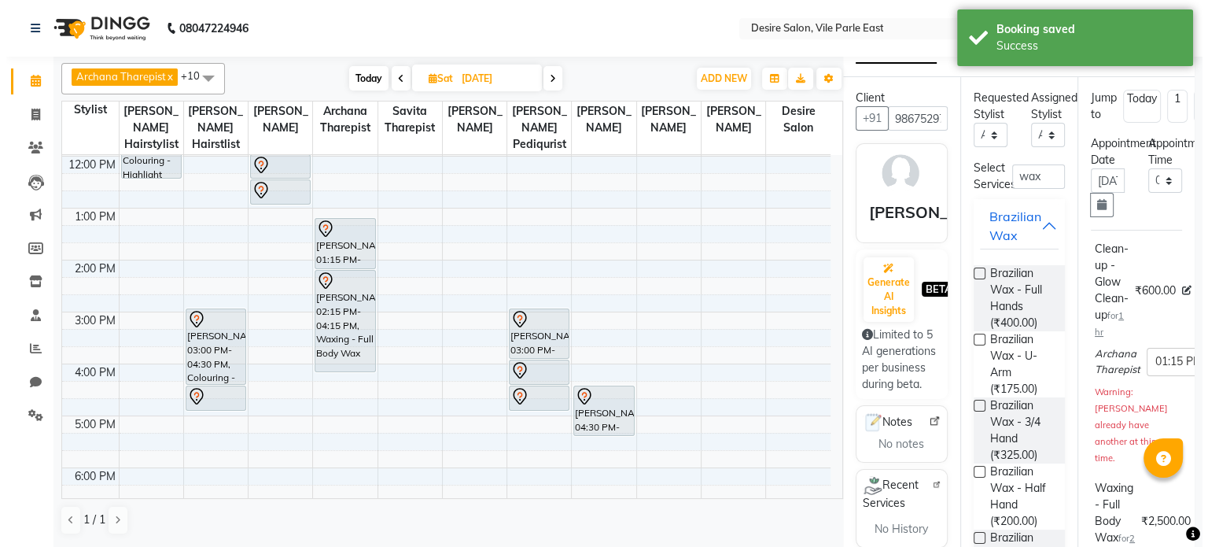
scroll to position [16, 0]
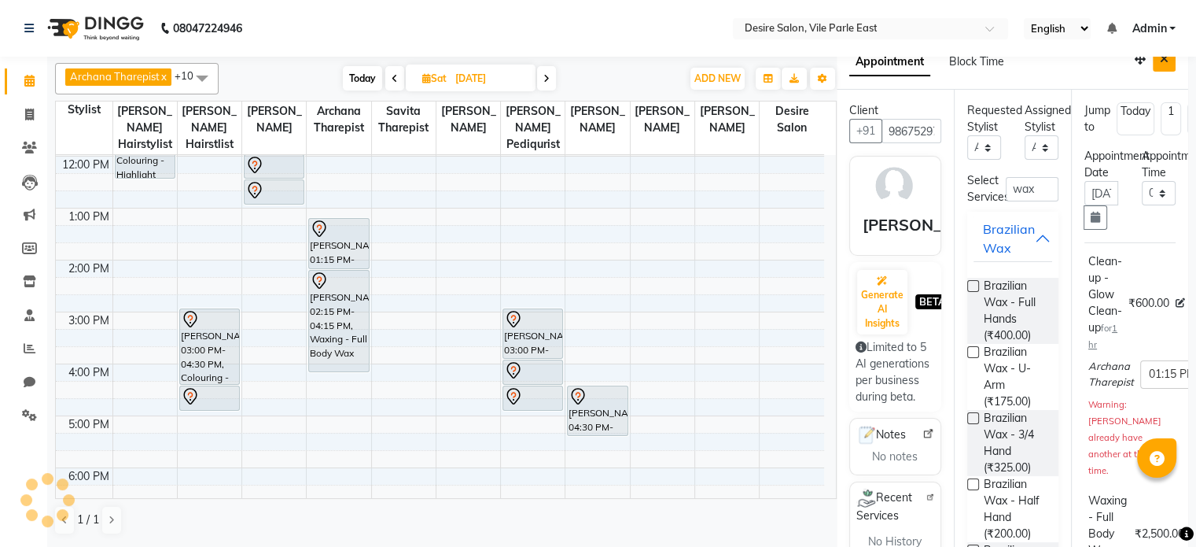
click at [1160, 58] on icon "Close" at bounding box center [1164, 58] width 9 height 11
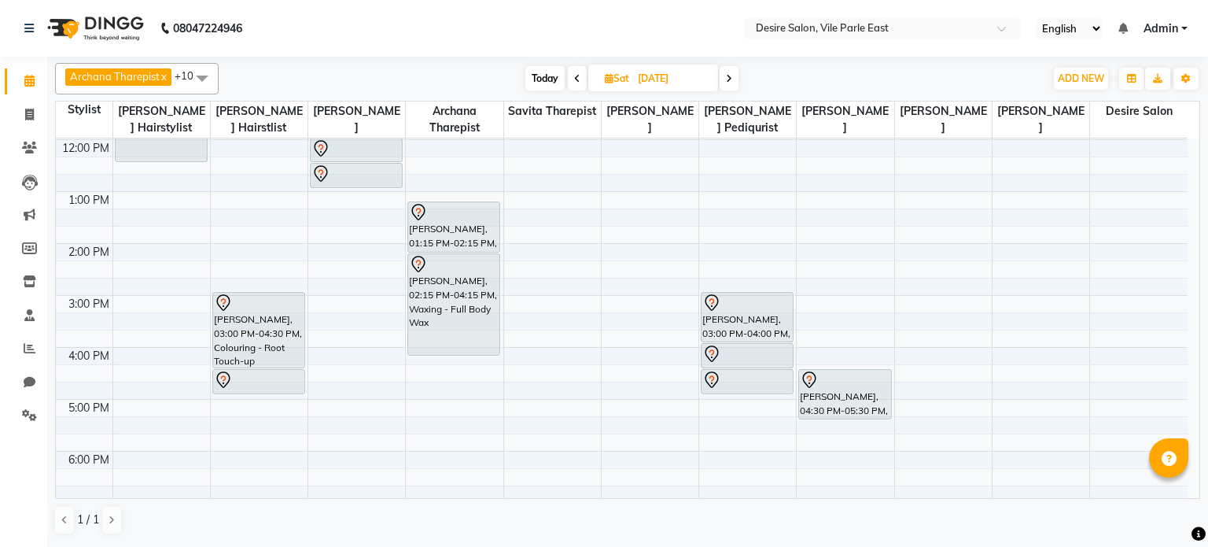
click at [549, 79] on span "Today" at bounding box center [544, 78] width 39 height 24
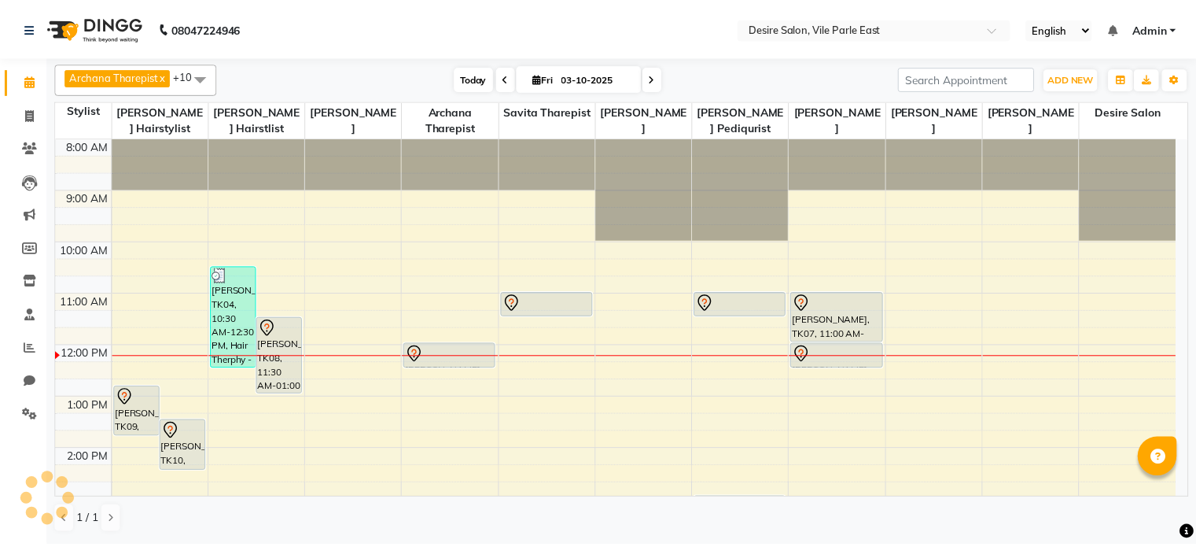
scroll to position [207, 0]
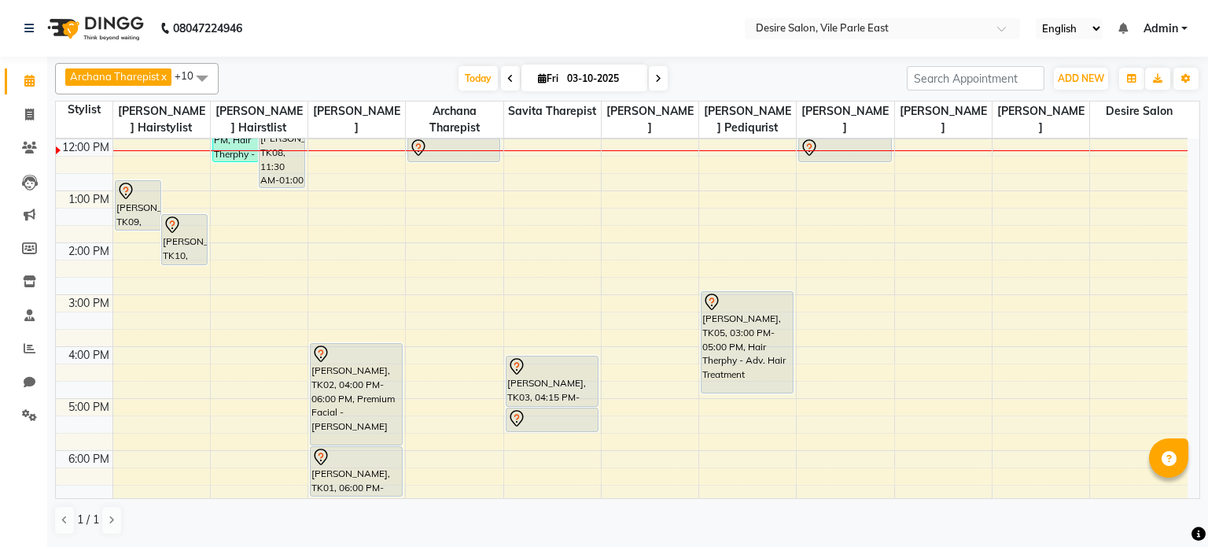
click at [1057, 223] on div "8:00 AM 9:00 AM 10:00 AM 11:00 AM 12:00 PM 1:00 PM 2:00 PM 3:00 PM 4:00 PM 5:00…" at bounding box center [622, 295] width 1132 height 726
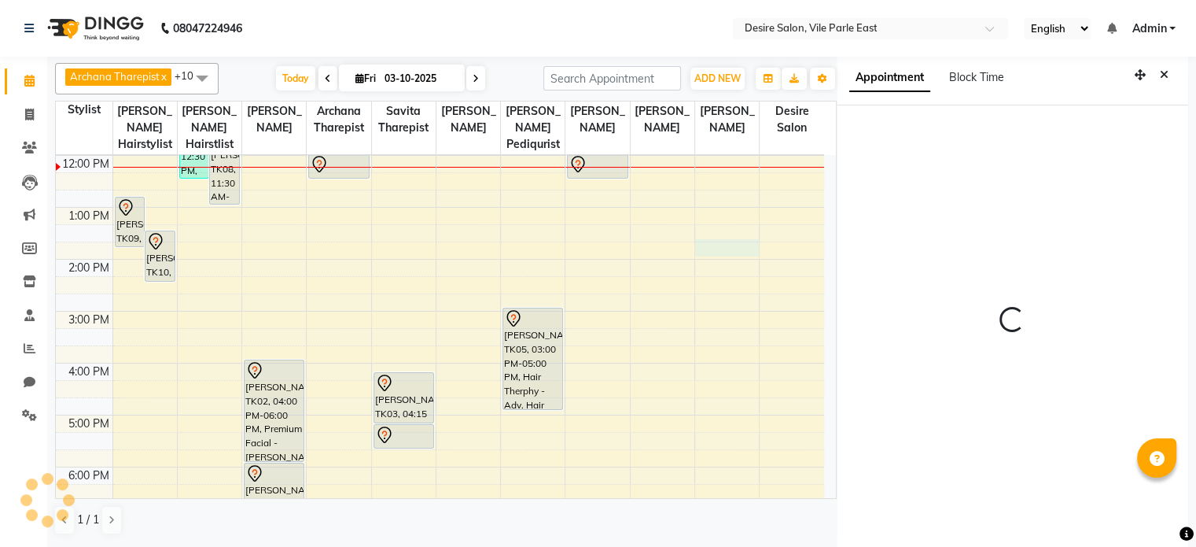
scroll to position [3, 0]
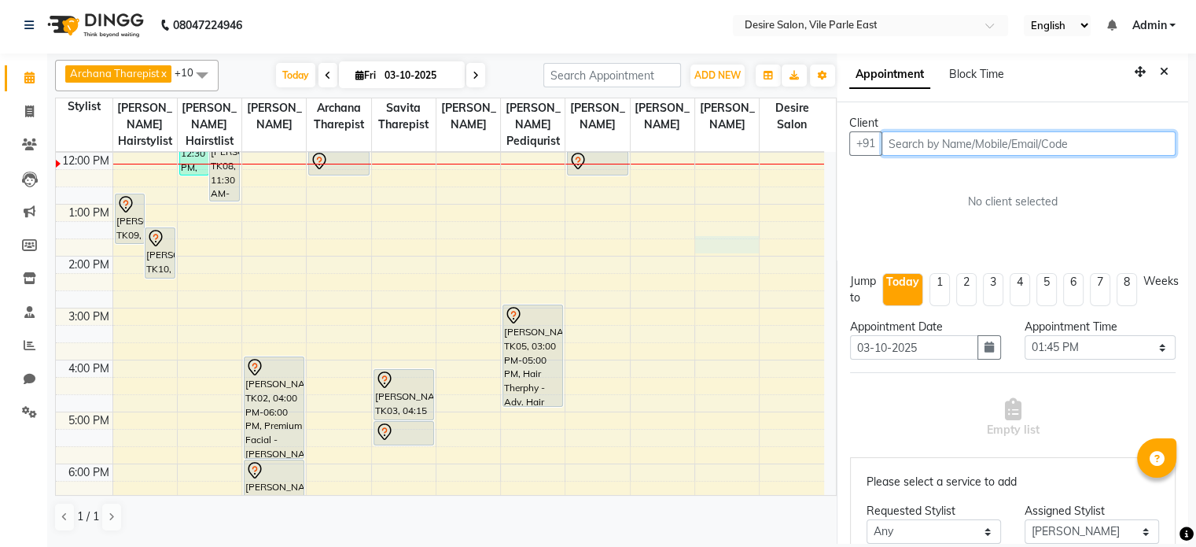
click at [400, 160] on div "8:00 AM 9:00 AM 10:00 AM 11:00 AM 12:00 PM 1:00 PM 2:00 PM 3:00 PM 4:00 PM 5:00…" at bounding box center [440, 308] width 768 height 726
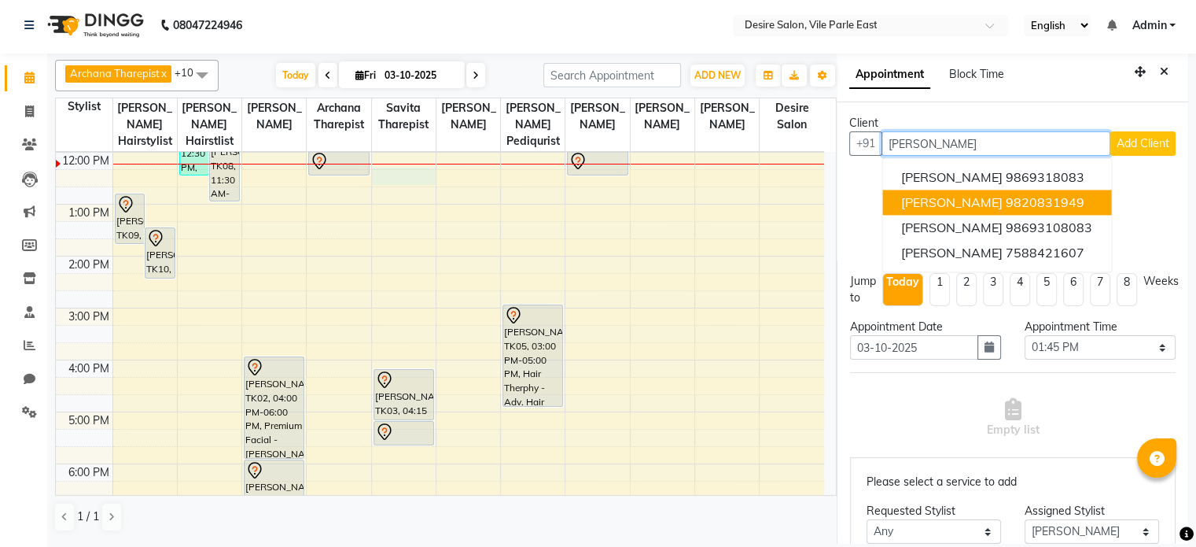
click at [988, 200] on span "[PERSON_NAME]" at bounding box center [951, 202] width 101 height 16
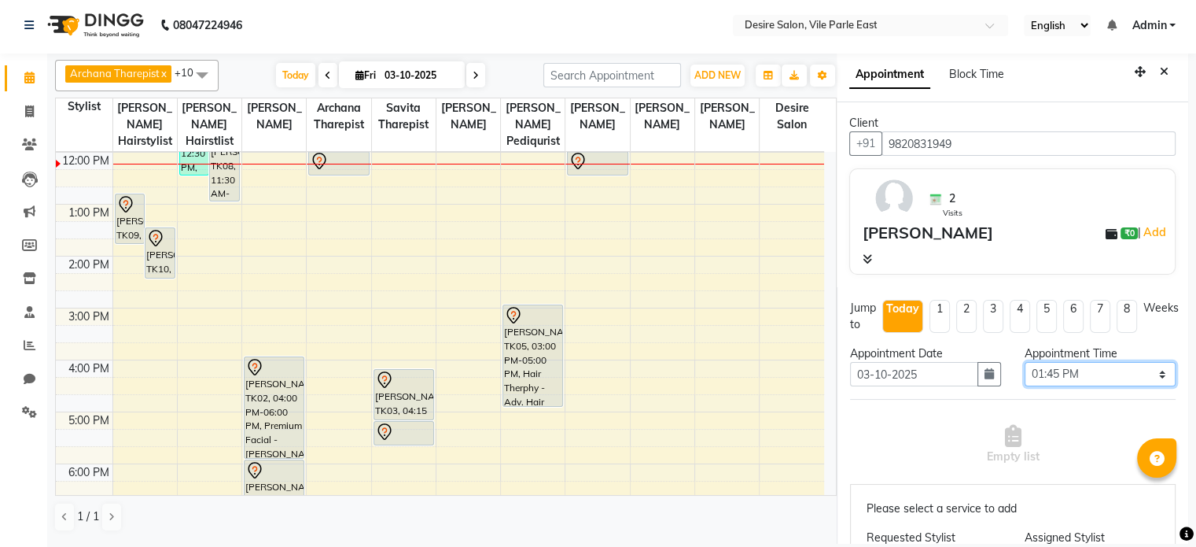
click at [1125, 367] on select "Select 09:00 AM 09:15 AM 09:30 AM 09:45 AM 10:00 AM 10:15 AM 10:30 AM 10:45 AM …" at bounding box center [1100, 374] width 151 height 24
click at [1025, 362] on select "Select 09:00 AM 09:15 AM 09:30 AM 09:45 AM 10:00 AM 10:15 AM 10:30 AM 10:45 AM …" at bounding box center [1100, 374] width 151 height 24
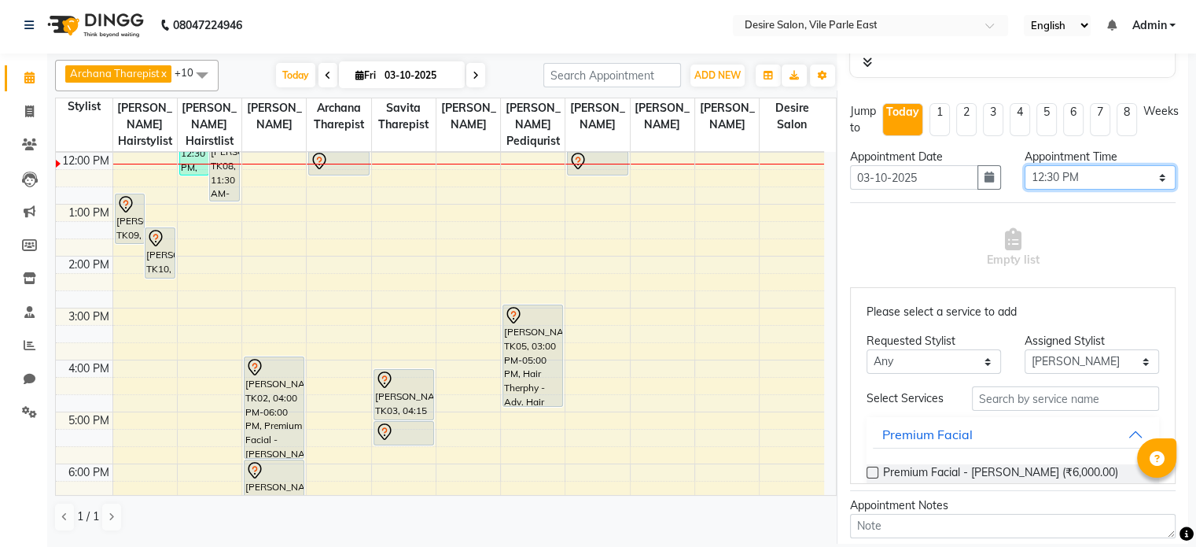
scroll to position [222, 0]
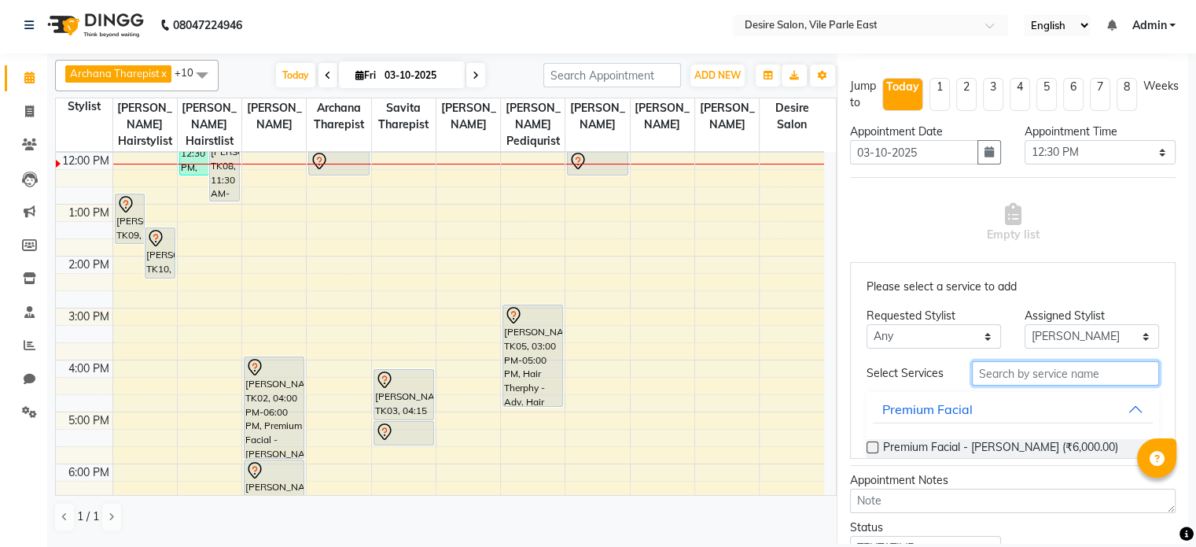
click at [997, 375] on input "text" at bounding box center [1065, 373] width 187 height 24
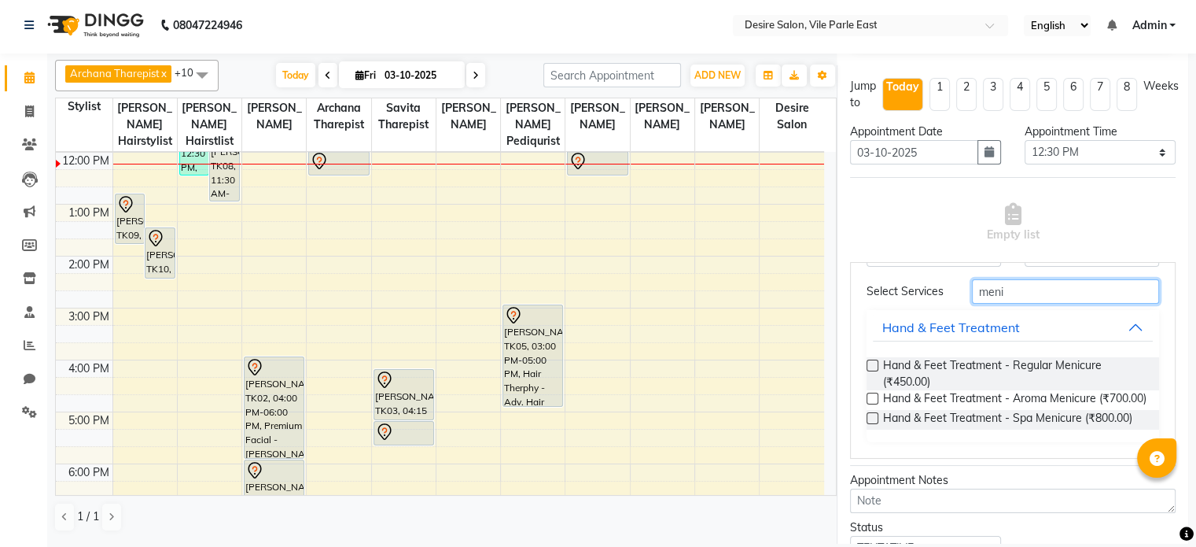
scroll to position [112, 0]
click at [875, 359] on label at bounding box center [873, 365] width 12 height 12
click at [875, 362] on input "checkbox" at bounding box center [872, 367] width 10 height 10
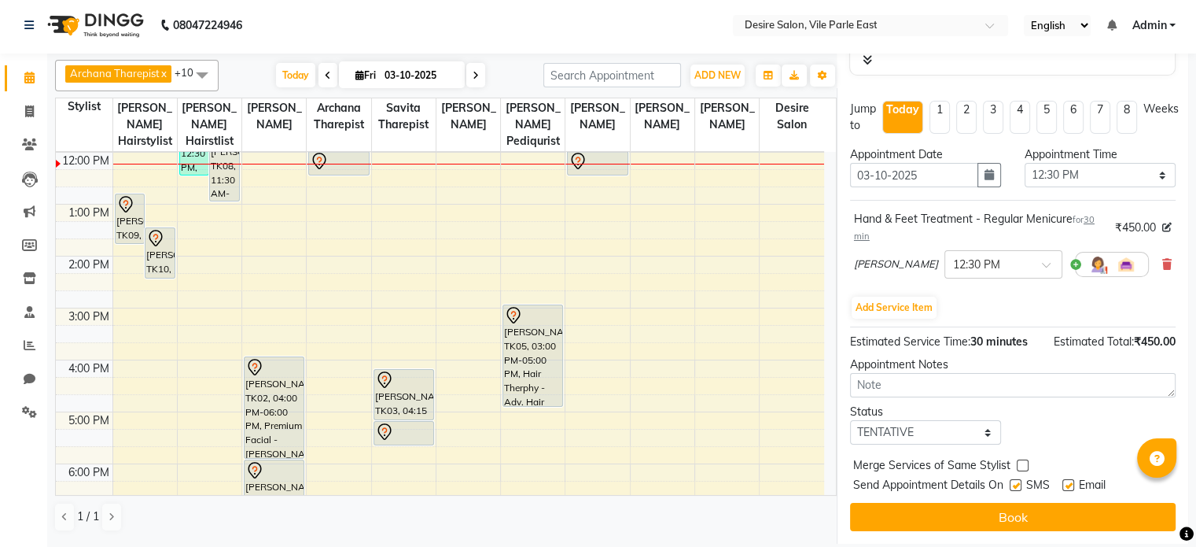
scroll to position [210, 0]
click at [881, 300] on button "Add Service Item" at bounding box center [894, 308] width 85 height 22
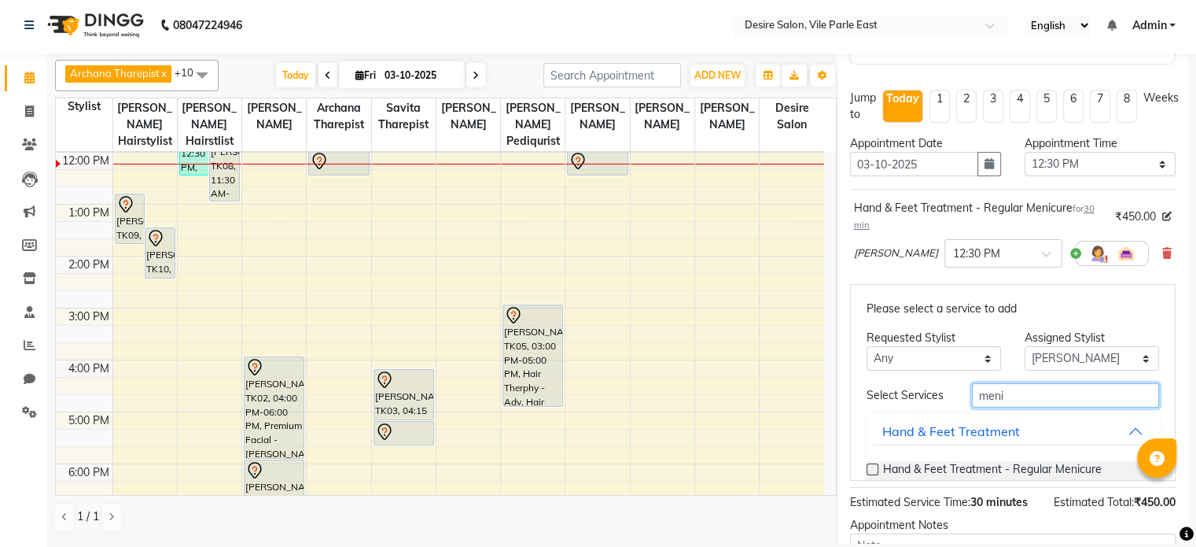
click at [1022, 402] on input "meni" at bounding box center [1065, 395] width 187 height 24
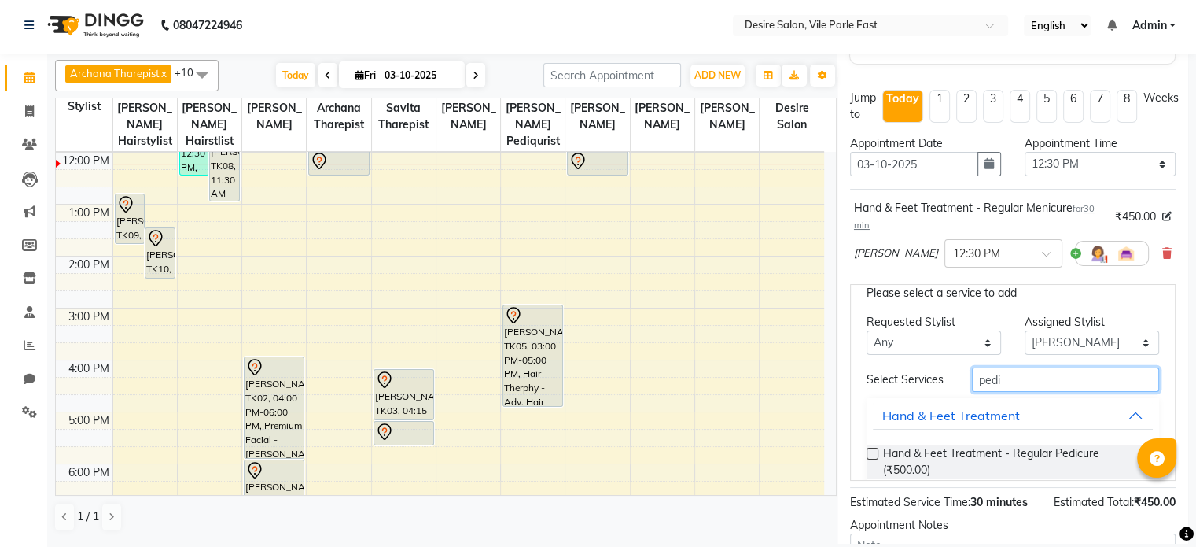
scroll to position [105, 0]
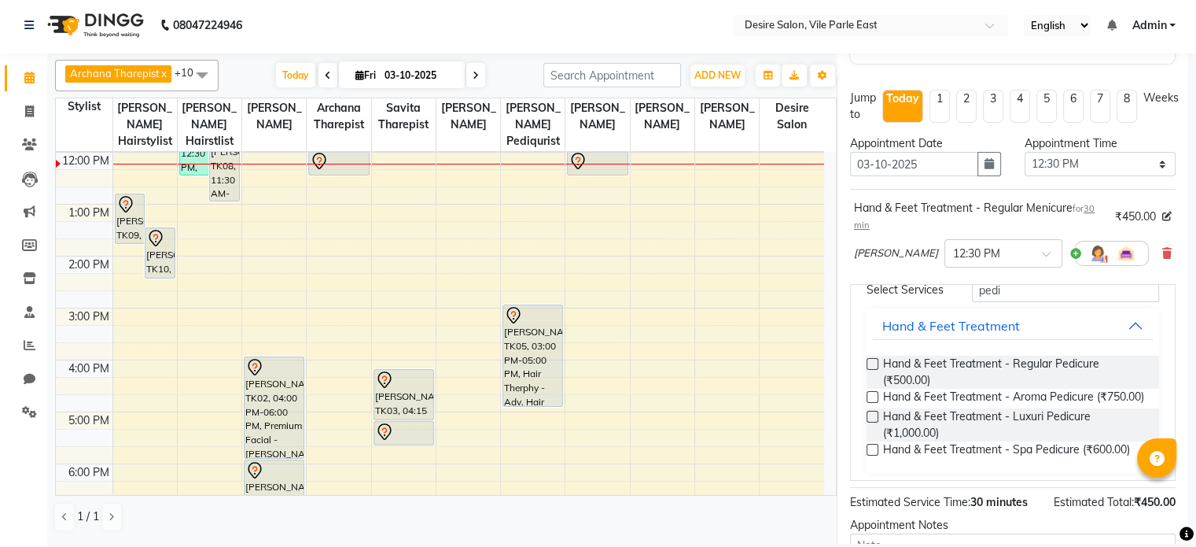
click at [871, 370] on label at bounding box center [873, 364] width 12 height 12
click at [871, 370] on input "checkbox" at bounding box center [872, 365] width 10 height 10
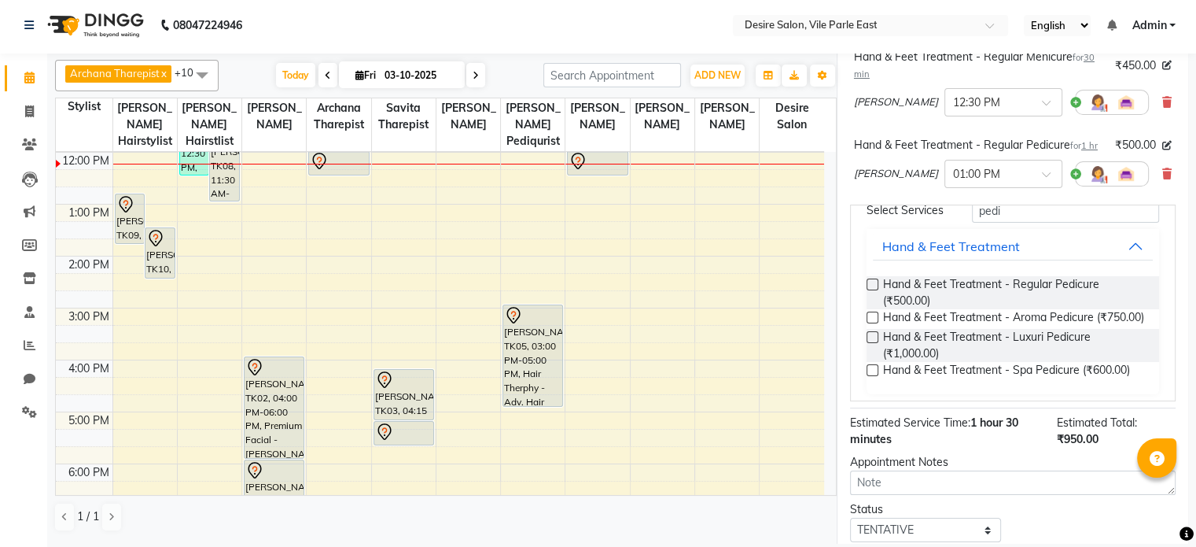
scroll to position [486, 0]
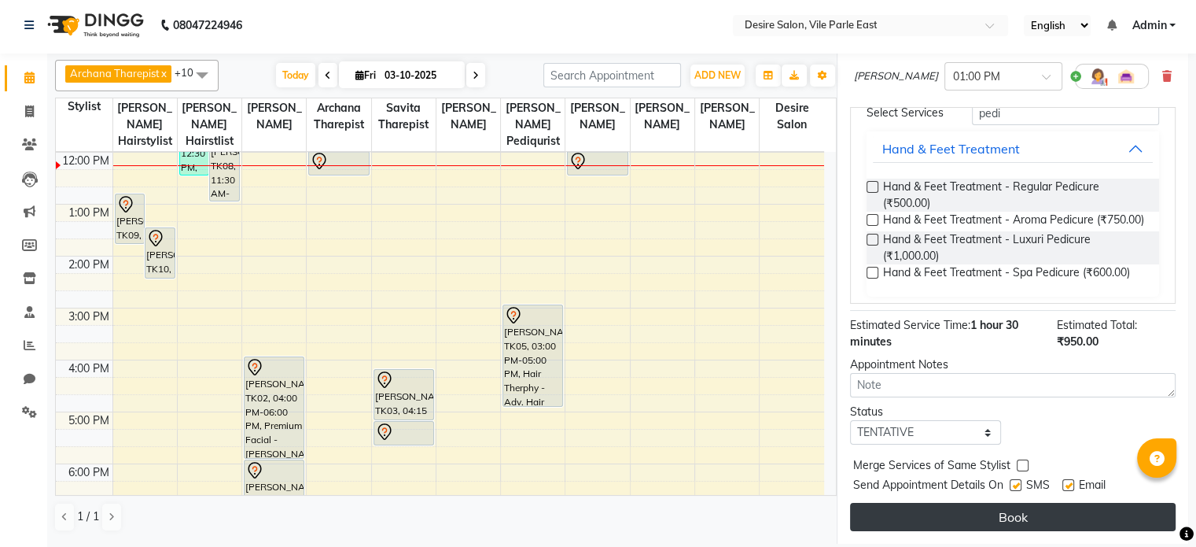
click at [1085, 503] on button "Book" at bounding box center [1013, 517] width 326 height 28
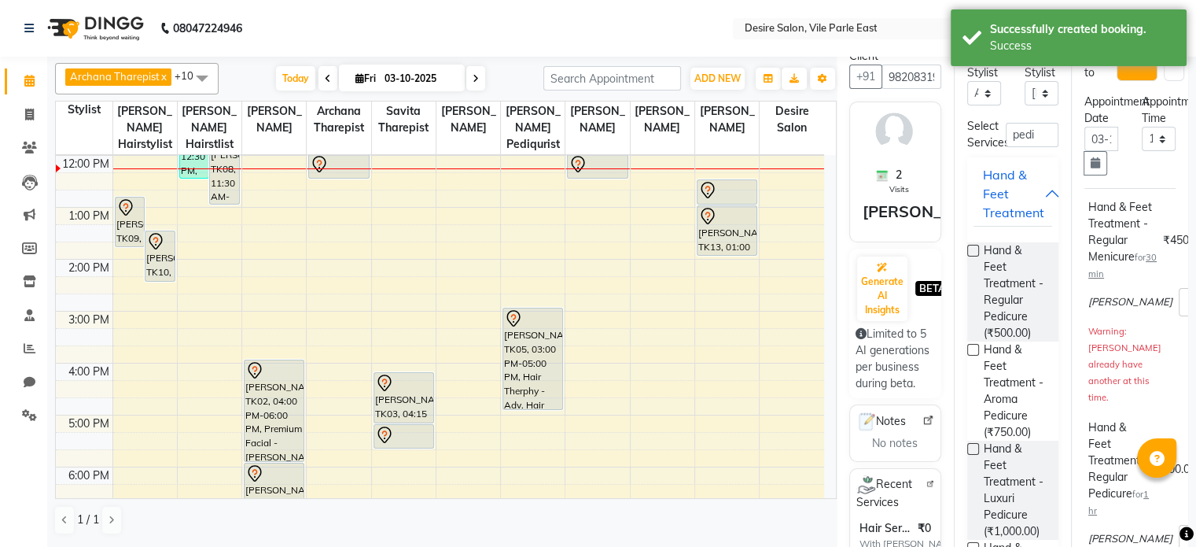
scroll to position [51, 0]
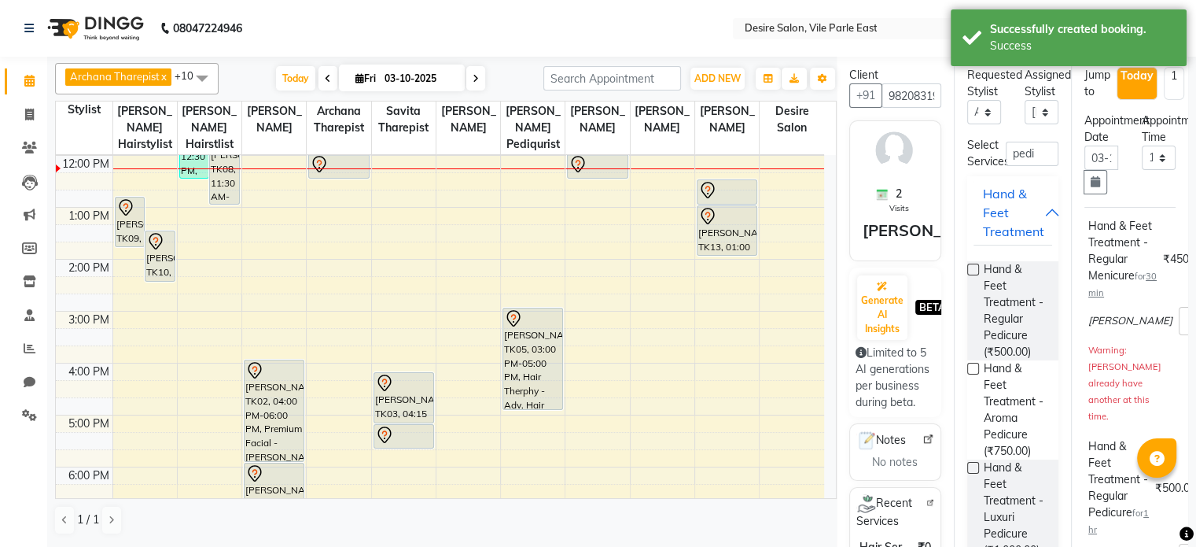
click at [698, 37] on nav "08047224946 Select Location × Desire Salon, Vile Parle East English ENGLISH Esp…" at bounding box center [598, 28] width 1196 height 57
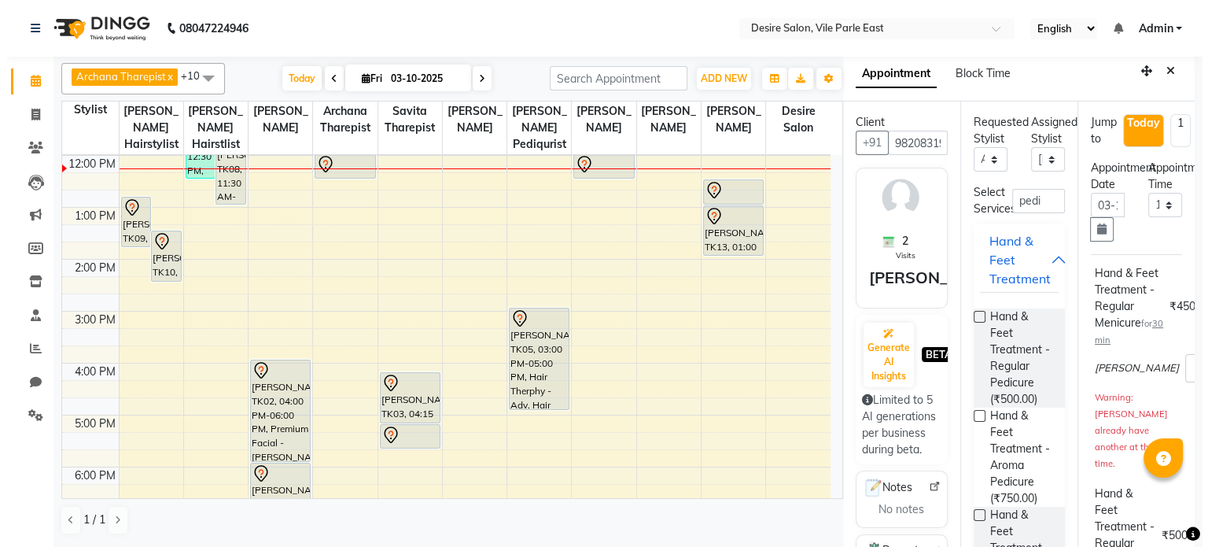
scroll to position [0, 0]
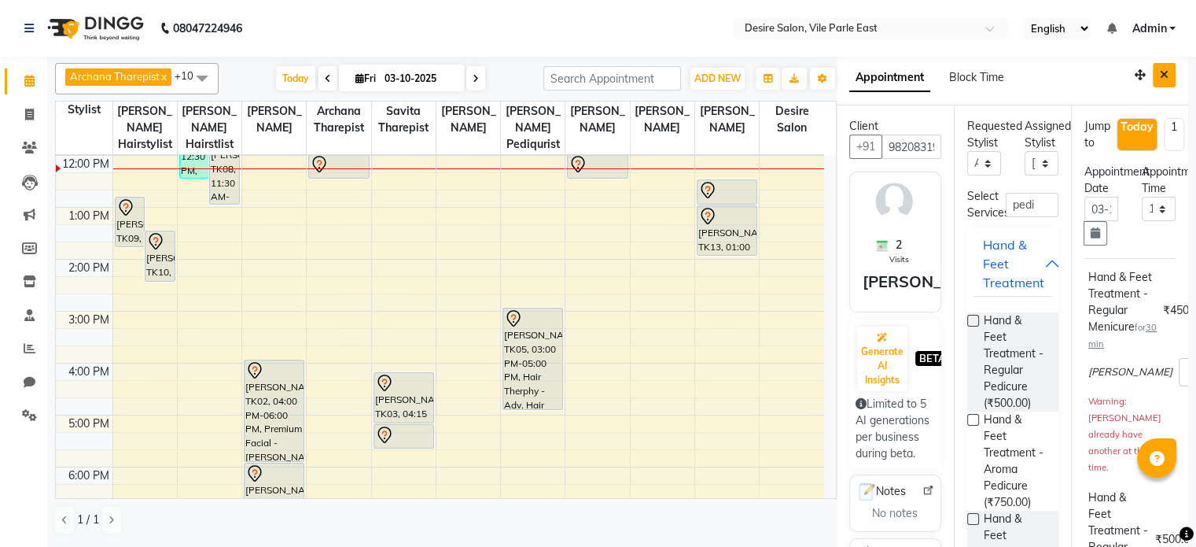
click at [1160, 72] on icon "Close" at bounding box center [1164, 74] width 9 height 11
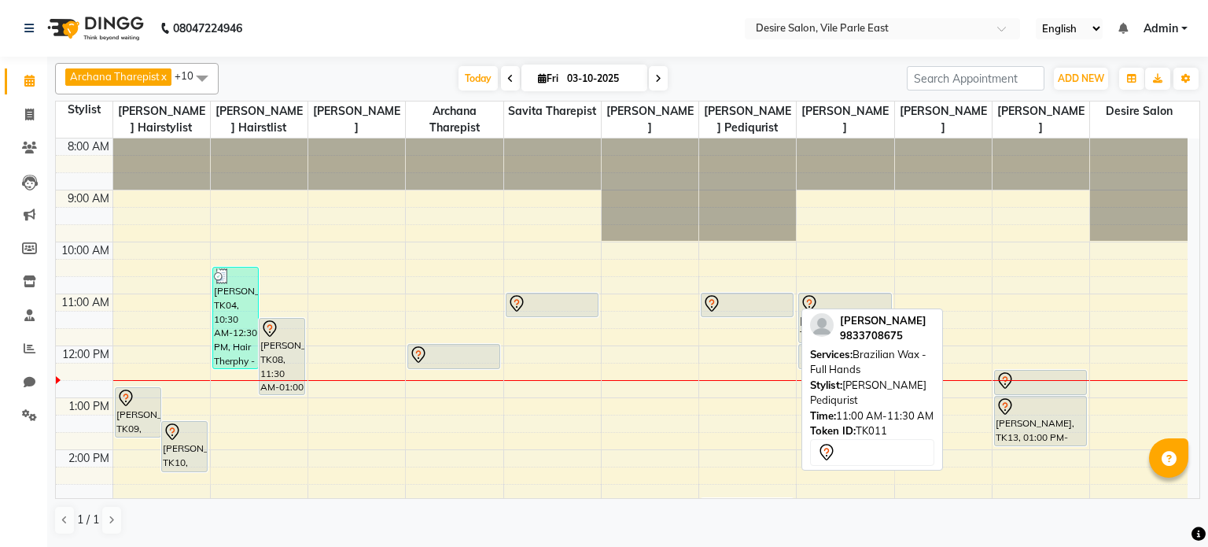
click at [769, 298] on div at bounding box center [747, 303] width 90 height 19
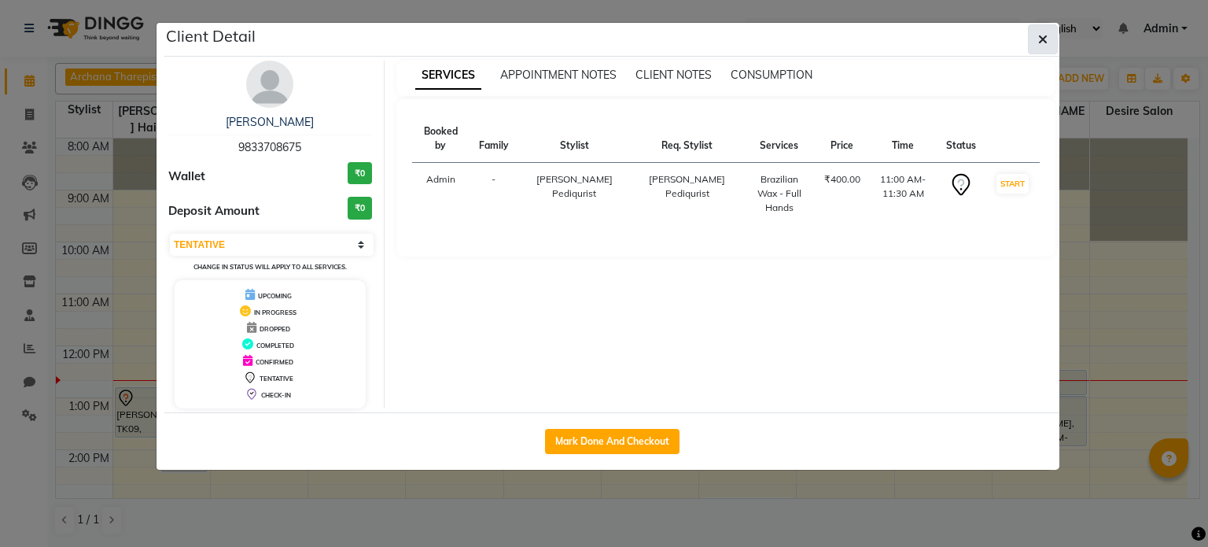
click at [1048, 38] on button "button" at bounding box center [1043, 39] width 30 height 30
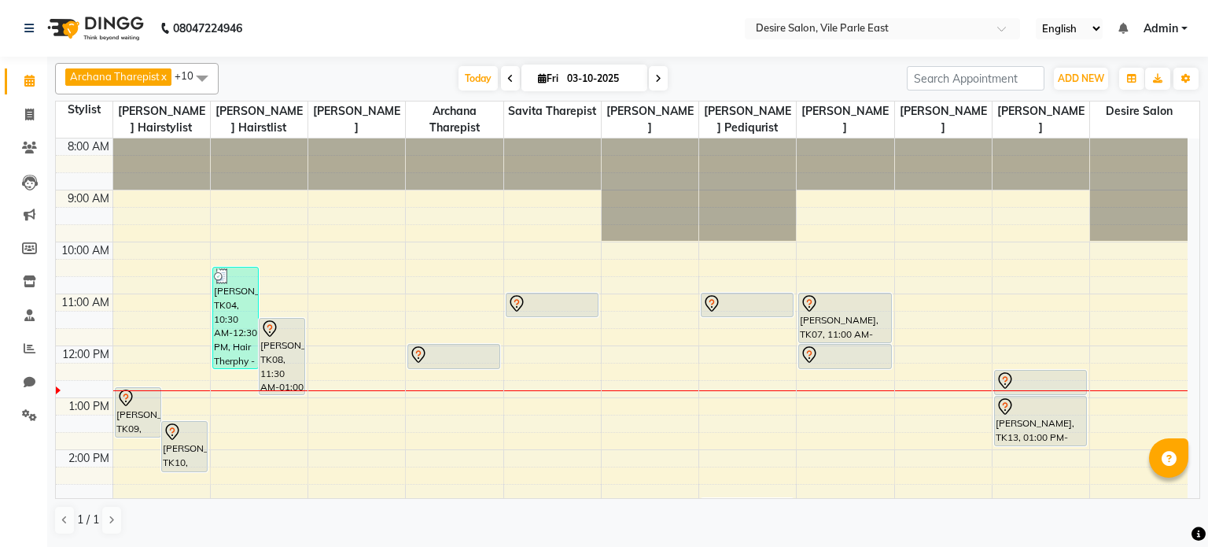
click at [597, 67] on input "03-10-2025" at bounding box center [601, 79] width 79 height 24
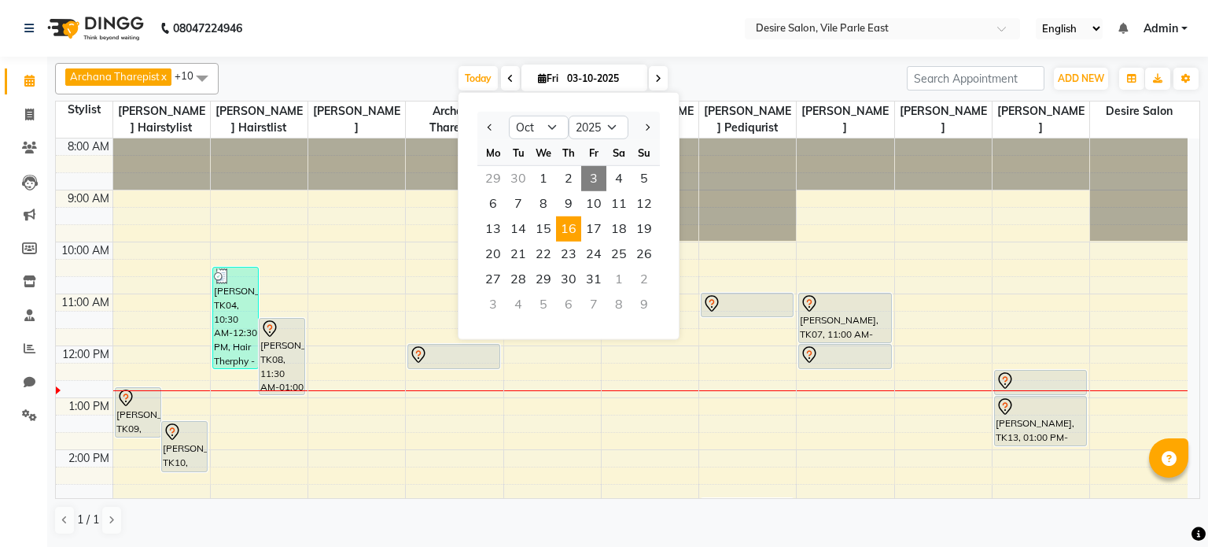
click at [573, 232] on span "16" at bounding box center [568, 228] width 25 height 25
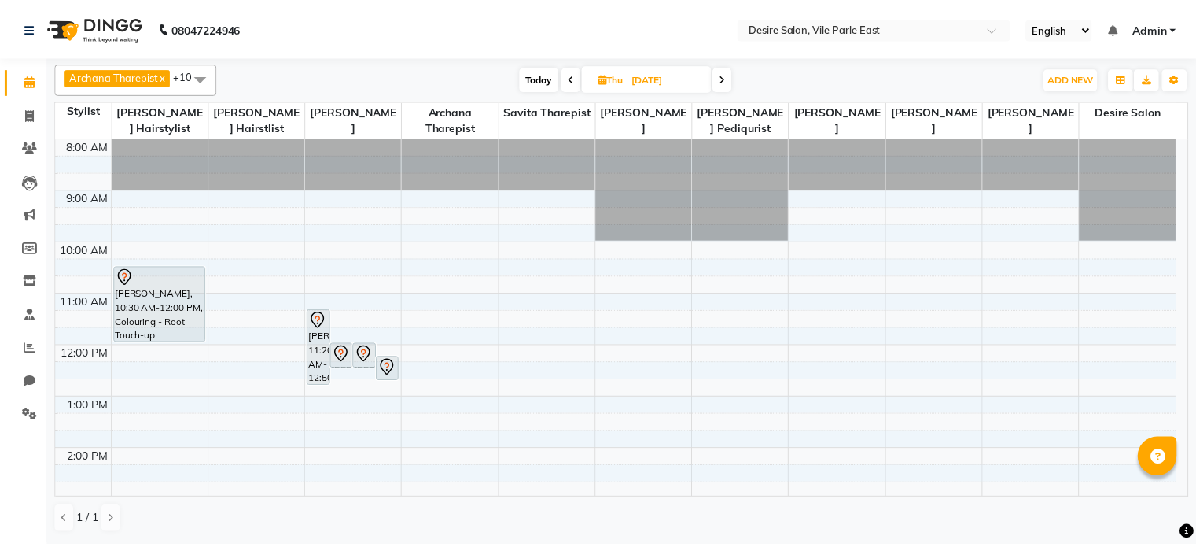
scroll to position [315, 0]
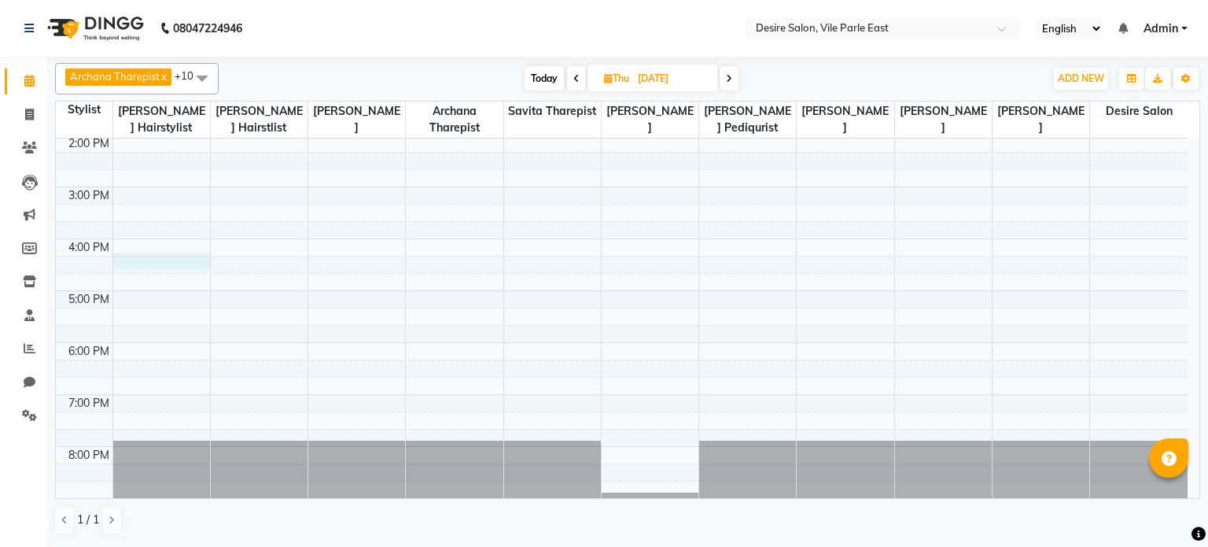
click at [137, 263] on div "8:00 AM 9:00 AM 10:00 AM 11:00 AM 12:00 PM 1:00 PM 2:00 PM 3:00 PM 4:00 PM 5:00…" at bounding box center [622, 187] width 1132 height 726
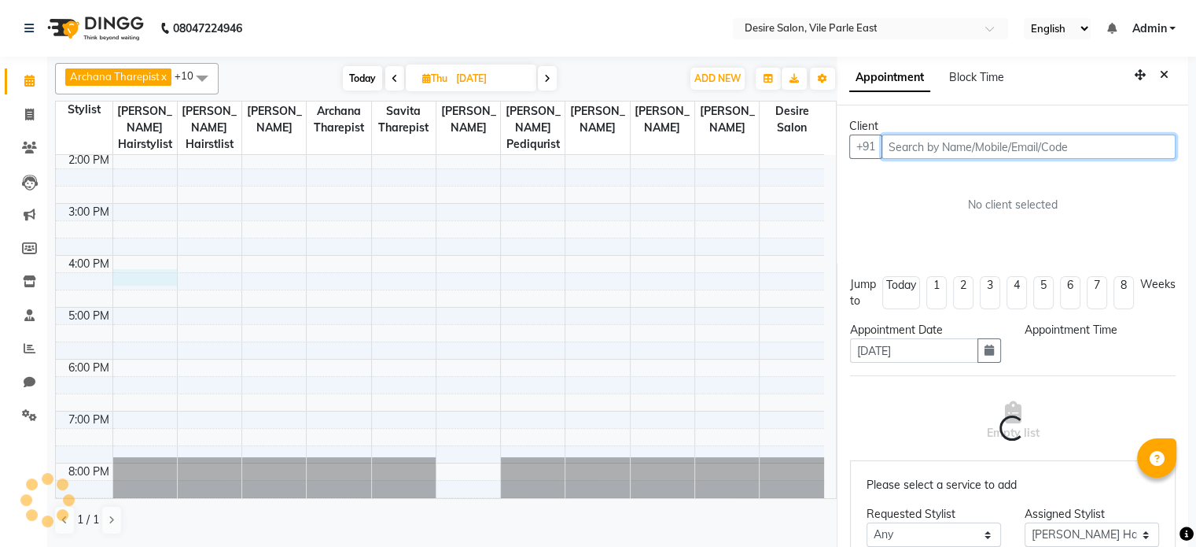
scroll to position [3, 0]
